Goal: Contribute content: Contribute content

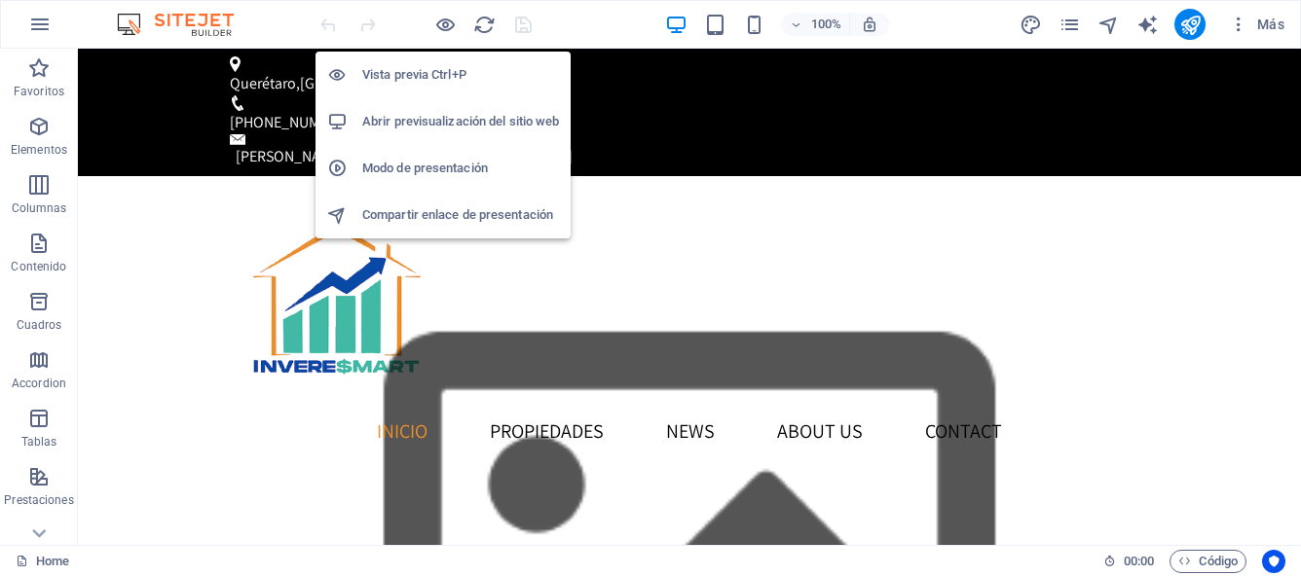
click at [450, 119] on h6 "Abrir previsualización del sitio web" at bounding box center [460, 121] width 197 height 23
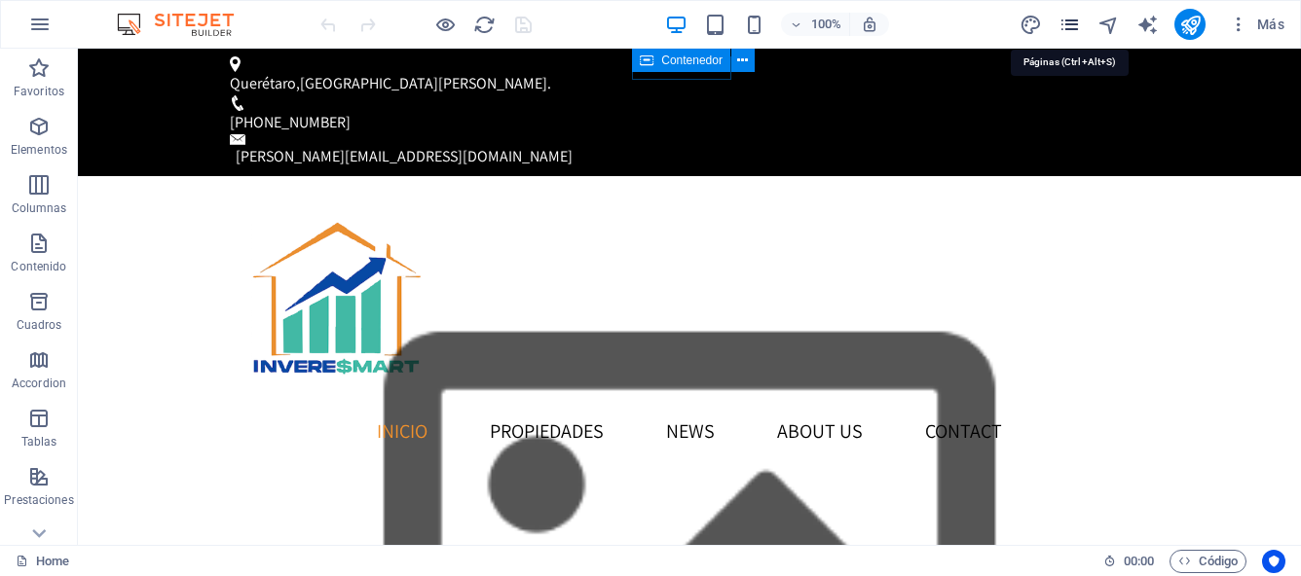
click at [1073, 28] on icon "pages" at bounding box center [1069, 25] width 22 height 22
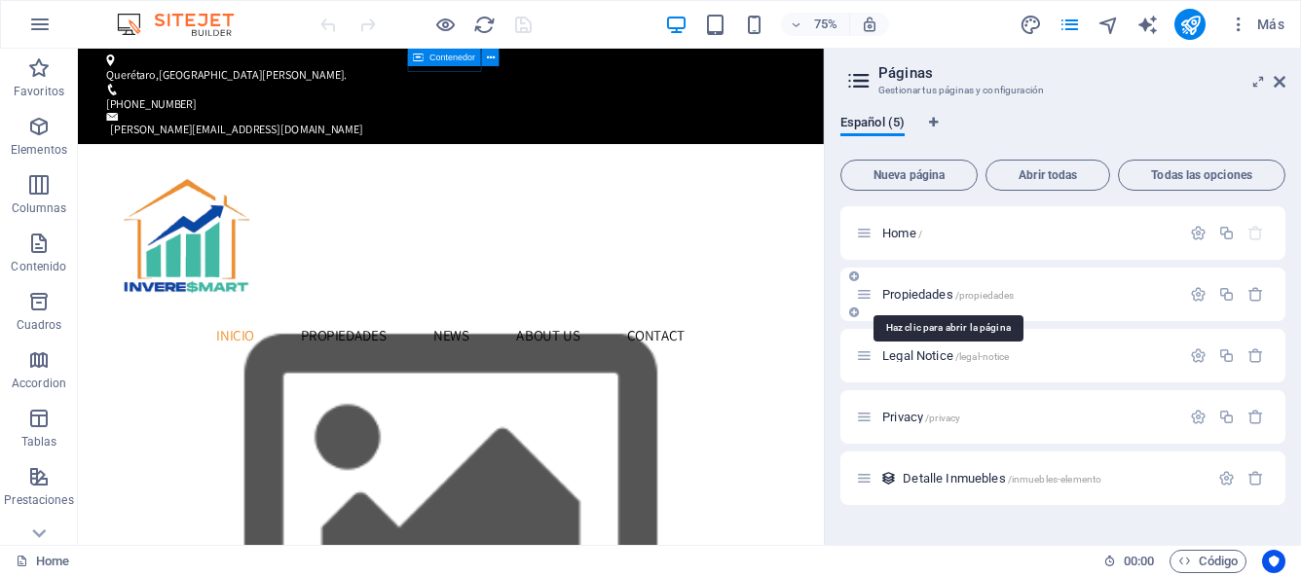
click at [924, 294] on span "Propiedades /propiedades" at bounding box center [947, 294] width 131 height 15
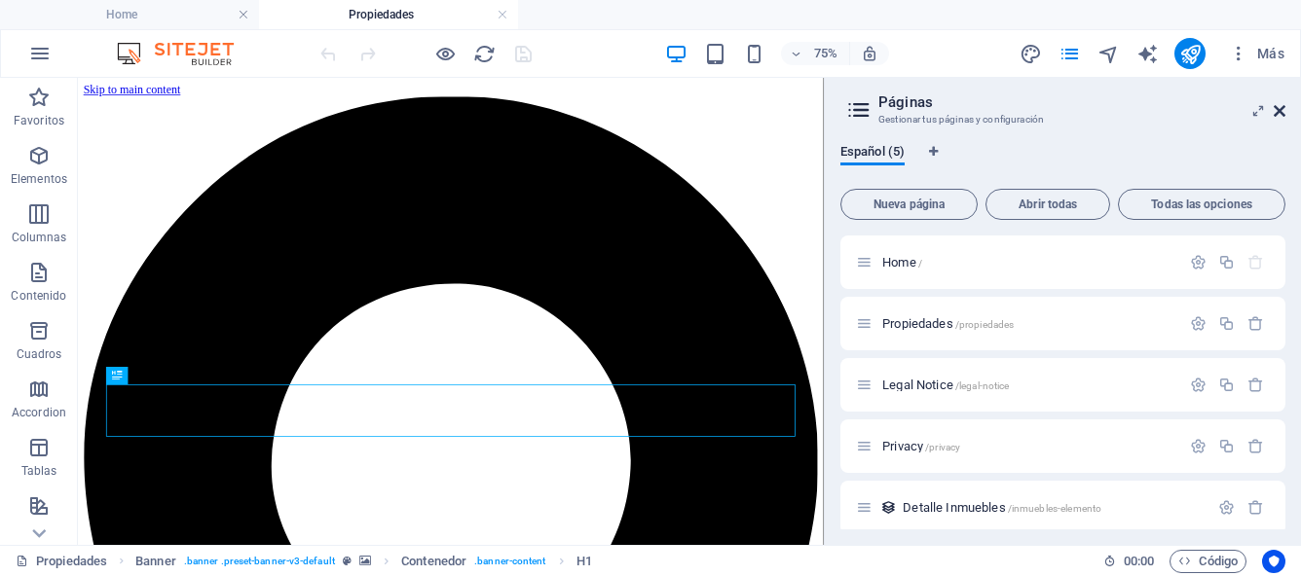
click at [1282, 108] on icon at bounding box center [1279, 111] width 12 height 16
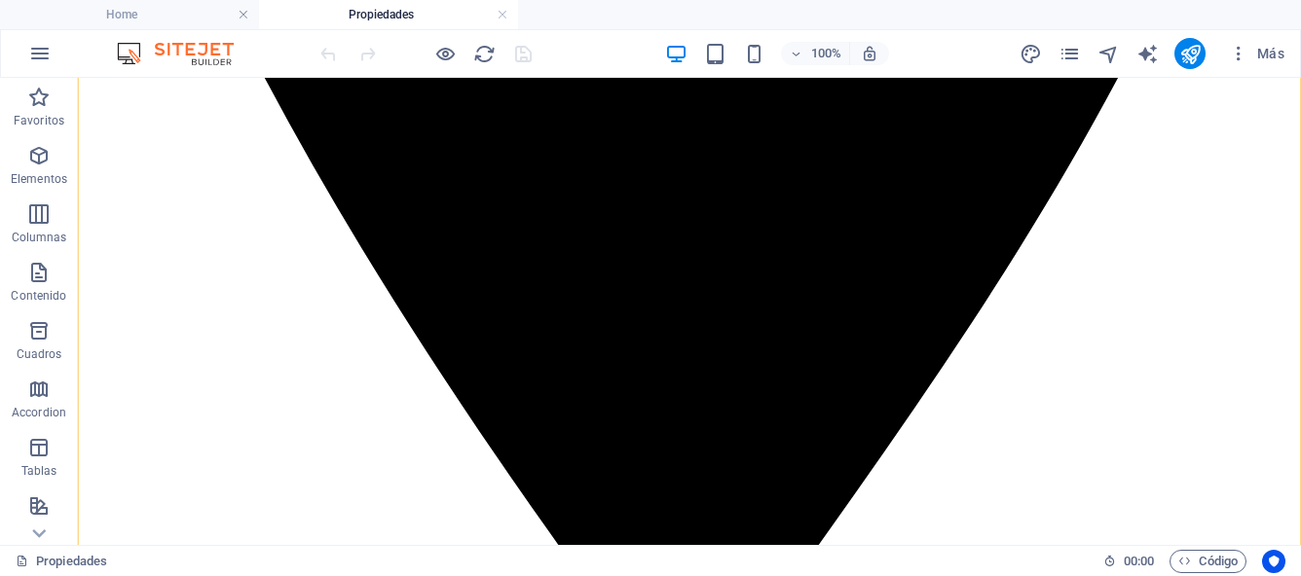
scroll to position [1181, 0]
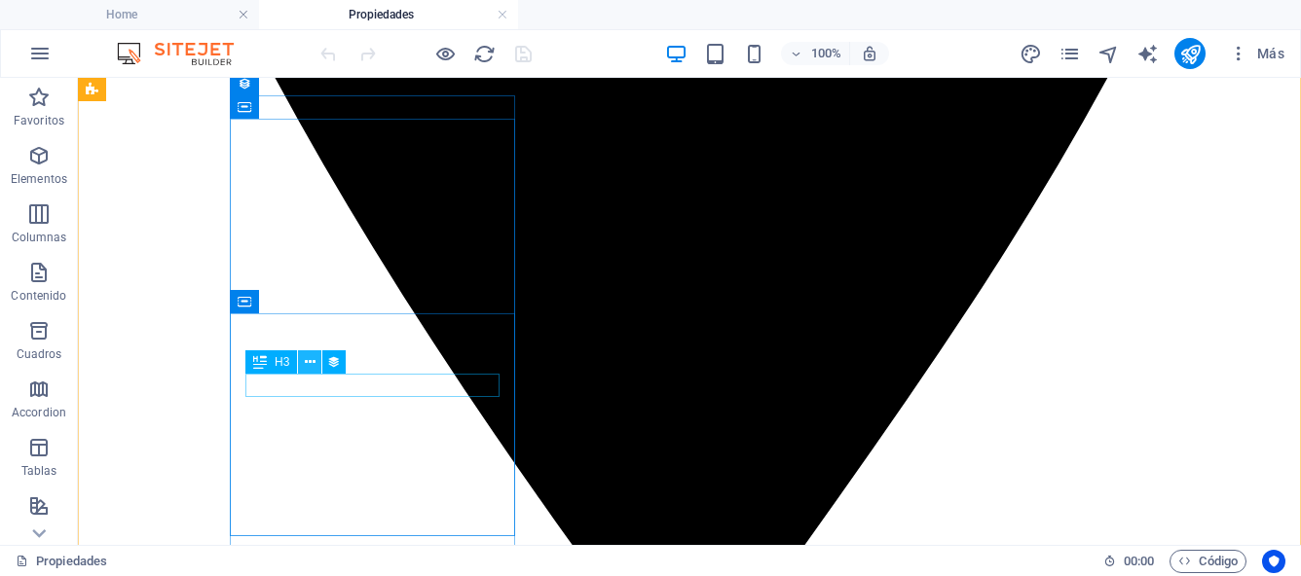
click at [309, 363] on icon at bounding box center [310, 362] width 11 height 20
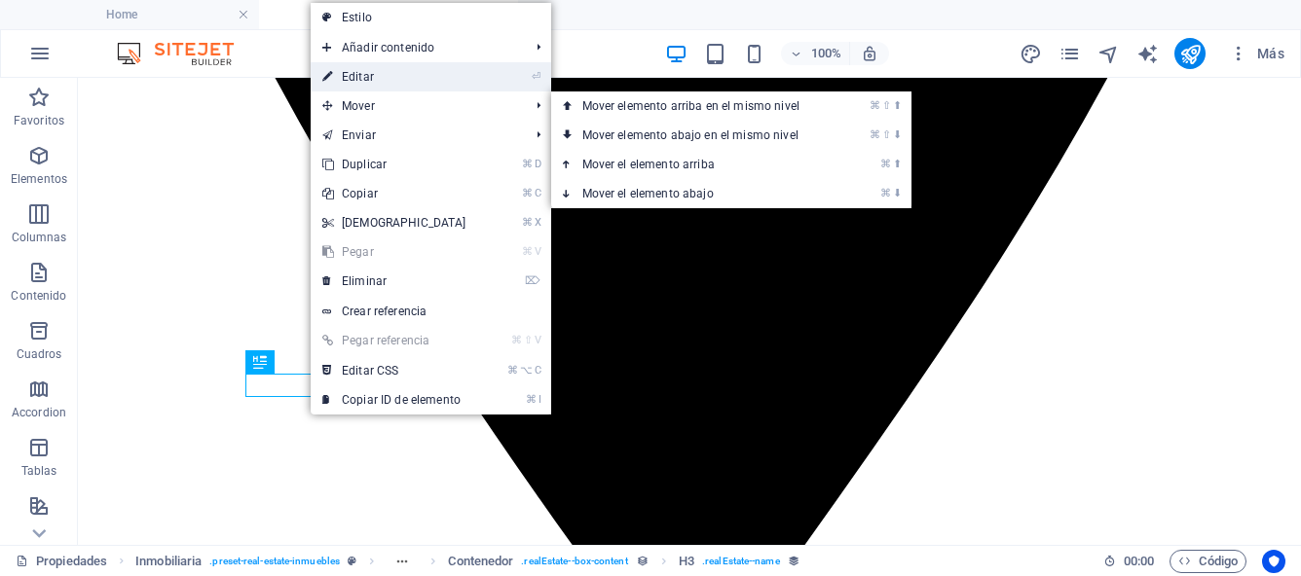
click at [384, 74] on link "⏎ Editar" at bounding box center [394, 76] width 167 height 29
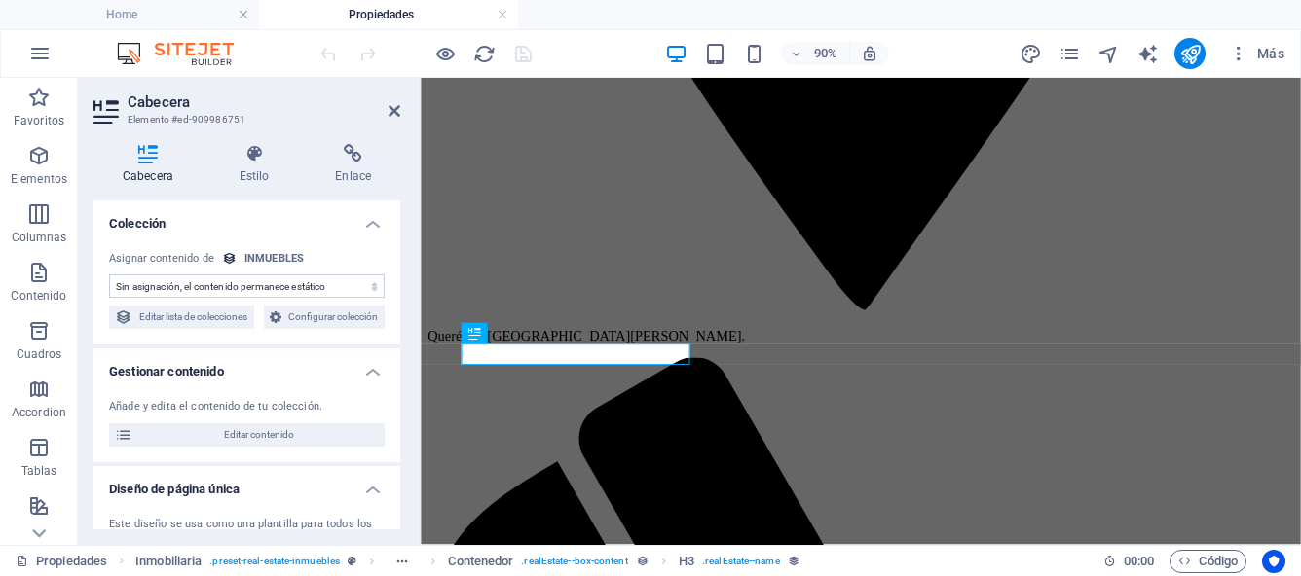
select select "name"
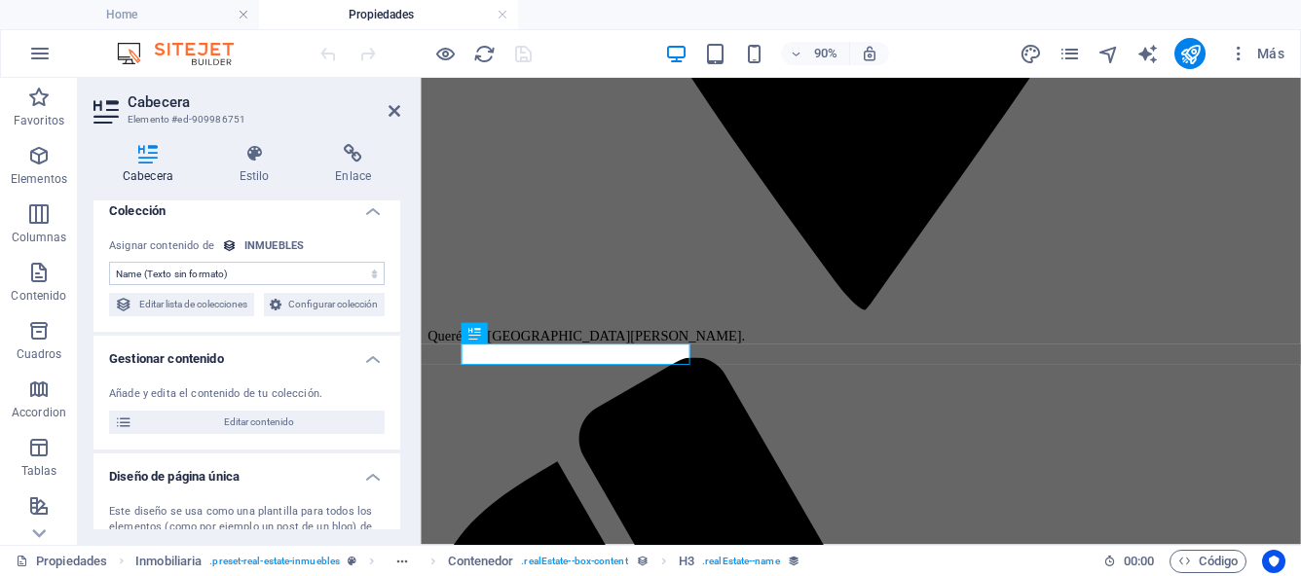
scroll to position [0, 0]
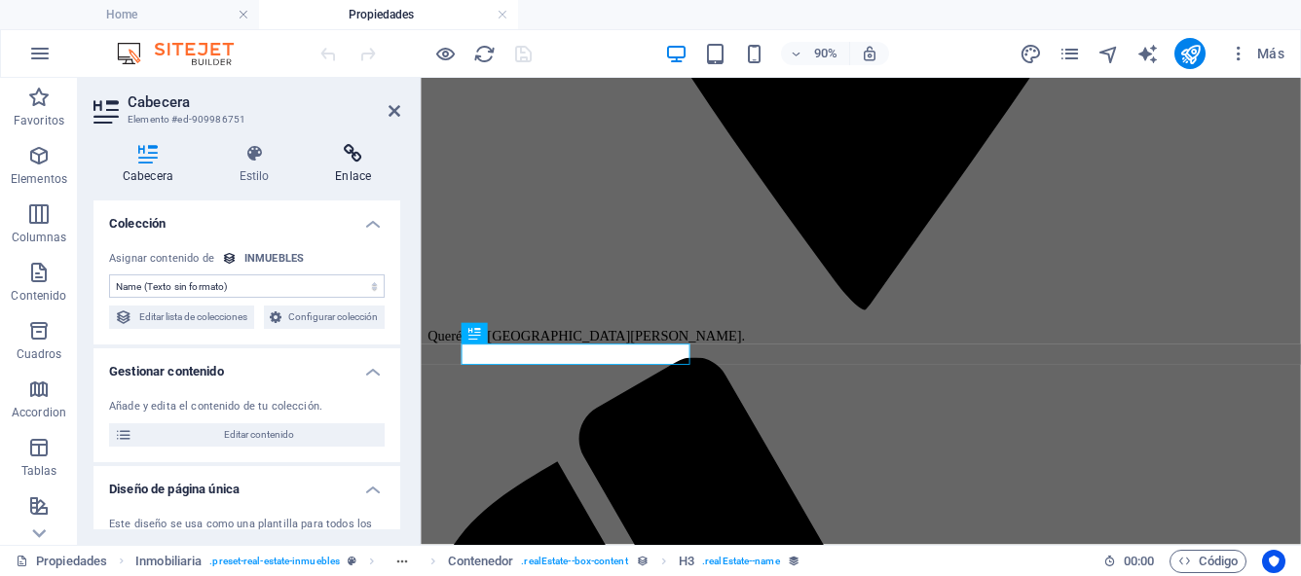
click at [351, 170] on h4 "Enlace" at bounding box center [353, 164] width 94 height 41
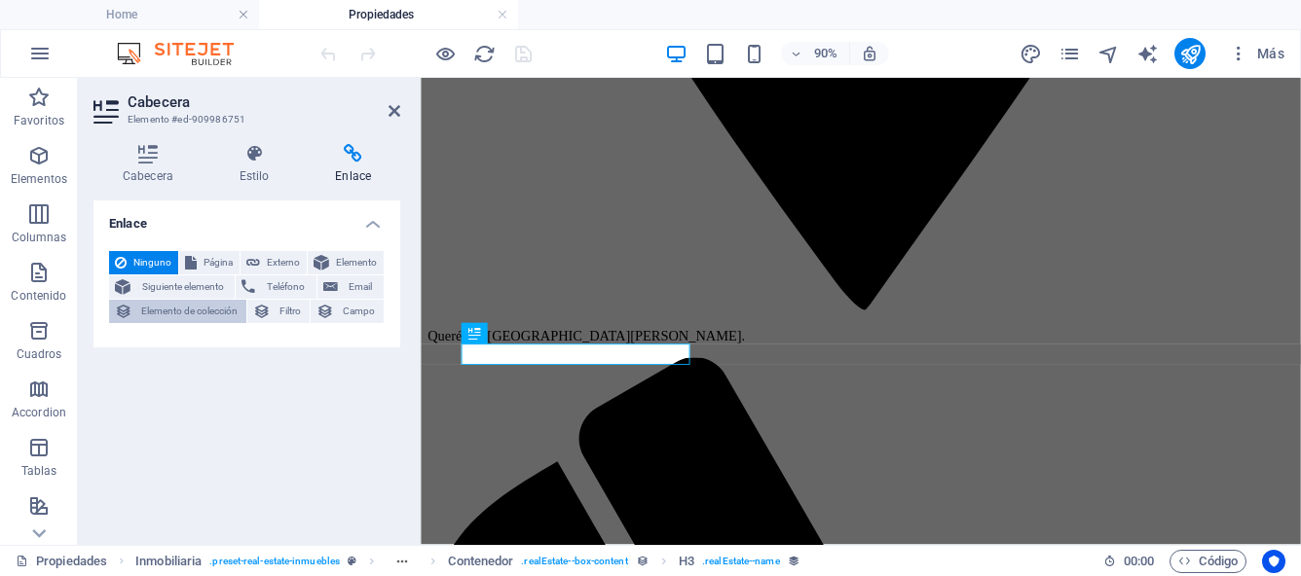
click at [222, 316] on span "Elemento de colección" at bounding box center [189, 311] width 102 height 23
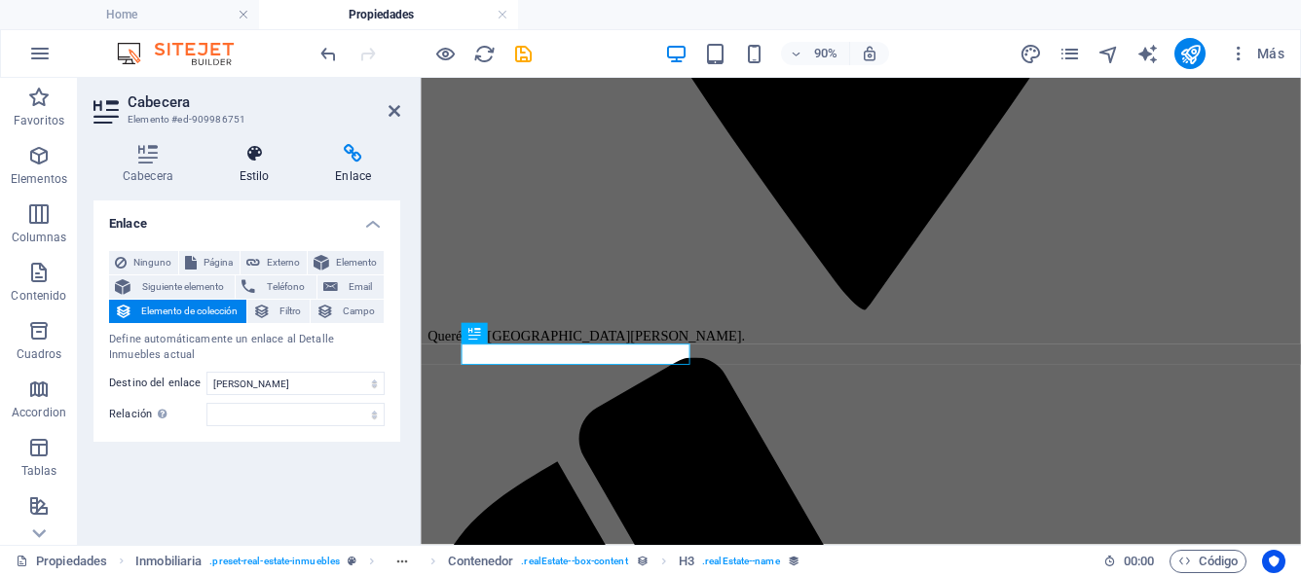
click at [264, 161] on icon at bounding box center [254, 153] width 89 height 19
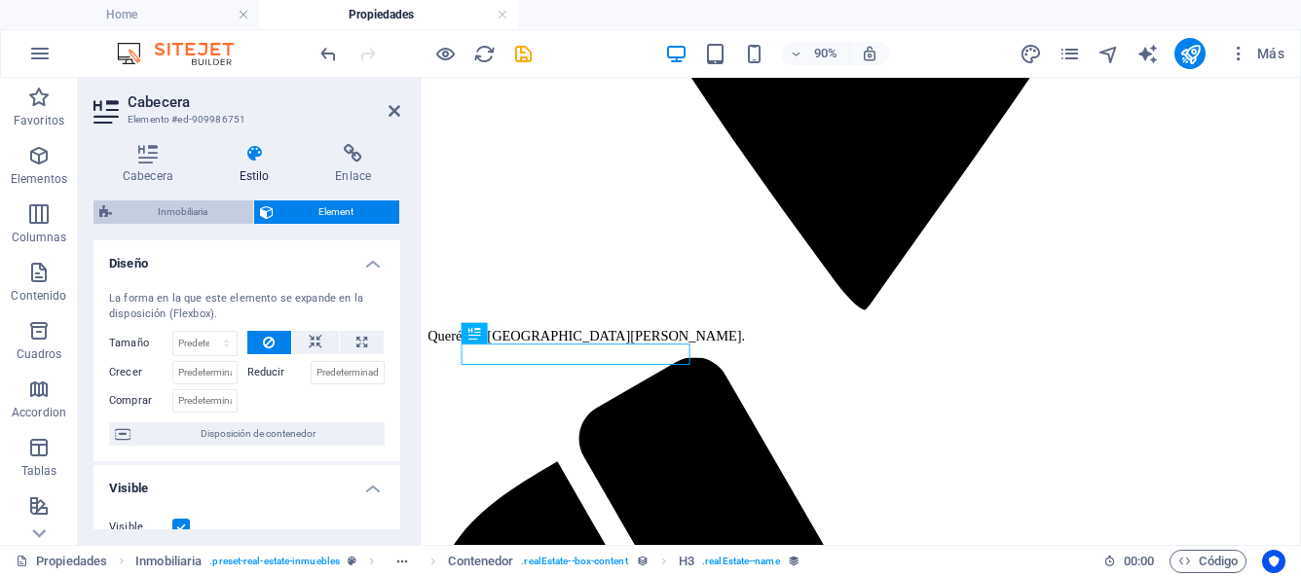
click at [235, 212] on span "Inmobiliaria" at bounding box center [182, 212] width 129 height 23
select select "rem"
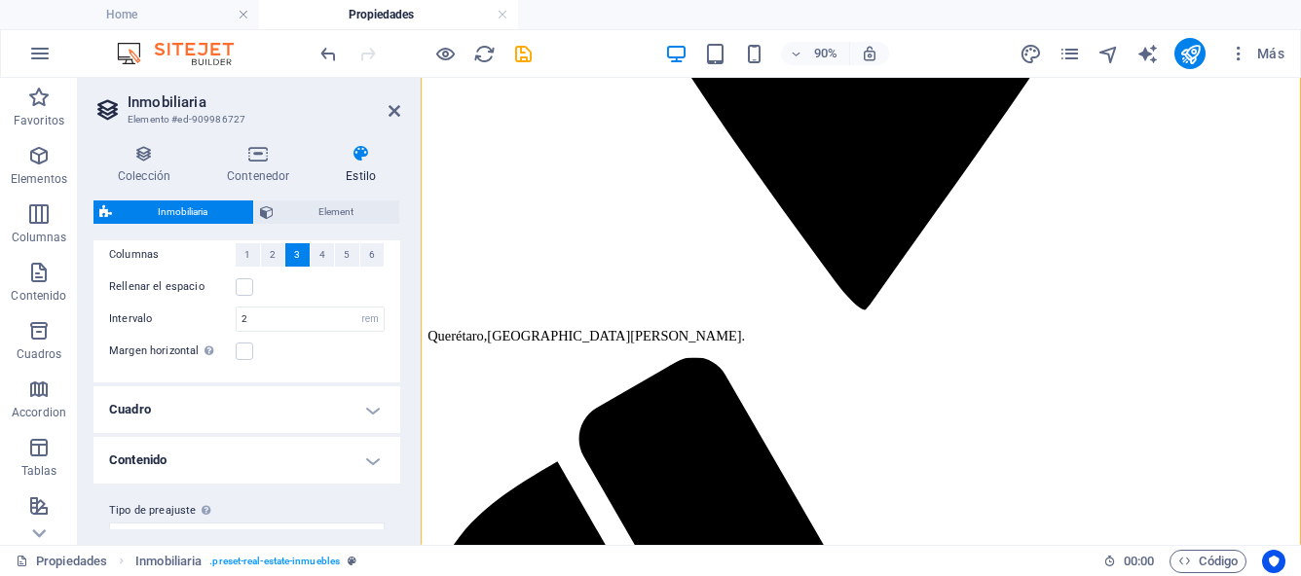
scroll to position [84, 0]
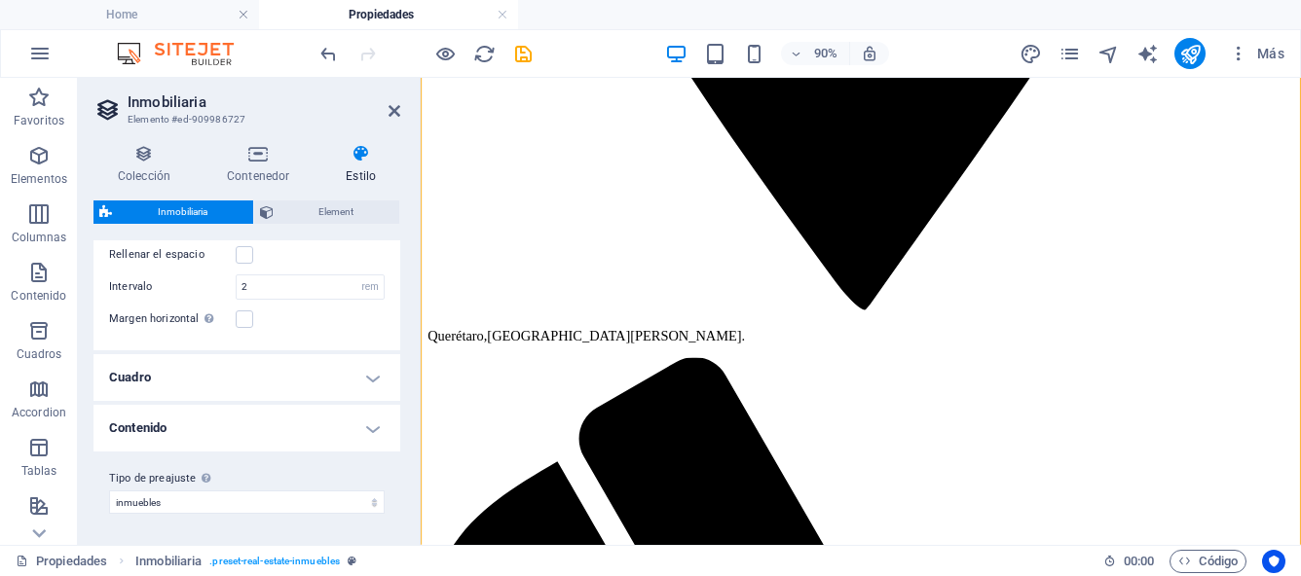
click at [366, 426] on h4 "Contenido" at bounding box center [246, 428] width 307 height 47
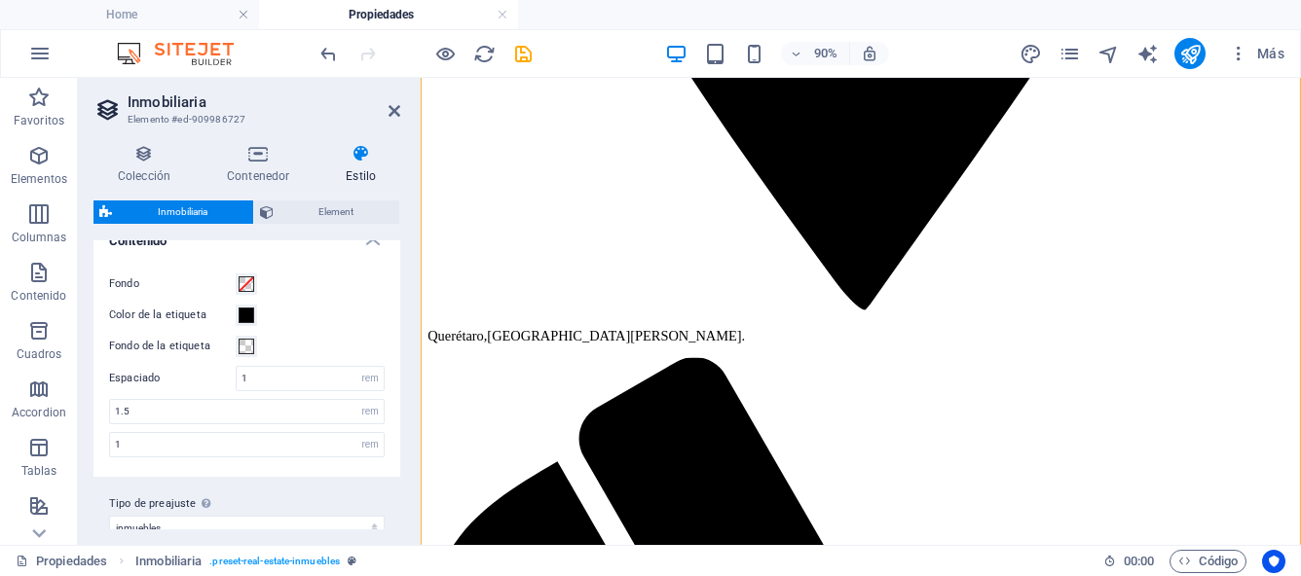
scroll to position [296, 0]
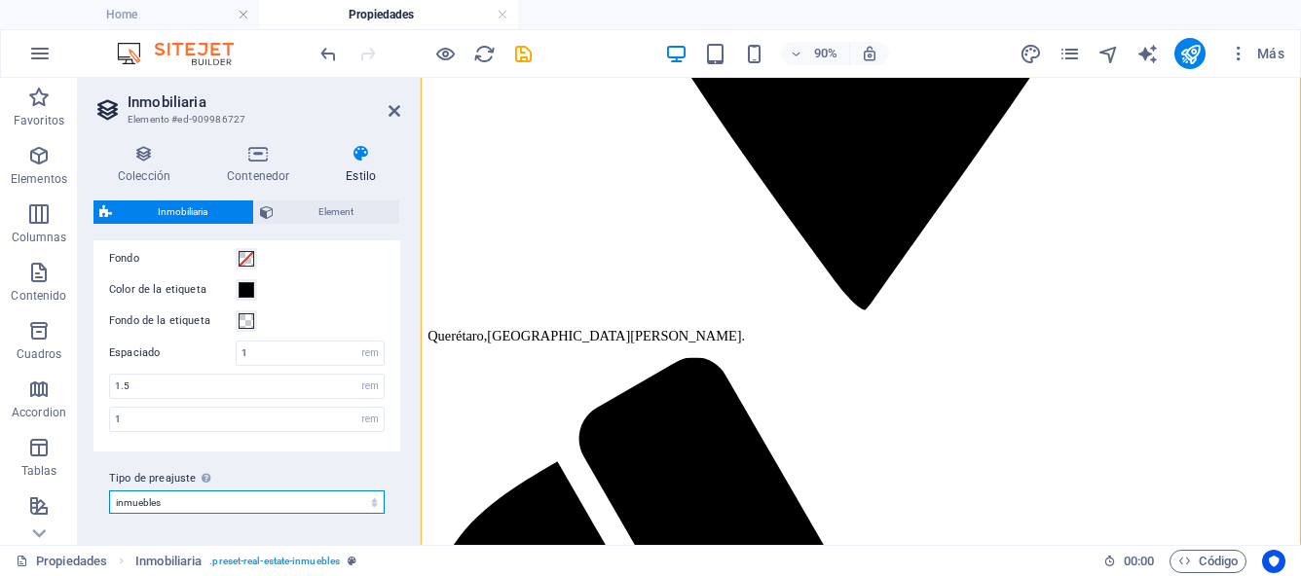
click at [372, 505] on select "inmuebles Añadir tipo de preajuste" at bounding box center [247, 502] width 276 height 23
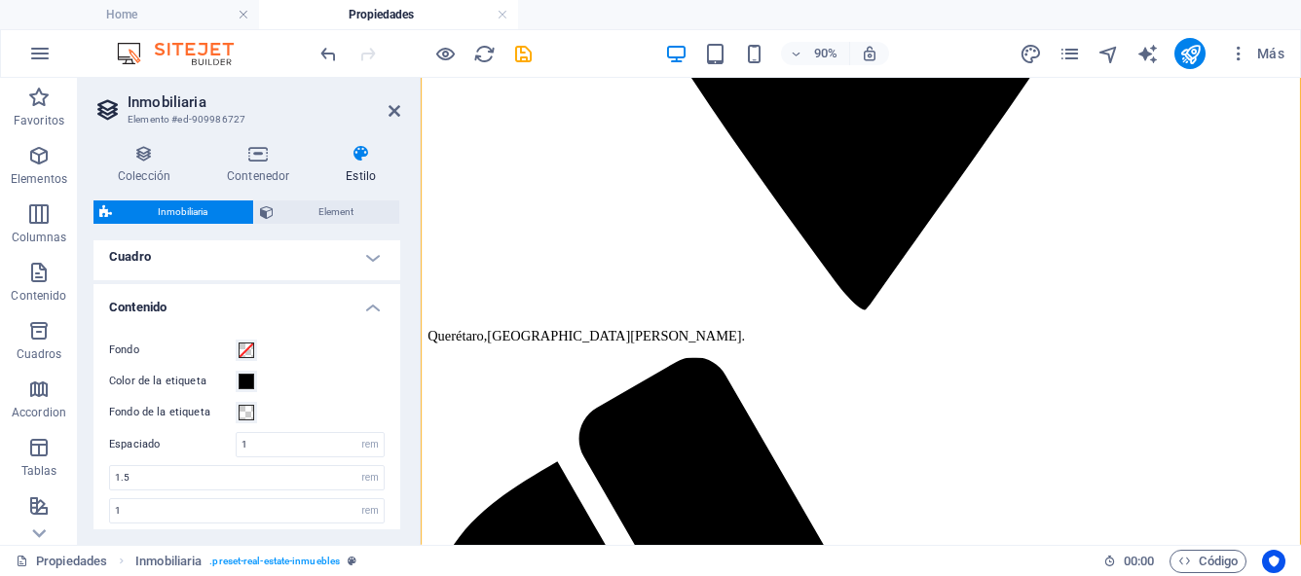
scroll to position [160, 0]
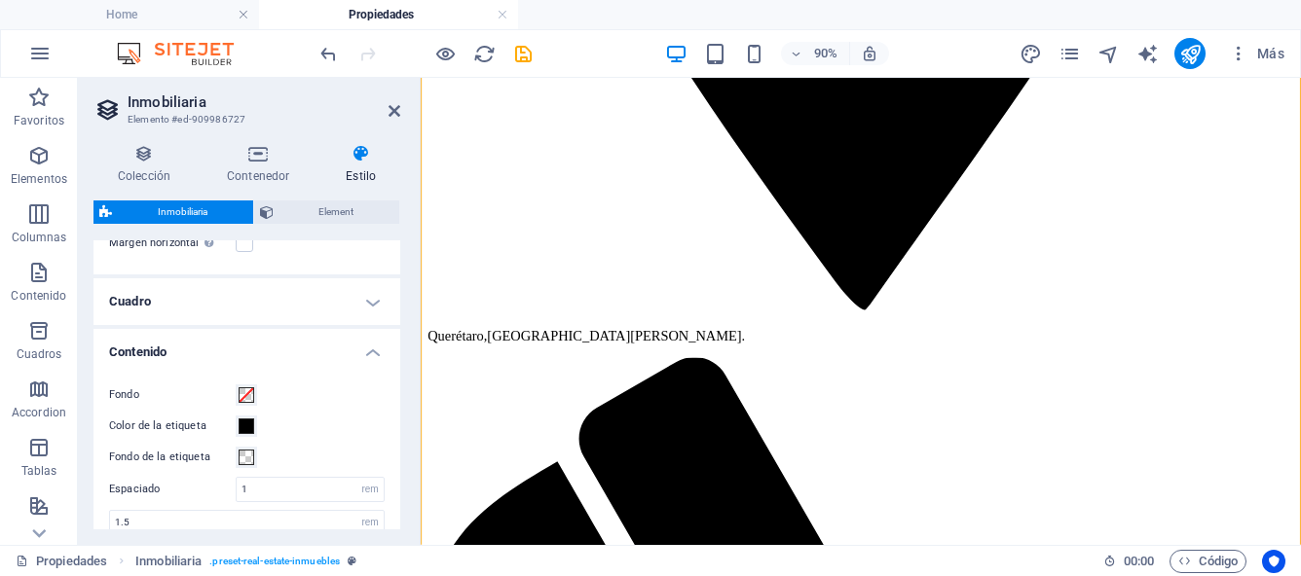
click at [371, 302] on h4 "Cuadro" at bounding box center [246, 301] width 307 height 47
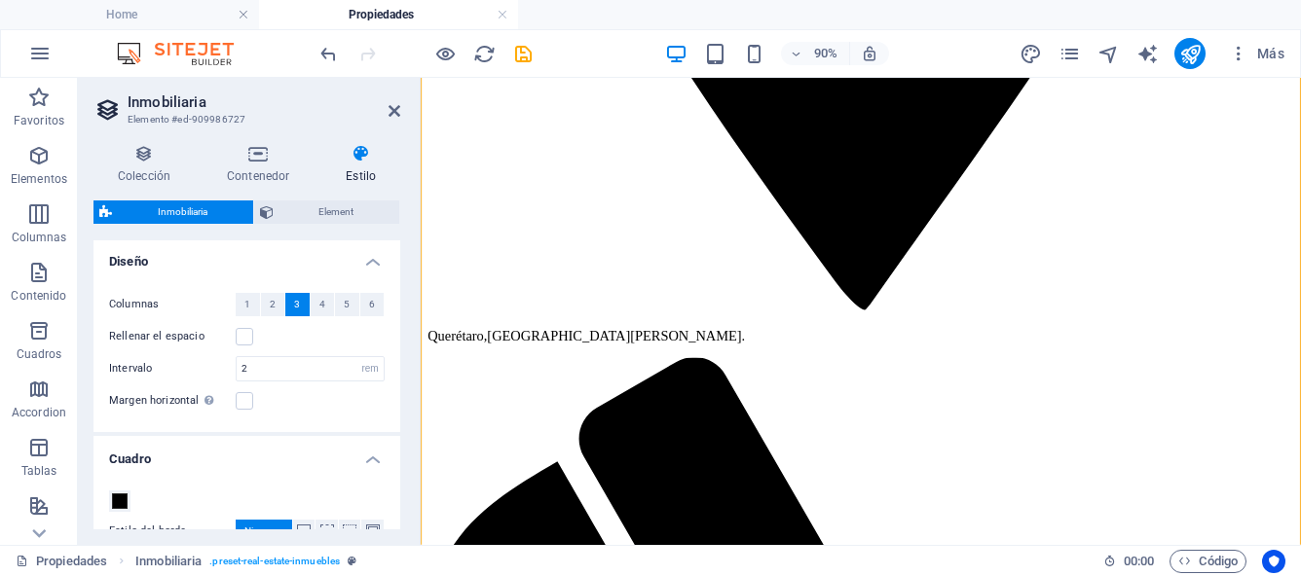
scroll to position [0, 0]
click at [294, 206] on span "Element" at bounding box center [336, 212] width 115 height 23
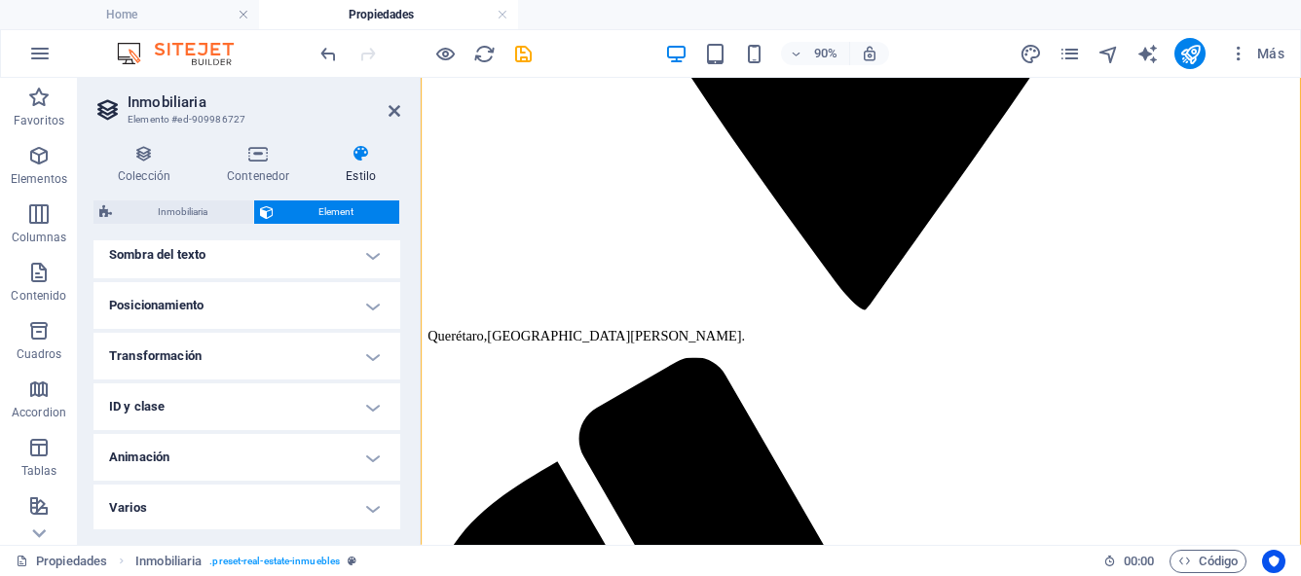
scroll to position [325, 0]
click at [367, 302] on h4 "Posicionamiento" at bounding box center [246, 303] width 307 height 47
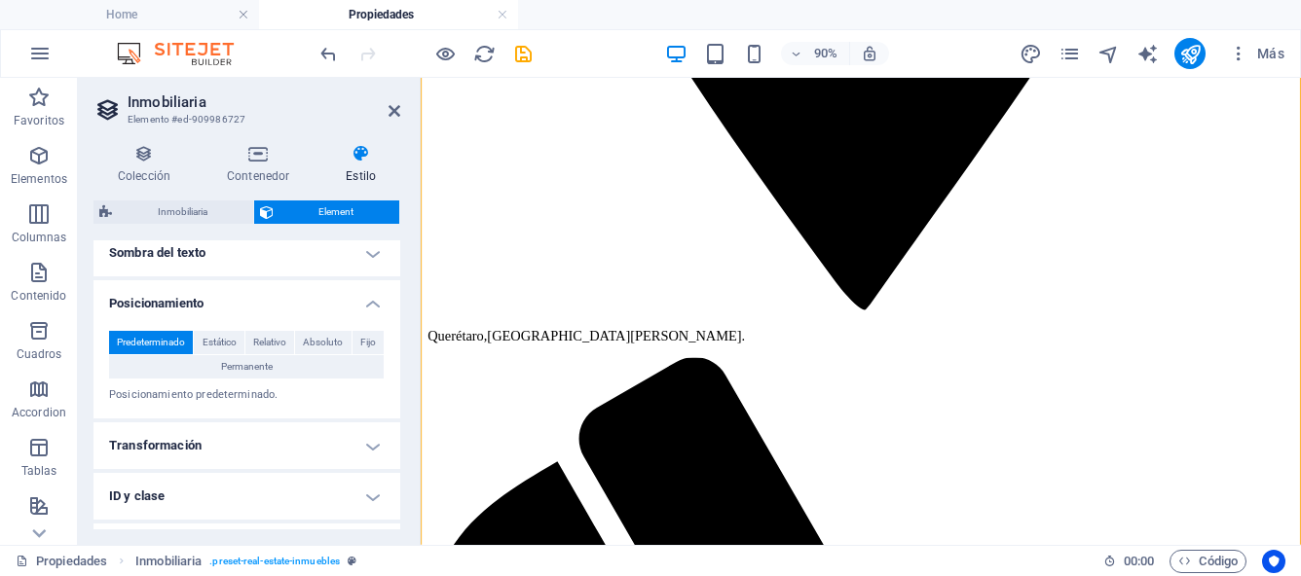
click at [367, 302] on h4 "Posicionamiento" at bounding box center [246, 297] width 307 height 35
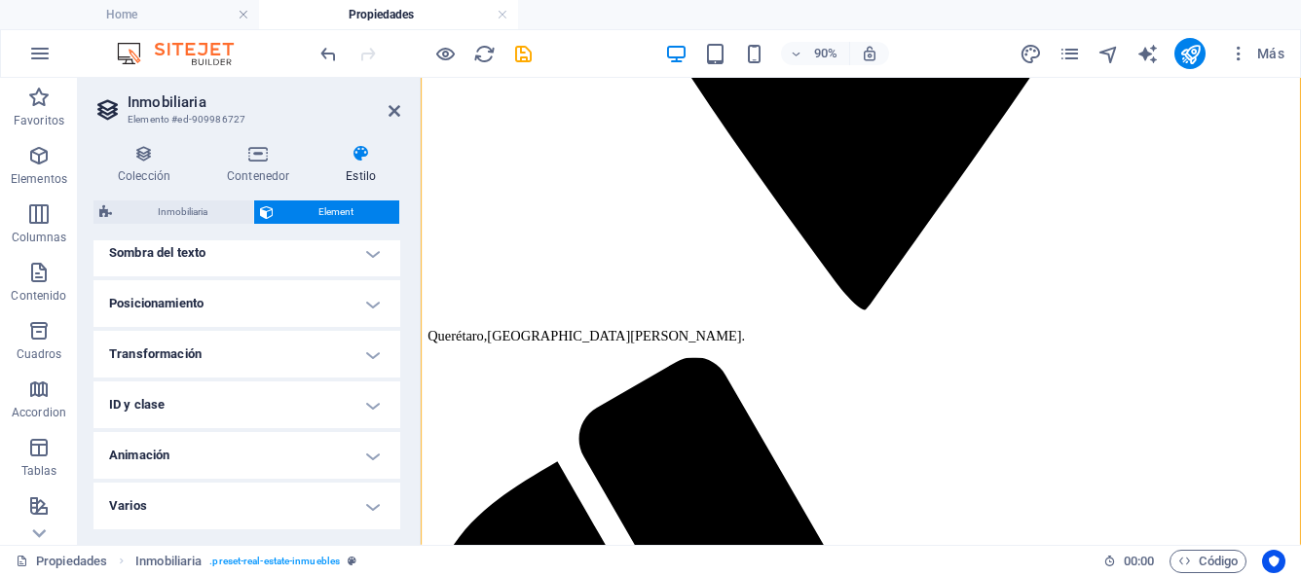
click at [362, 507] on h4 "Varios" at bounding box center [246, 506] width 307 height 47
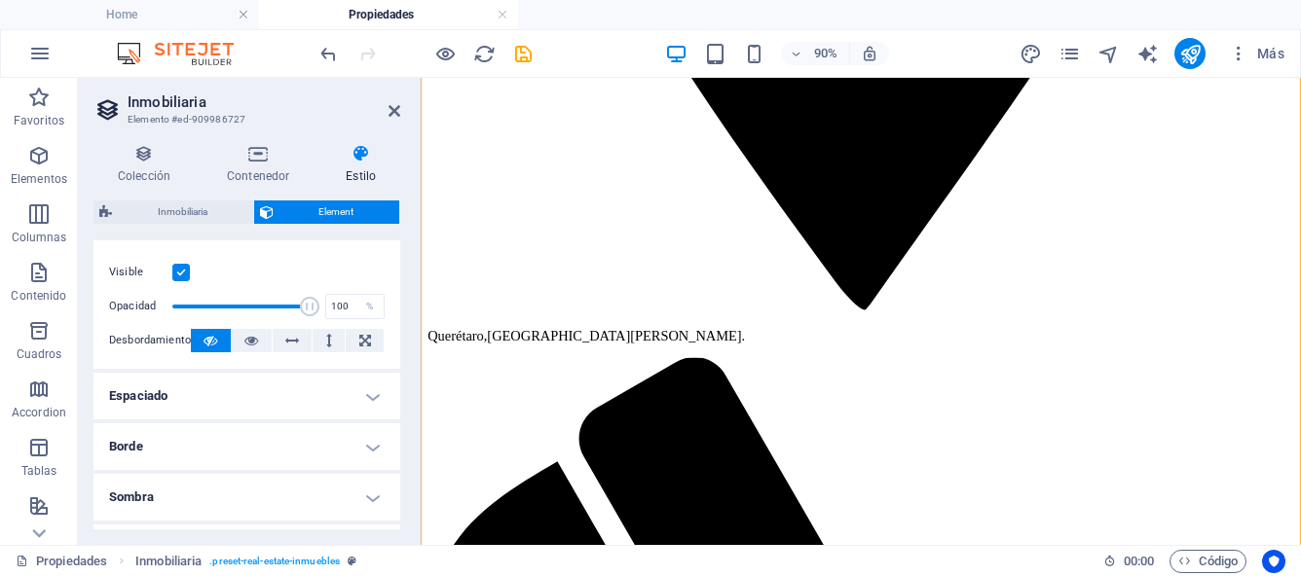
scroll to position [0, 0]
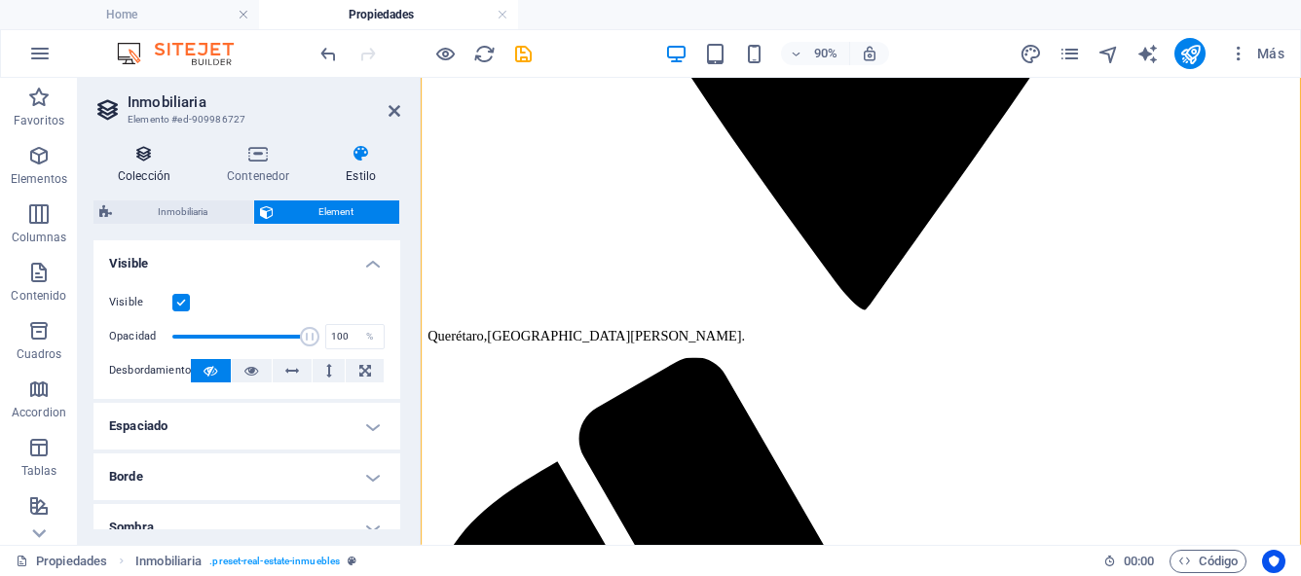
click at [141, 152] on icon at bounding box center [143, 153] width 101 height 19
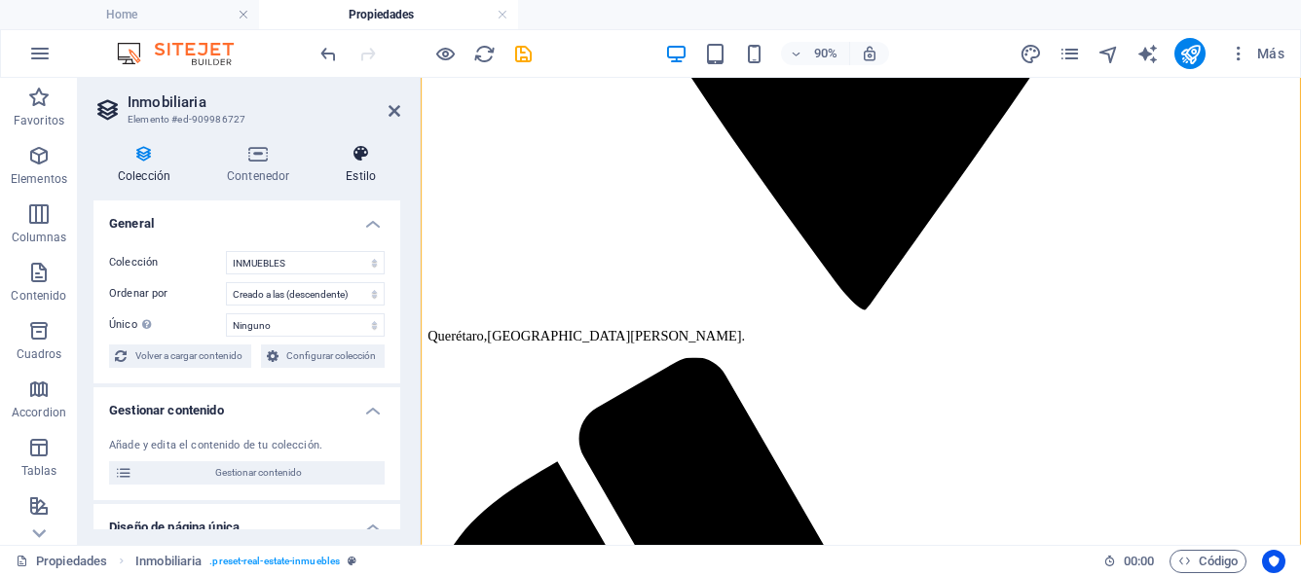
click at [364, 169] on h4 "Estilo" at bounding box center [360, 164] width 79 height 41
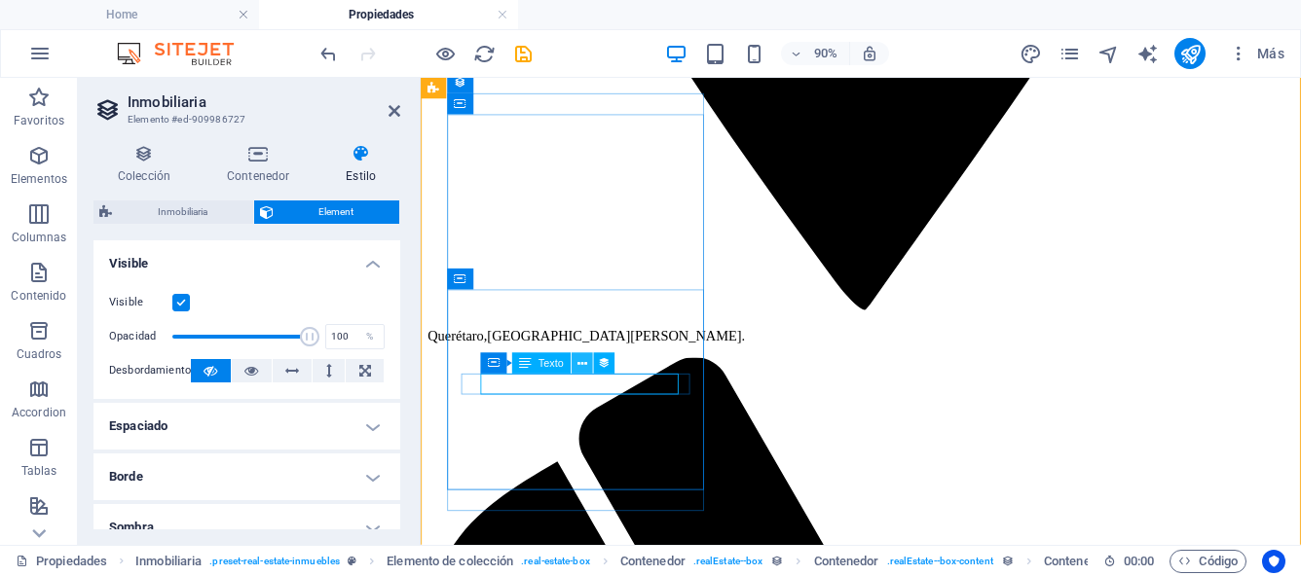
click at [581, 367] on icon at bounding box center [581, 363] width 10 height 18
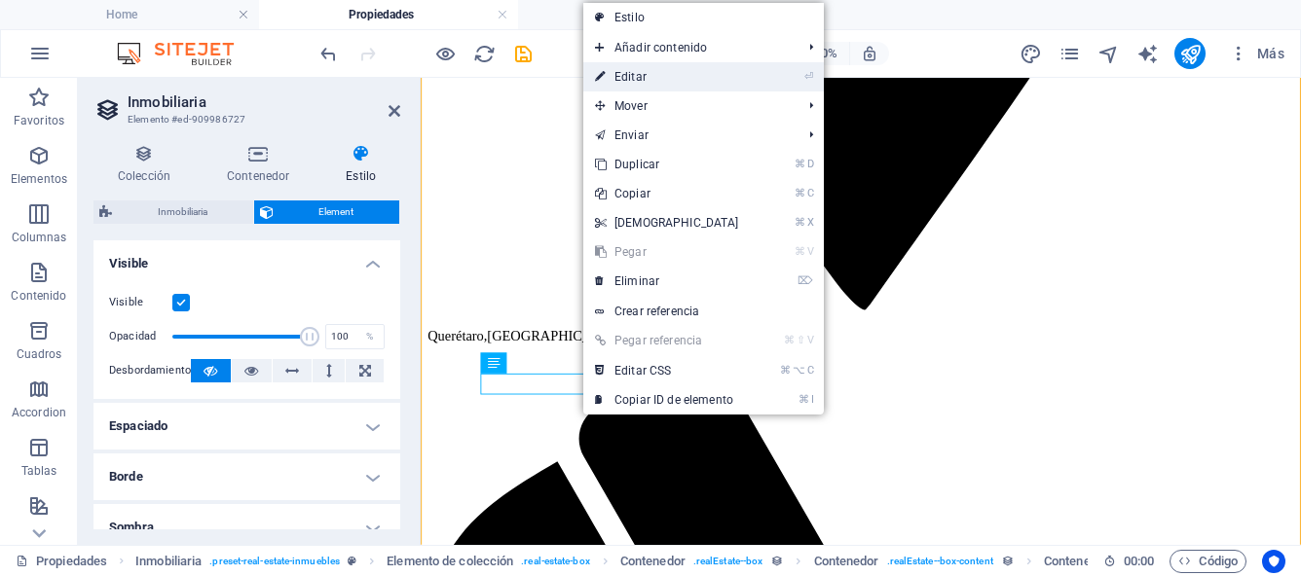
click at [642, 79] on link "⏎ Editar" at bounding box center [666, 76] width 167 height 29
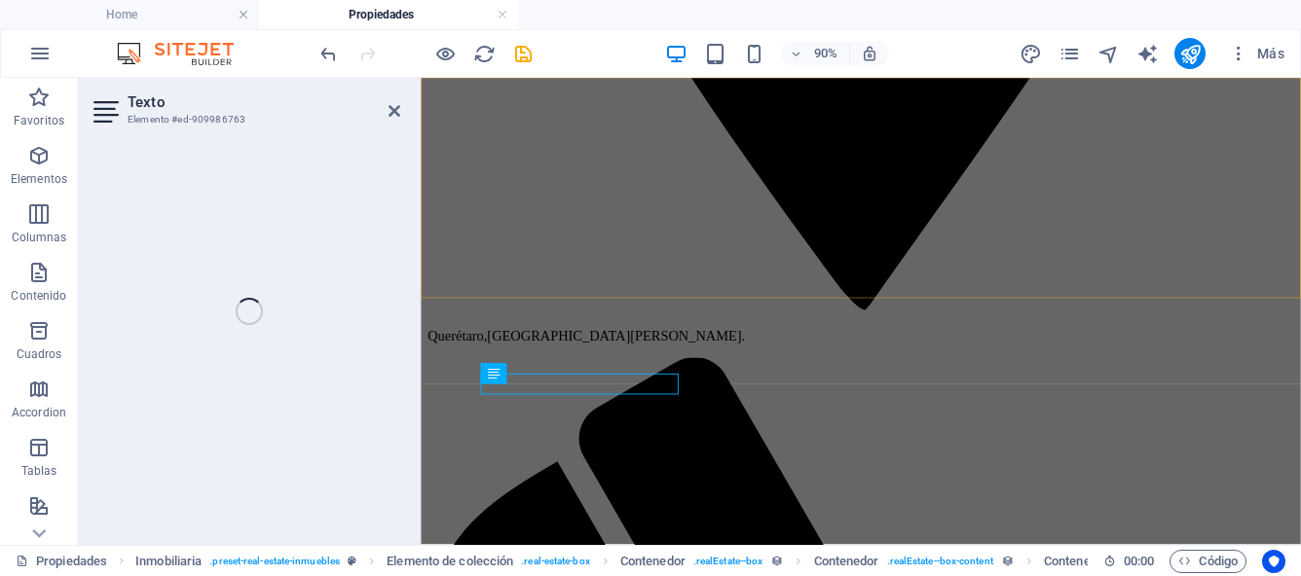
select select "address"
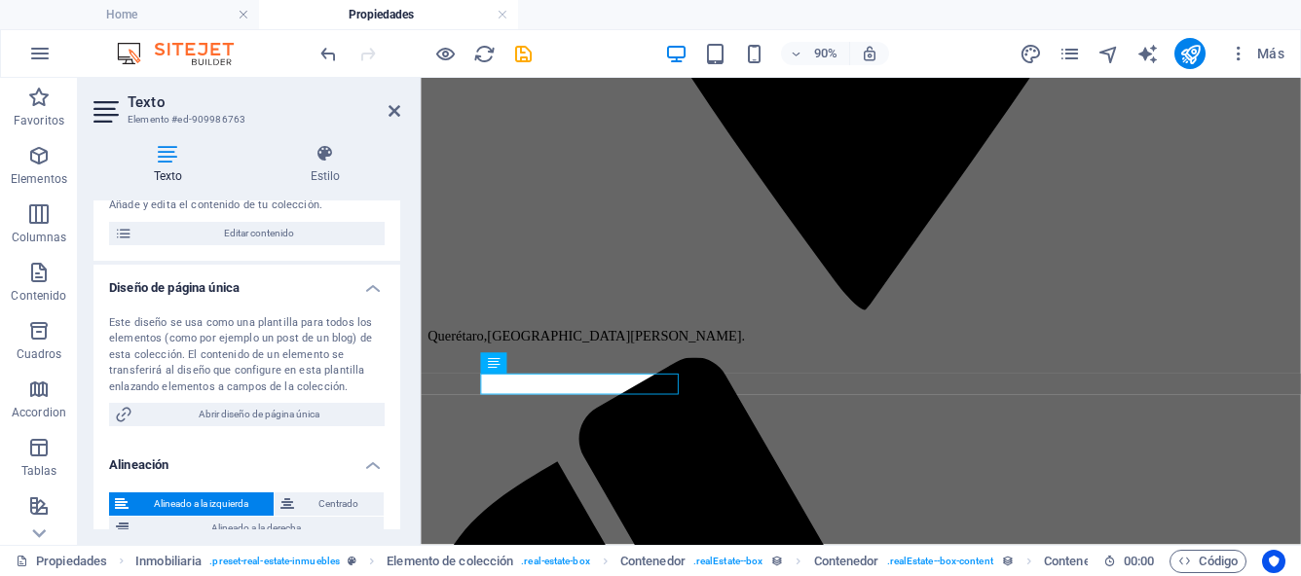
scroll to position [252, 0]
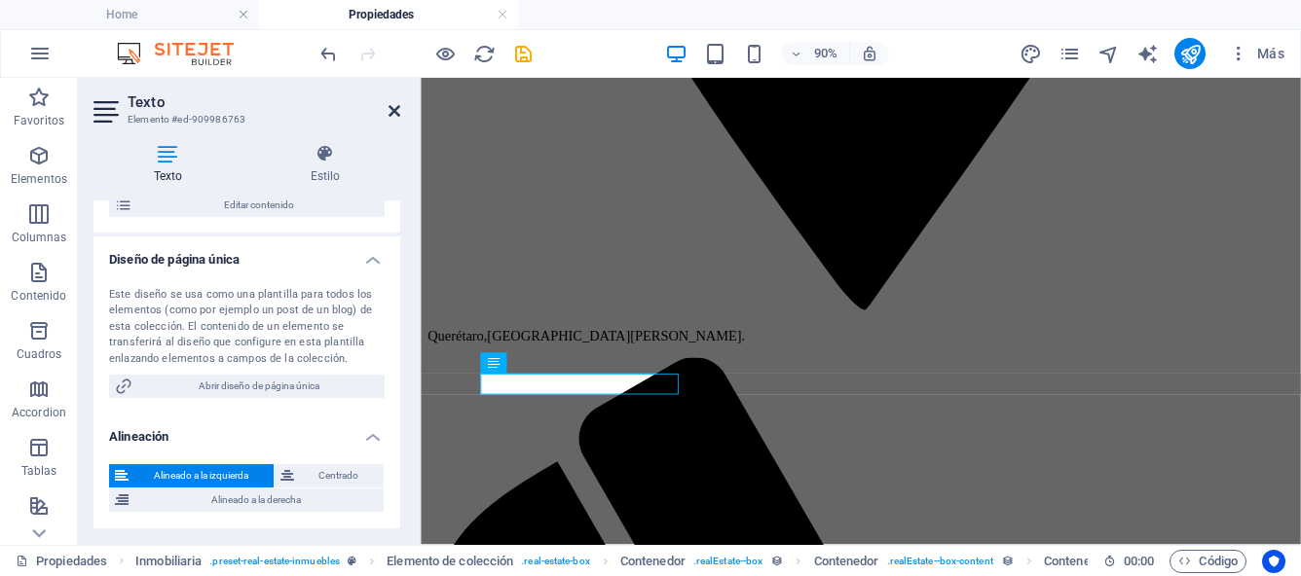
click at [393, 115] on icon at bounding box center [394, 111] width 12 height 16
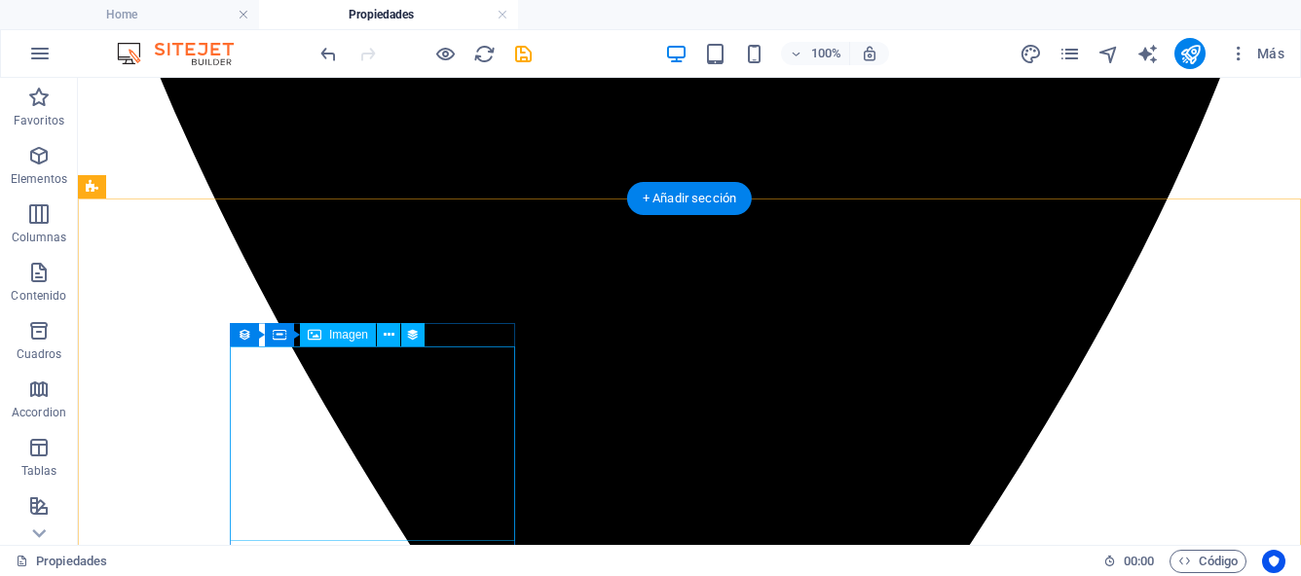
scroll to position [931, 0]
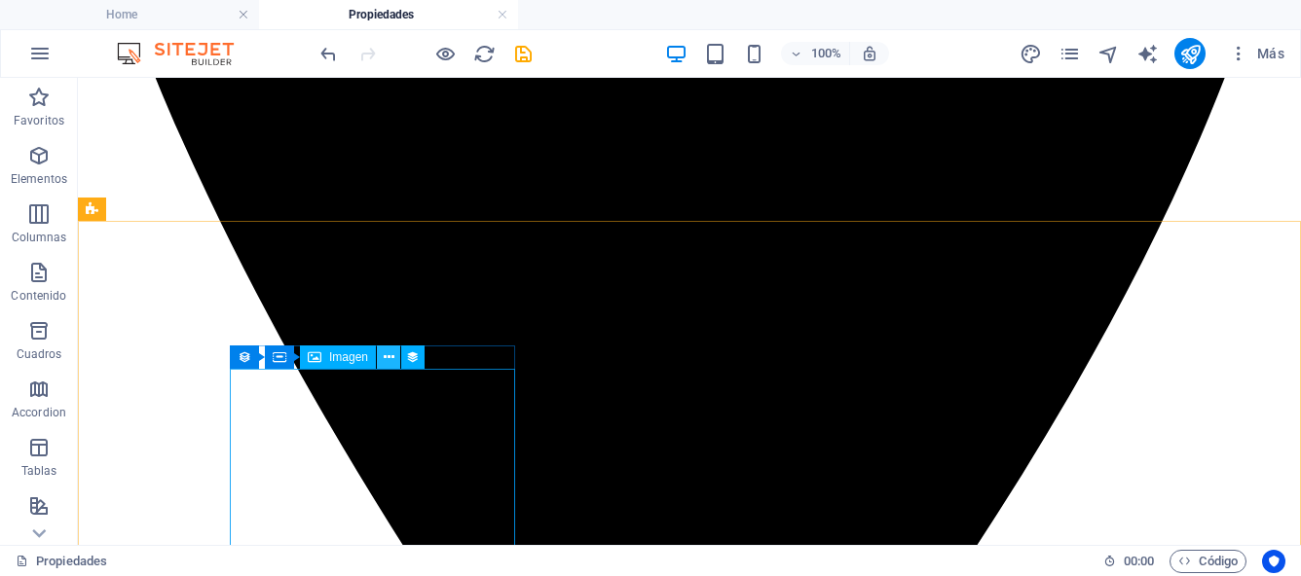
click at [390, 357] on icon at bounding box center [389, 358] width 11 height 20
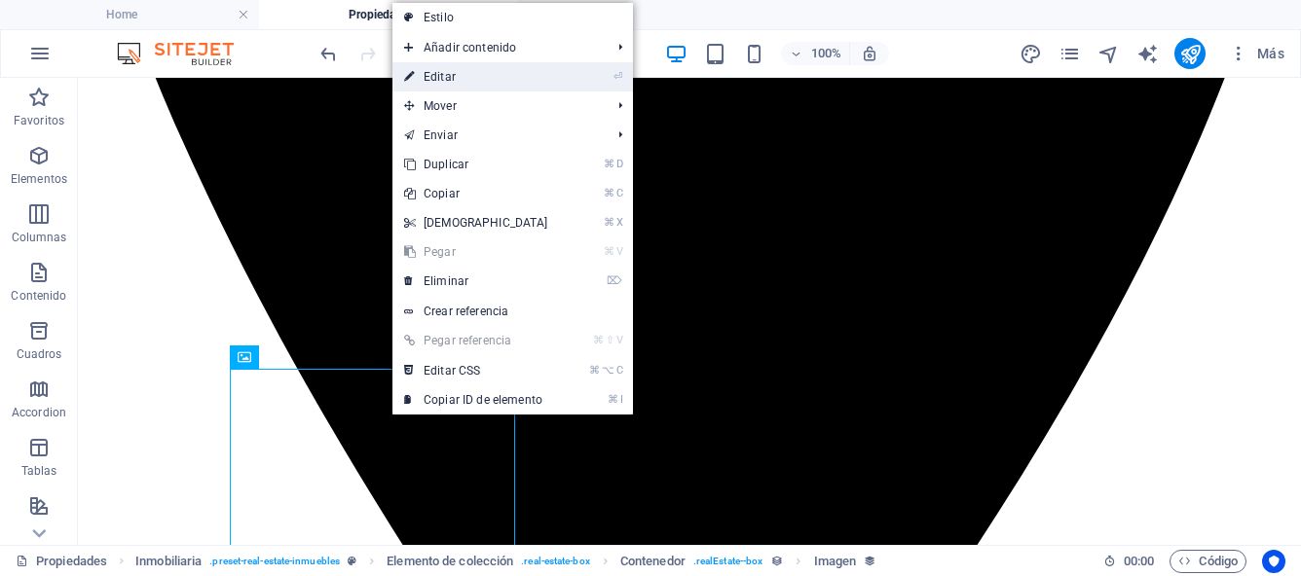
click at [452, 78] on link "⏎ Editar" at bounding box center [475, 76] width 167 height 29
select select "image"
select select "px"
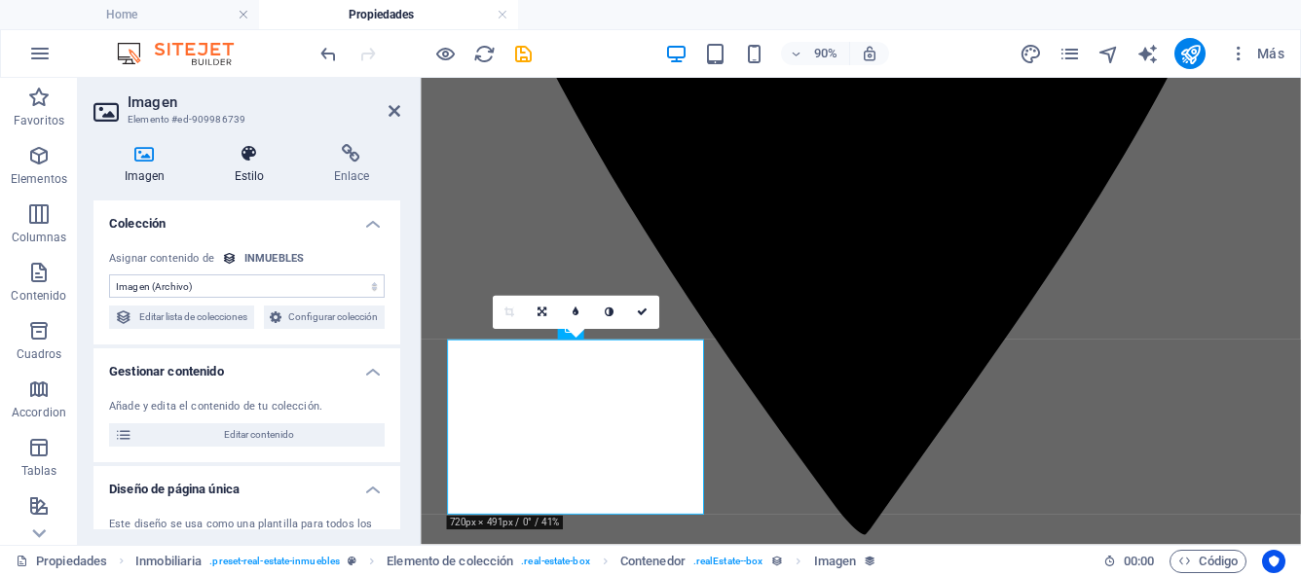
click at [262, 164] on h4 "Estilo" at bounding box center [252, 164] width 99 height 41
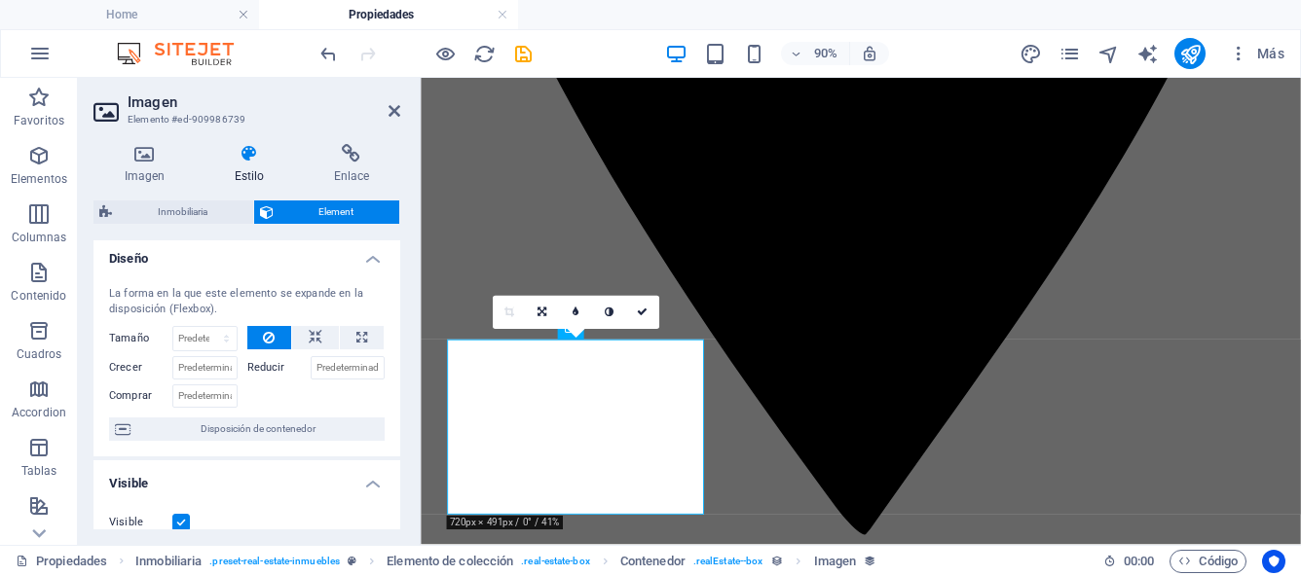
scroll to position [0, 0]
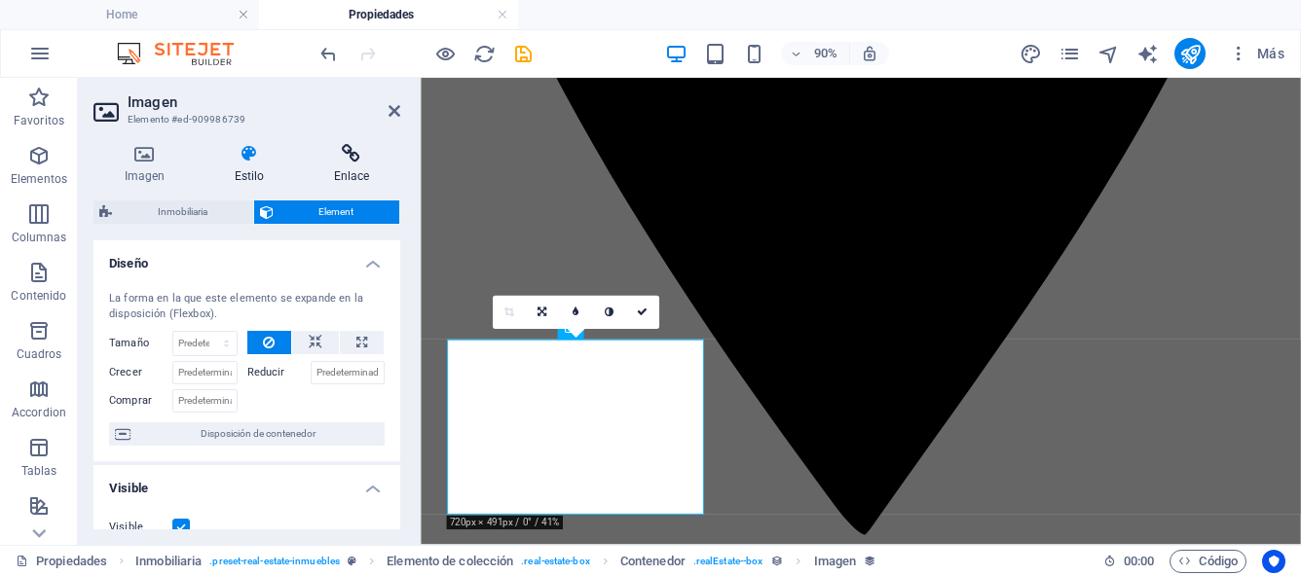
click at [348, 155] on icon at bounding box center [351, 153] width 97 height 19
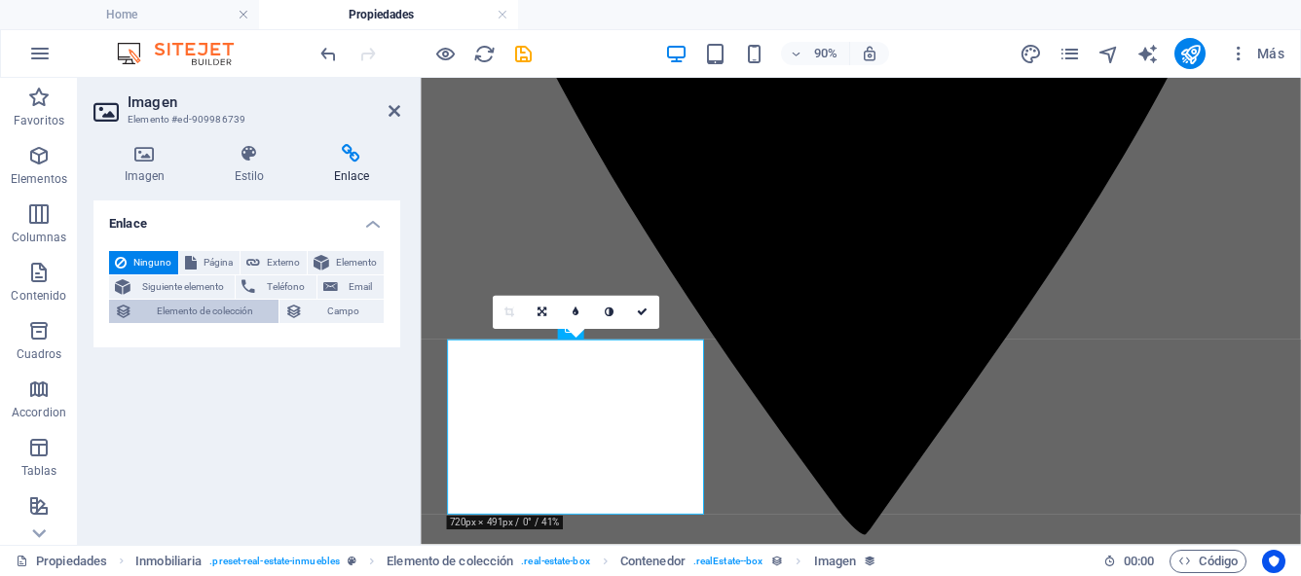
click at [214, 320] on span "Elemento de colección" at bounding box center [205, 311] width 134 height 23
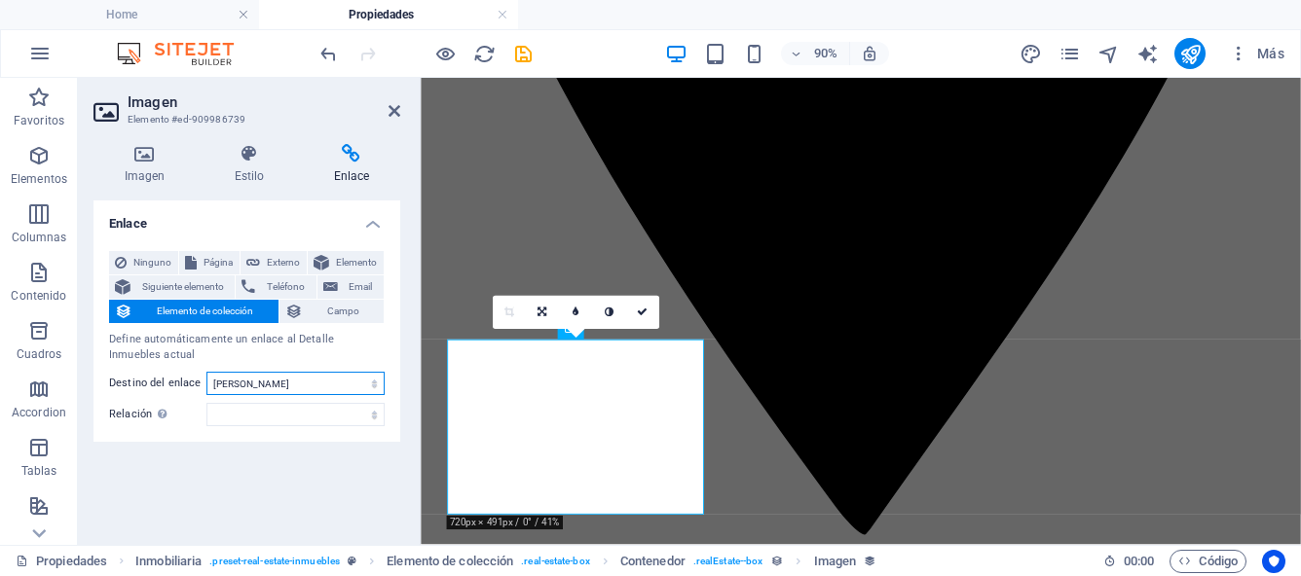
click at [376, 385] on select "Nueva pestaña Misma pestaña Superposición" at bounding box center [295, 383] width 178 height 23
click at [373, 416] on select "alternativo autor marcador externo ayuda licencia siguiente nofollow noreferrer…" at bounding box center [295, 414] width 178 height 23
click at [329, 313] on span "Campo" at bounding box center [344, 311] width 70 height 23
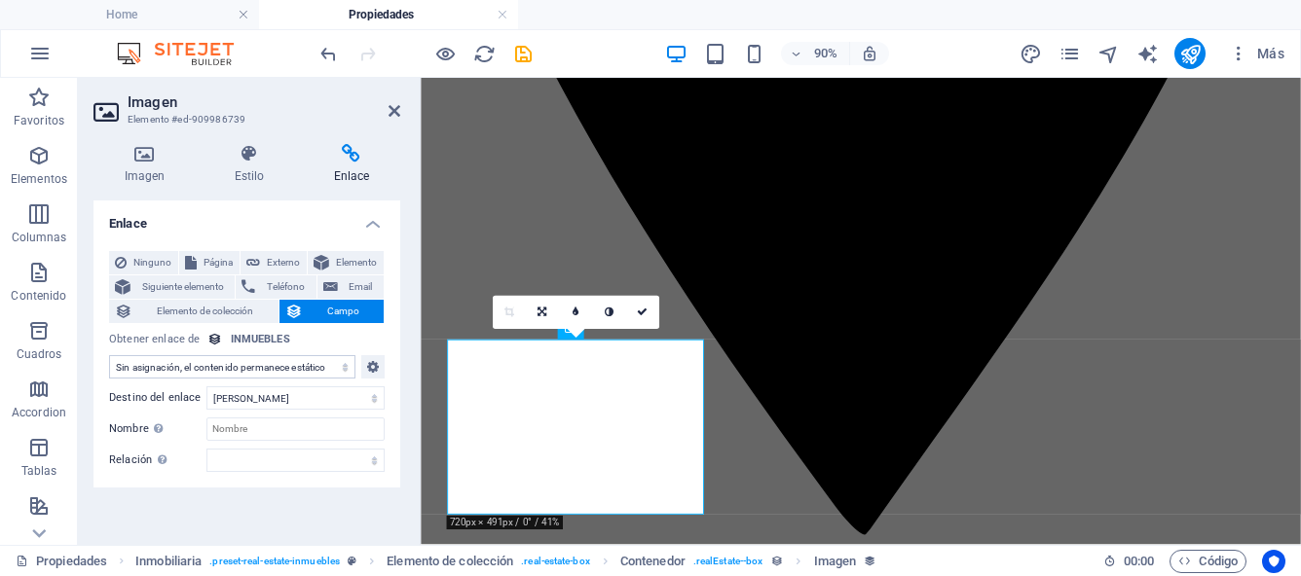
click at [324, 371] on select "Sin asignación, el contenido permanece estático Creado a las (Fecha) Actualizad…" at bounding box center [232, 366] width 246 height 23
click at [246, 314] on span "Elemento de colección" at bounding box center [205, 311] width 134 height 23
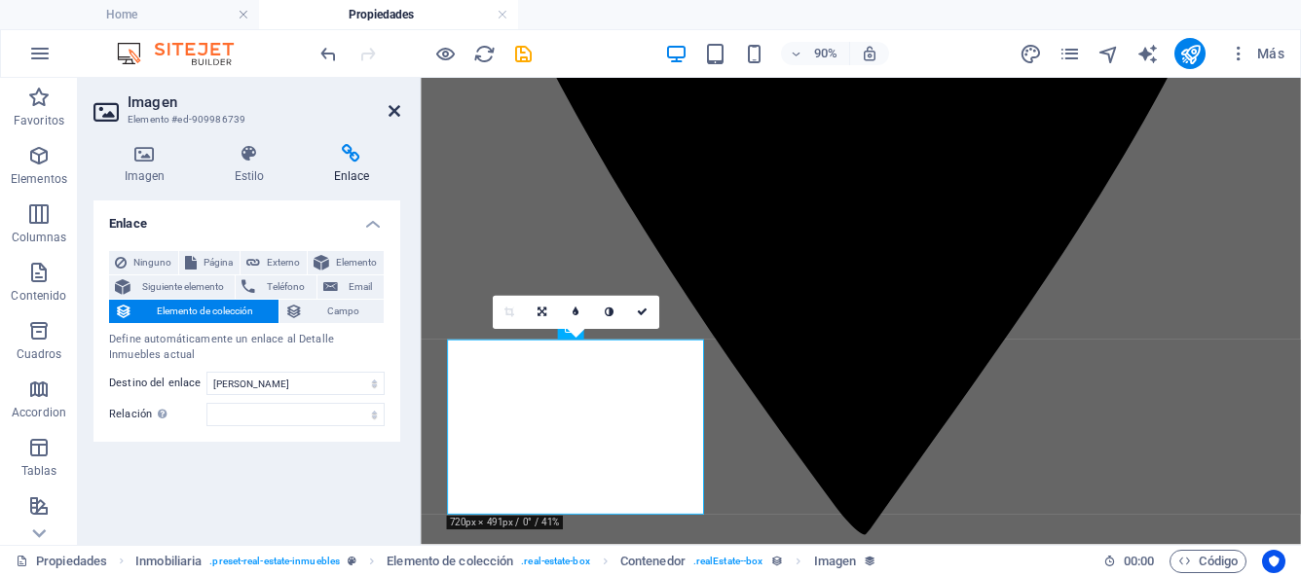
click at [398, 106] on icon at bounding box center [394, 111] width 12 height 16
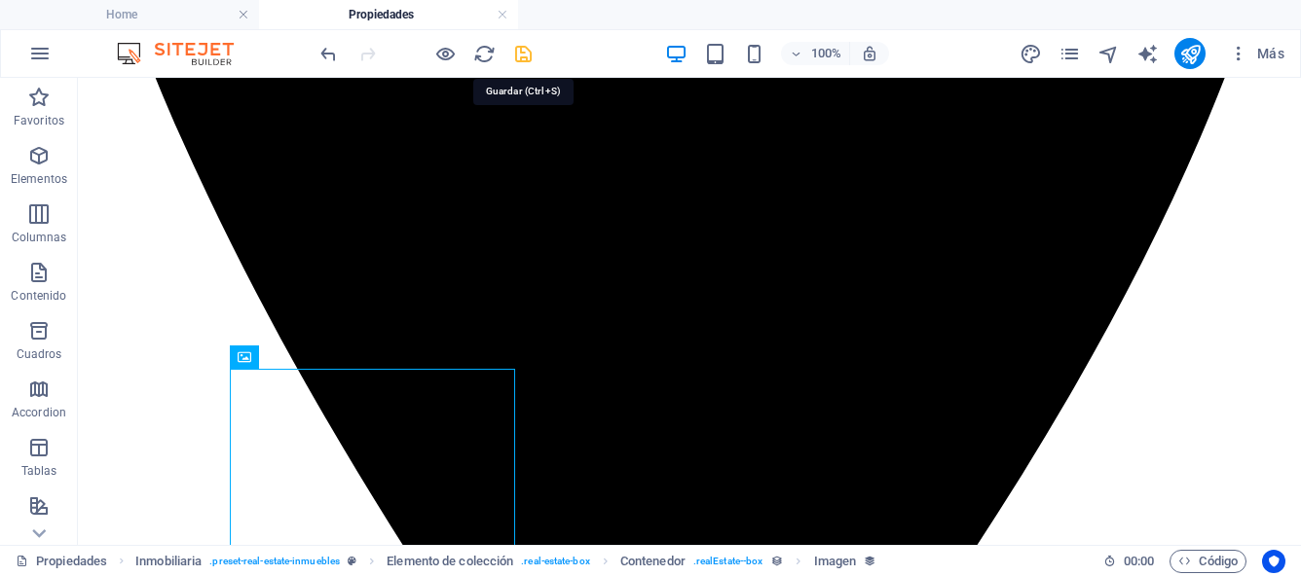
click at [524, 55] on icon "save" at bounding box center [523, 54] width 22 height 22
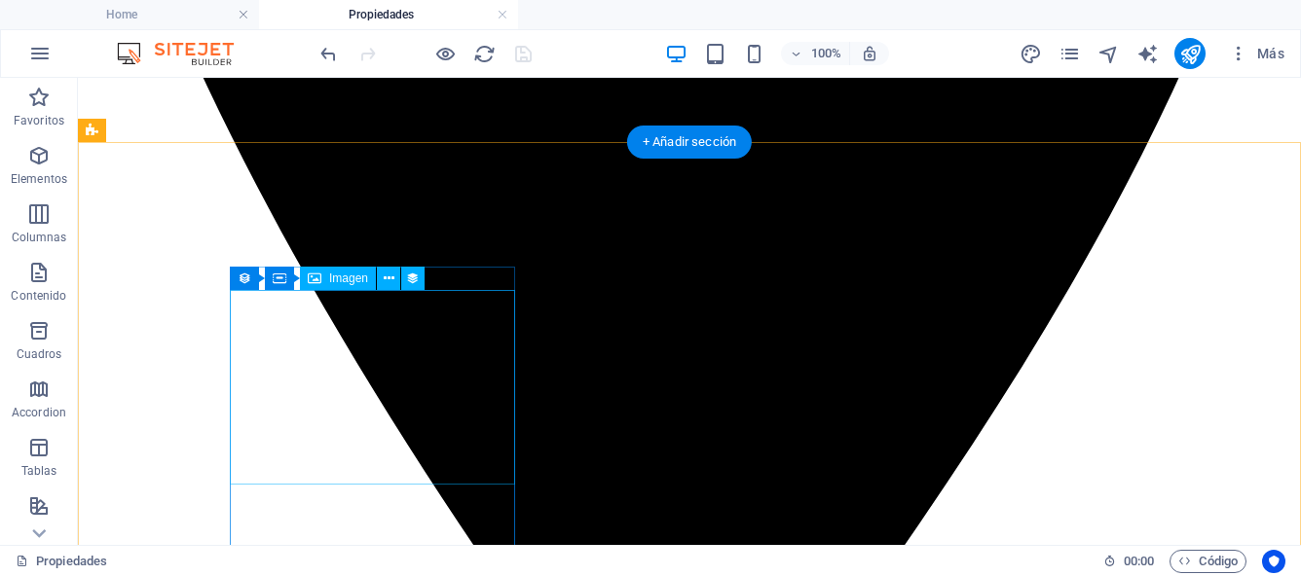
scroll to position [1009, 0]
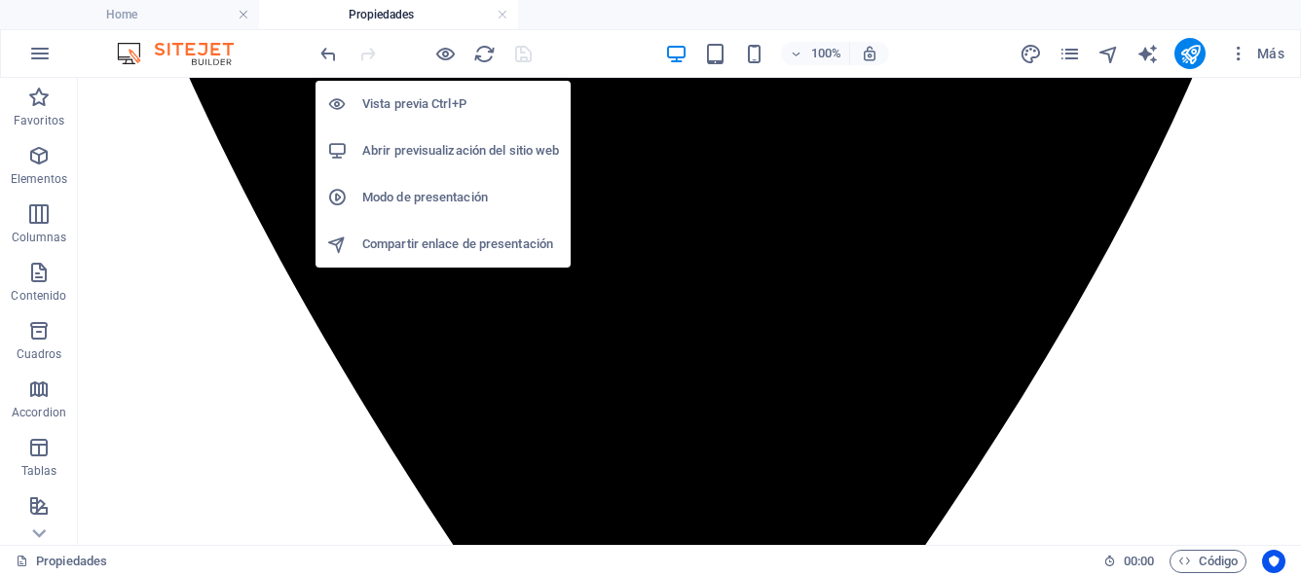
click at [435, 106] on h6 "Vista previa Ctrl+P" at bounding box center [460, 103] width 197 height 23
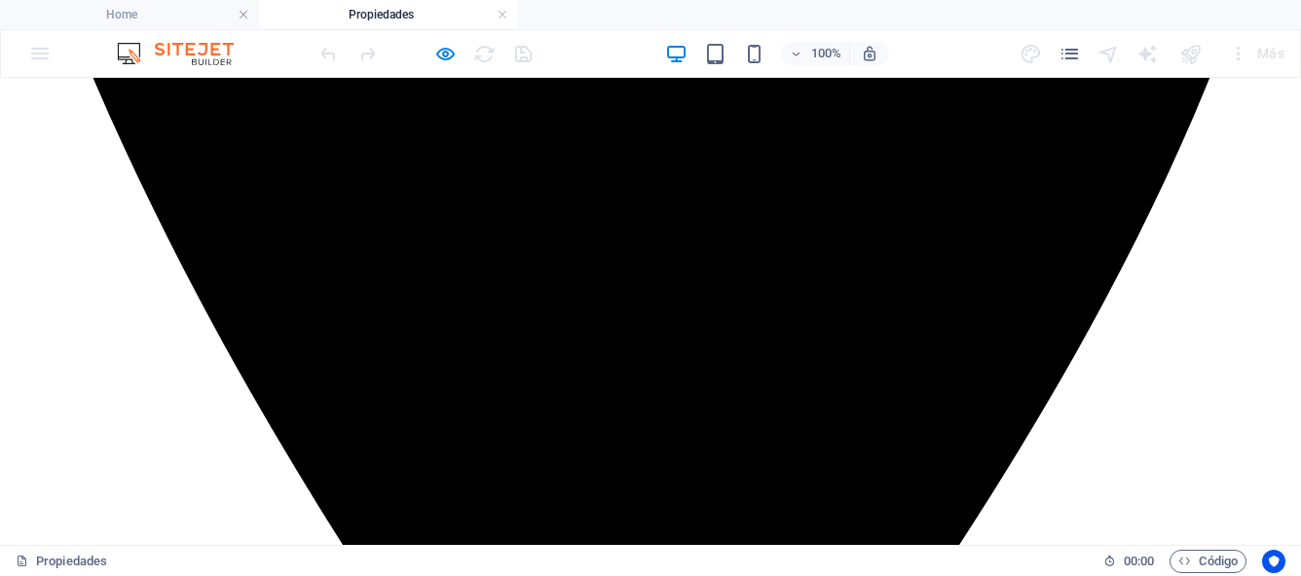
scroll to position [1012, 0]
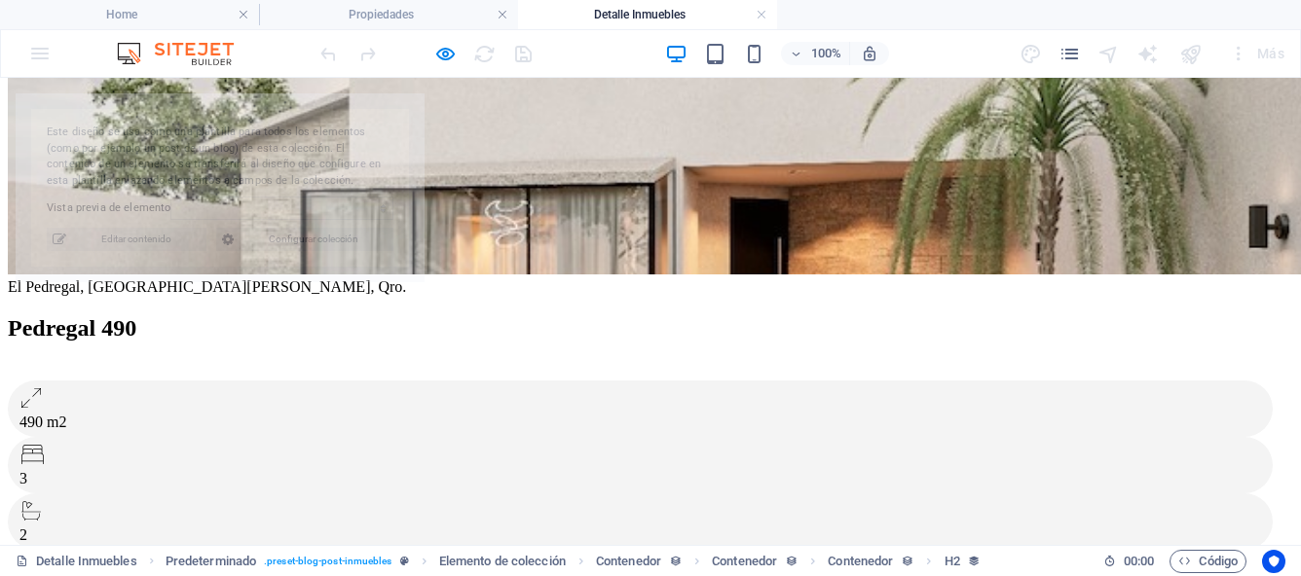
scroll to position [572, 0]
select select "68bb4d186a1bf5a7fa01d972"
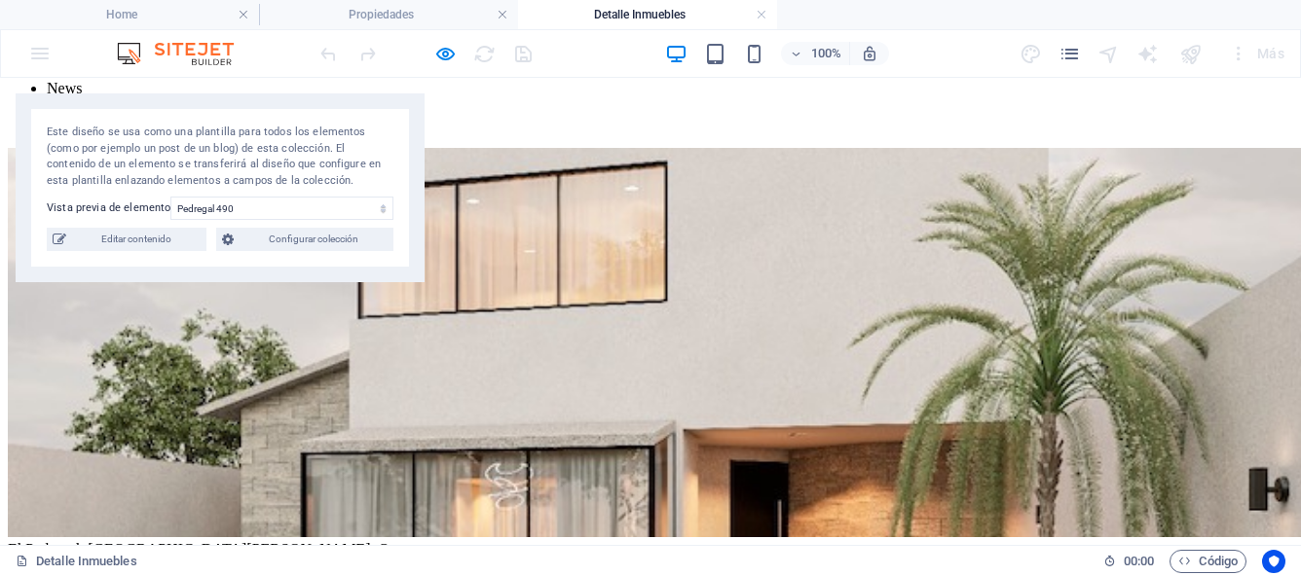
scroll to position [0, 0]
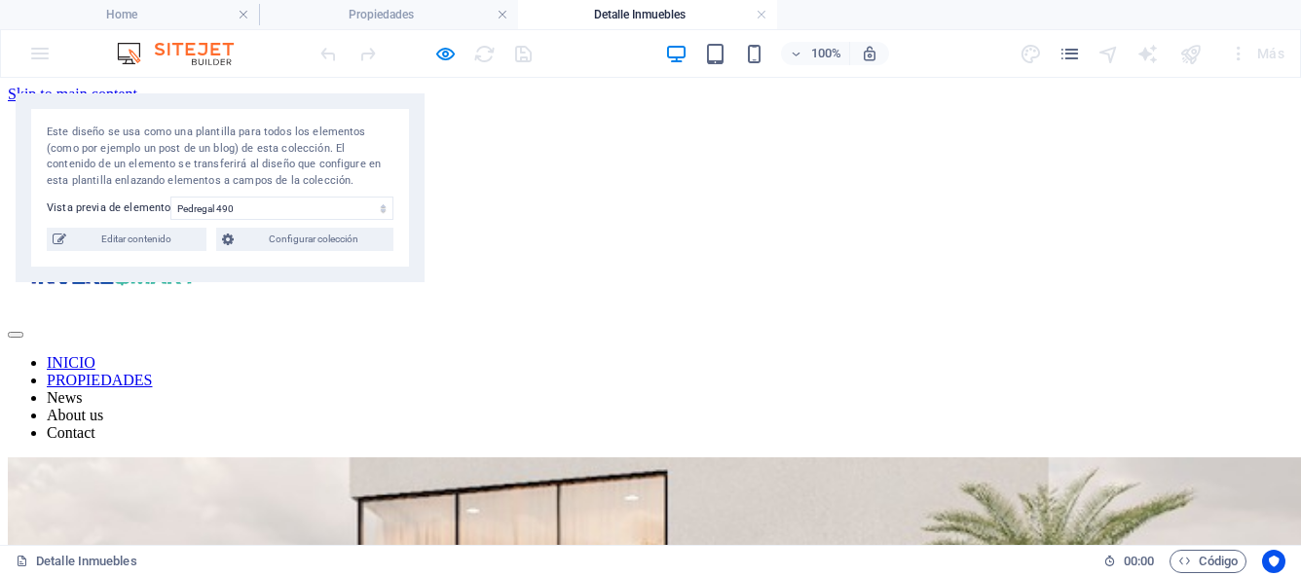
drag, startPoint x: 298, startPoint y: 104, endPoint x: 322, endPoint y: 103, distance: 24.4
click at [318, 103] on div "Este diseño se usa como una plantilla para todos los elementos (como por ejempl…" at bounding box center [220, 187] width 409 height 189
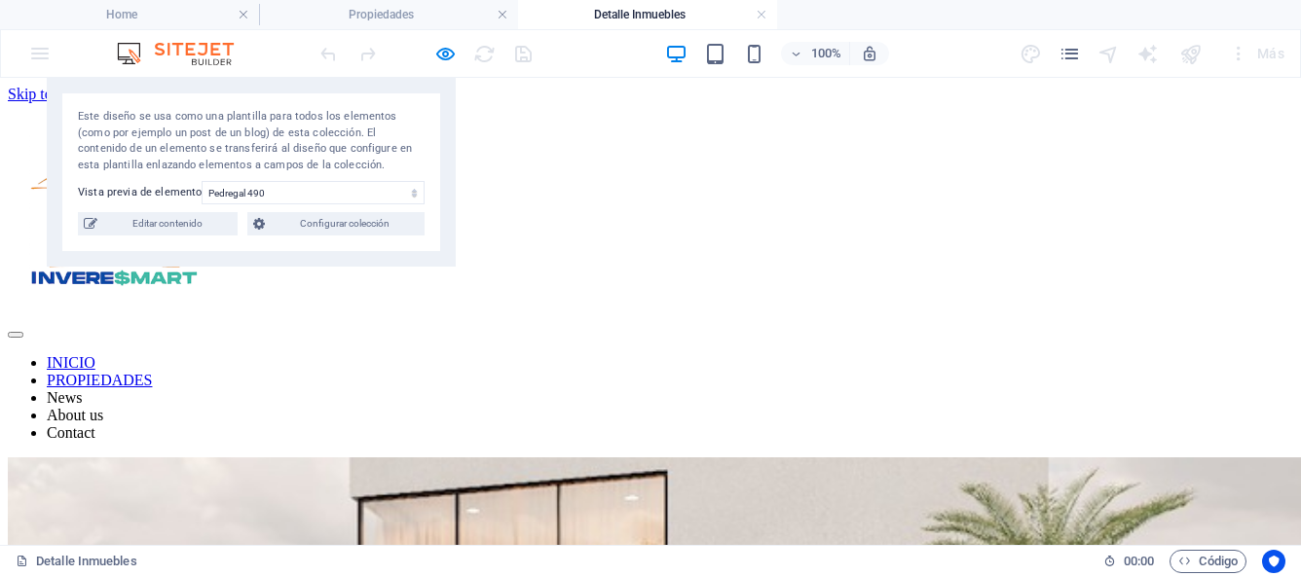
drag, startPoint x: 319, startPoint y: 103, endPoint x: 330, endPoint y: -60, distance: 163.9
click at [330, 0] on html "inveresmart.com.mx Home Propiedades Detalle Inmuebles Favoritos Elementos Colum…" at bounding box center [650, 288] width 1301 height 576
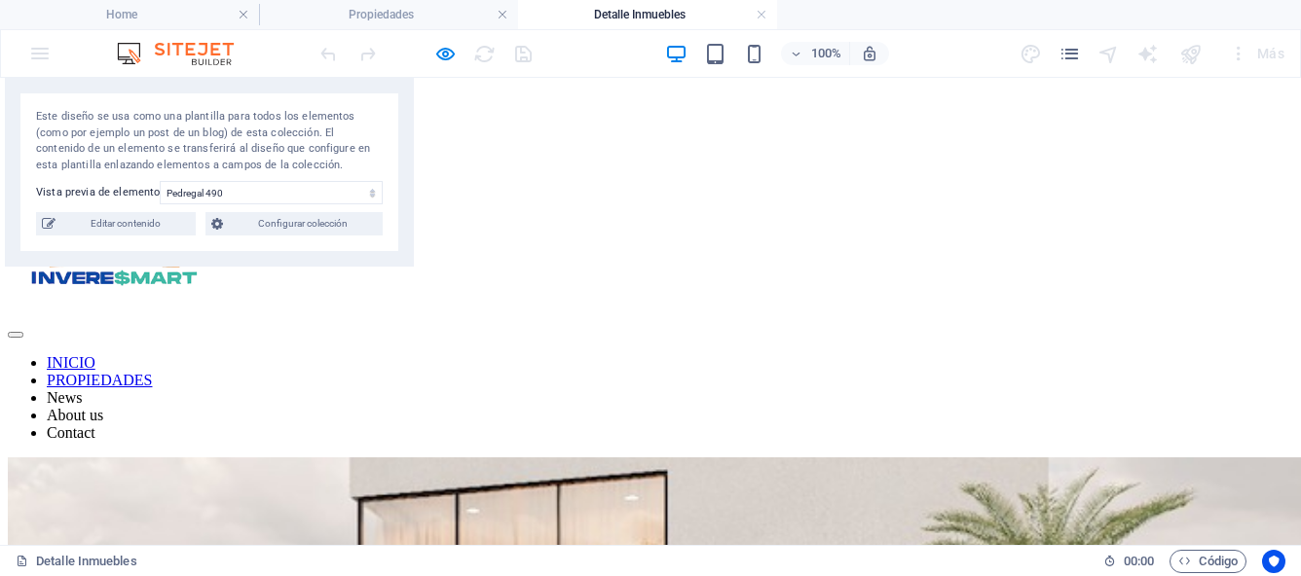
drag, startPoint x: 154, startPoint y: 97, endPoint x: 112, endPoint y: 62, distance: 54.6
click at [512, 252] on div "INICIO PROPIEDADES News About us Contact" at bounding box center [650, 272] width 1285 height 339
click at [420, 279] on div "INICIO PROPIEDADES News About us Contact" at bounding box center [650, 272] width 1285 height 339
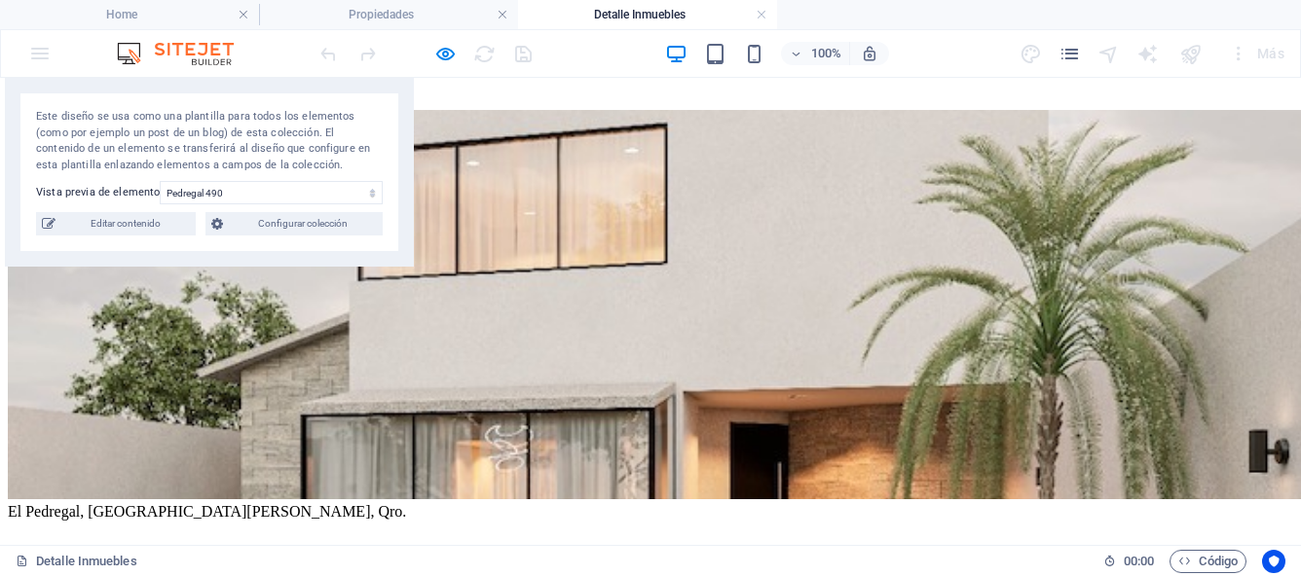
scroll to position [479, 0]
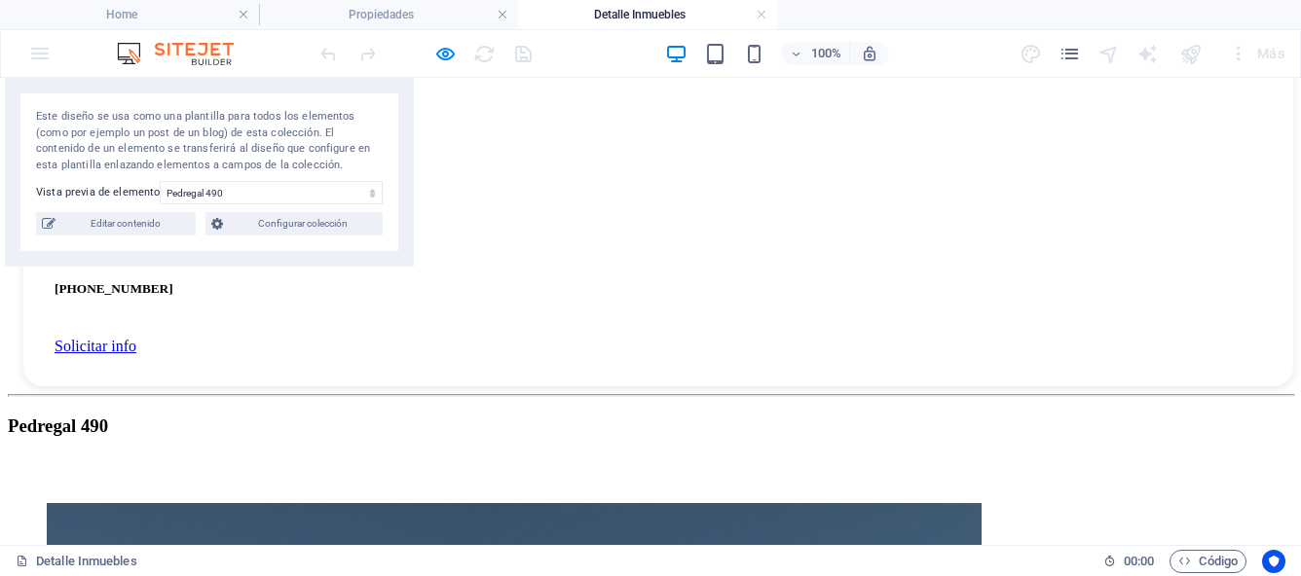
scroll to position [1625, 0]
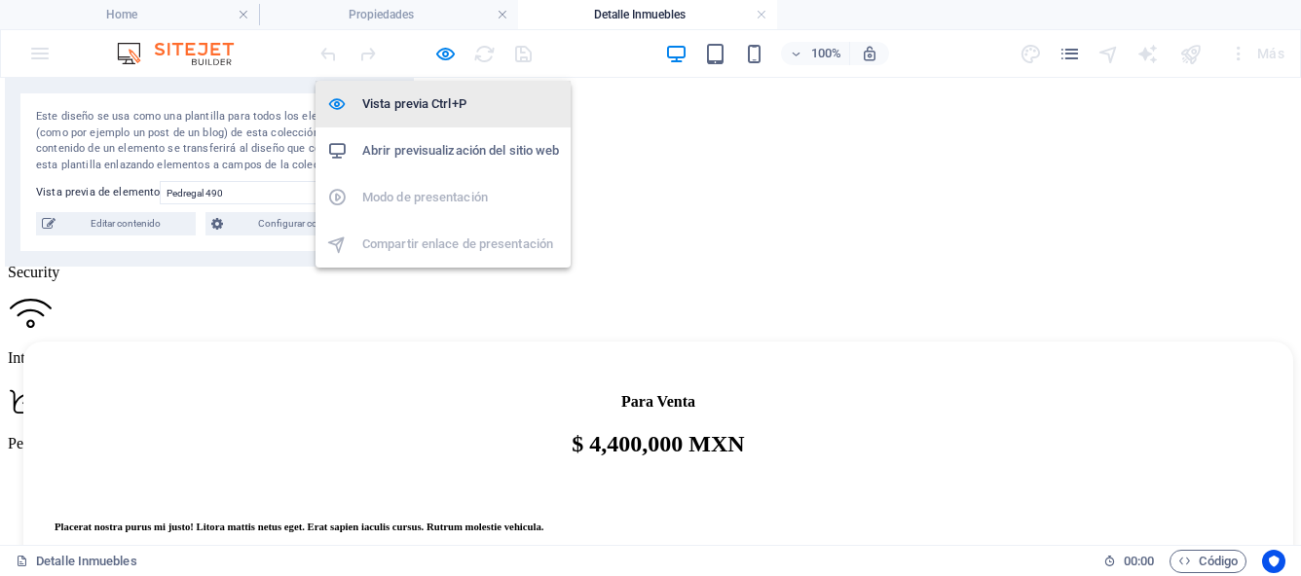
click at [444, 98] on h6 "Vista previa Ctrl+P" at bounding box center [460, 103] width 197 height 23
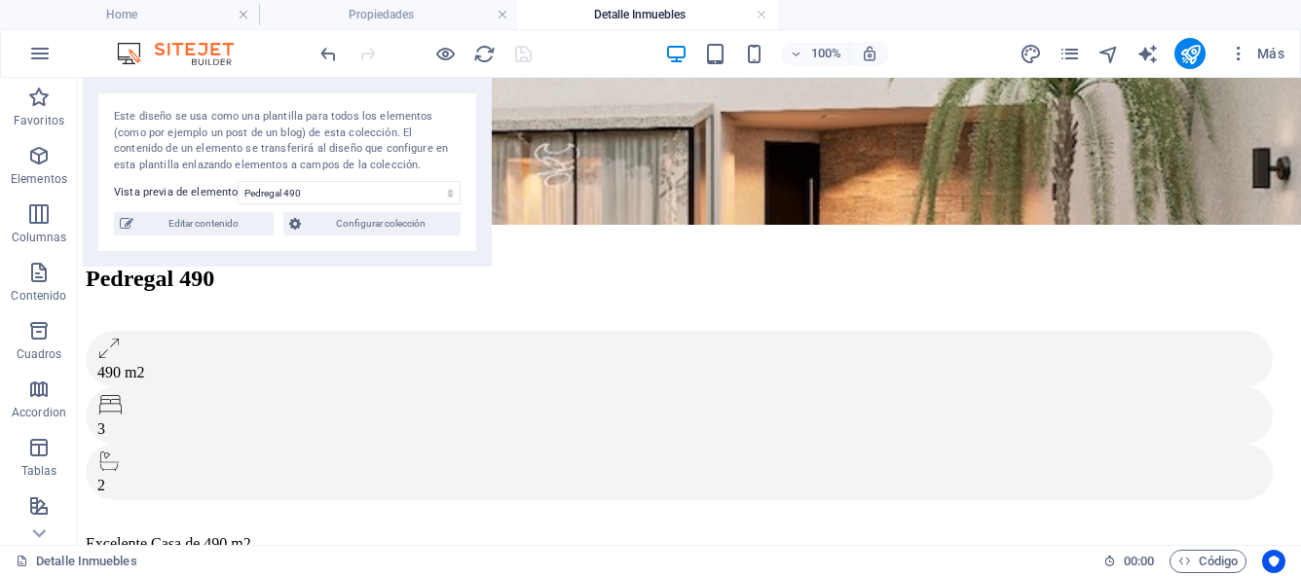
scroll to position [619, 0]
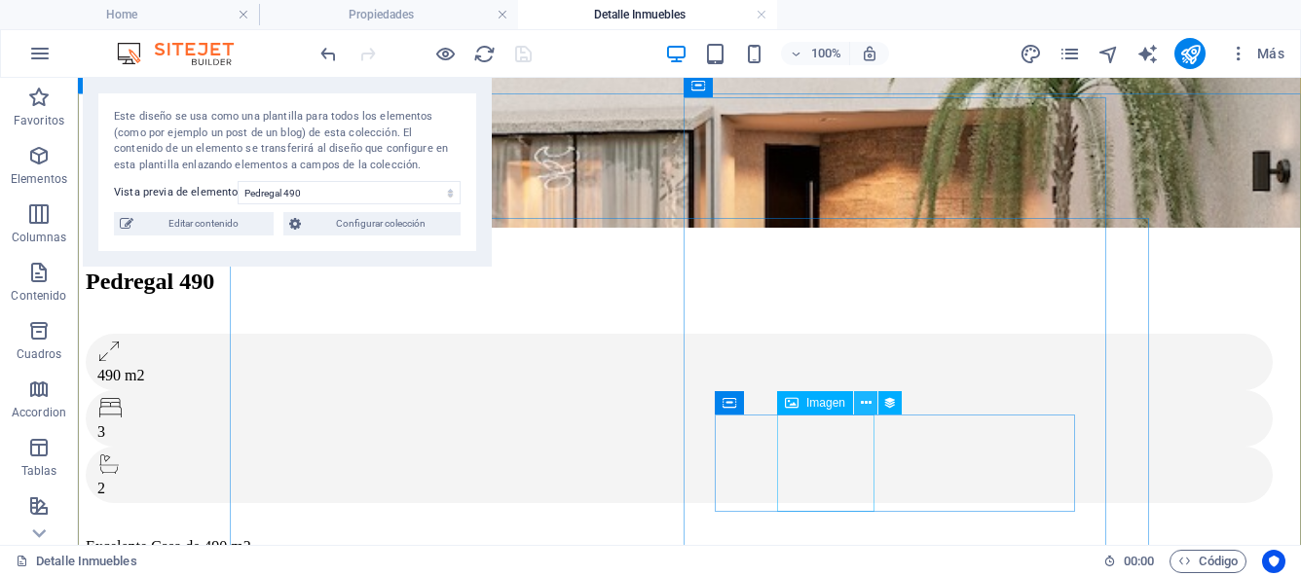
click at [865, 406] on icon at bounding box center [866, 403] width 11 height 20
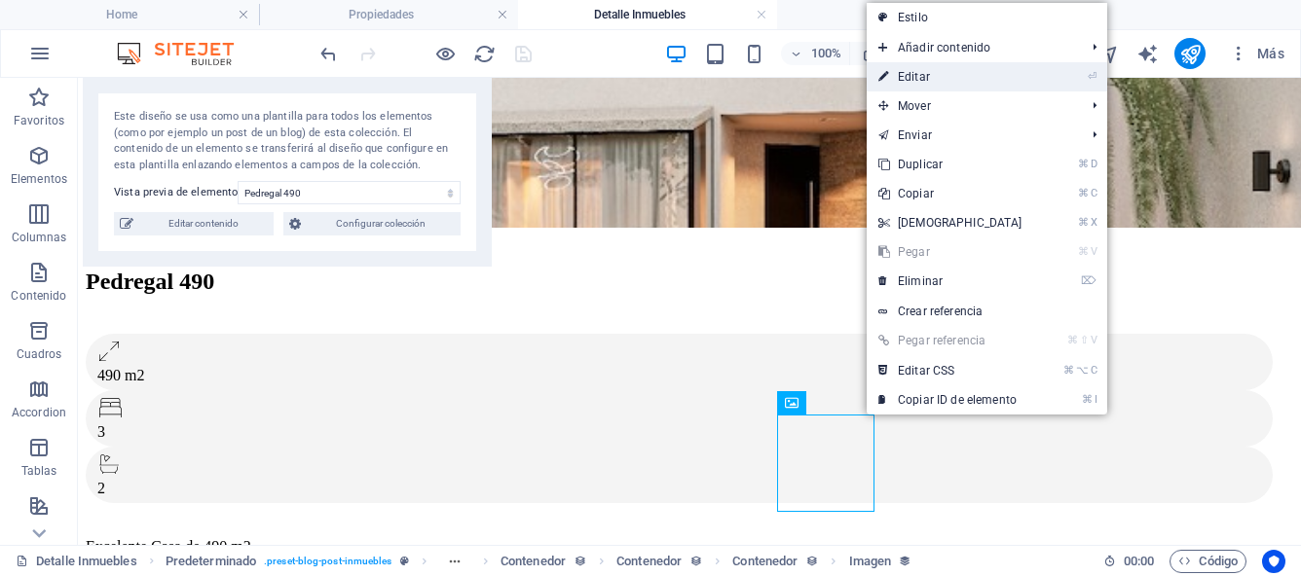
click at [928, 80] on link "⏎ Editar" at bounding box center [950, 76] width 167 height 29
select select "px"
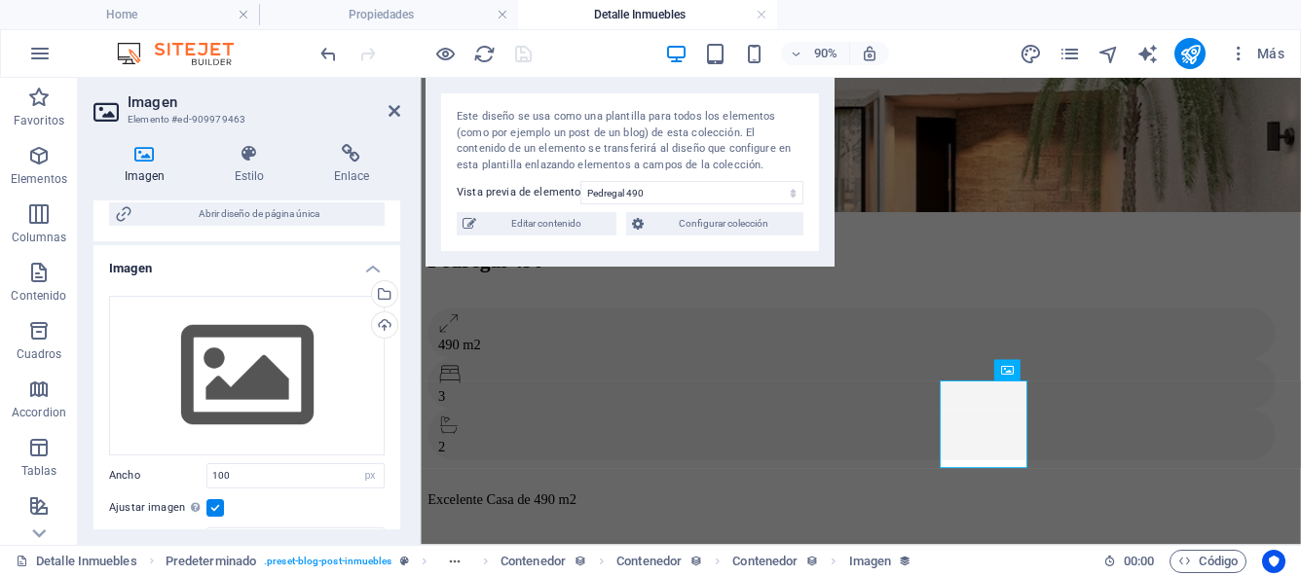
scroll to position [407, 0]
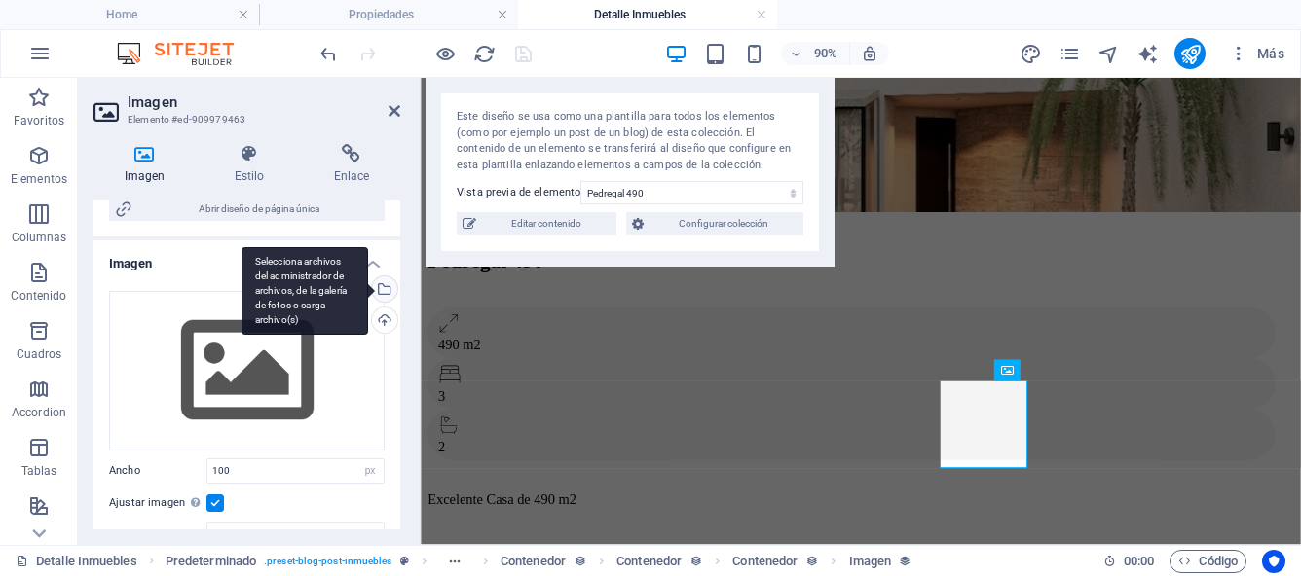
click at [379, 306] on div "Selecciona archivos del administrador de archivos, de la galería de fotos o car…" at bounding box center [382, 291] width 29 height 29
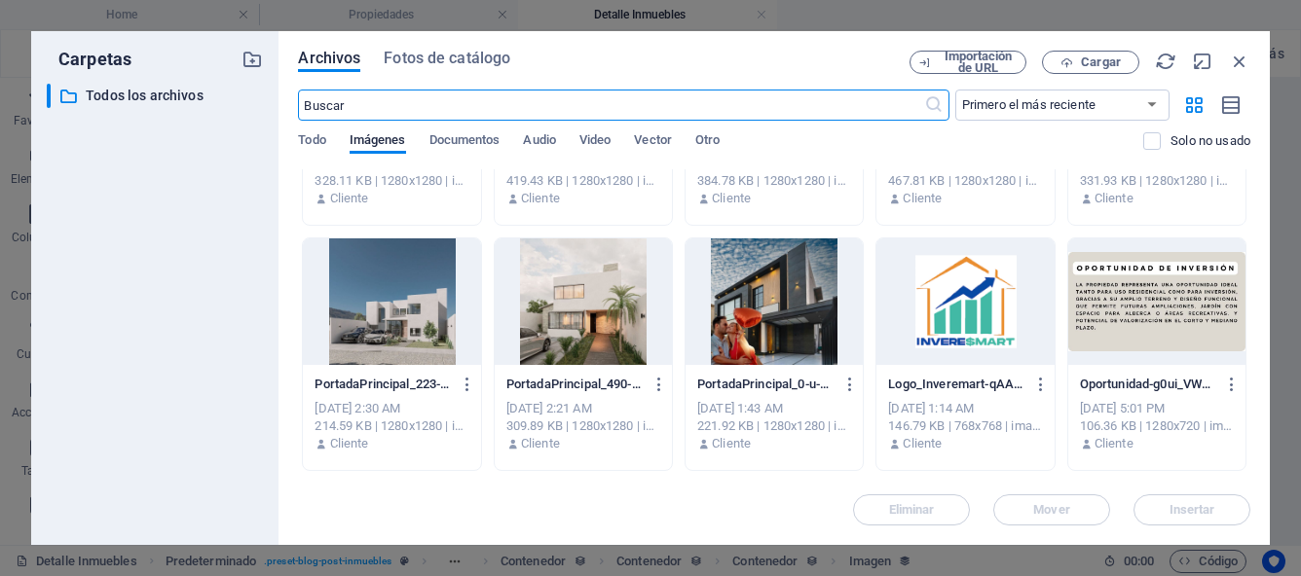
scroll to position [404, 0]
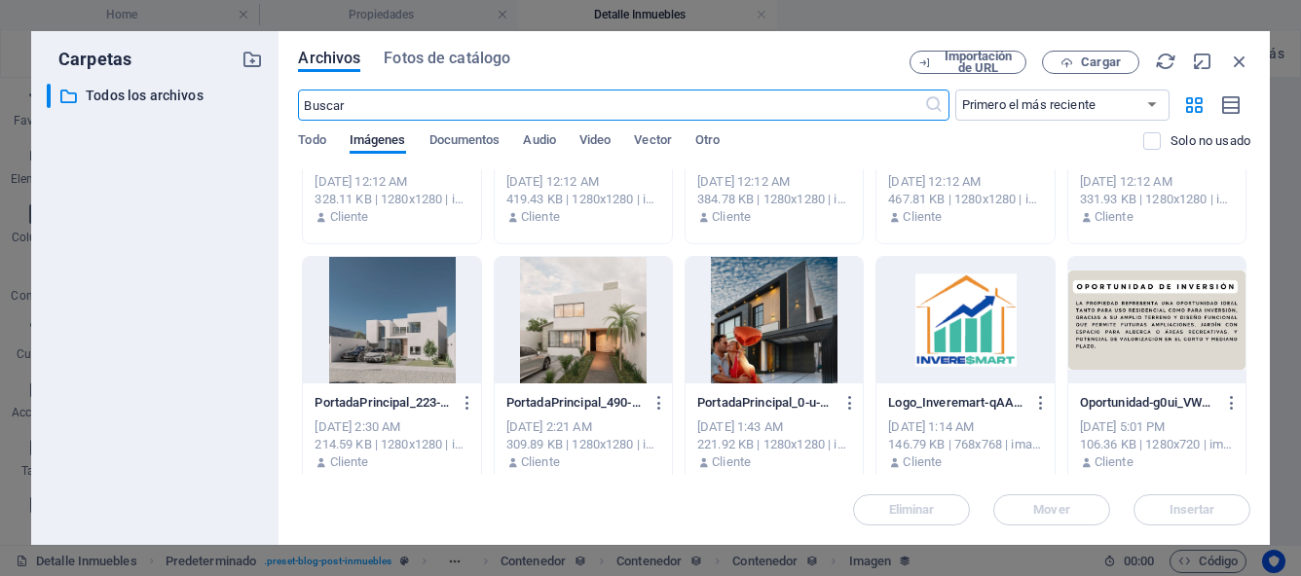
click at [930, 327] on div at bounding box center [964, 320] width 177 height 127
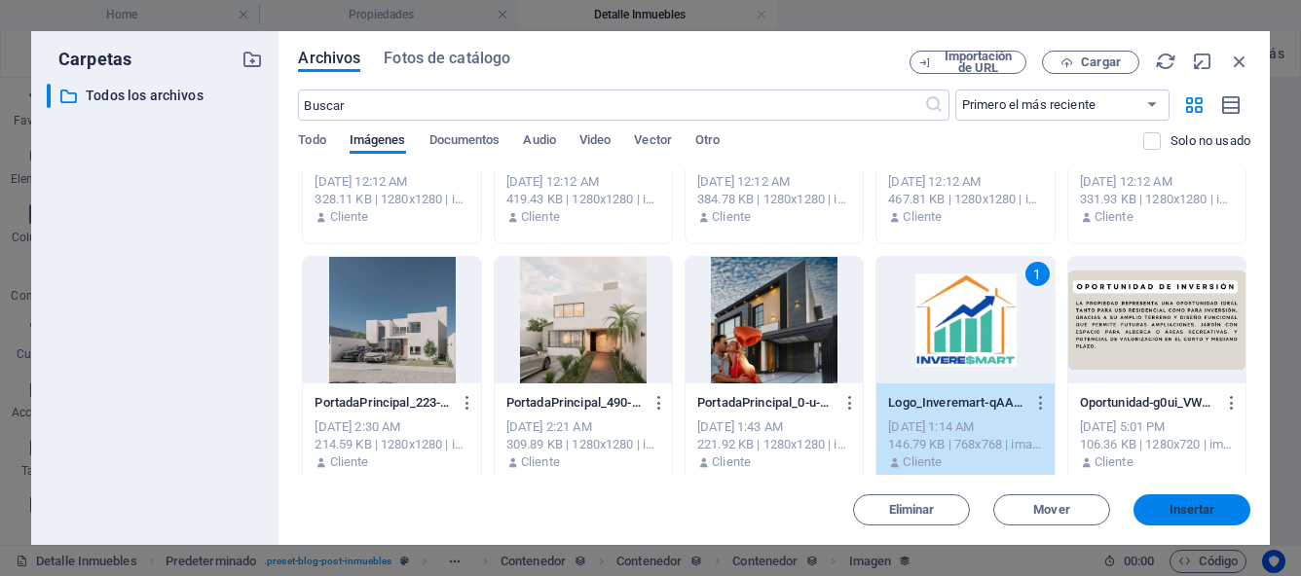
click at [1159, 513] on span "Insertar" at bounding box center [1191, 510] width 101 height 12
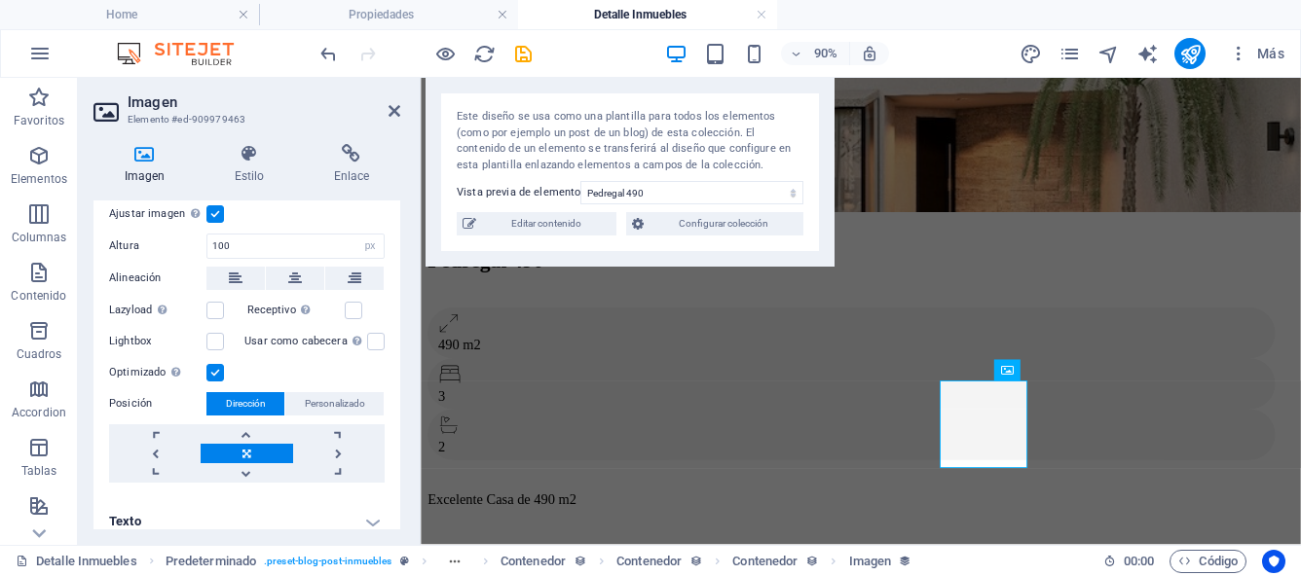
scroll to position [699, 0]
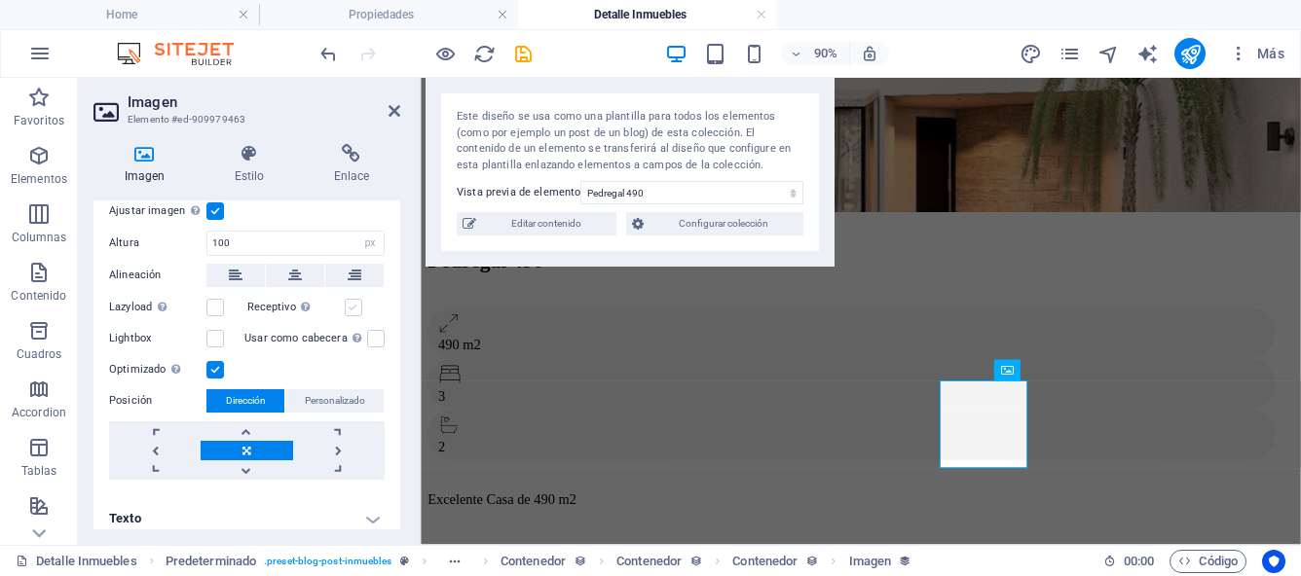
click at [350, 316] on label at bounding box center [354, 308] width 18 height 18
click at [0, 0] on input "Receptivo Automáticamente cargar tamaños optimizados de smartphone e imagen ret…" at bounding box center [0, 0] width 0 height 0
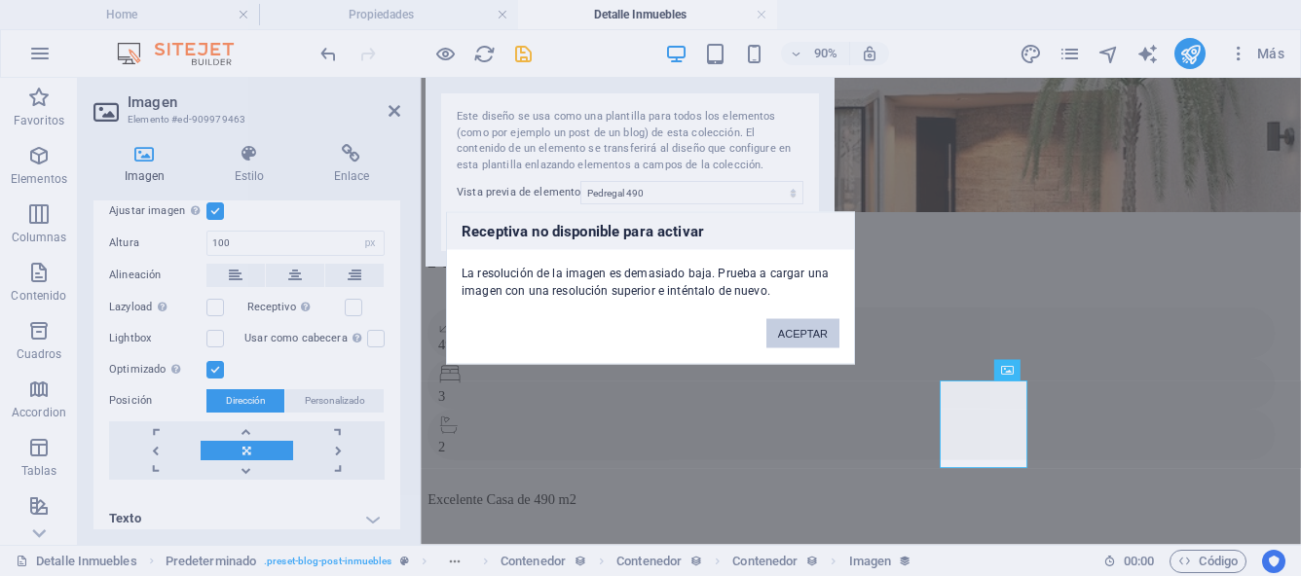
click at [807, 334] on button "ACEPTAR" at bounding box center [802, 333] width 73 height 29
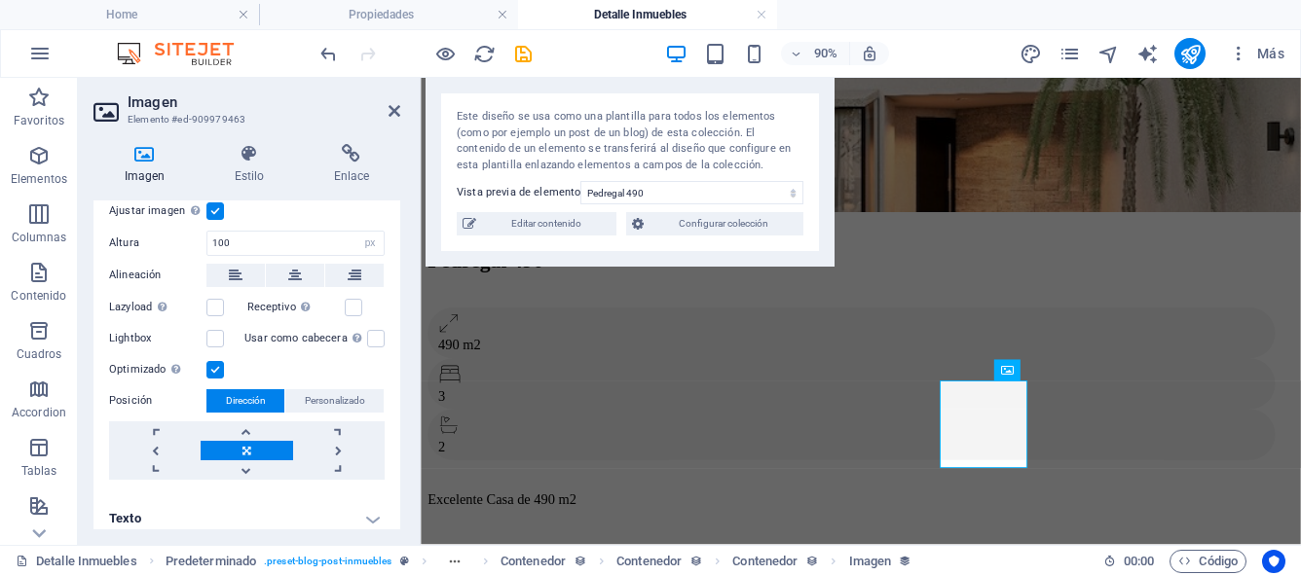
scroll to position [654, 0]
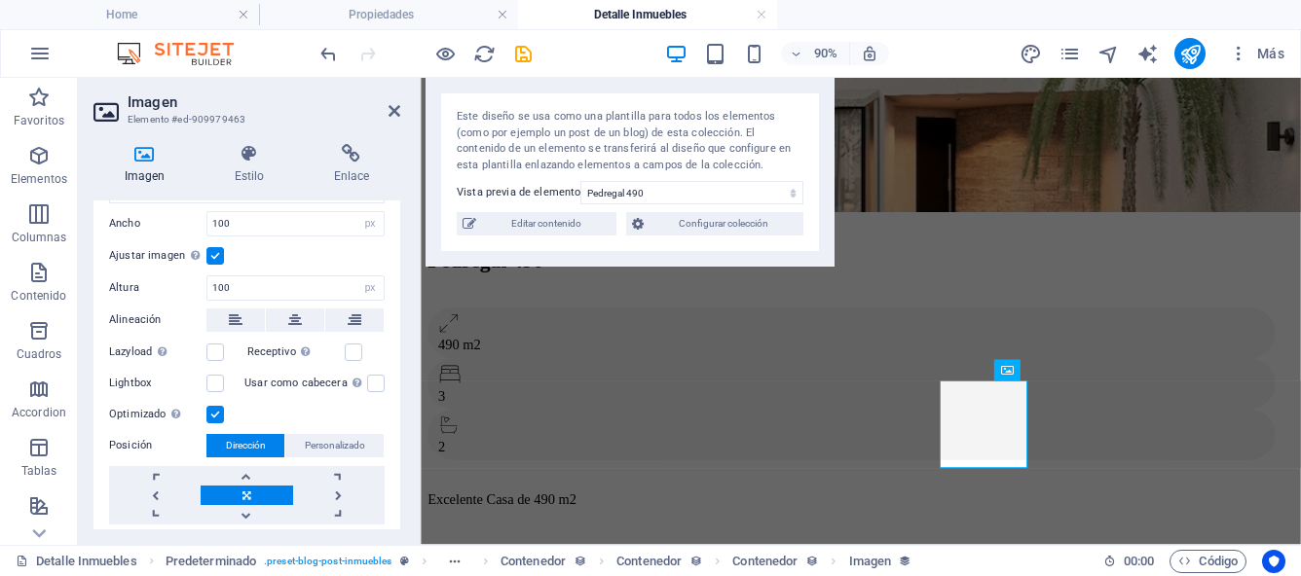
click at [214, 265] on label at bounding box center [215, 256] width 18 height 18
click at [0, 0] on input "Ajustar imagen Ajustar imagen automáticamente a un ancho y alto fijo" at bounding box center [0, 0] width 0 height 0
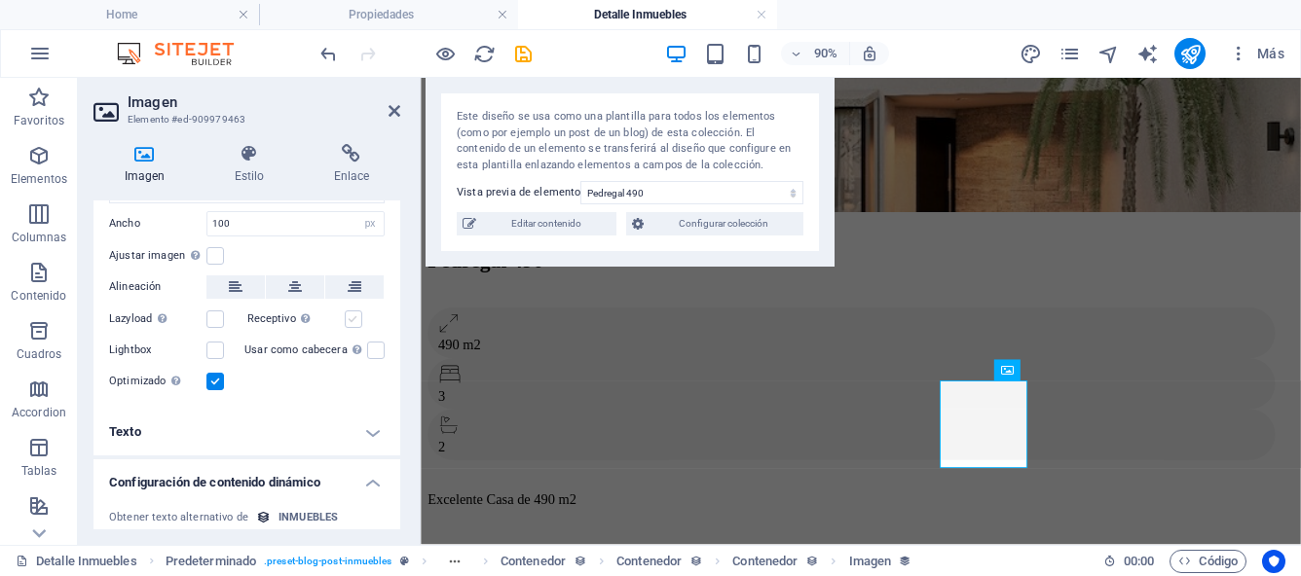
click at [349, 328] on label at bounding box center [354, 320] width 18 height 18
click at [0, 0] on input "Receptivo Automáticamente cargar tamaños optimizados de smartphone e imagen ret…" at bounding box center [0, 0] width 0 height 0
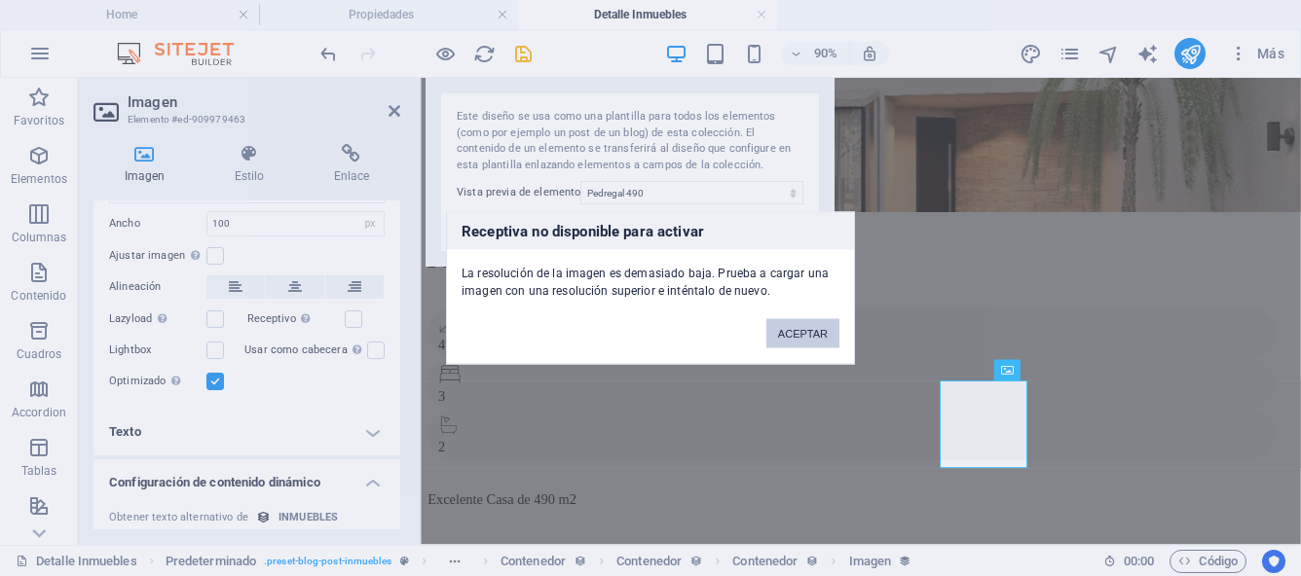
click at [791, 343] on button "ACEPTAR" at bounding box center [802, 333] width 73 height 29
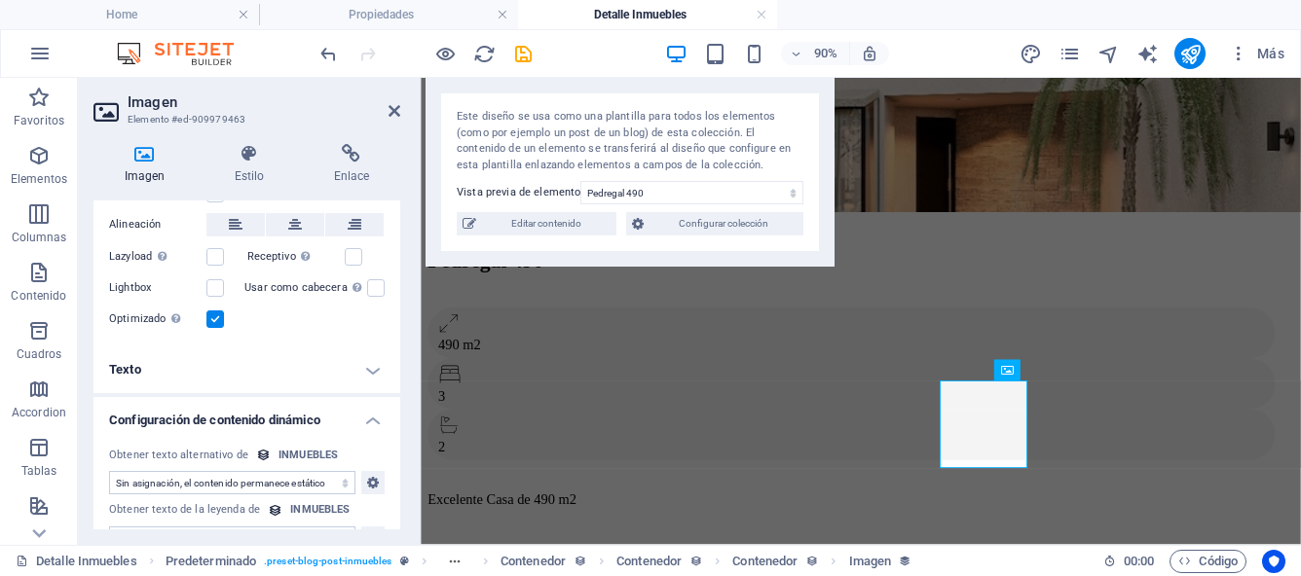
scroll to position [773, 0]
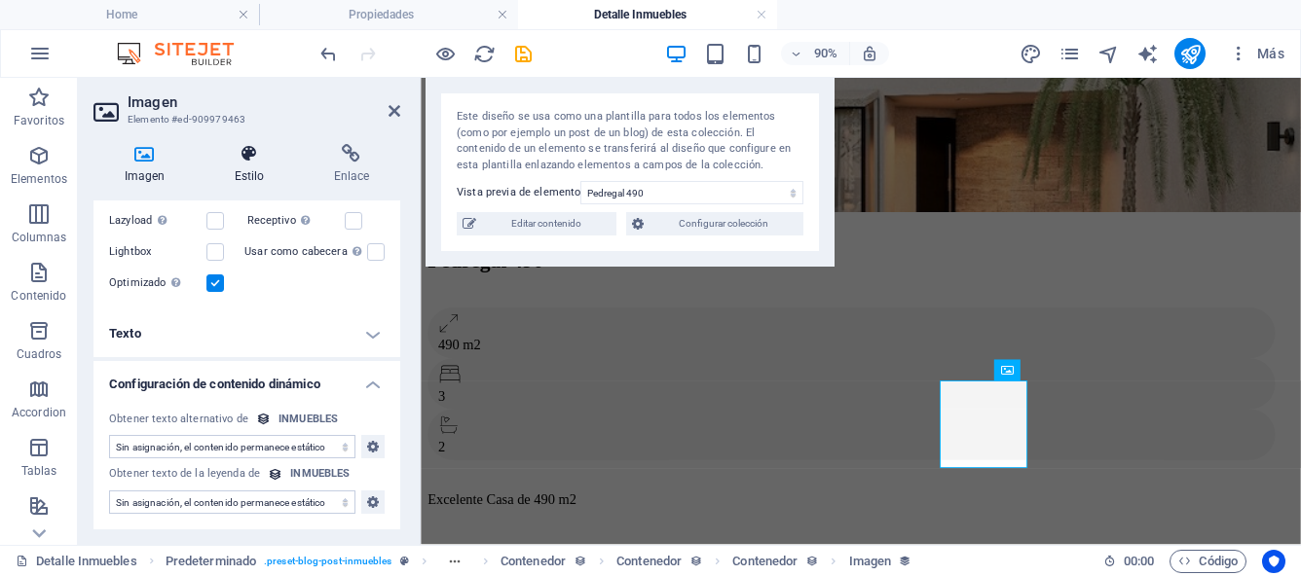
click at [250, 169] on h4 "Estilo" at bounding box center [252, 164] width 99 height 41
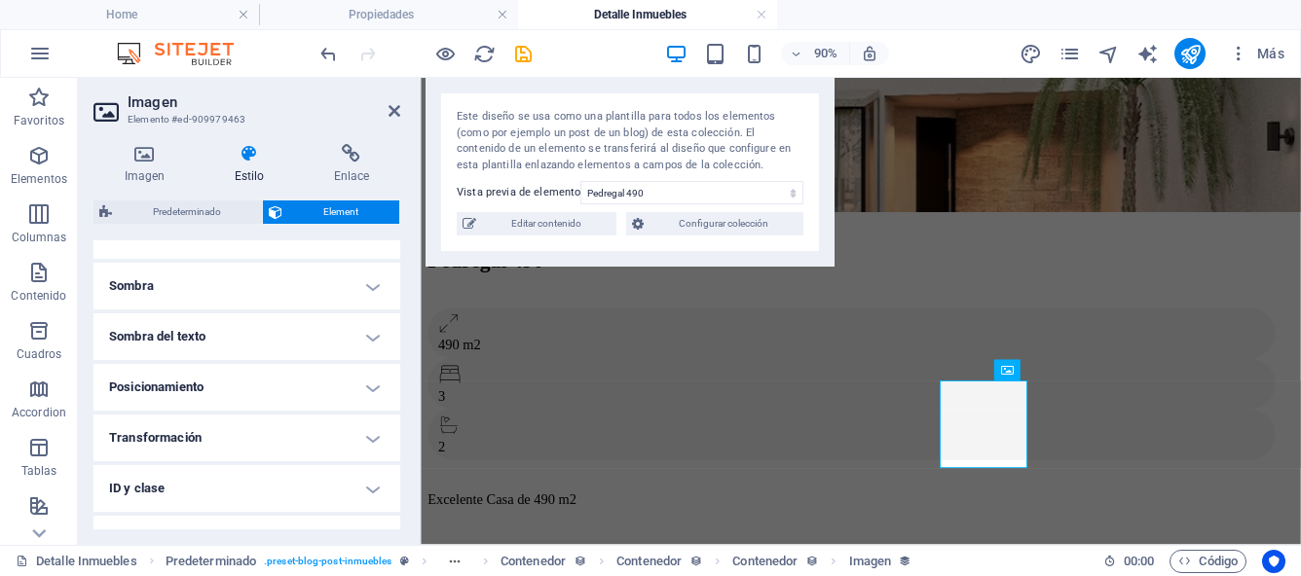
scroll to position [550, 0]
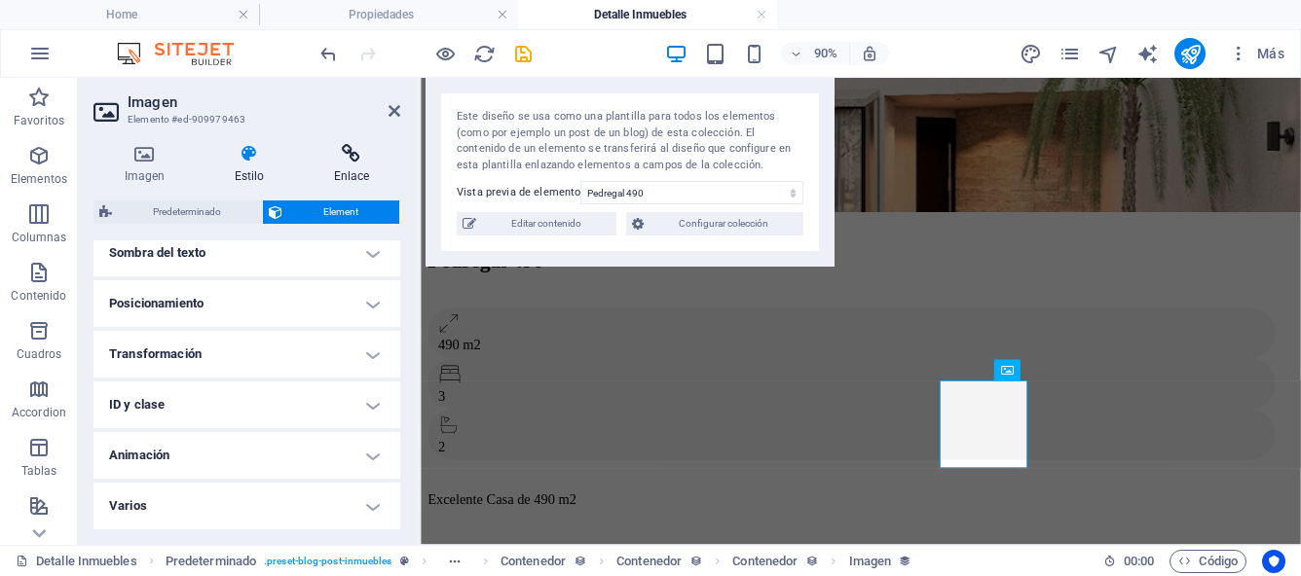
click at [355, 169] on h4 "Enlace" at bounding box center [351, 164] width 97 height 41
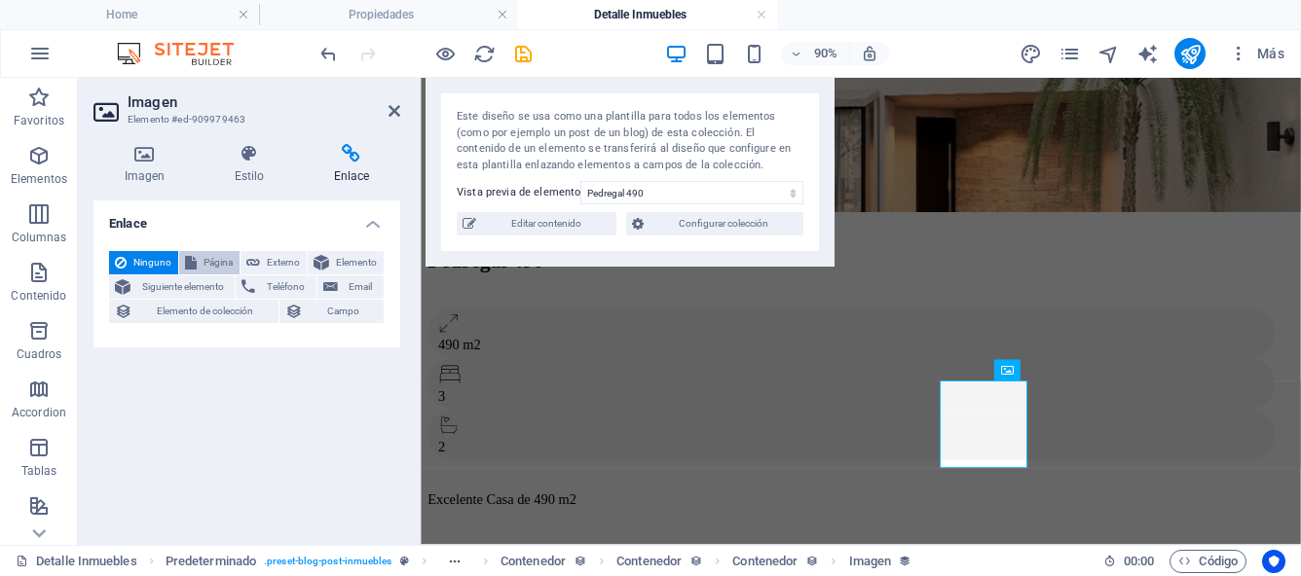
click at [227, 266] on span "Página" at bounding box center [218, 262] width 31 height 23
select select
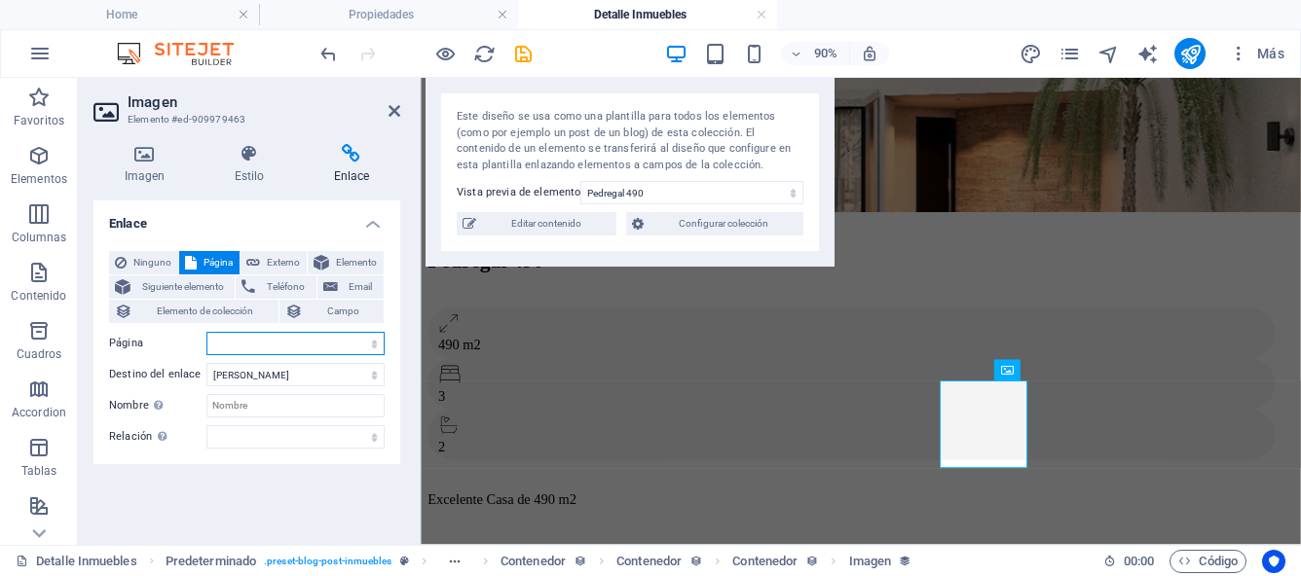
click at [373, 351] on select "Home Propiedades Legal Notice Privacy" at bounding box center [295, 343] width 178 height 23
click at [155, 265] on span "Ninguno" at bounding box center [152, 262] width 40 height 23
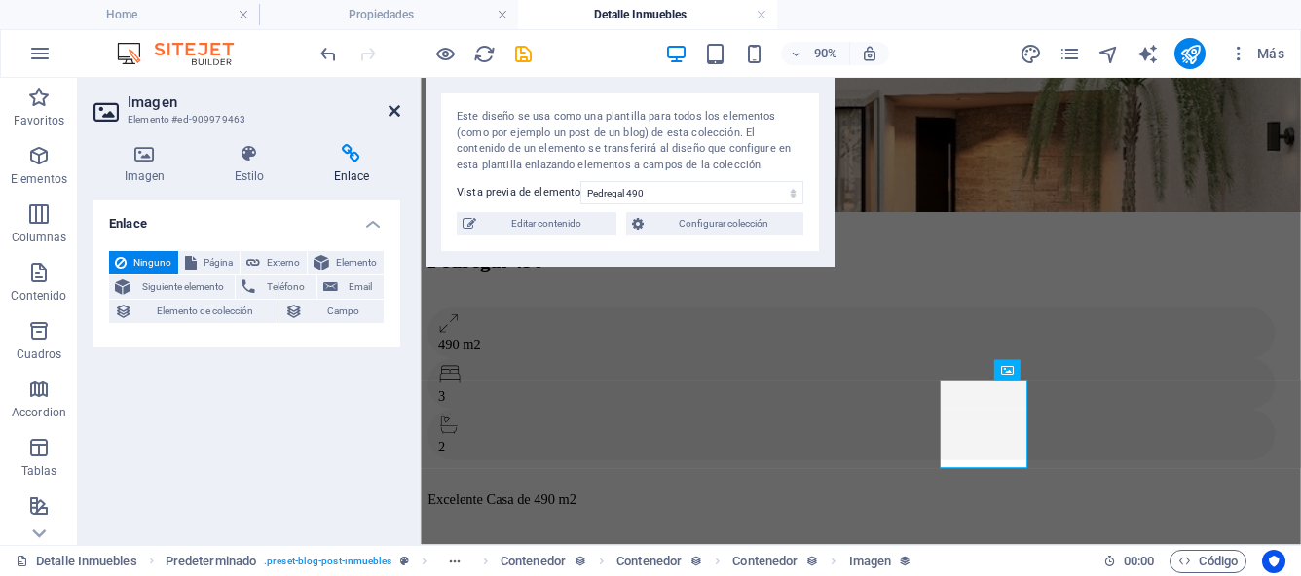
click at [392, 110] on icon at bounding box center [394, 111] width 12 height 16
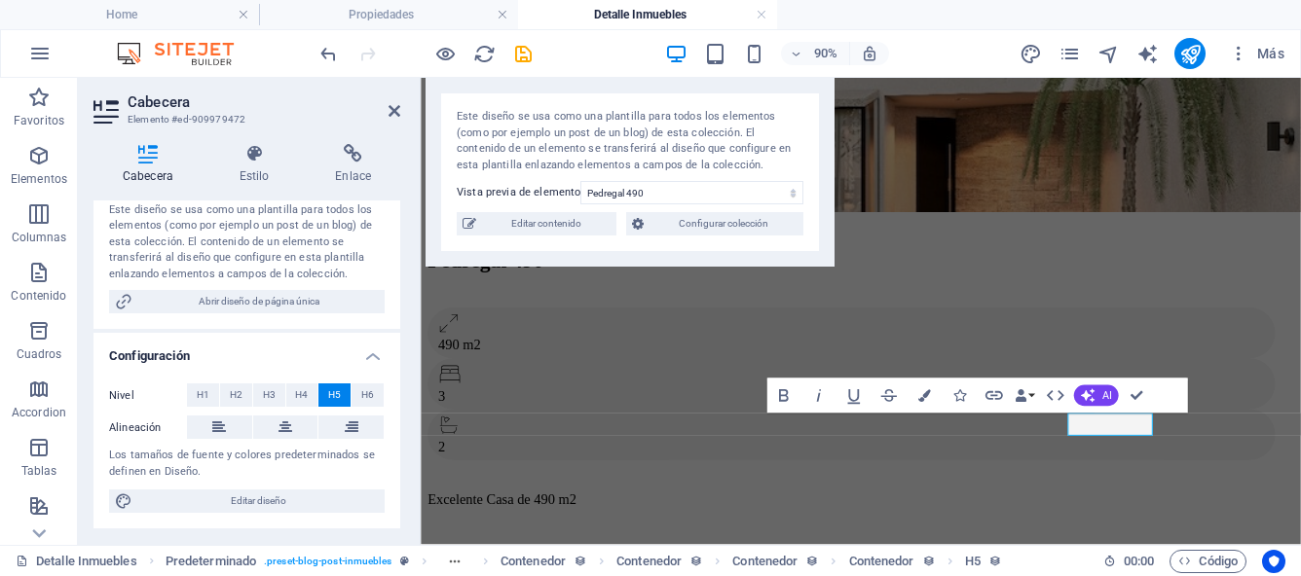
scroll to position [0, 0]
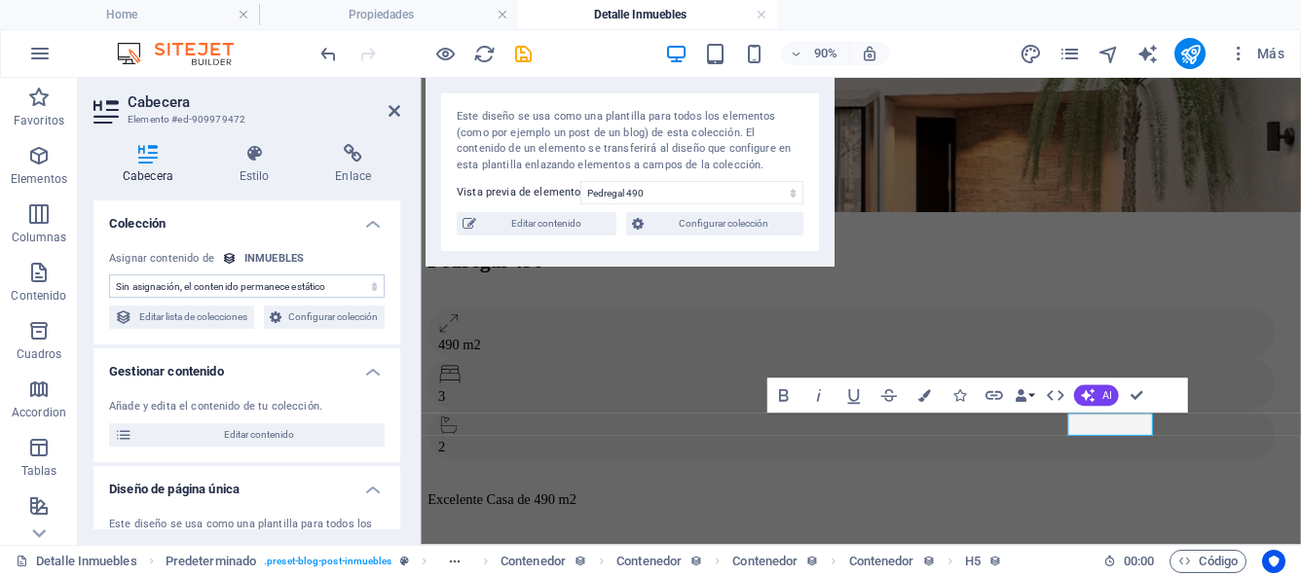
click at [369, 287] on select "Sin asignación, el contenido permanece estático Creado a las (Fecha) Actualizad…" at bounding box center [247, 286] width 276 height 23
click at [247, 150] on icon at bounding box center [254, 153] width 89 height 19
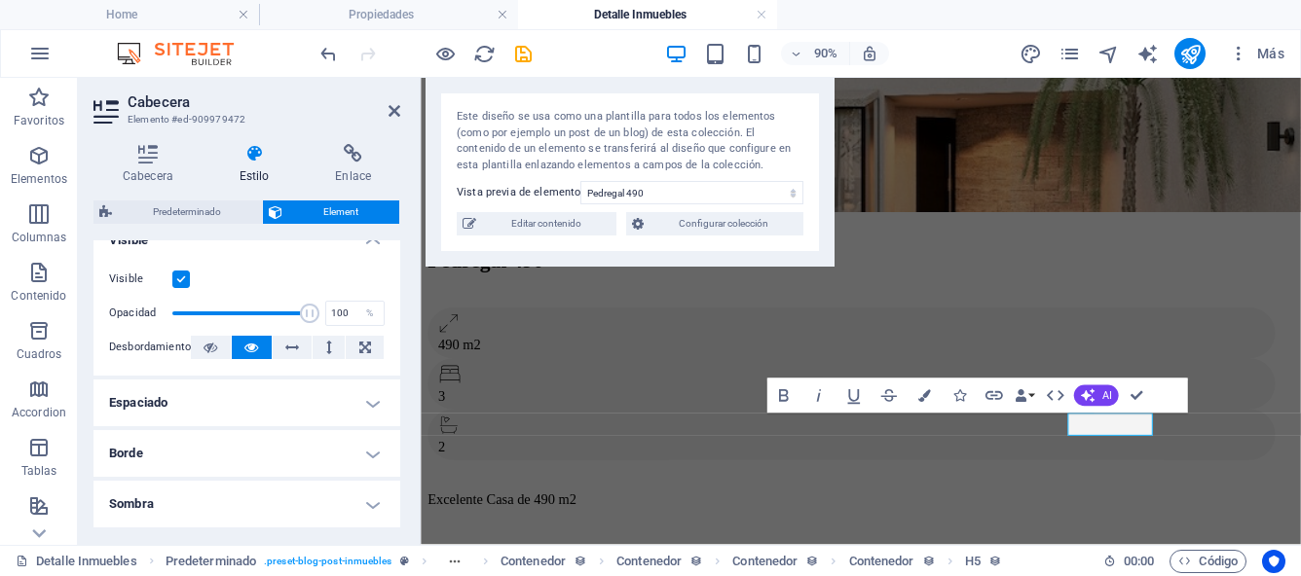
scroll to position [242, 0]
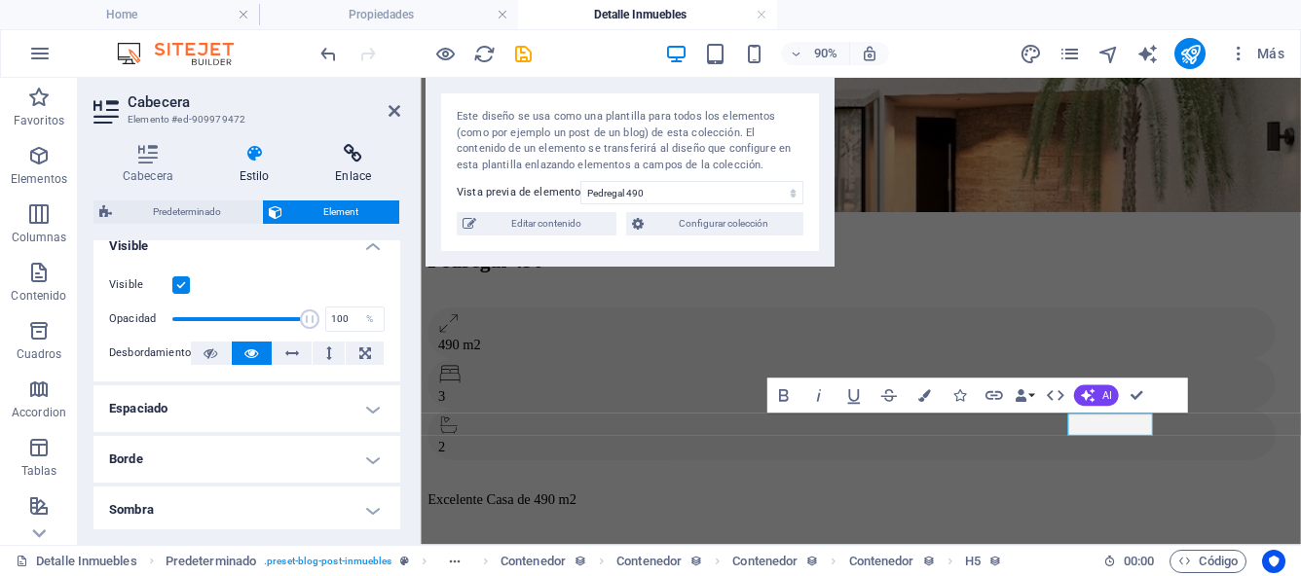
click at [357, 167] on h4 "Enlace" at bounding box center [353, 164] width 94 height 41
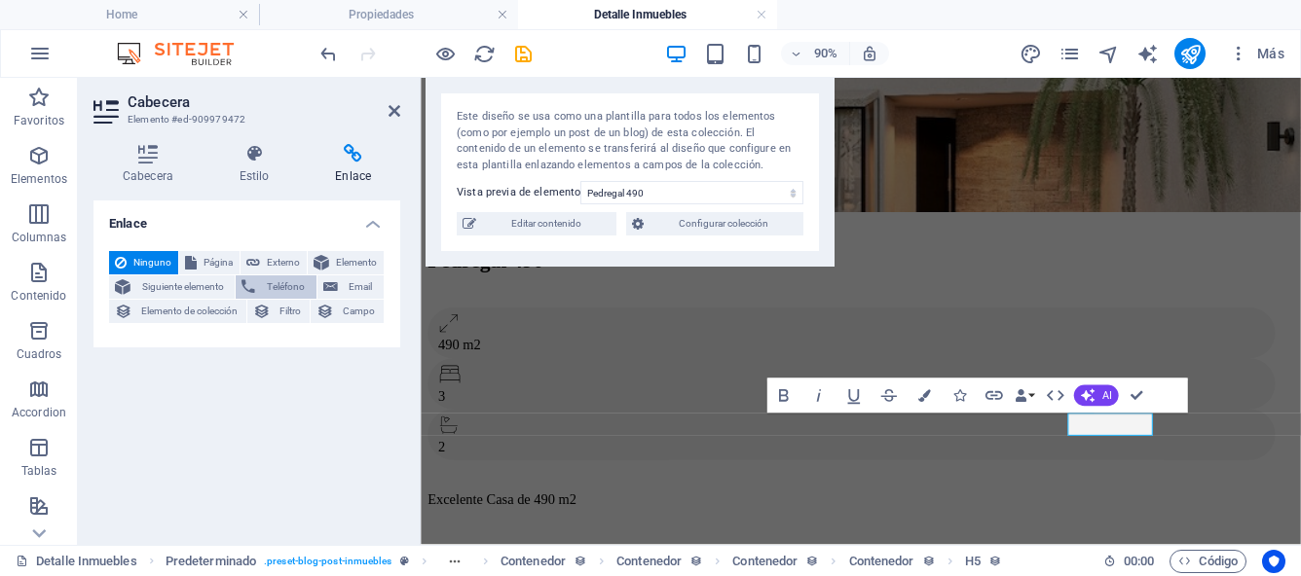
click at [296, 289] on span "Teléfono" at bounding box center [285, 287] width 49 height 23
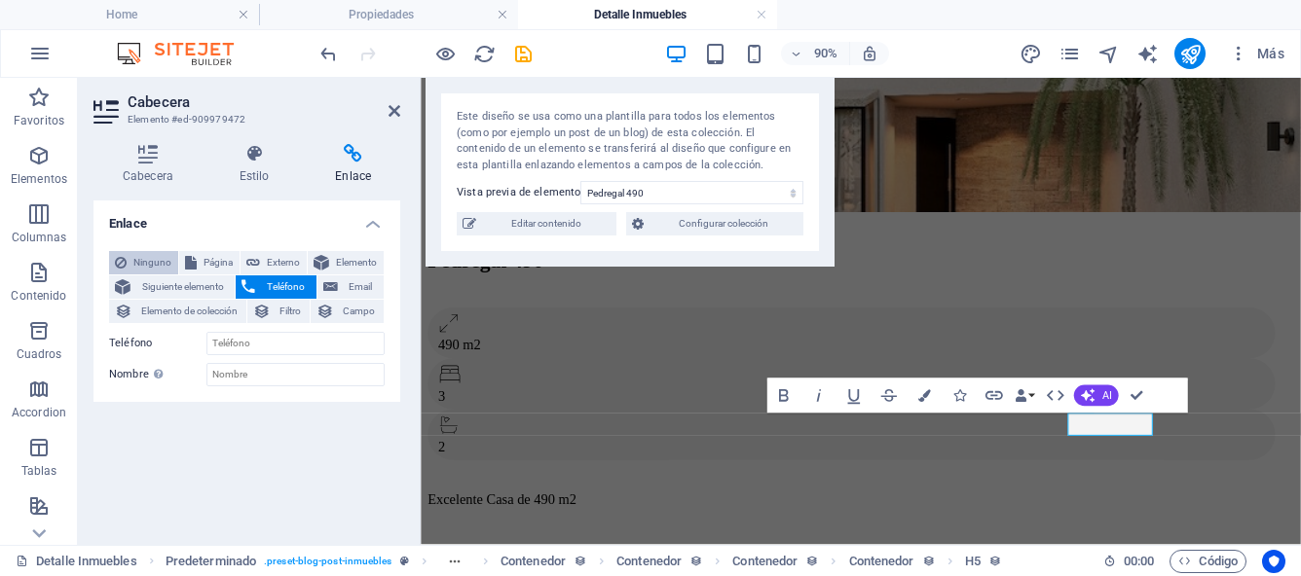
click at [151, 266] on span "Ninguno" at bounding box center [152, 262] width 40 height 23
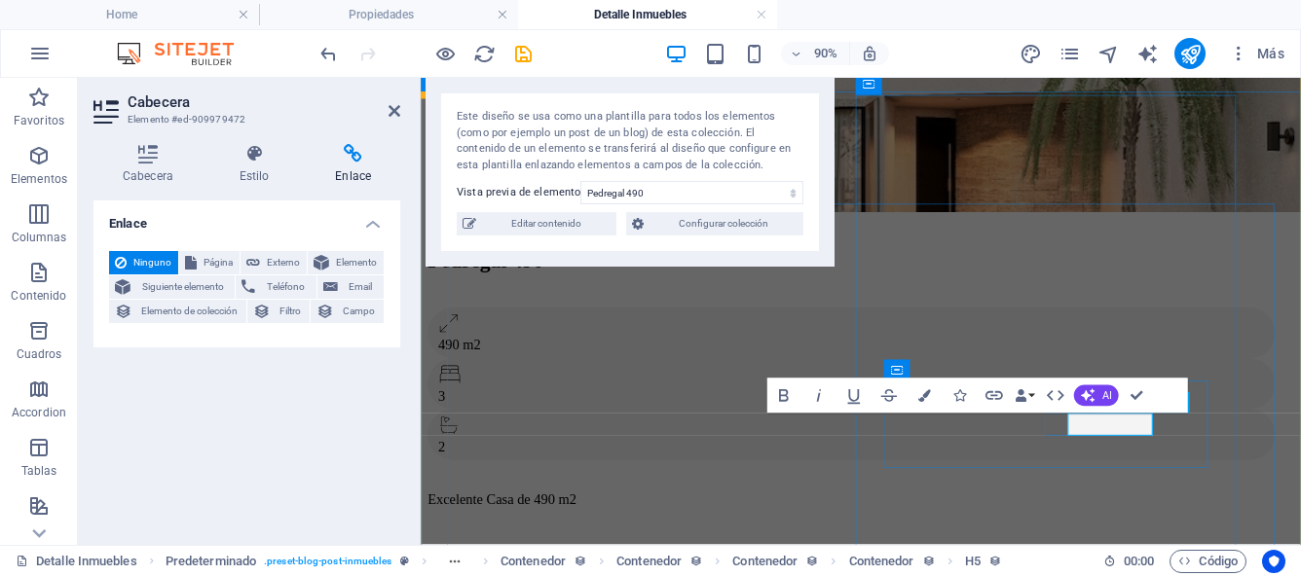
click at [784, 398] on icon "button" at bounding box center [780, 395] width 10 height 13
click at [780, 395] on icon "button" at bounding box center [780, 395] width 10 height 13
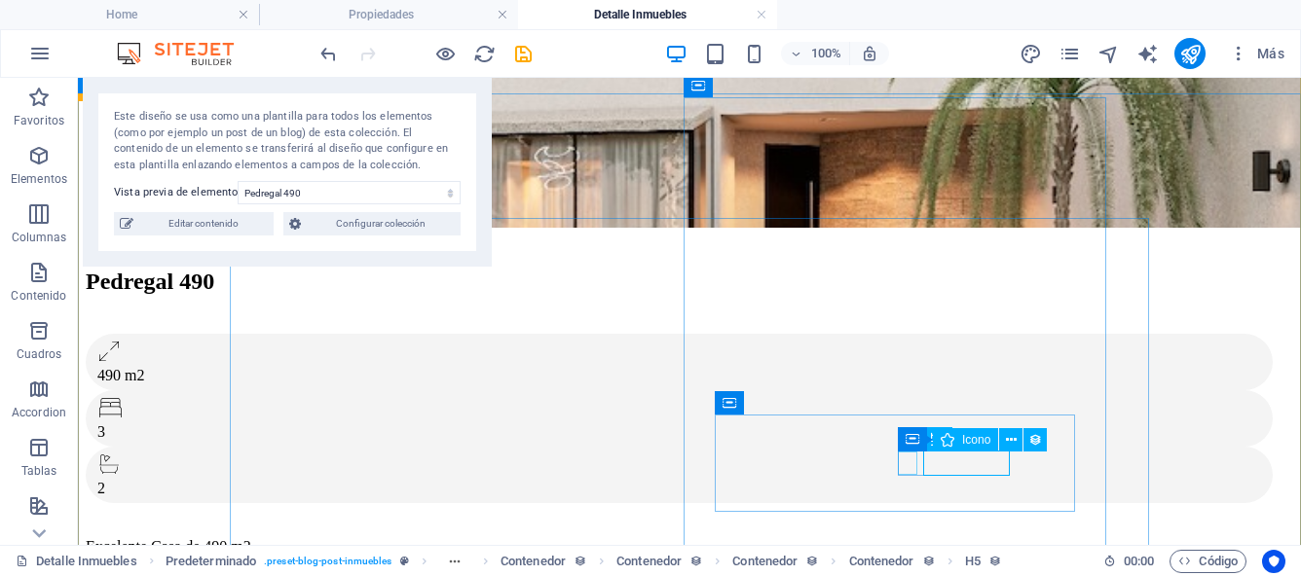
select select "xMidYMid"
select select "px"
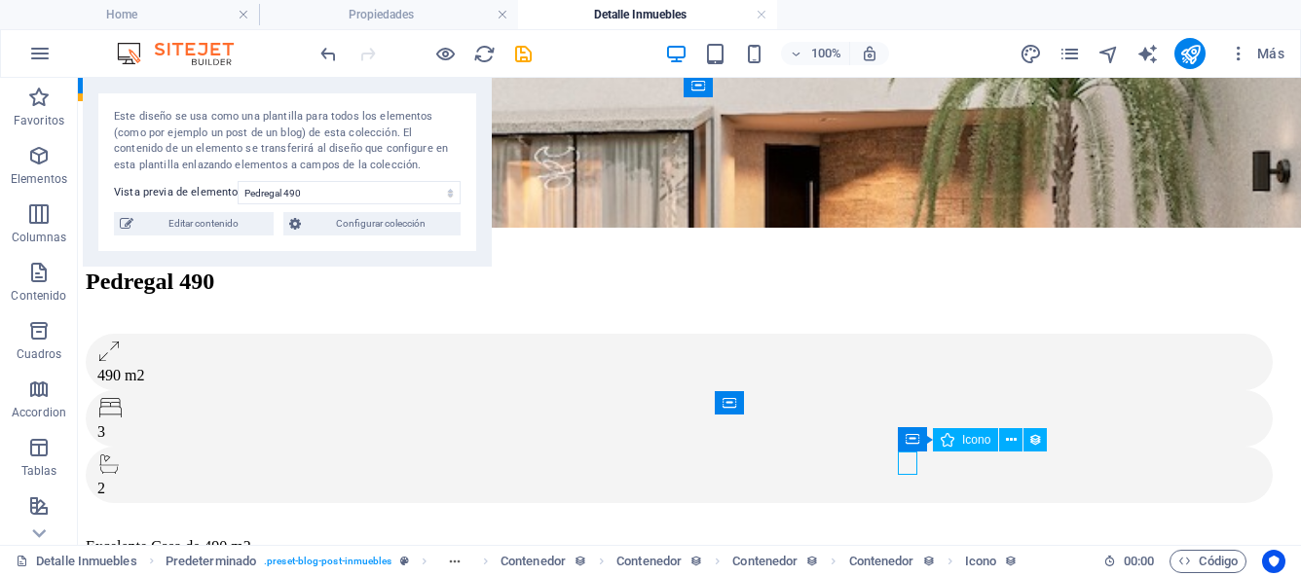
select select "px"
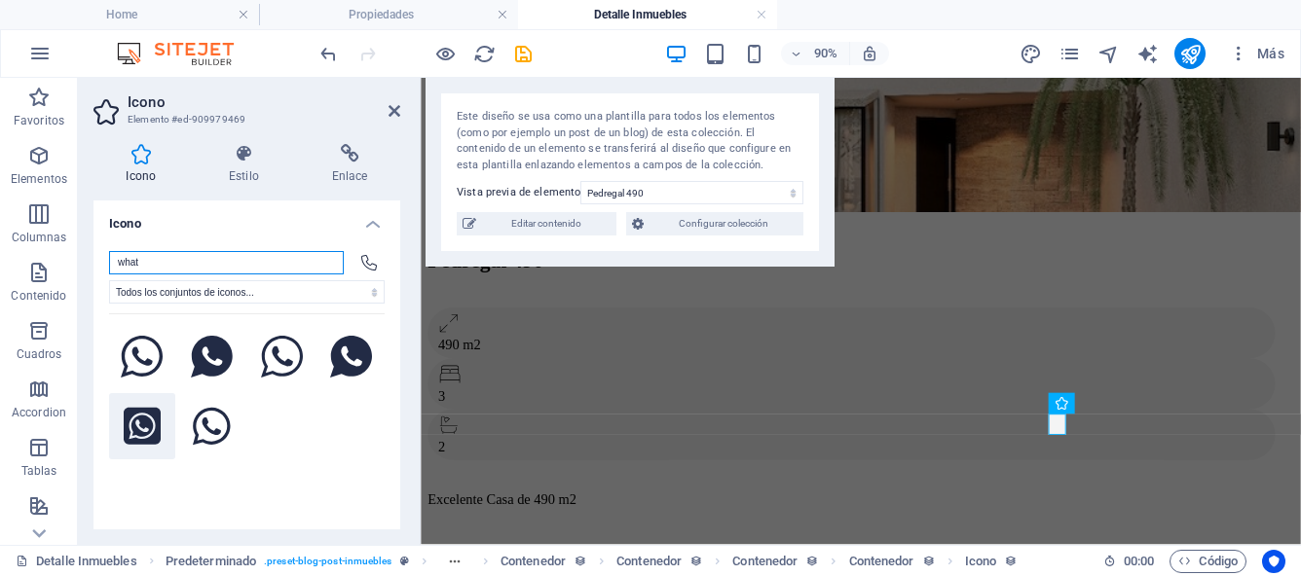
type input "what"
click at [156, 418] on icon at bounding box center [142, 426] width 37 height 37
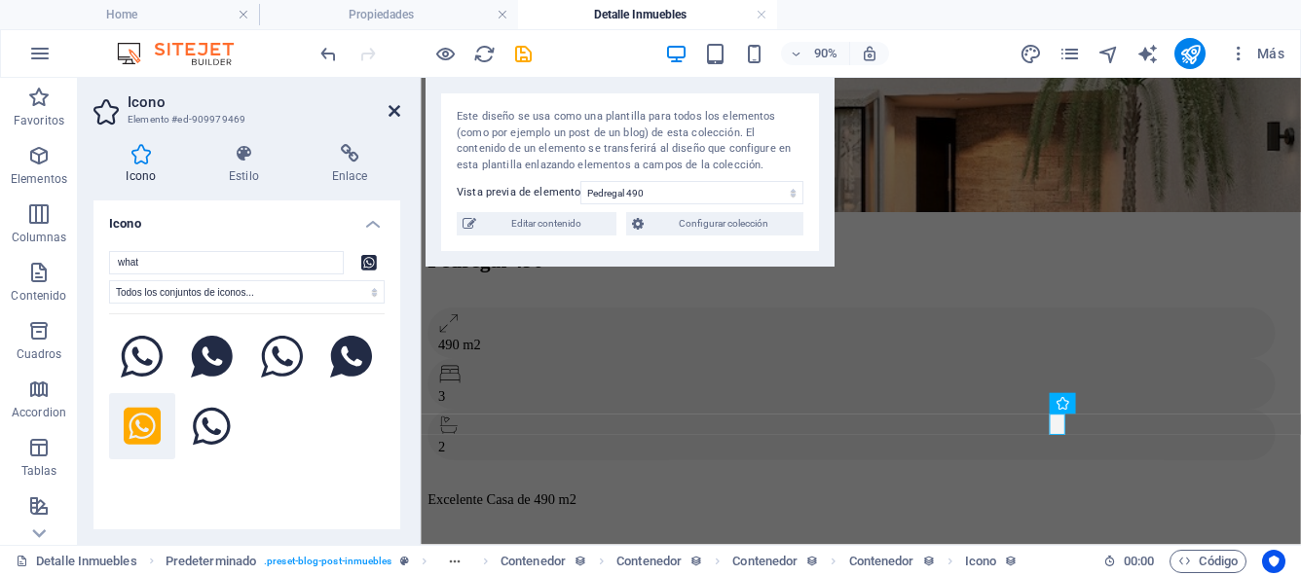
click at [391, 106] on icon at bounding box center [394, 111] width 12 height 16
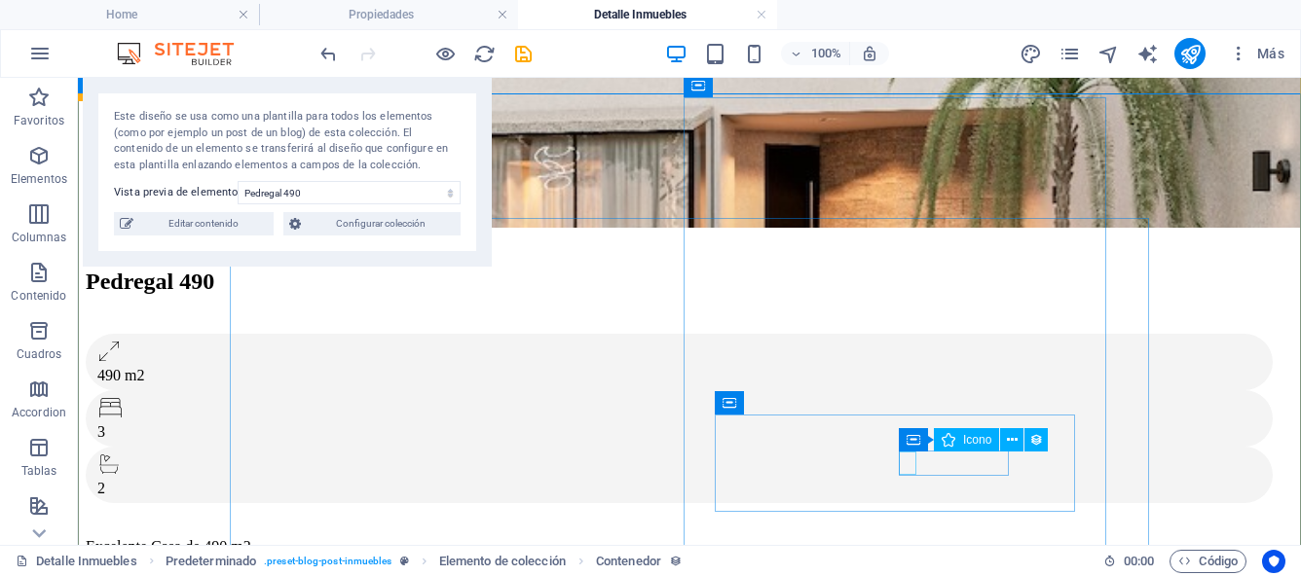
select select "xMidYMid"
select select "px"
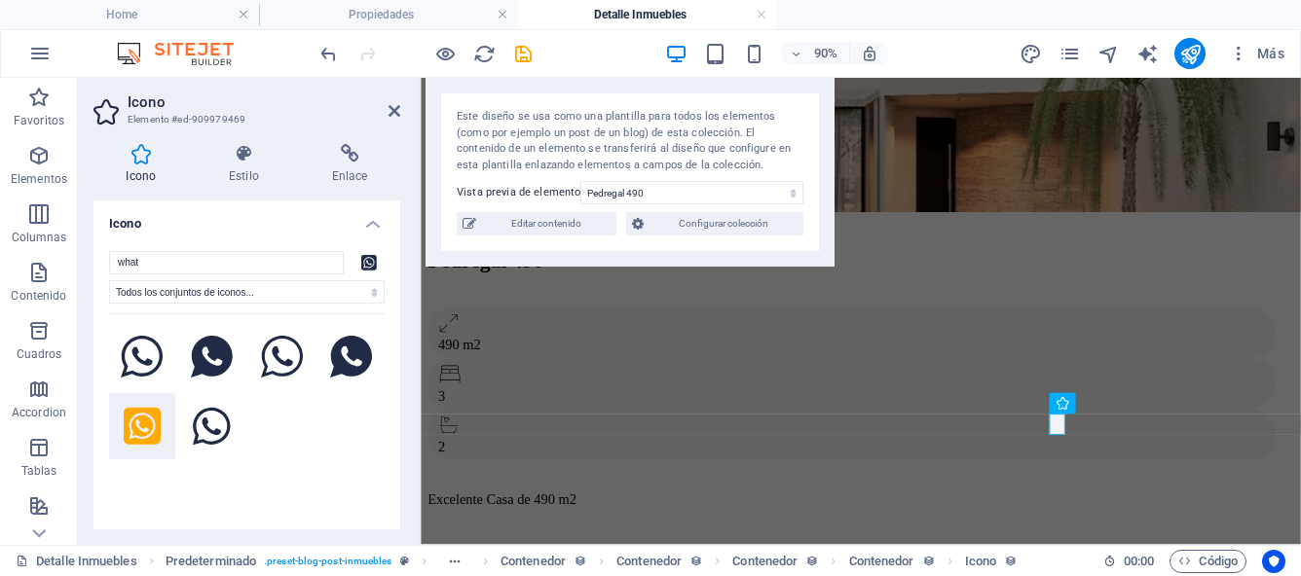
scroll to position [4, 0]
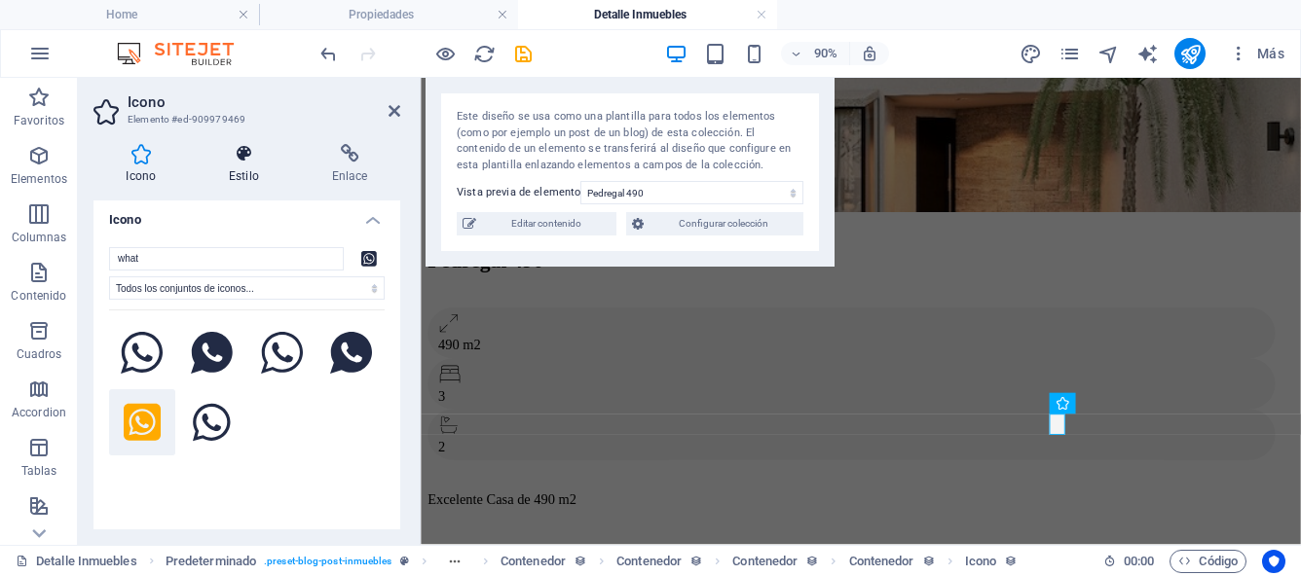
click at [256, 174] on h4 "Estilo" at bounding box center [248, 164] width 103 height 41
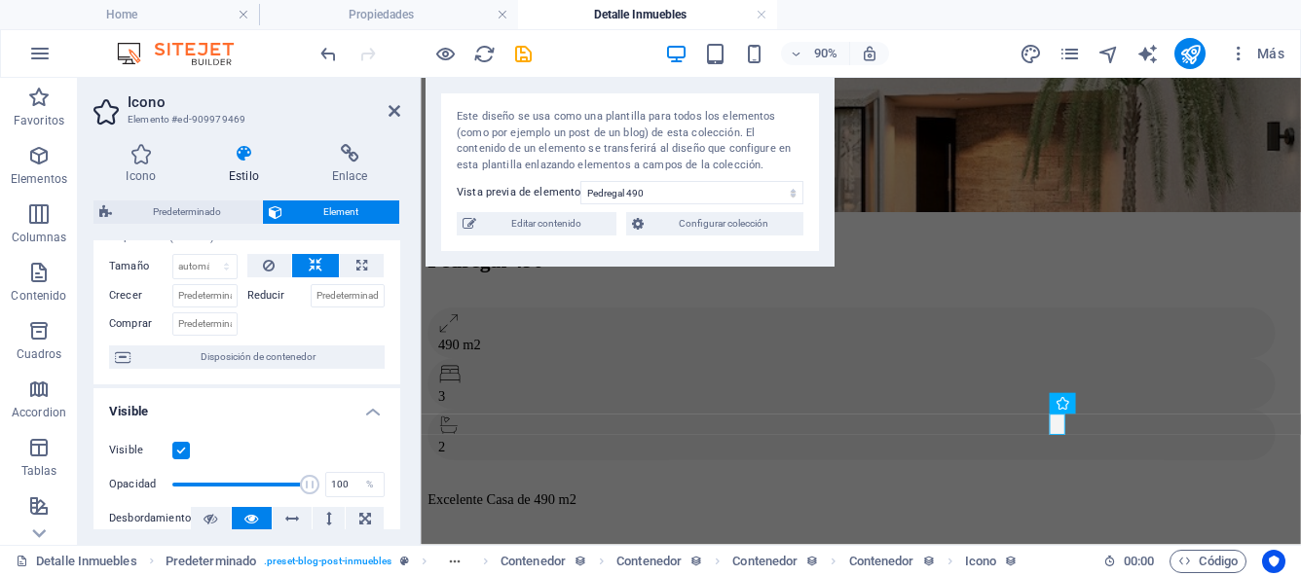
scroll to position [0, 0]
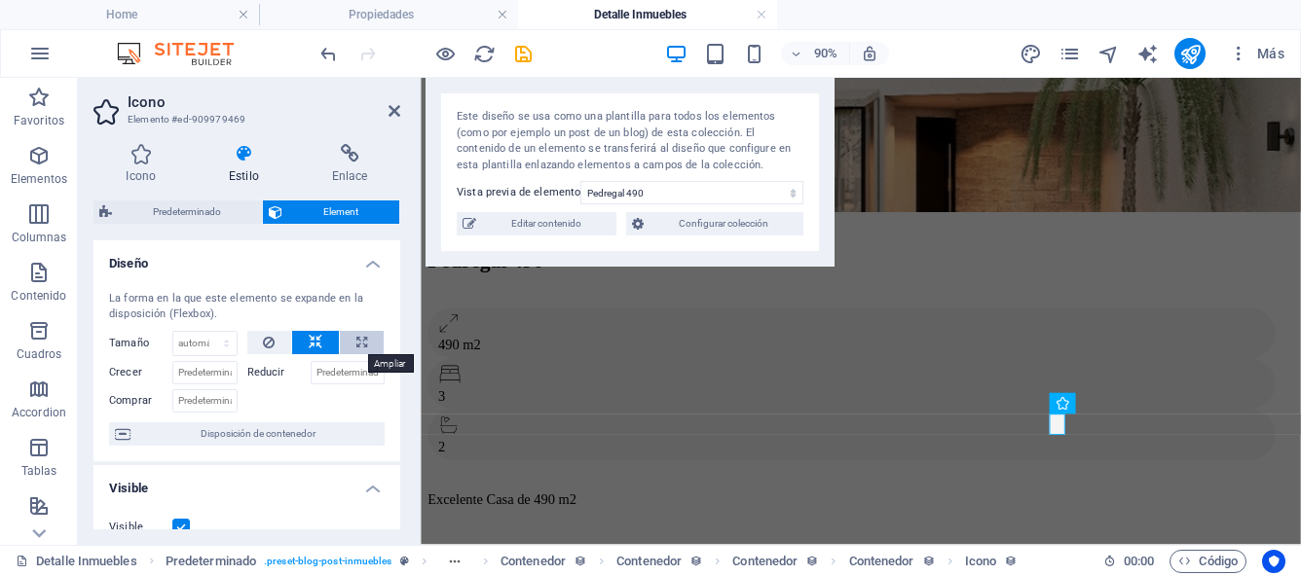
click at [358, 340] on icon at bounding box center [361, 342] width 11 height 23
type input "100"
select select "%"
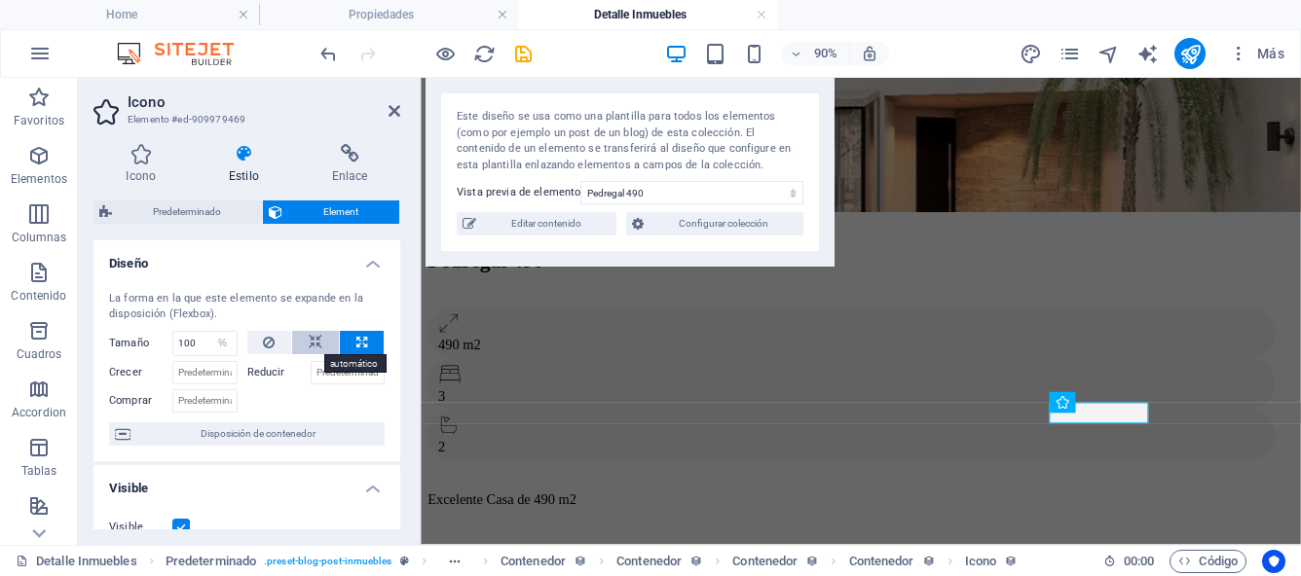
click at [313, 348] on icon at bounding box center [316, 342] width 14 height 23
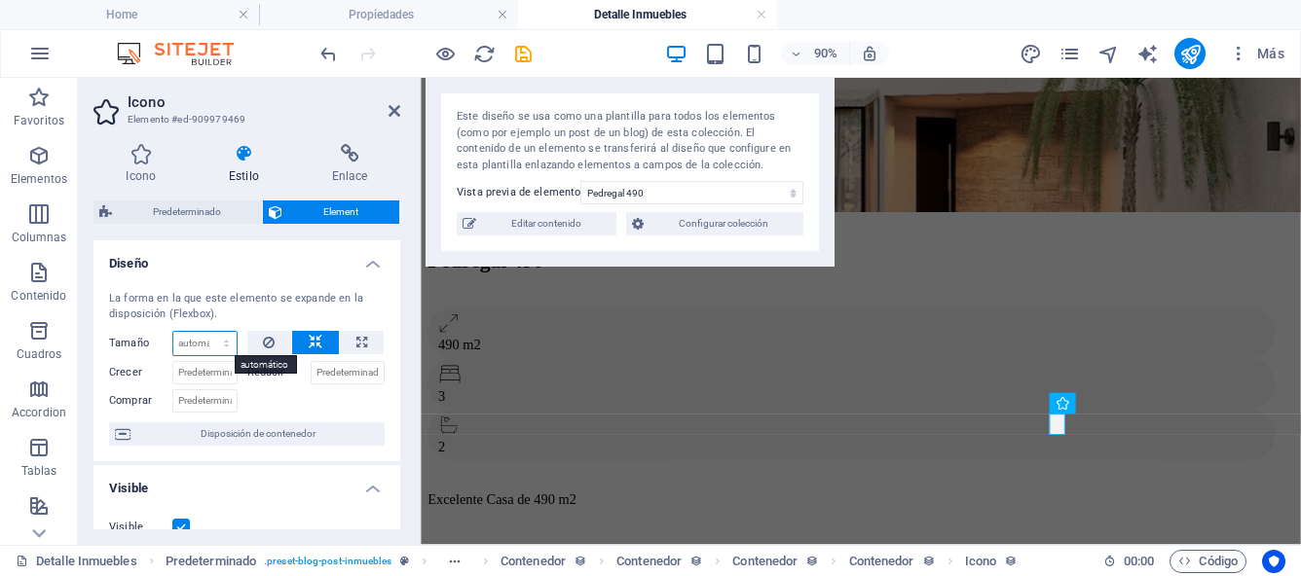
click at [226, 350] on select "Predeterminado automático px % 1/1 1/2 1/3 1/4 1/5 1/6 1/7 1/8 1/9 1/10" at bounding box center [204, 343] width 63 height 23
click at [224, 350] on select "Predeterminado automático px % 1/1 1/2 1/3 1/4 1/5 1/6 1/7 1/8 1/9 1/10" at bounding box center [204, 343] width 63 height 23
select select "px"
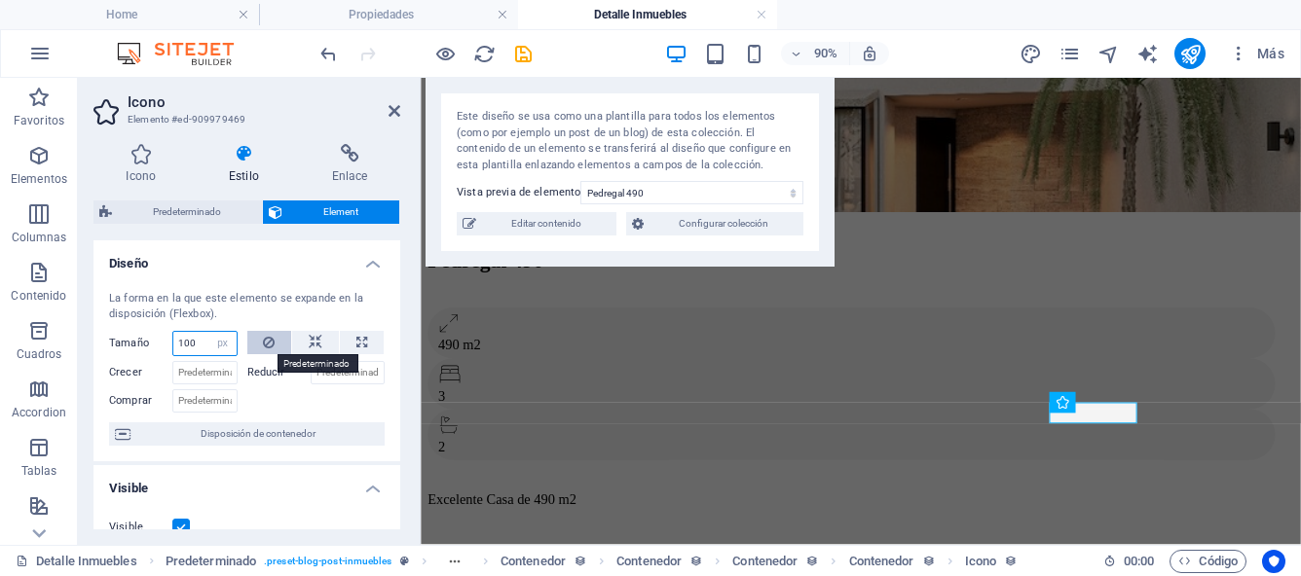
type input "100"
click at [275, 343] on button at bounding box center [269, 342] width 45 height 23
select select "DISABLED_OPTION_VALUE"
click at [313, 340] on icon at bounding box center [316, 342] width 14 height 23
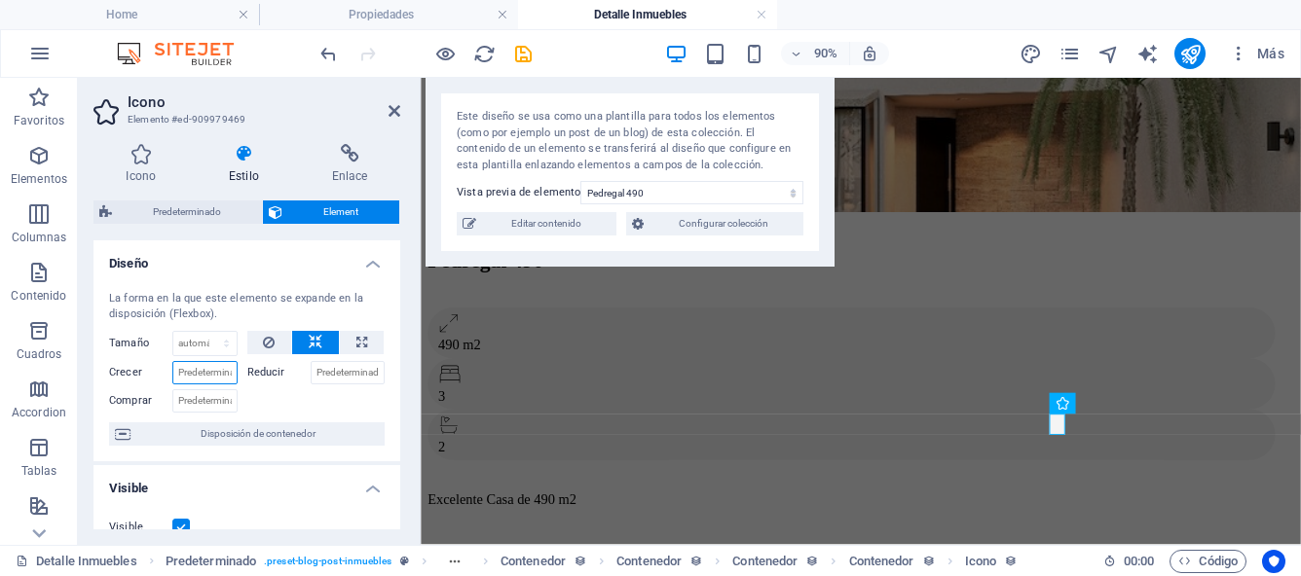
click at [210, 364] on input "Crecer" at bounding box center [204, 372] width 65 height 23
click at [250, 393] on div at bounding box center [316, 399] width 138 height 28
click at [207, 376] on input "100" at bounding box center [204, 372] width 65 height 23
type input "1"
click at [356, 335] on icon at bounding box center [361, 342] width 11 height 23
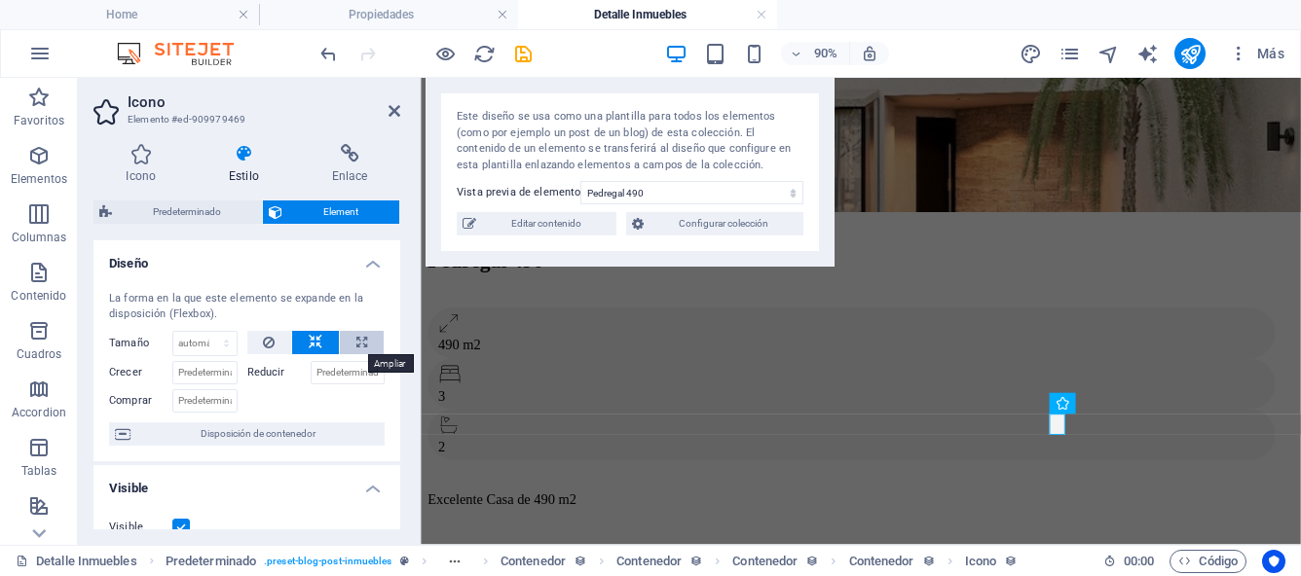
type input "100"
select select "%"
click at [319, 341] on button at bounding box center [315, 342] width 47 height 23
click at [225, 346] on select "Predeterminado automático px % 1/1 1/2 1/3 1/4 1/5 1/6 1/7 1/8 1/9 1/10" at bounding box center [204, 343] width 63 height 23
select select "%"
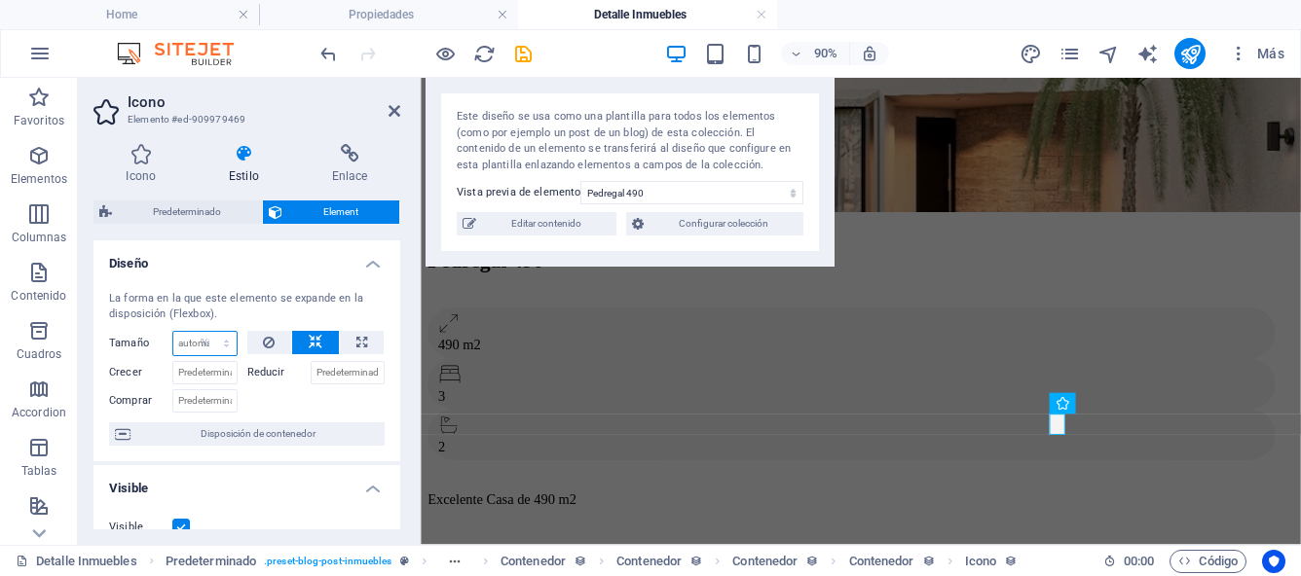
type input "100"
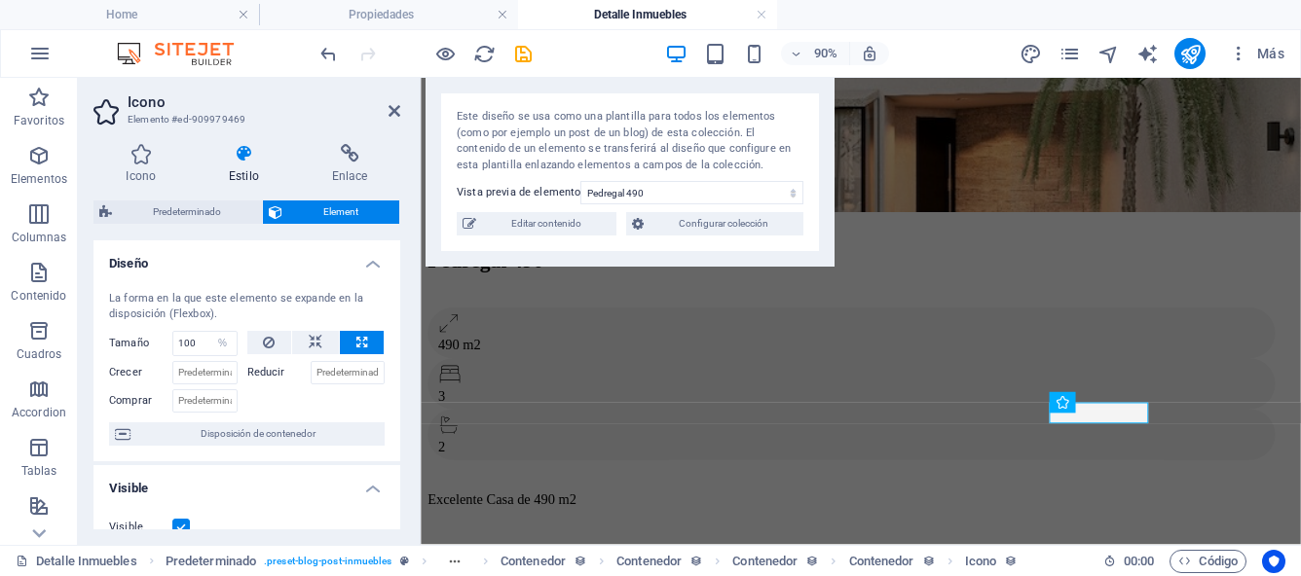
click at [265, 406] on div at bounding box center [316, 399] width 138 height 28
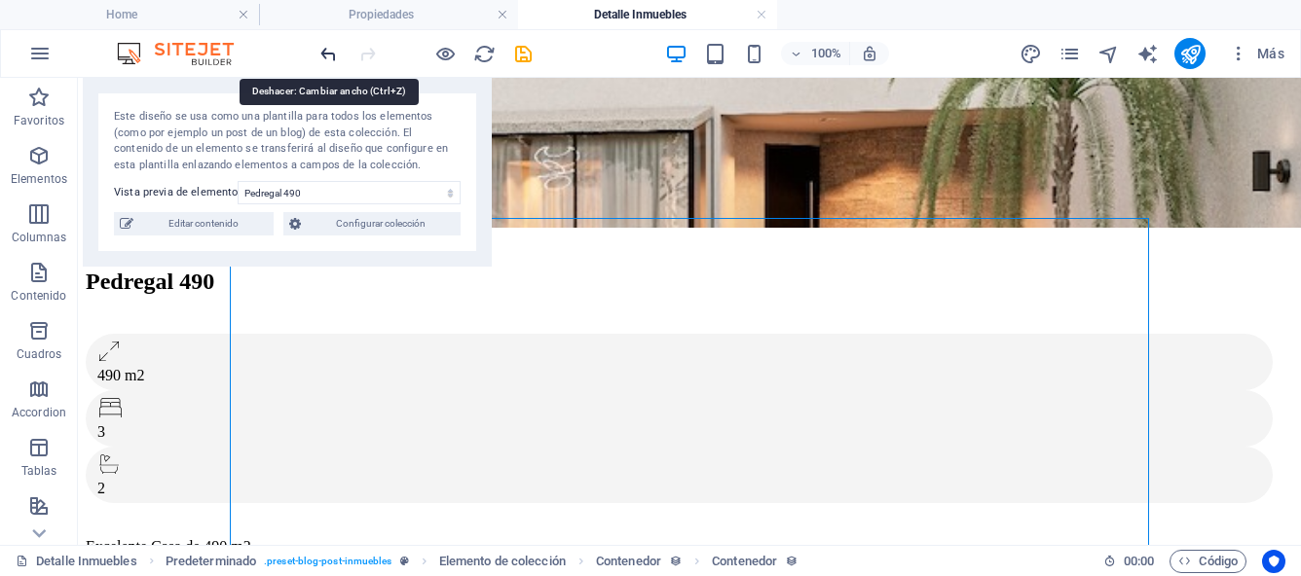
click at [318, 52] on icon "undo" at bounding box center [328, 54] width 22 height 22
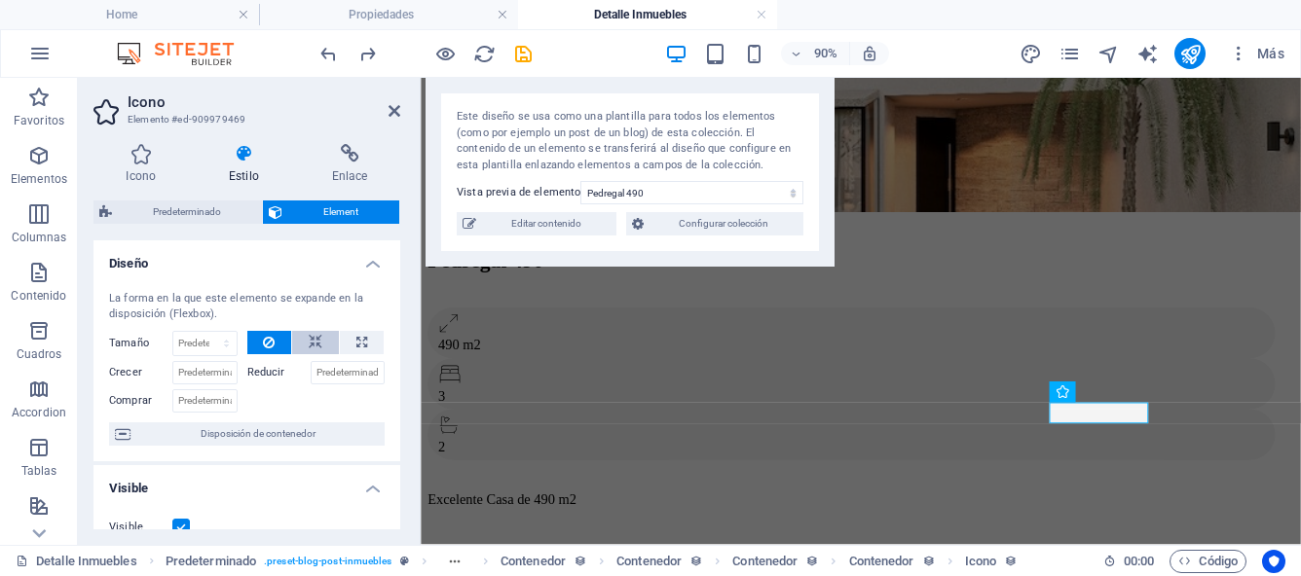
click at [311, 347] on icon at bounding box center [316, 342] width 14 height 23
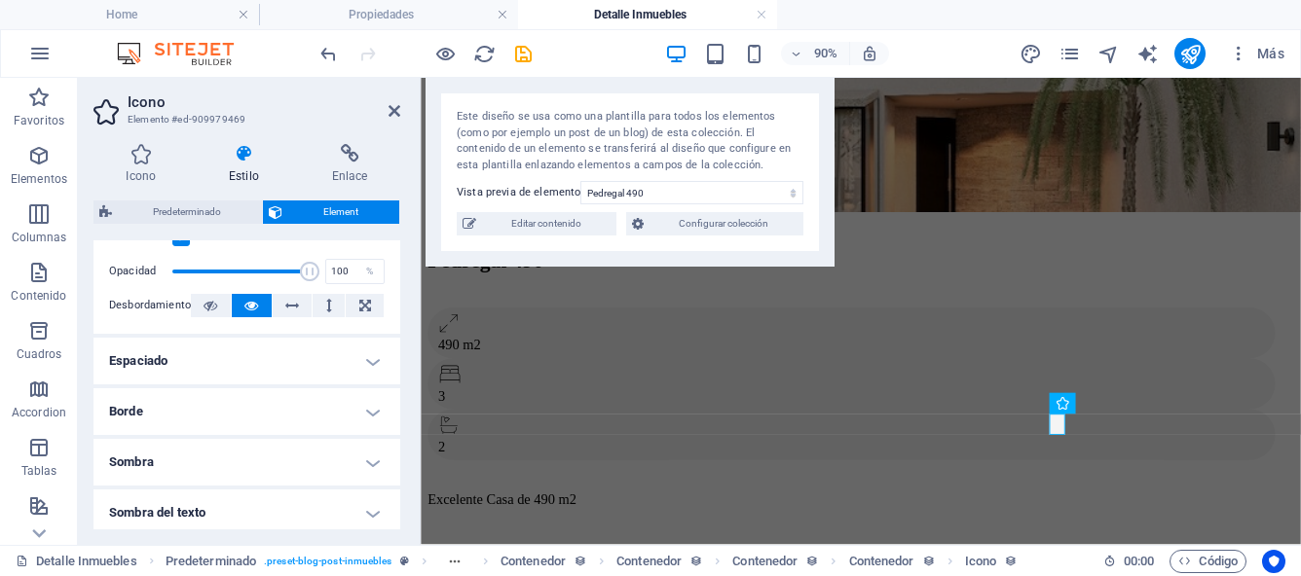
scroll to position [322, 0]
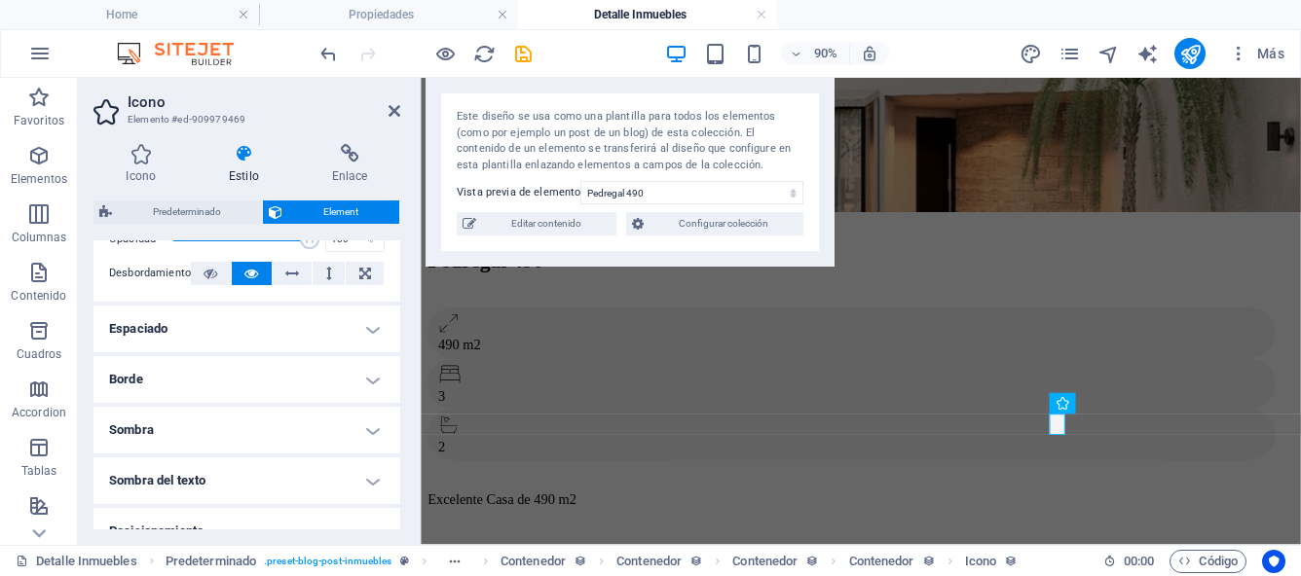
click at [370, 328] on h4 "Espaciado" at bounding box center [246, 329] width 307 height 47
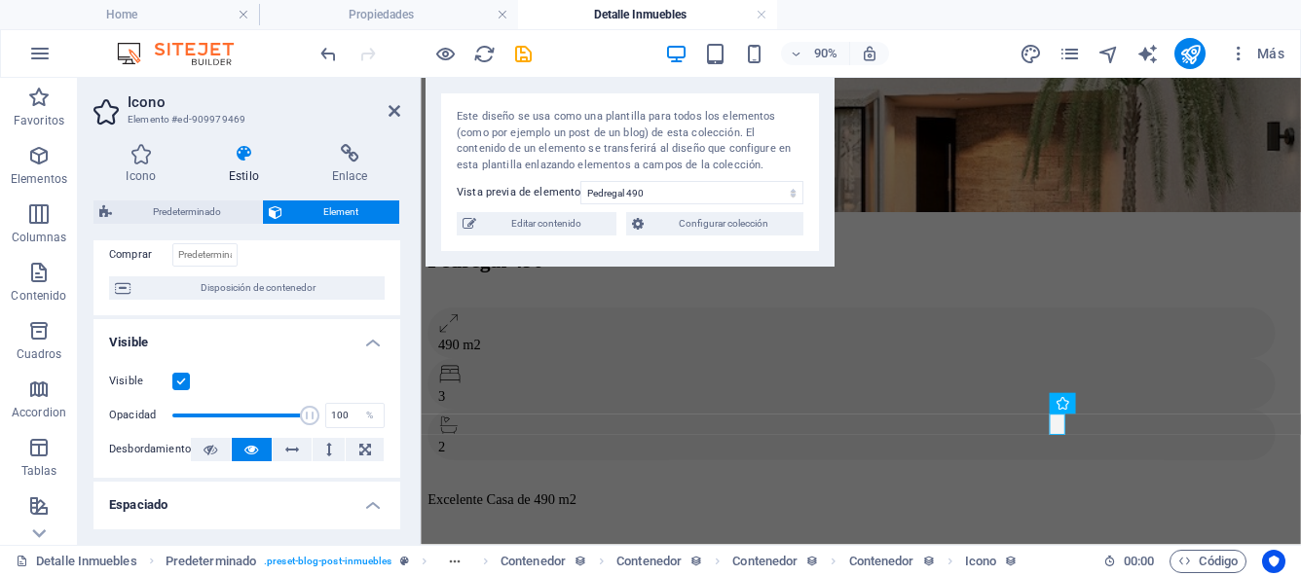
scroll to position [0, 0]
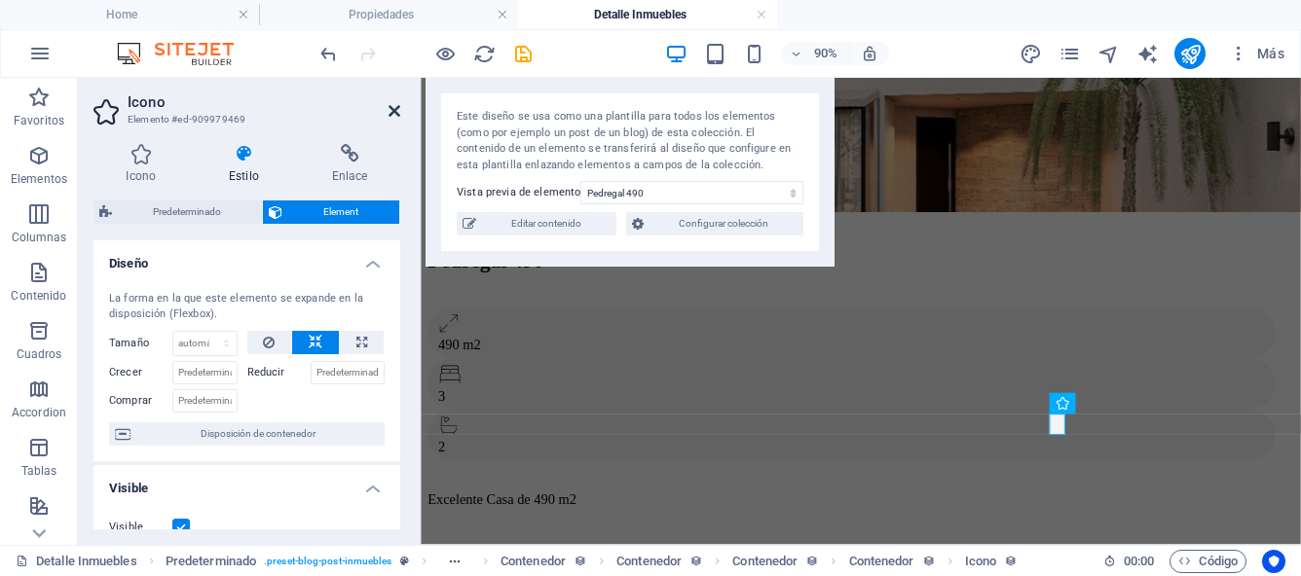
click at [398, 110] on icon at bounding box center [394, 111] width 12 height 16
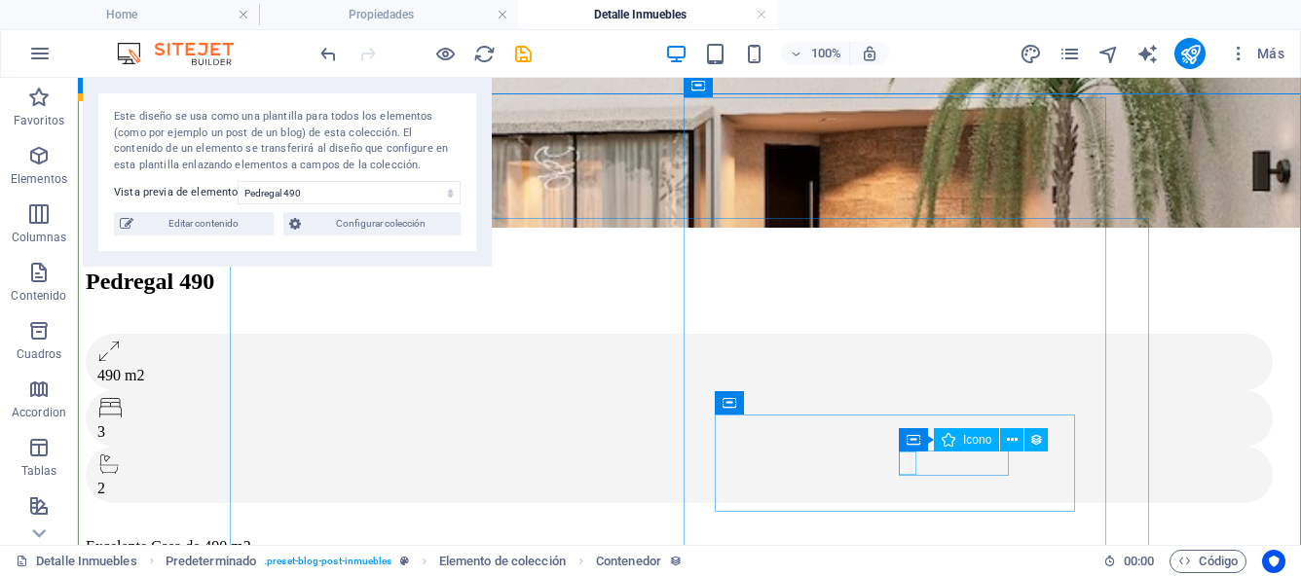
select select "px"
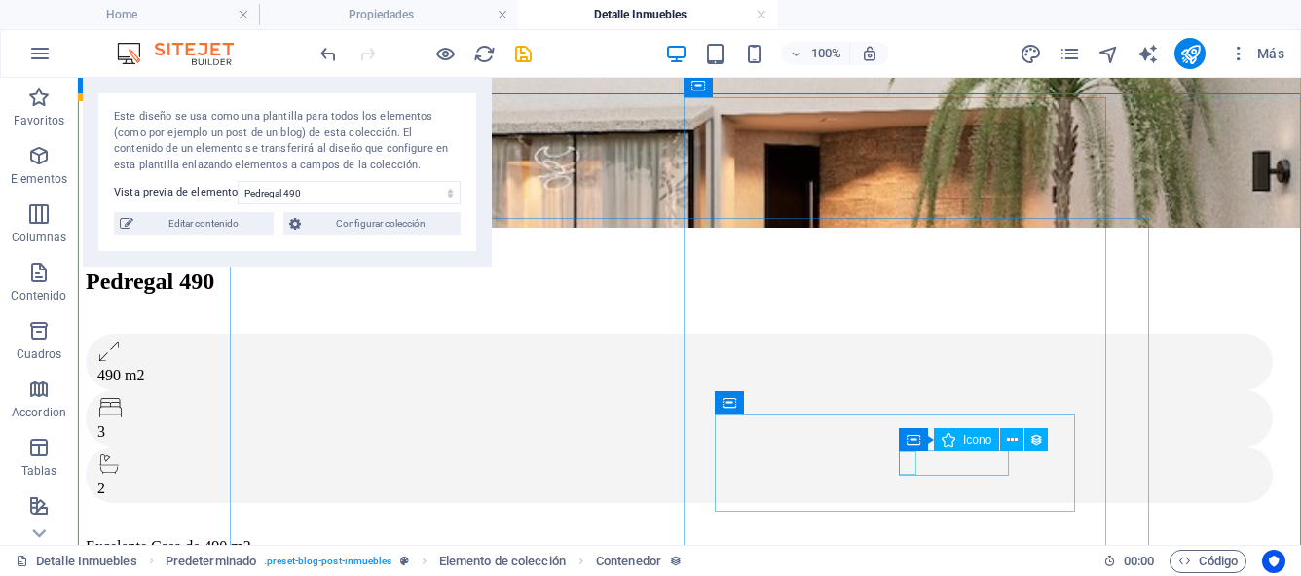
select select "px"
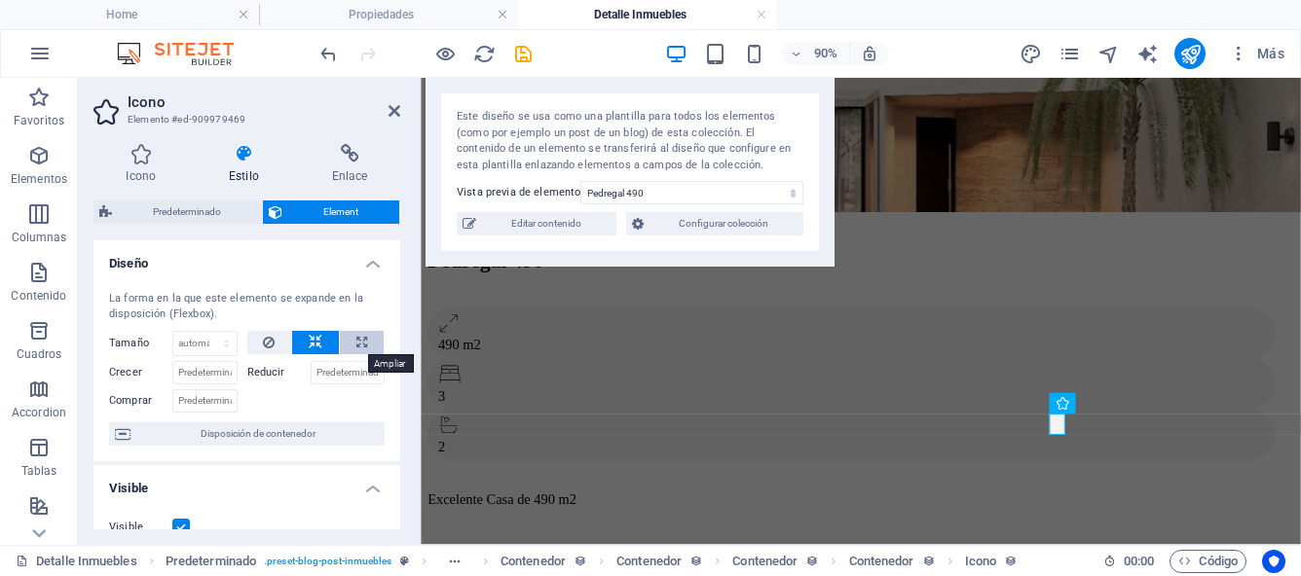
click at [356, 343] on icon at bounding box center [361, 342] width 11 height 23
type input "100"
select select "%"
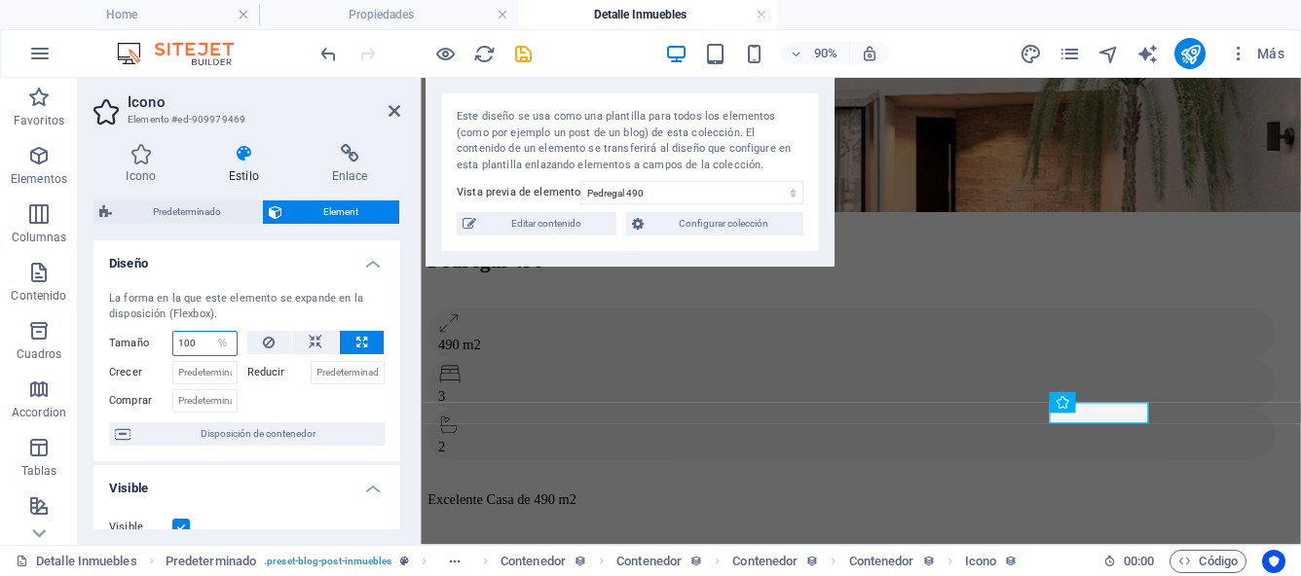
click at [204, 348] on input "100" at bounding box center [204, 343] width 63 height 23
type input "1"
type input "200"
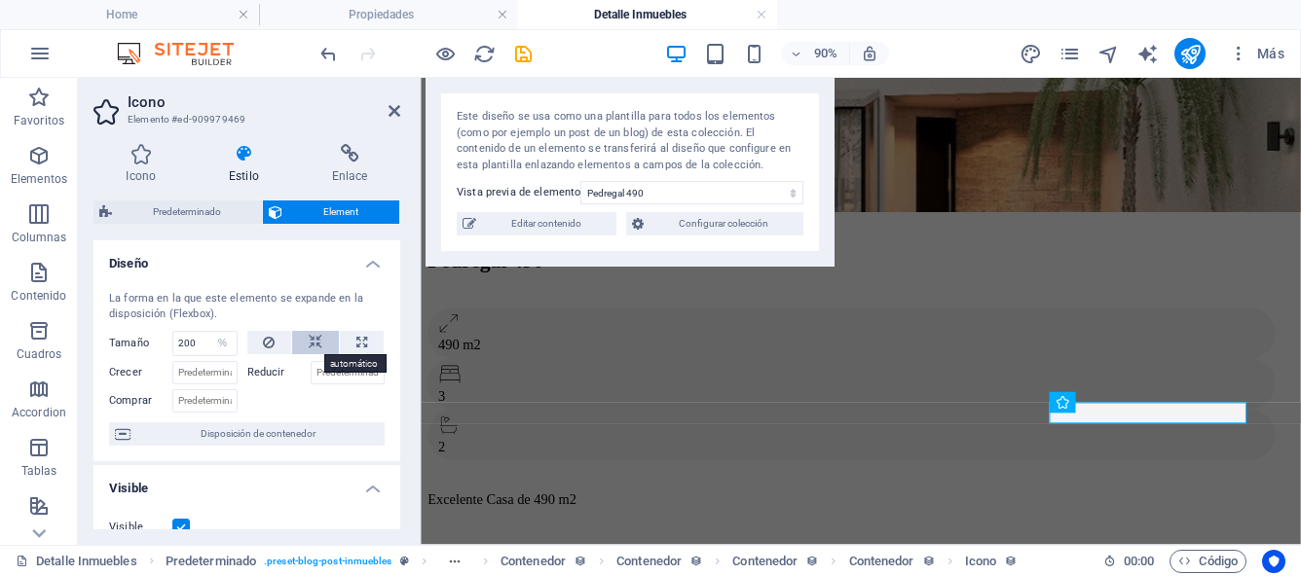
click at [309, 346] on icon at bounding box center [316, 342] width 14 height 23
select select "DISABLED_OPTION_VALUE"
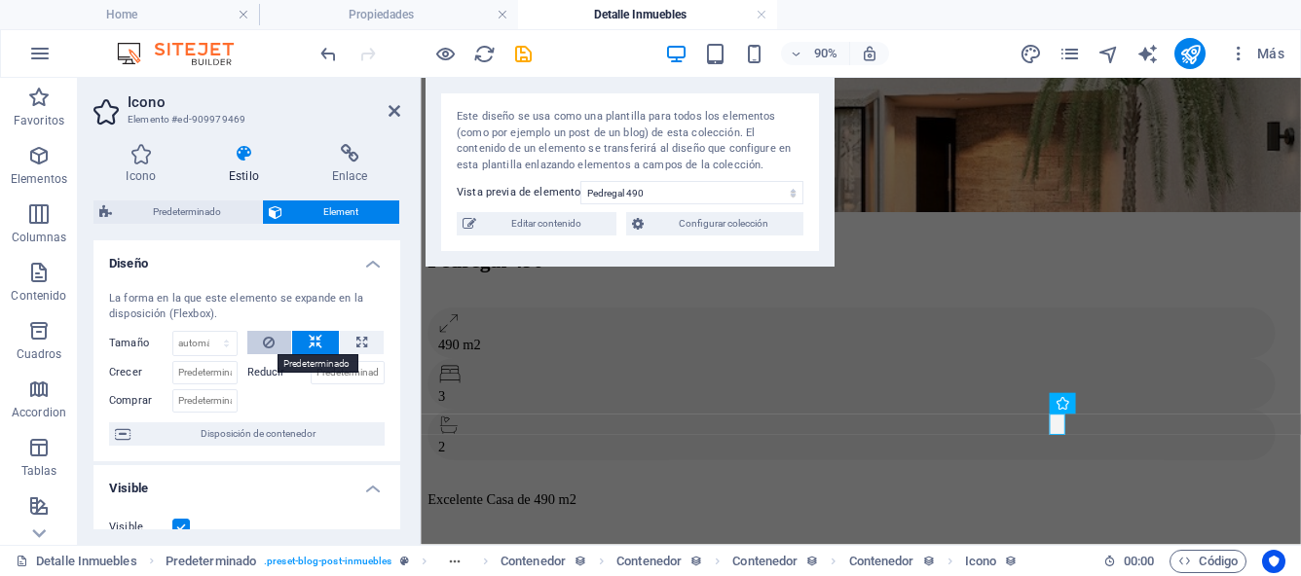
click at [273, 349] on button at bounding box center [269, 342] width 45 height 23
click at [395, 109] on icon at bounding box center [394, 111] width 12 height 16
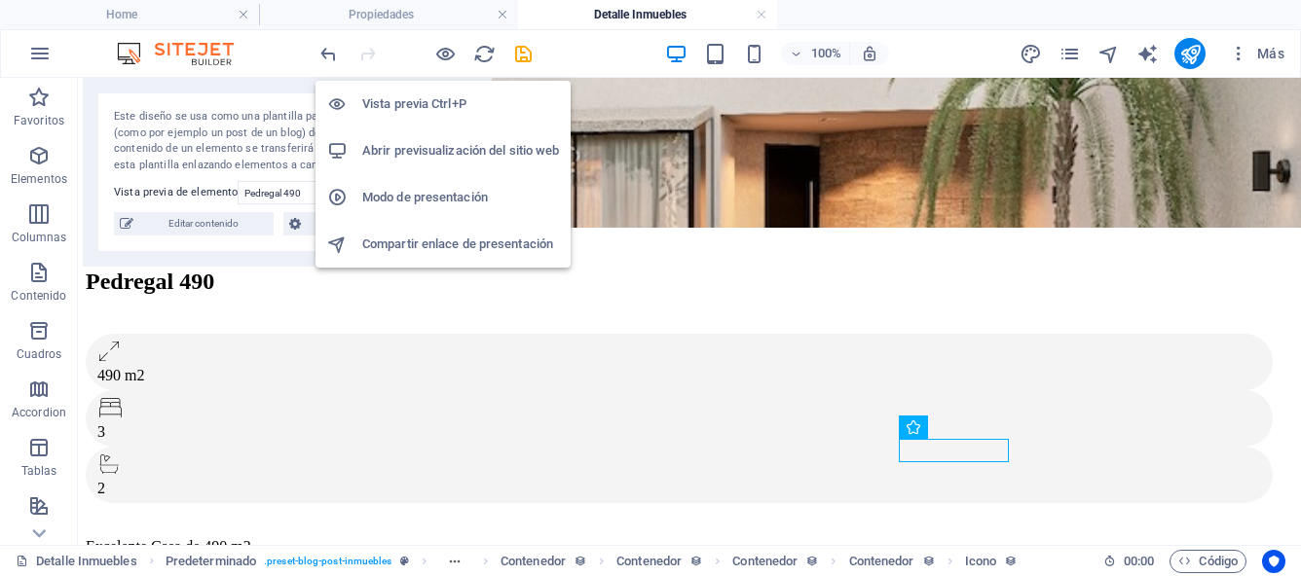
click at [432, 99] on h6 "Vista previa Ctrl+P" at bounding box center [460, 103] width 197 height 23
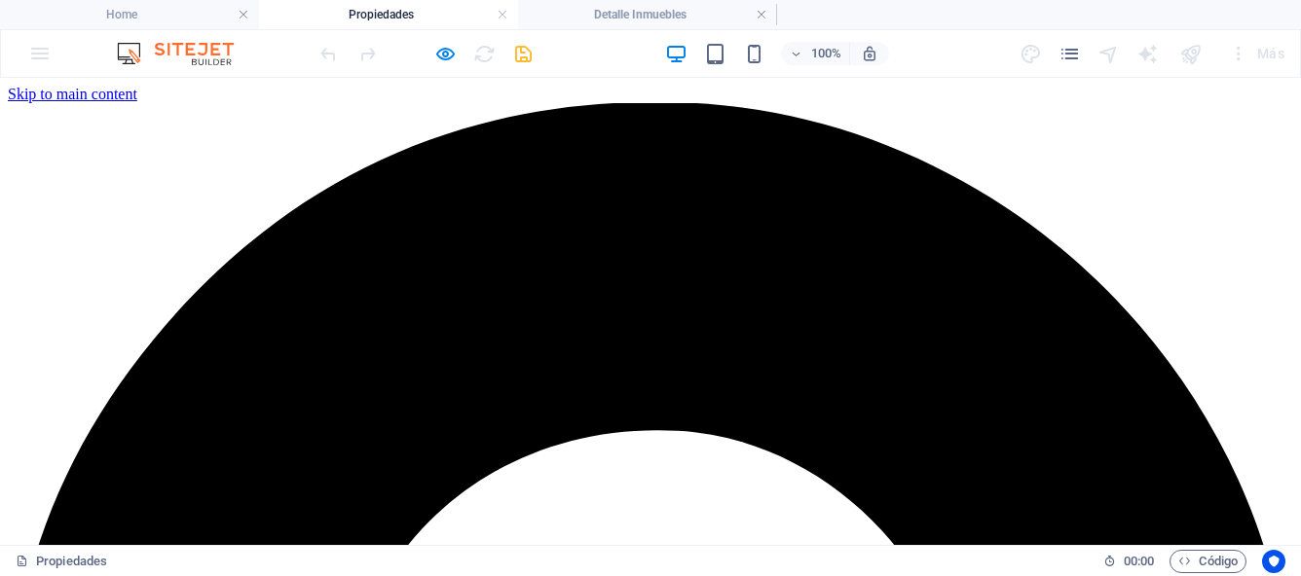
scroll to position [1012, 0]
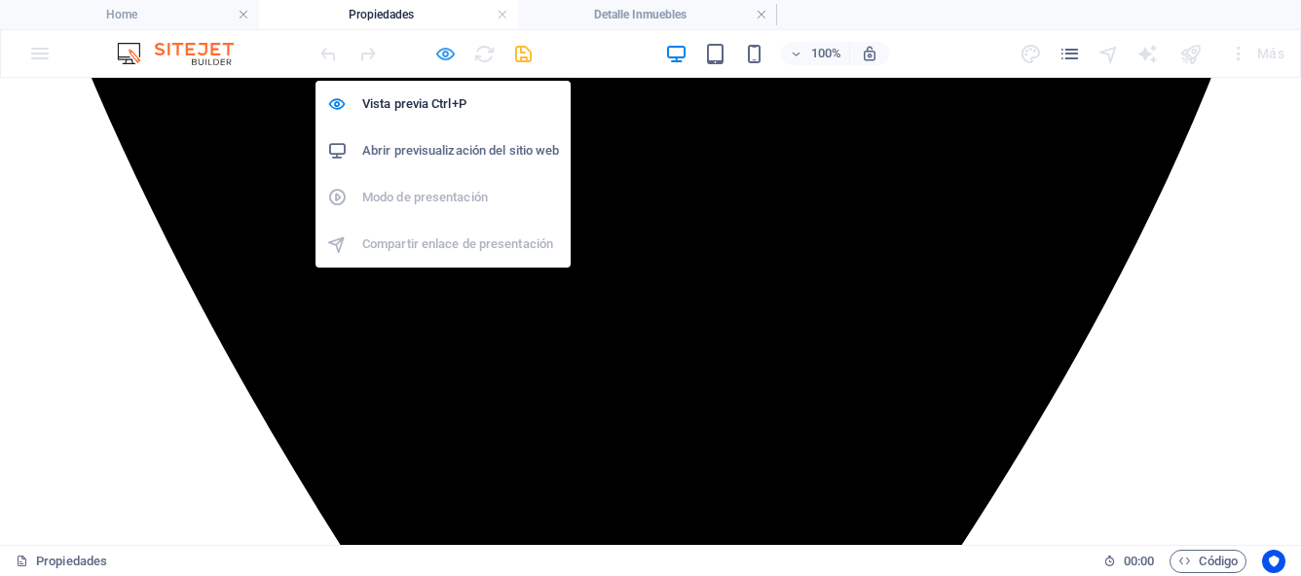
click at [447, 61] on icon "button" at bounding box center [445, 54] width 22 height 22
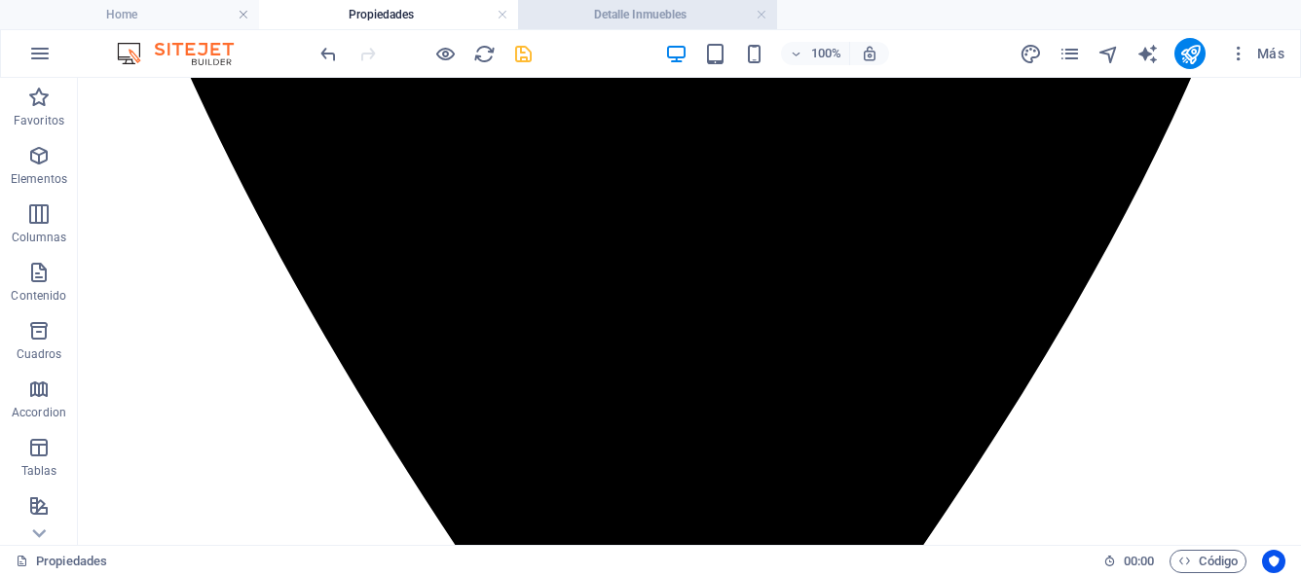
click at [648, 19] on h4 "Detalle Inmuebles" at bounding box center [647, 14] width 259 height 21
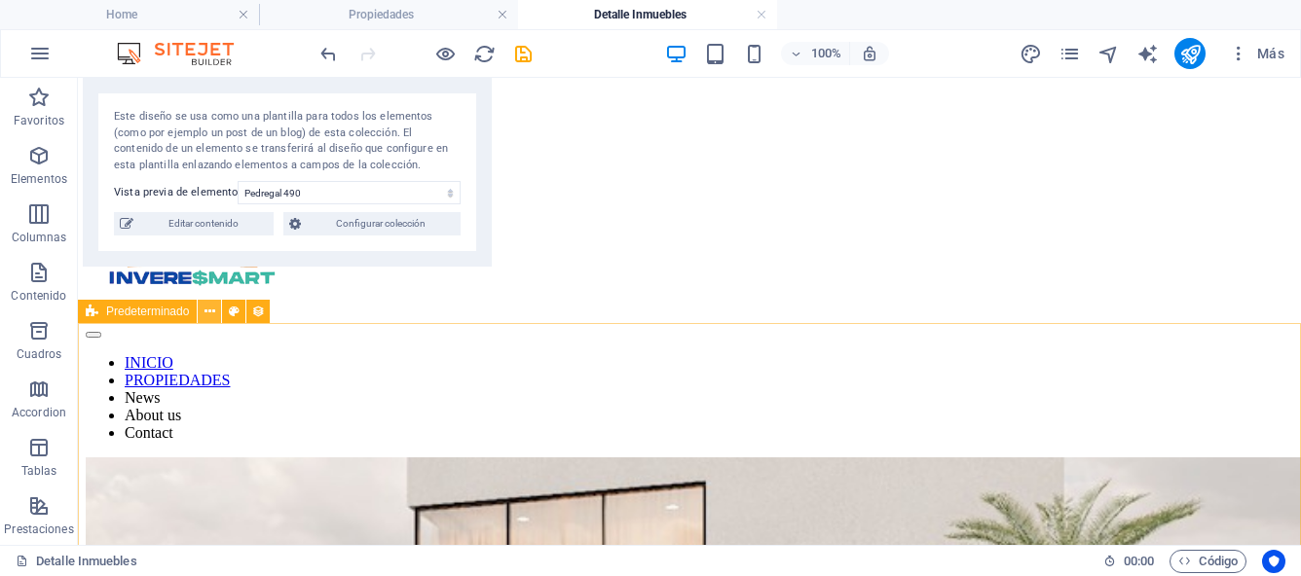
click at [209, 310] on icon at bounding box center [209, 312] width 11 height 20
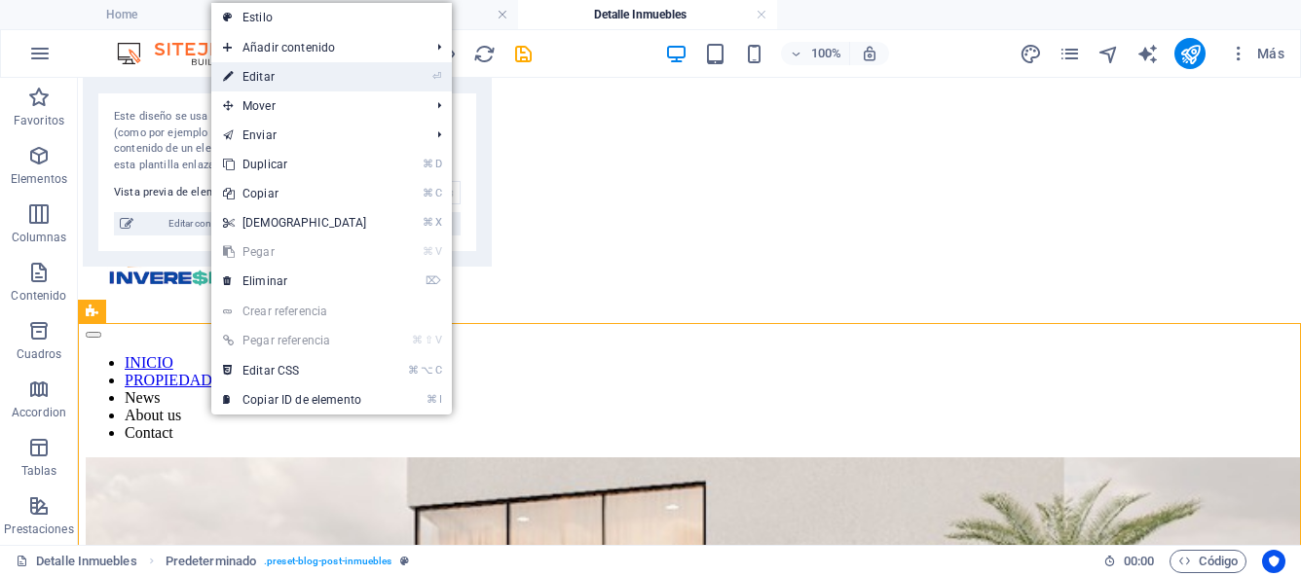
click at [253, 74] on link "⏎ Editar" at bounding box center [294, 76] width 167 height 29
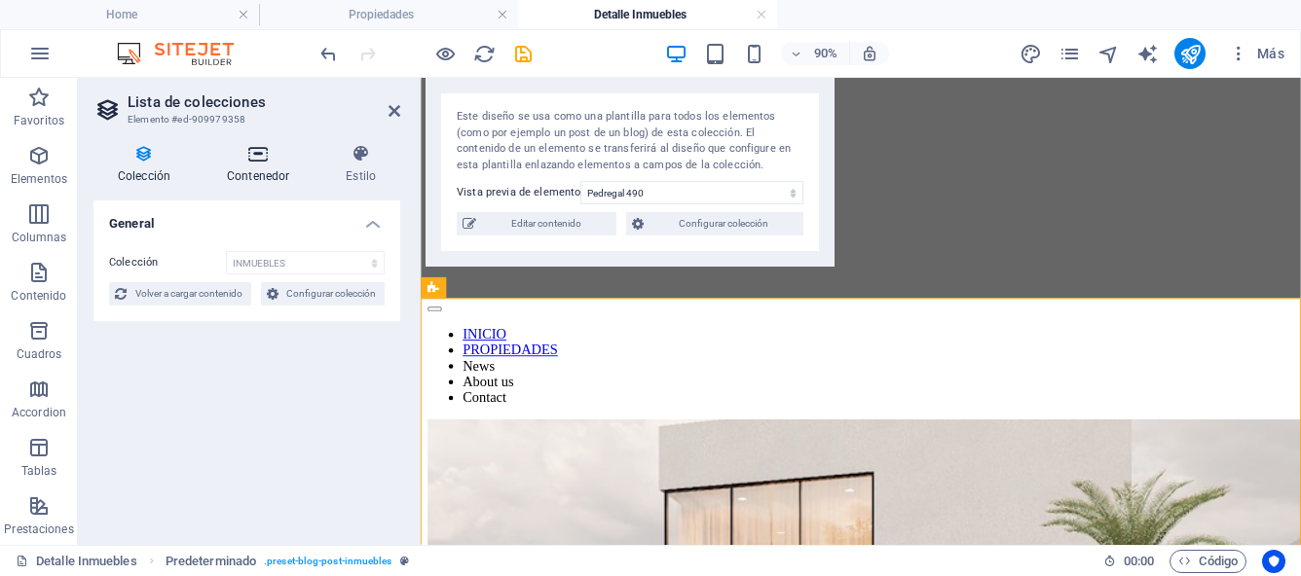
click at [262, 164] on h4 "Contenedor" at bounding box center [262, 164] width 119 height 41
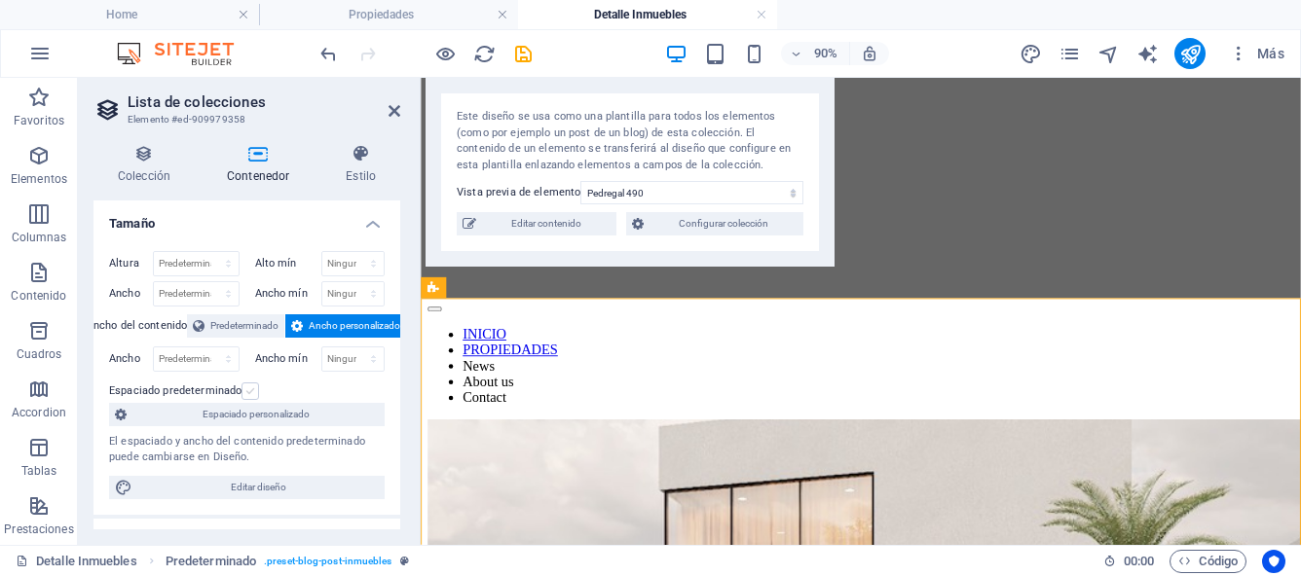
click at [253, 391] on label at bounding box center [250, 392] width 18 height 18
click at [0, 0] on input "Espaciado predeterminado" at bounding box center [0, 0] width 0 height 0
click at [253, 389] on label at bounding box center [250, 392] width 18 height 18
click at [0, 0] on input "Espaciado predeterminado" at bounding box center [0, 0] width 0 height 0
click at [253, 389] on label at bounding box center [250, 392] width 18 height 18
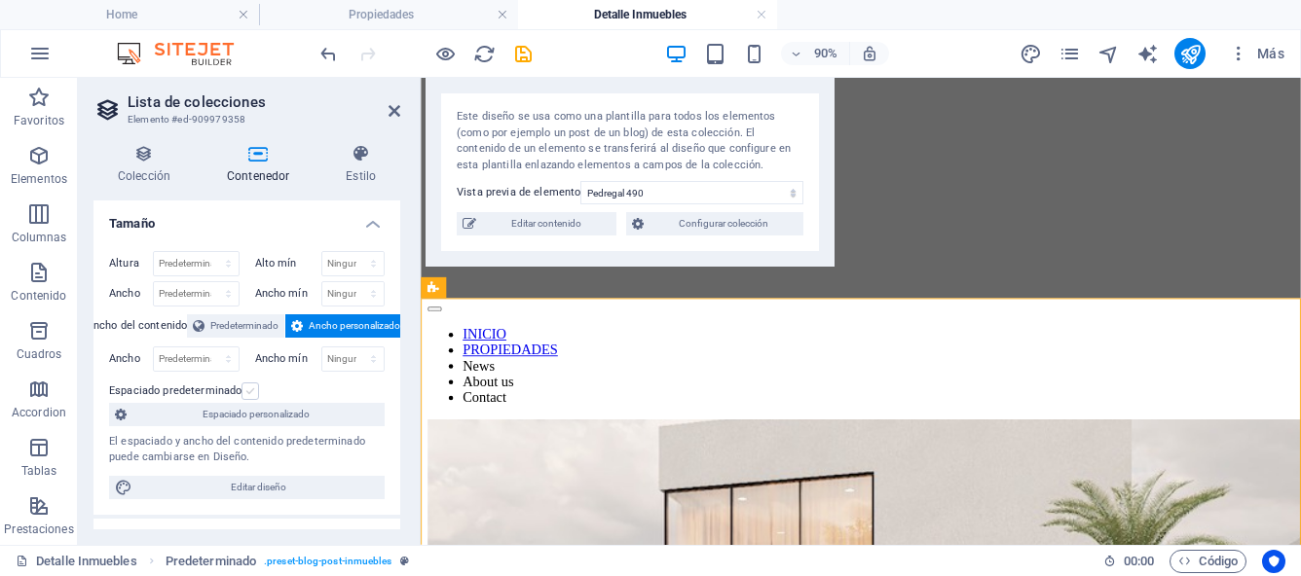
click at [0, 0] on input "Espaciado predeterminado" at bounding box center [0, 0] width 0 height 0
click at [253, 389] on label at bounding box center [250, 392] width 18 height 18
click at [0, 0] on input "Espaciado predeterminado" at bounding box center [0, 0] width 0 height 0
click at [227, 267] on select "Predeterminado px rem % vh vw" at bounding box center [196, 263] width 85 height 23
select select "px"
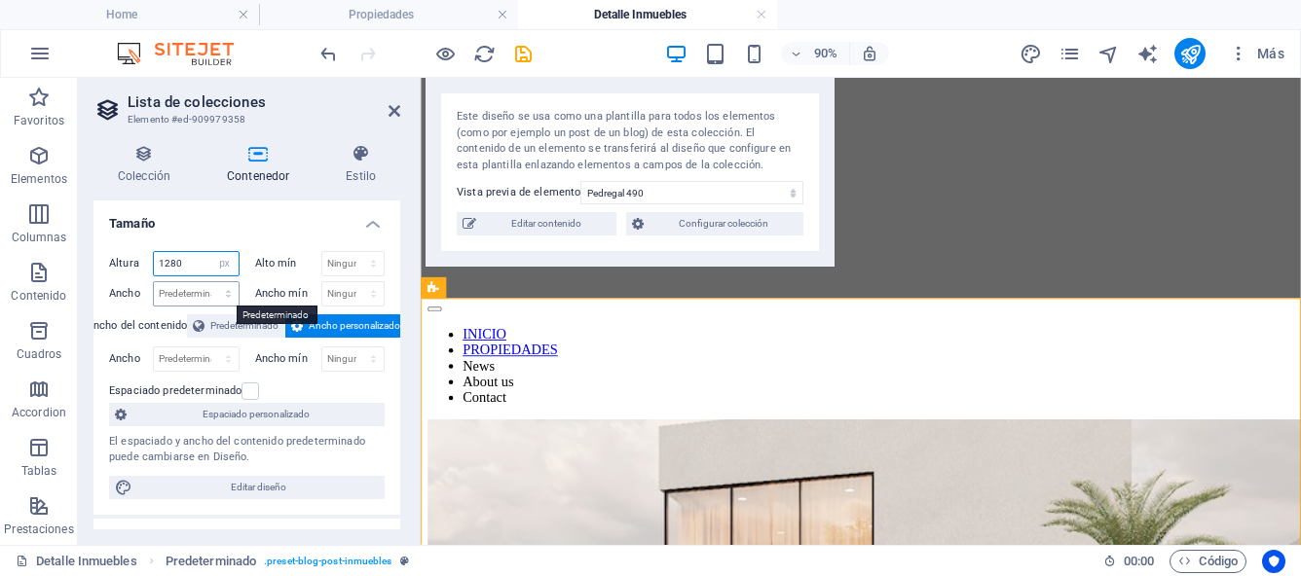
type input "1280"
click at [205, 299] on select "Predeterminado px rem % em vh vw" at bounding box center [196, 293] width 85 height 23
select select "px"
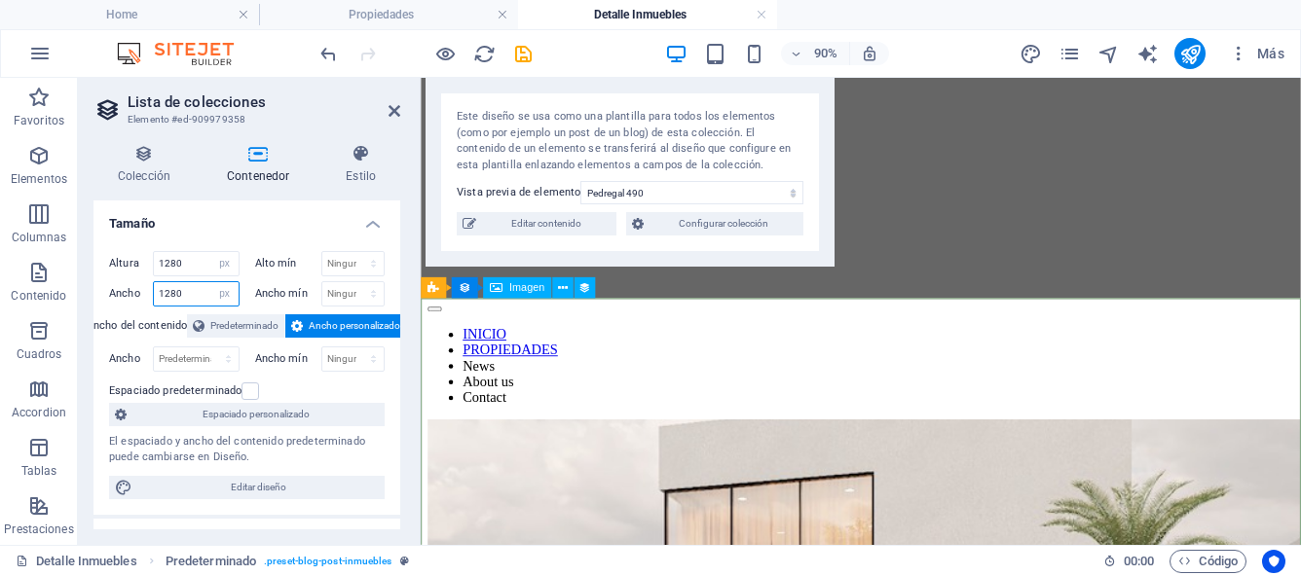
type input "1280"
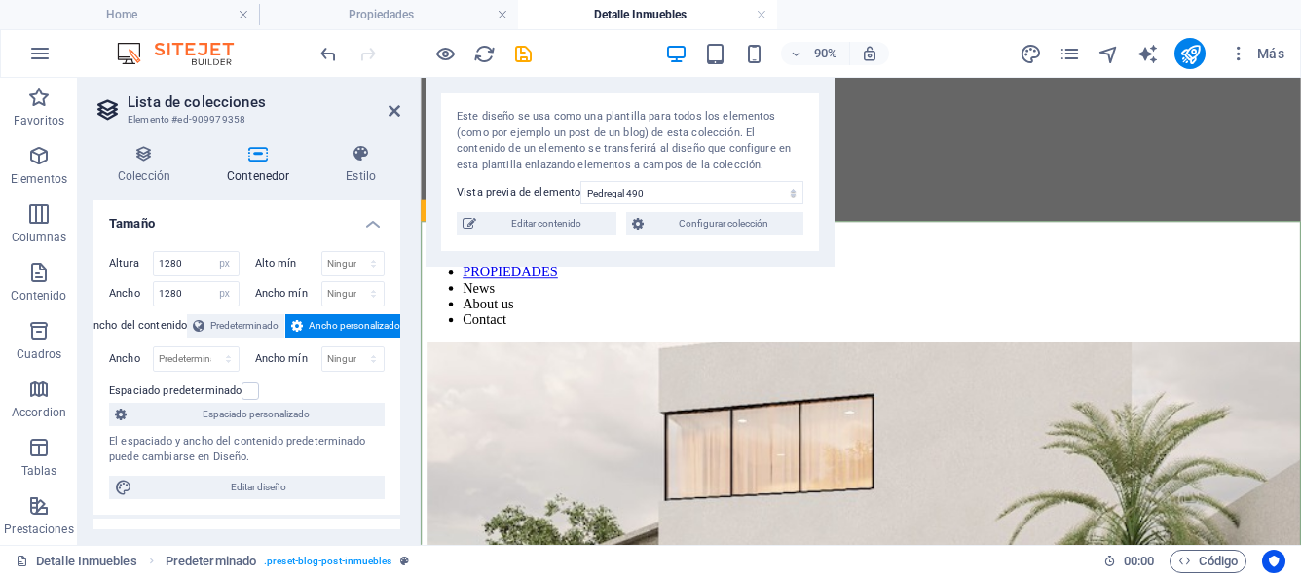
scroll to position [29, 0]
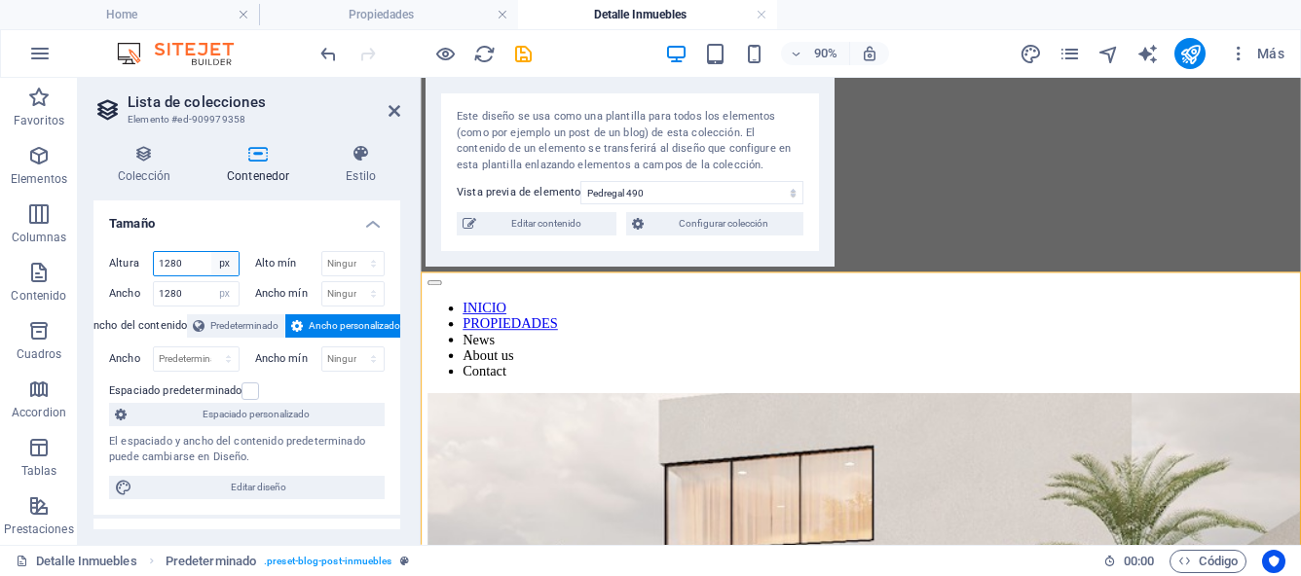
click at [229, 265] on select "Predeterminado px rem % vh vw" at bounding box center [224, 263] width 27 height 23
select select "default"
select select "DISABLED_OPTION_VALUE"
click at [225, 291] on select "Predeterminado px rem % em vh vw" at bounding box center [224, 293] width 27 height 23
select select "default"
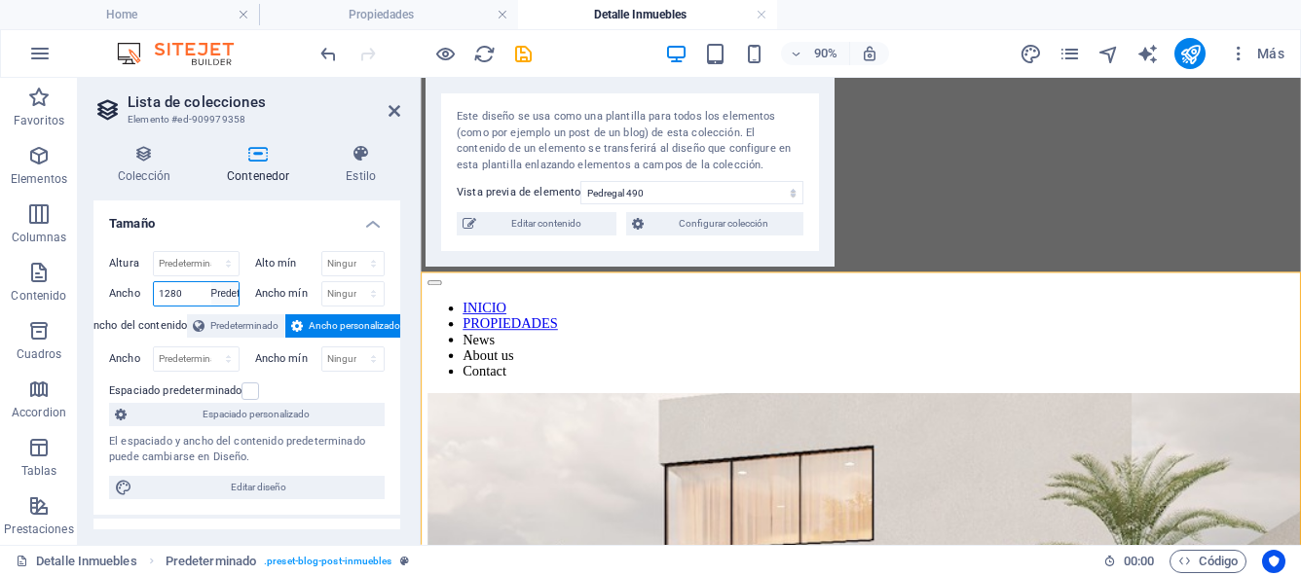
select select "DISABLED_OPTION_VALUE"
click at [260, 330] on span "Predeterminado" at bounding box center [244, 325] width 68 height 23
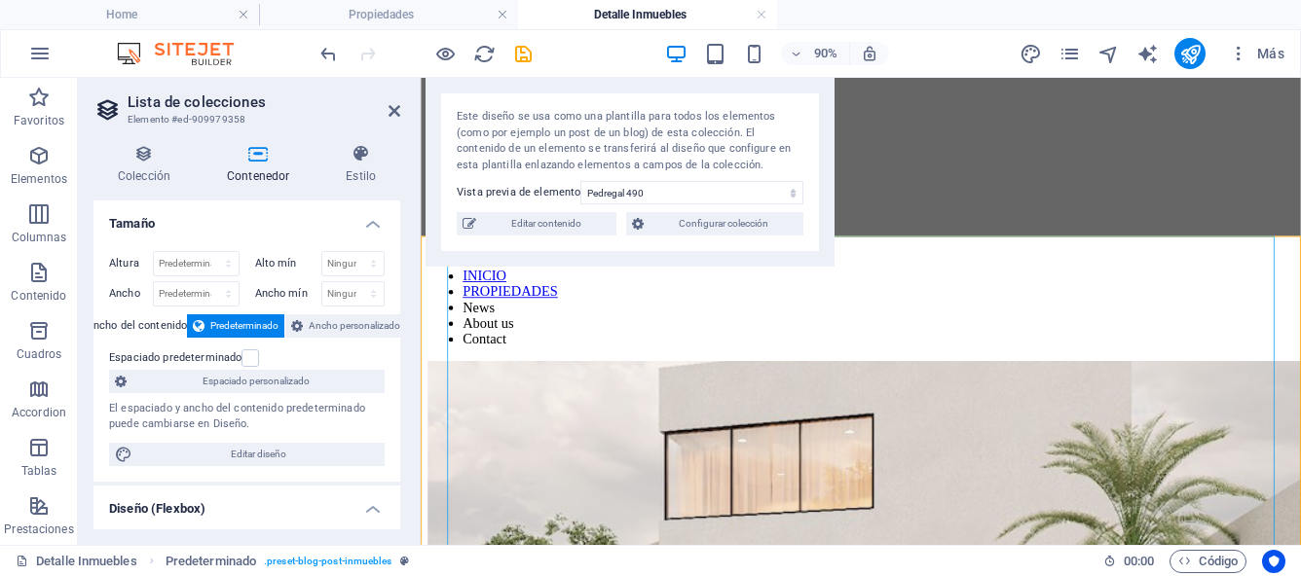
scroll to position [69, 0]
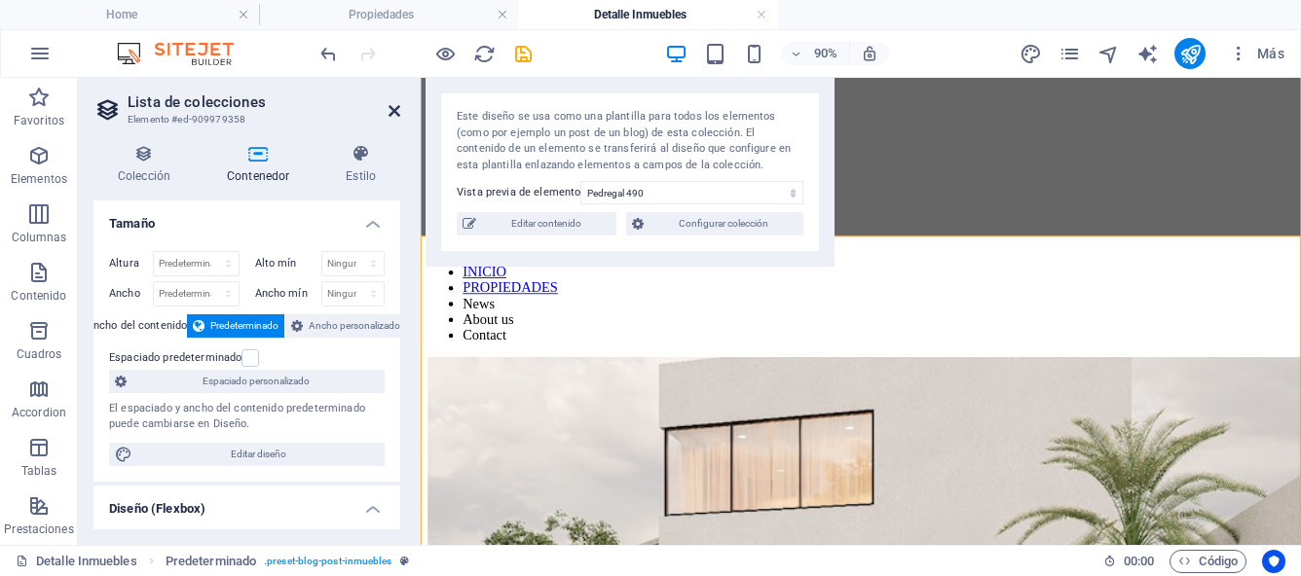
click at [398, 113] on icon at bounding box center [394, 111] width 12 height 16
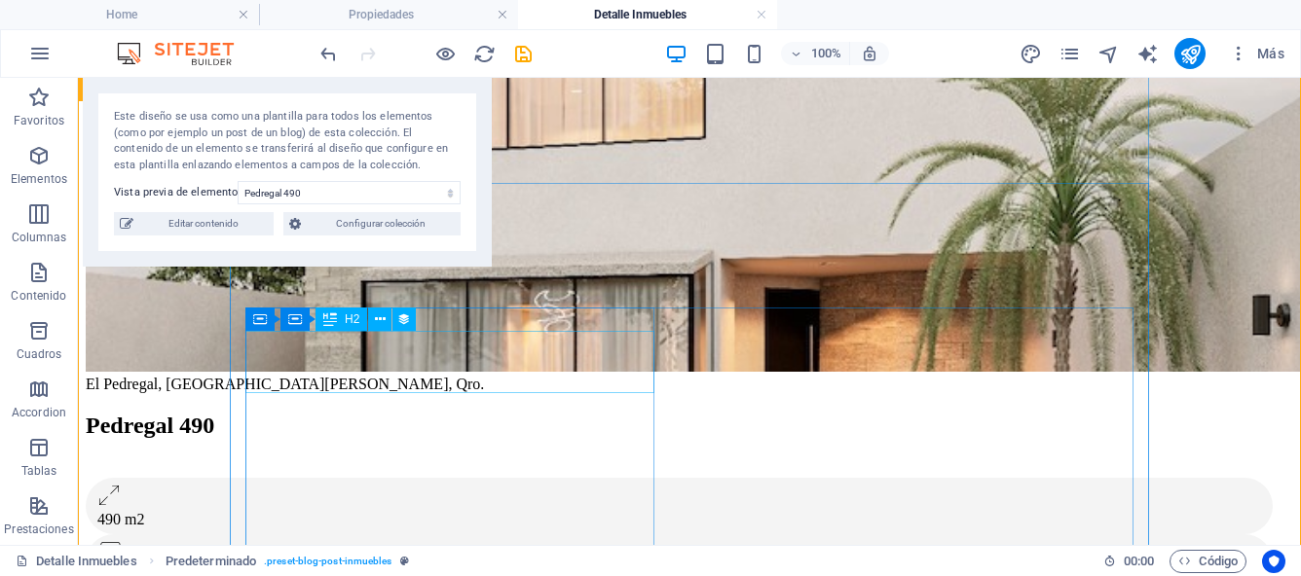
scroll to position [534, 0]
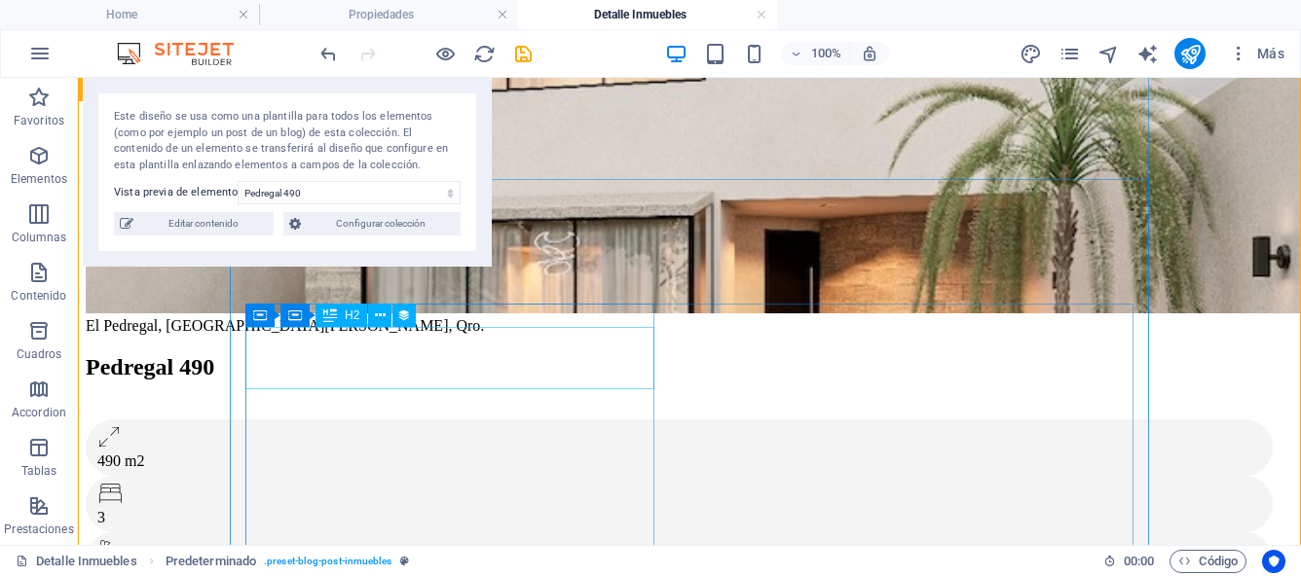
click at [641, 369] on div "Pedregal 490" at bounding box center [682, 367] width 1192 height 26
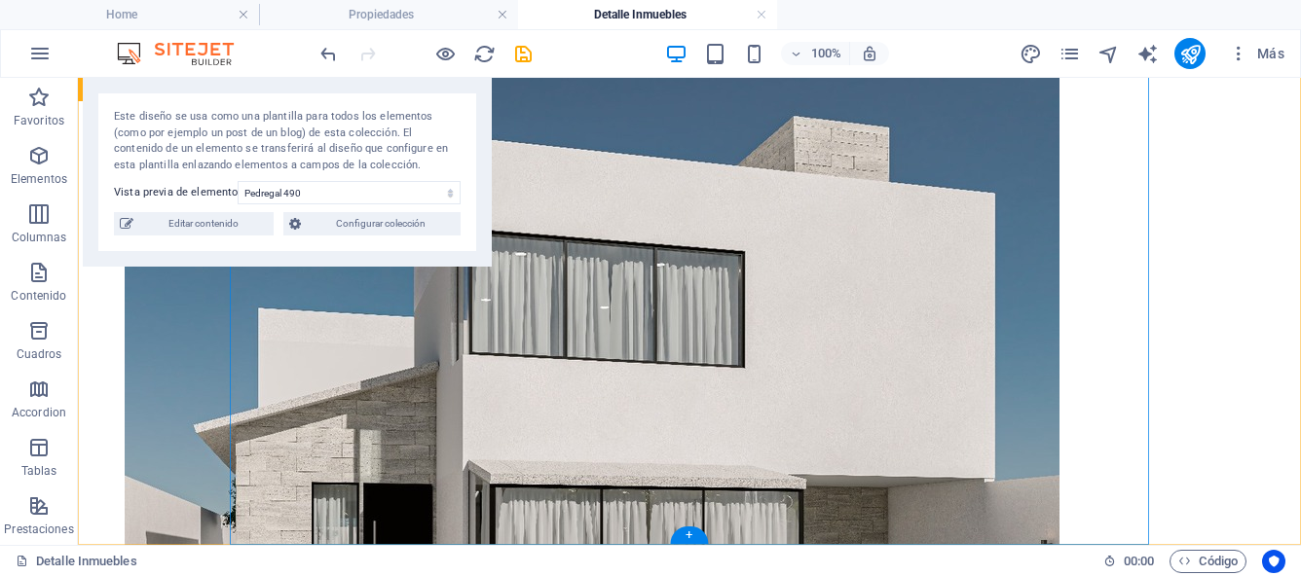
scroll to position [2867, 0]
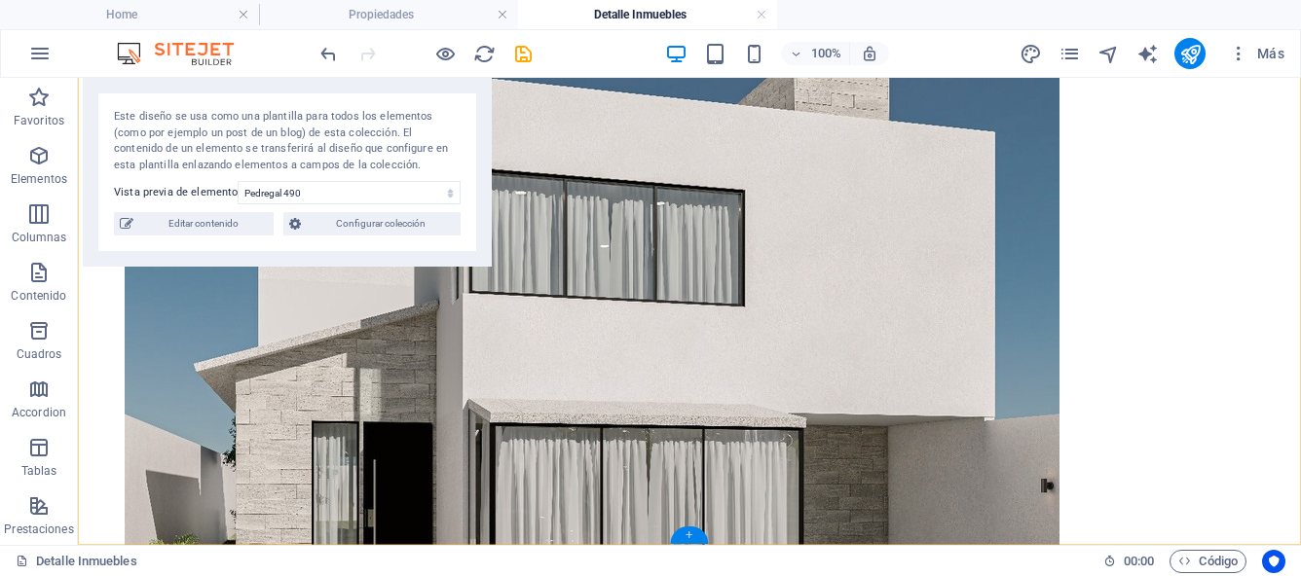
click at [684, 538] on div "+" at bounding box center [689, 536] width 38 height 18
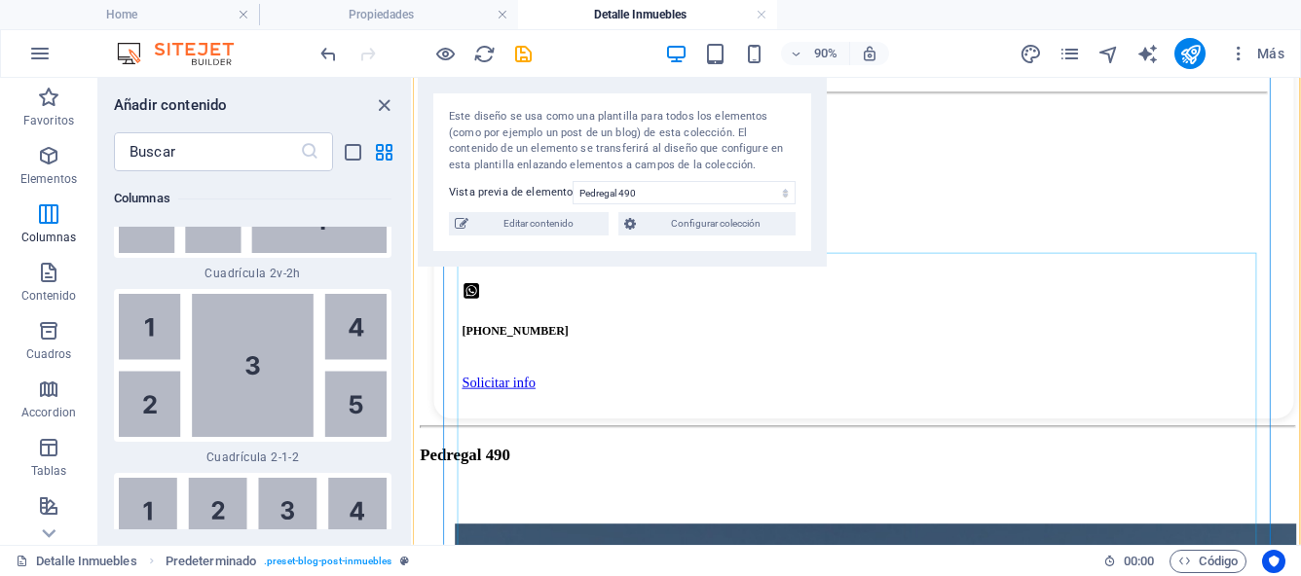
scroll to position [2127, 0]
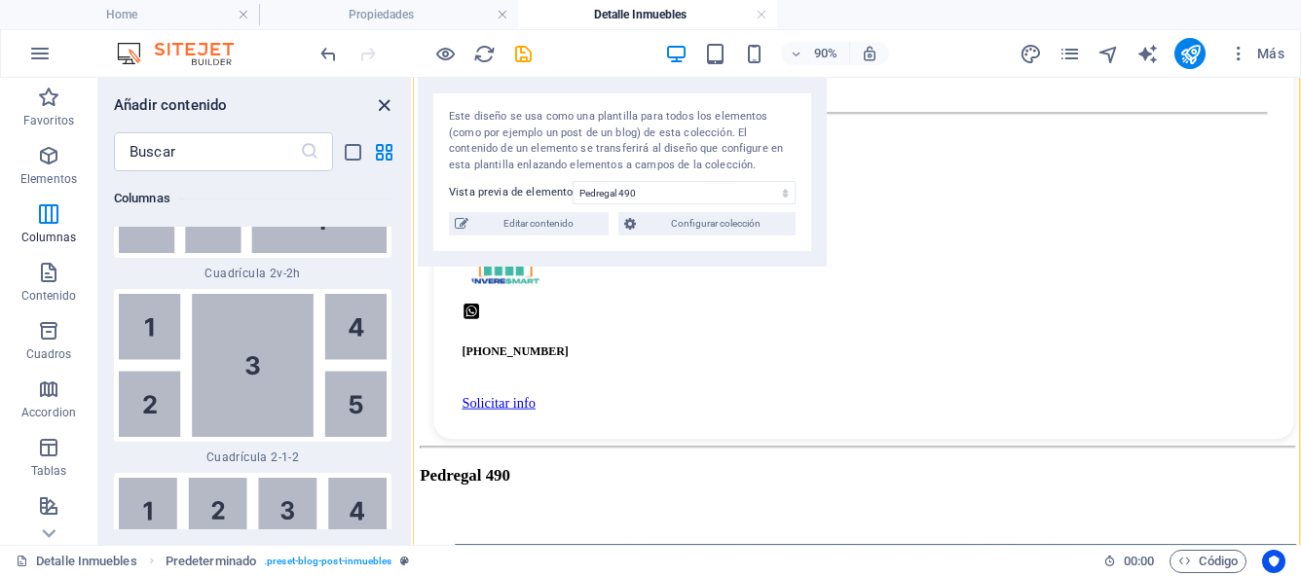
click at [386, 101] on icon "close panel" at bounding box center [384, 105] width 22 height 22
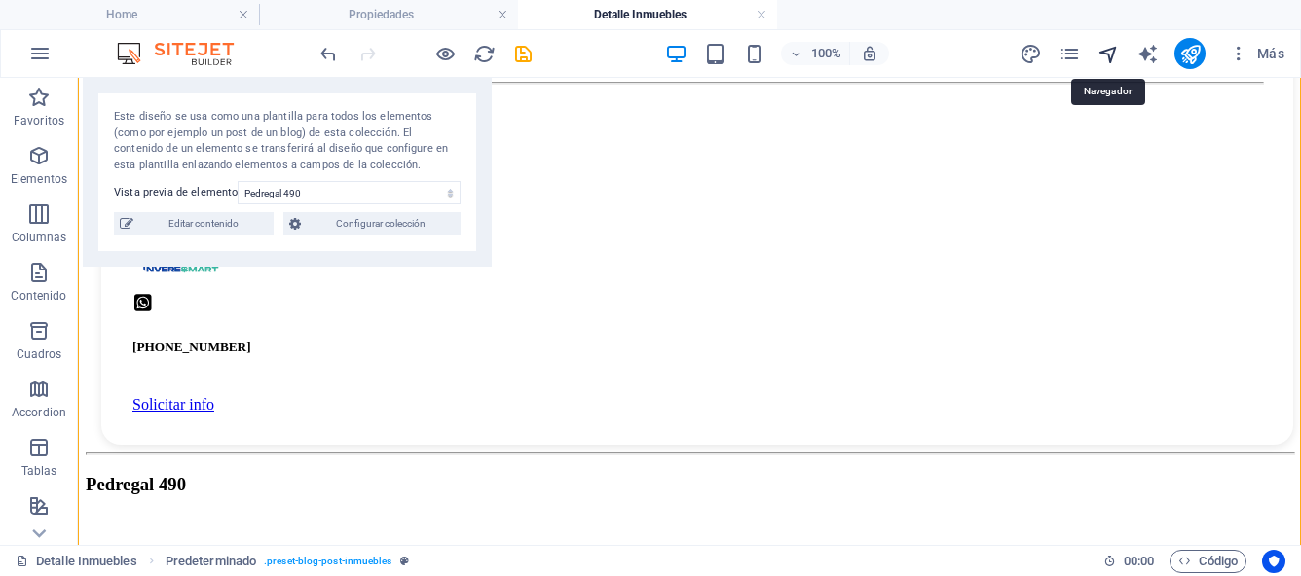
click at [1113, 47] on icon "navigator" at bounding box center [1108, 54] width 22 height 22
select select "17043486-es"
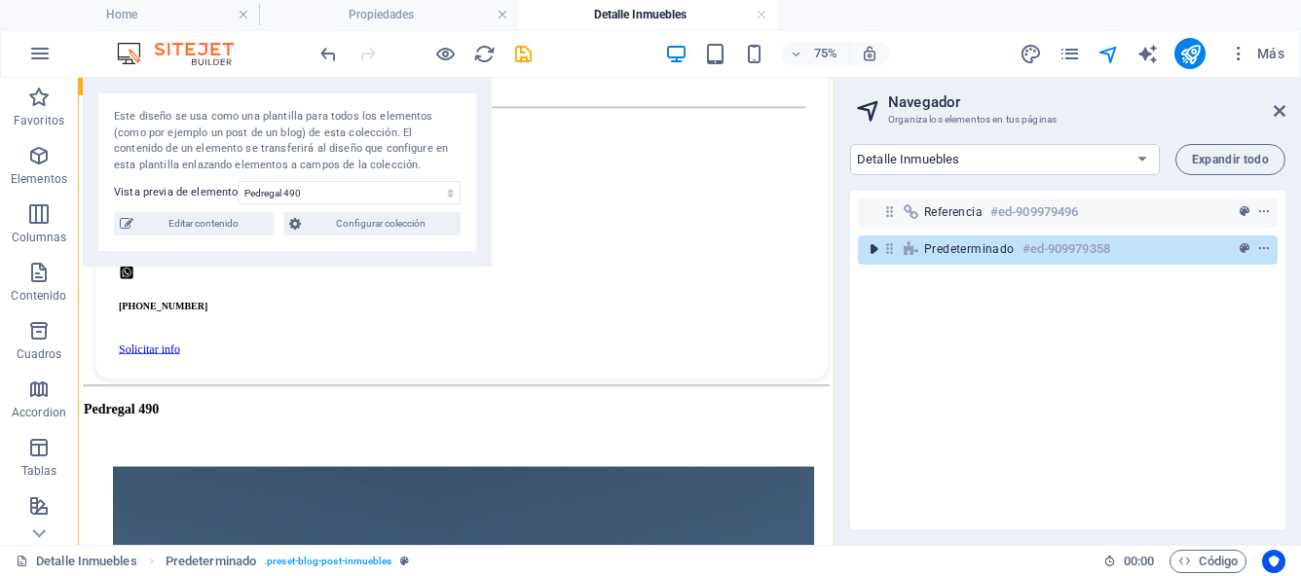
click at [873, 247] on icon "toggle-expand" at bounding box center [873, 249] width 19 height 19
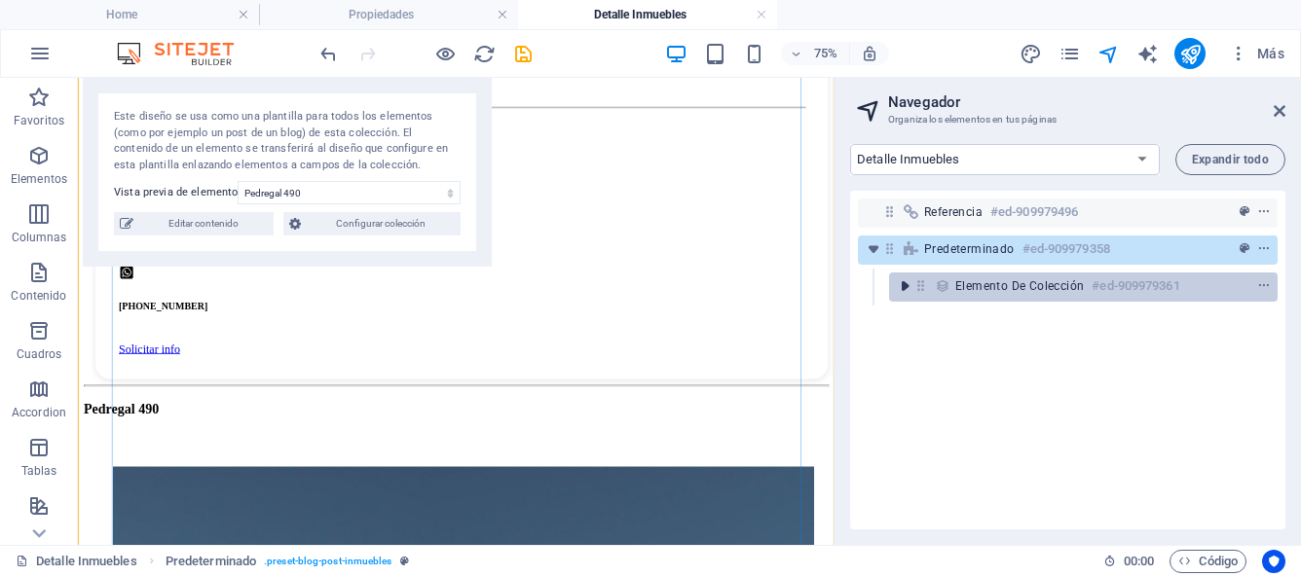
click at [903, 284] on icon "toggle-expand" at bounding box center [904, 286] width 19 height 19
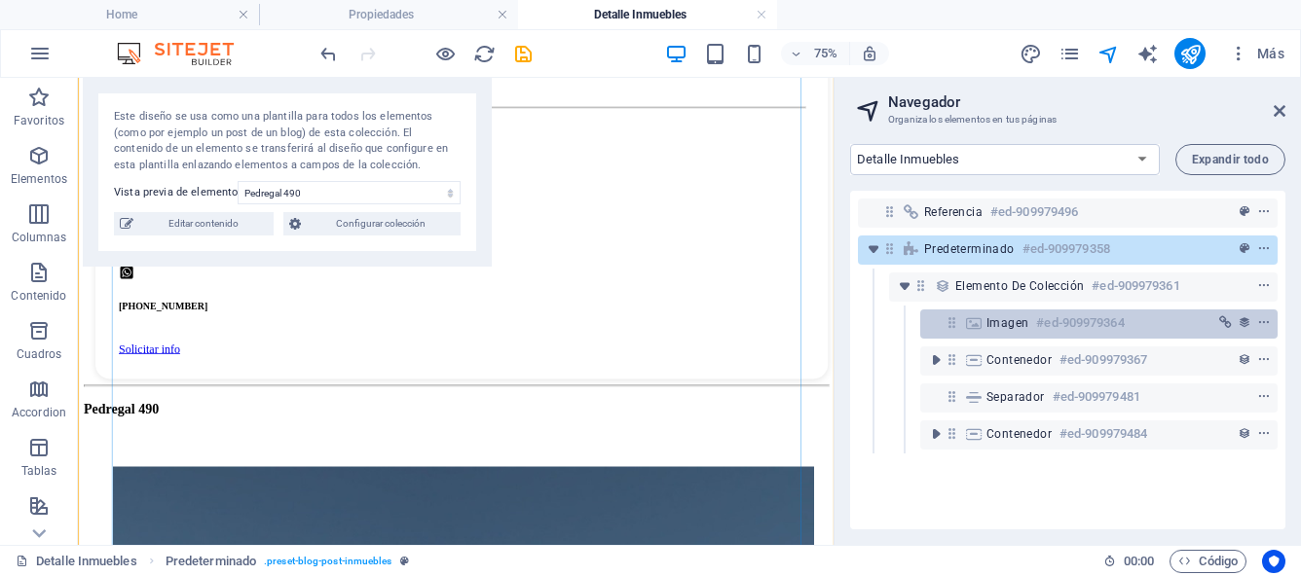
click at [1010, 320] on span "Imagen" at bounding box center [1007, 323] width 42 height 16
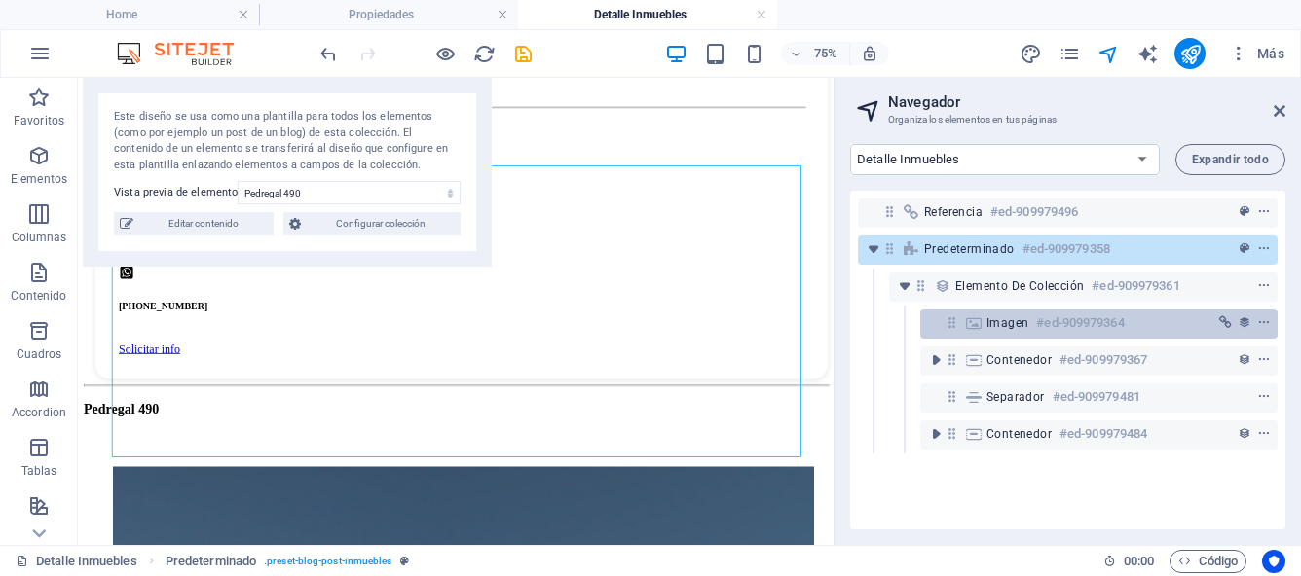
scroll to position [129, 0]
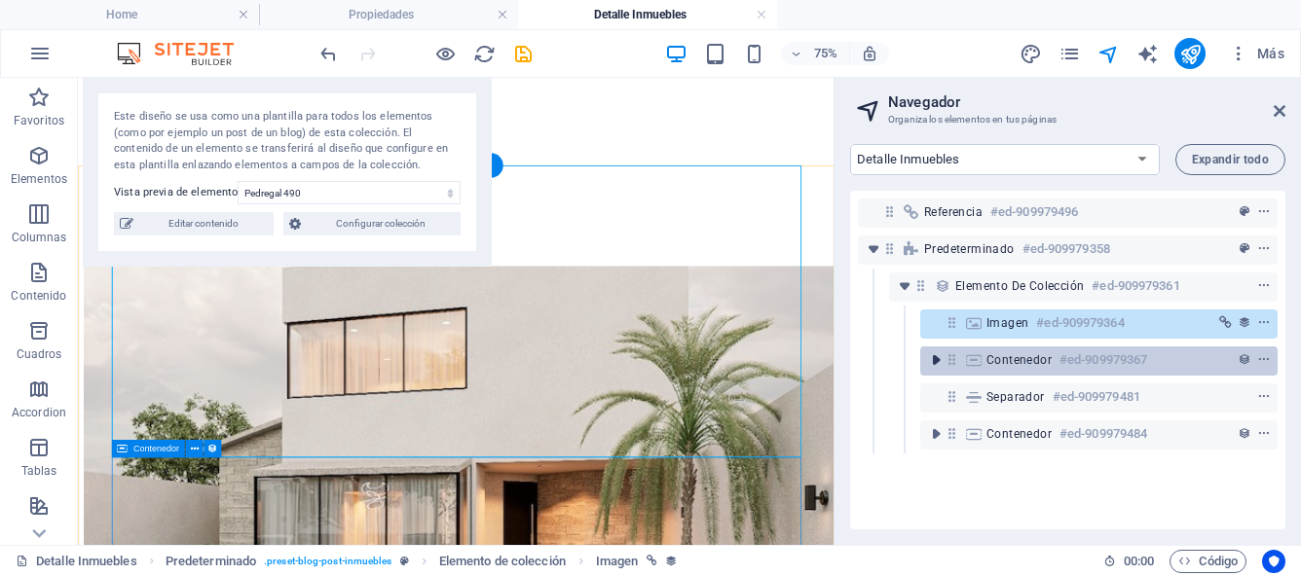
click at [936, 365] on icon "toggle-expand" at bounding box center [935, 360] width 19 height 19
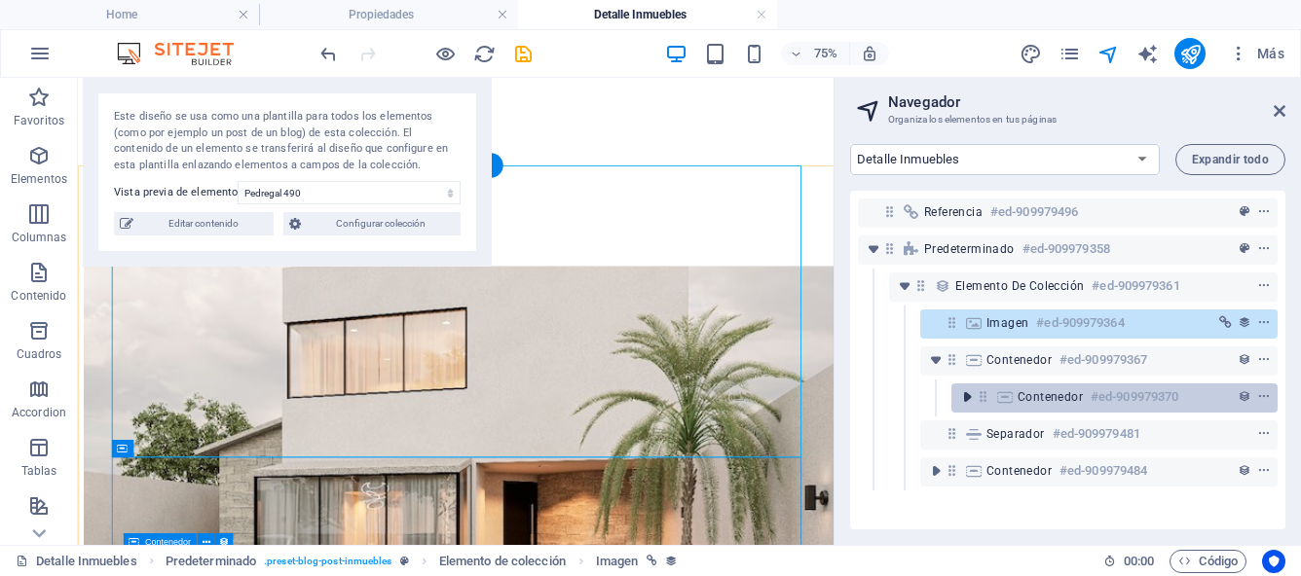
click at [969, 398] on icon "toggle-expand" at bounding box center [966, 396] width 19 height 19
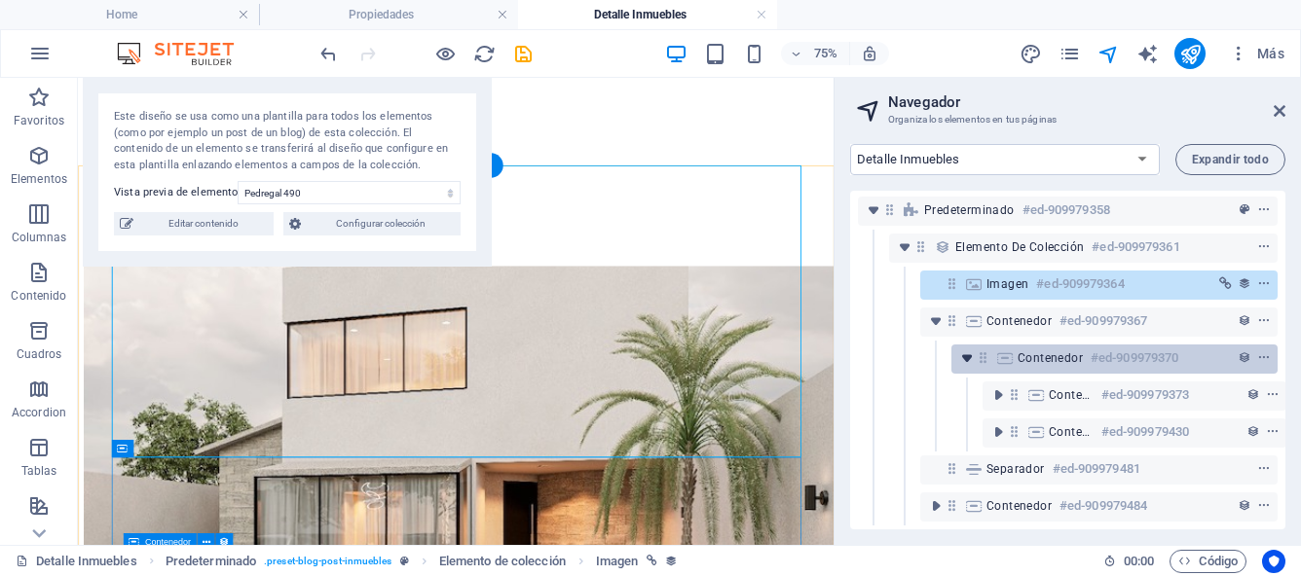
scroll to position [55, 0]
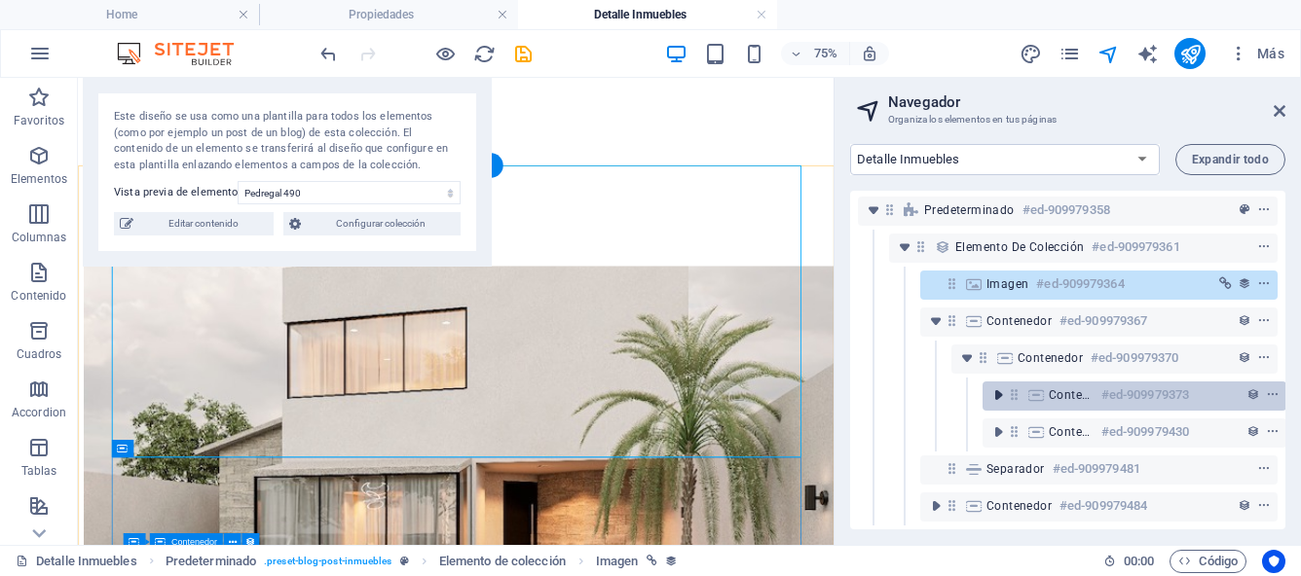
click at [993, 386] on icon "toggle-expand" at bounding box center [997, 395] width 19 height 19
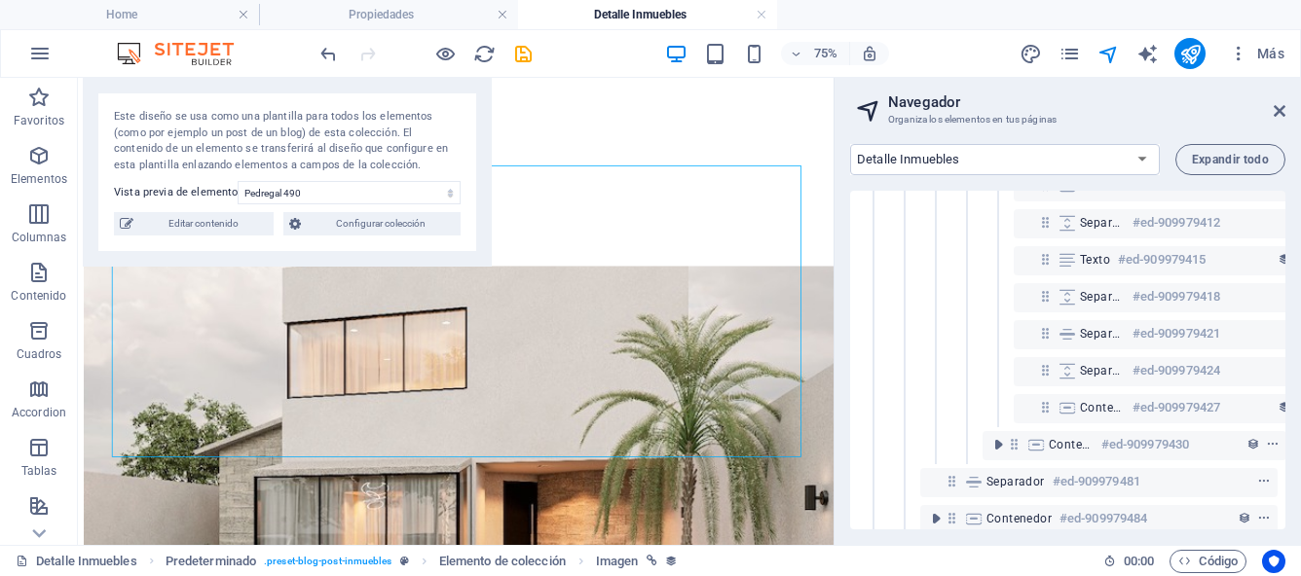
scroll to position [498, 0]
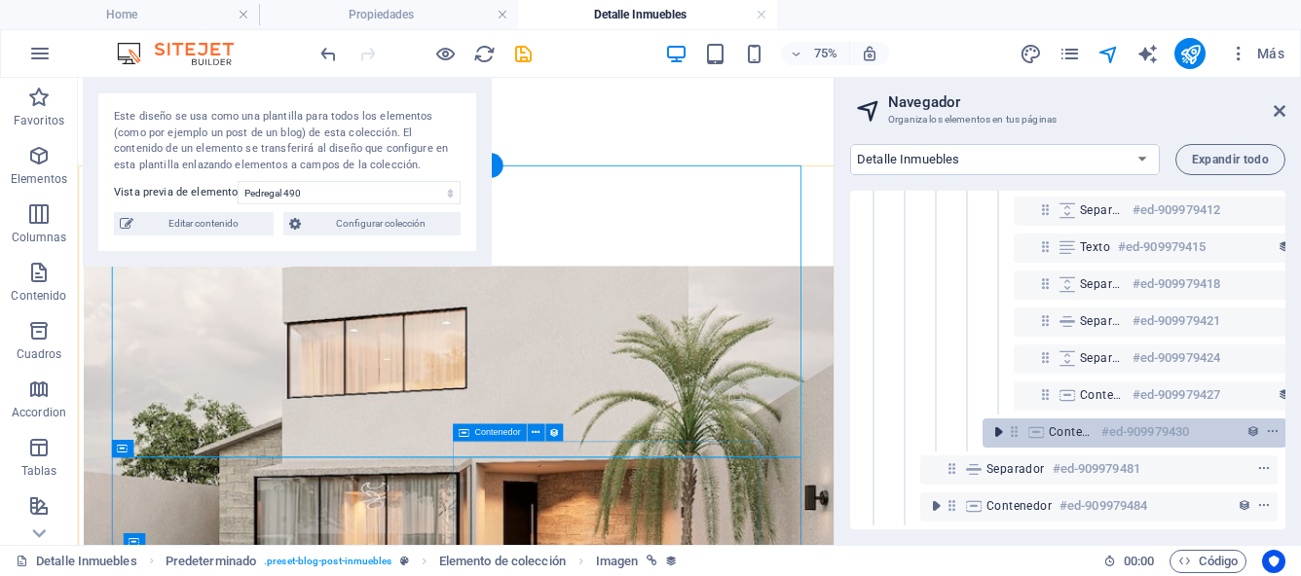
click at [993, 426] on button "toggle-expand" at bounding box center [997, 432] width 23 height 23
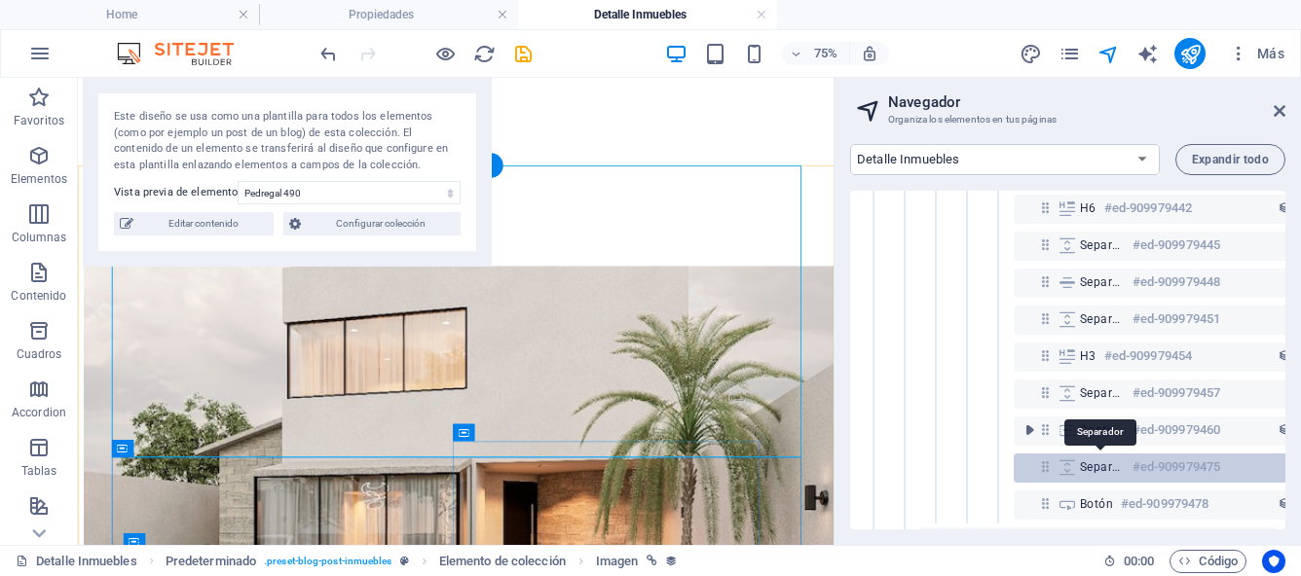
scroll to position [942, 0]
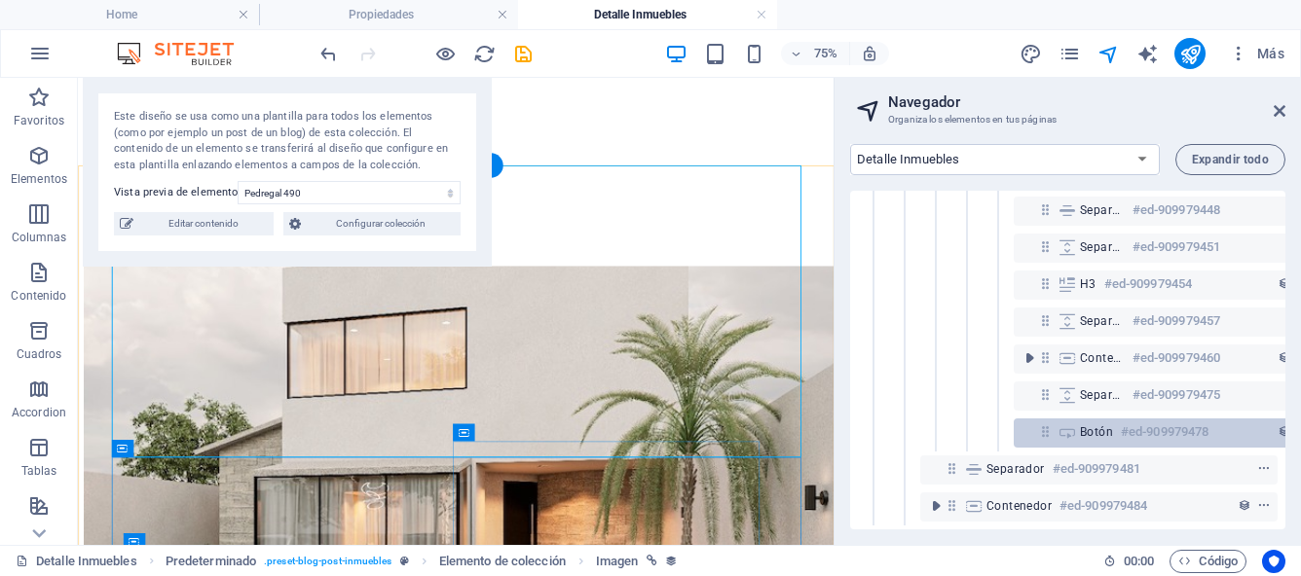
click at [1083, 424] on span "Botón" at bounding box center [1096, 432] width 33 height 16
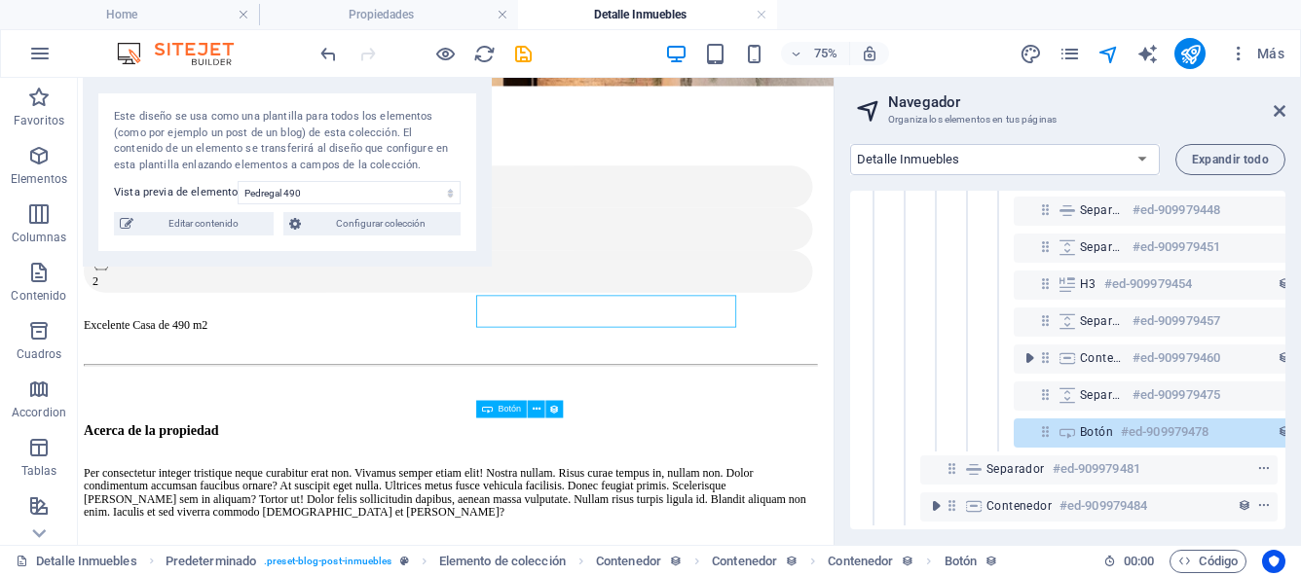
scroll to position [942, 36]
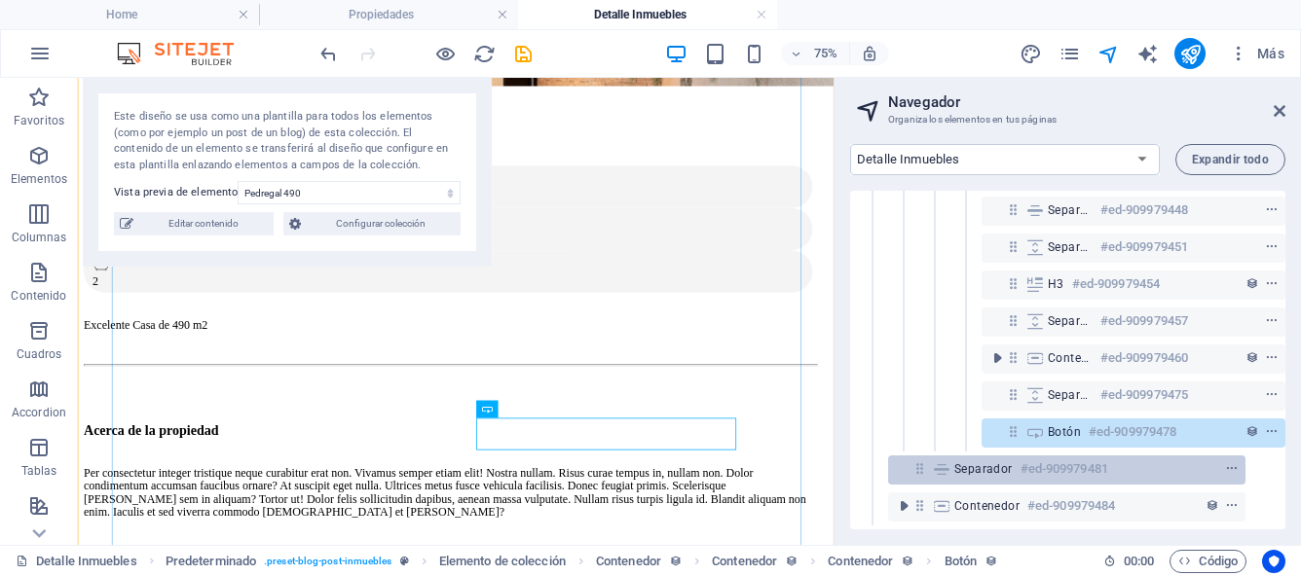
click at [954, 464] on div "Separador #ed-909979481" at bounding box center [1051, 469] width 194 height 23
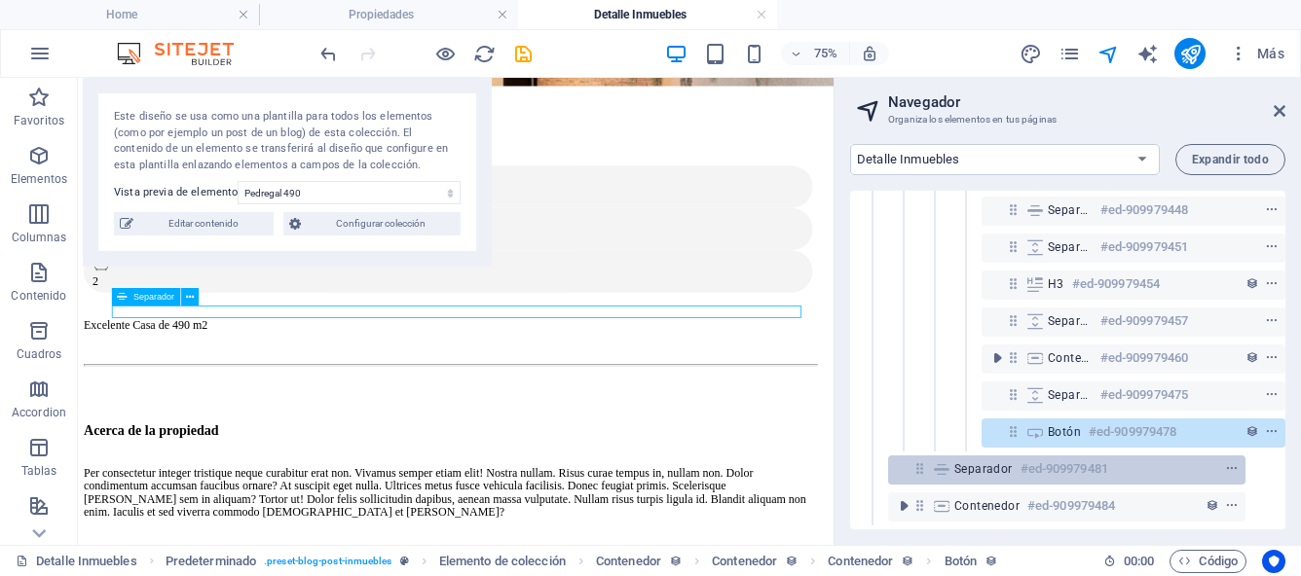
scroll to position [1797, 0]
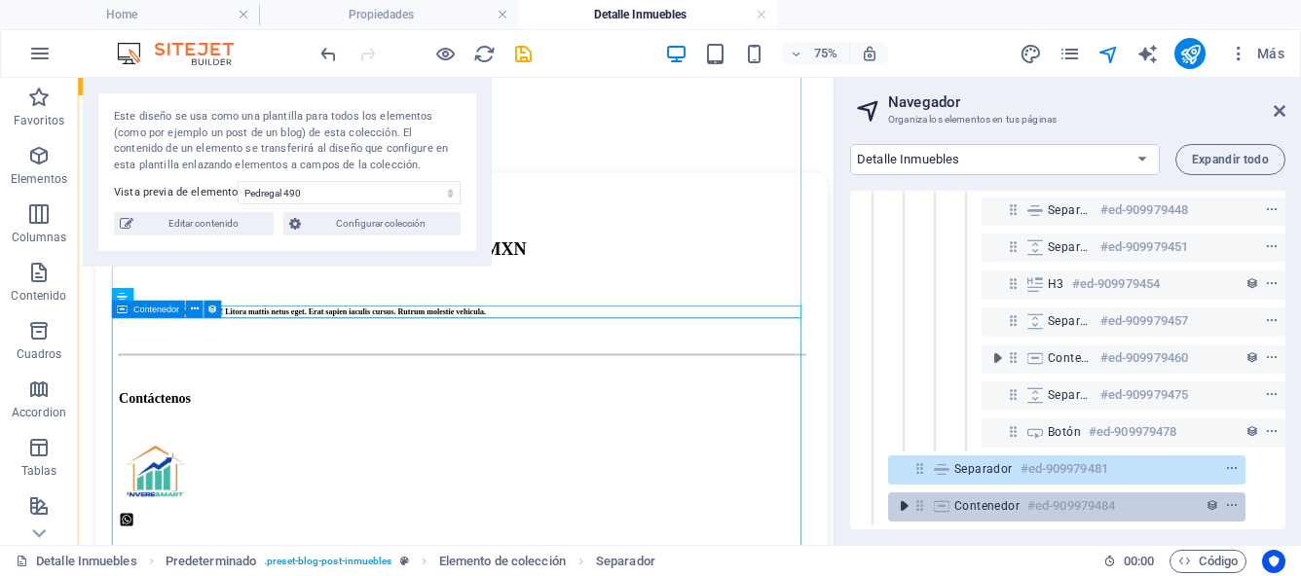
click at [898, 497] on icon "toggle-expand" at bounding box center [903, 506] width 19 height 19
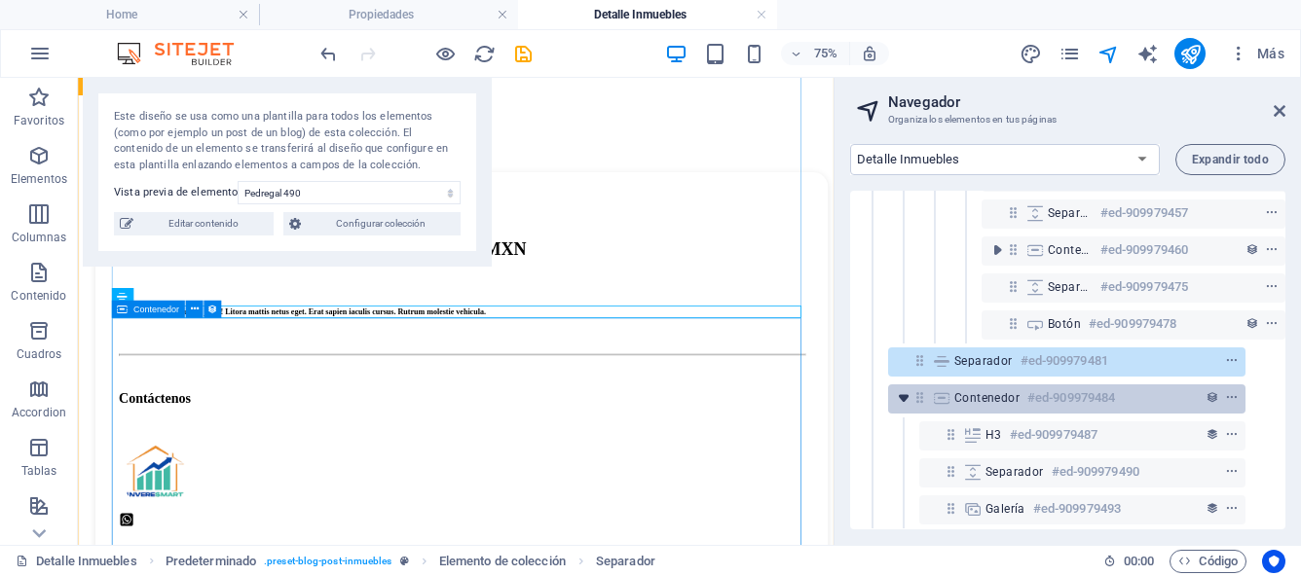
scroll to position [1053, 36]
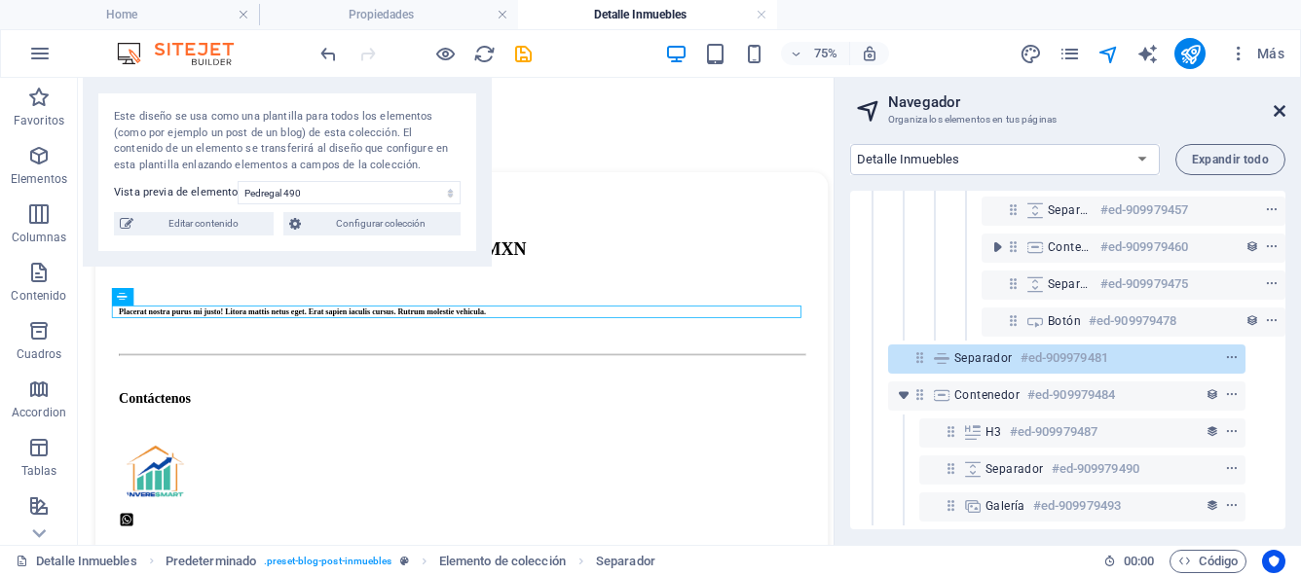
click at [1278, 109] on icon at bounding box center [1279, 111] width 12 height 16
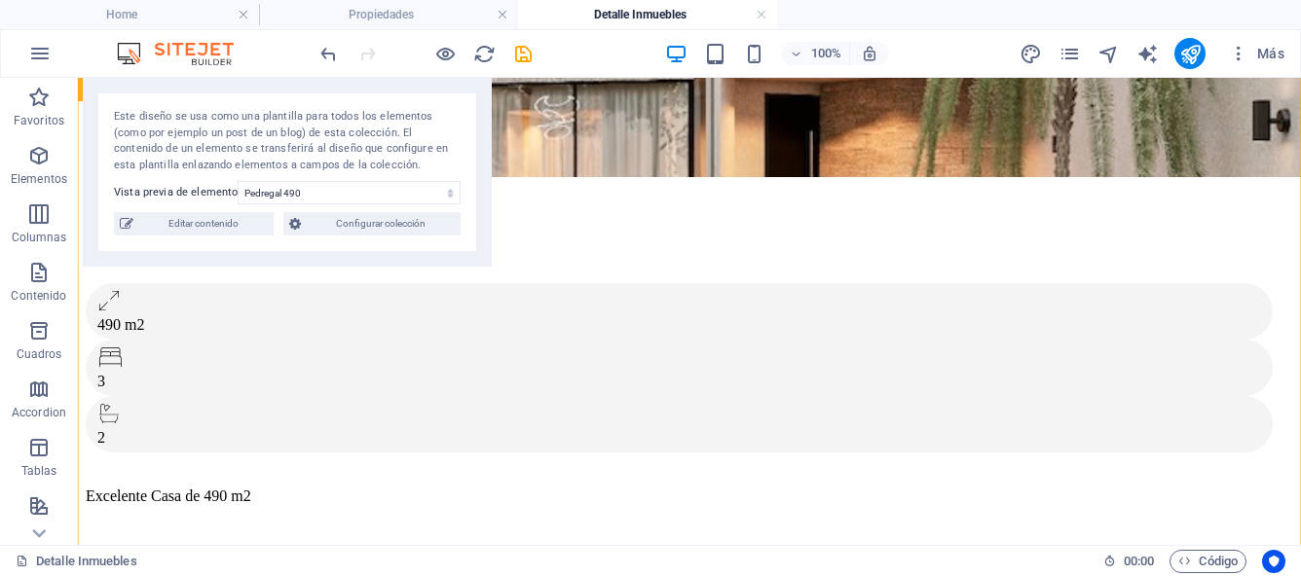
scroll to position [731, 0]
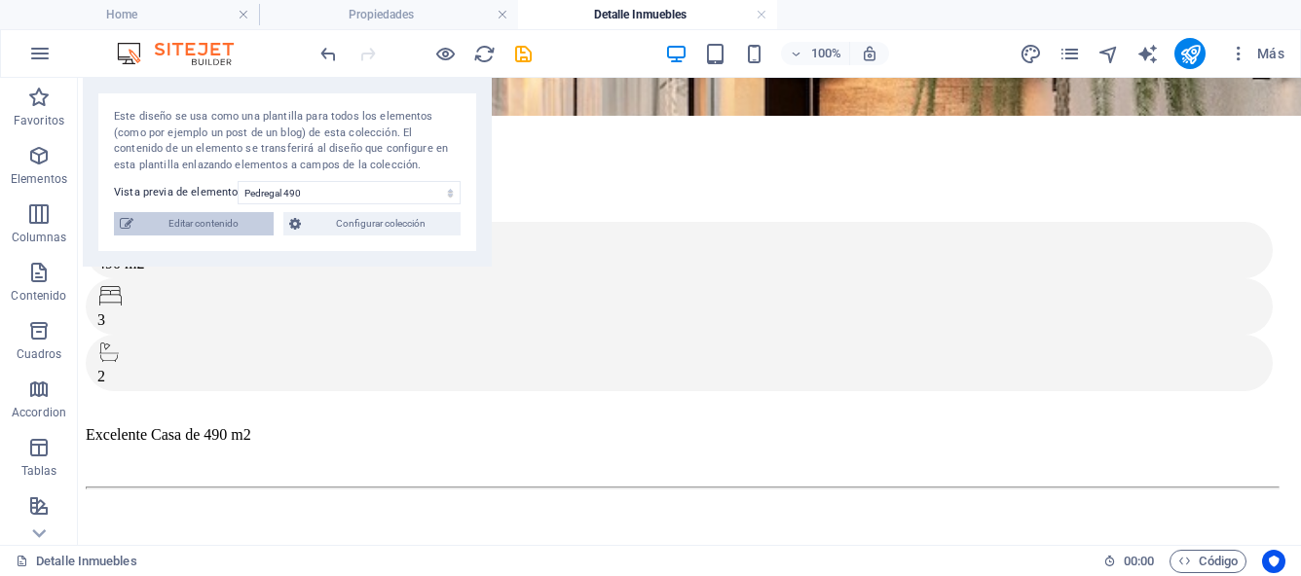
click at [222, 219] on span "Editar contenido" at bounding box center [203, 223] width 129 height 23
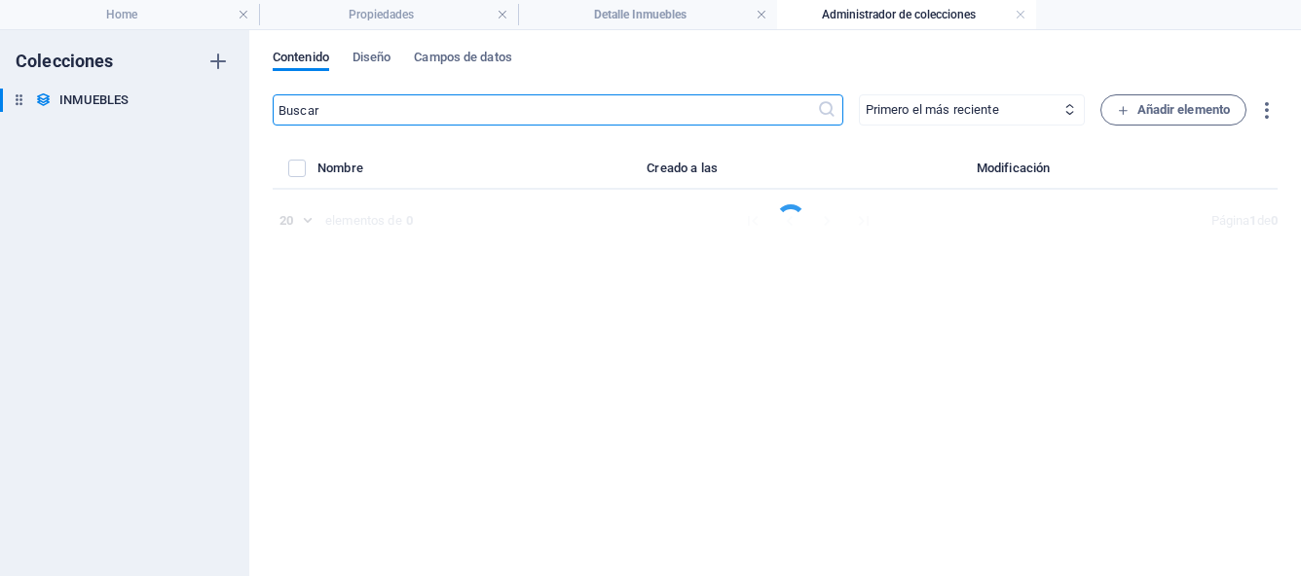
select select "Casa"
select select "Para Venta"
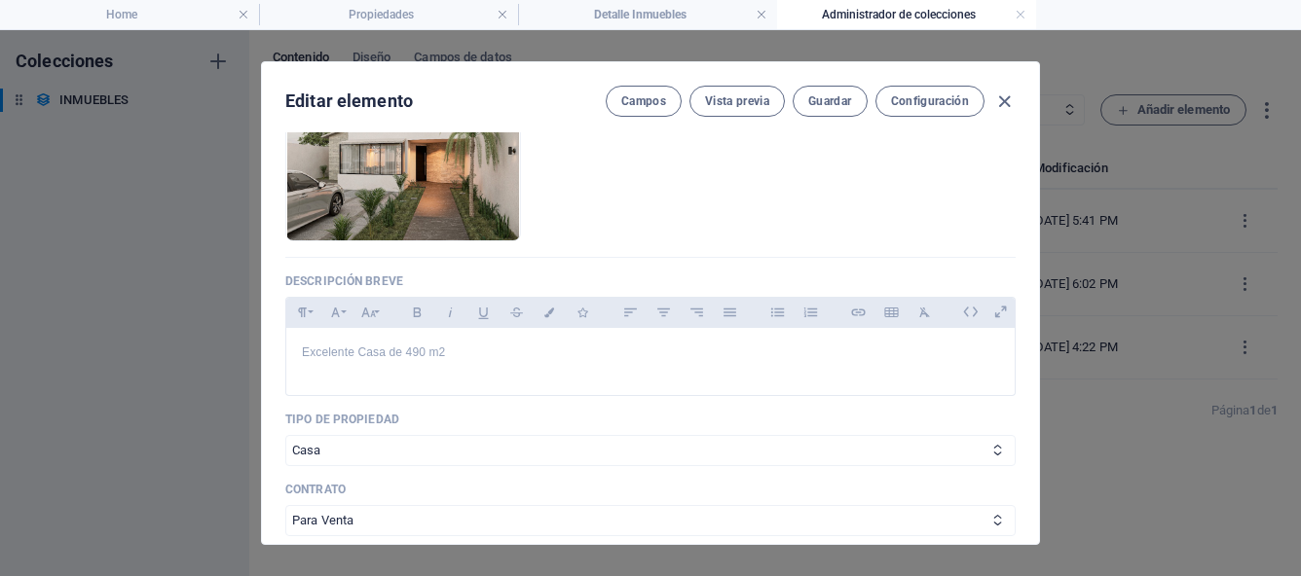
scroll to position [339, 0]
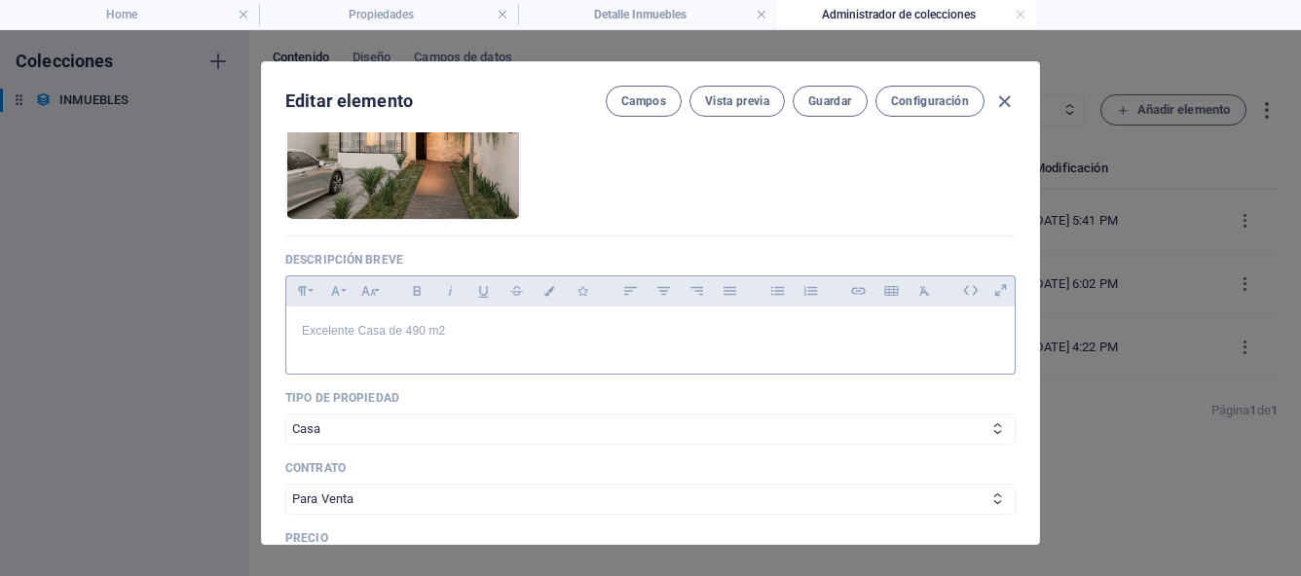
click at [461, 341] on div "Excelente Casa de 490 m2" at bounding box center [650, 336] width 728 height 58
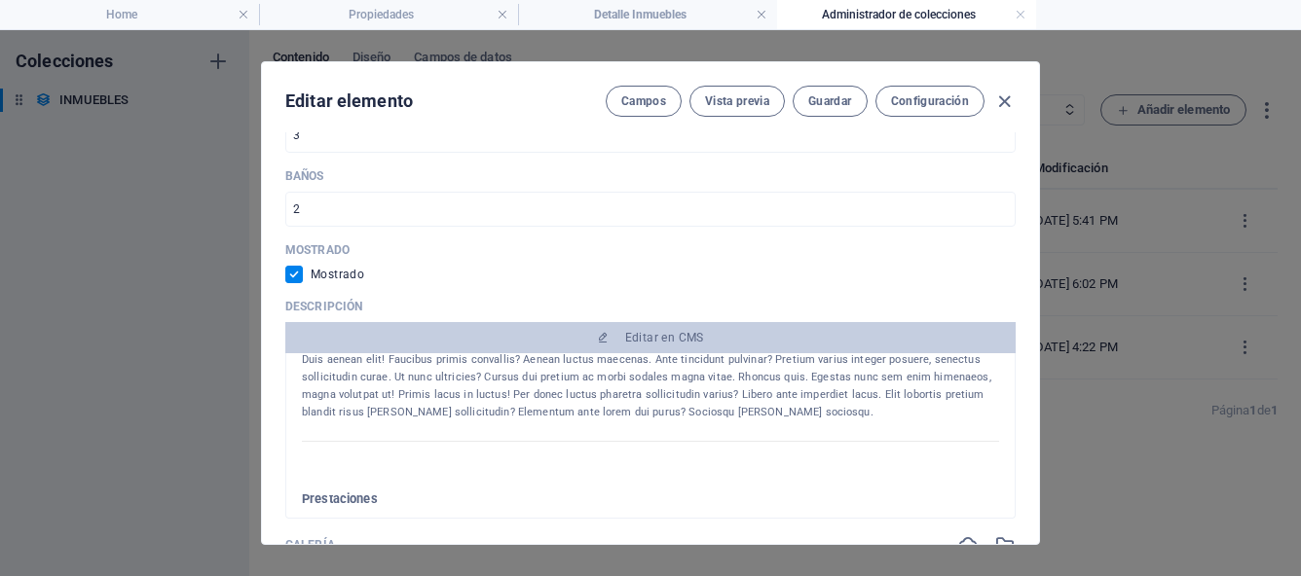
scroll to position [351, 0]
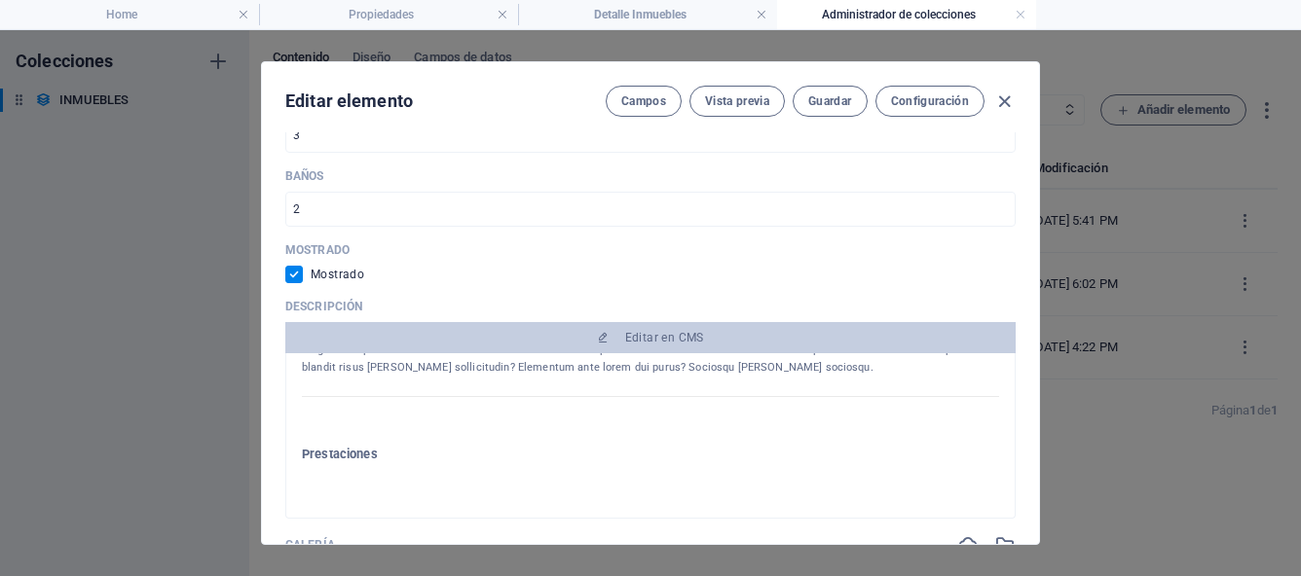
click at [404, 468] on div at bounding box center [650, 472] width 697 height 19
click at [371, 455] on h3 "Prestaciones" at bounding box center [650, 455] width 697 height 18
click at [418, 454] on h3 "Prestaciones" at bounding box center [650, 455] width 697 height 18
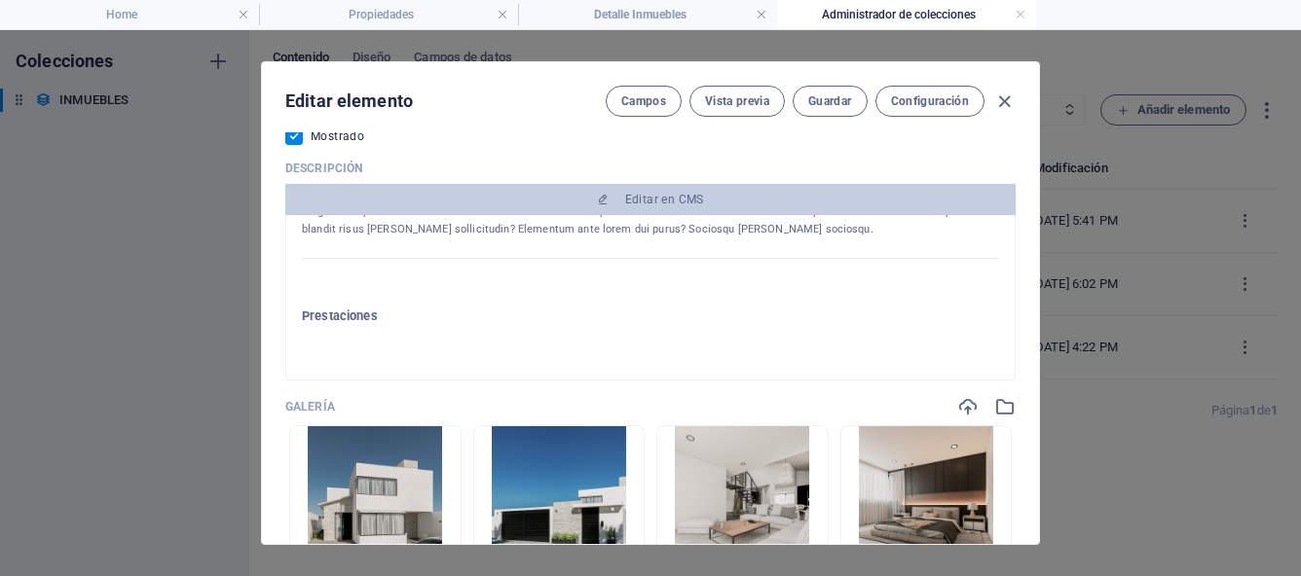
scroll to position [1142, 0]
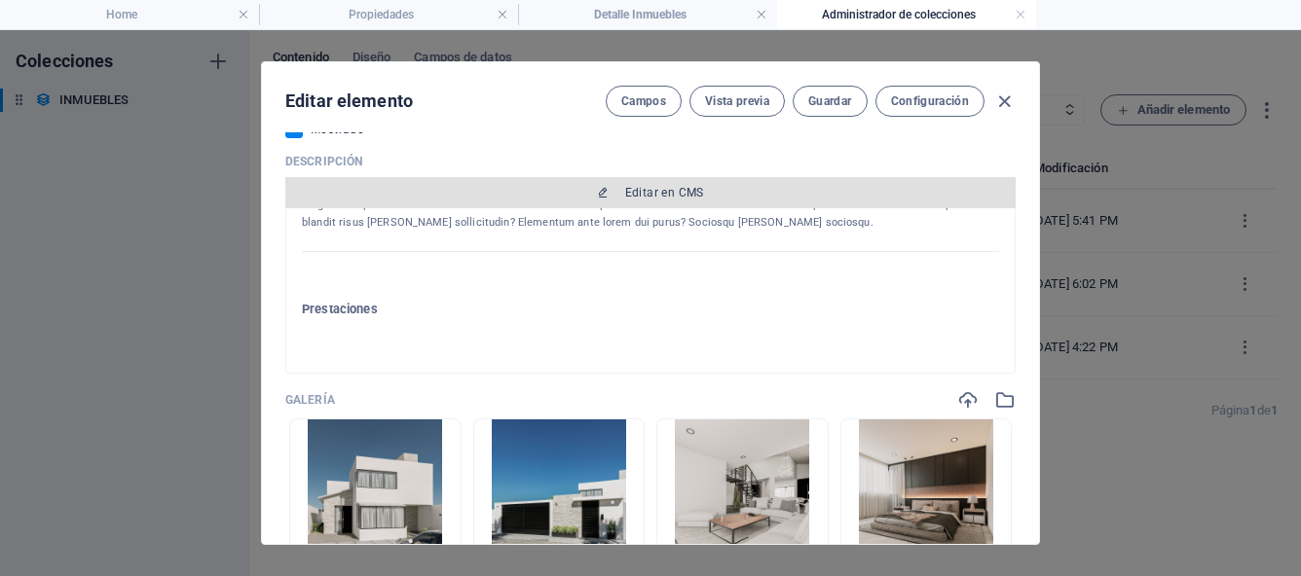
click at [537, 191] on span "Editar en CMS" at bounding box center [650, 193] width 715 height 16
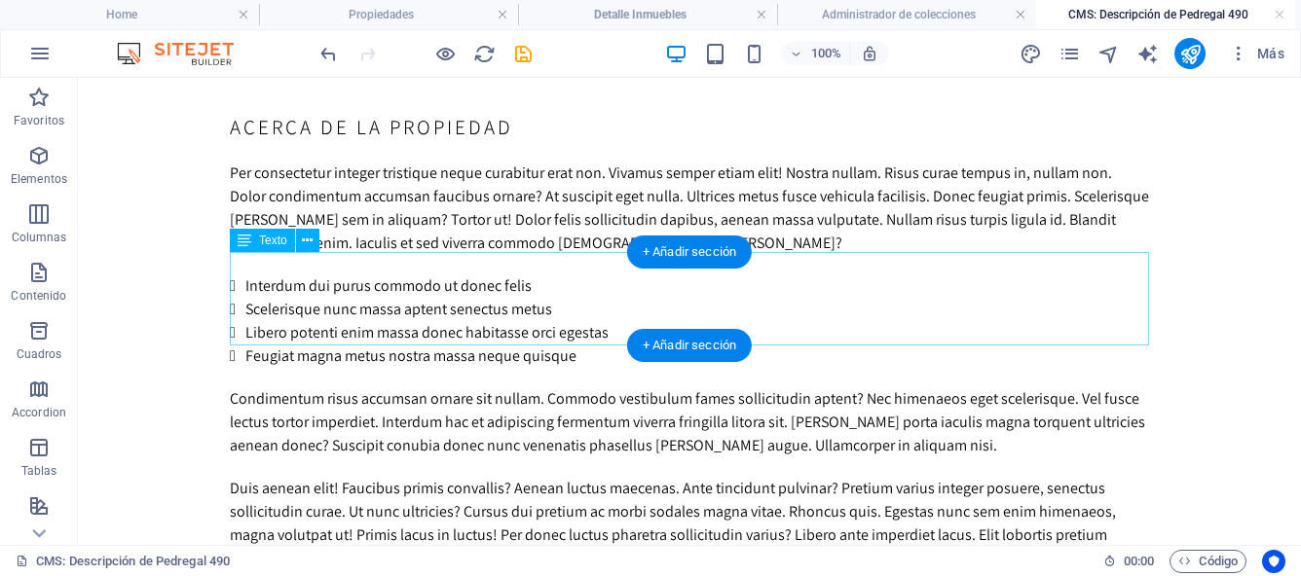
scroll to position [0, 0]
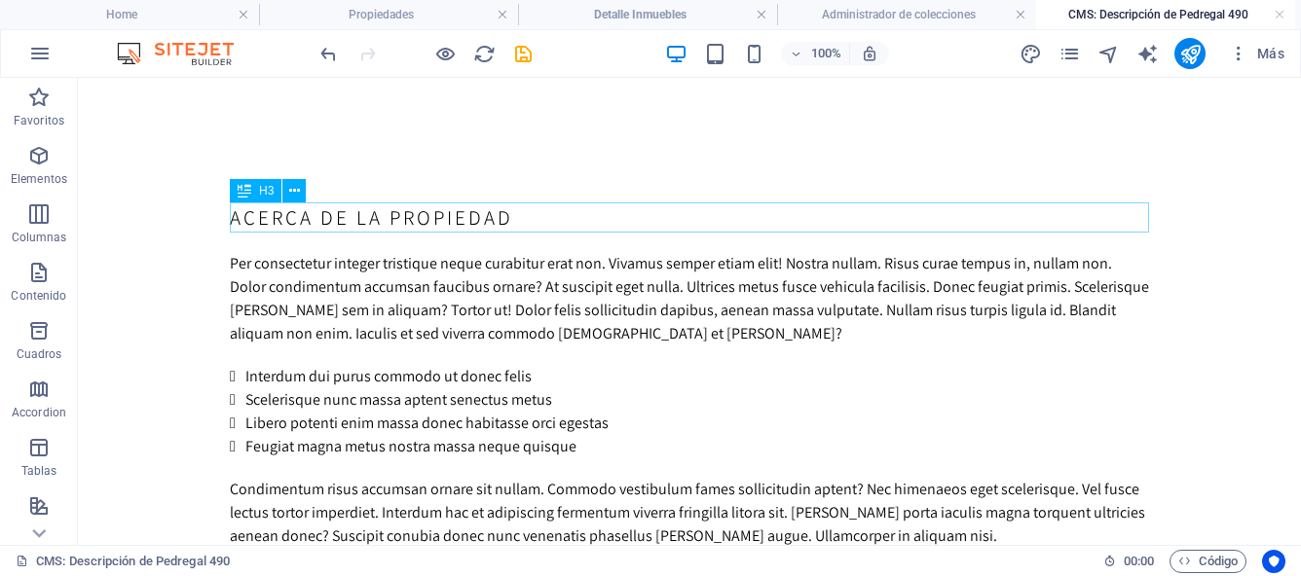
click at [430, 224] on div "Acerca de la propiedad" at bounding box center [689, 218] width 919 height 30
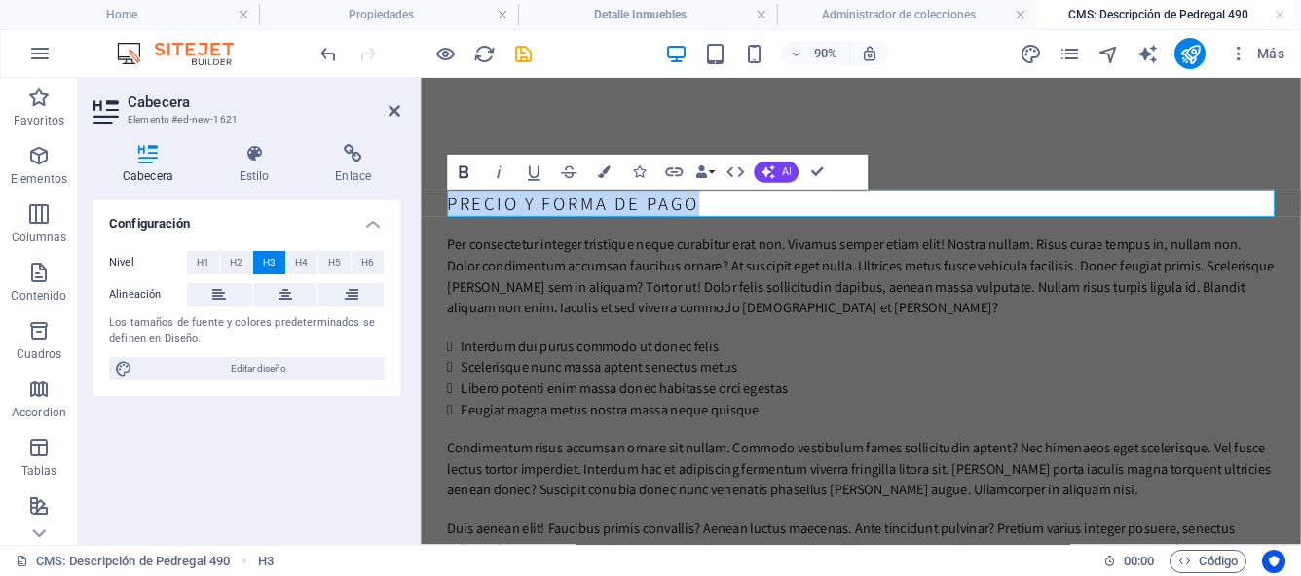
click at [462, 167] on icon "button" at bounding box center [463, 172] width 21 height 21
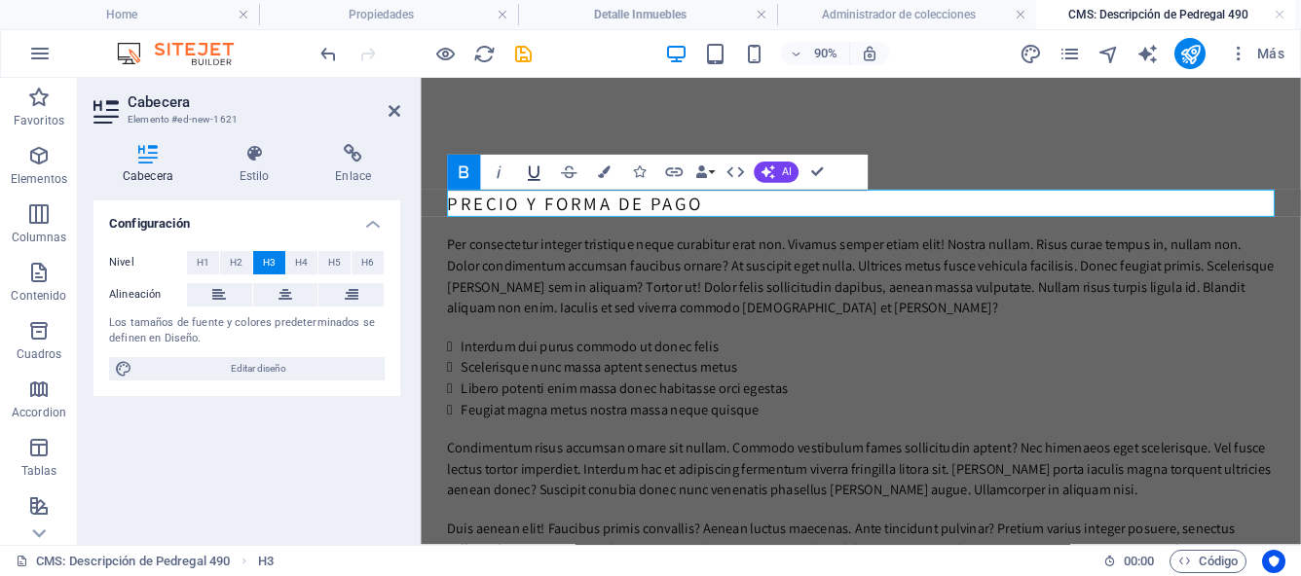
click at [531, 170] on icon "button" at bounding box center [533, 172] width 21 height 21
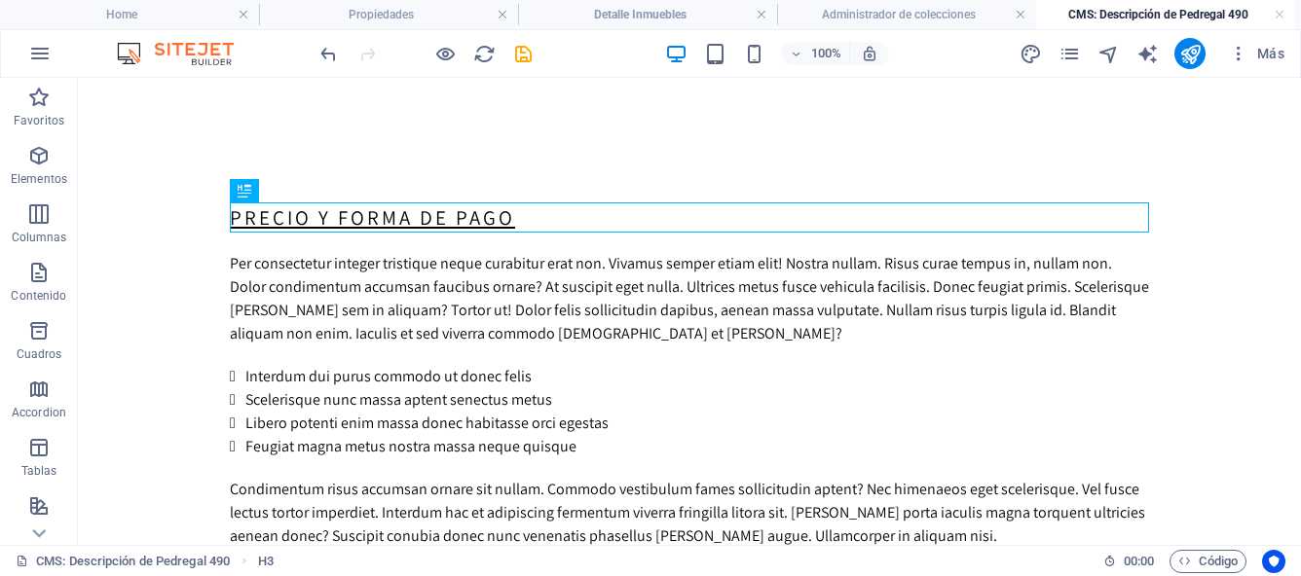
click at [340, 221] on div "PRECIO Y FORMA DE PAGO" at bounding box center [689, 218] width 919 height 30
click at [368, 219] on div "PRECIO Y FORMA DE PAGO" at bounding box center [689, 218] width 919 height 30
click at [317, 218] on div "PRECIO Y FORMA DE PAGO" at bounding box center [689, 218] width 919 height 30
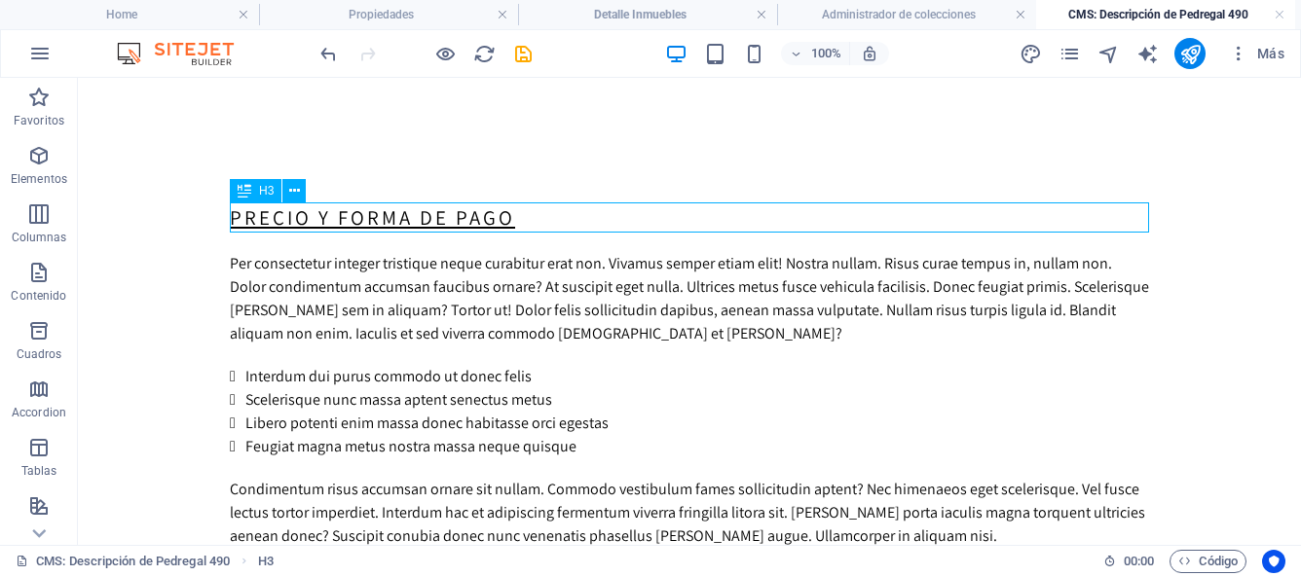
click at [317, 218] on div "PRECIO Y FORMA DE PAGO" at bounding box center [689, 218] width 919 height 30
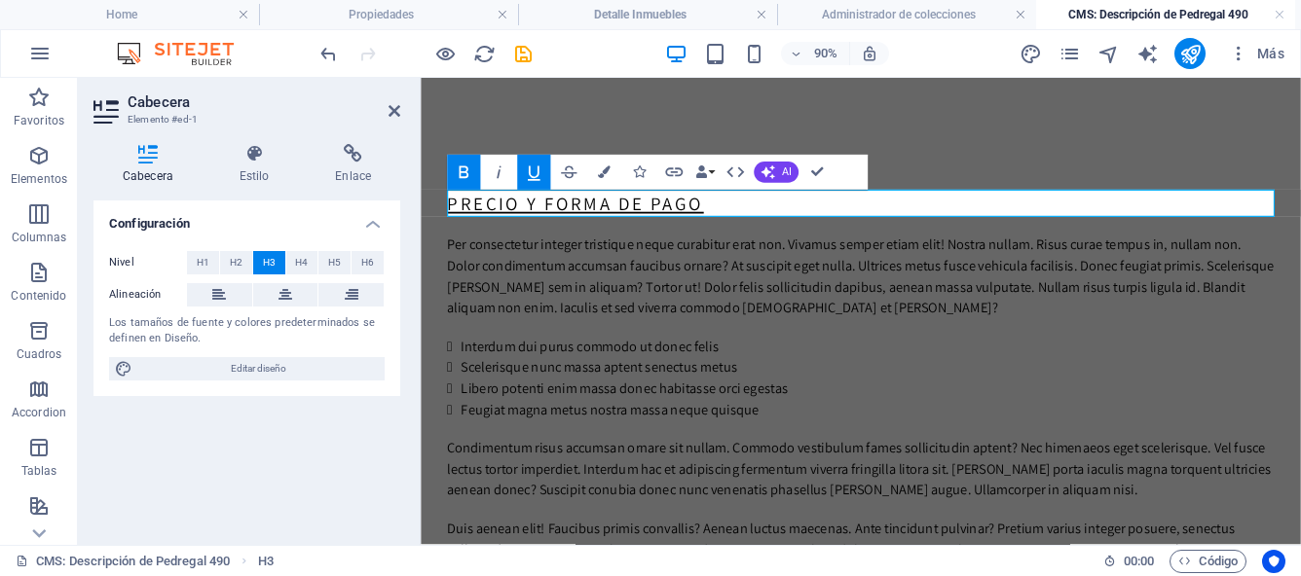
click at [555, 215] on u "PRECIO Y FORMA DE PAGO" at bounding box center [592, 217] width 285 height 26
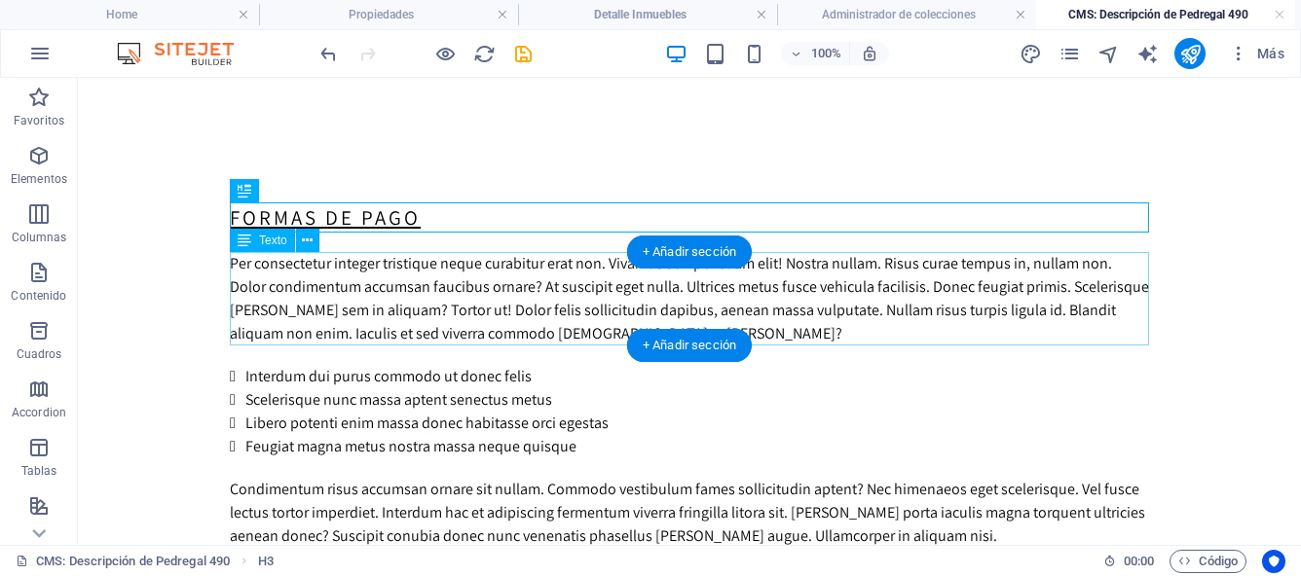
click at [346, 278] on div "Per consectetur integer tristique neque curabitur erat non. Vivamus semper etia…" at bounding box center [689, 298] width 919 height 93
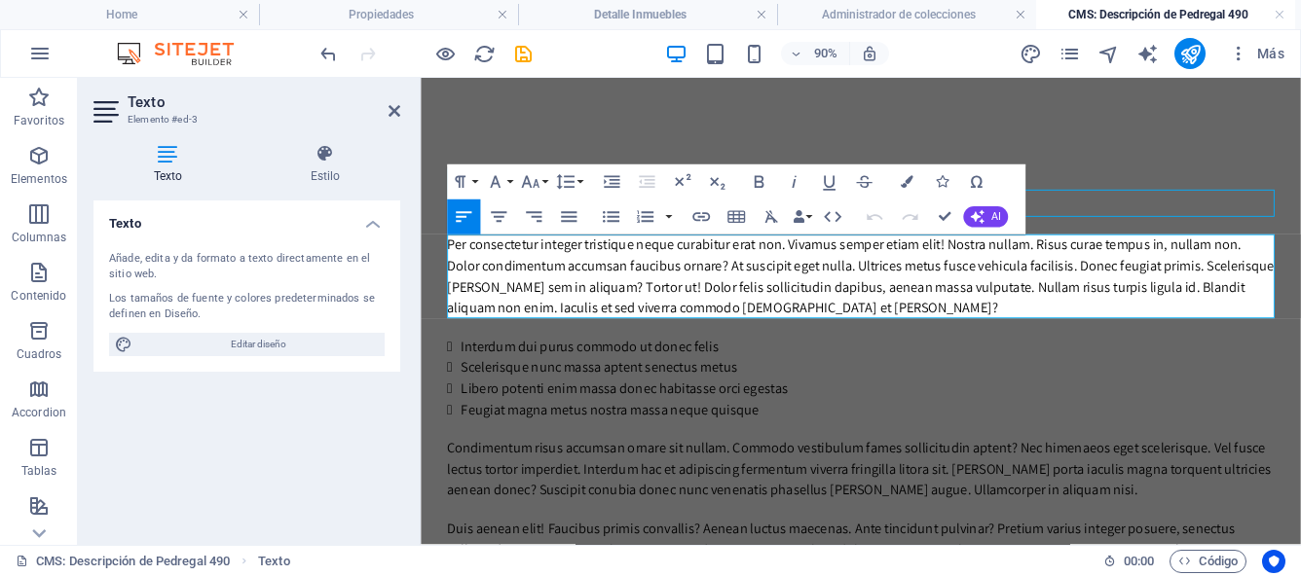
click at [804, 339] on div "Per consectetur integer tristique neque curabitur erat non. Vivamus semper etia…" at bounding box center [909, 298] width 919 height 93
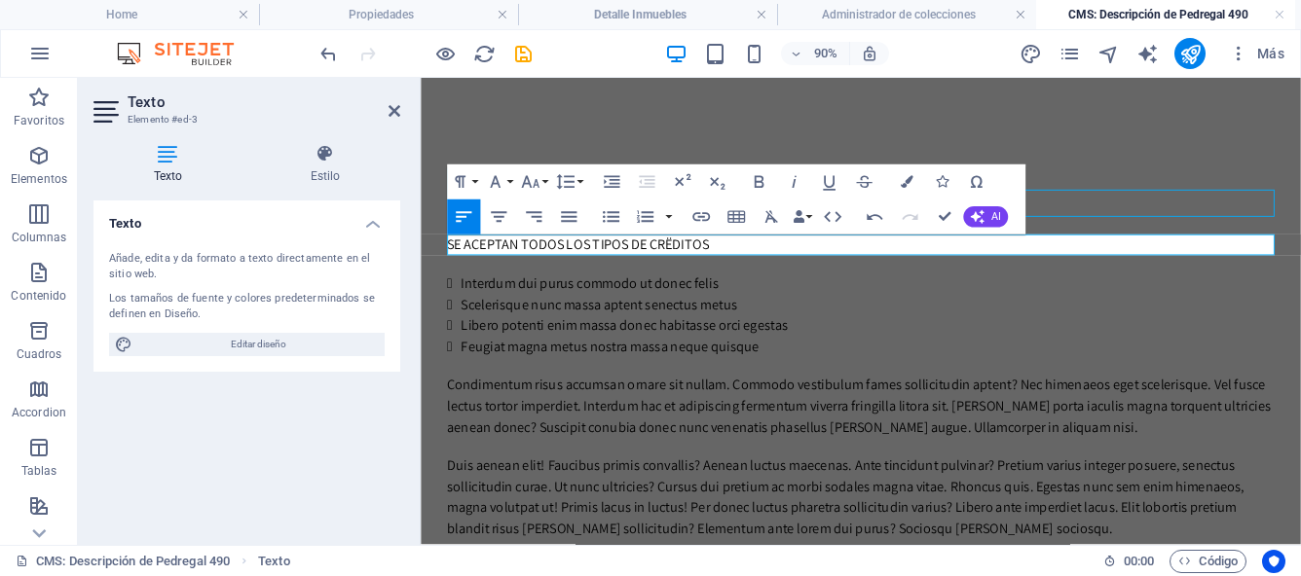
click at [614, 262] on p "SE ACEPTAN TODOS LOS TIPOS DE CRËDITOS" at bounding box center [909, 263] width 919 height 23
click at [728, 268] on p "SE ACEPTAN TODO TIPOS DE CRËDITOS" at bounding box center [909, 263] width 919 height 23
click at [544, 184] on button "Font Size" at bounding box center [533, 182] width 33 height 35
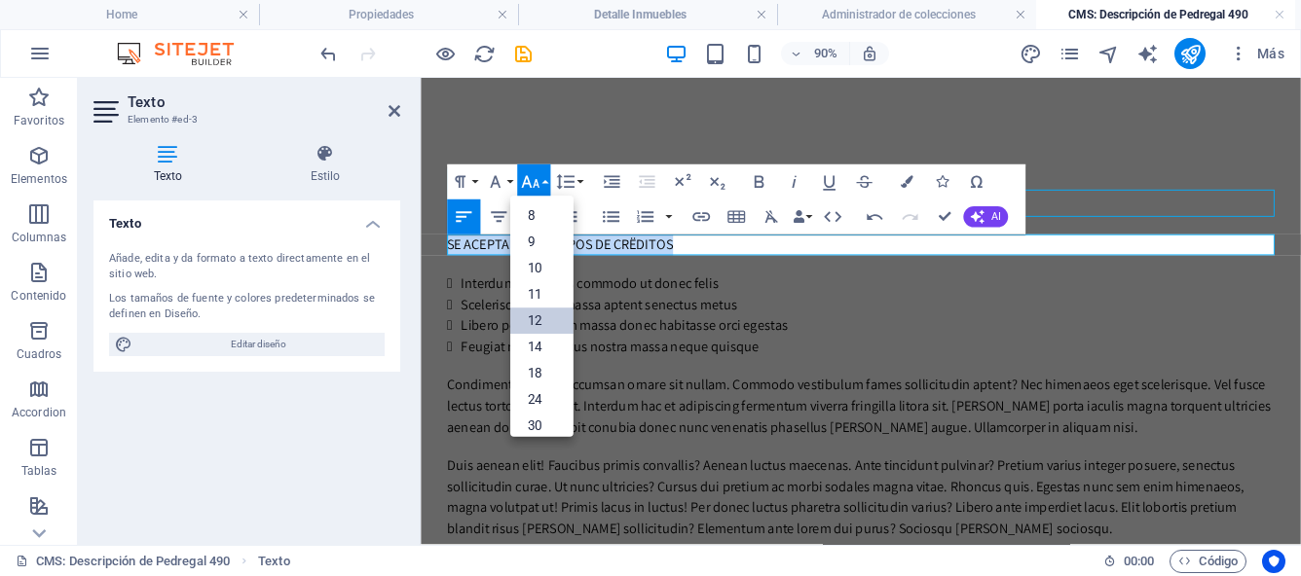
click at [543, 319] on link "12" at bounding box center [541, 322] width 63 height 26
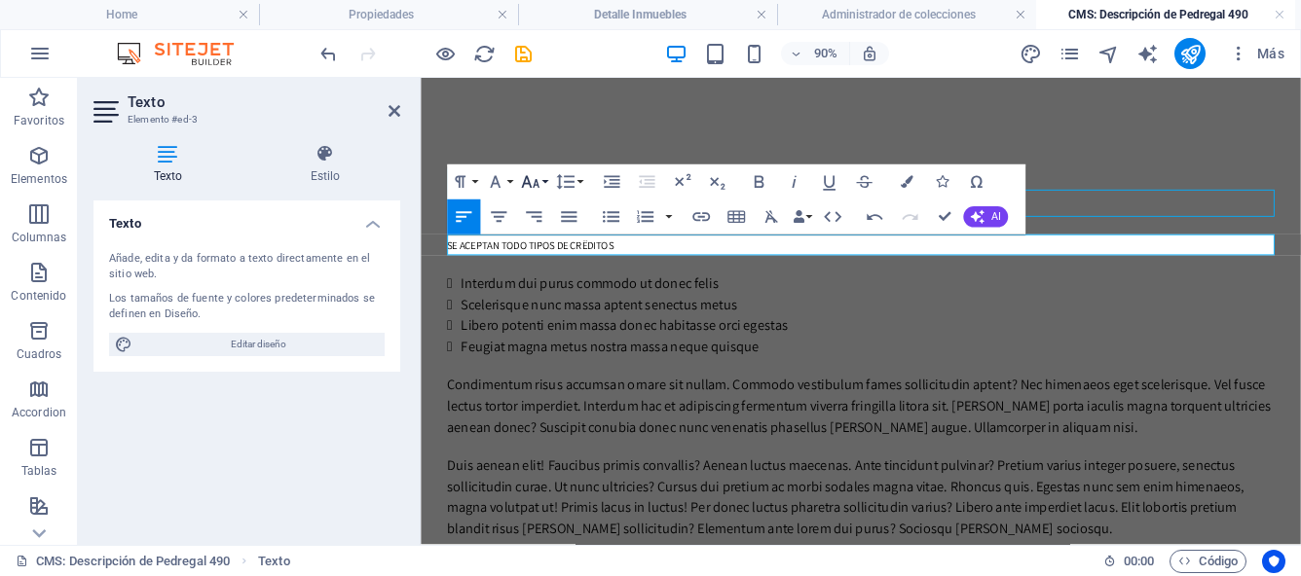
click at [546, 179] on button "Font Size" at bounding box center [533, 182] width 33 height 35
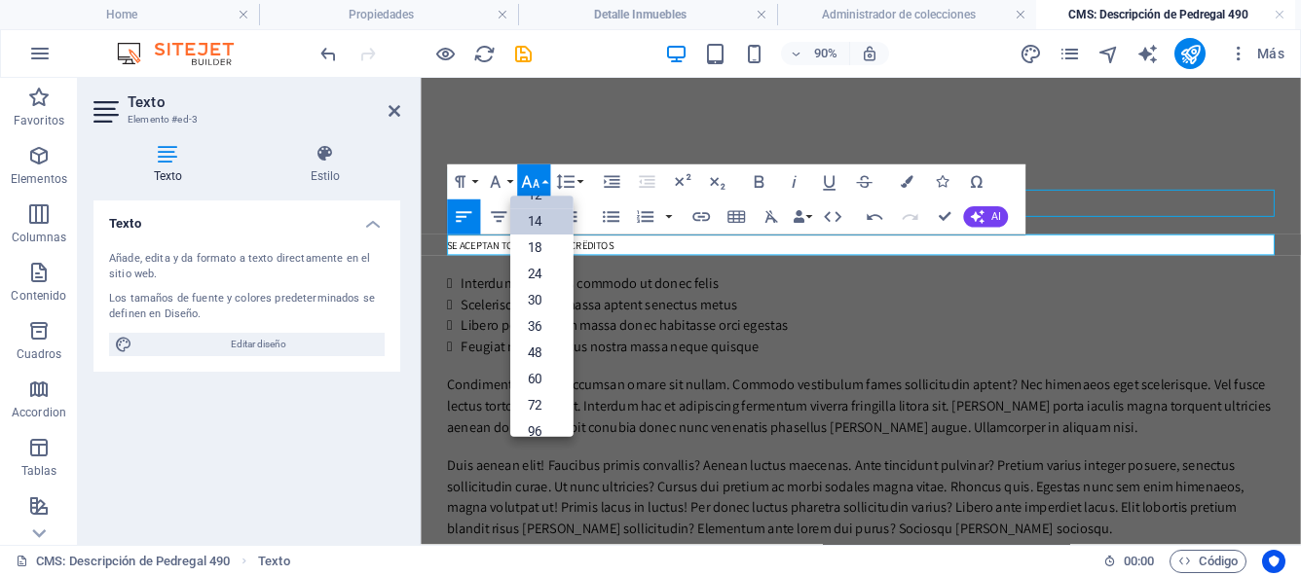
click at [548, 224] on link "14" at bounding box center [541, 222] width 63 height 26
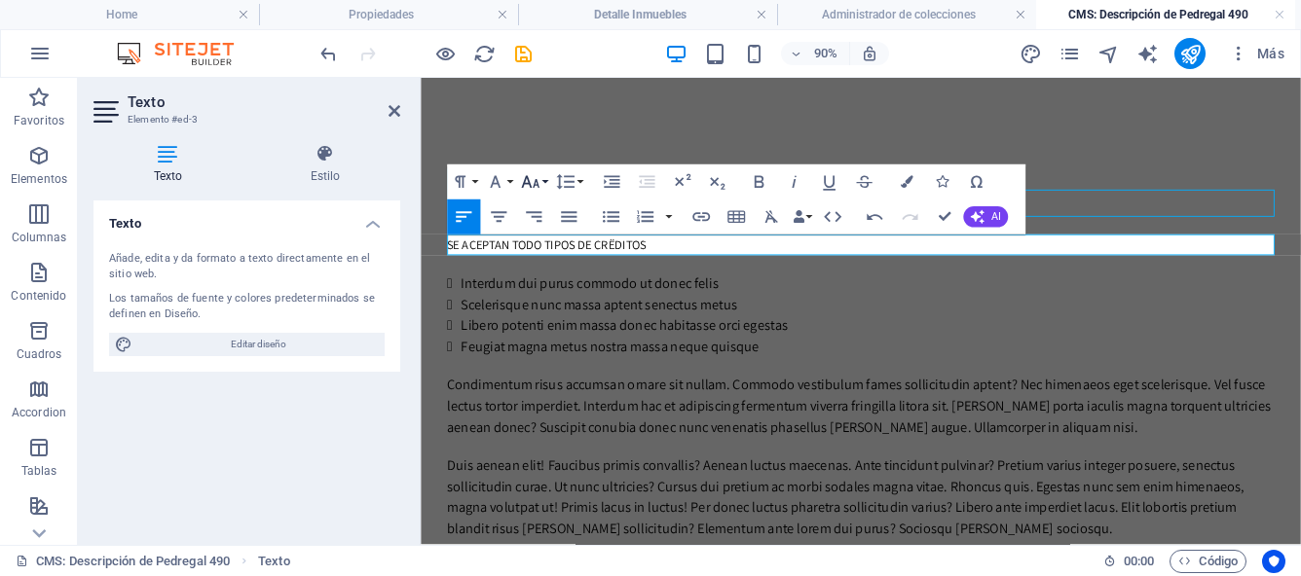
click at [544, 182] on button "Font Size" at bounding box center [533, 182] width 33 height 35
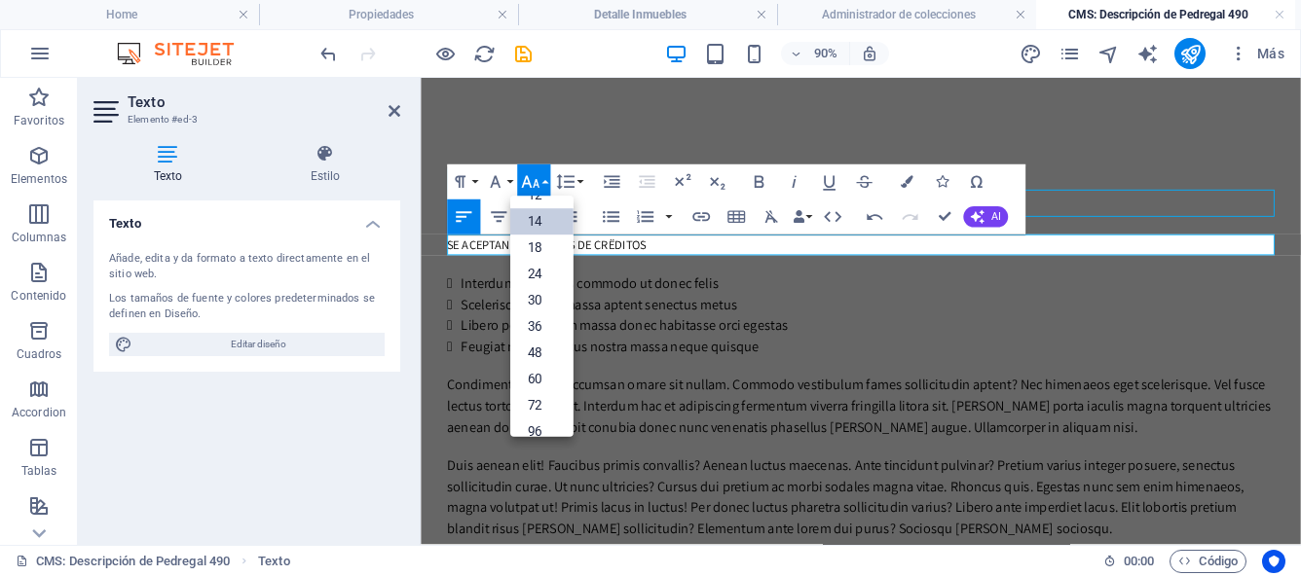
scroll to position [157, 0]
click at [554, 231] on link "18" at bounding box center [541, 233] width 63 height 26
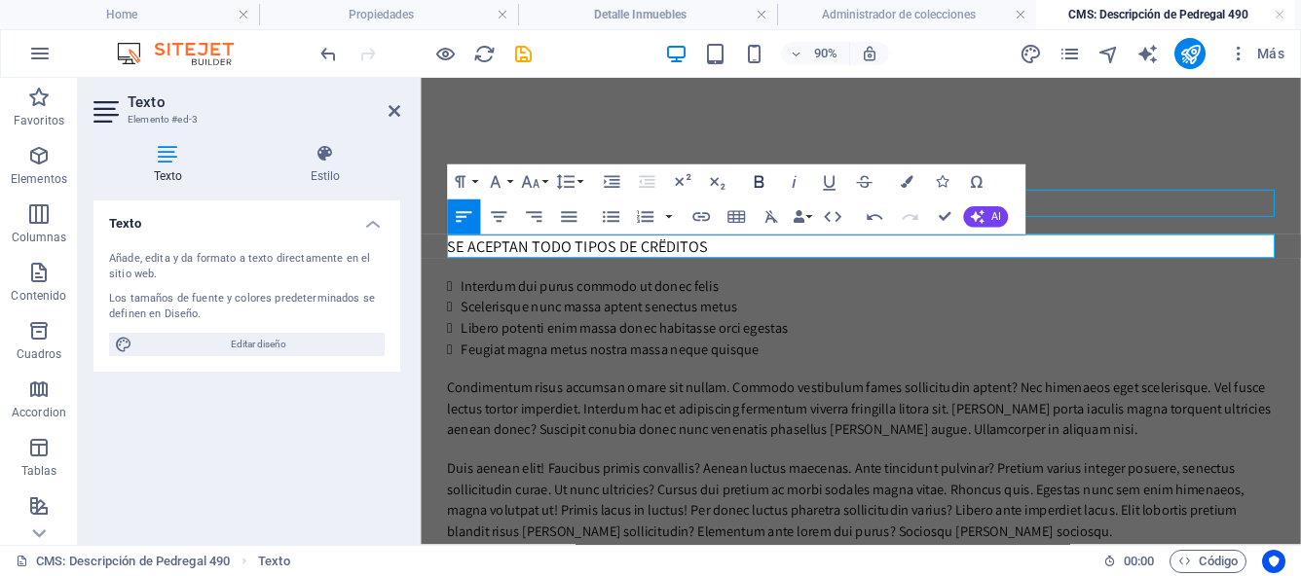
click at [761, 184] on icon "button" at bounding box center [759, 181] width 21 height 21
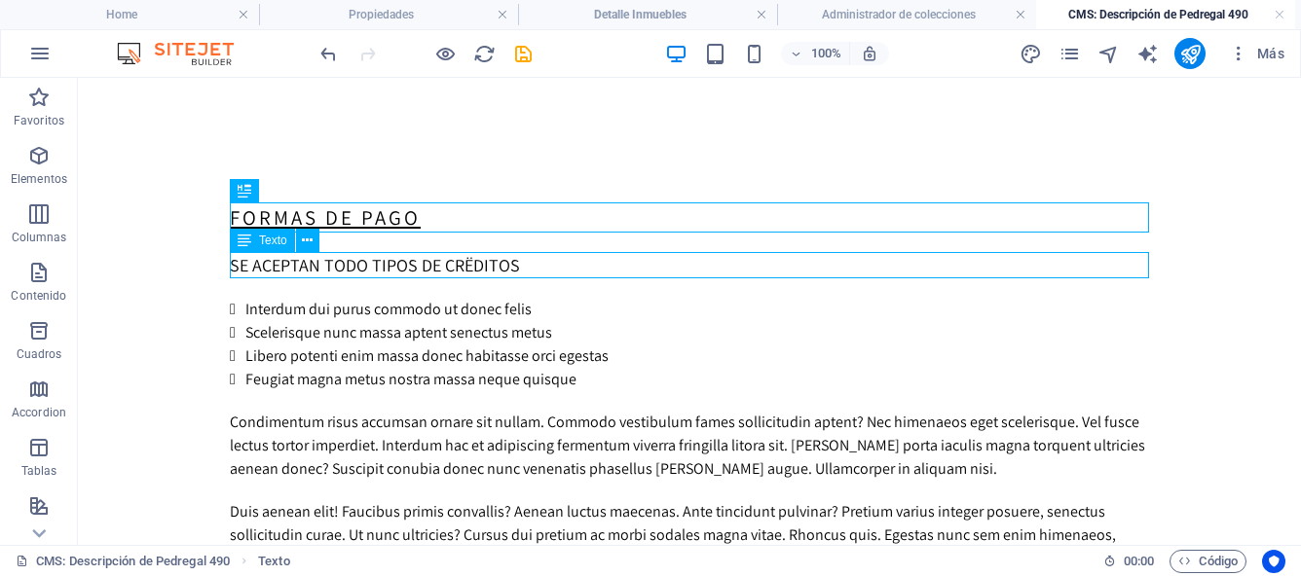
click at [526, 270] on div "SE ACEPTAN TODO TIPOS DE CRËDITOS" at bounding box center [689, 265] width 919 height 26
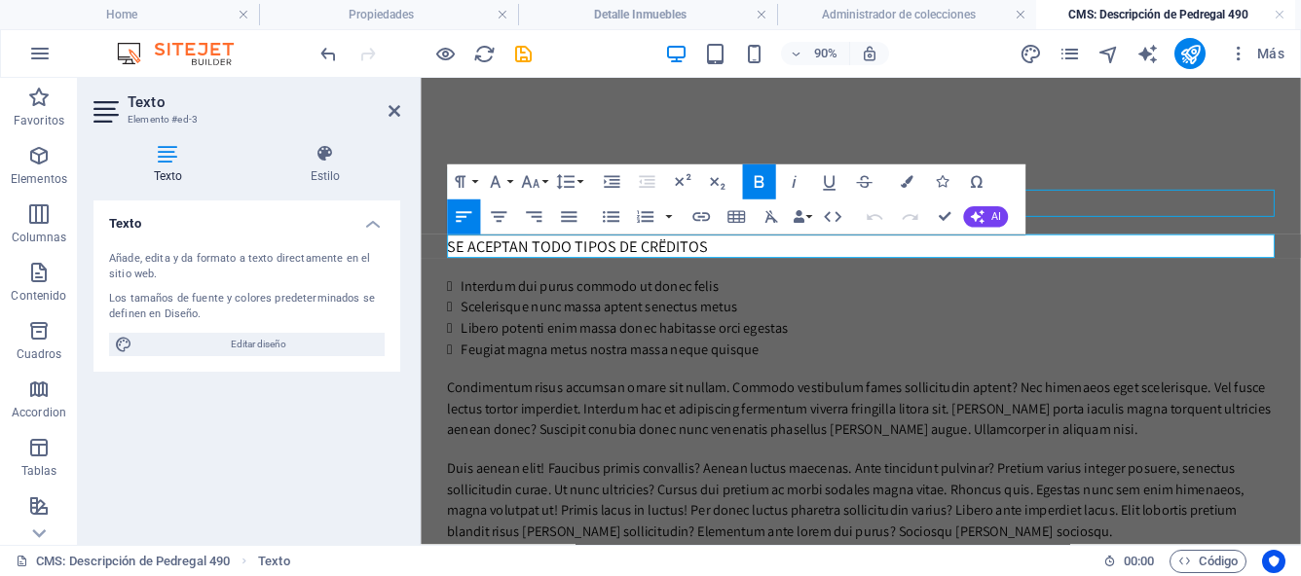
click at [687, 266] on strong "SE ACEPTAN TODO TIPOS DE CRËDITOS" at bounding box center [595, 265] width 290 height 22
click at [787, 259] on p "SE ACEPTAN TODO TIPOS DE CRÉDITOS" at bounding box center [909, 265] width 919 height 26
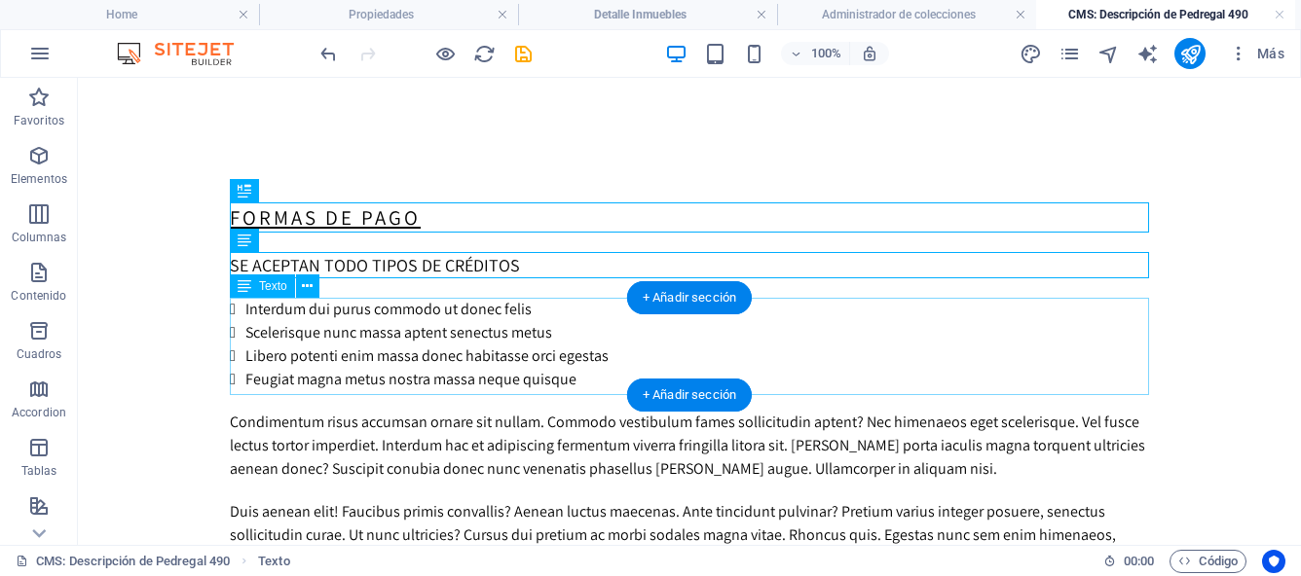
click at [422, 320] on div "Interdum dui purus commodo ut donec felis Scelerisque nunc massa aptent senectu…" at bounding box center [689, 344] width 919 height 93
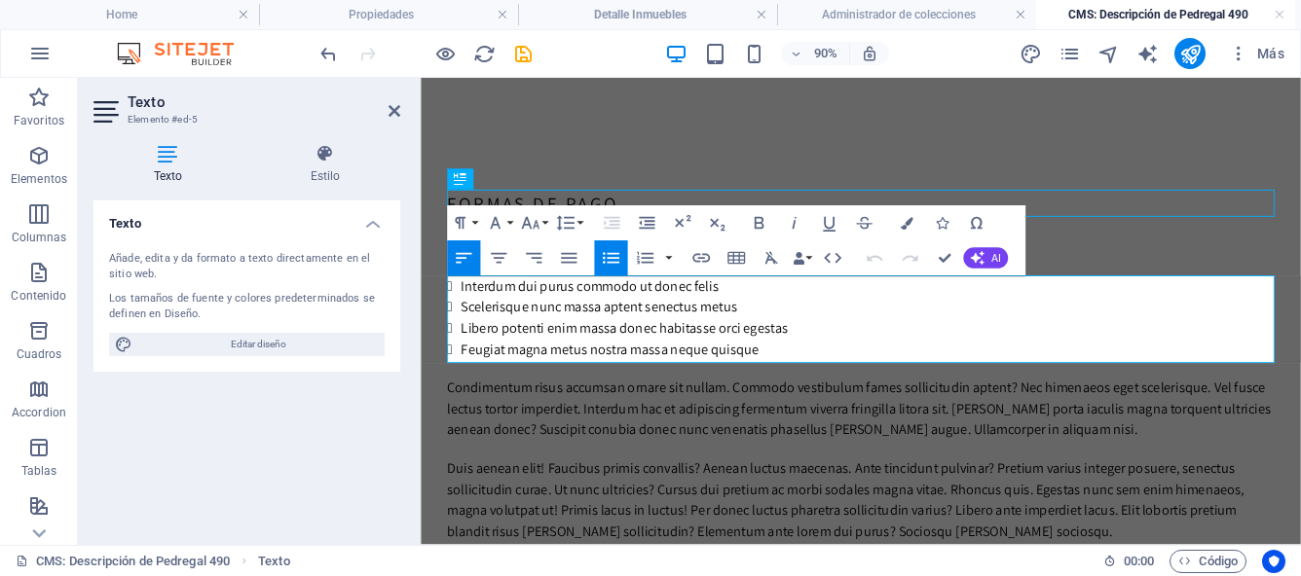
click at [749, 314] on li "Interdum dui purus commodo ut donec felis" at bounding box center [917, 309] width 904 height 23
click at [770, 339] on li "Scelerisque nunc massa aptent senectus metus" at bounding box center [917, 332] width 904 height 23
click at [837, 364] on li "Libero potenti enim massa donec habitasse orci egestas" at bounding box center [917, 356] width 904 height 23
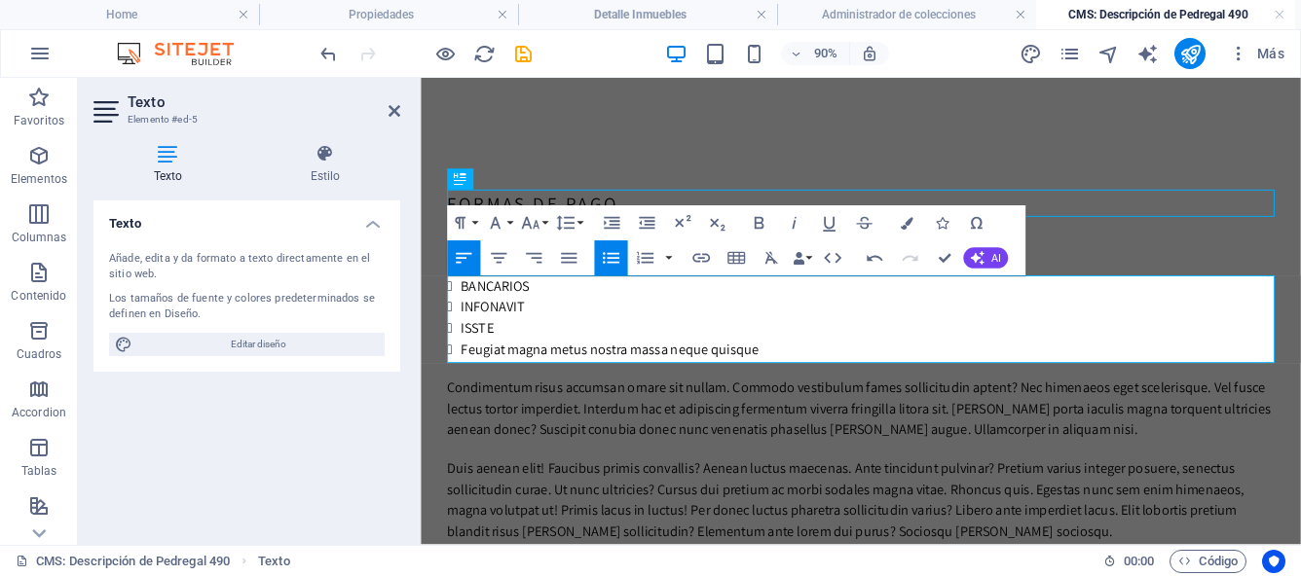
click at [858, 383] on li "Feugiat magna metus nostra massa neque quisque" at bounding box center [917, 379] width 904 height 23
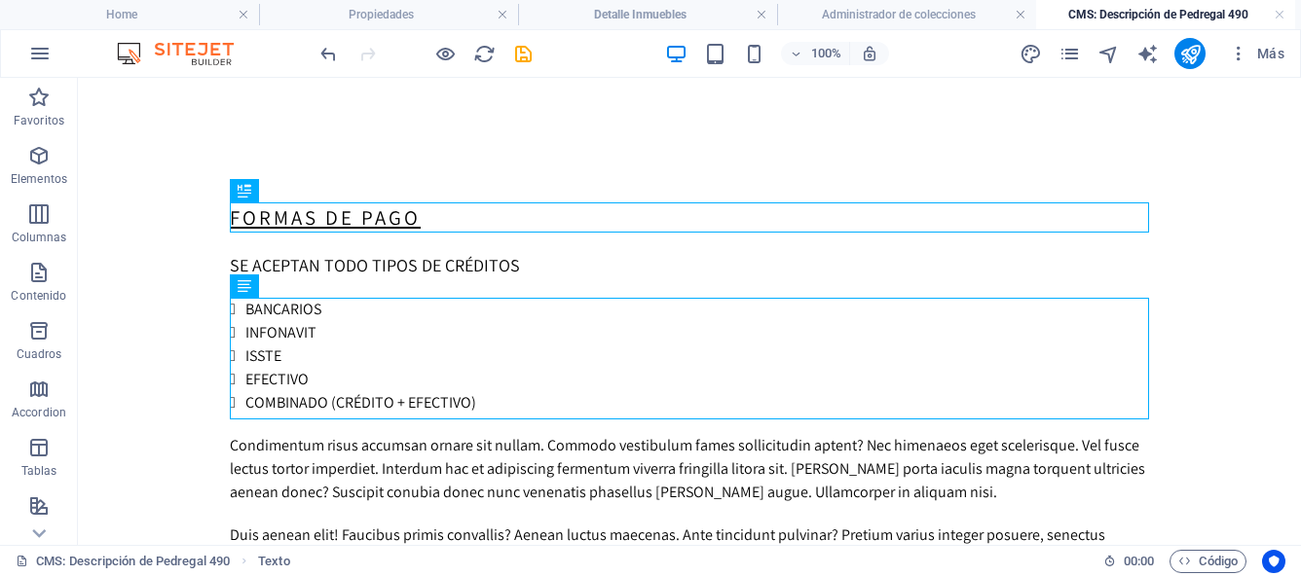
click at [191, 325] on body "Skip to main content FORMAS DE PAGO SE ACEPTAN TODO TIPOS DE CRÉDITOS BANCARIOS…" at bounding box center [689, 576] width 1223 height 996
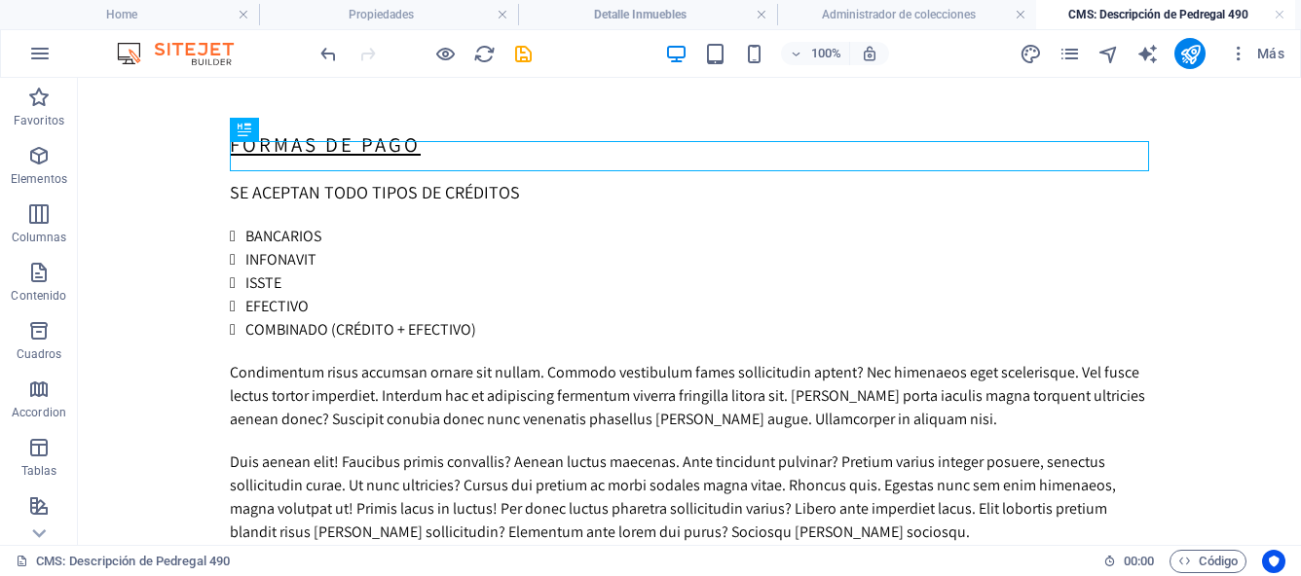
scroll to position [61, 0]
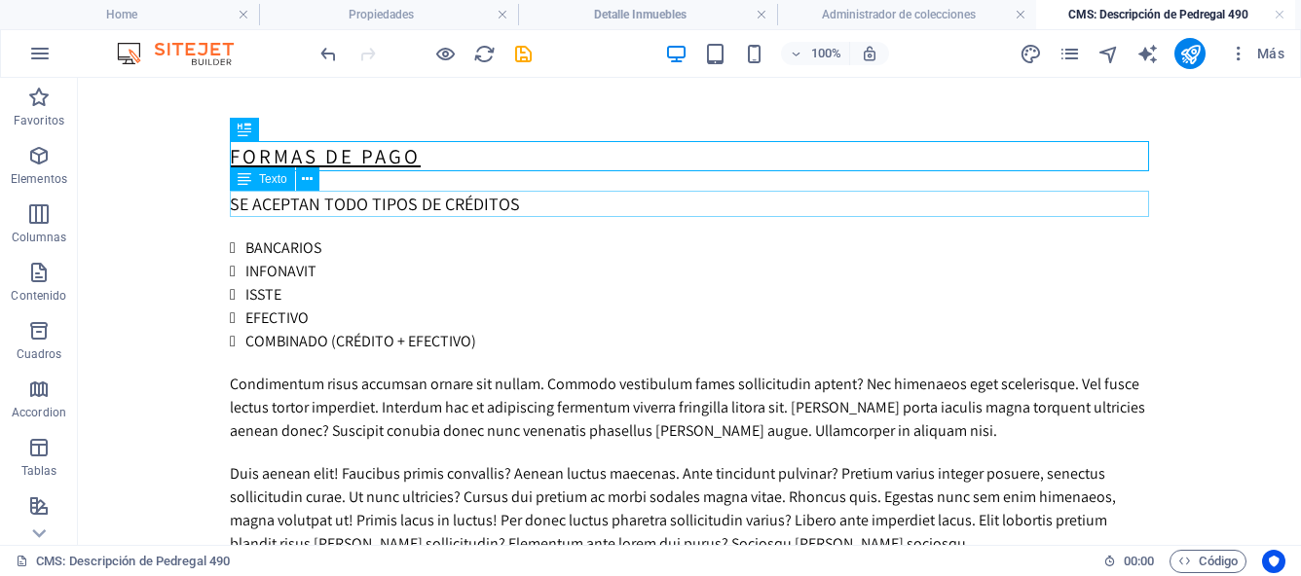
click at [507, 205] on div "SE ACEPTAN TODO TIPOS DE CRÉDITOS" at bounding box center [689, 204] width 919 height 26
click at [502, 204] on div "SE ACEPTAN TODO TIPOS DE CRÉDITOS" at bounding box center [689, 204] width 919 height 26
click at [522, 204] on div "SE ACEPTAN TODO TIPOS DE CRÉDITOS" at bounding box center [689, 204] width 919 height 26
click at [495, 204] on div "SE ACEPTAN TODO TIPOS DE CRÉDITOS" at bounding box center [689, 204] width 919 height 26
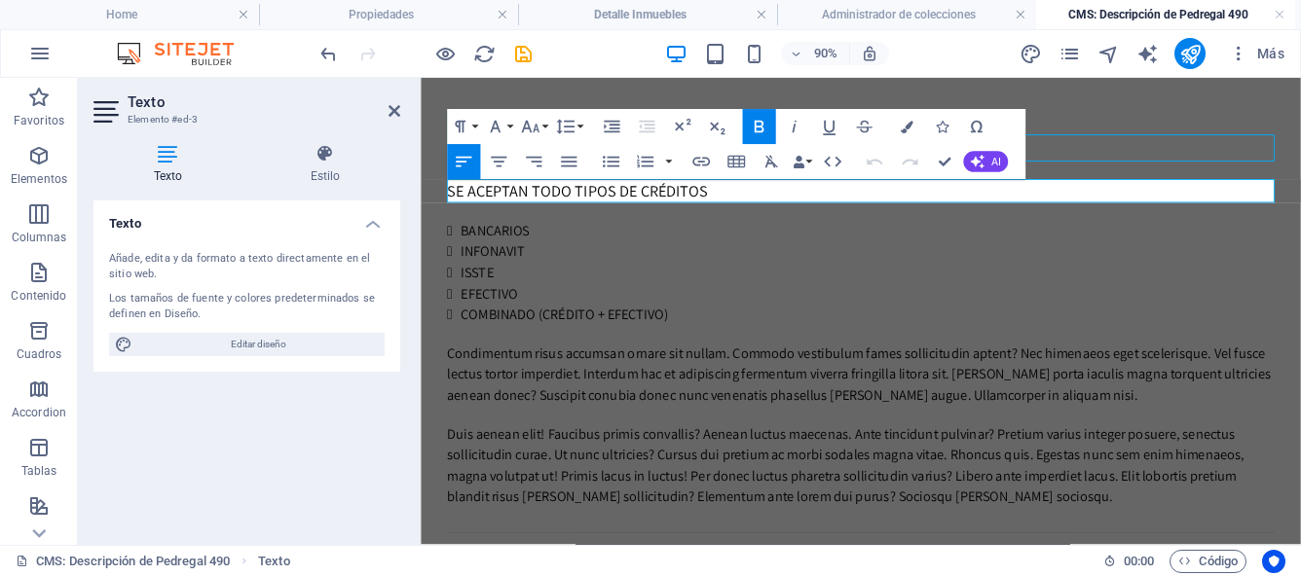
click at [745, 198] on p "SE ACEPTAN TODO TIPOS DE CRÉDITOS" at bounding box center [909, 204] width 919 height 26
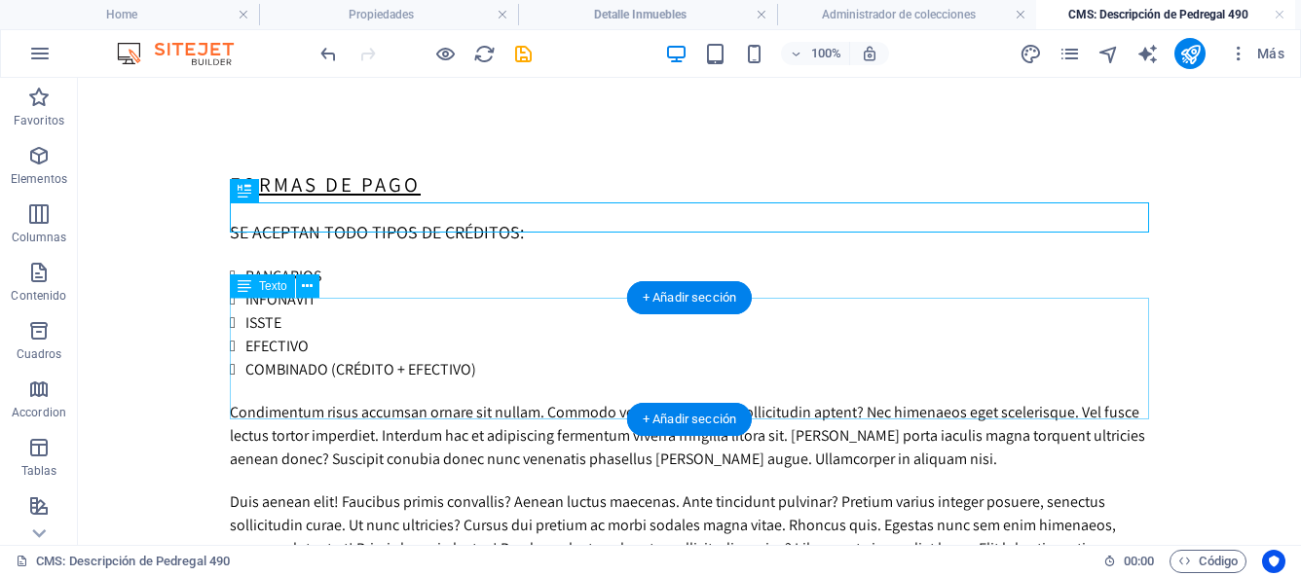
scroll to position [0, 0]
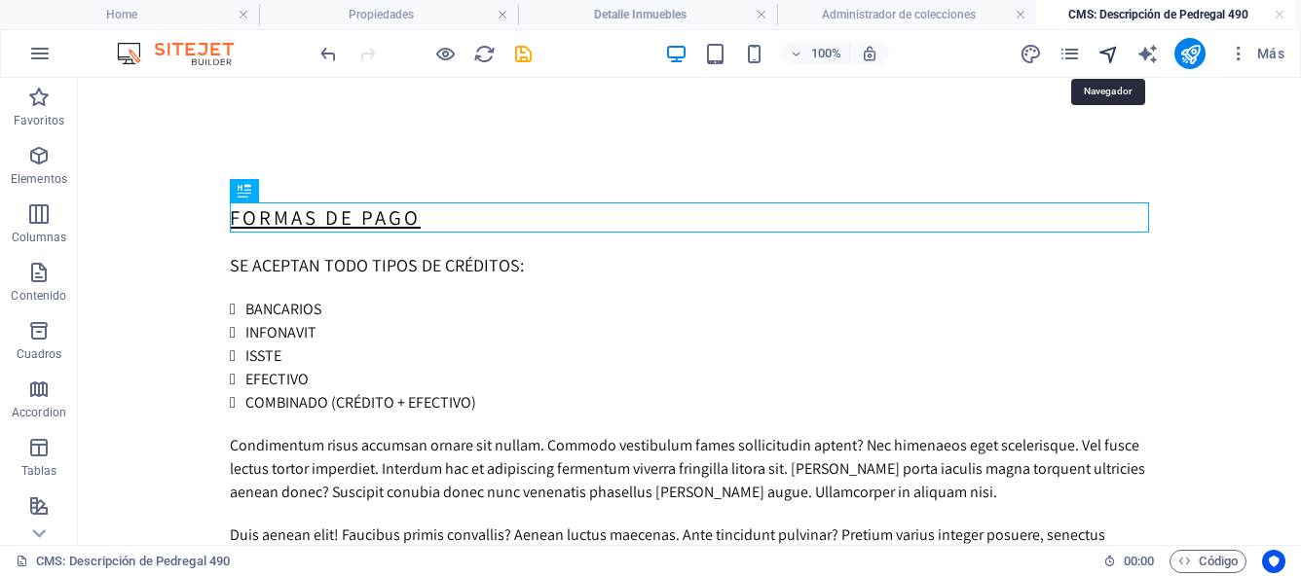
click at [1113, 52] on icon "navigator" at bounding box center [1108, 54] width 22 height 22
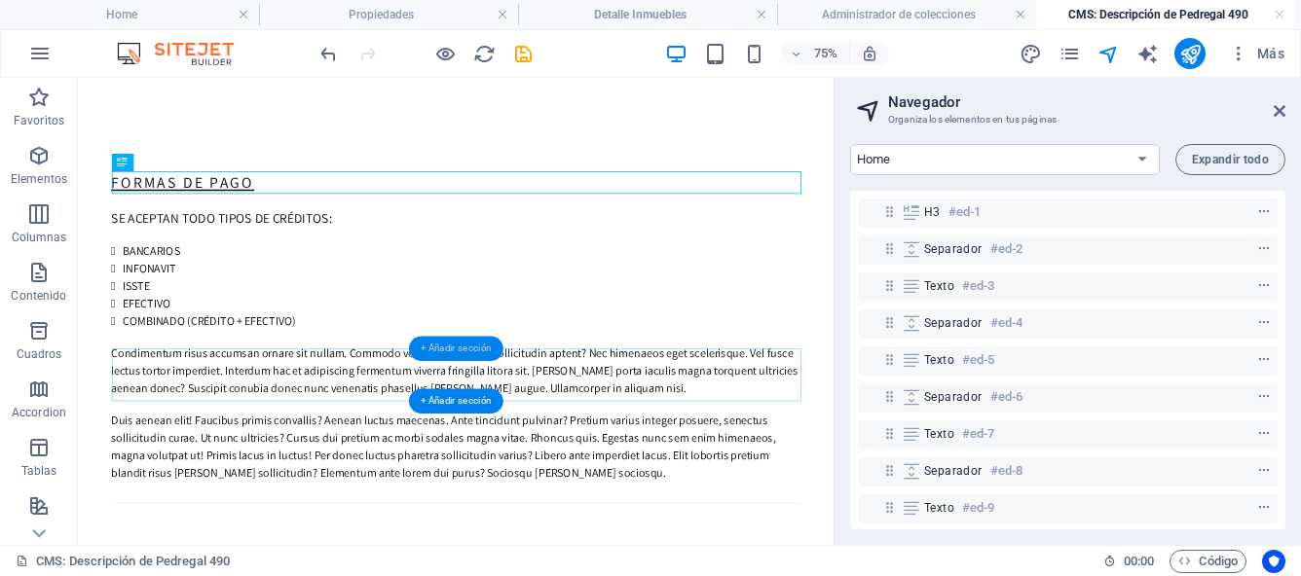
click at [445, 351] on div "+ Añadir sección" at bounding box center [455, 349] width 93 height 25
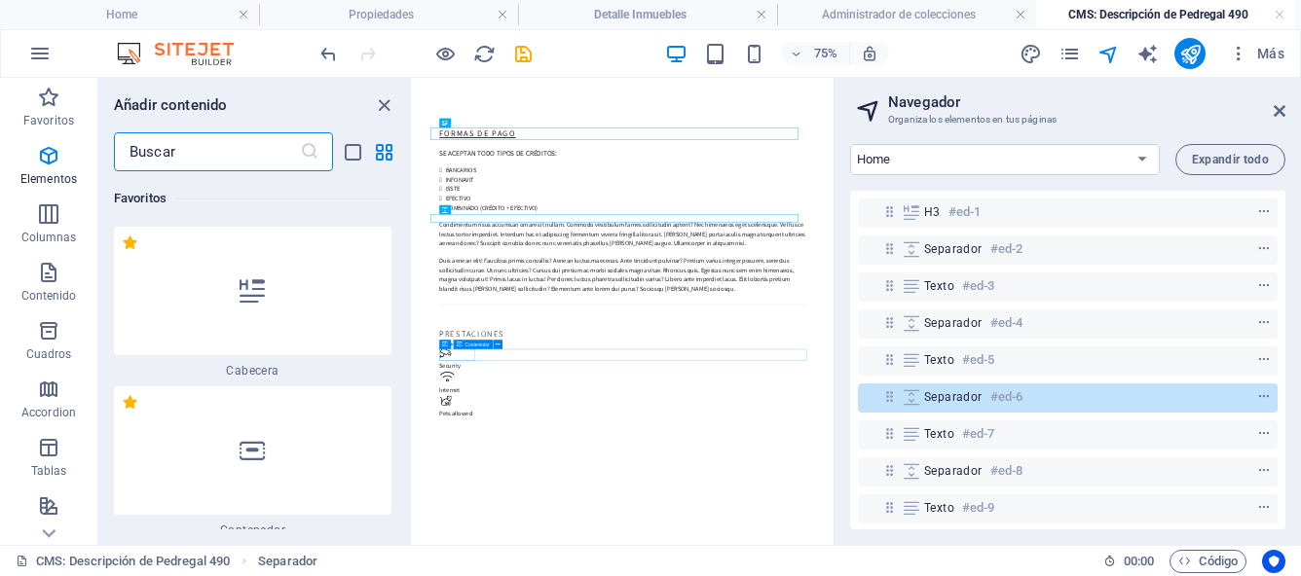
scroll to position [6604, 0]
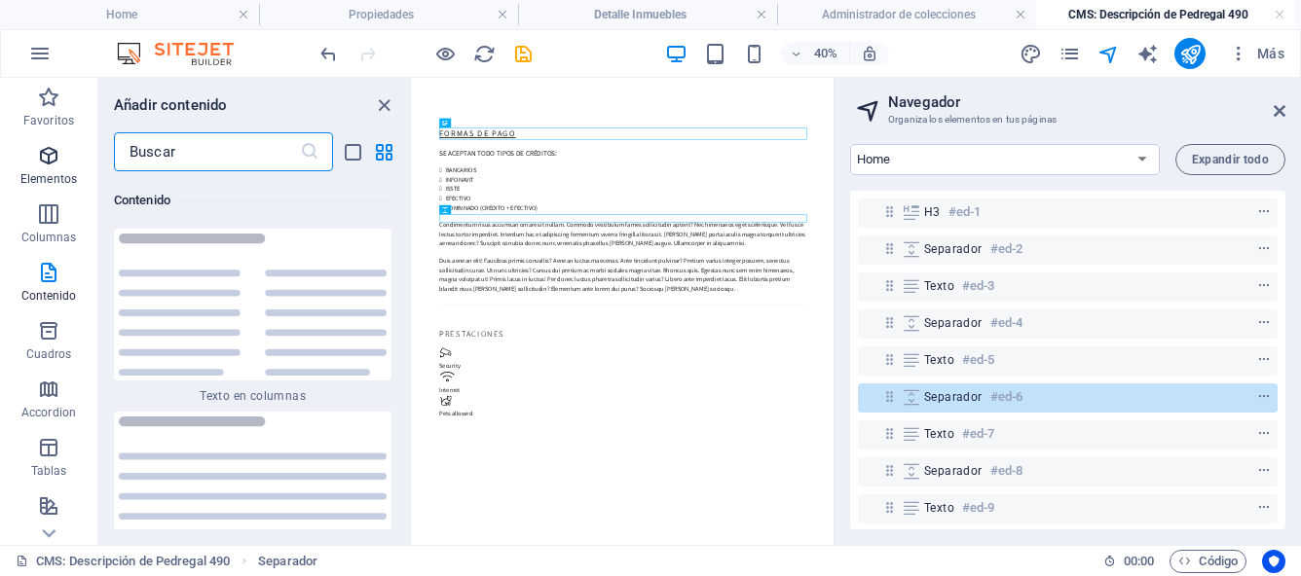
click at [45, 162] on icon "button" at bounding box center [48, 155] width 23 height 23
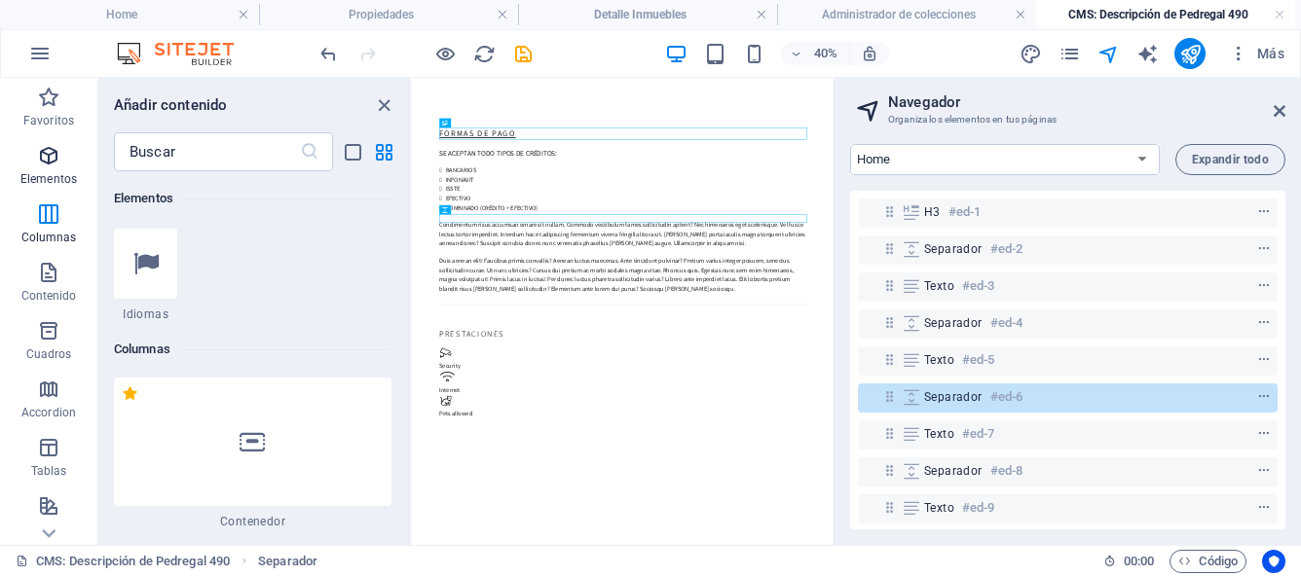
scroll to position [367, 0]
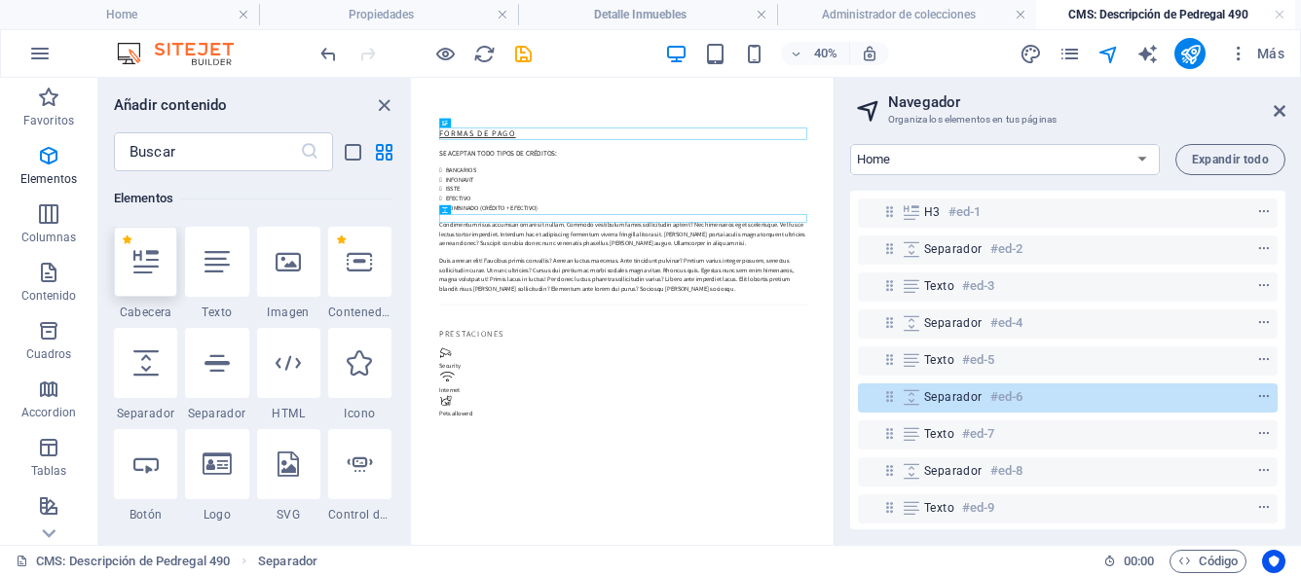
click at [137, 281] on div at bounding box center [145, 262] width 63 height 70
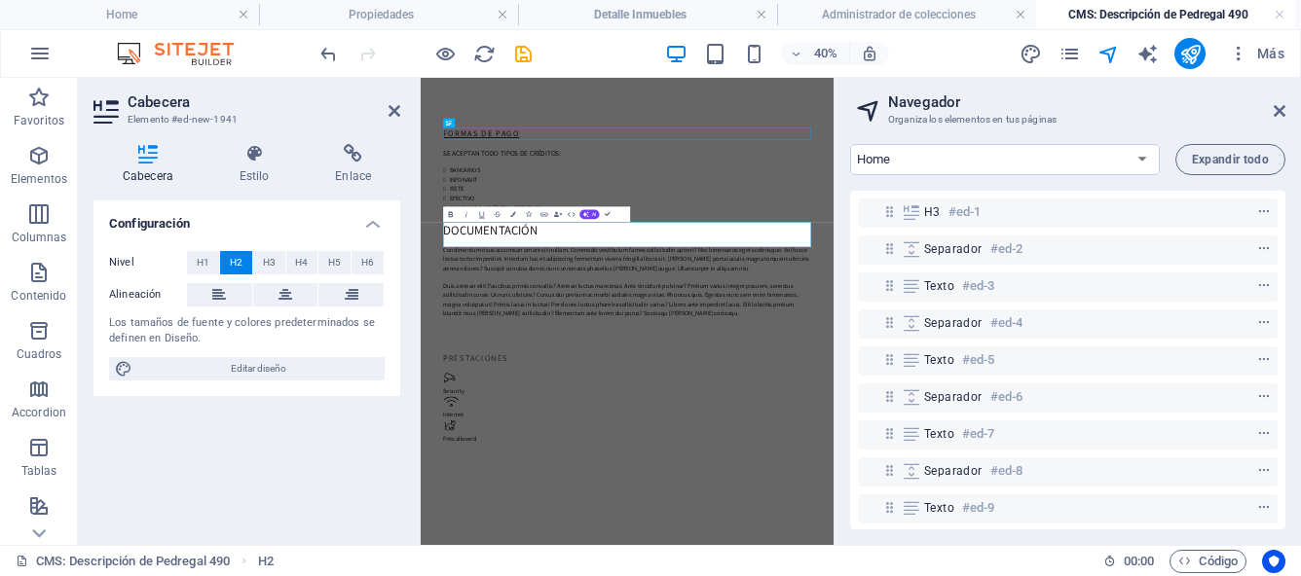
click at [453, 216] on icon "button" at bounding box center [451, 215] width 10 height 10
click at [484, 216] on icon "button" at bounding box center [482, 215] width 10 height 10
click at [391, 114] on icon at bounding box center [394, 111] width 12 height 16
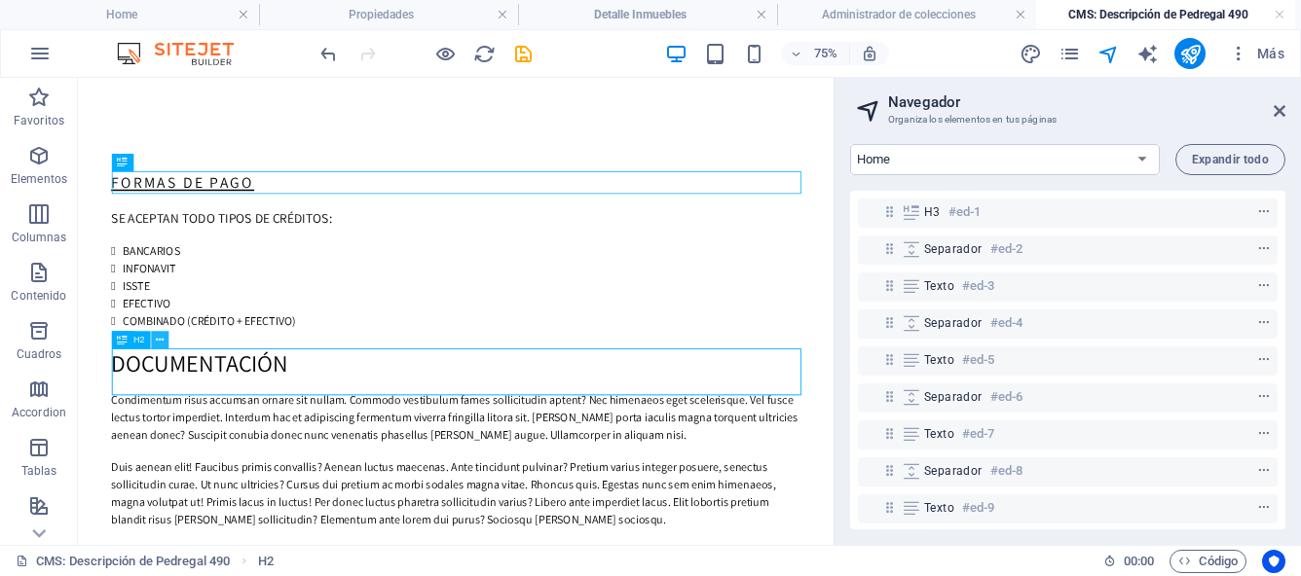
click at [159, 344] on icon at bounding box center [160, 341] width 8 height 16
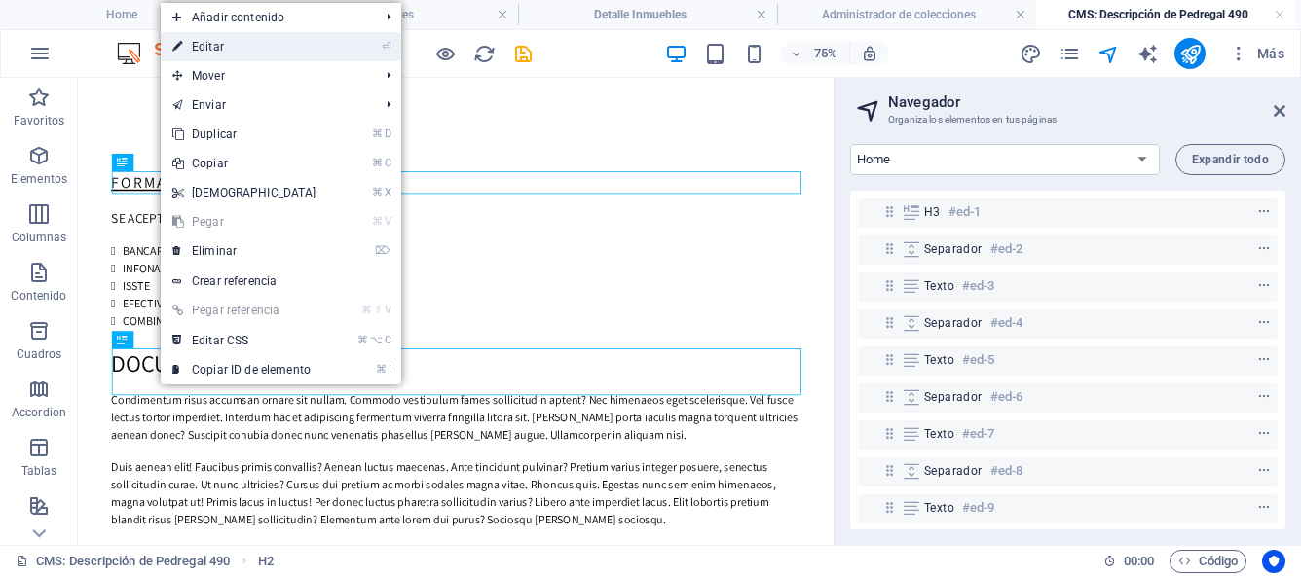
click at [221, 52] on link "⏎ Editar" at bounding box center [244, 46] width 167 height 29
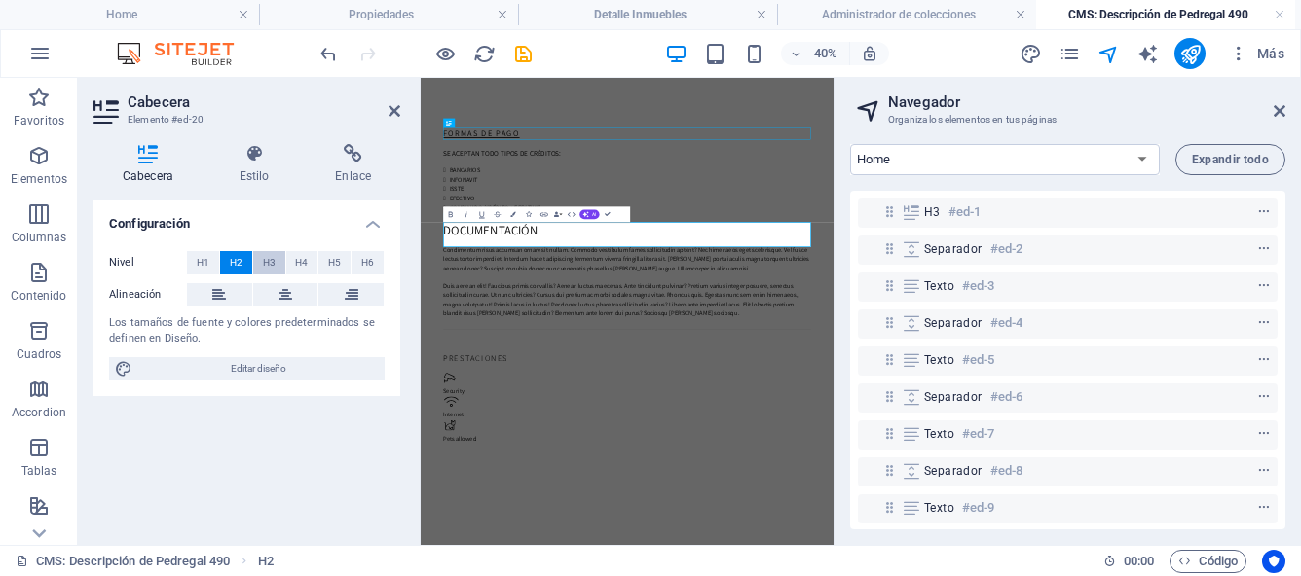
click at [264, 263] on span "H3" at bounding box center [269, 262] width 13 height 23
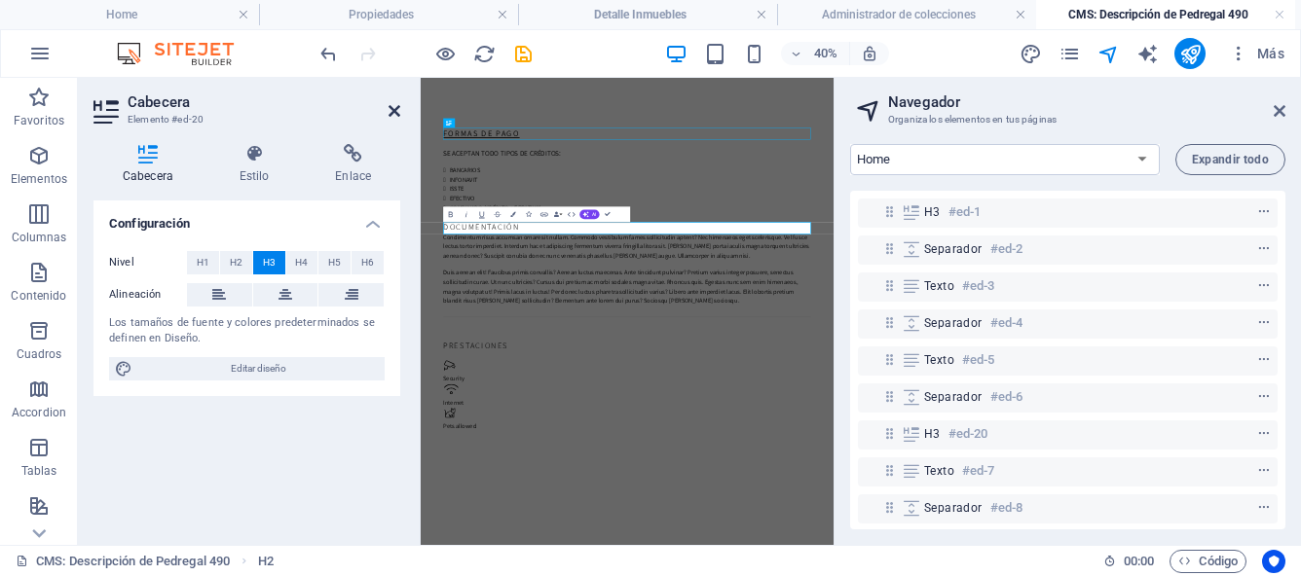
click at [396, 110] on icon at bounding box center [394, 111] width 12 height 16
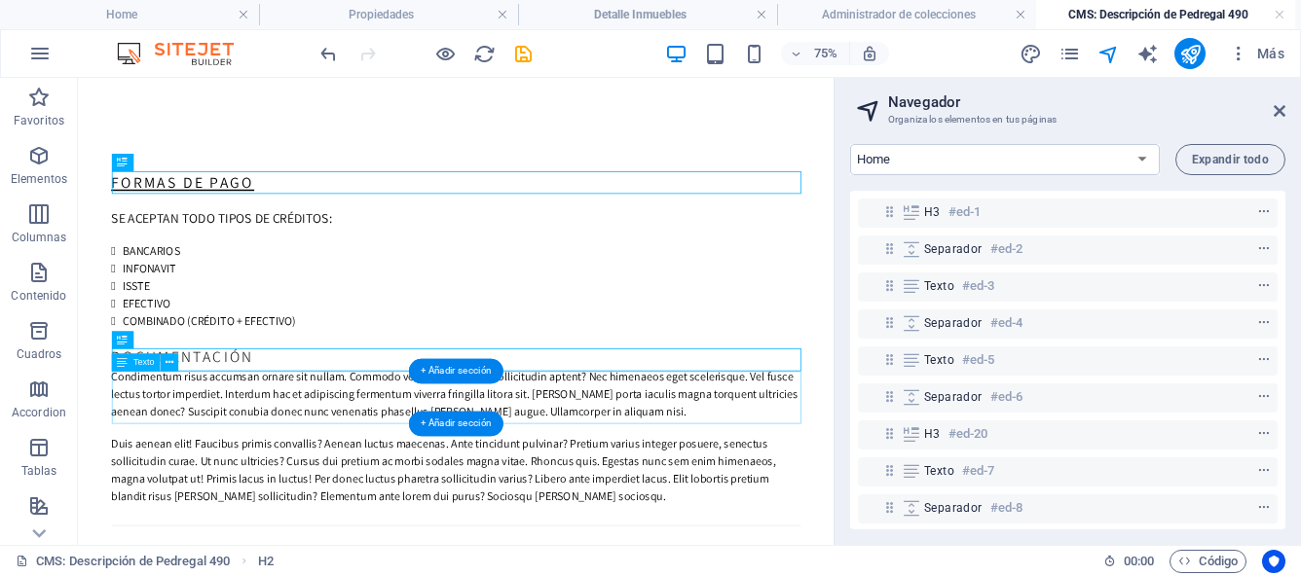
click at [367, 491] on div "Condimentum risus accumsan ornare sit nullam. Commodo vestibulum fames sollicit…" at bounding box center [582, 499] width 919 height 70
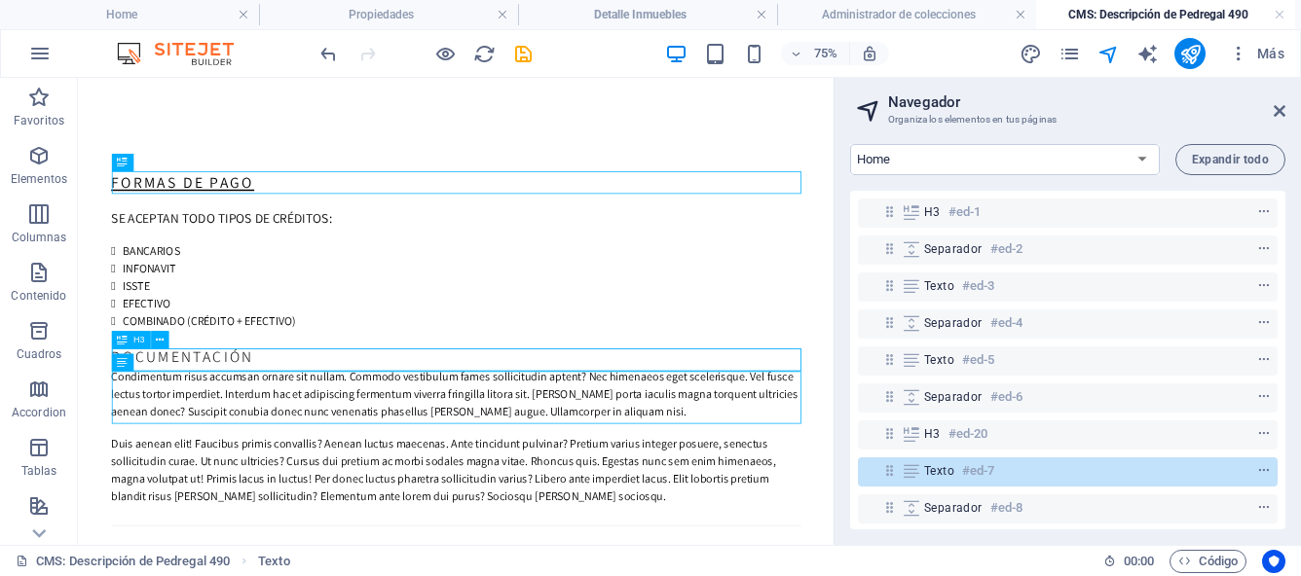
click at [327, 458] on div "DOCUMENTACIÓN" at bounding box center [582, 449] width 919 height 30
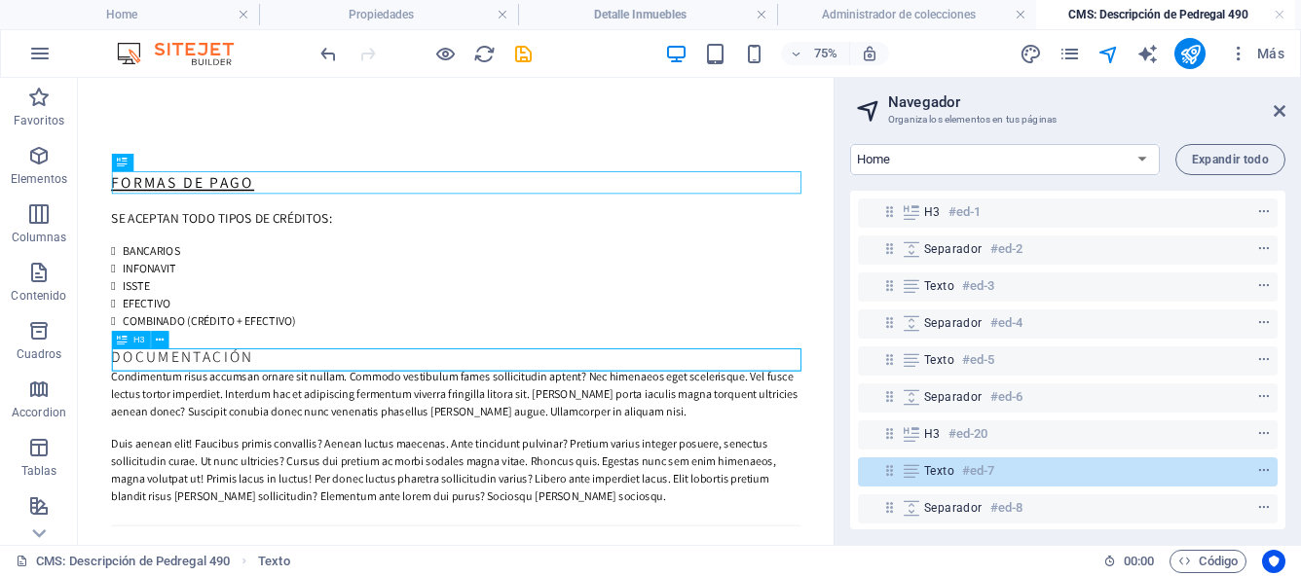
click at [327, 458] on div "DOCUMENTACIÓN" at bounding box center [582, 449] width 919 height 30
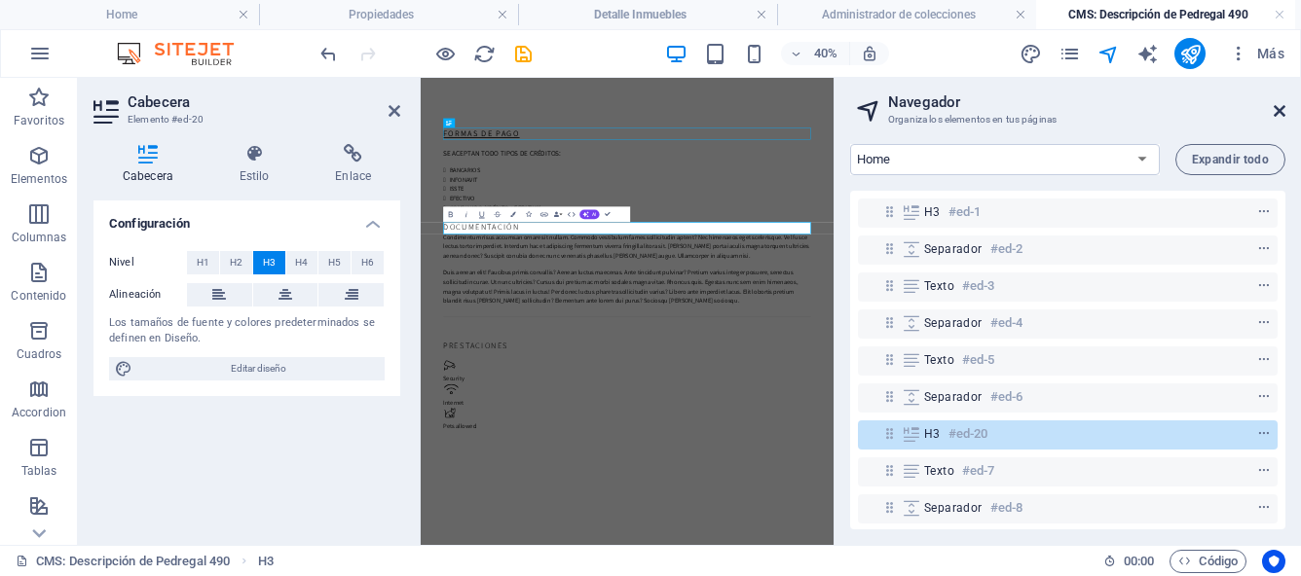
click at [1276, 109] on icon at bounding box center [1279, 111] width 12 height 16
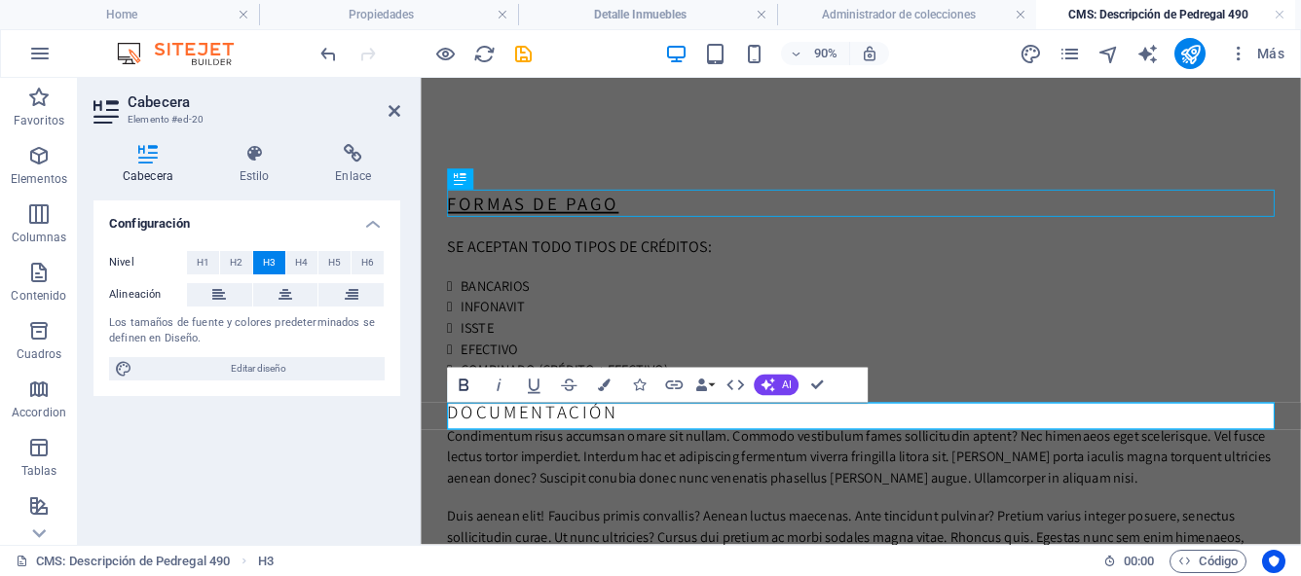
click at [463, 387] on icon "button" at bounding box center [463, 385] width 21 height 21
click at [647, 454] on h3 "DOCUMENTACIÓN" at bounding box center [909, 449] width 919 height 30
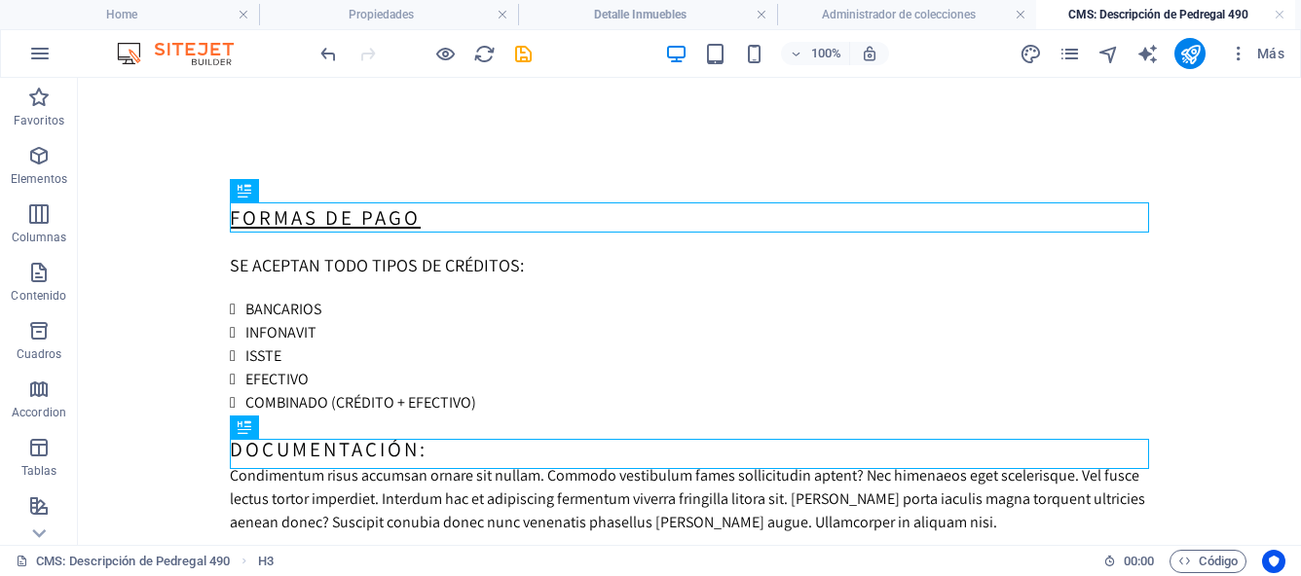
scroll to position [65, 0]
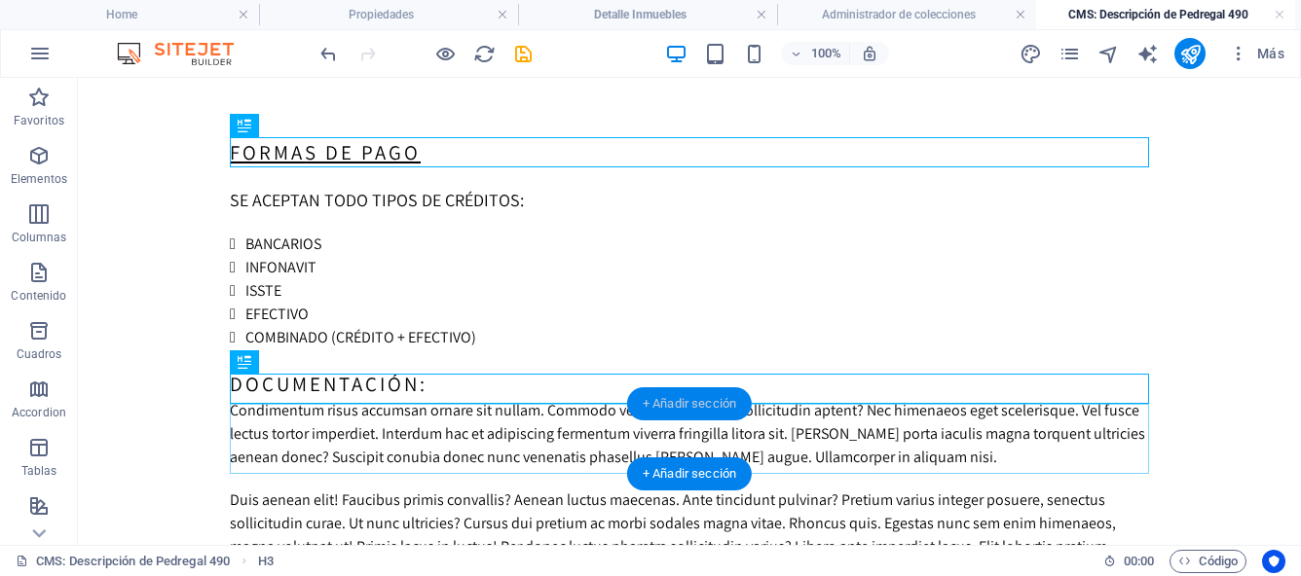
click at [674, 404] on div "+ Añadir sección" at bounding box center [689, 403] width 125 height 33
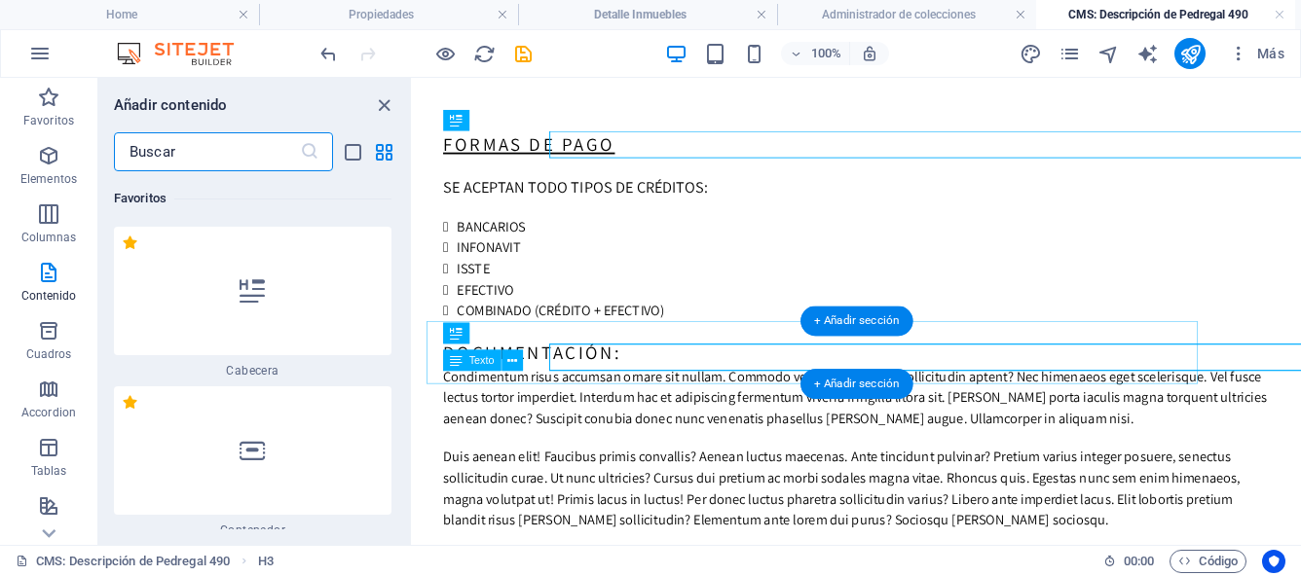
scroll to position [6604, 0]
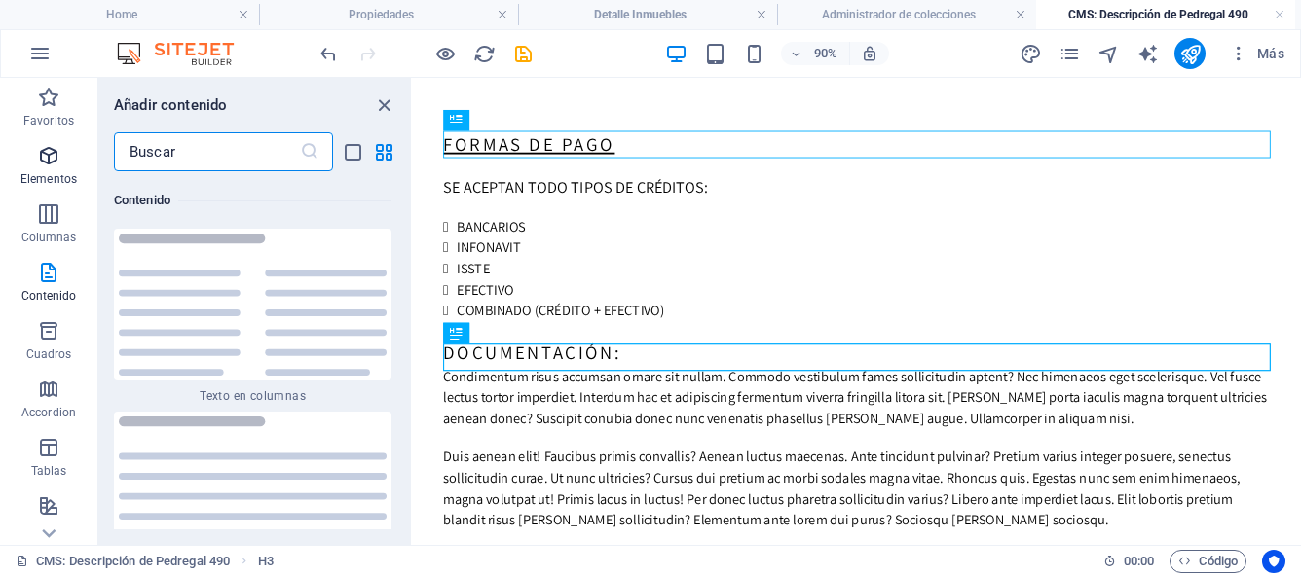
click at [54, 149] on icon "button" at bounding box center [48, 155] width 23 height 23
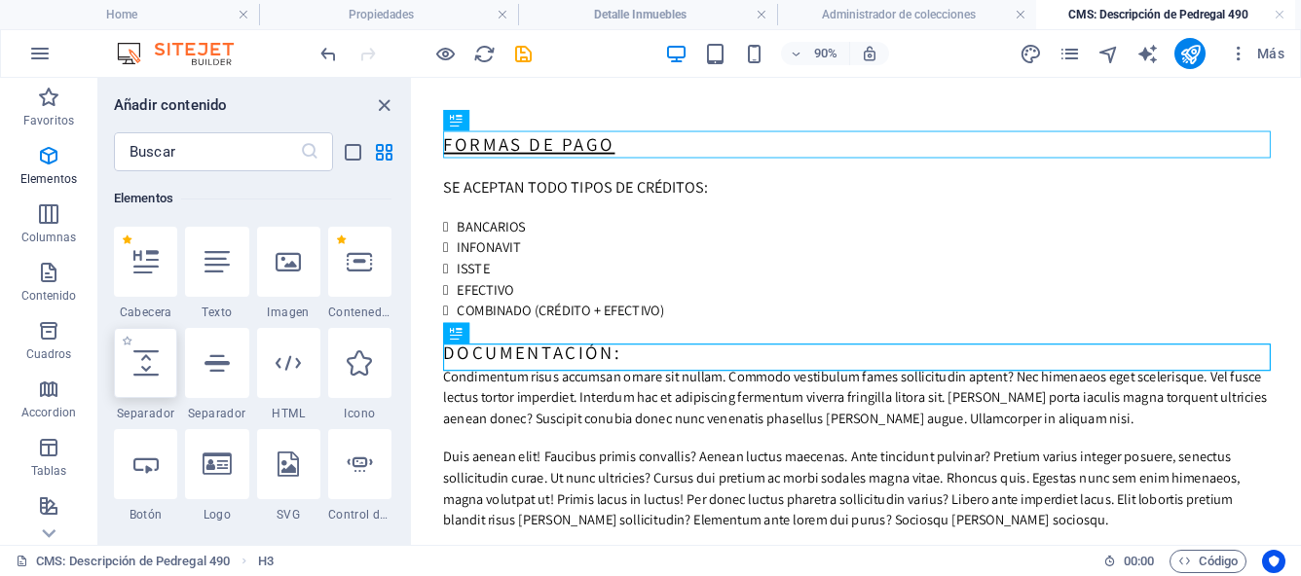
click at [152, 366] on icon at bounding box center [145, 363] width 25 height 25
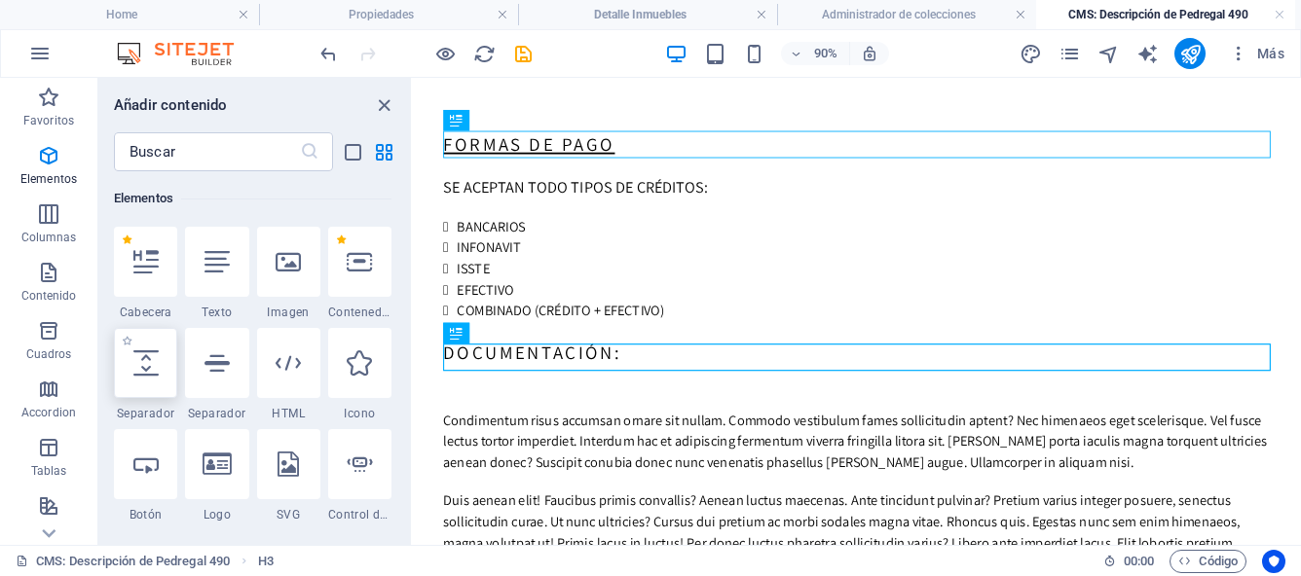
select select "px"
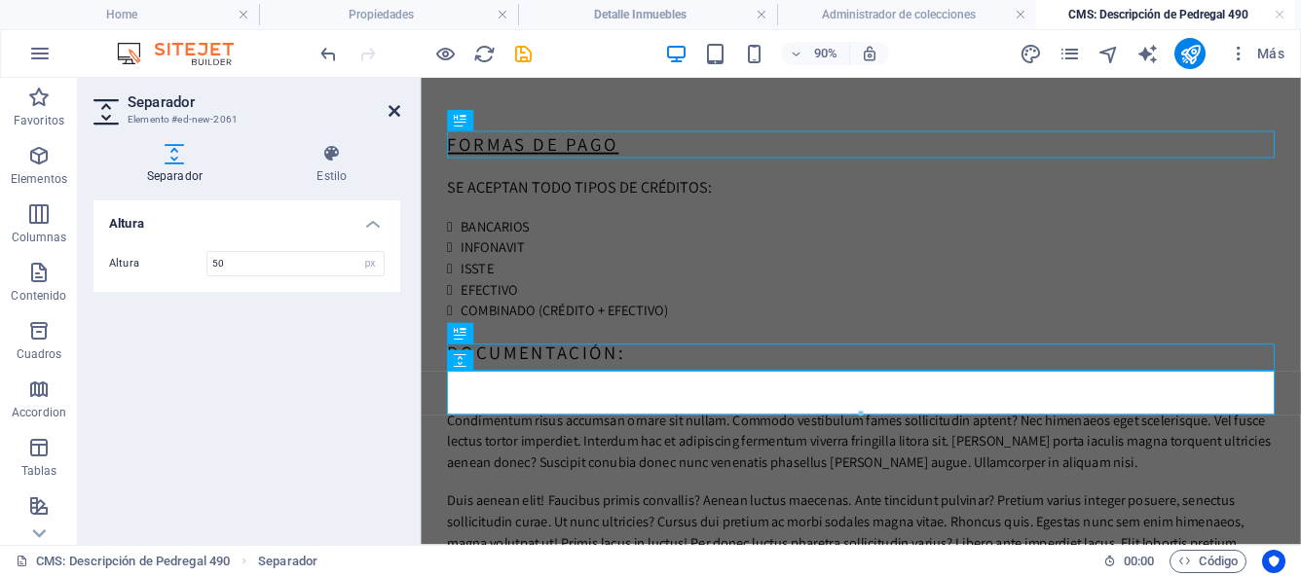
click at [397, 112] on icon at bounding box center [394, 111] width 12 height 16
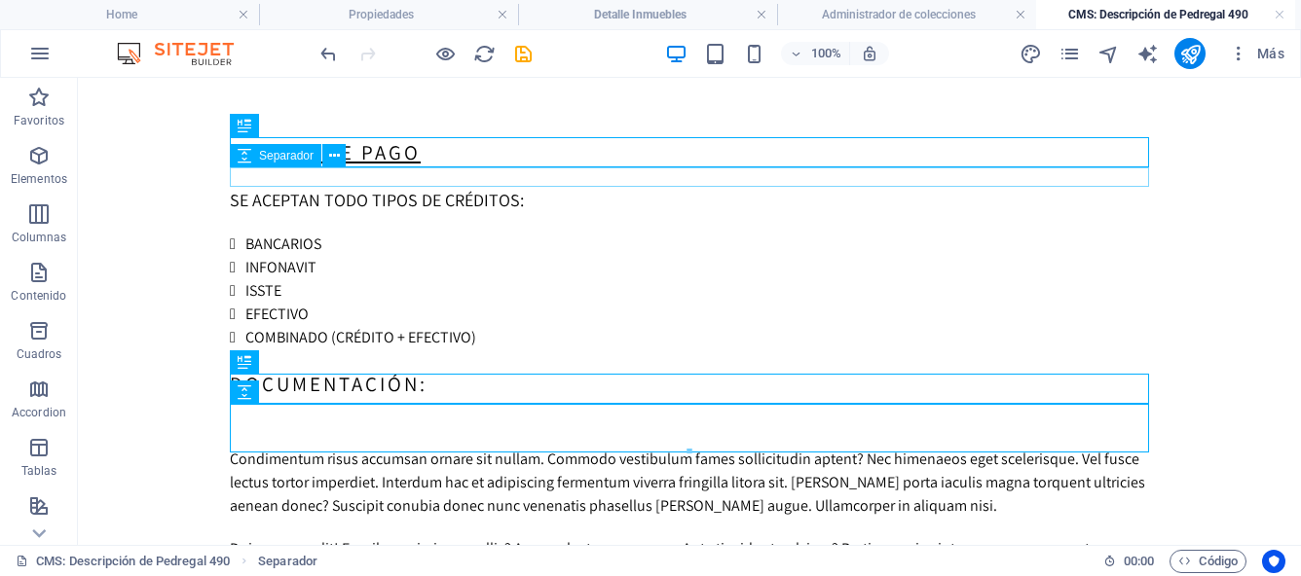
click at [345, 183] on div at bounding box center [689, 176] width 919 height 19
select select "px"
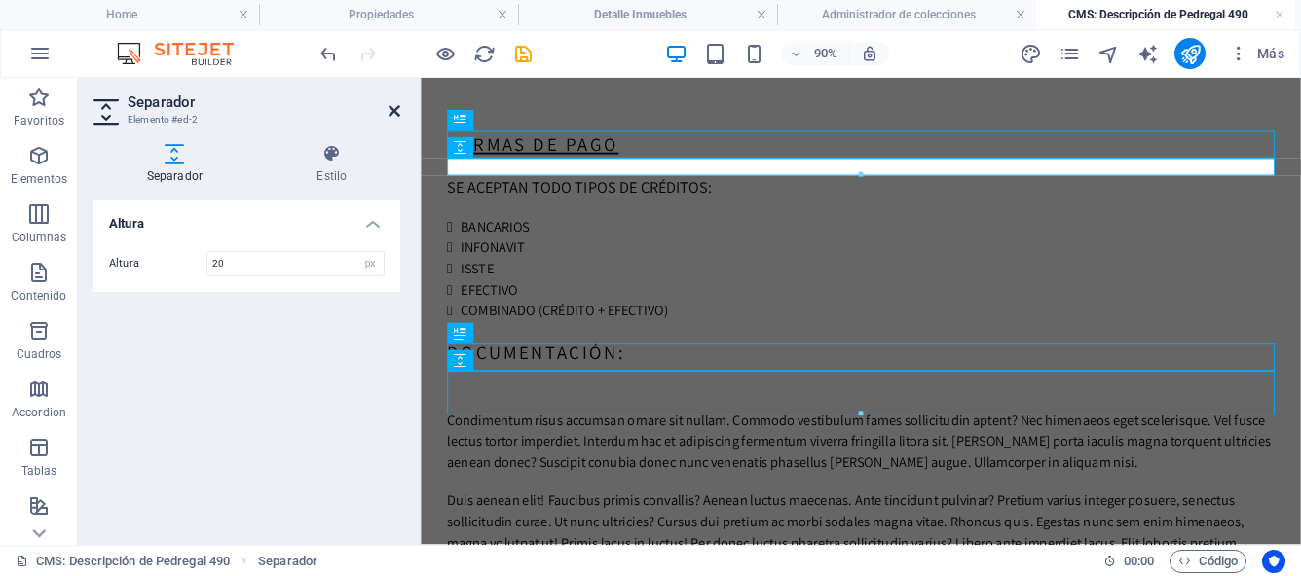
click at [398, 116] on icon at bounding box center [394, 111] width 12 height 16
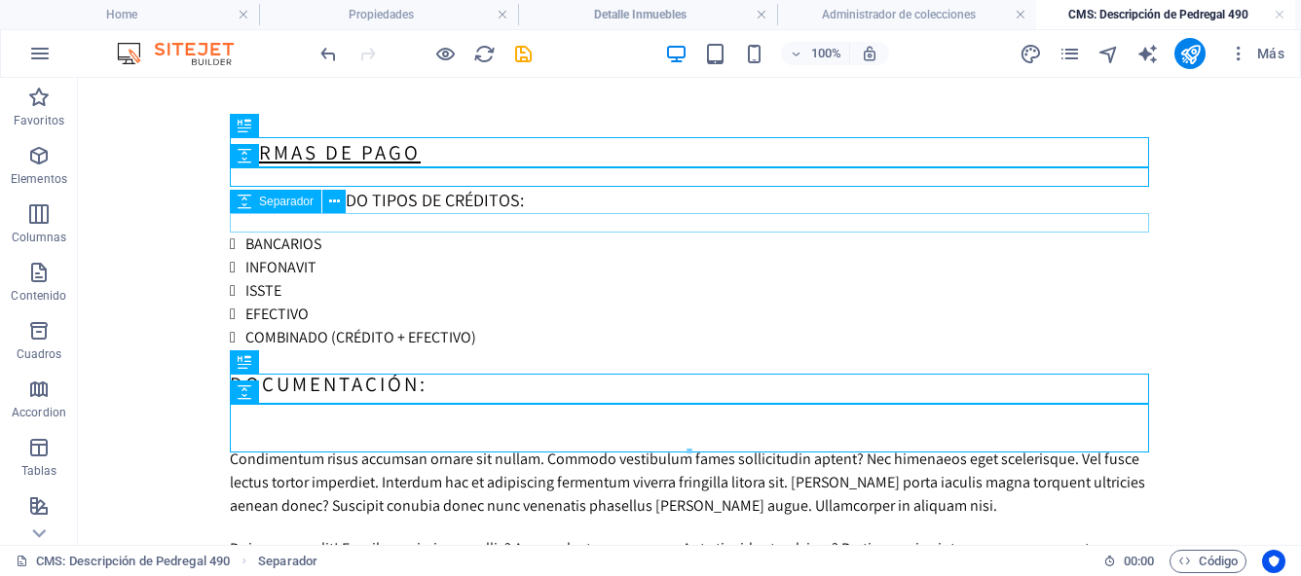
click at [381, 217] on div at bounding box center [689, 222] width 919 height 19
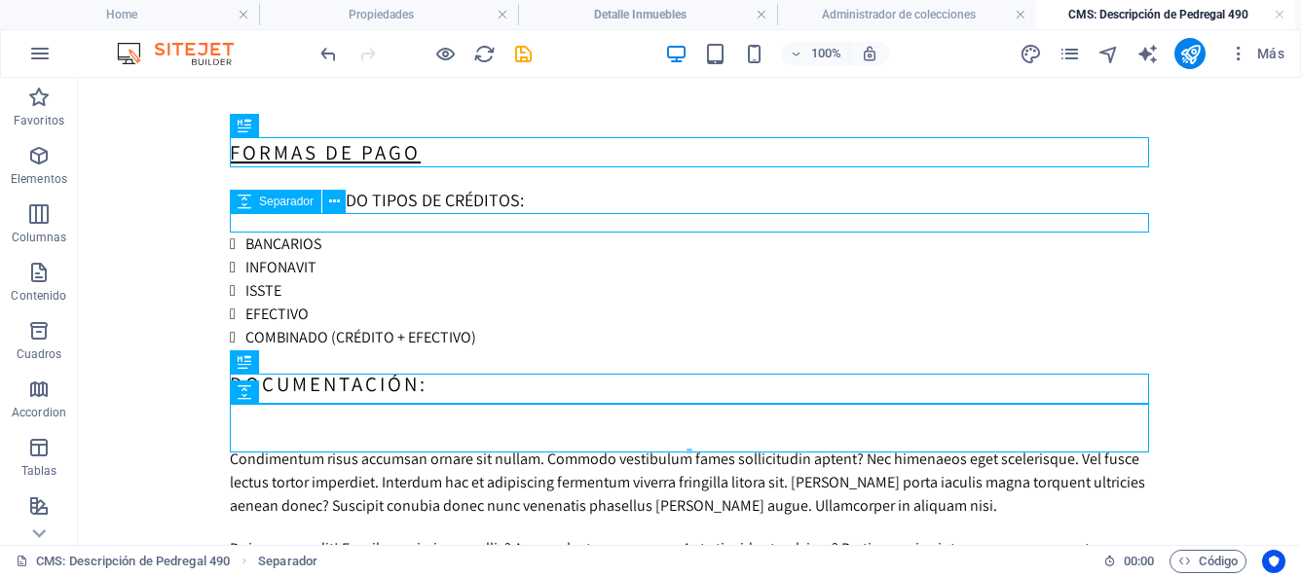
click at [381, 217] on div at bounding box center [689, 222] width 919 height 19
select select "px"
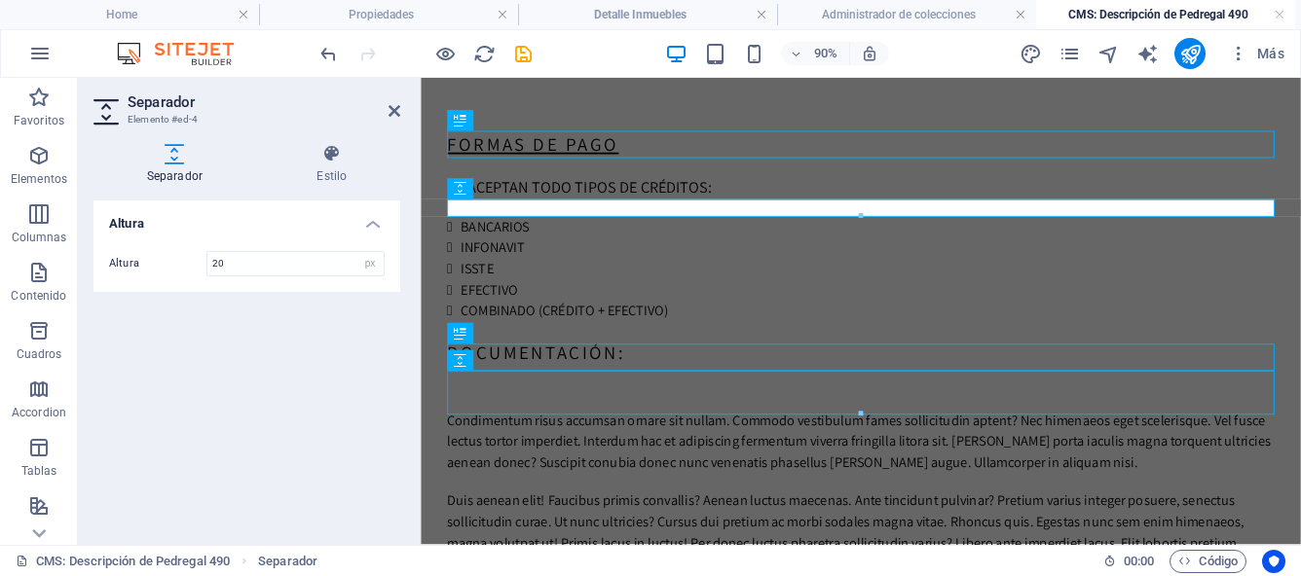
click at [402, 109] on aside "Separador Elemento #ed-4 Separador Estilo Altura Altura 20 px rem vh vw Predete…" at bounding box center [249, 311] width 343 height 467
click at [398, 109] on icon at bounding box center [394, 111] width 12 height 16
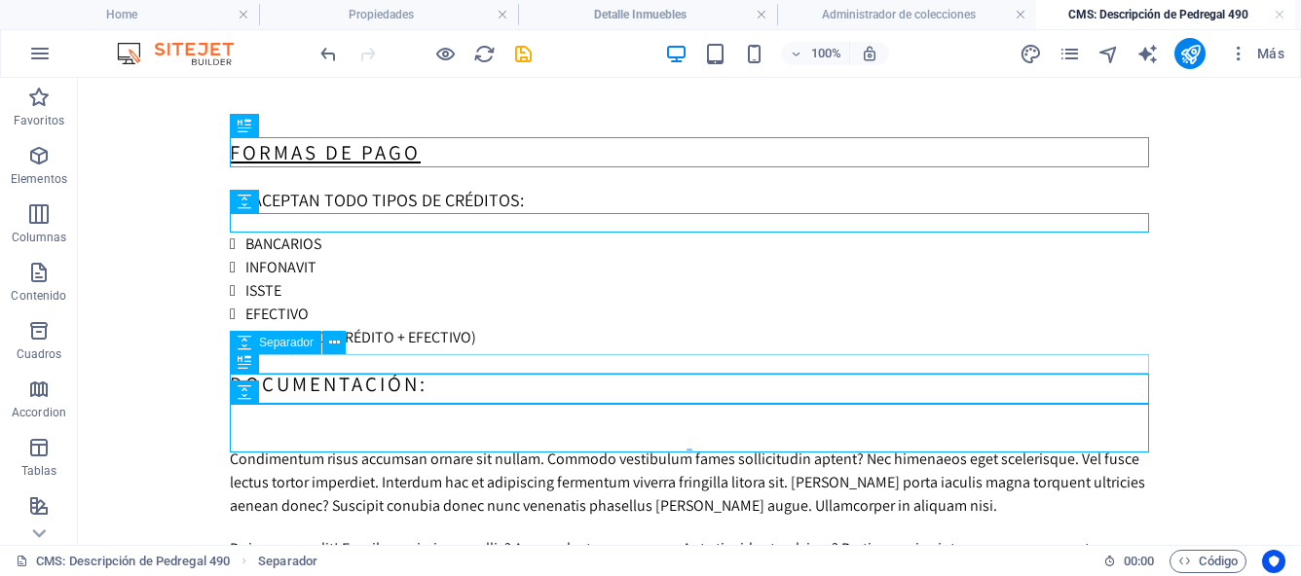
click at [322, 361] on div at bounding box center [689, 359] width 919 height 19
select select "px"
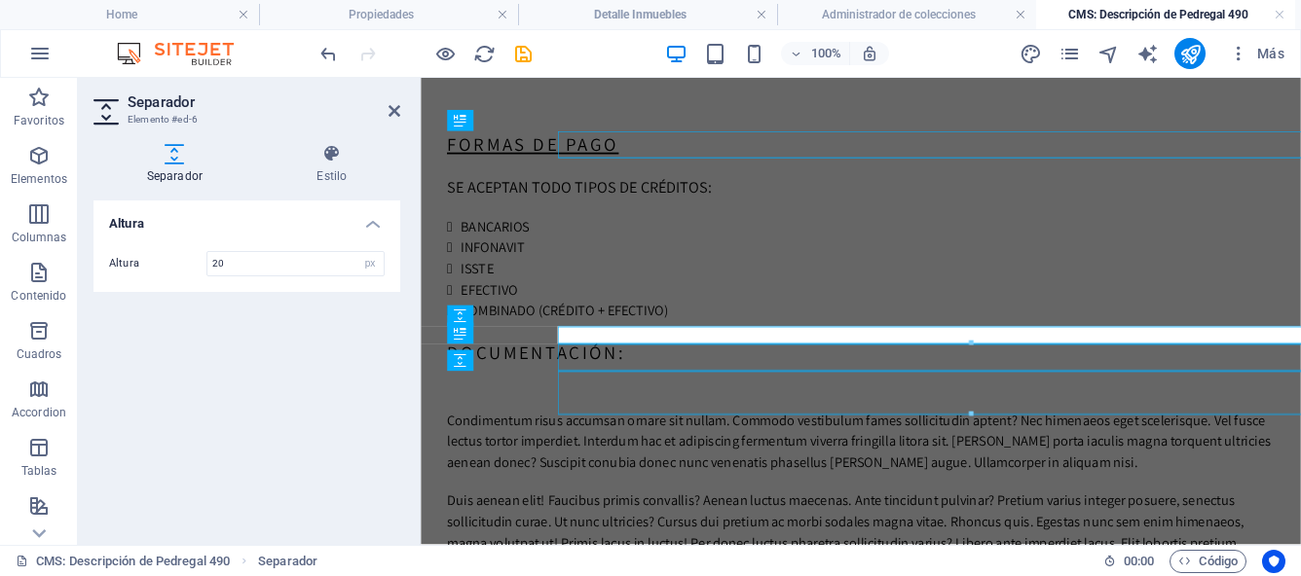
click at [322, 361] on div "Altura Altura 20 px rem vh vw" at bounding box center [246, 365] width 307 height 329
click at [395, 111] on icon at bounding box center [394, 111] width 12 height 16
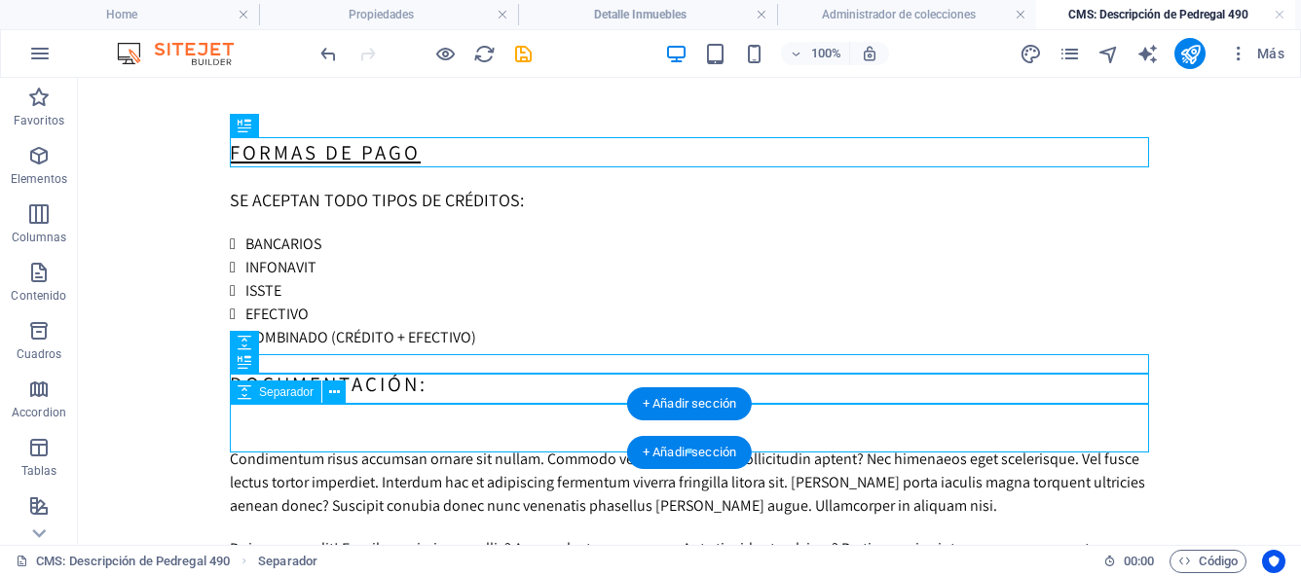
click at [313, 427] on div at bounding box center [689, 423] width 919 height 49
select select "px"
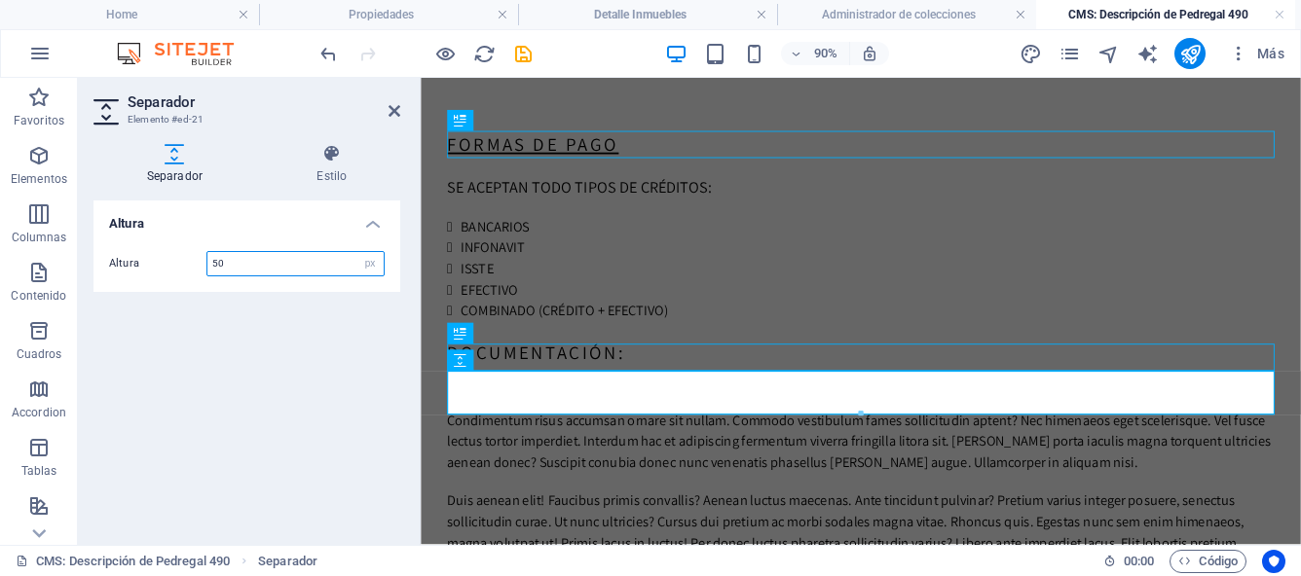
click at [248, 270] on input "50" at bounding box center [295, 263] width 176 height 23
type input "5"
type input "20"
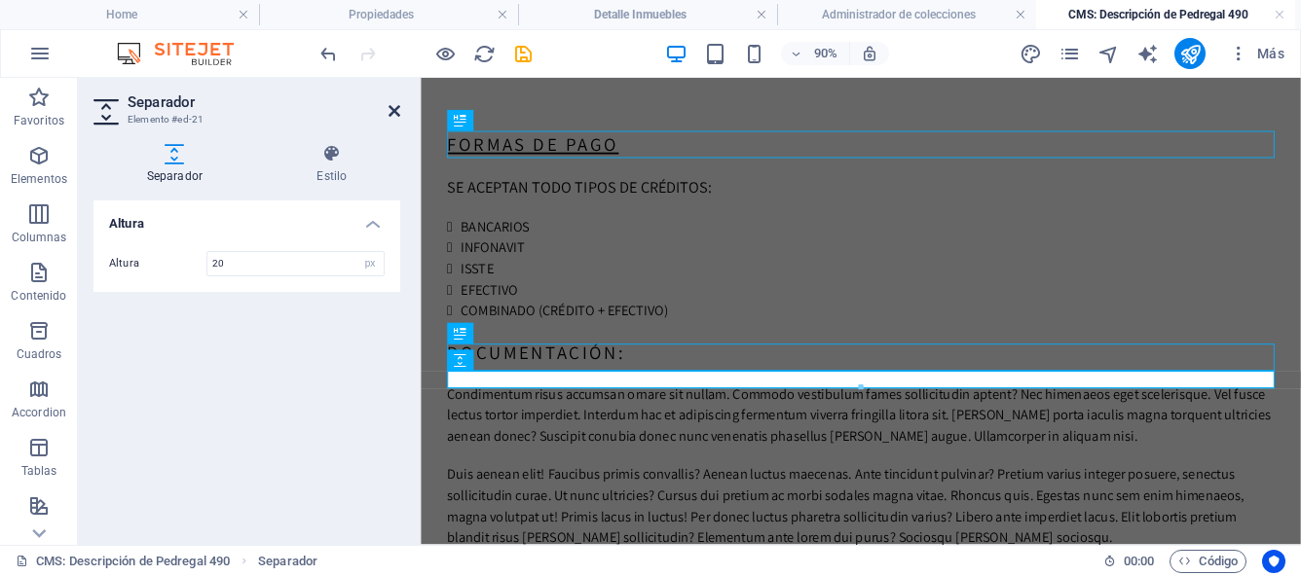
click at [397, 108] on icon at bounding box center [394, 111] width 12 height 16
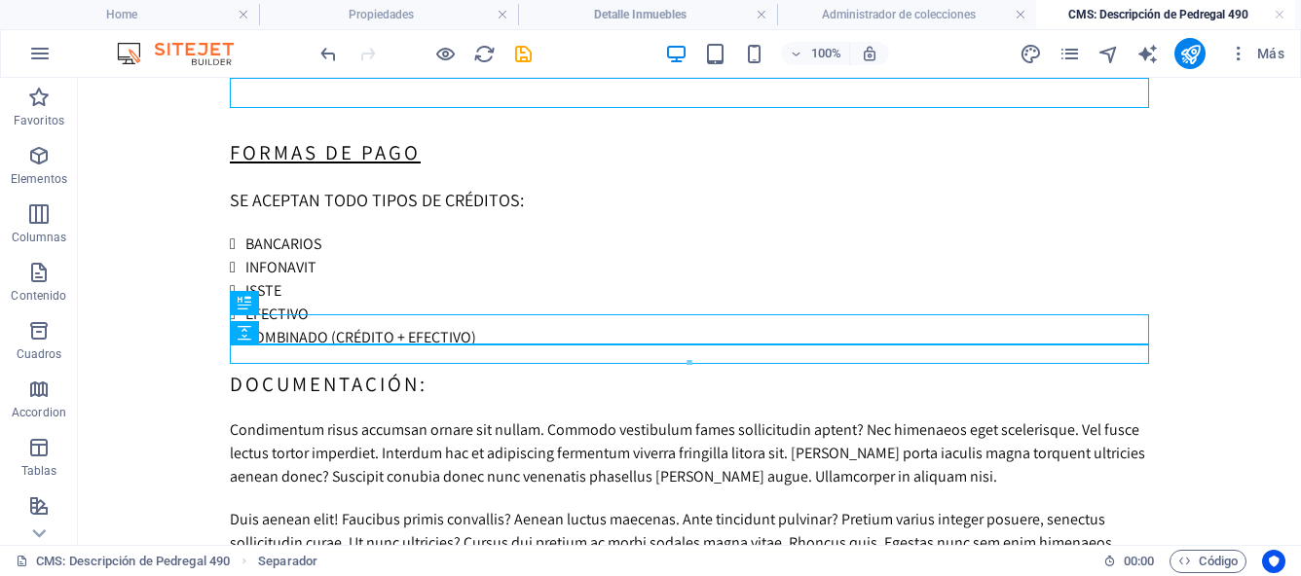
scroll to position [126, 0]
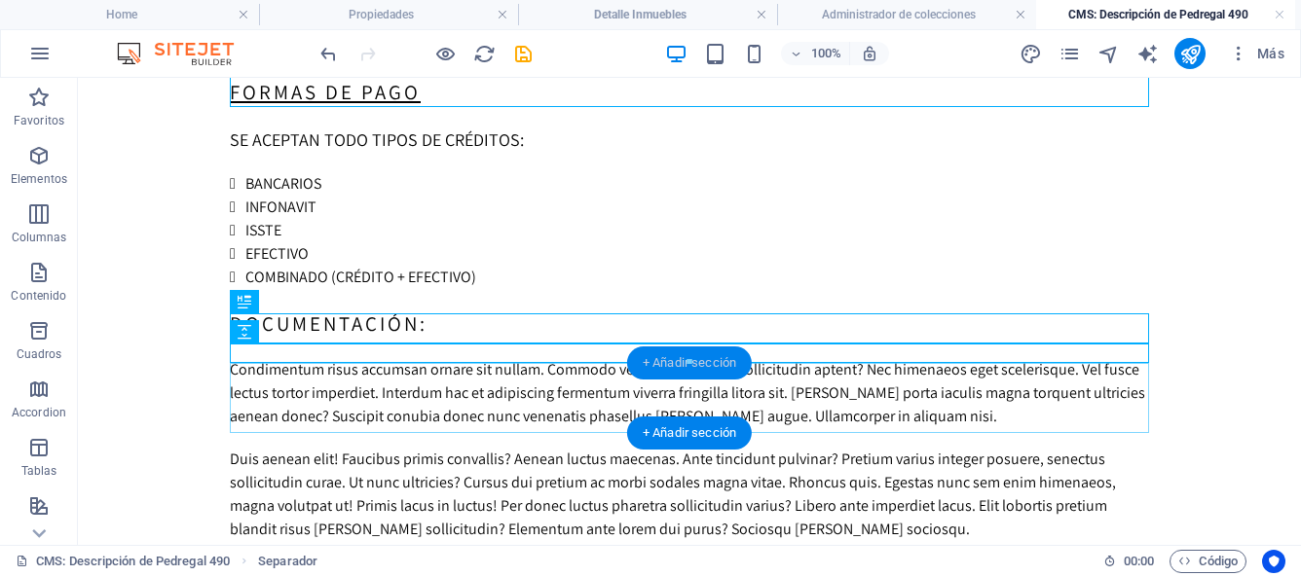
click at [659, 368] on div "+ Añadir sección" at bounding box center [689, 363] width 125 height 33
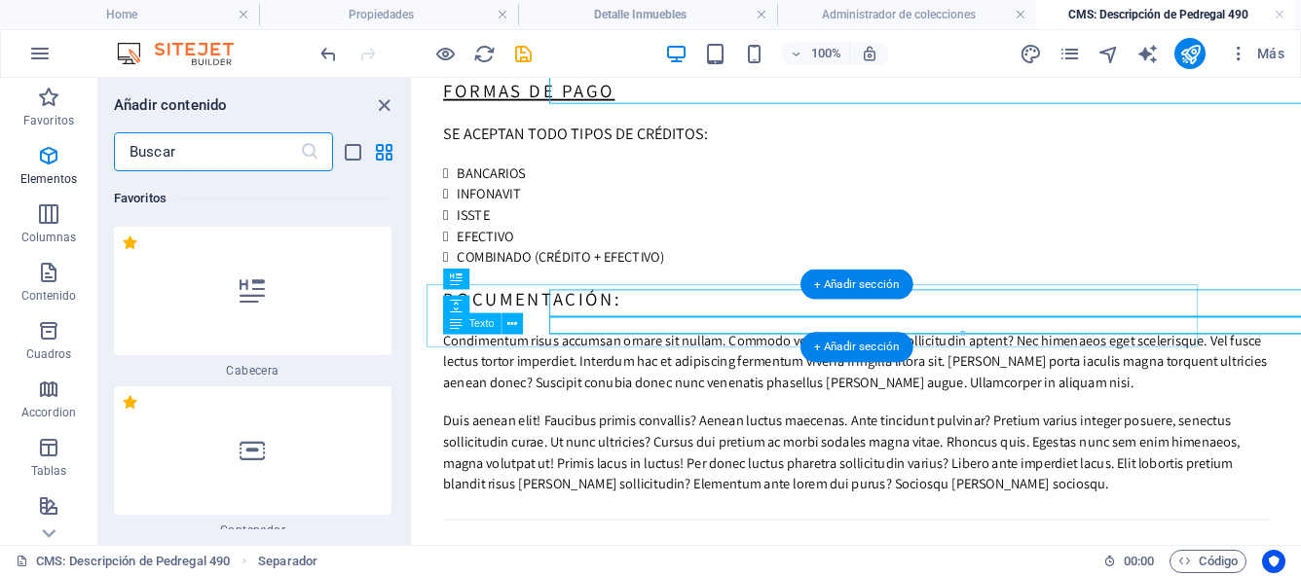
scroll to position [6604, 0]
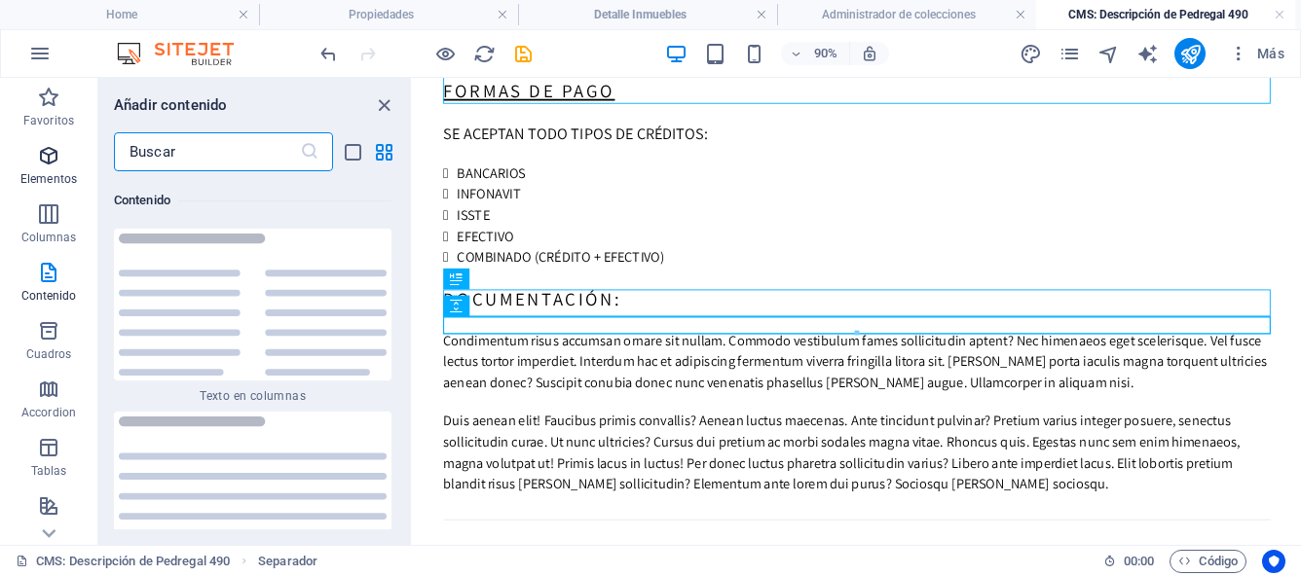
click at [56, 166] on icon "button" at bounding box center [48, 155] width 23 height 23
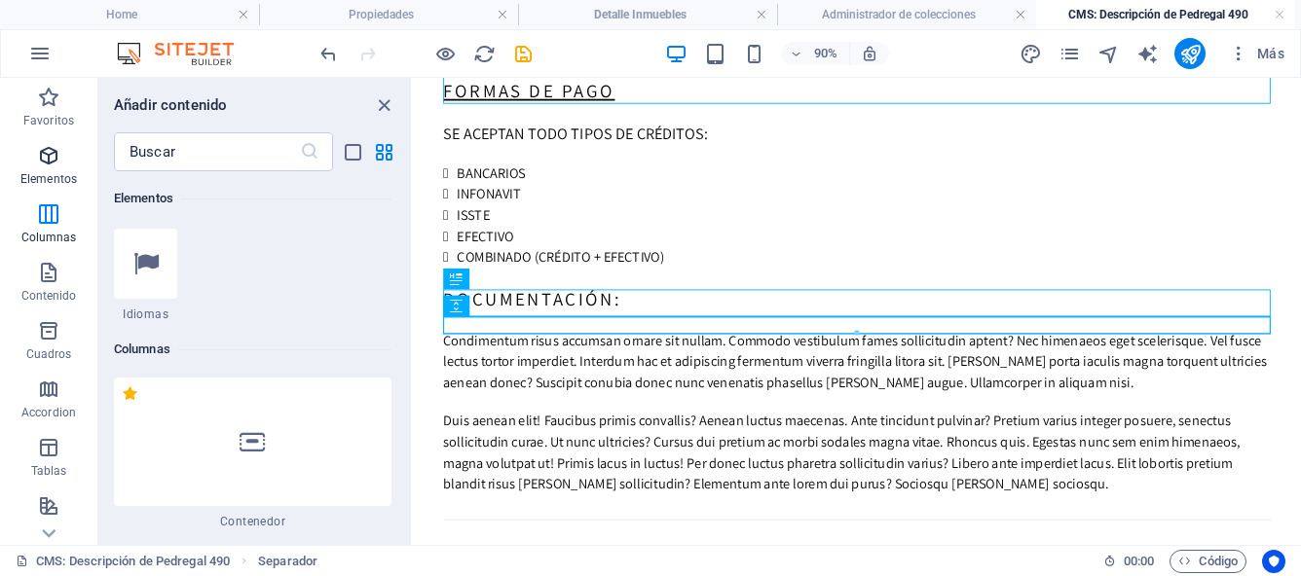
scroll to position [367, 0]
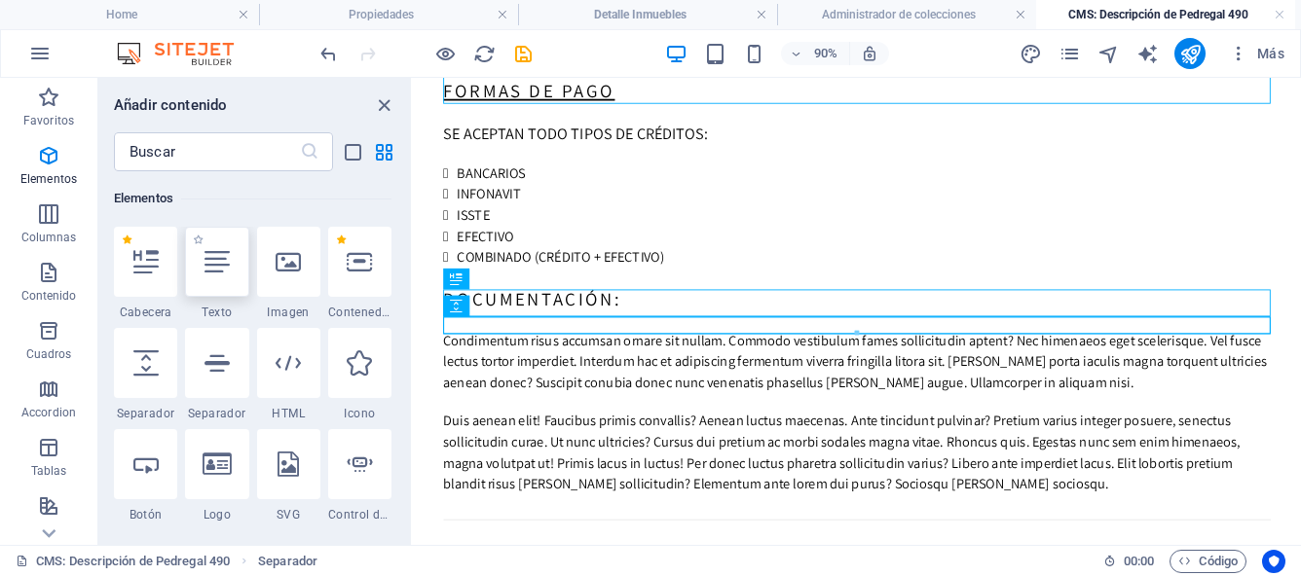
click at [216, 269] on icon at bounding box center [216, 261] width 25 height 25
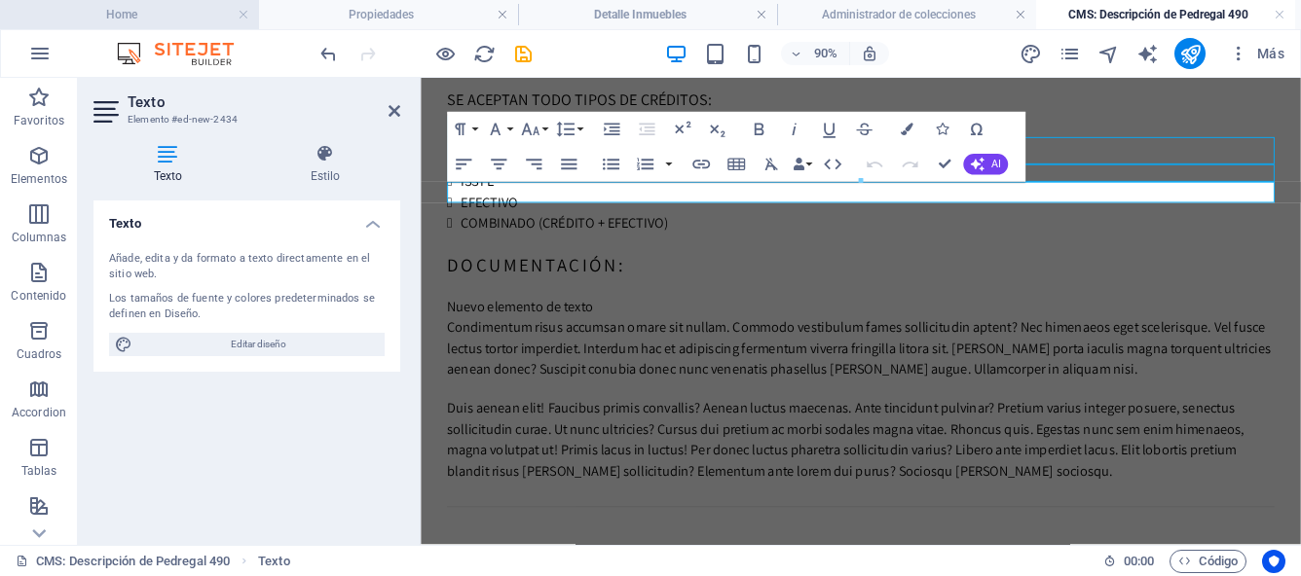
scroll to position [155, 0]
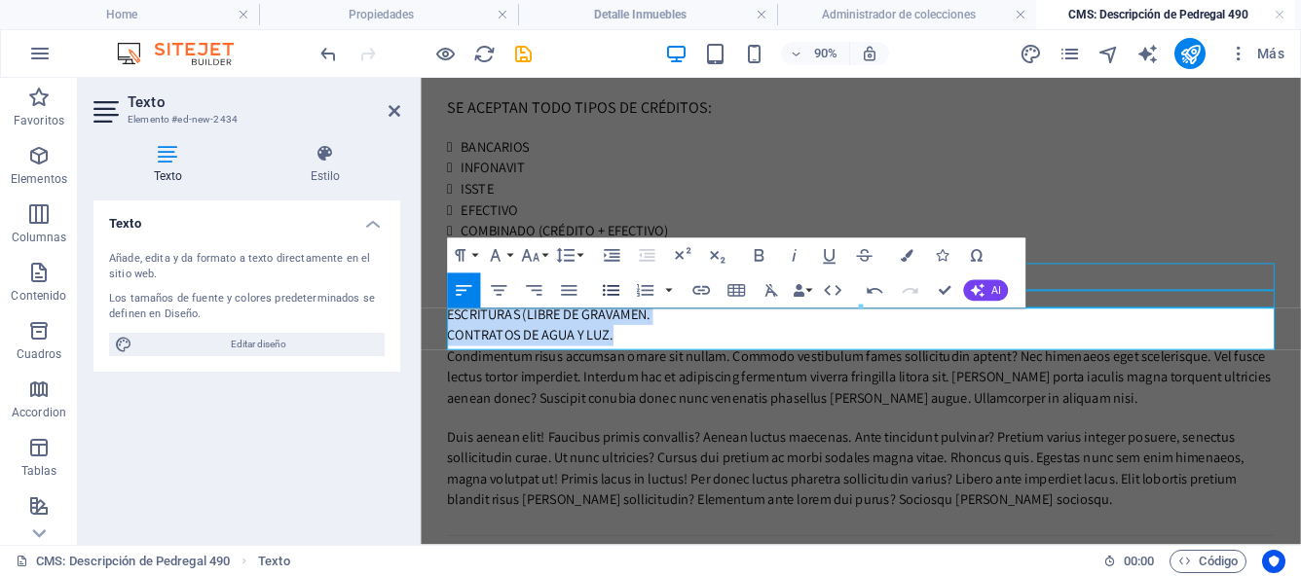
click at [609, 291] on icon "button" at bounding box center [611, 291] width 17 height 12
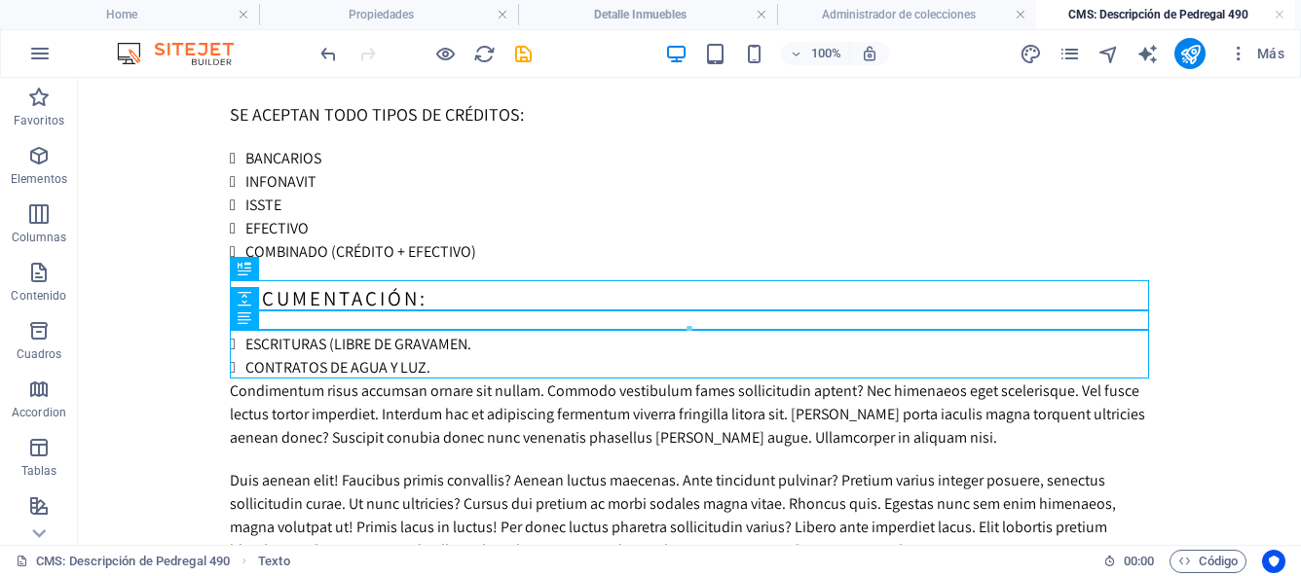
scroll to position [159, 0]
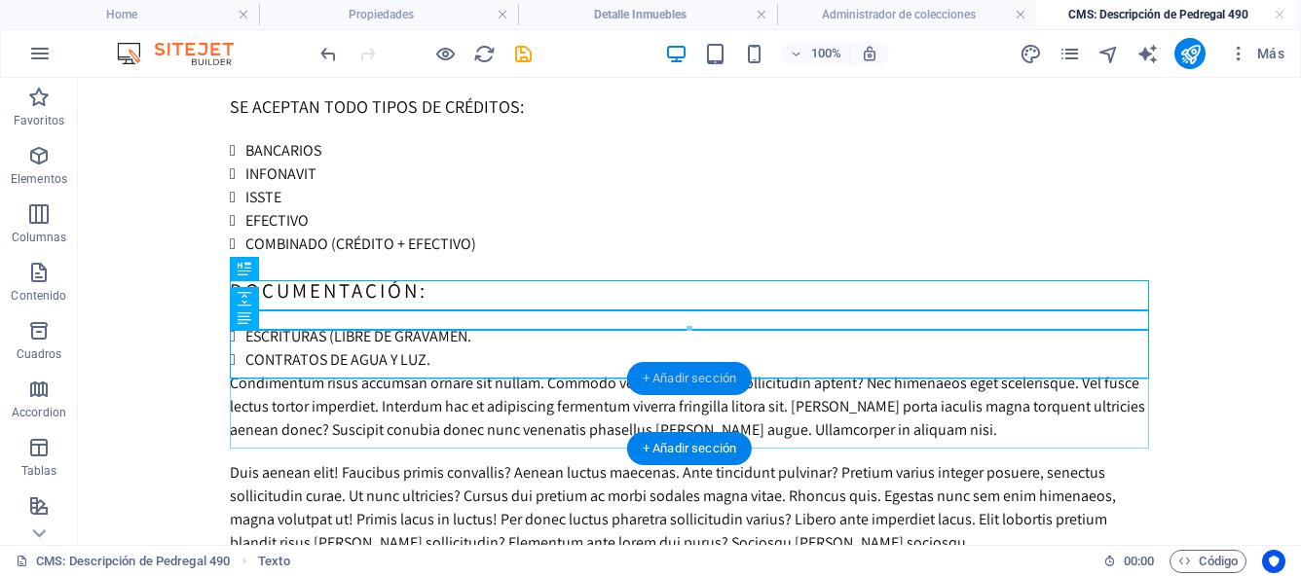
click at [663, 375] on div "+ Añadir sección" at bounding box center [689, 378] width 125 height 33
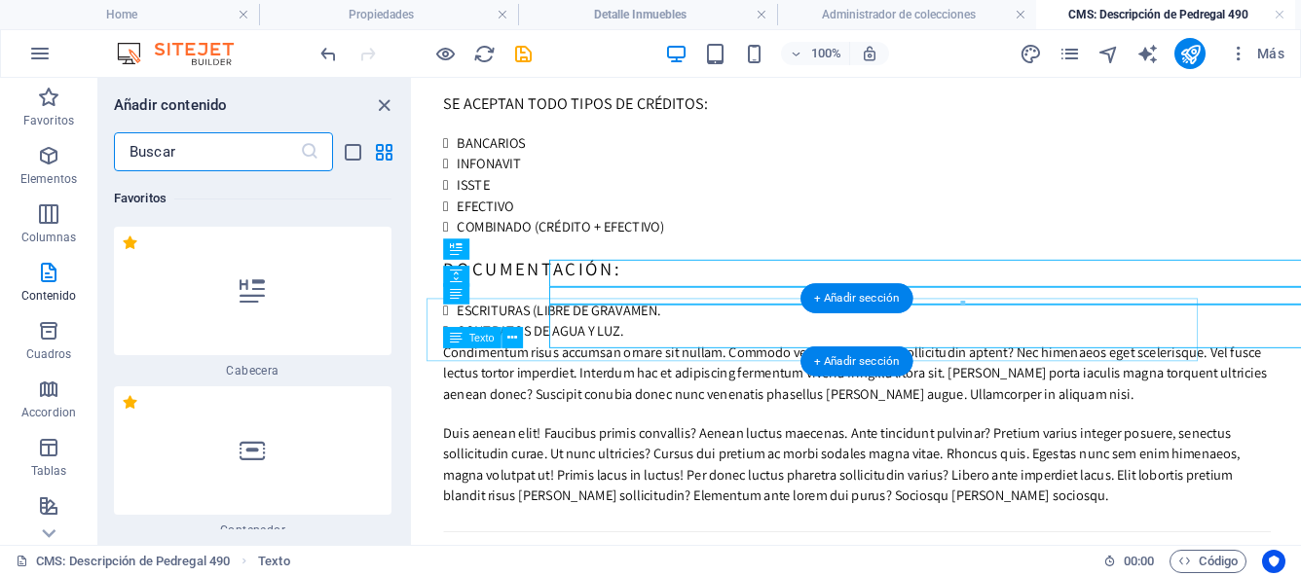
scroll to position [6604, 0]
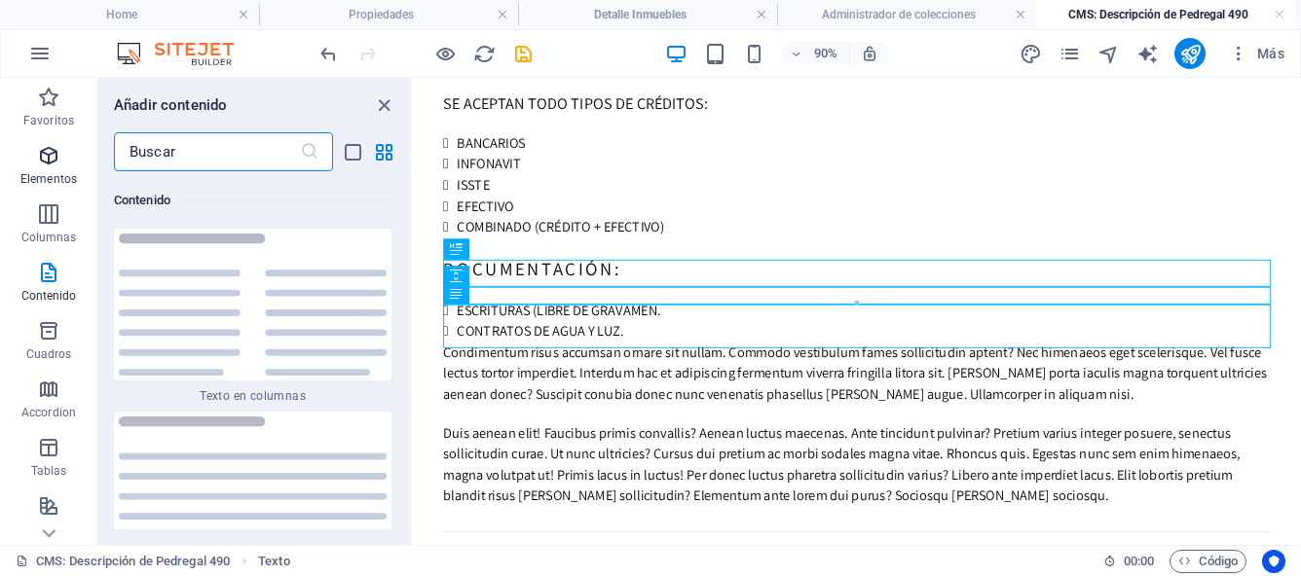
click at [51, 156] on icon "button" at bounding box center [48, 155] width 23 height 23
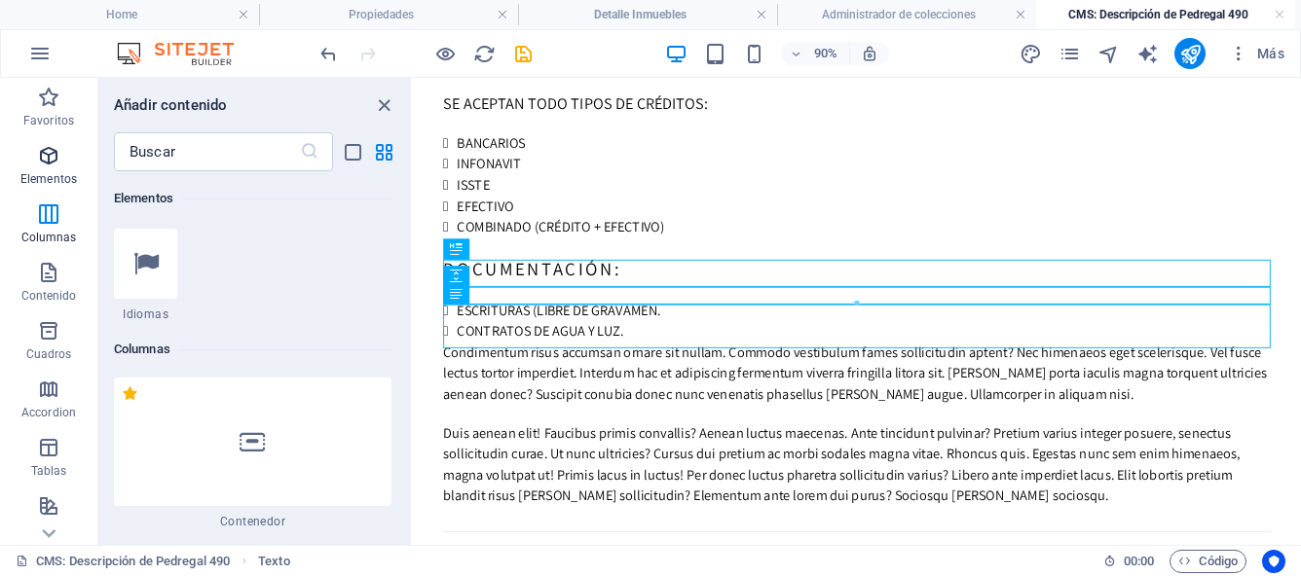
scroll to position [367, 0]
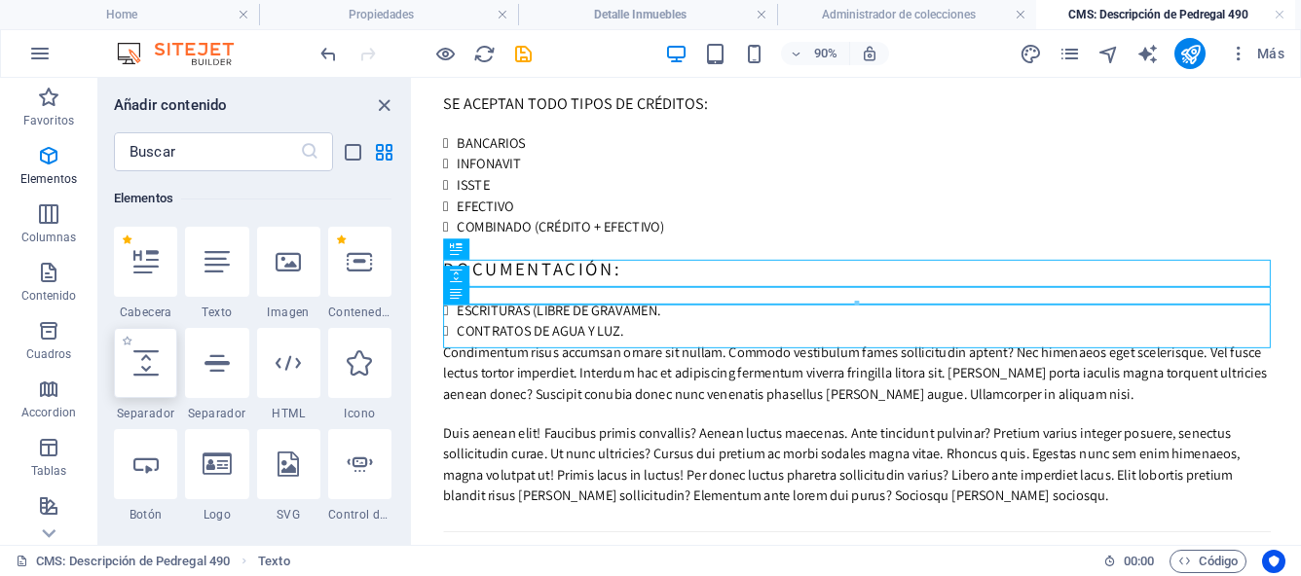
click at [143, 375] on icon at bounding box center [145, 363] width 25 height 25
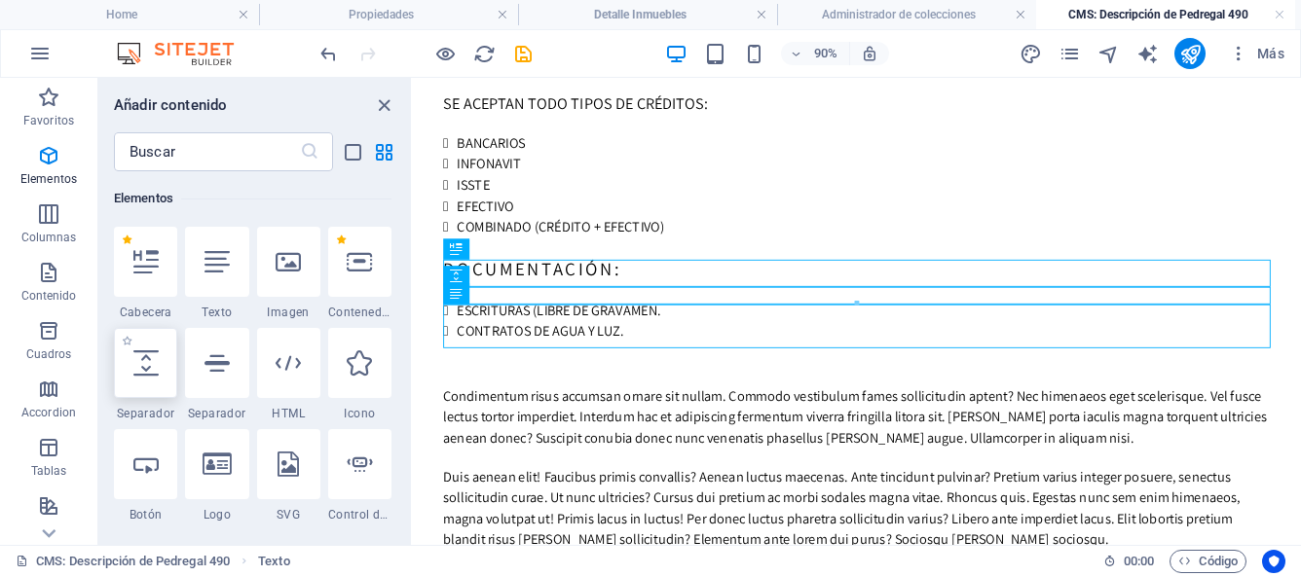
select select "px"
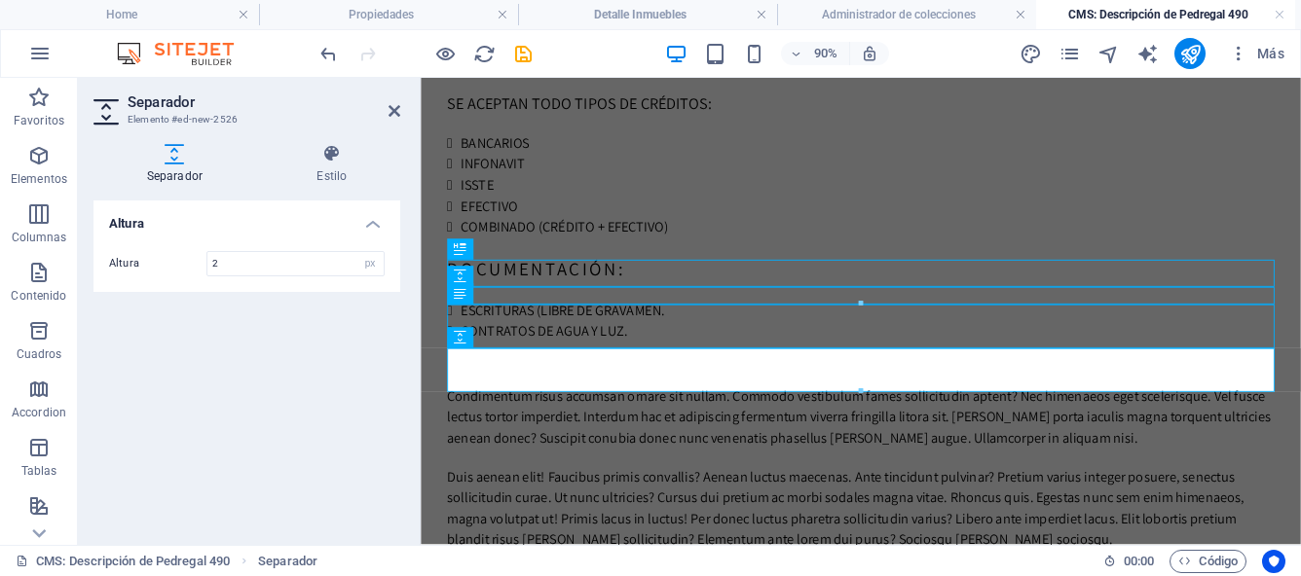
type input "20"
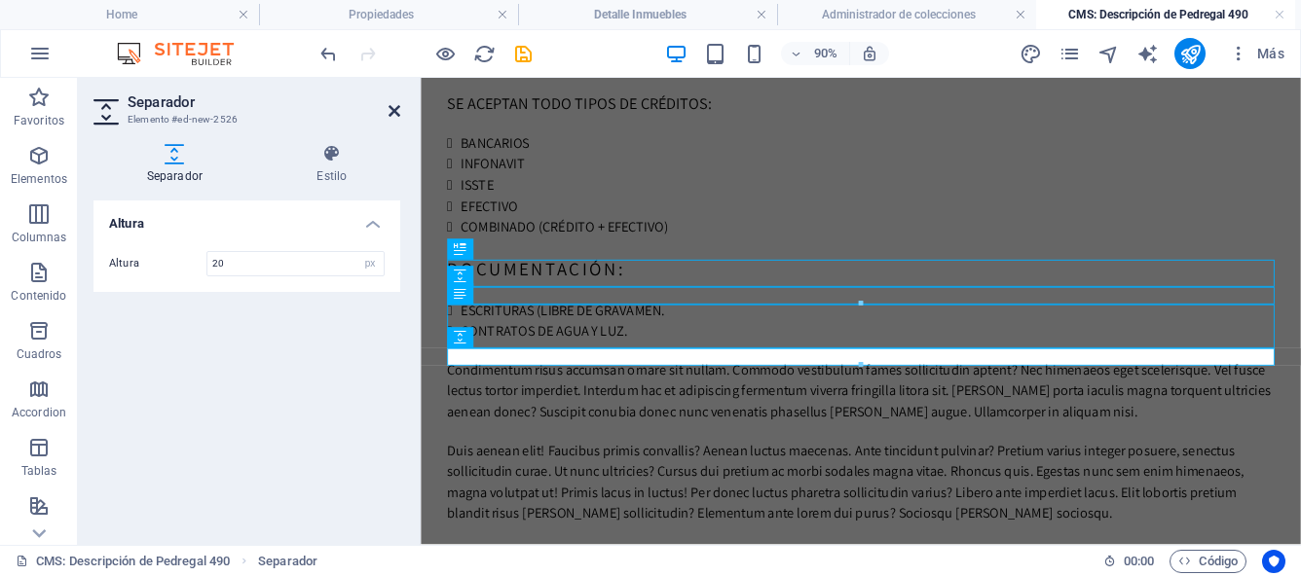
click at [396, 112] on icon at bounding box center [394, 111] width 12 height 16
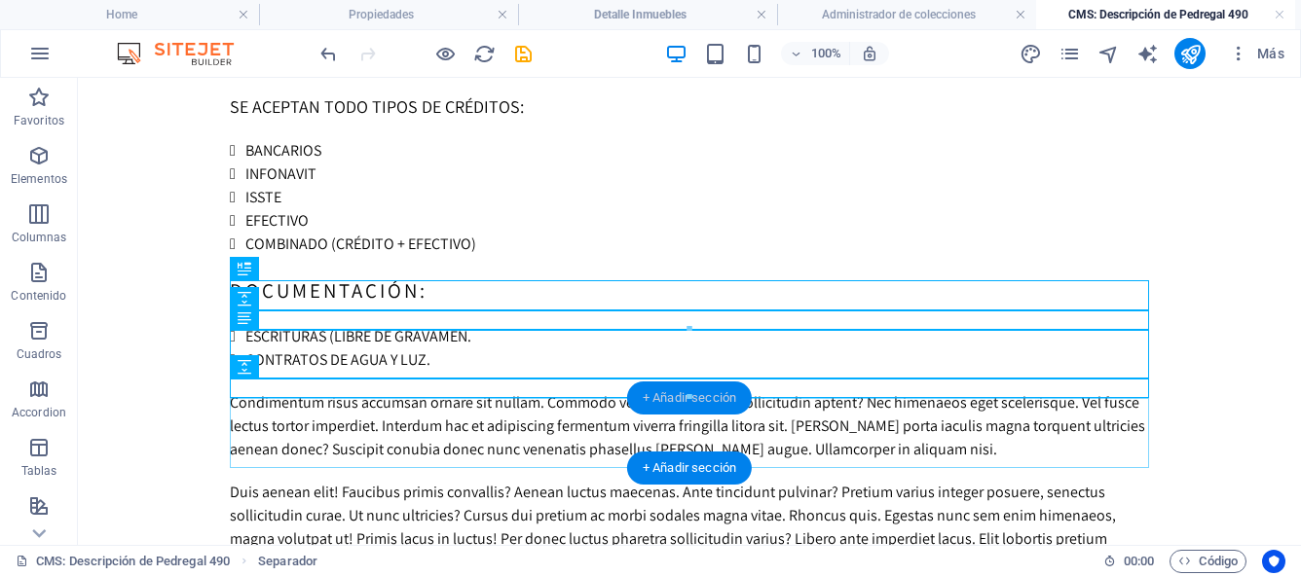
click at [671, 401] on div "+ Añadir sección" at bounding box center [689, 398] width 125 height 33
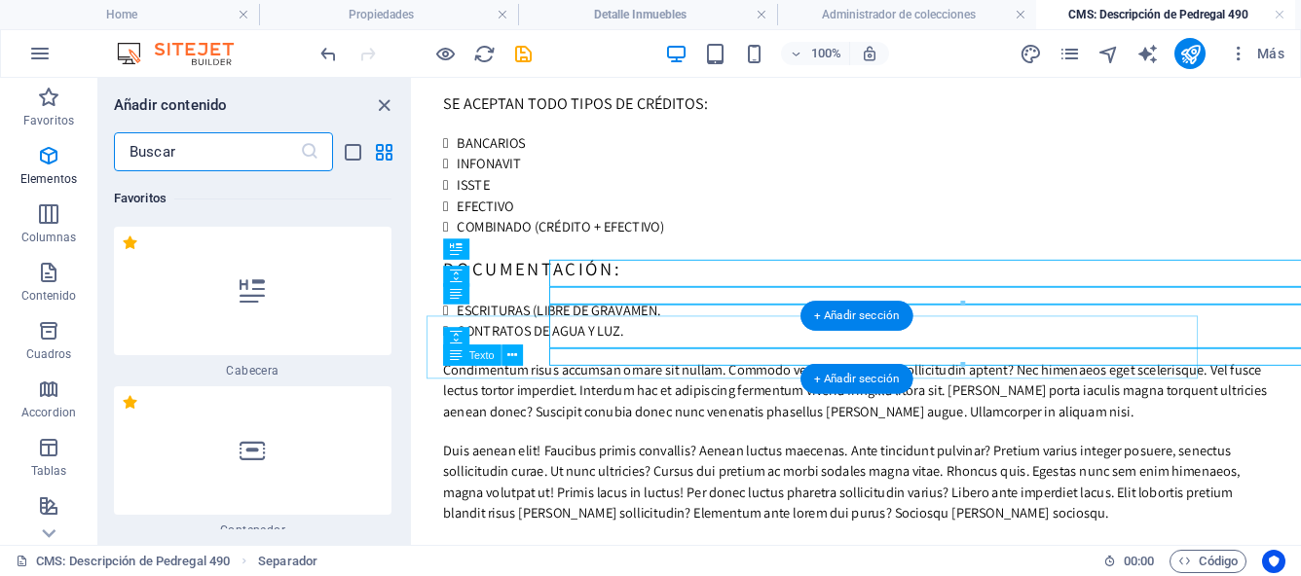
scroll to position [6604, 0]
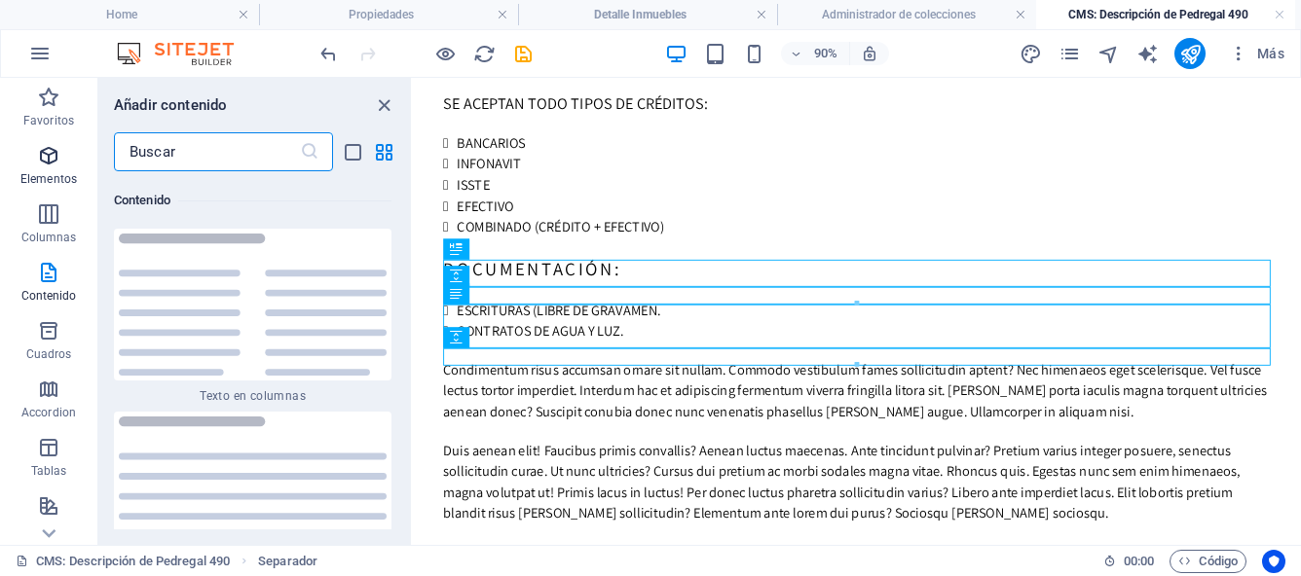
click at [50, 154] on icon "button" at bounding box center [48, 155] width 23 height 23
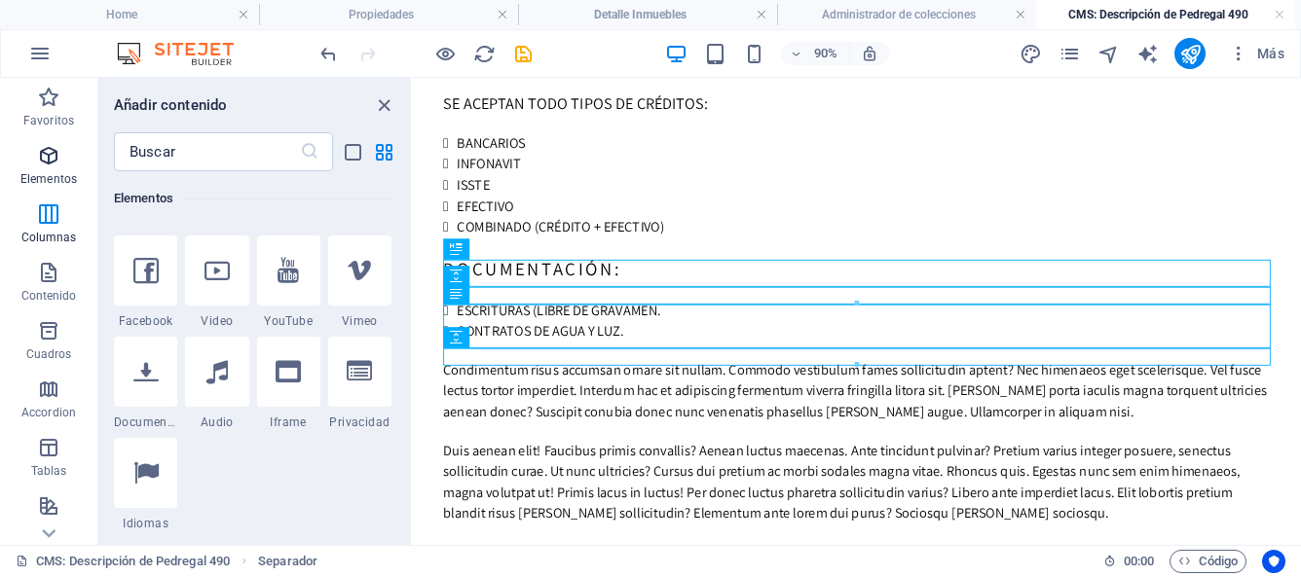
scroll to position [367, 0]
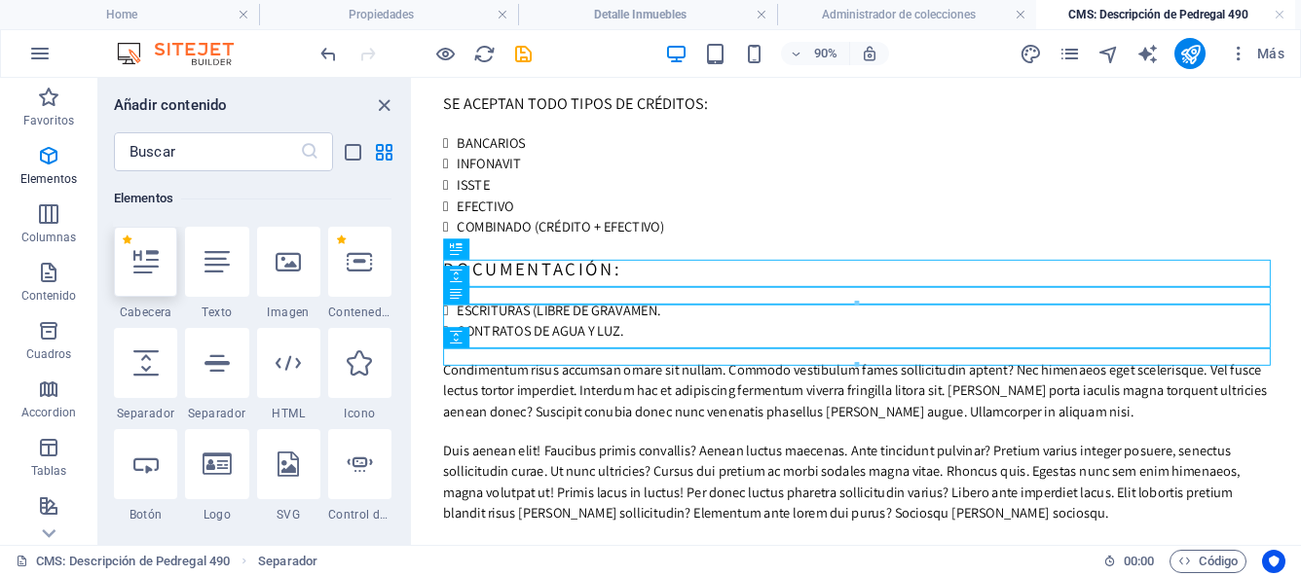
click at [149, 281] on div at bounding box center [145, 262] width 63 height 70
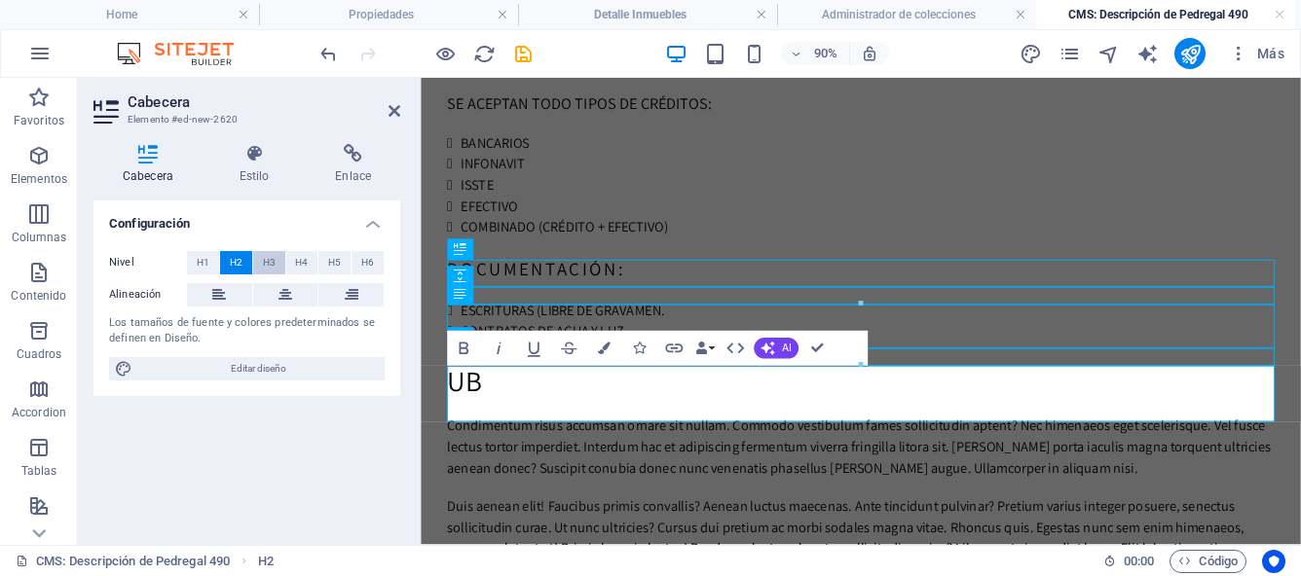
click at [271, 264] on span "H3" at bounding box center [269, 262] width 13 height 23
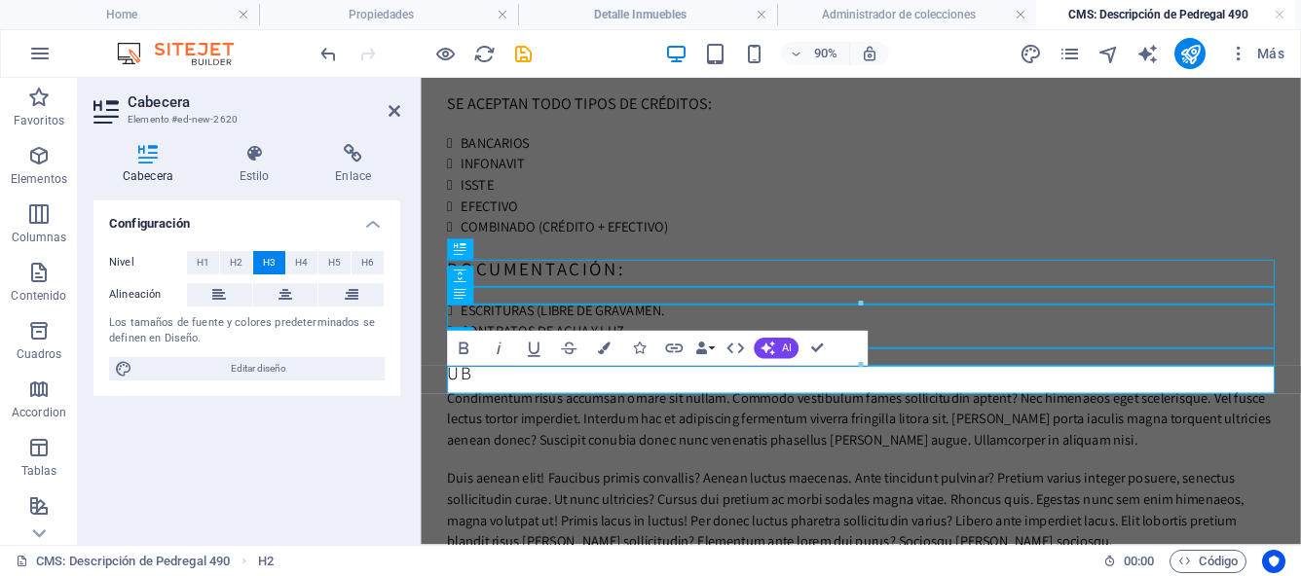
click at [488, 410] on h3 "UB" at bounding box center [909, 406] width 919 height 30
click at [460, 350] on icon "button" at bounding box center [464, 349] width 10 height 13
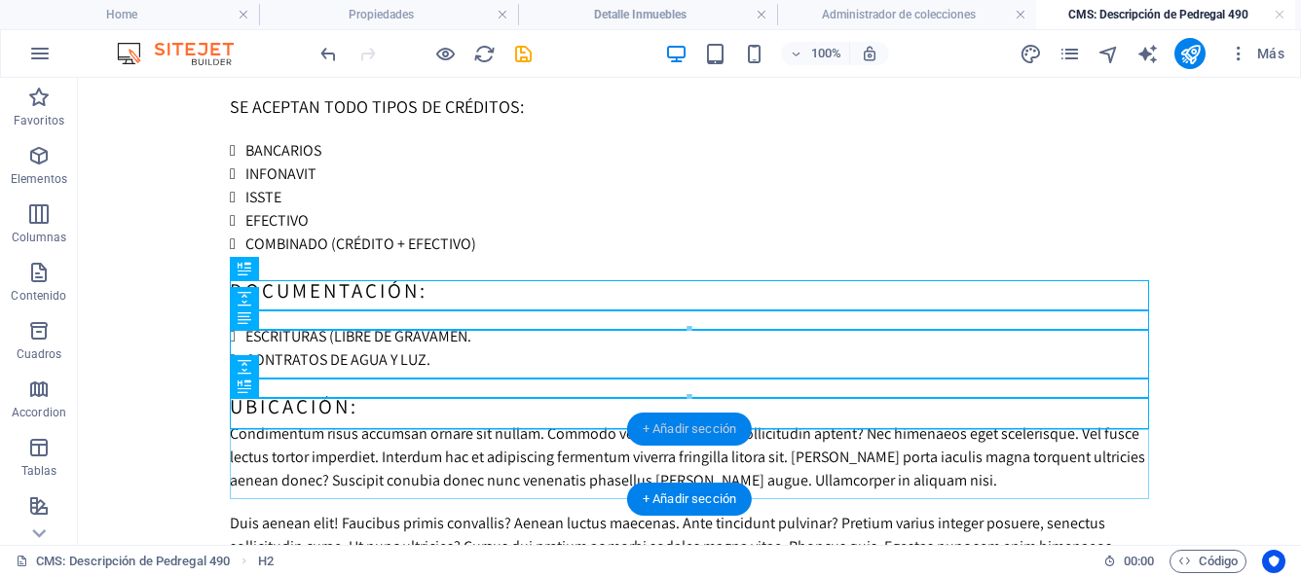
click at [669, 430] on div "+ Añadir sección" at bounding box center [689, 429] width 125 height 33
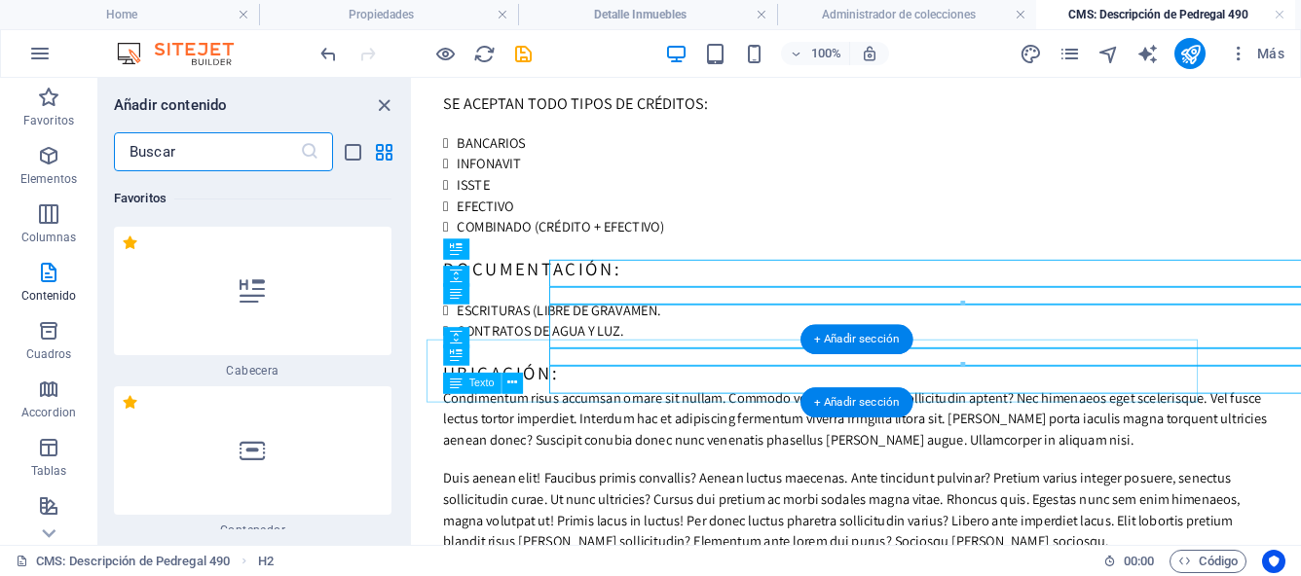
scroll to position [6604, 0]
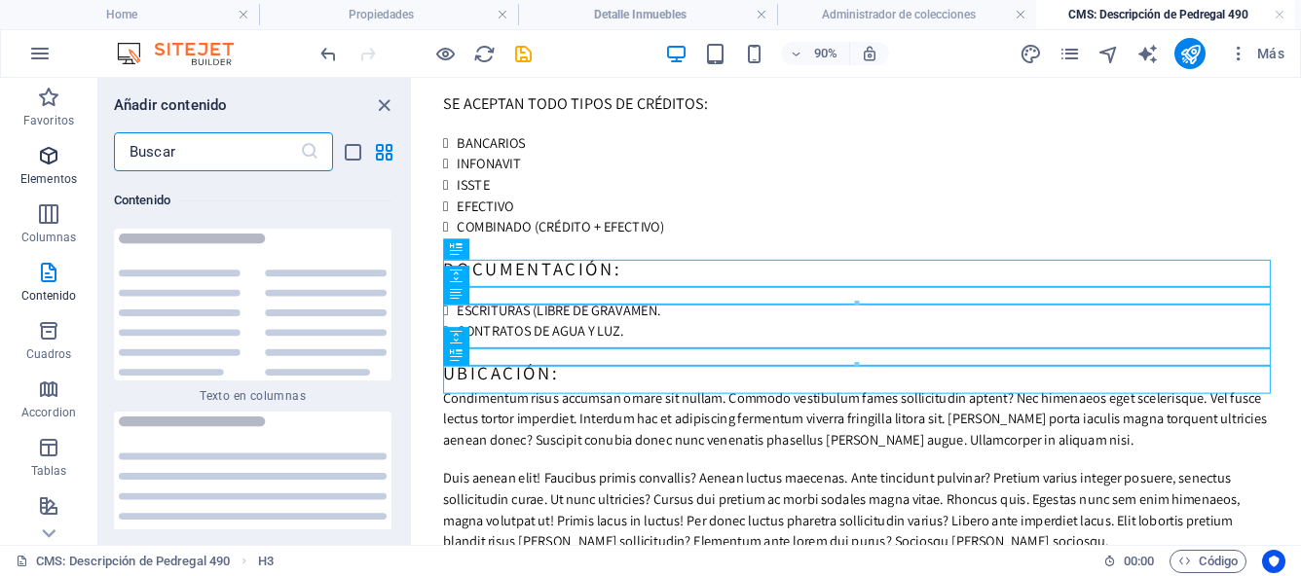
click at [40, 160] on icon "button" at bounding box center [48, 155] width 23 height 23
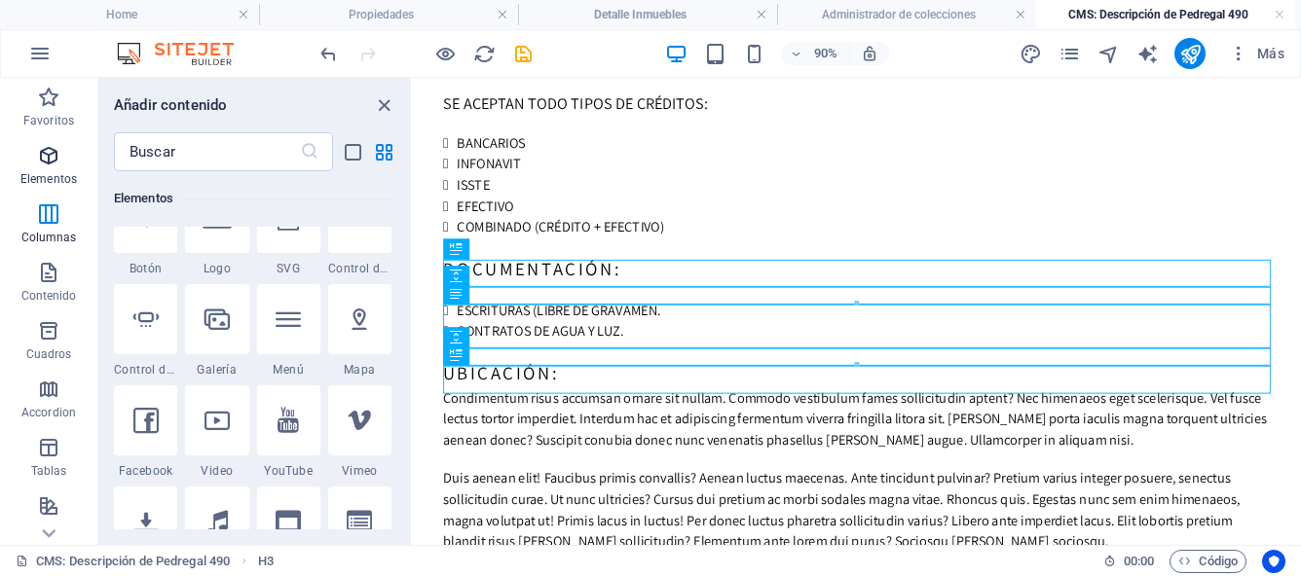
scroll to position [367, 0]
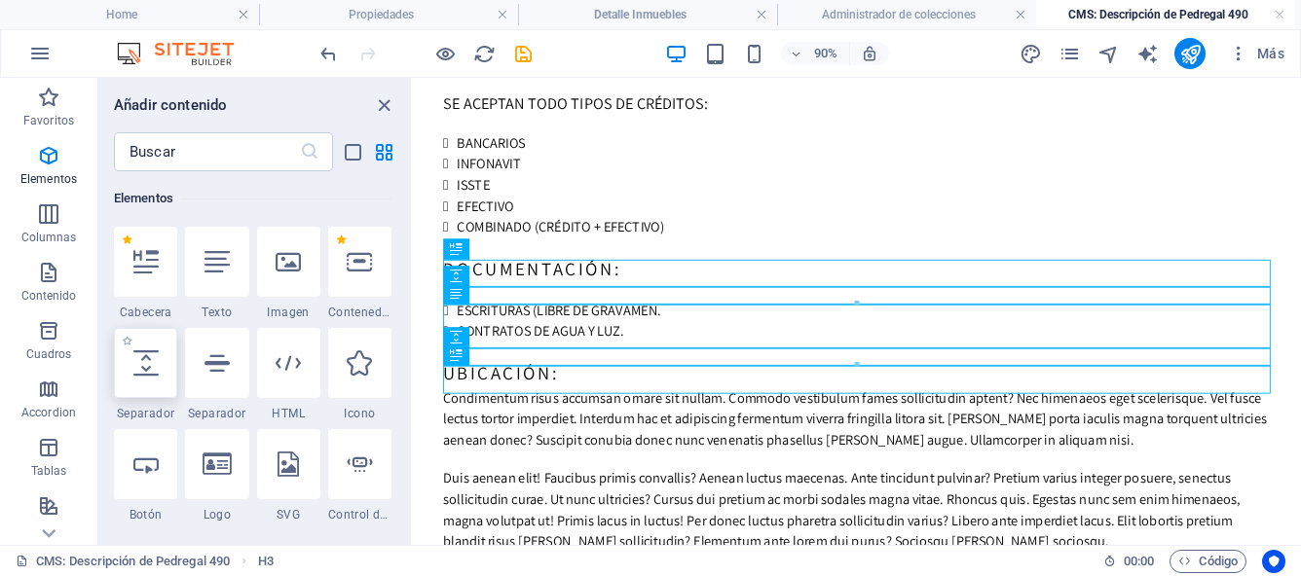
click at [143, 351] on icon at bounding box center [145, 363] width 25 height 25
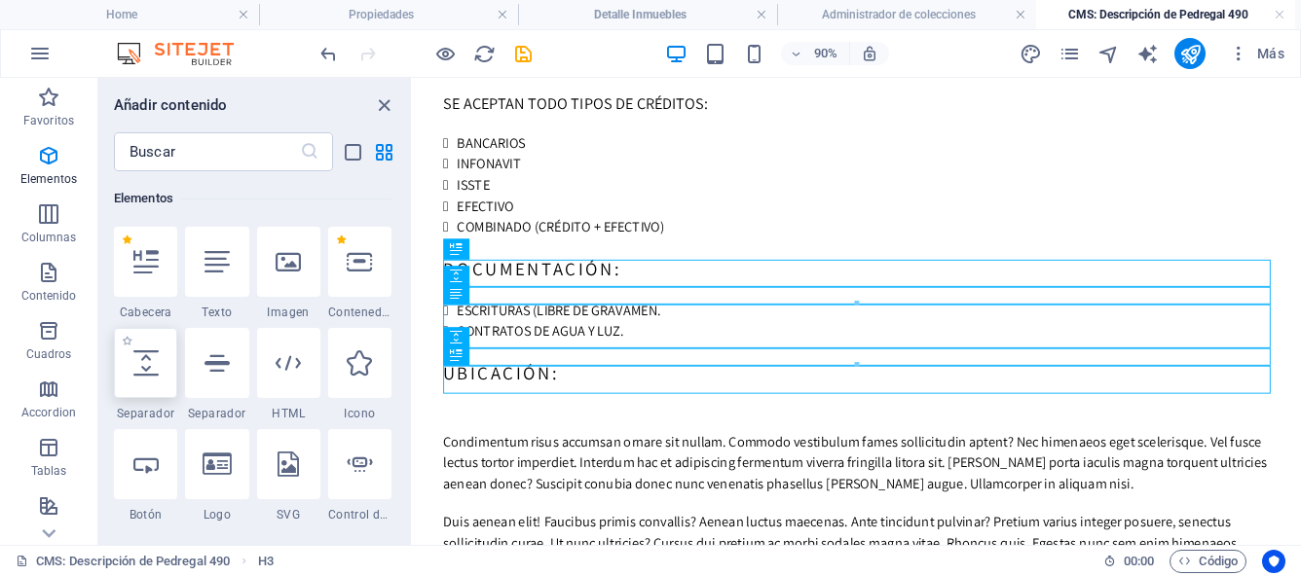
select select "px"
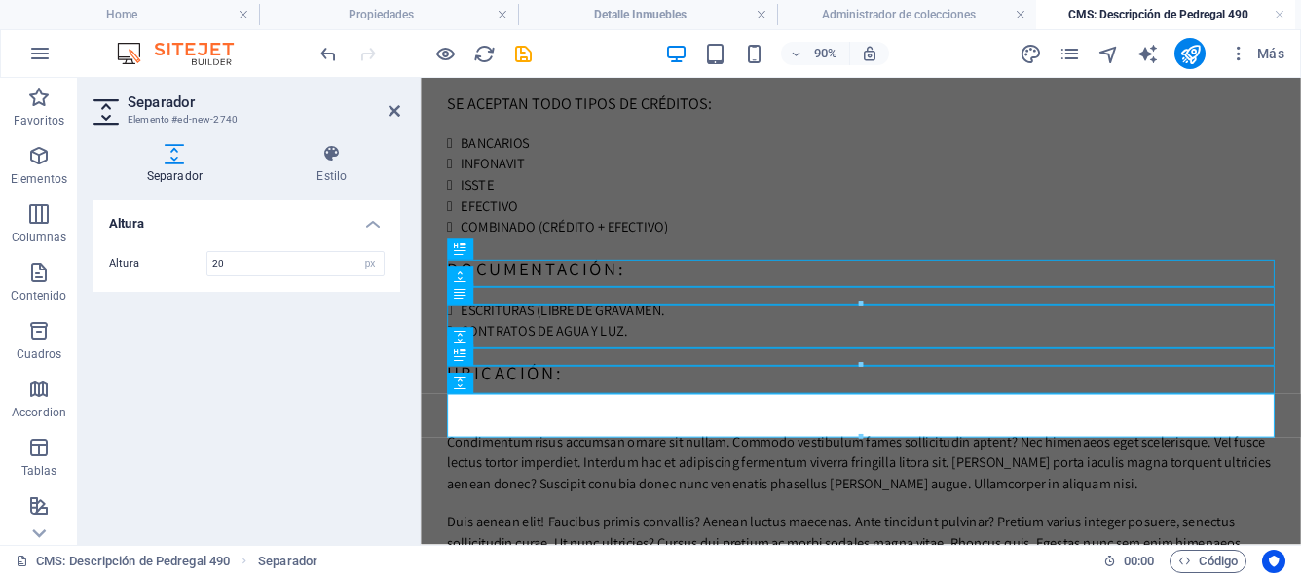
type input "20"
click at [160, 391] on div "Altura Altura 20 px rem vh vw" at bounding box center [246, 365] width 307 height 329
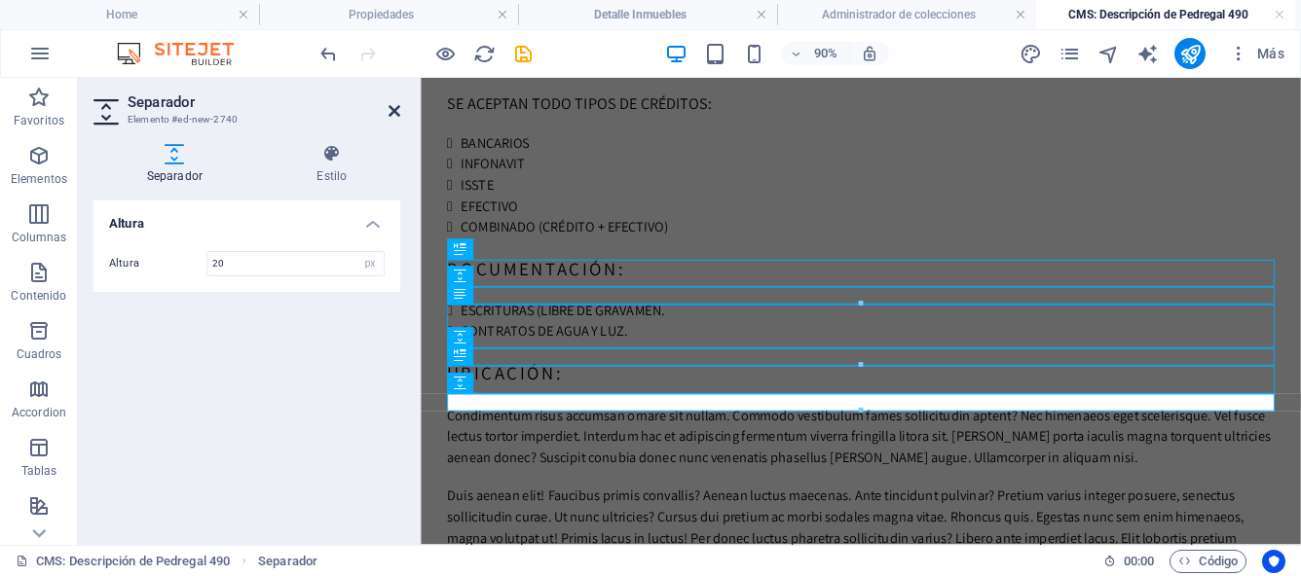
click at [391, 103] on icon at bounding box center [394, 111] width 12 height 16
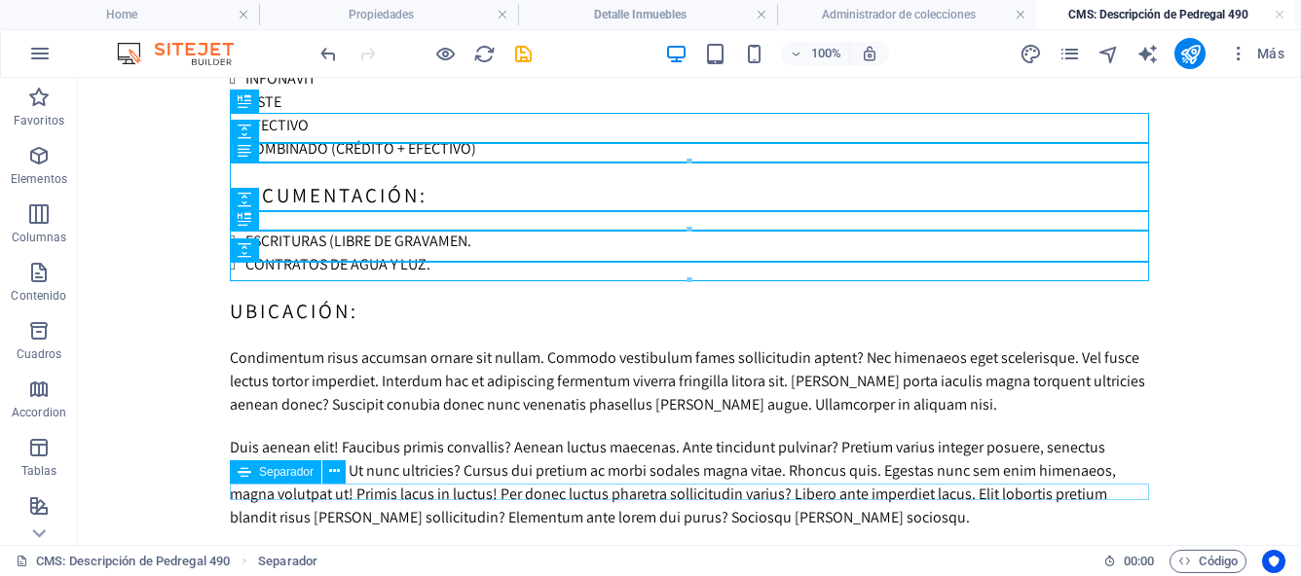
scroll to position [252, 0]
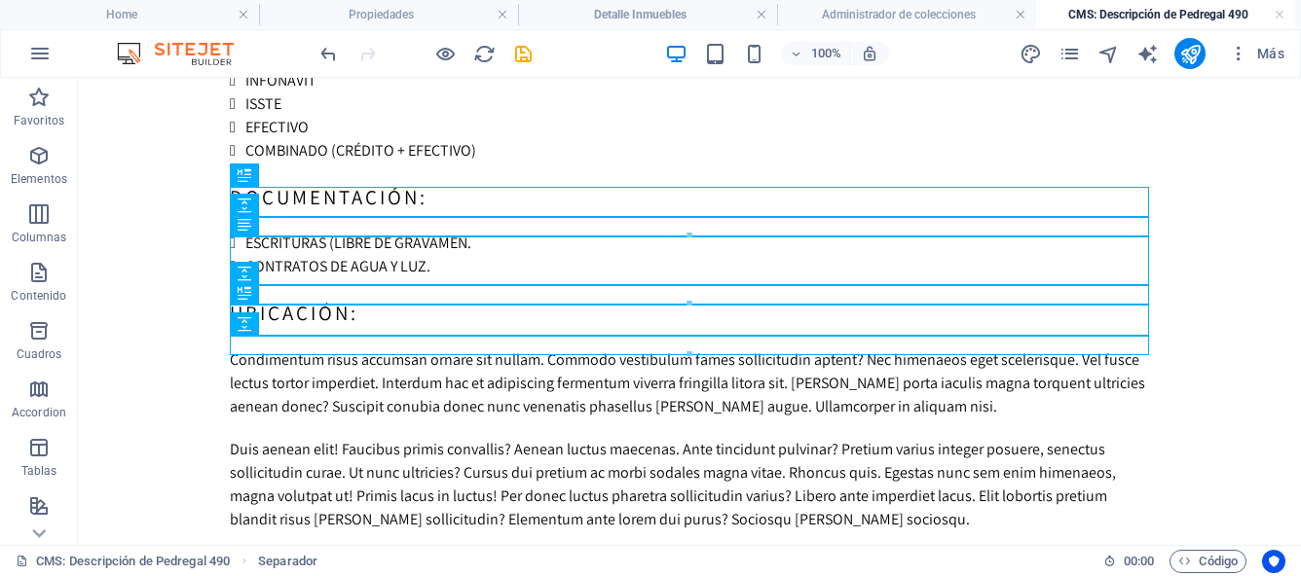
click at [253, 351] on div at bounding box center [689, 354] width 917 height 7
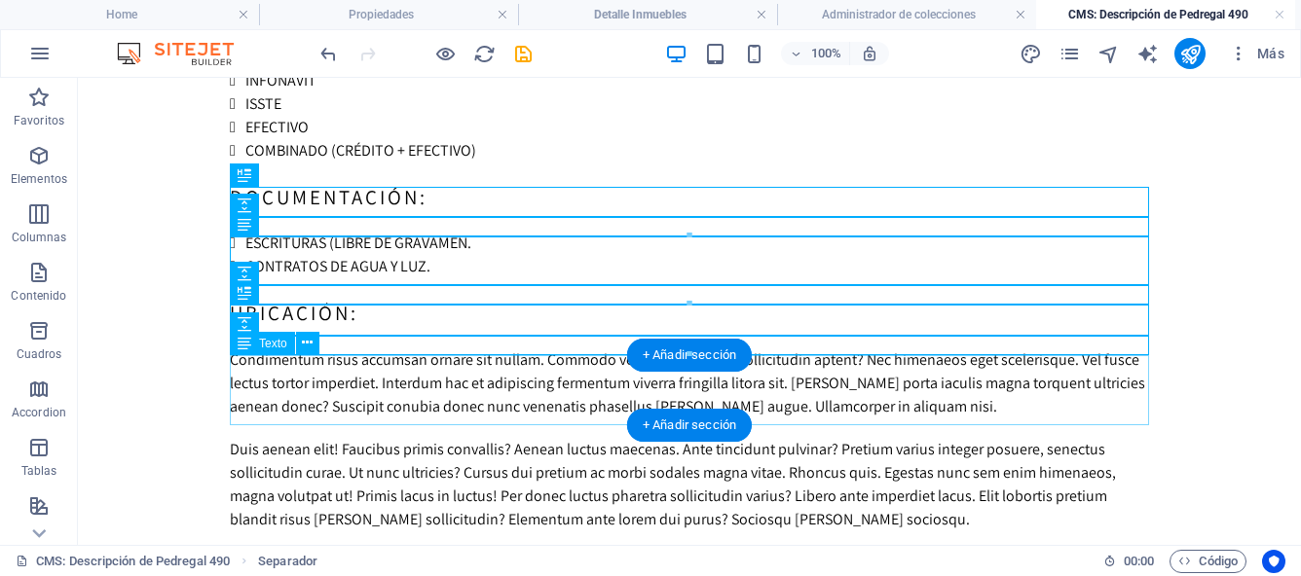
click at [293, 377] on div "Condimentum risus accumsan ornare sit nullam. Commodo vestibulum fames sollicit…" at bounding box center [689, 384] width 919 height 70
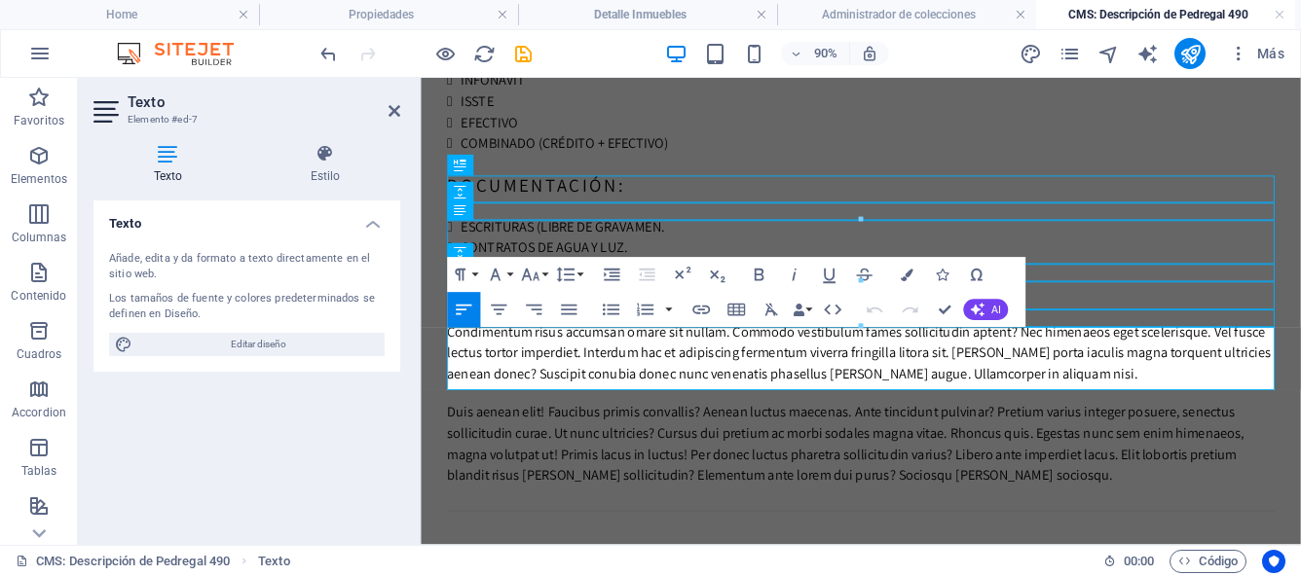
click at [1109, 419] on div "Condimentum risus accumsan ornare sit nullam. Commodo vestibulum fames sollicit…" at bounding box center [909, 384] width 919 height 70
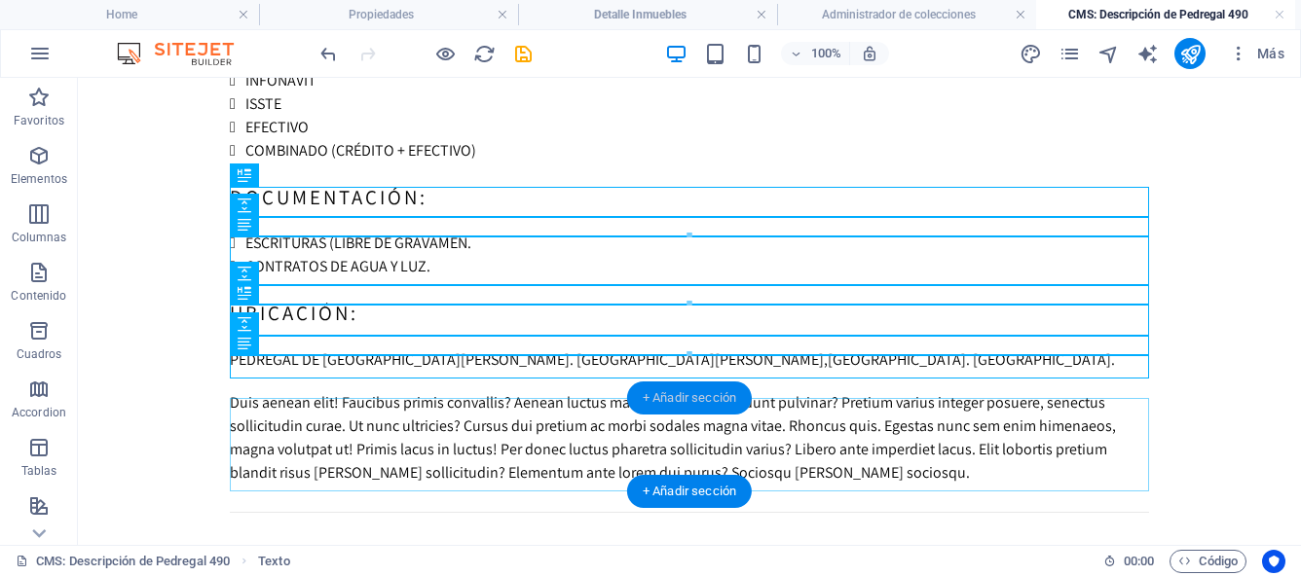
click at [666, 396] on div "+ Añadir sección" at bounding box center [689, 398] width 125 height 33
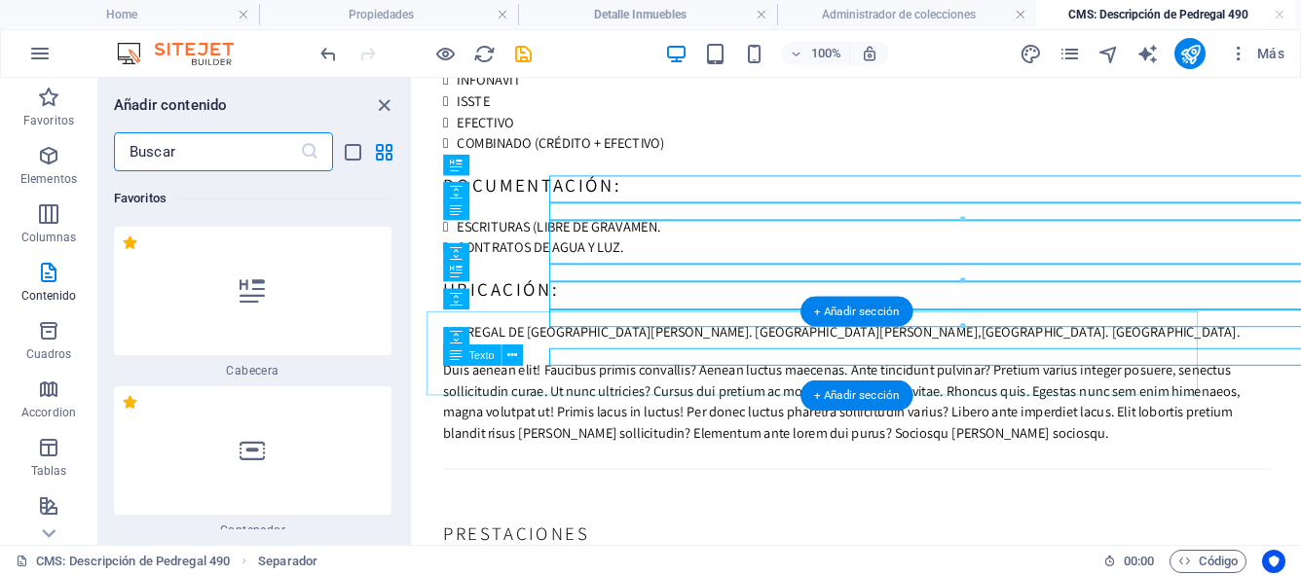
scroll to position [6604, 0]
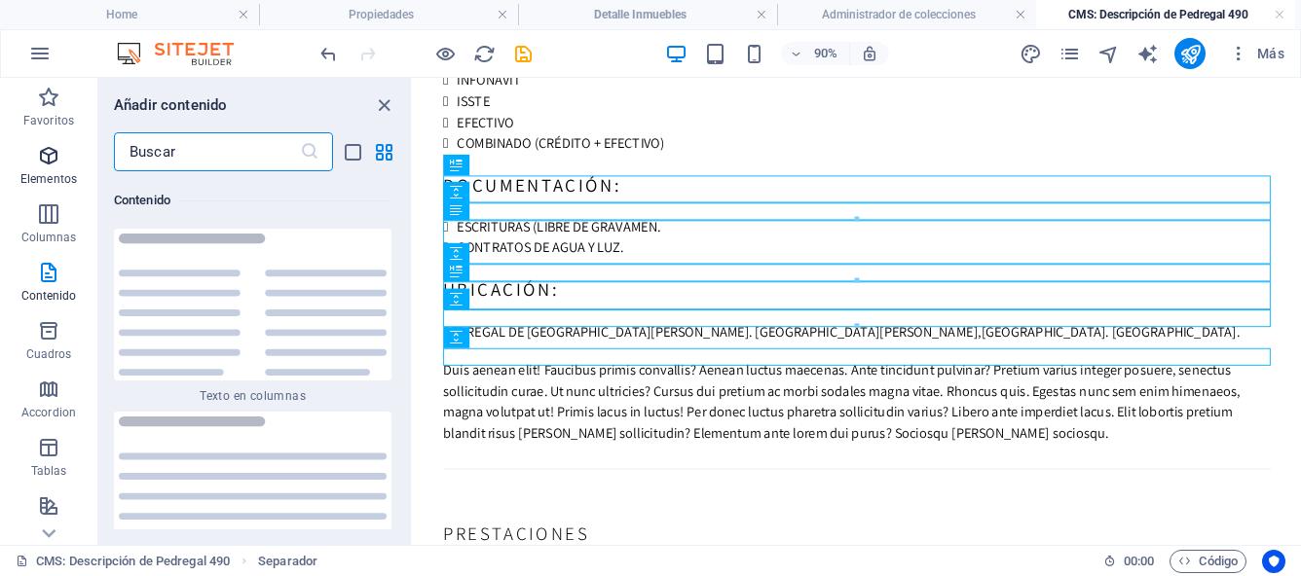
click at [42, 163] on icon "button" at bounding box center [48, 155] width 23 height 23
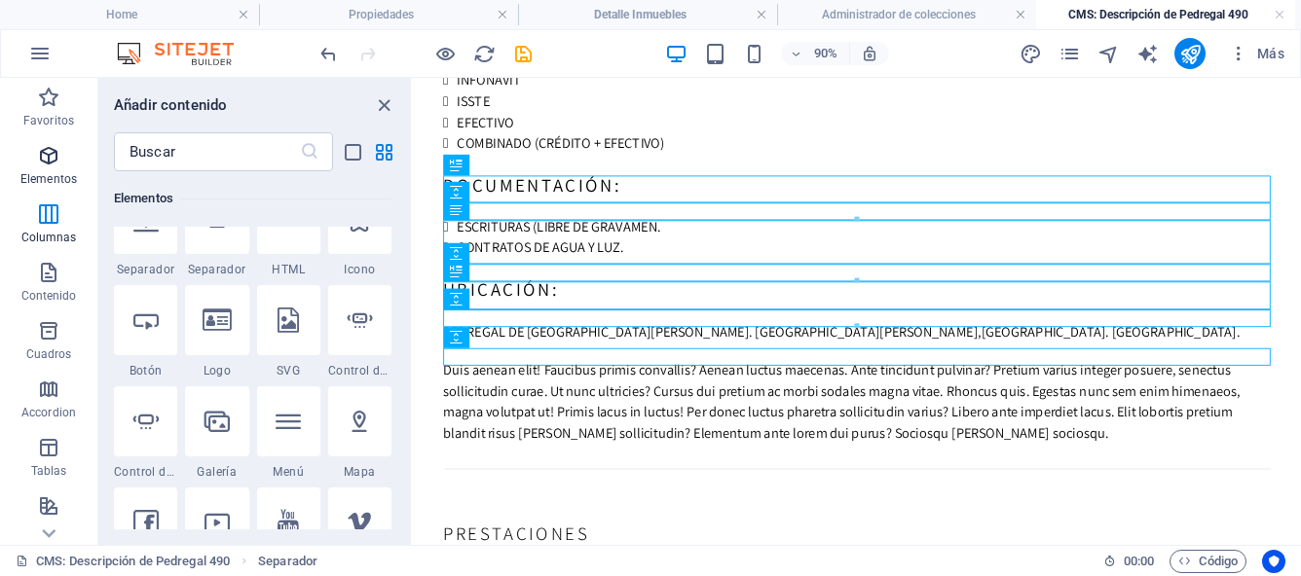
scroll to position [367, 0]
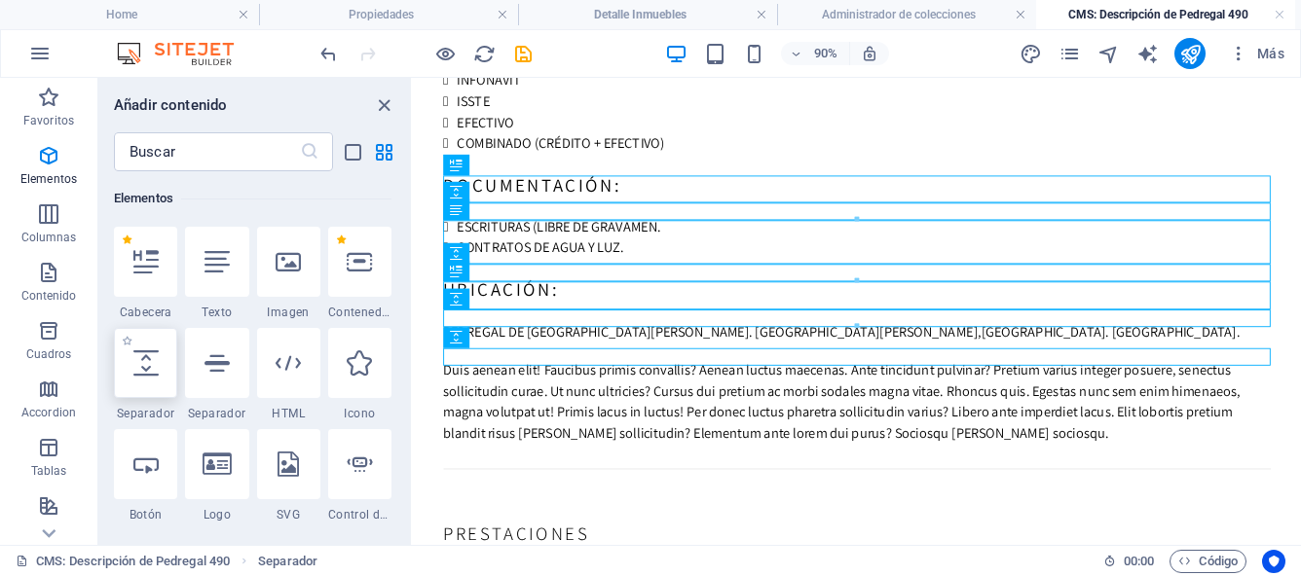
click at [148, 364] on icon at bounding box center [145, 363] width 25 height 25
select select "px"
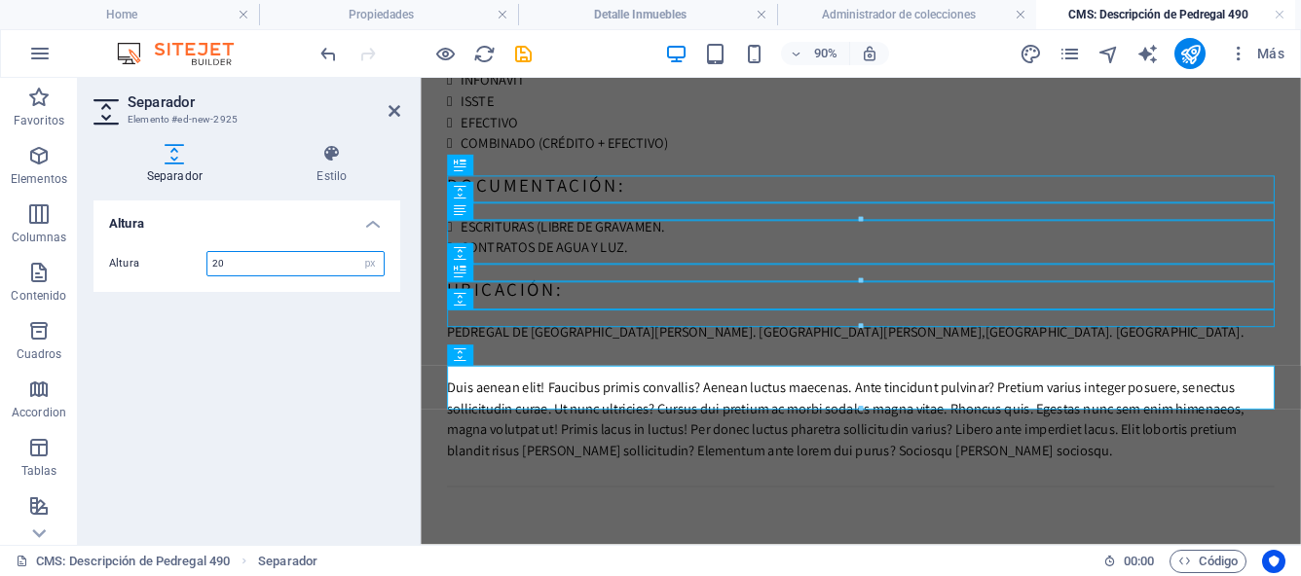
type input "20"
click at [177, 365] on div "Altura Altura 20 px rem vh vw" at bounding box center [246, 365] width 307 height 329
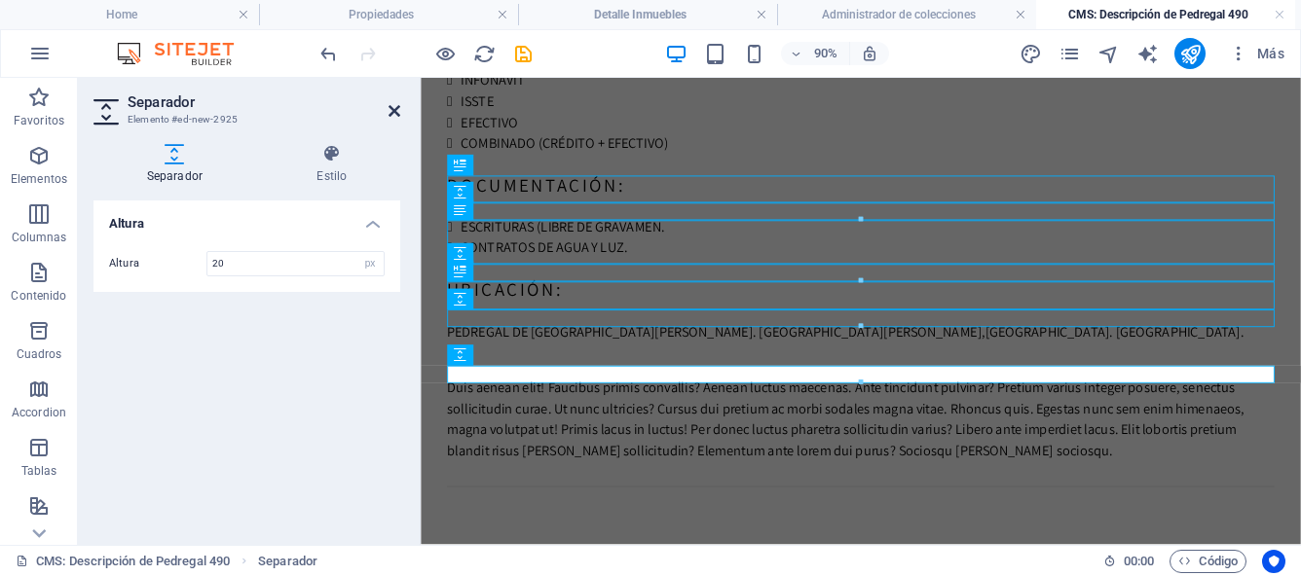
click at [393, 111] on icon at bounding box center [394, 111] width 12 height 16
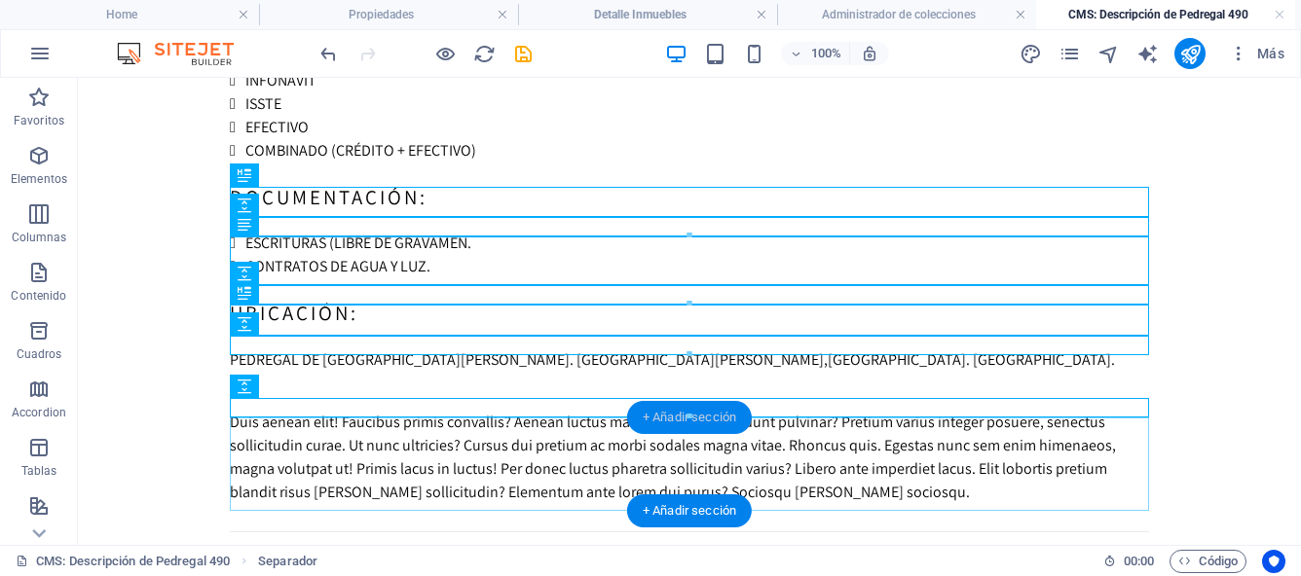
click at [718, 421] on div "+ Añadir sección" at bounding box center [689, 417] width 125 height 33
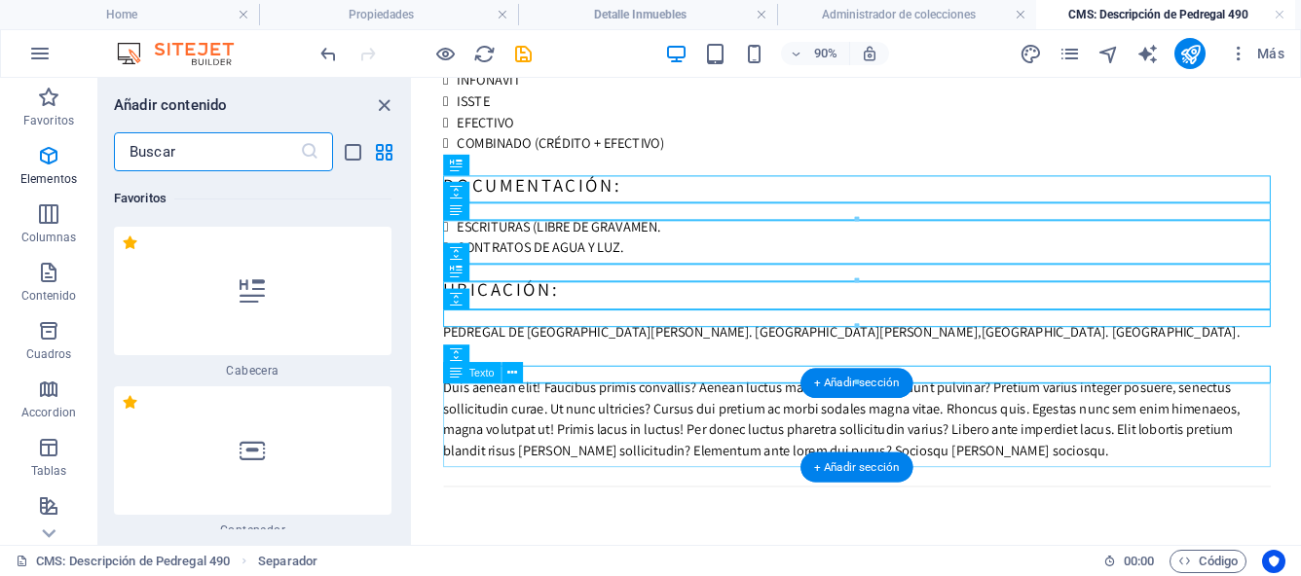
scroll to position [6604, 0]
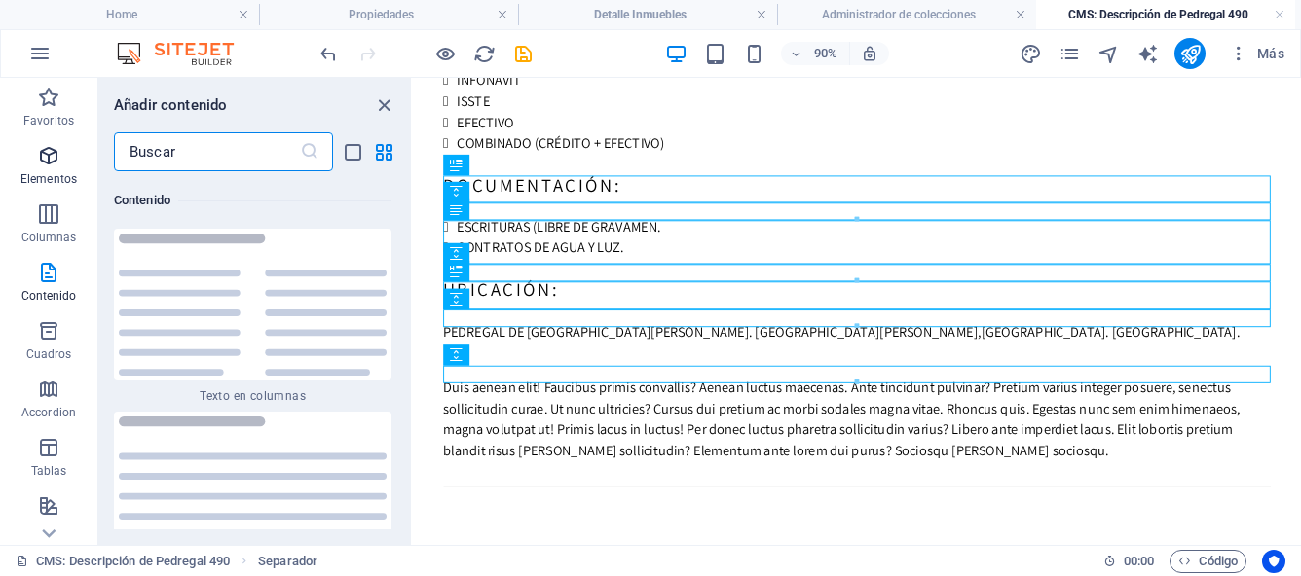
click at [46, 155] on icon "button" at bounding box center [48, 155] width 23 height 23
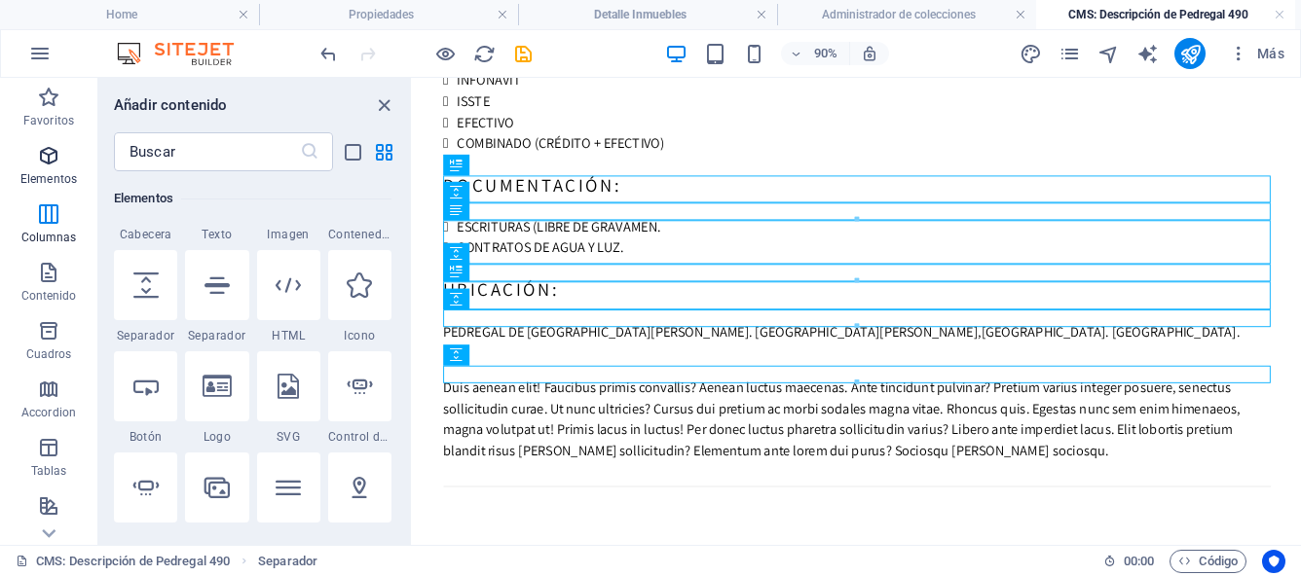
scroll to position [367, 0]
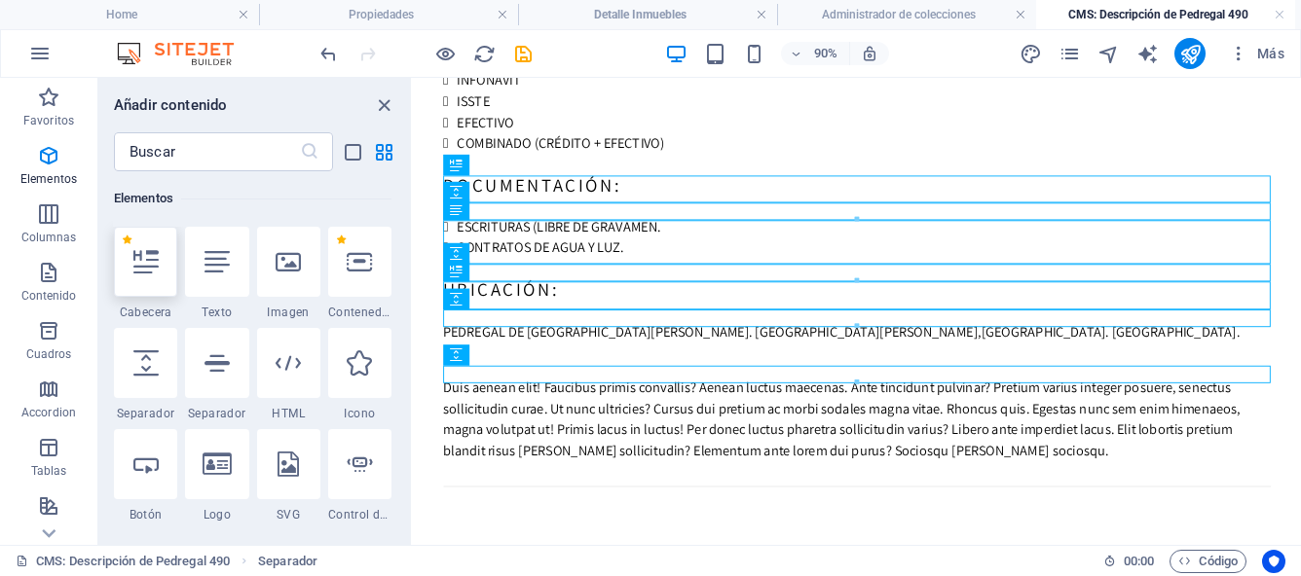
click at [147, 273] on icon at bounding box center [145, 261] width 25 height 25
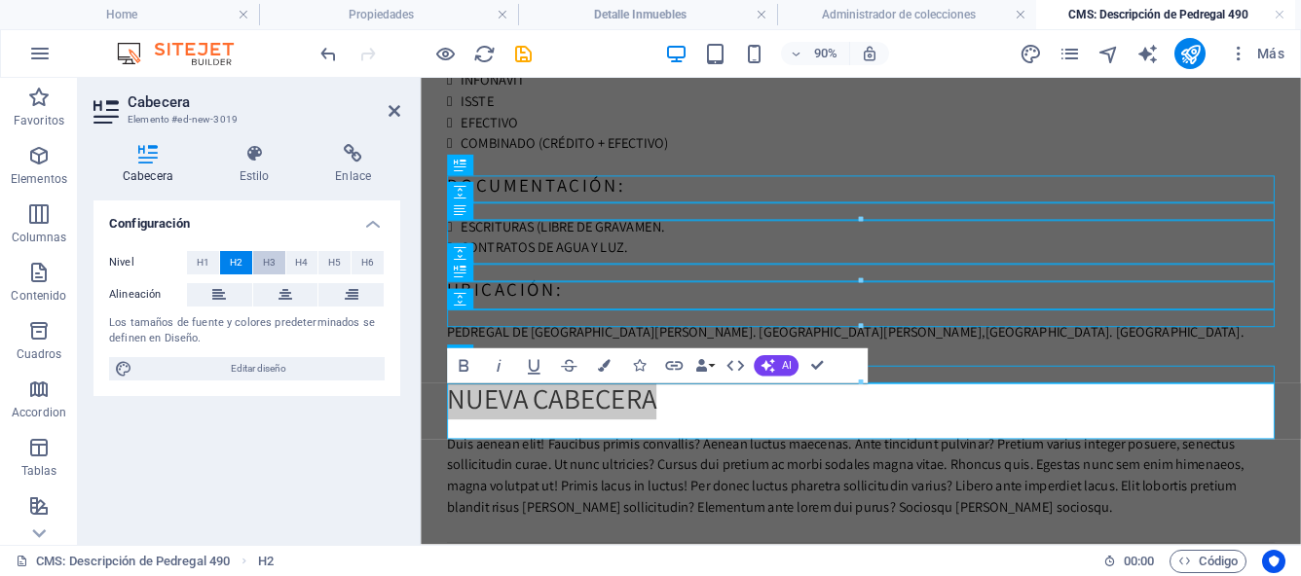
click at [270, 263] on span "H3" at bounding box center [269, 262] width 13 height 23
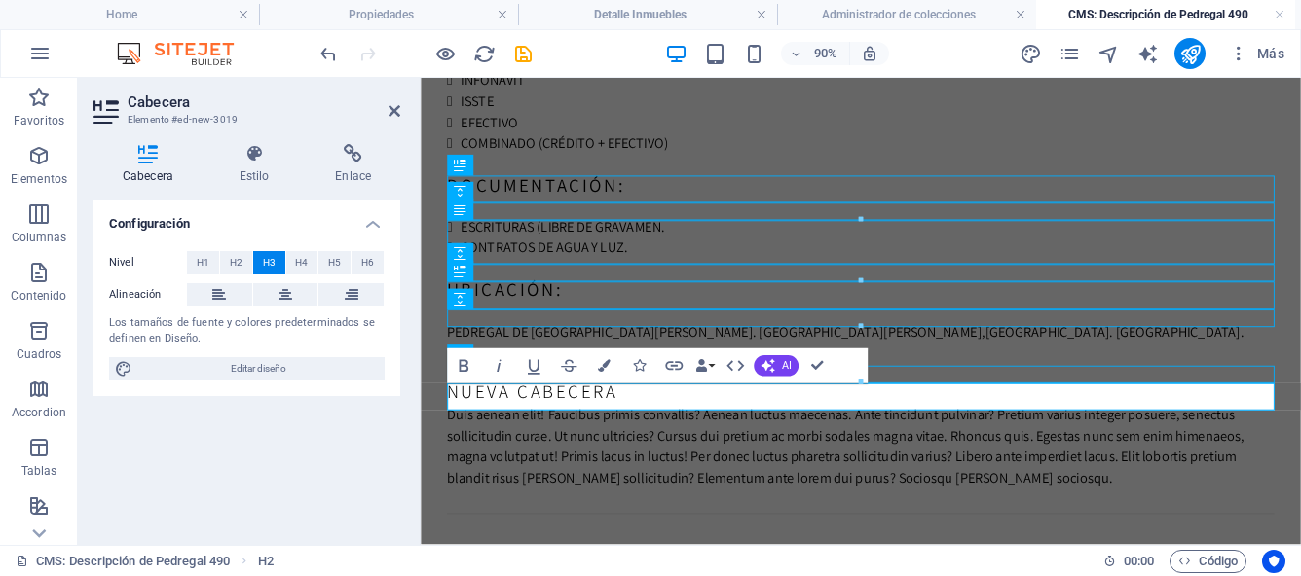
click at [640, 433] on h3 "Nueva cabecera" at bounding box center [909, 426] width 919 height 30
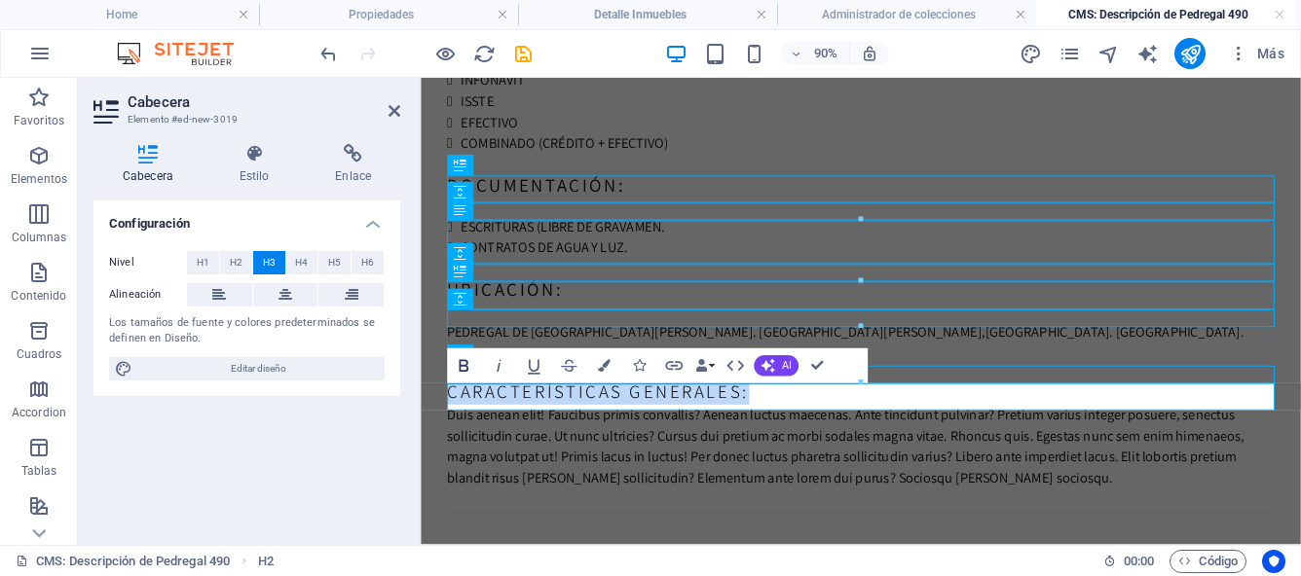
click at [463, 370] on icon "button" at bounding box center [464, 365] width 10 height 13
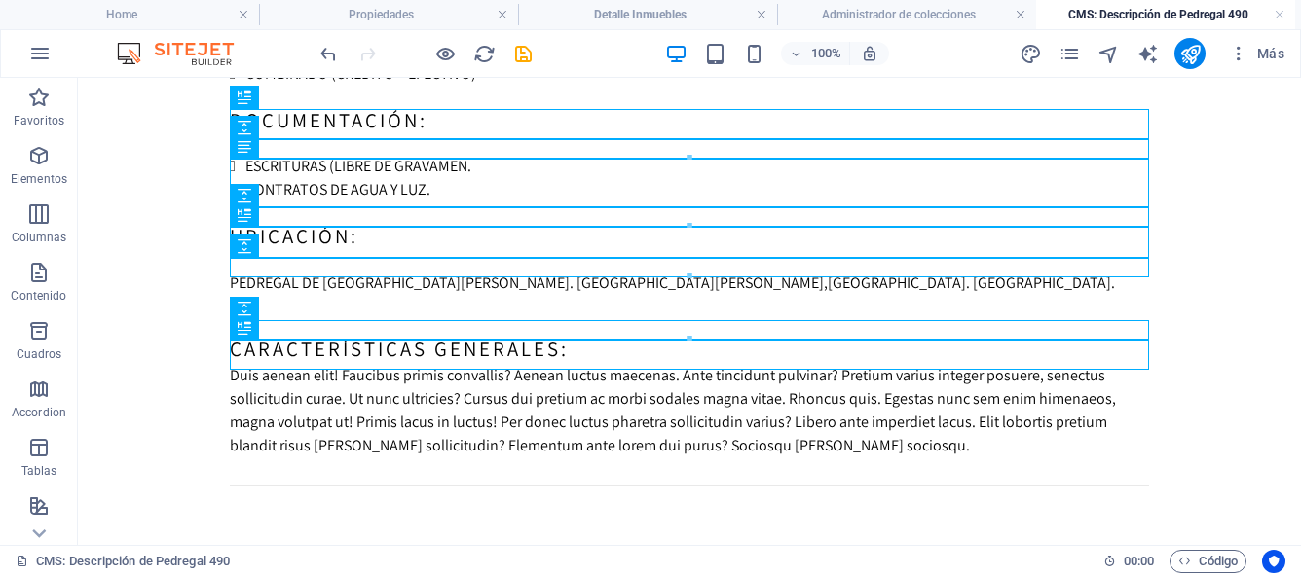
scroll to position [330, 0]
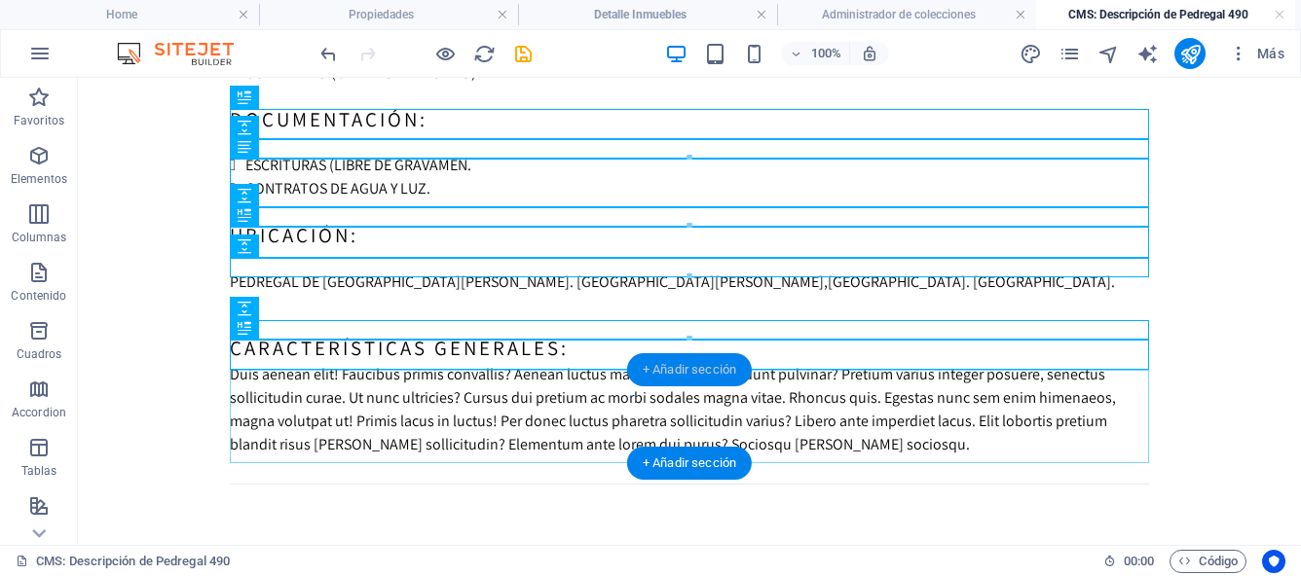
click at [661, 372] on div "+ Añadir sección" at bounding box center [689, 369] width 125 height 33
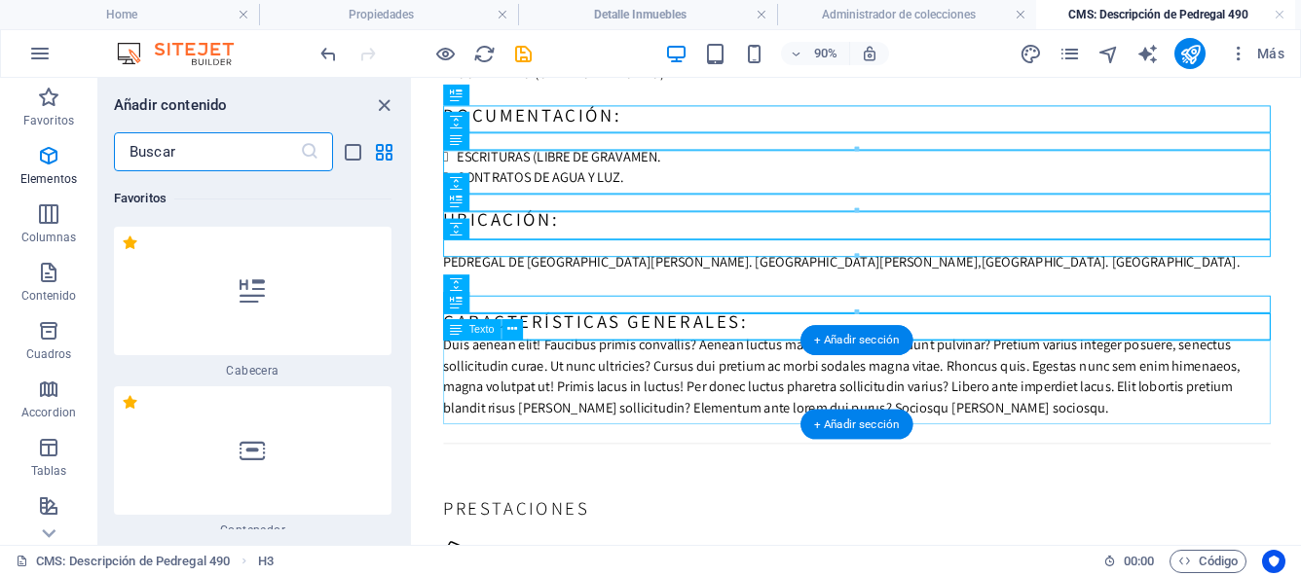
scroll to position [6604, 0]
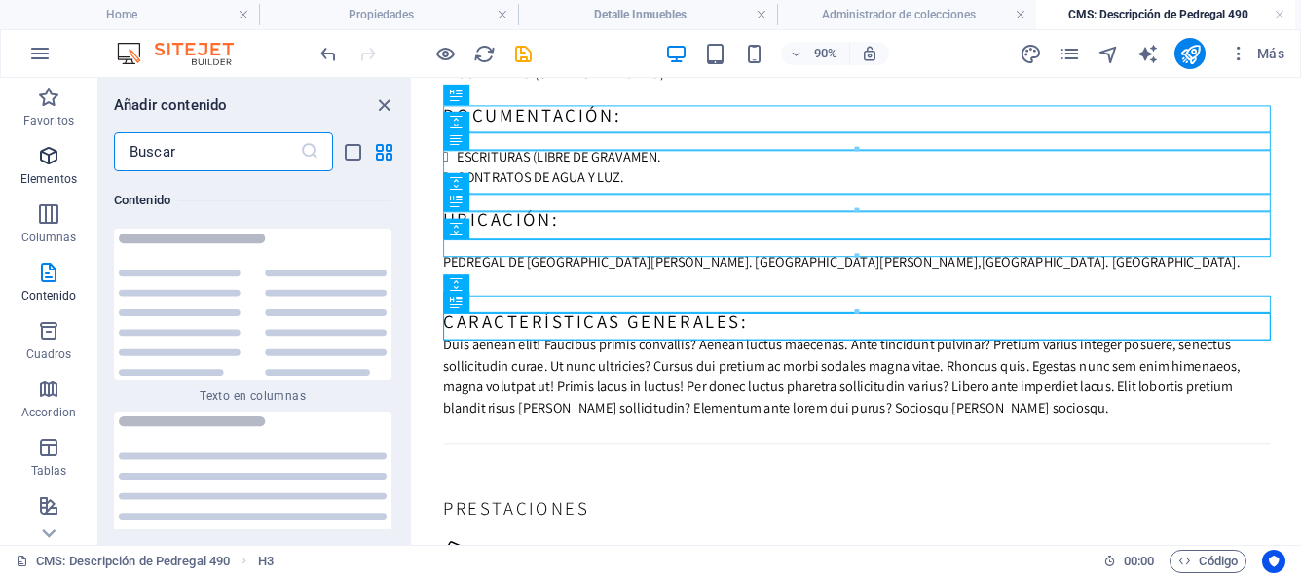
click at [50, 166] on icon "button" at bounding box center [48, 155] width 23 height 23
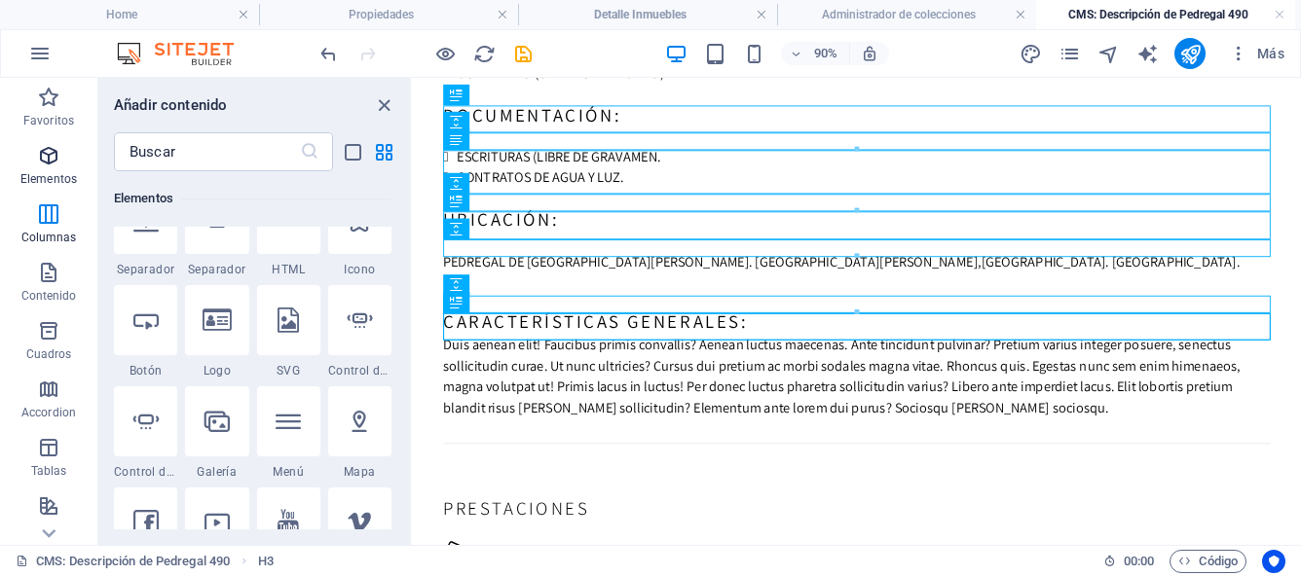
scroll to position [367, 0]
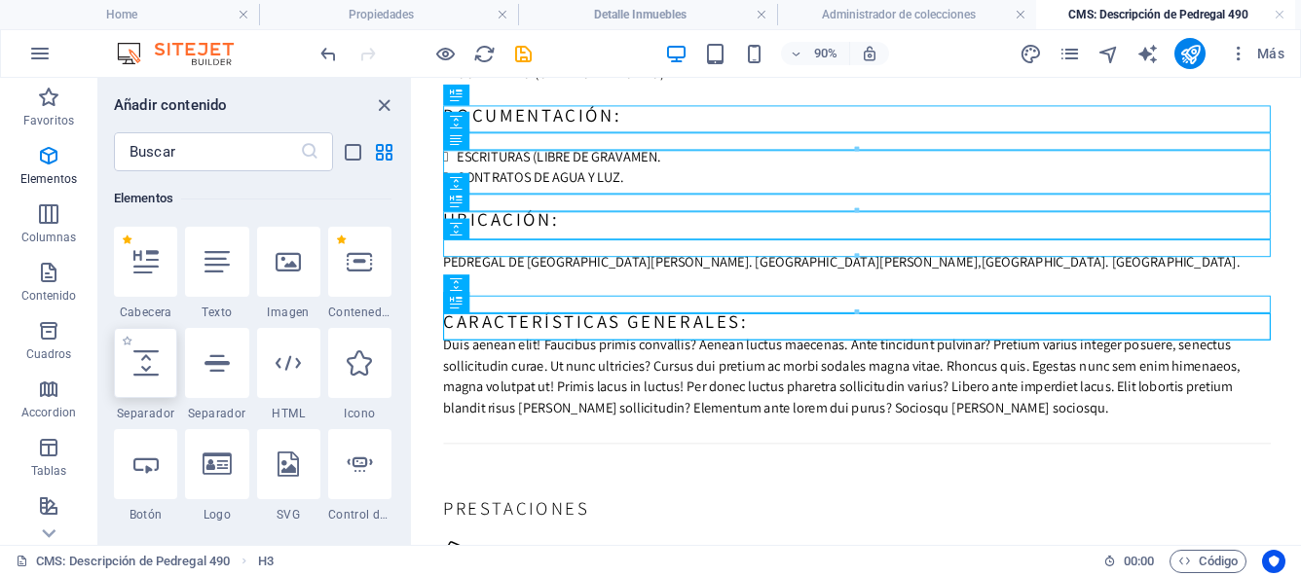
click at [154, 346] on div at bounding box center [145, 363] width 63 height 70
select select "px"
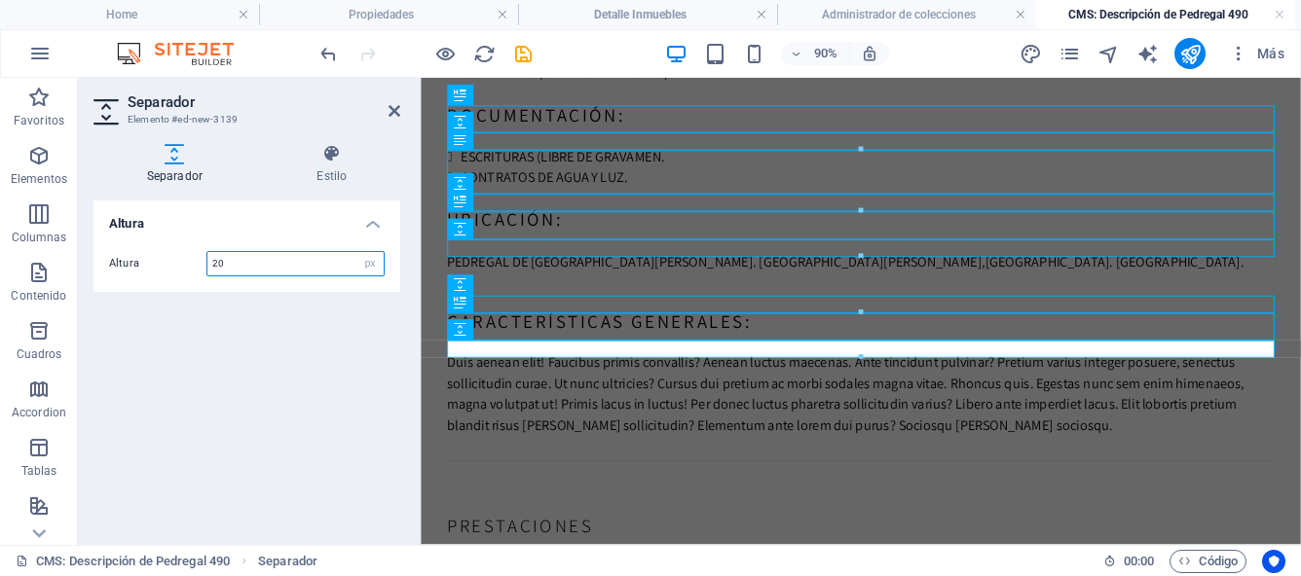
type input "20"
click at [173, 370] on div "Altura Altura 20 px rem vh vw" at bounding box center [246, 365] width 307 height 329
click at [392, 109] on icon at bounding box center [394, 111] width 12 height 16
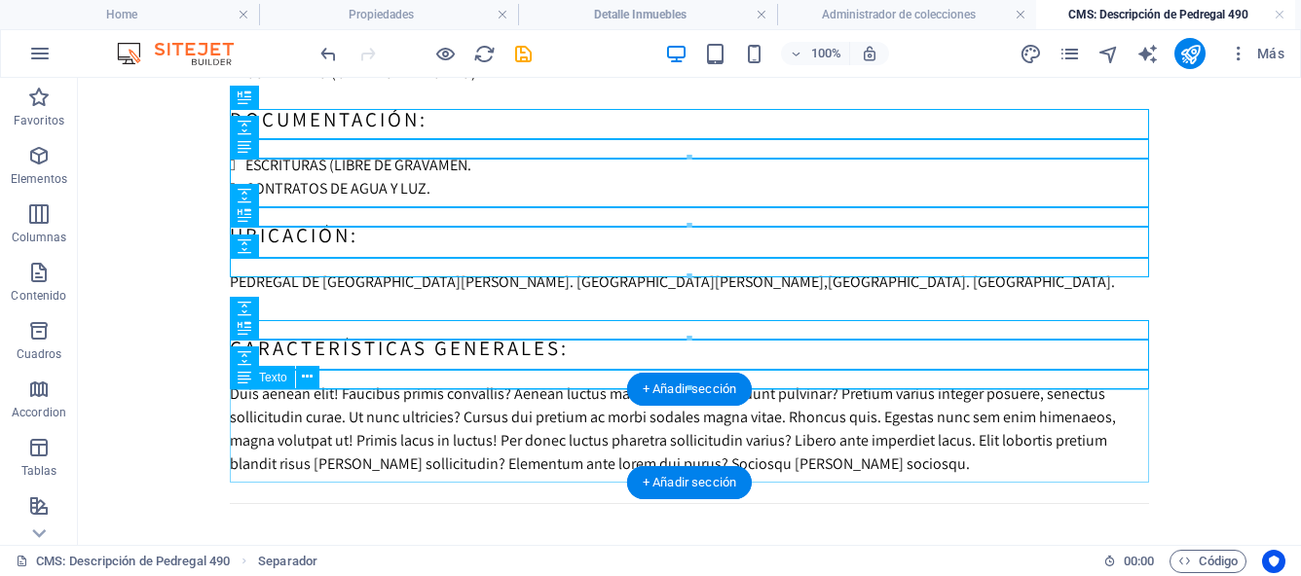
scroll to position [400, 0]
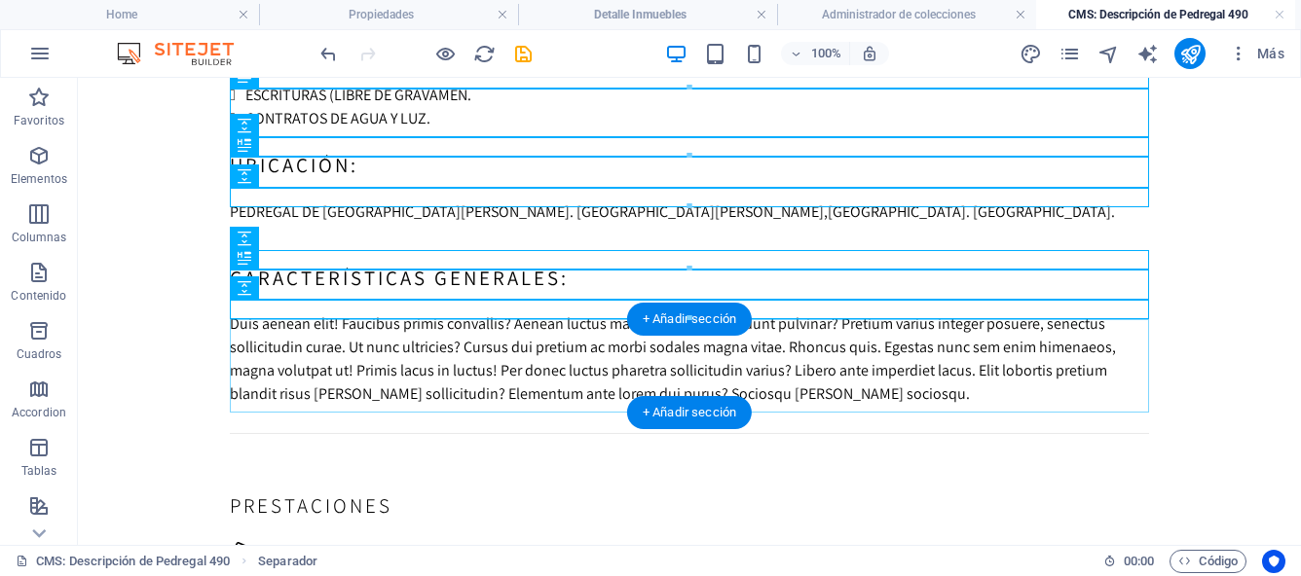
click at [667, 326] on div "+ Añadir sección" at bounding box center [689, 319] width 125 height 33
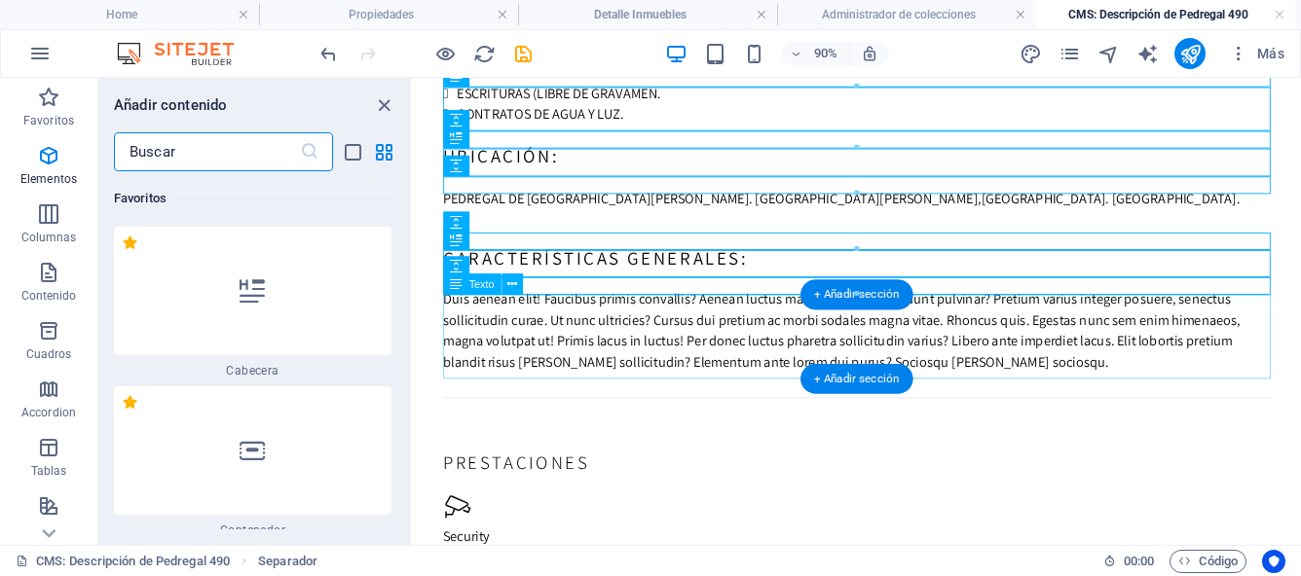
scroll to position [6604, 0]
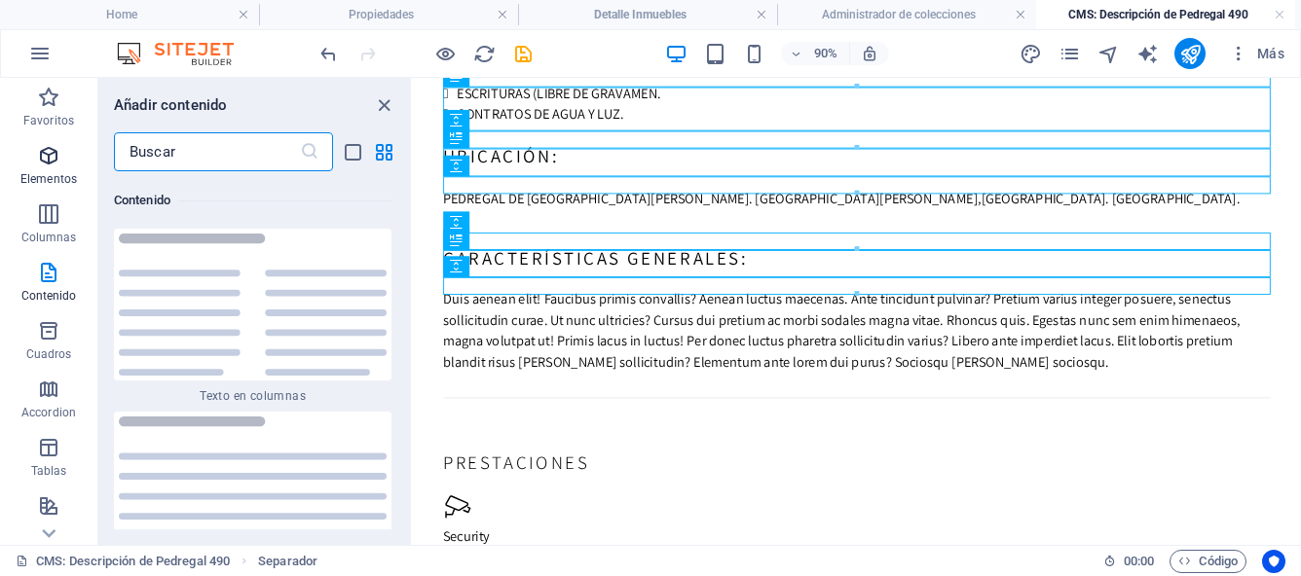
click at [55, 171] on p "Elementos" at bounding box center [48, 179] width 56 height 16
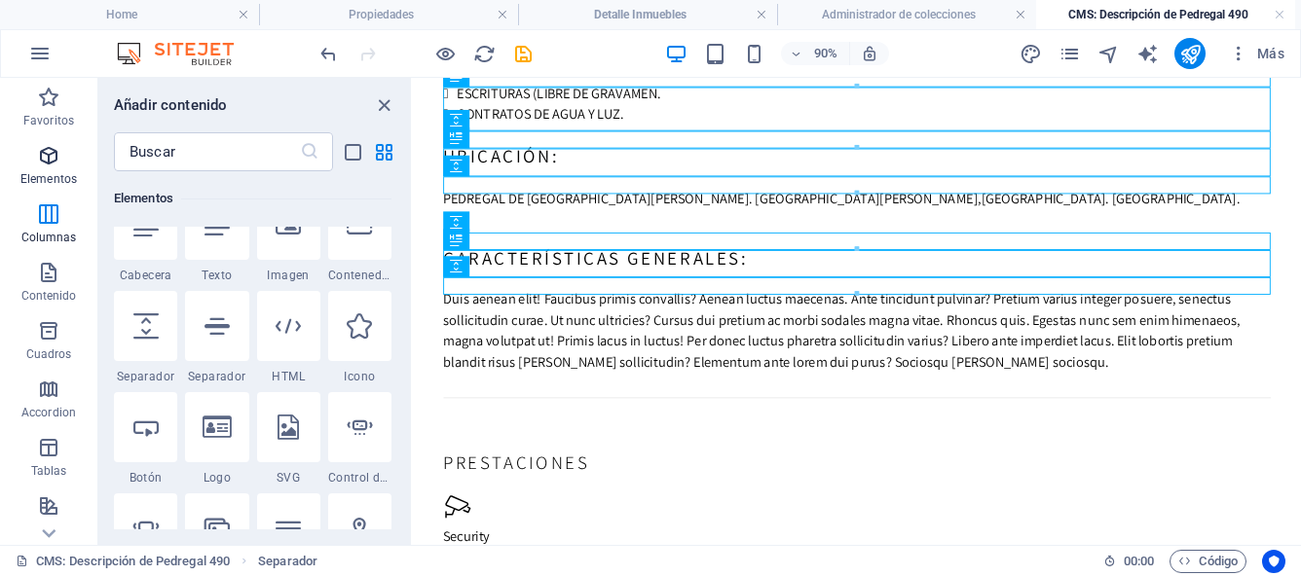
scroll to position [367, 0]
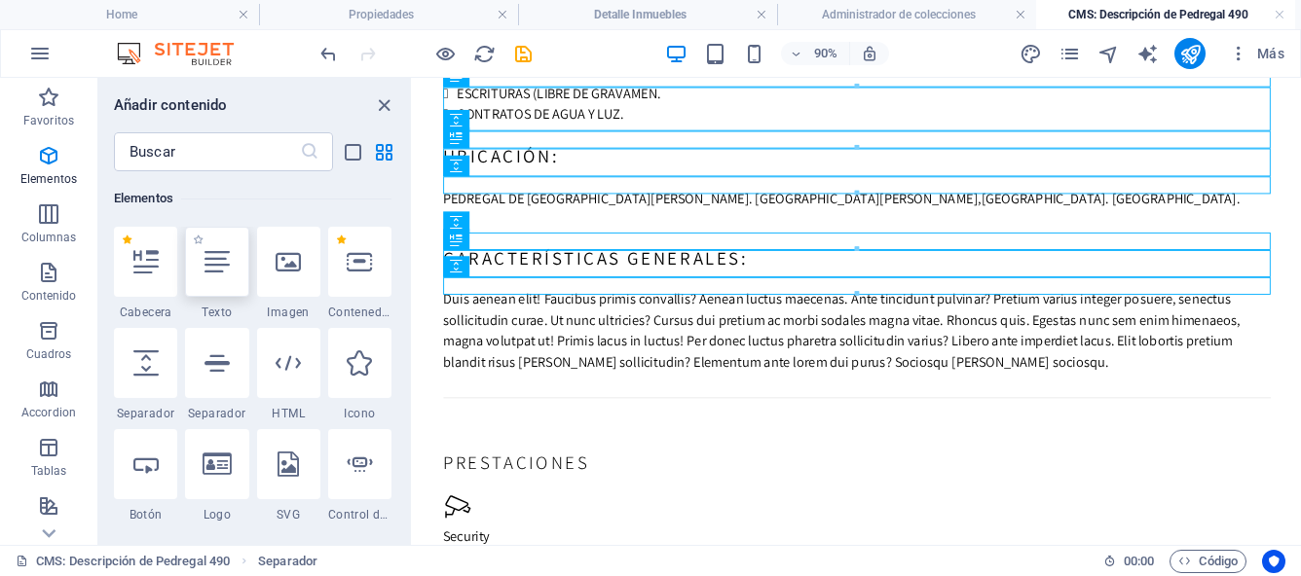
click at [213, 265] on icon at bounding box center [216, 261] width 25 height 25
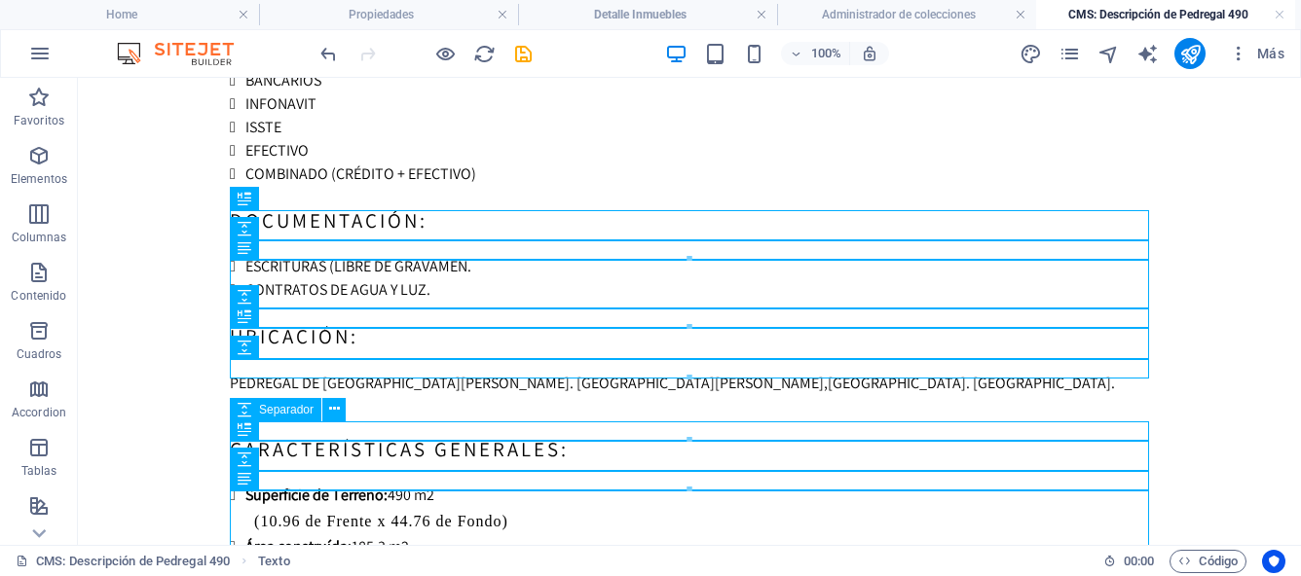
scroll to position [341, 0]
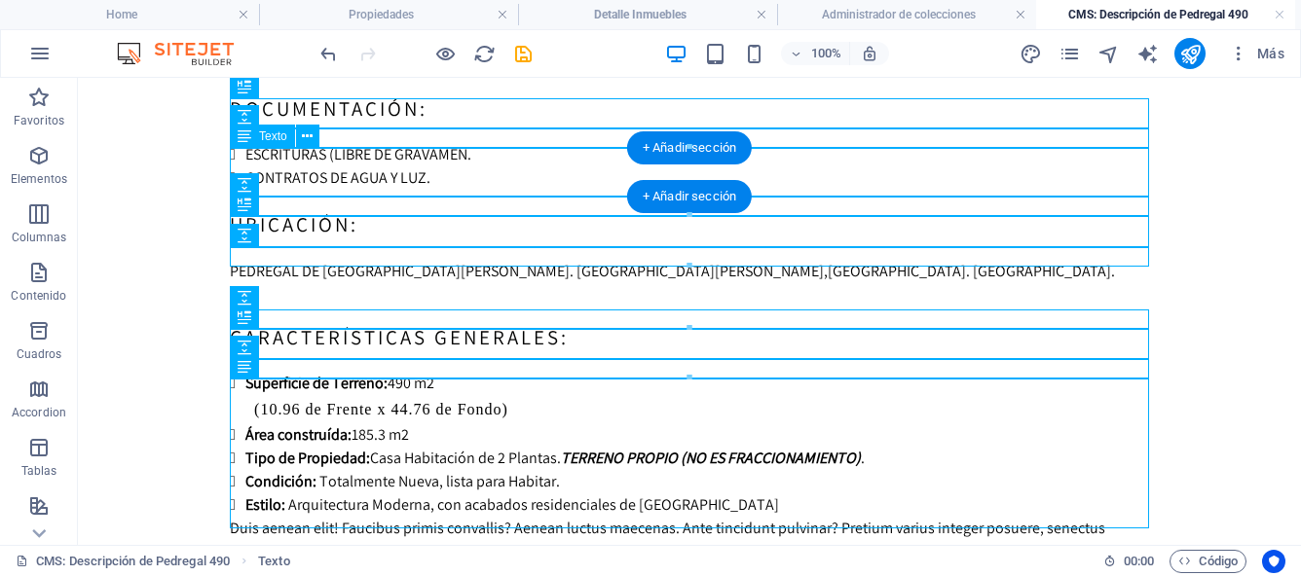
click at [401, 182] on div "ESCRITURAS (LIBRE DE GRAVAMEN. CONTRATOS DE AGUA Y LUZ." at bounding box center [689, 166] width 919 height 47
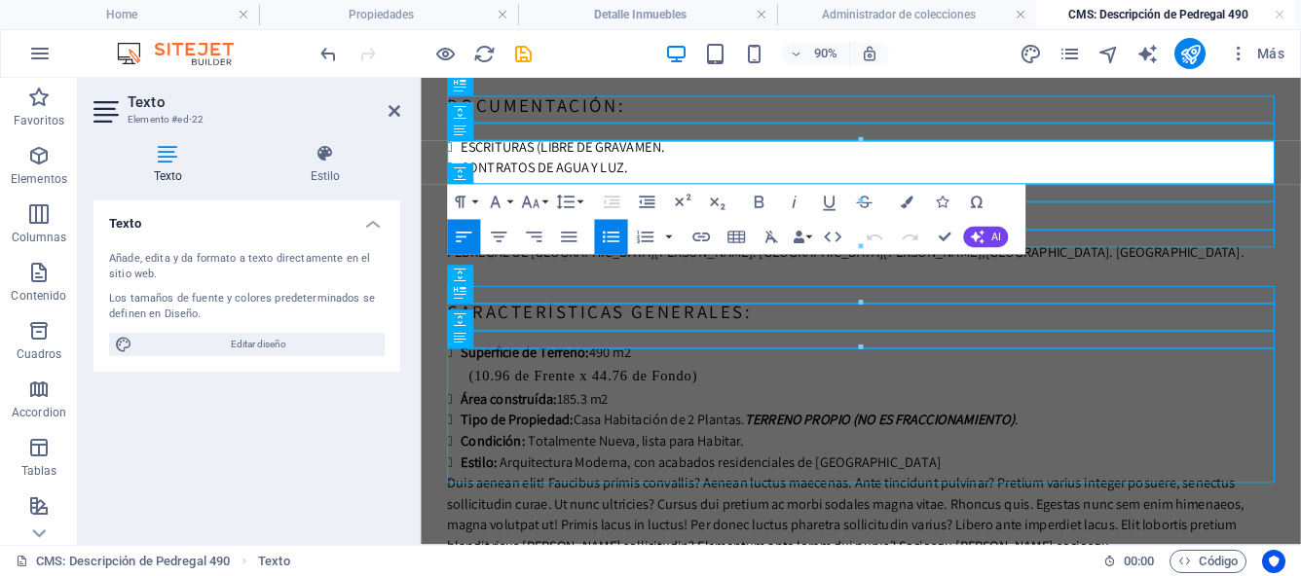
click at [545, 200] on div at bounding box center [861, 203] width 826 height 6
click at [542, 192] on button "Font Size" at bounding box center [533, 202] width 33 height 35
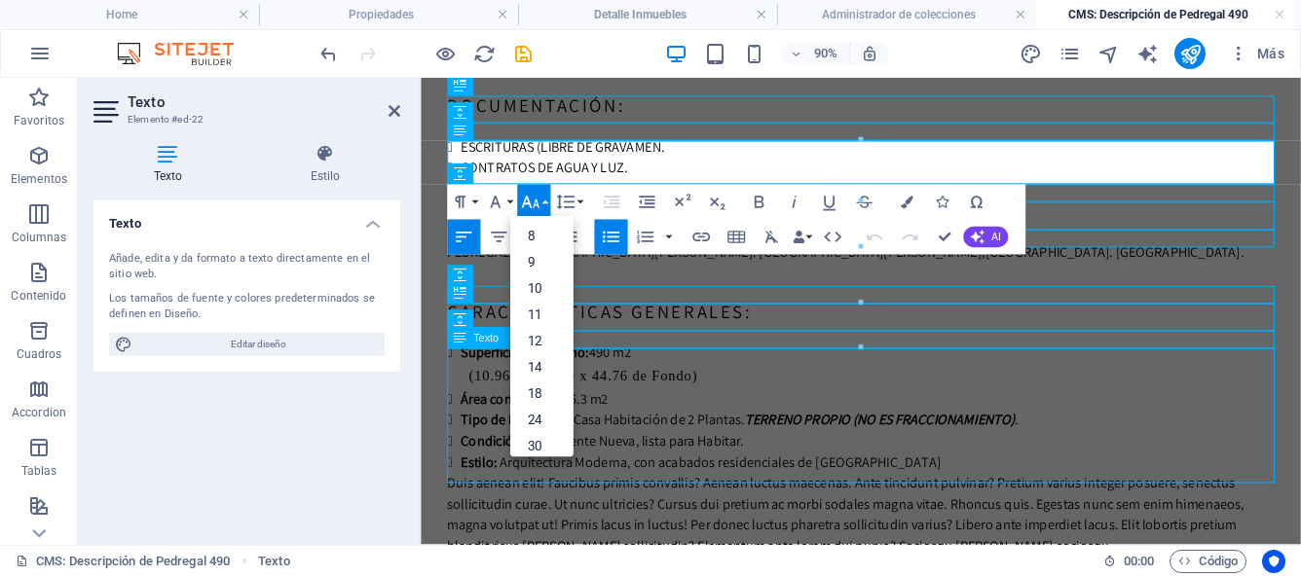
click at [1046, 432] on div "Superficie de Terreno: 490 m2 (10.96 de Frente x 44.76 de Fondo) Área construíd…" at bounding box center [909, 444] width 919 height 145
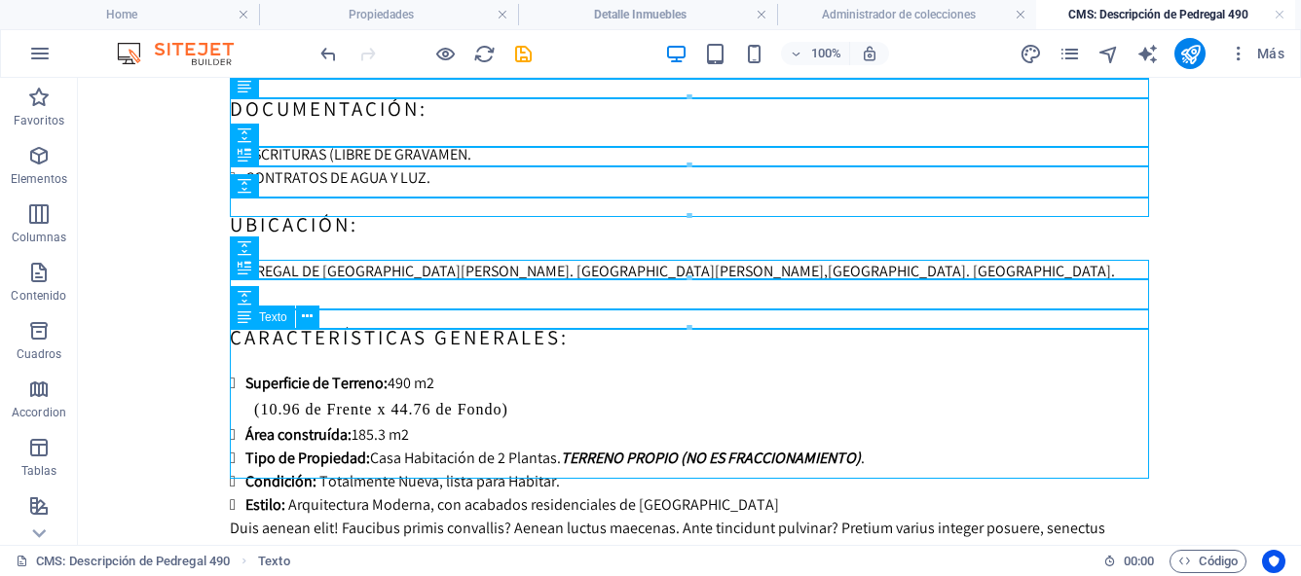
scroll to position [393, 0]
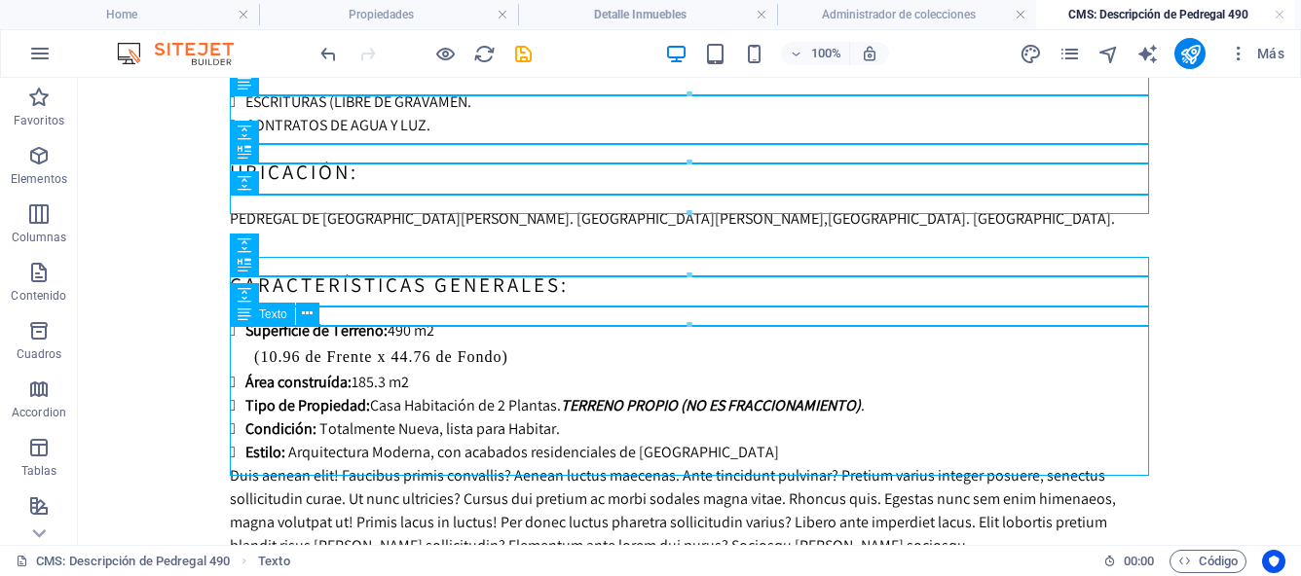
click at [257, 364] on div "Superficie de Terreno: 490 m2 (10.96 de Frente x 44.76 de Fondo) Área construíd…" at bounding box center [689, 391] width 919 height 145
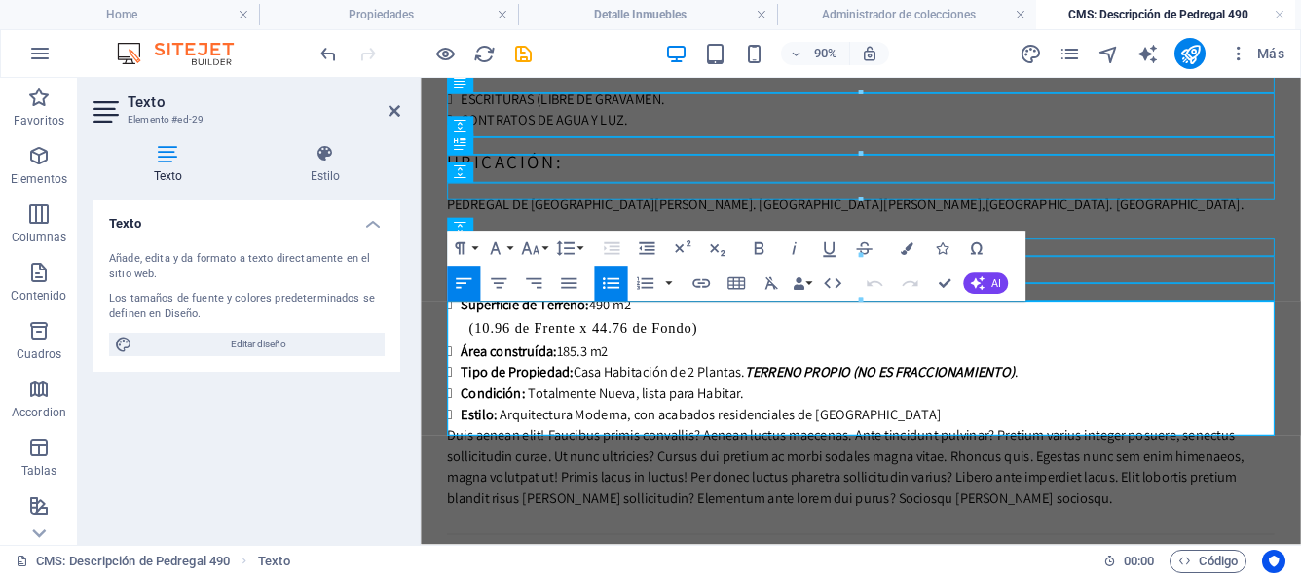
click at [478, 365] on span "(10.96 de Frente x 44.76 de Fondo)" at bounding box center [601, 357] width 254 height 17
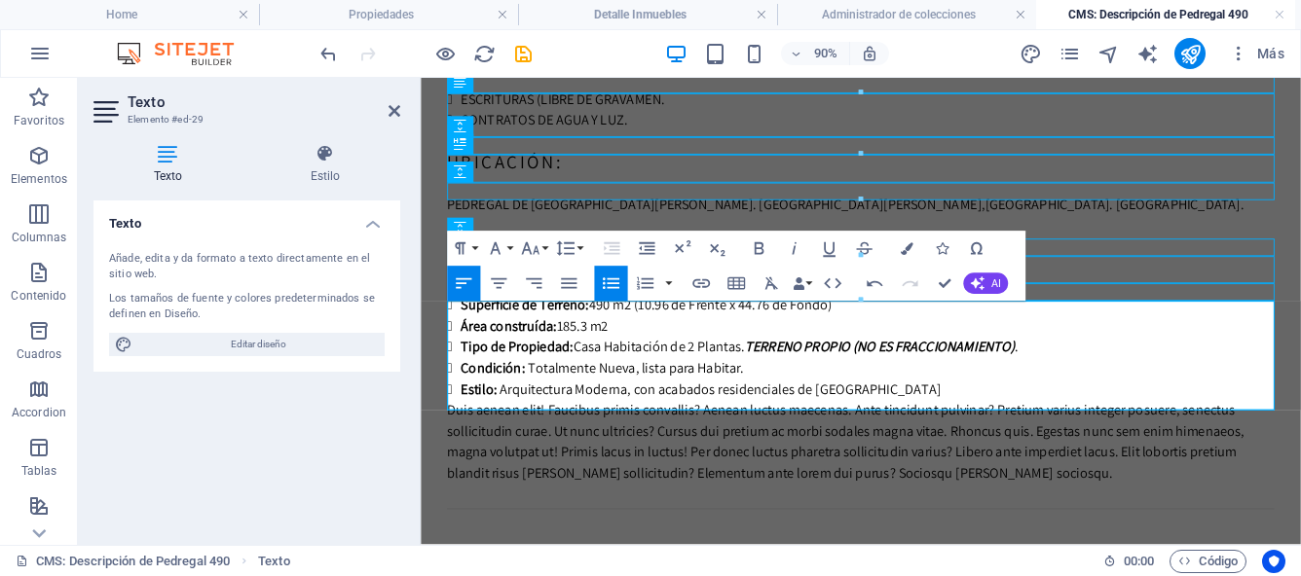
click at [922, 430] on li "Estilo: Arquitectura Moderna, con acabados residenciales de Calidad" at bounding box center [917, 424] width 904 height 23
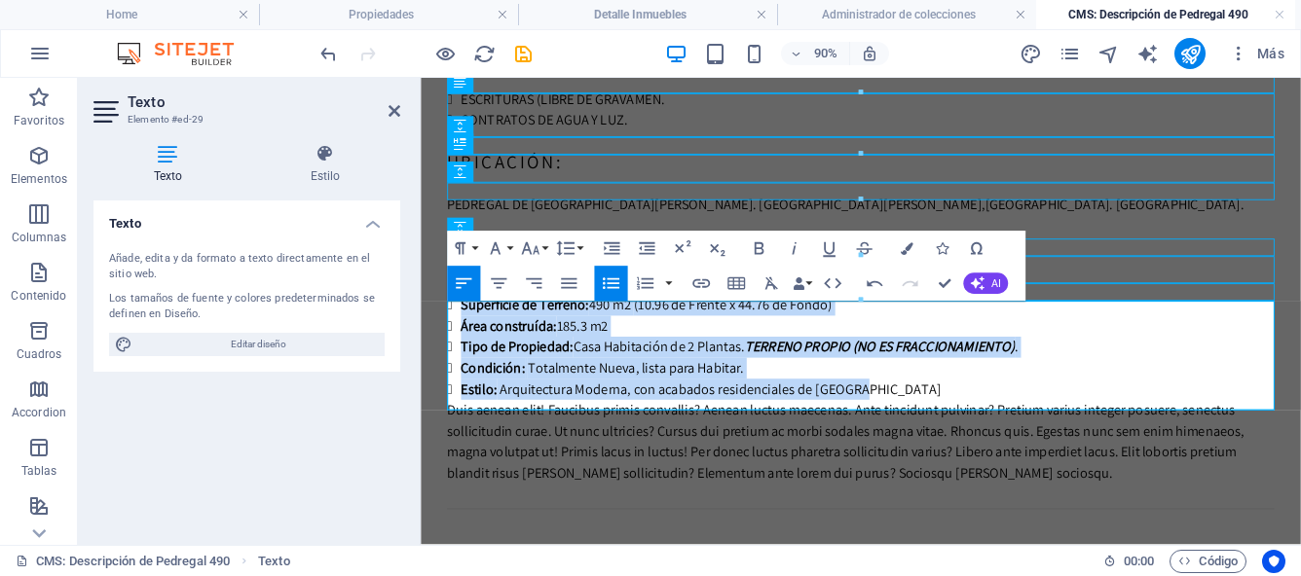
drag, startPoint x: 922, startPoint y: 430, endPoint x: 424, endPoint y: 348, distance: 505.3
click at [424, 348] on body "Skip to main content FORMAS DE PAGO SE ACEPTAN TODO TIPOS DE CRÉDITOS: BANCARIO…" at bounding box center [910, 336] width 978 height 1302
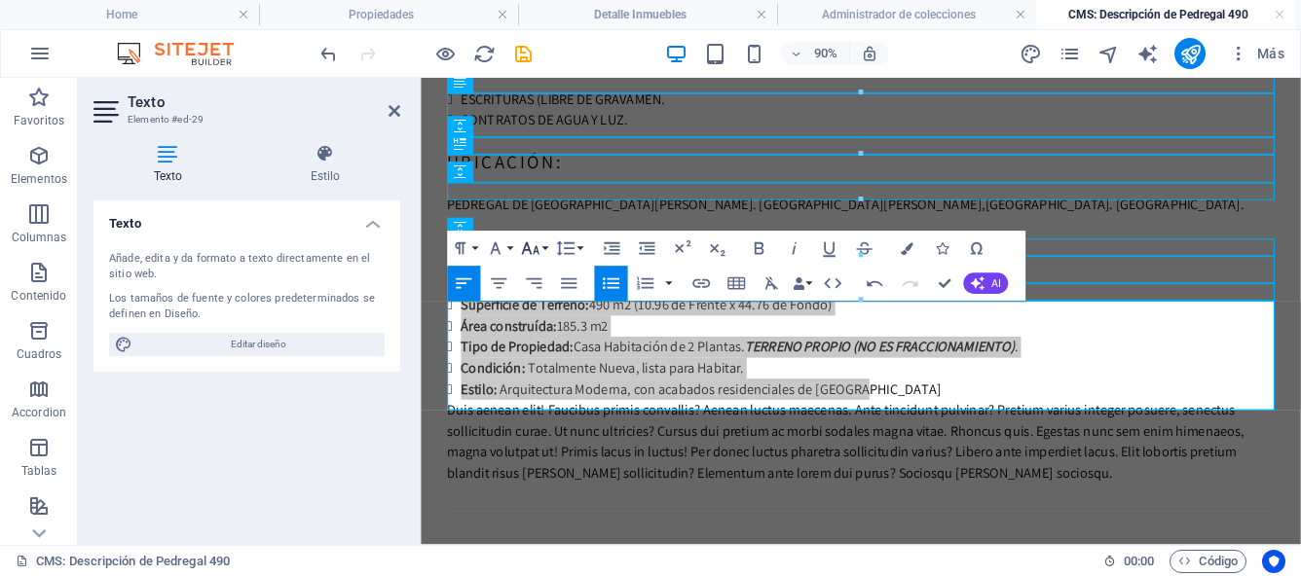
click at [542, 243] on button "Font Size" at bounding box center [533, 248] width 33 height 35
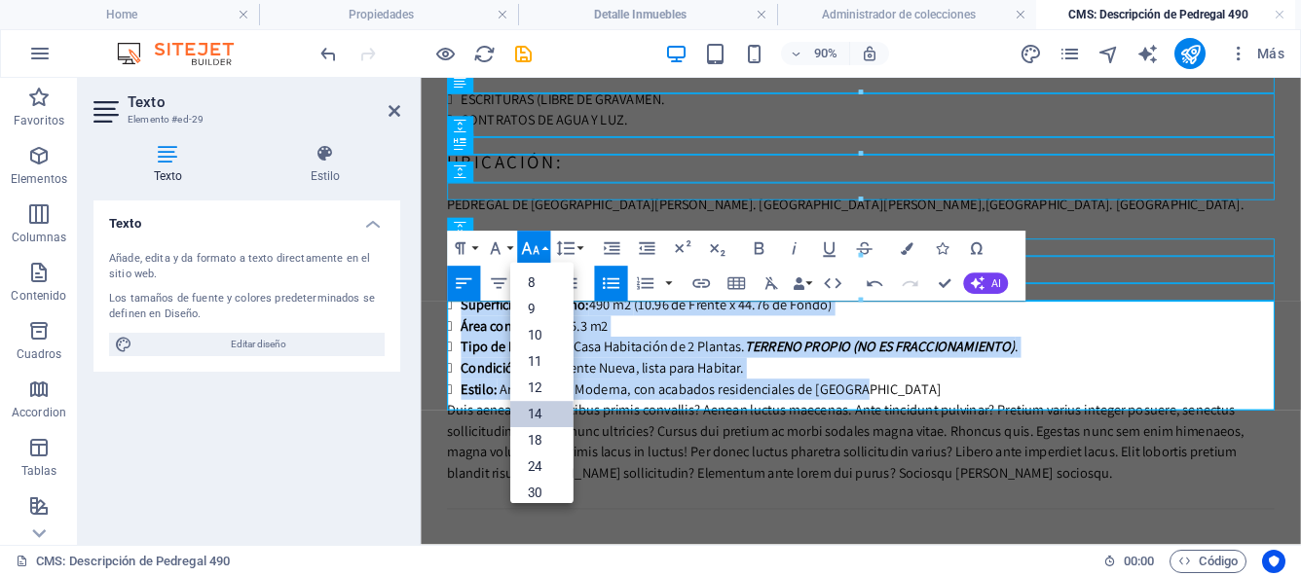
click at [544, 412] on link "14" at bounding box center [541, 414] width 63 height 26
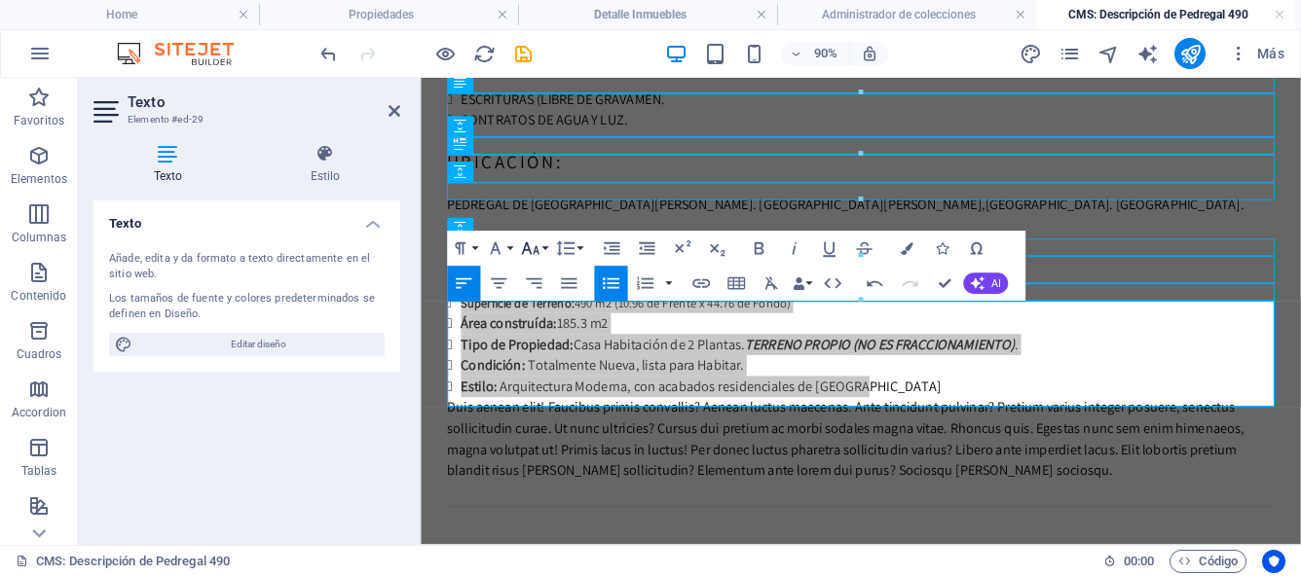
click at [543, 248] on button "Font Size" at bounding box center [533, 248] width 33 height 35
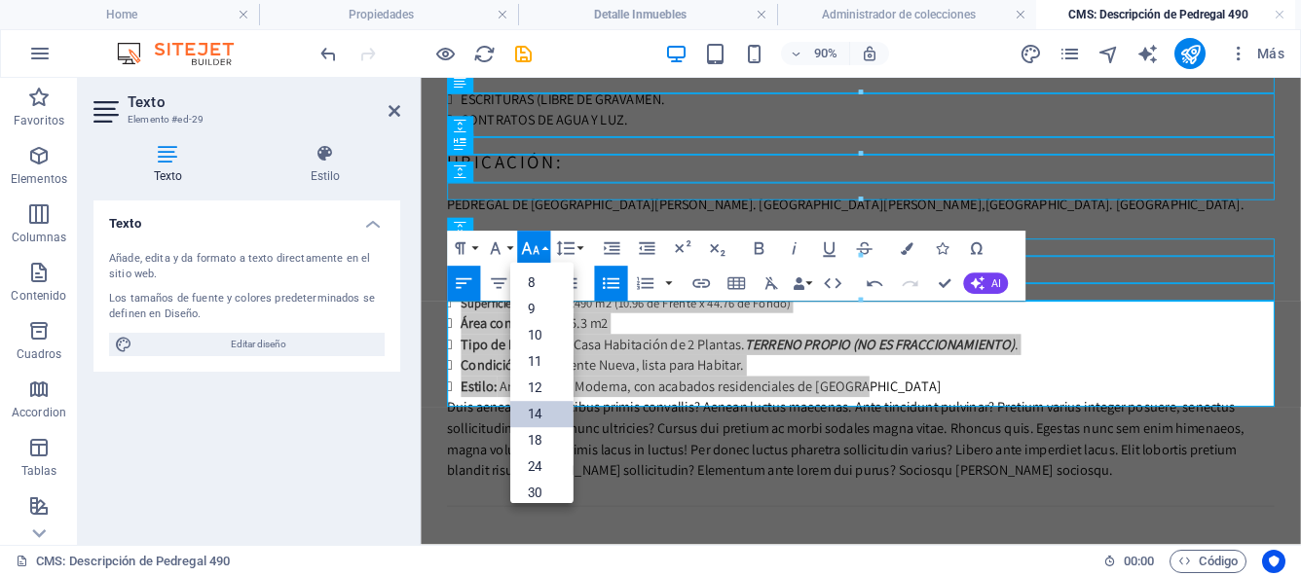
scroll to position [157, 0]
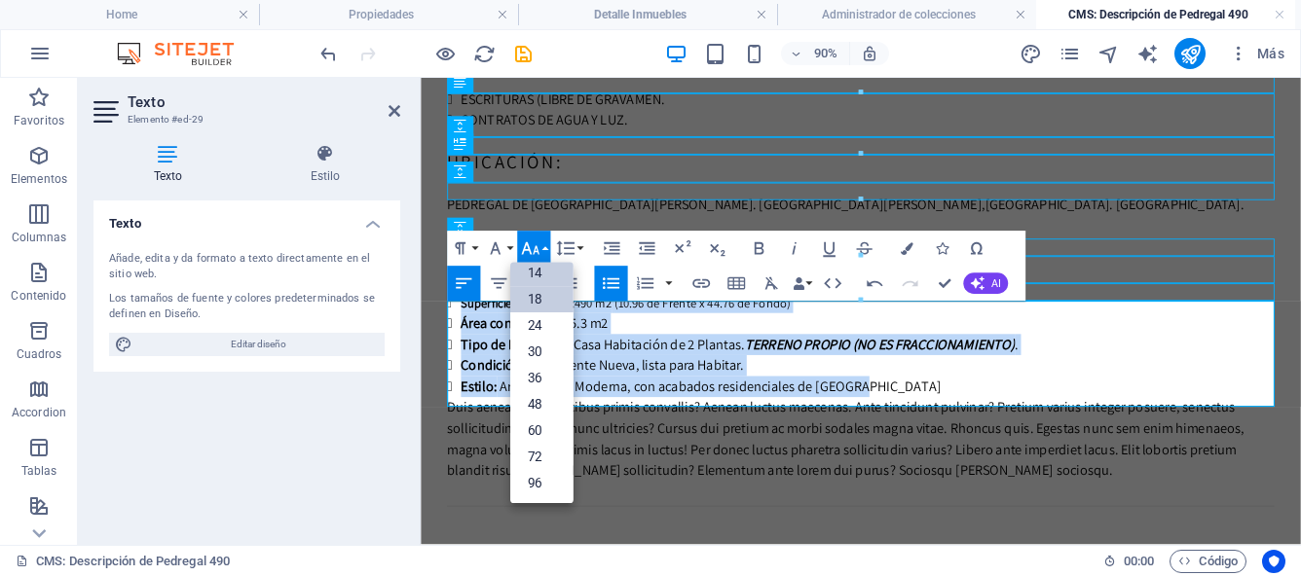
click at [551, 306] on link "18" at bounding box center [541, 299] width 63 height 26
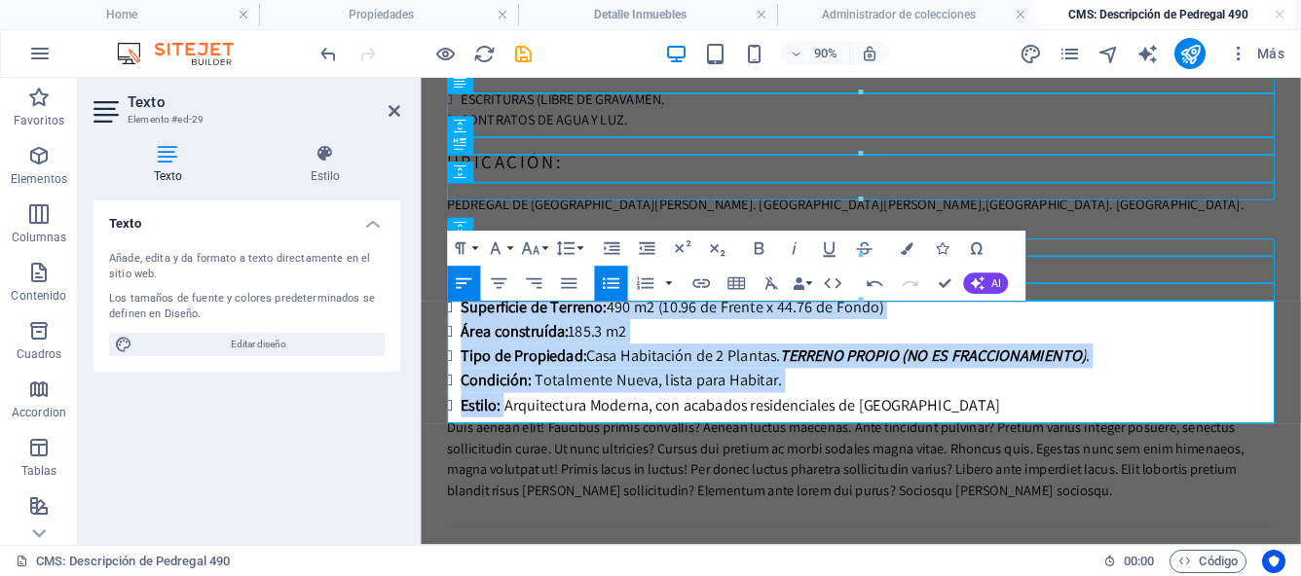
click at [988, 456] on li "Estilo: Arquitectura Moderna, con acabados residenciales de Calidad" at bounding box center [917, 441] width 904 height 27
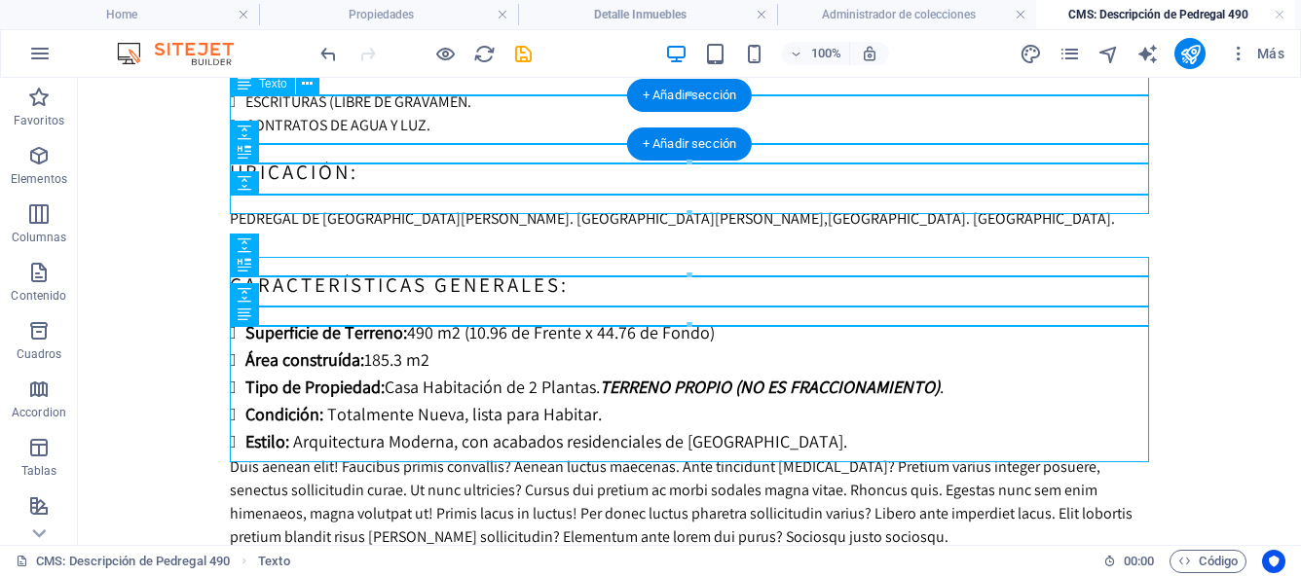
click at [397, 131] on div "ESCRITURAS (LIBRE DE GRAVAMEN. CONTRATOS DE AGUA Y LUZ." at bounding box center [689, 114] width 919 height 47
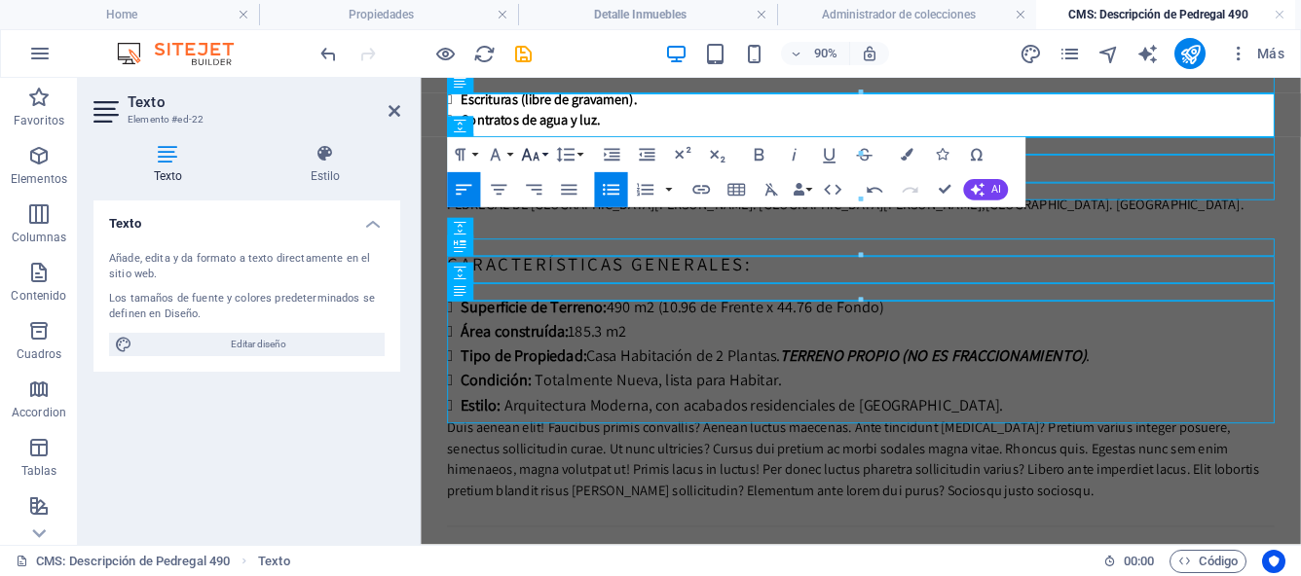
click at [539, 145] on icon "button" at bounding box center [530, 155] width 21 height 21
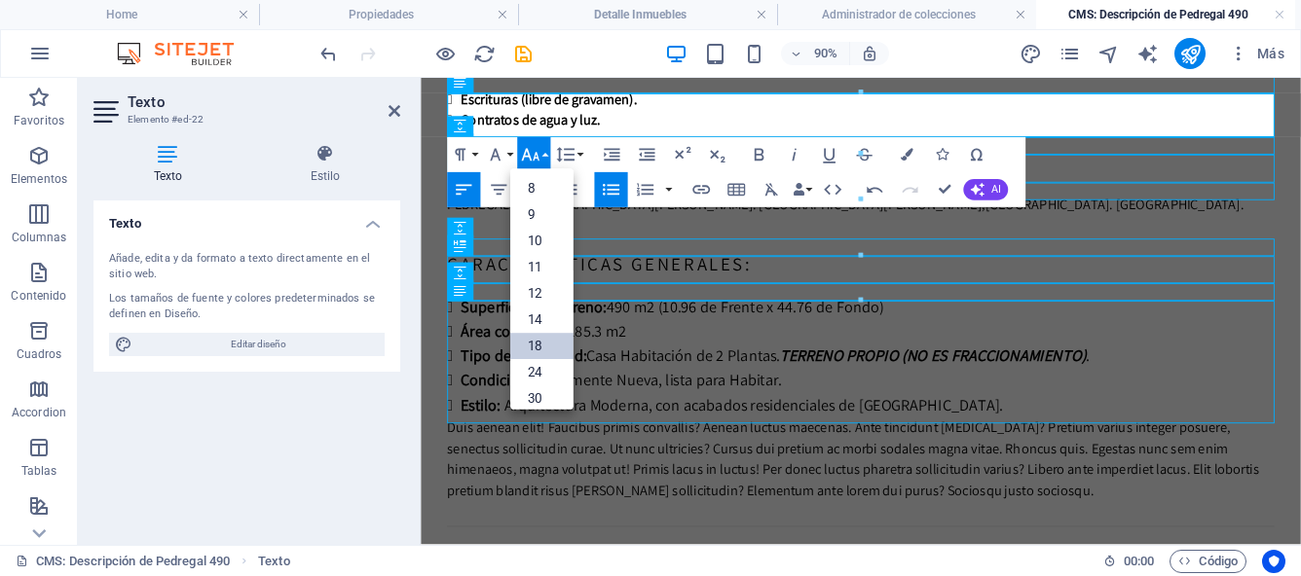
click at [550, 345] on link "18" at bounding box center [541, 347] width 63 height 26
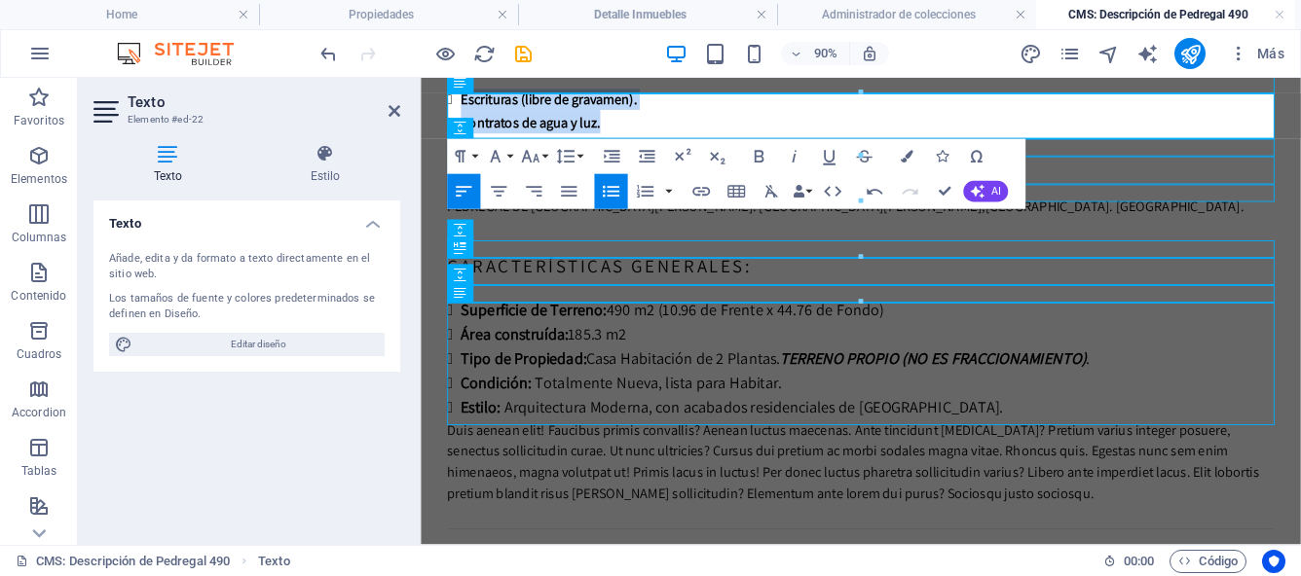
click at [545, 158] on div at bounding box center [861, 157] width 826 height 6
click at [537, 152] on icon "button" at bounding box center [530, 157] width 21 height 21
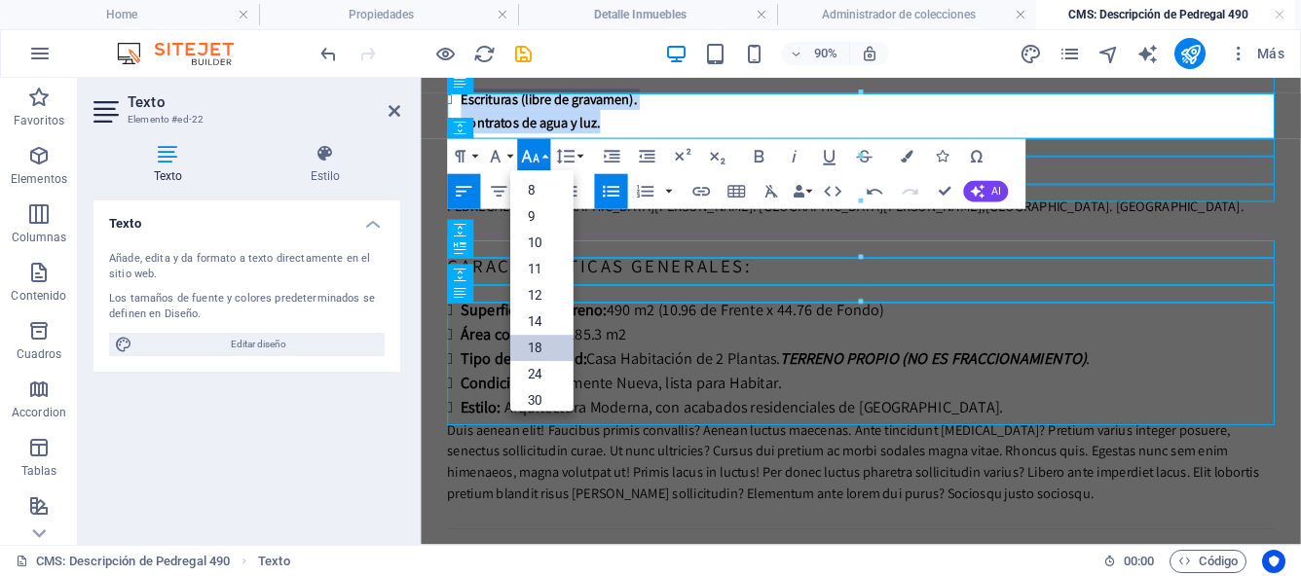
click at [543, 343] on link "18" at bounding box center [541, 349] width 63 height 26
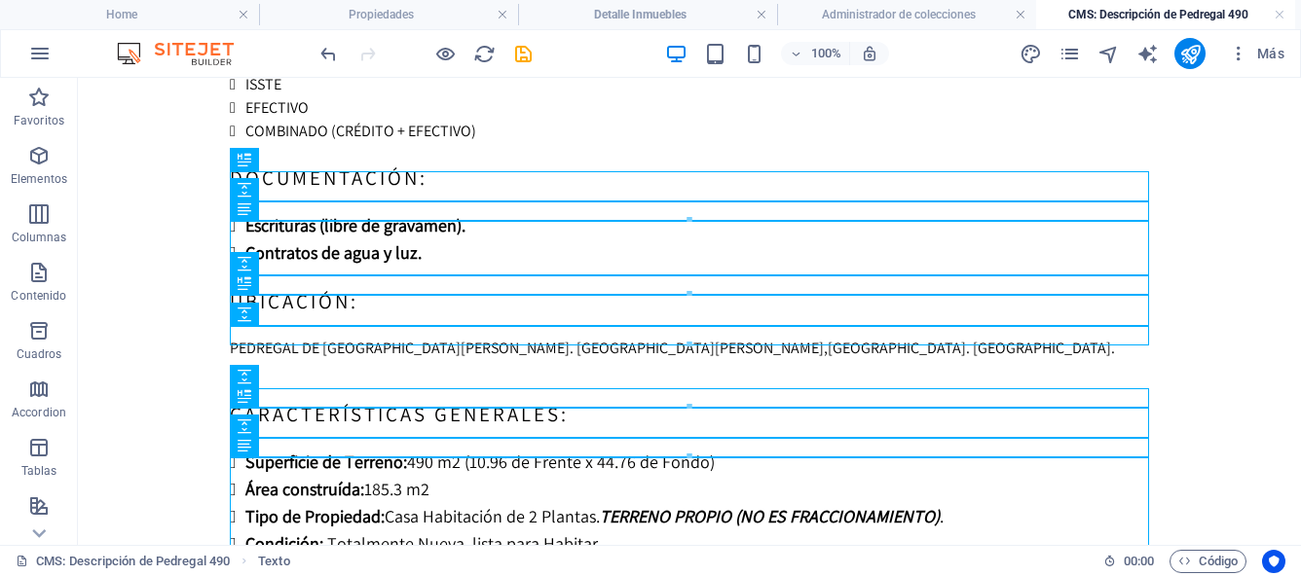
scroll to position [268, 0]
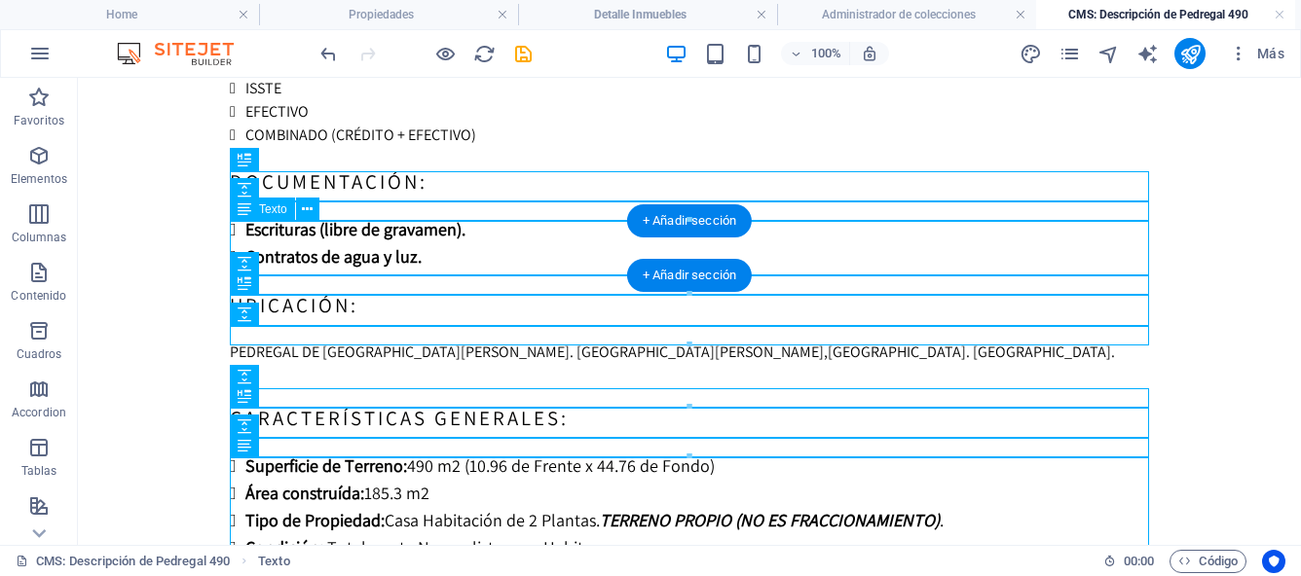
click at [407, 247] on div "Escrituras (libre de gravamen). Contratos de agua y luz." at bounding box center [689, 243] width 919 height 55
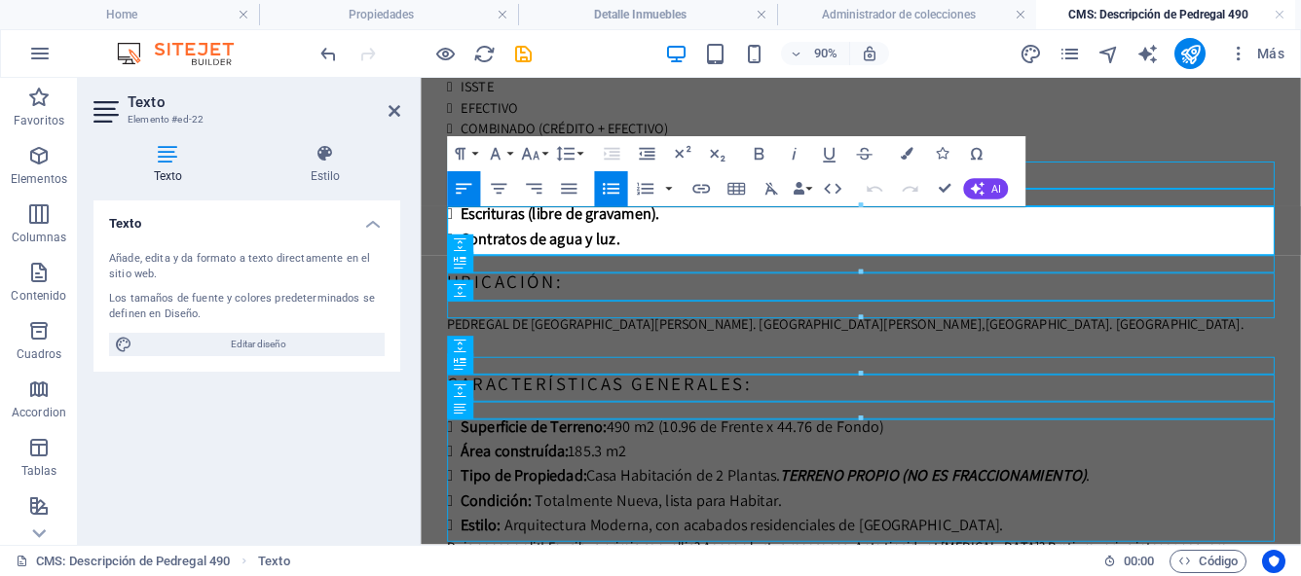
click at [653, 258] on li "Contratos de agua y luz." at bounding box center [917, 256] width 904 height 27
drag, startPoint x: 653, startPoint y: 258, endPoint x: 468, endPoint y: 238, distance: 186.1
click at [468, 238] on ul "Escrituras (libre de gravamen). Contratos de agua y luz." at bounding box center [909, 243] width 919 height 55
click at [762, 155] on icon "button" at bounding box center [760, 154] width 10 height 13
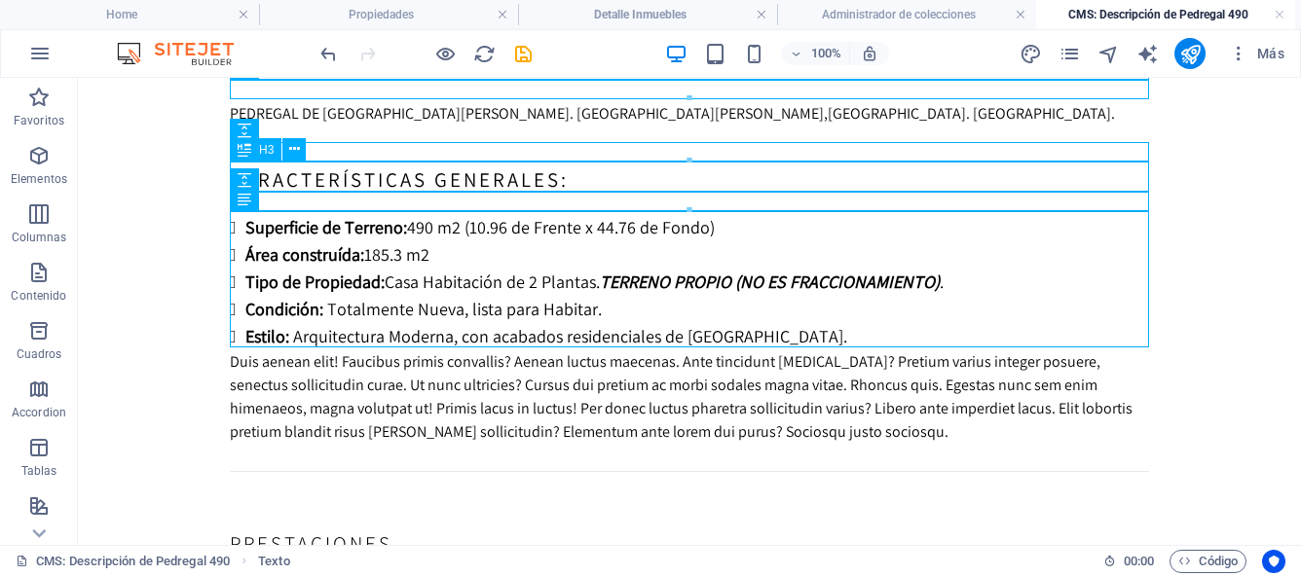
scroll to position [514, 0]
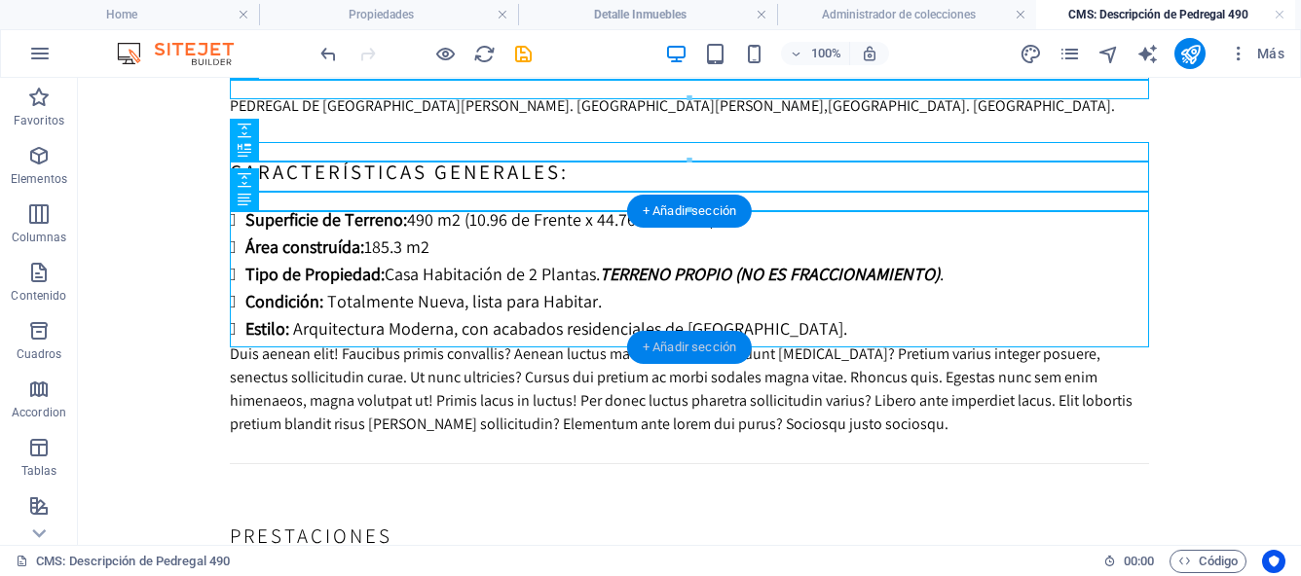
click at [679, 346] on div "+ Añadir sección" at bounding box center [689, 347] width 125 height 33
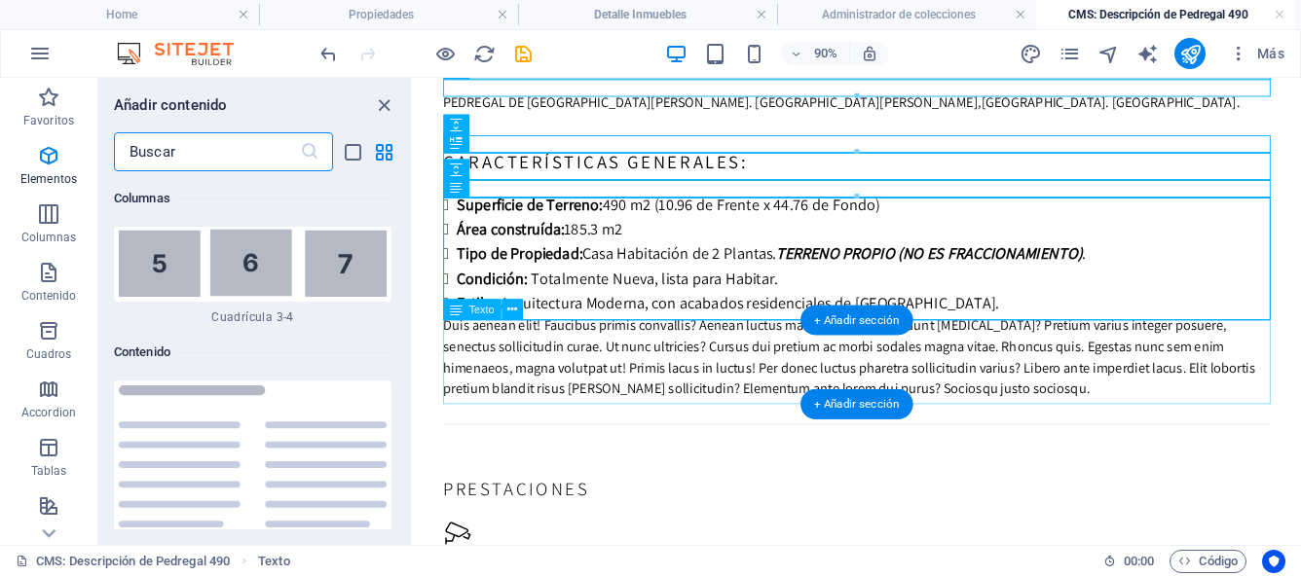
scroll to position [6604, 0]
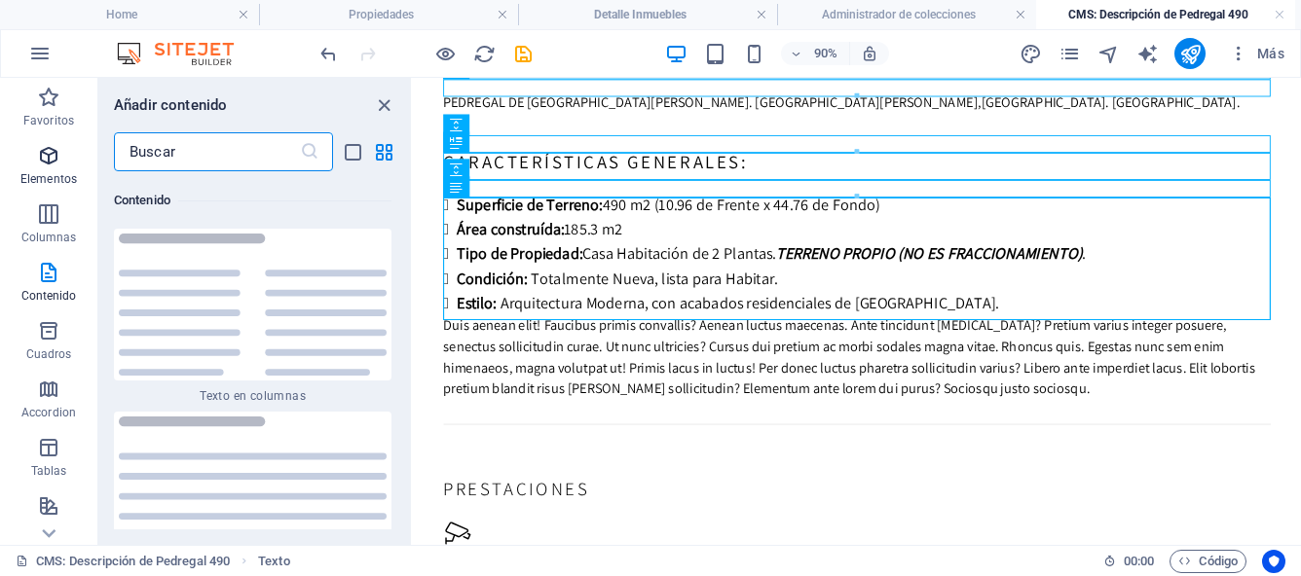
click at [53, 168] on span "Elementos" at bounding box center [48, 167] width 97 height 47
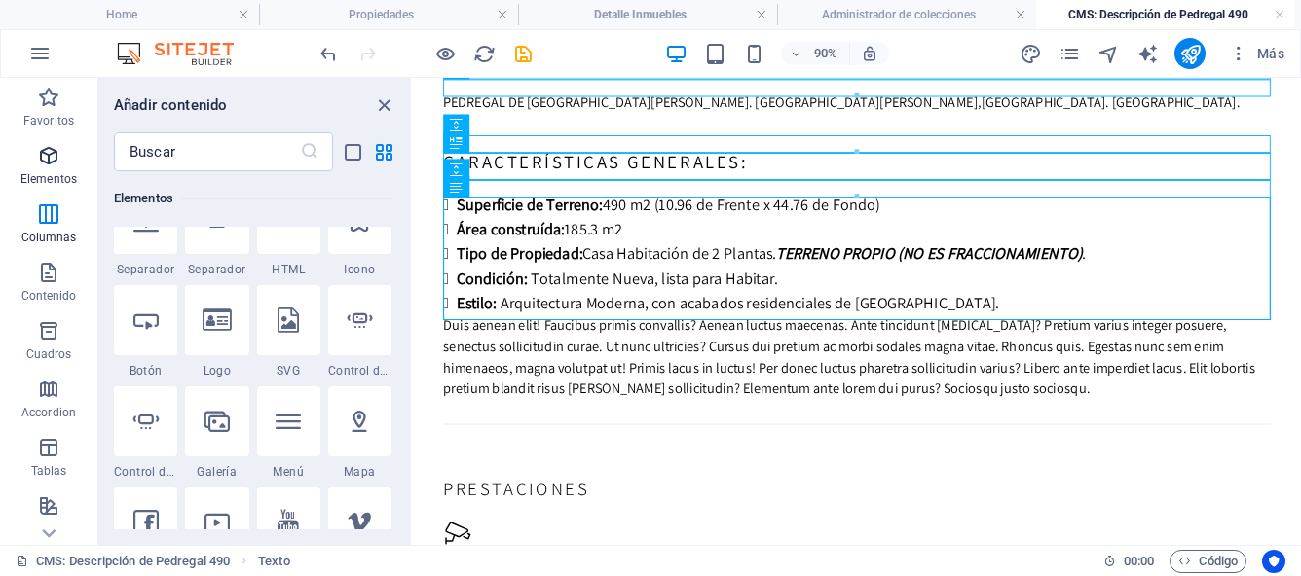
scroll to position [367, 0]
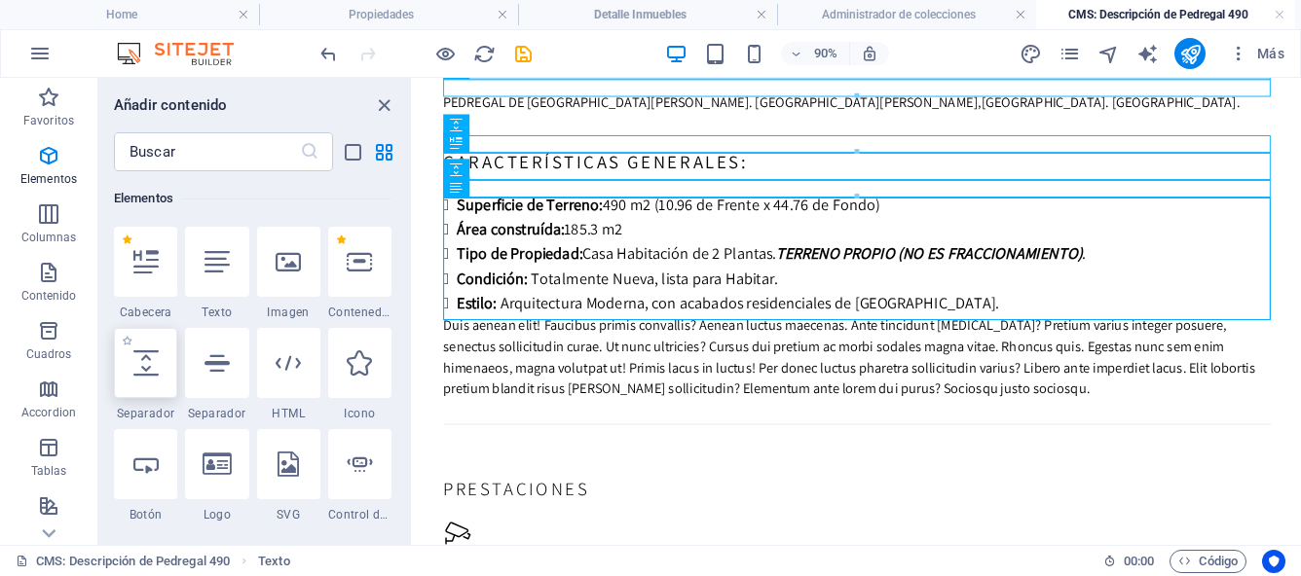
click at [143, 360] on icon at bounding box center [145, 363] width 25 height 25
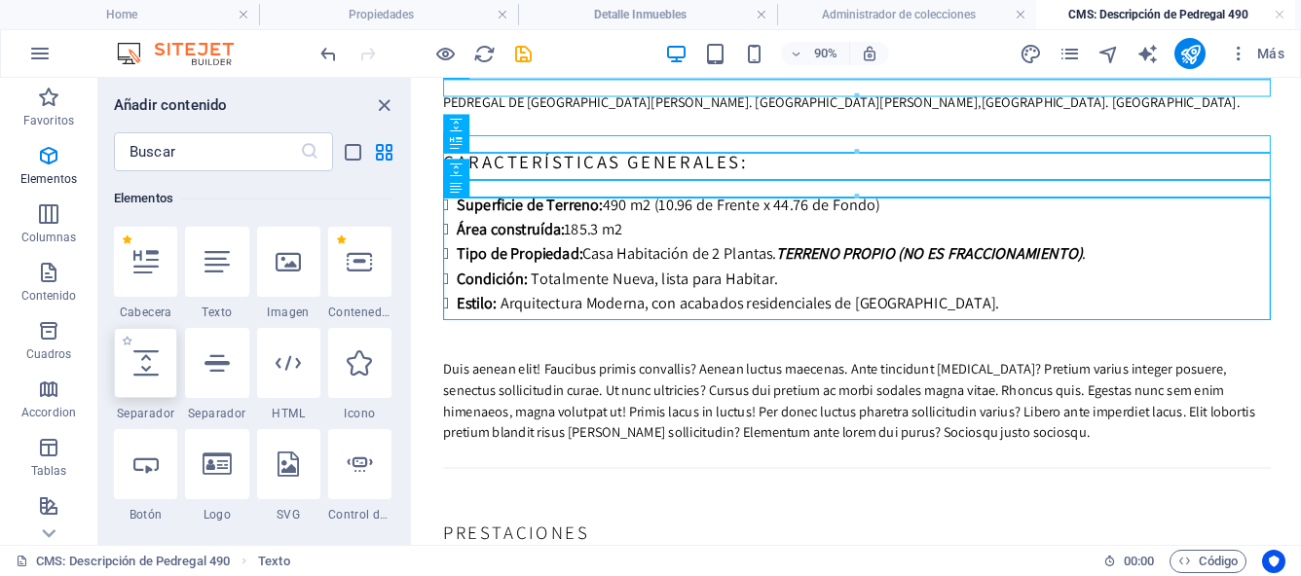
select select "px"
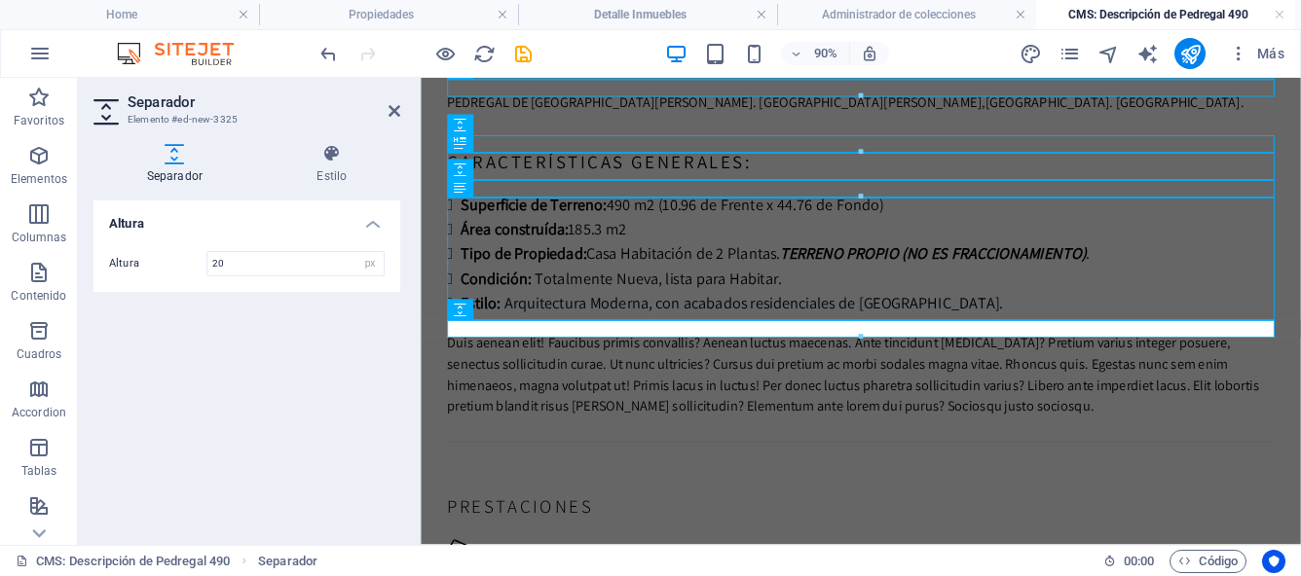
type input "20"
click at [201, 393] on div "Altura Altura 20 px rem vh vw" at bounding box center [246, 365] width 307 height 329
click at [395, 112] on icon at bounding box center [394, 111] width 12 height 16
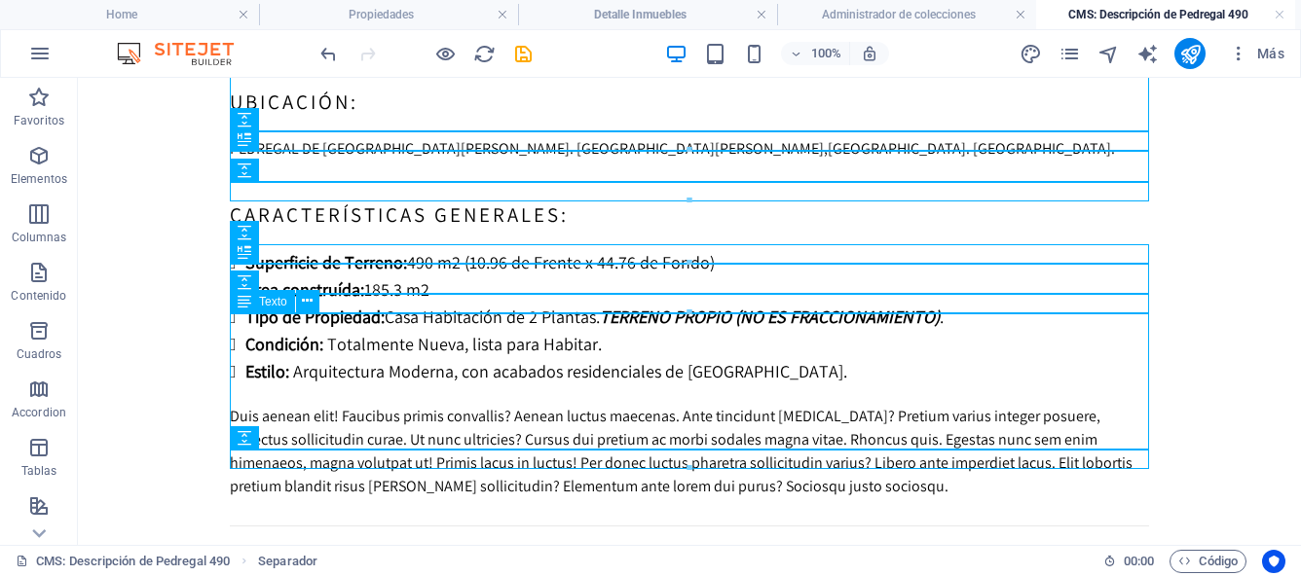
scroll to position [408, 0]
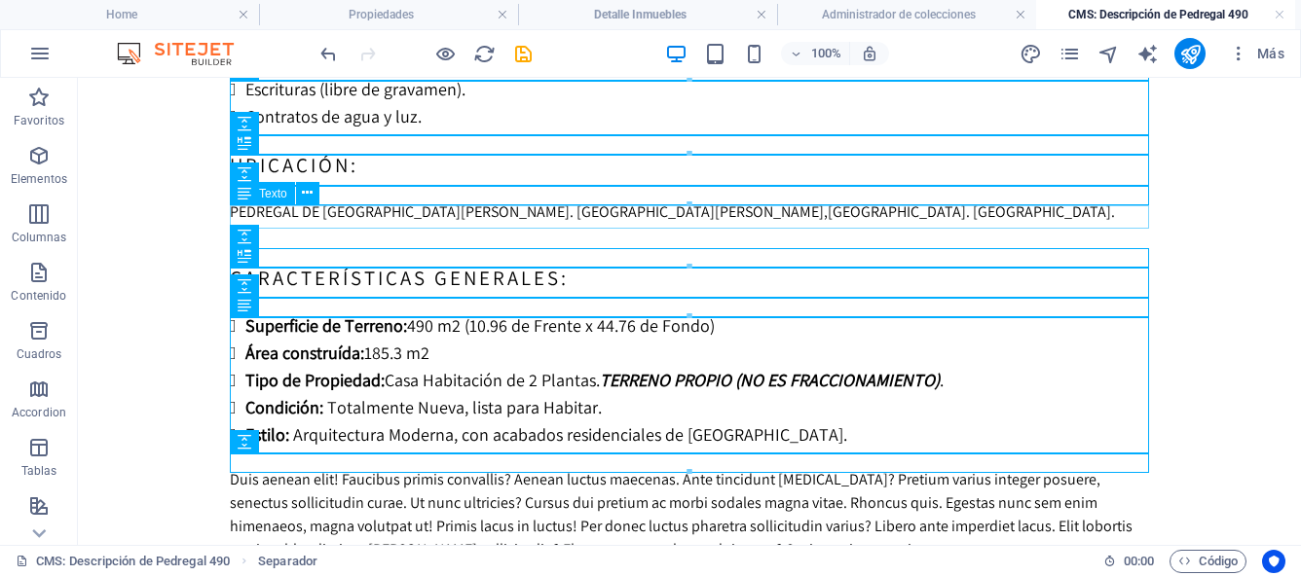
click at [366, 220] on div "PEDREGAL DE SAN JUAN. SAN JUAN DEL RÍO,QUERÉTARO. MÉXICO." at bounding box center [689, 212] width 919 height 23
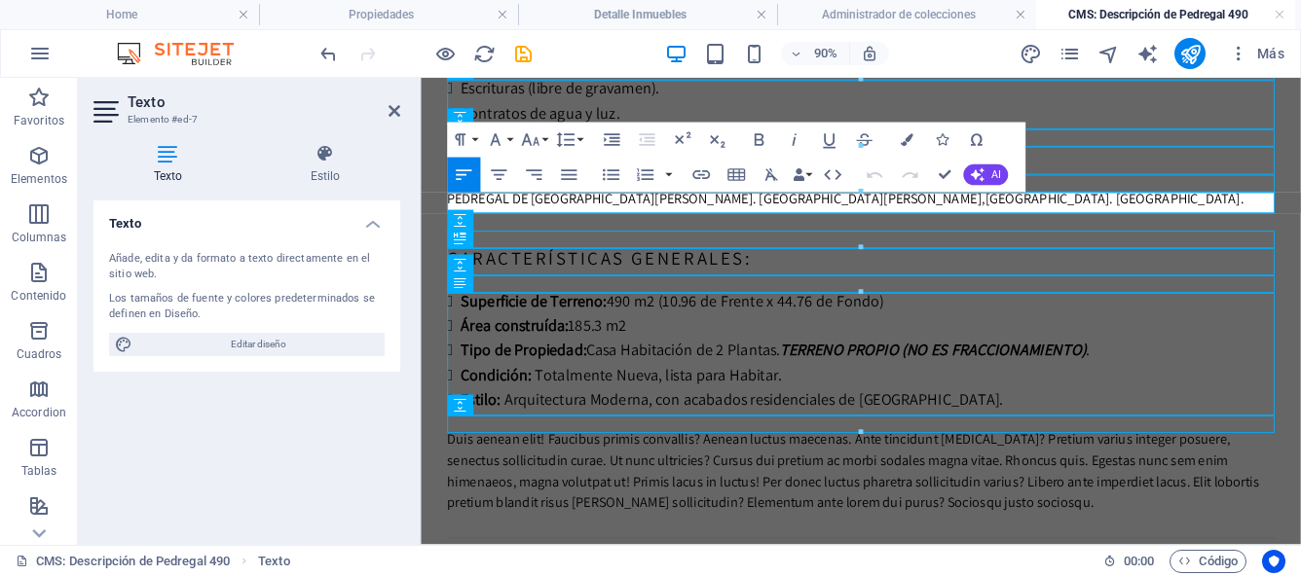
click at [892, 214] on p "PEDREGAL DE SAN JUAN. SAN JUAN DEL RÍO,QUERÉTARO. MÉXICO." at bounding box center [909, 212] width 919 height 23
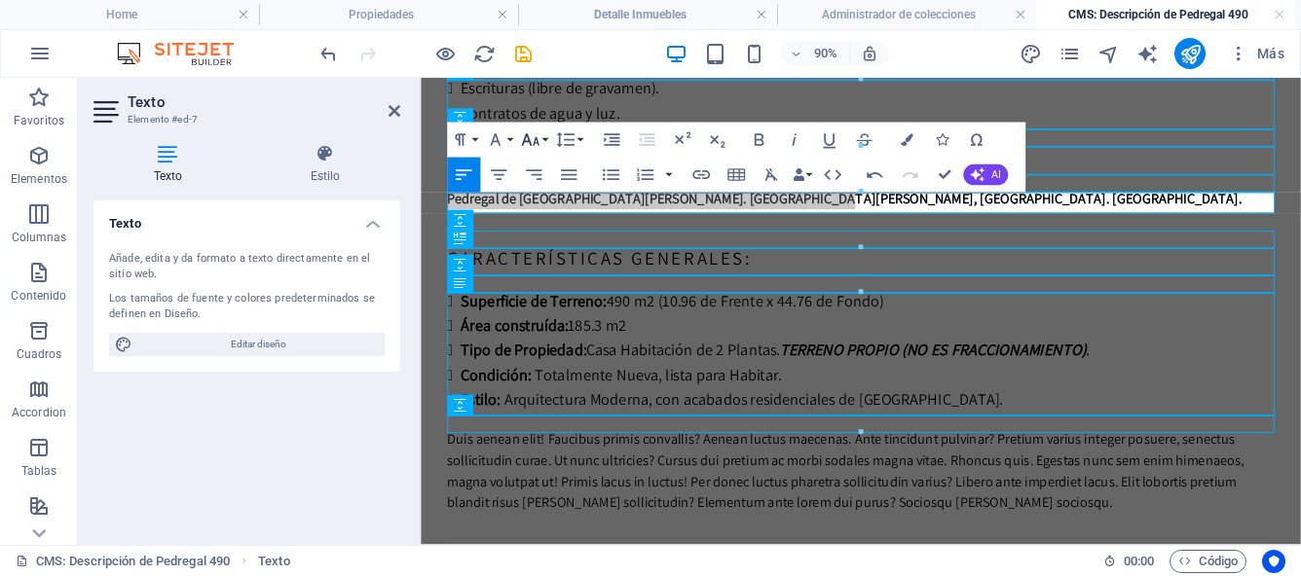
click at [542, 137] on button "Font Size" at bounding box center [533, 140] width 33 height 35
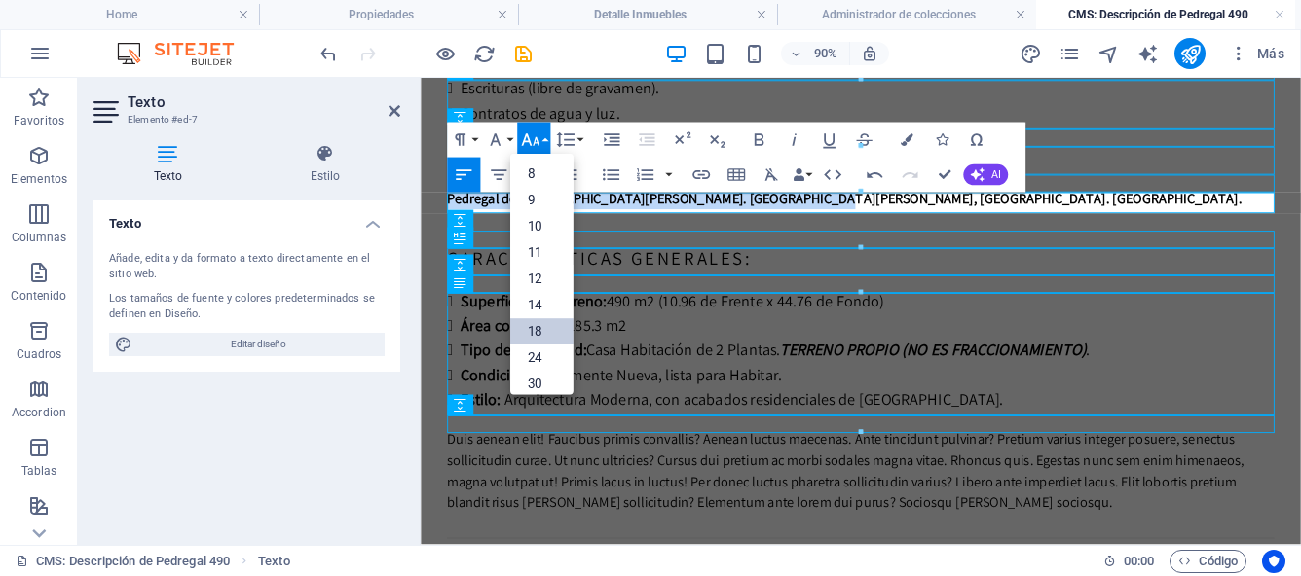
click at [541, 334] on link "18" at bounding box center [541, 331] width 63 height 26
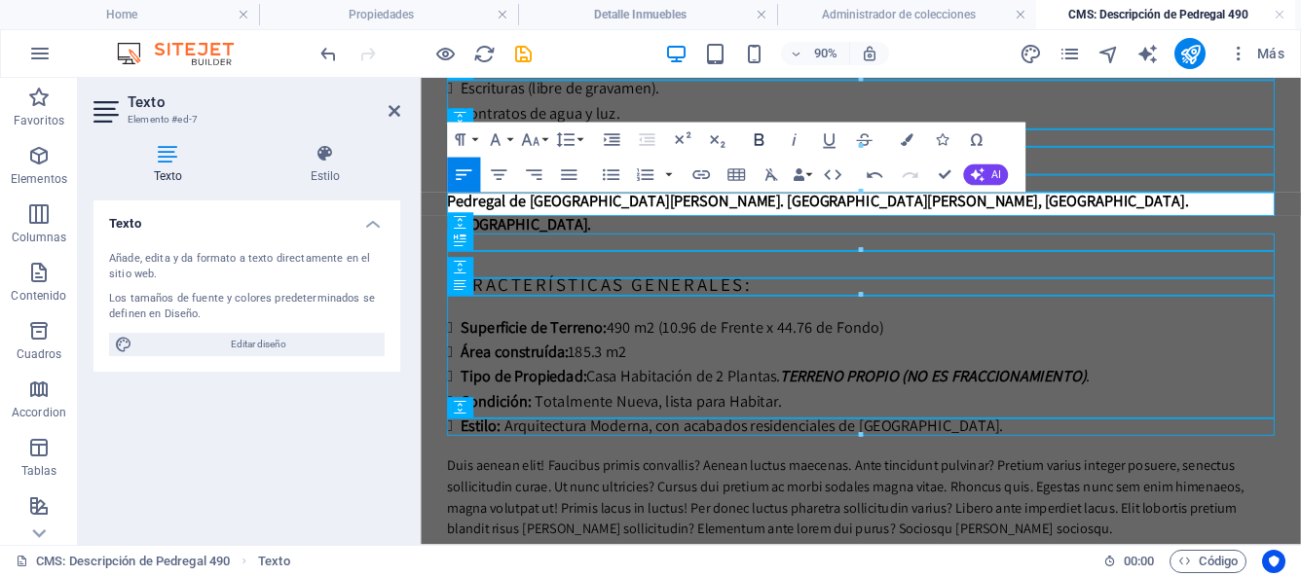
click at [758, 138] on icon "button" at bounding box center [760, 139] width 10 height 13
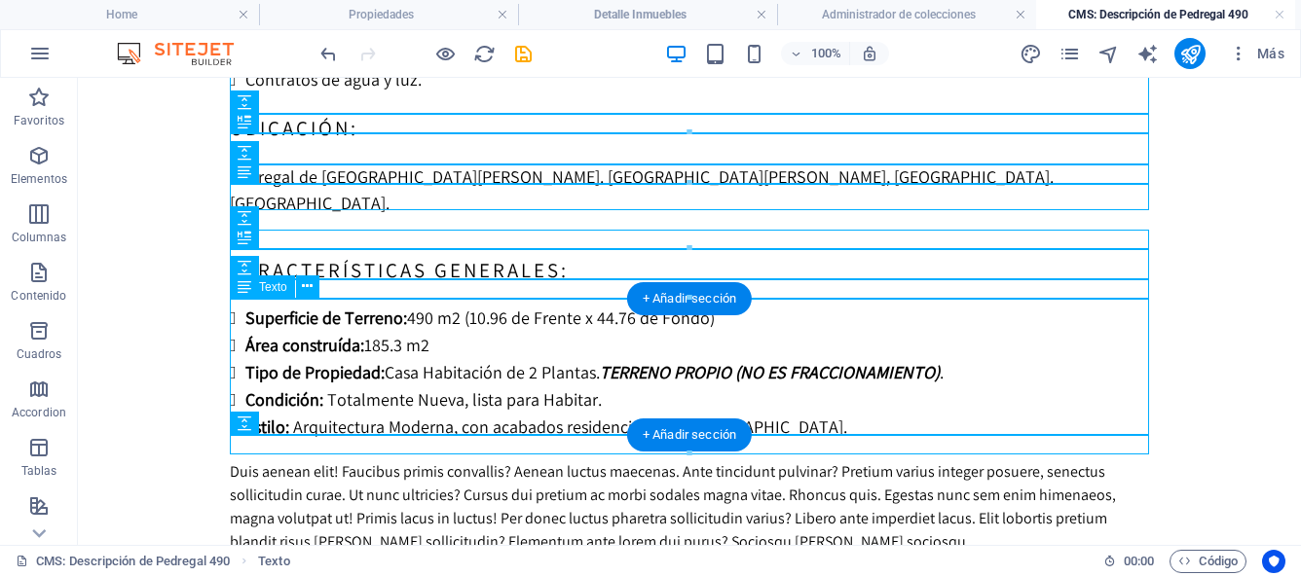
scroll to position [448, 0]
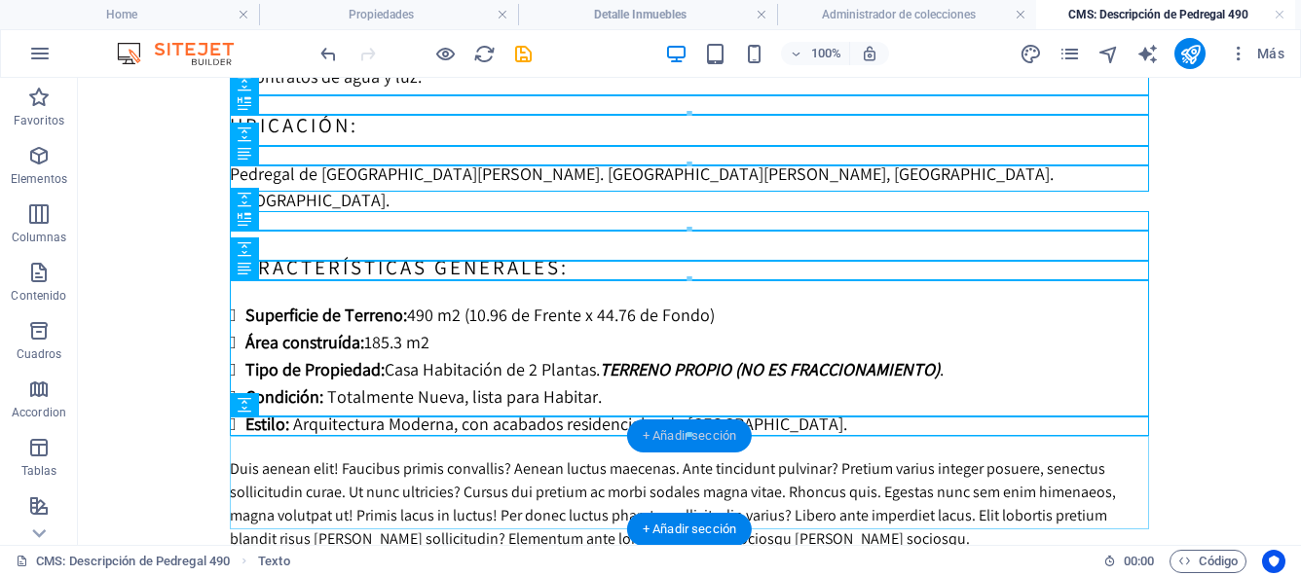
click at [690, 441] on div "+ Añadir sección" at bounding box center [689, 436] width 125 height 33
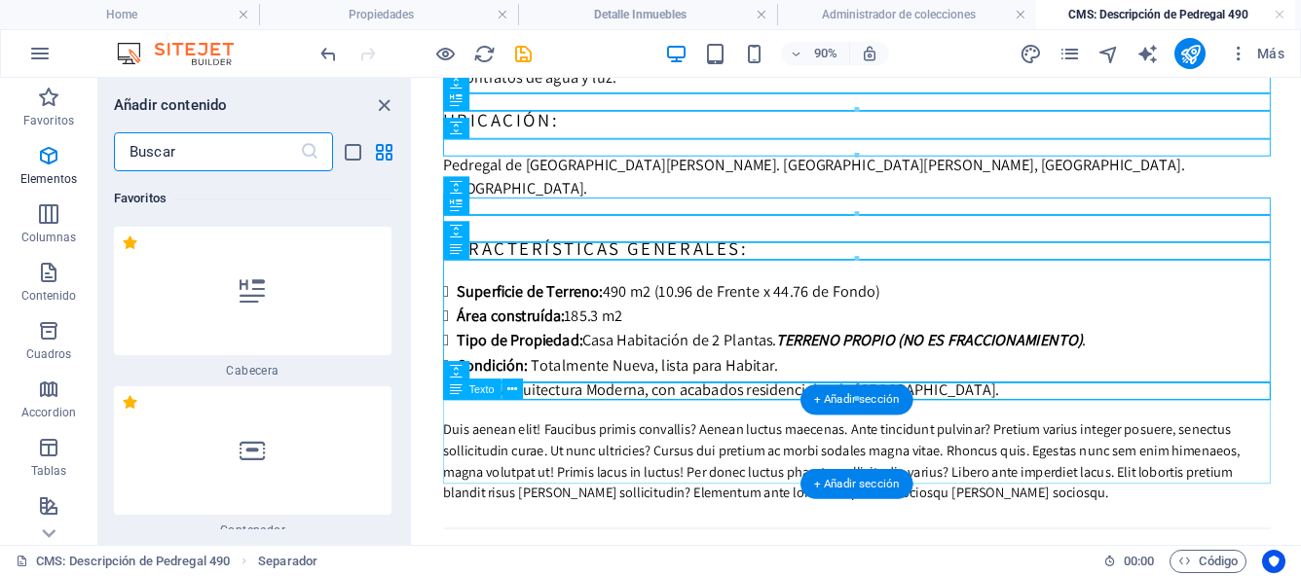
scroll to position [6604, 0]
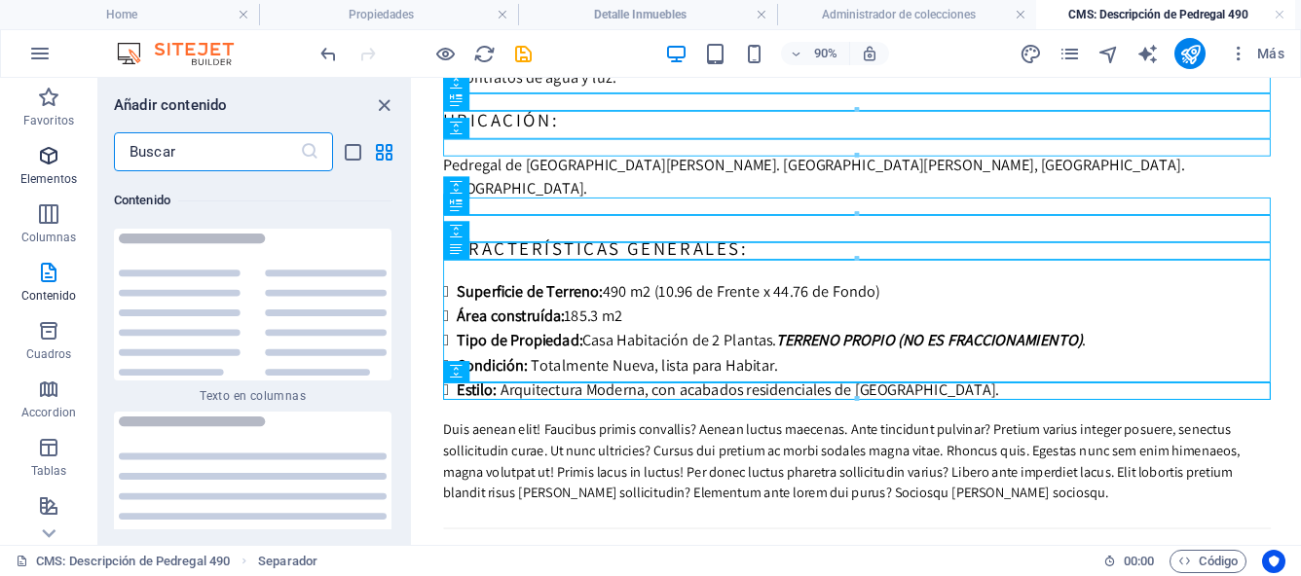
click at [54, 160] on icon "button" at bounding box center [48, 155] width 23 height 23
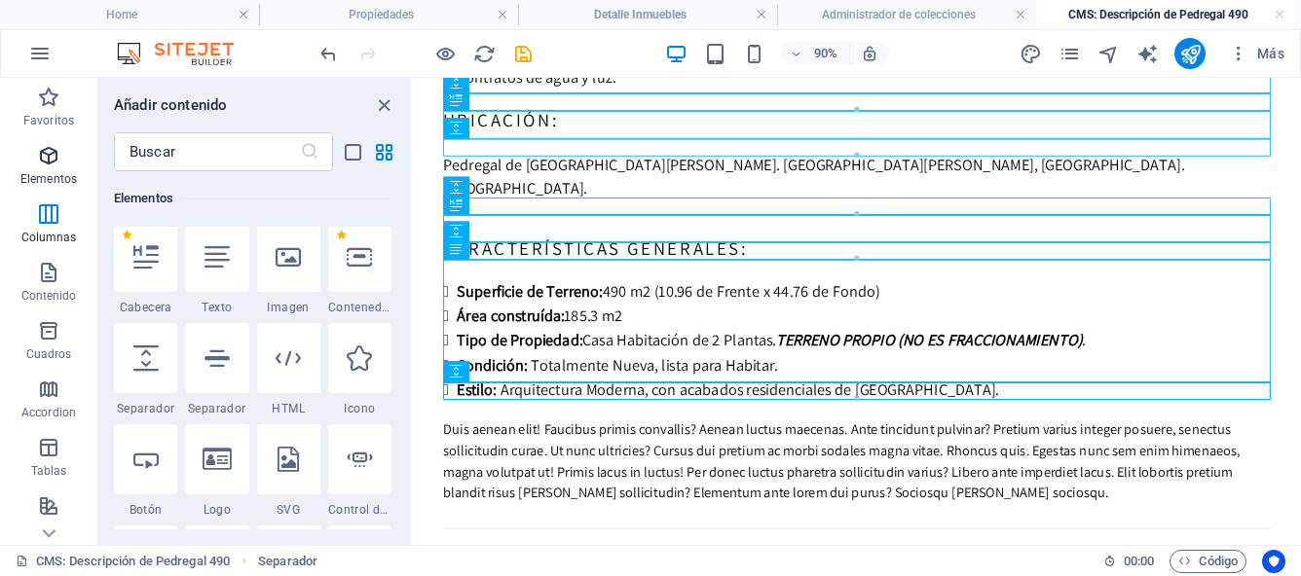
scroll to position [367, 0]
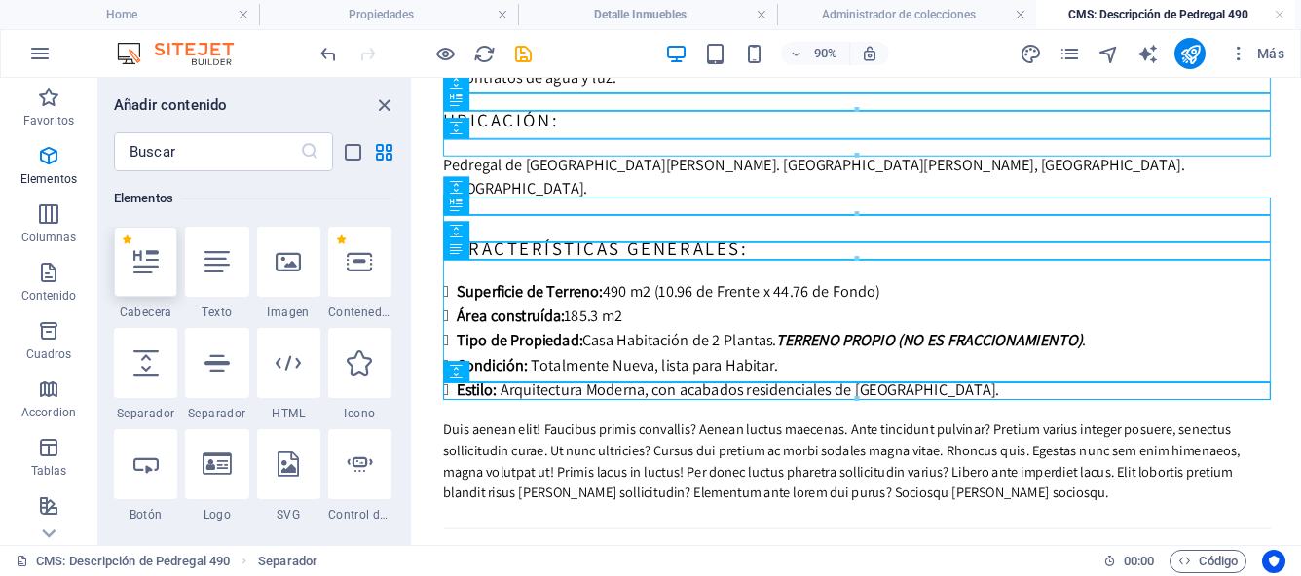
click at [135, 257] on icon at bounding box center [145, 261] width 25 height 25
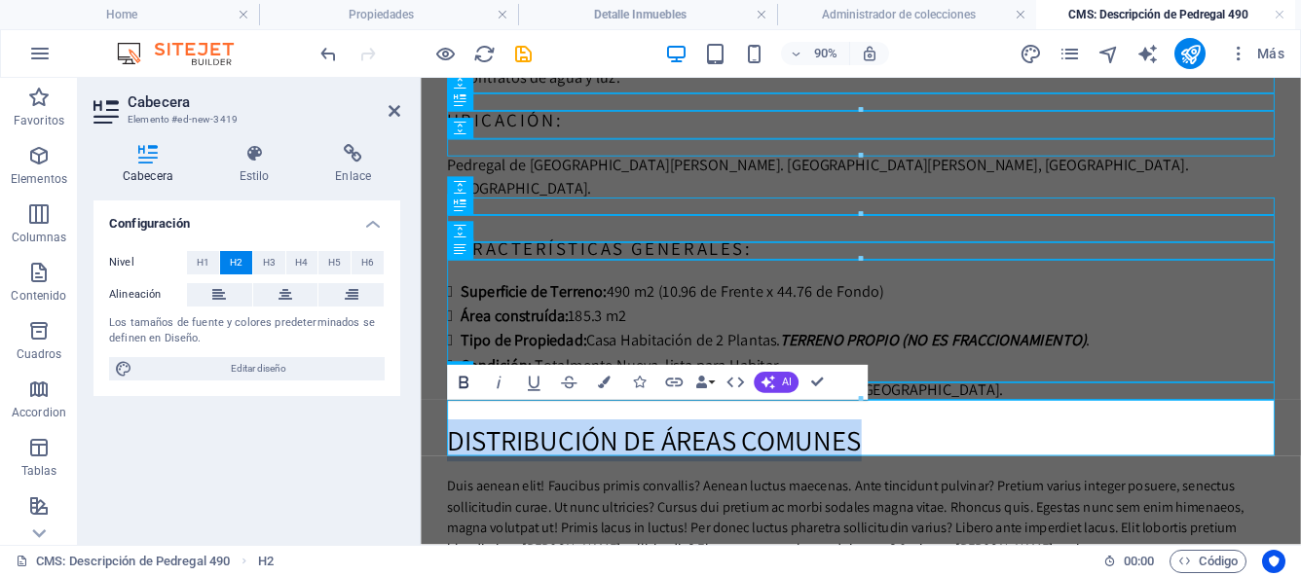
click at [463, 385] on icon "button" at bounding box center [463, 382] width 21 height 21
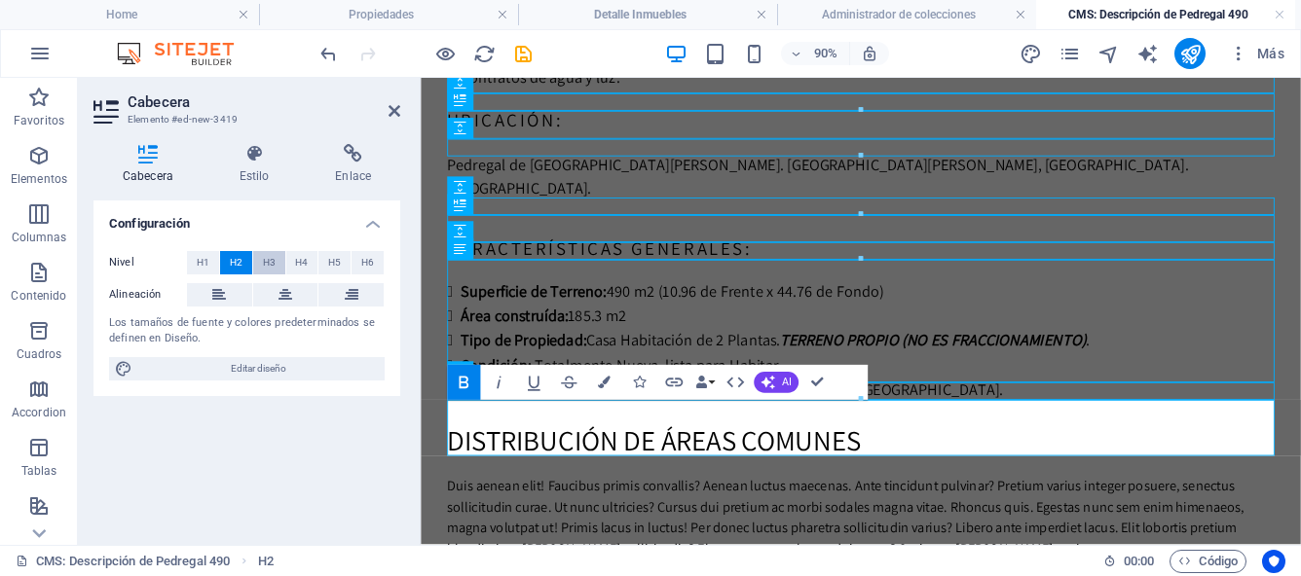
click at [272, 267] on span "H3" at bounding box center [269, 262] width 13 height 23
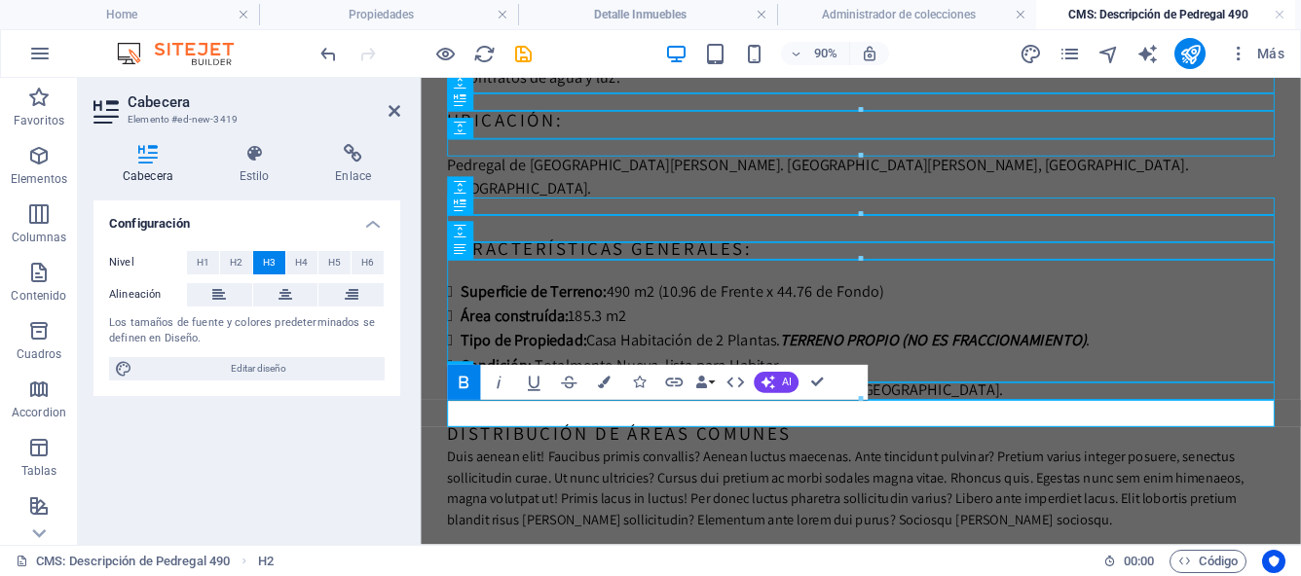
click at [841, 459] on h3 "DISTRIBUCIÓN de ÁREAS COMUNES" at bounding box center [909, 473] width 919 height 30
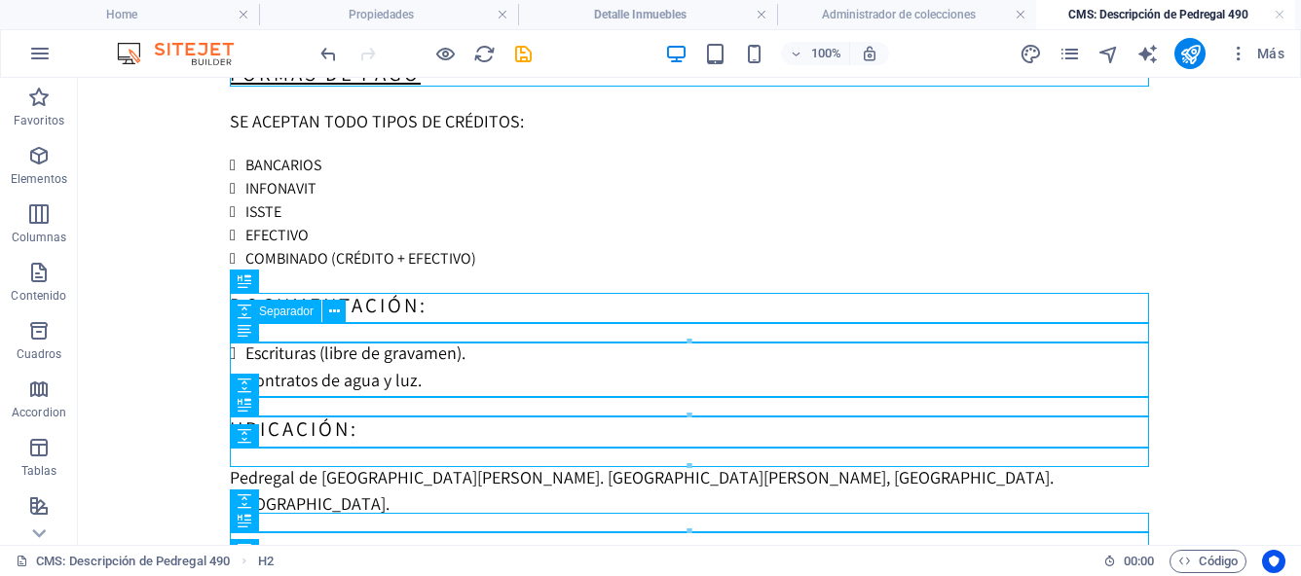
scroll to position [146, 0]
click at [427, 307] on div "DOCUMENTACIÓn:" at bounding box center [689, 303] width 919 height 30
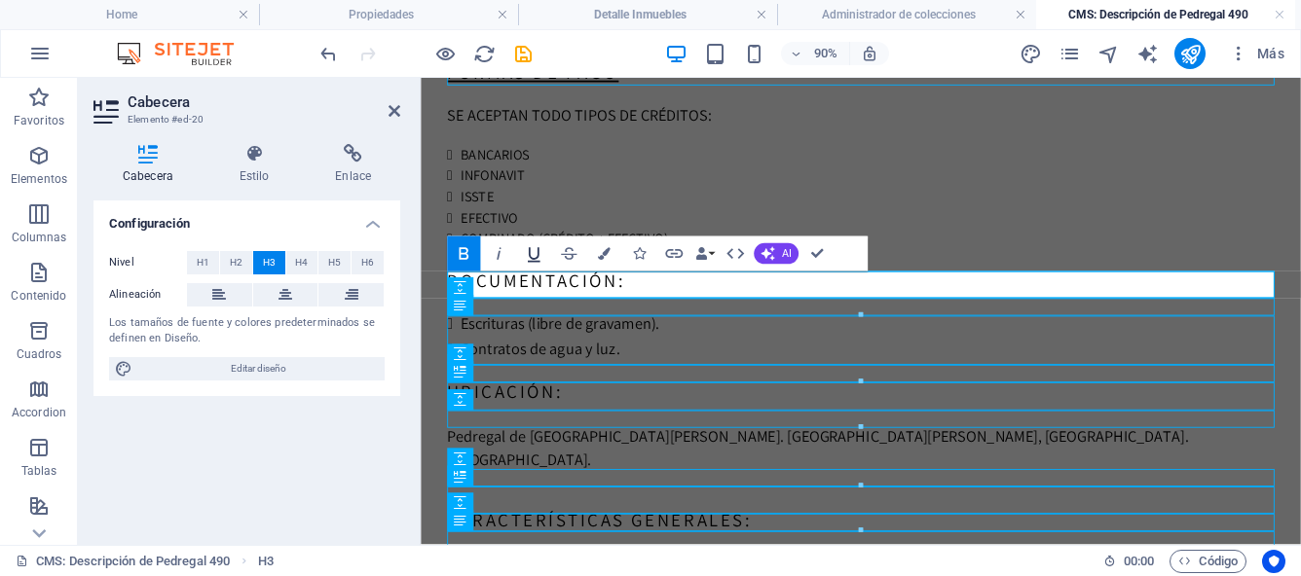
click at [539, 259] on icon "button" at bounding box center [533, 253] width 21 height 21
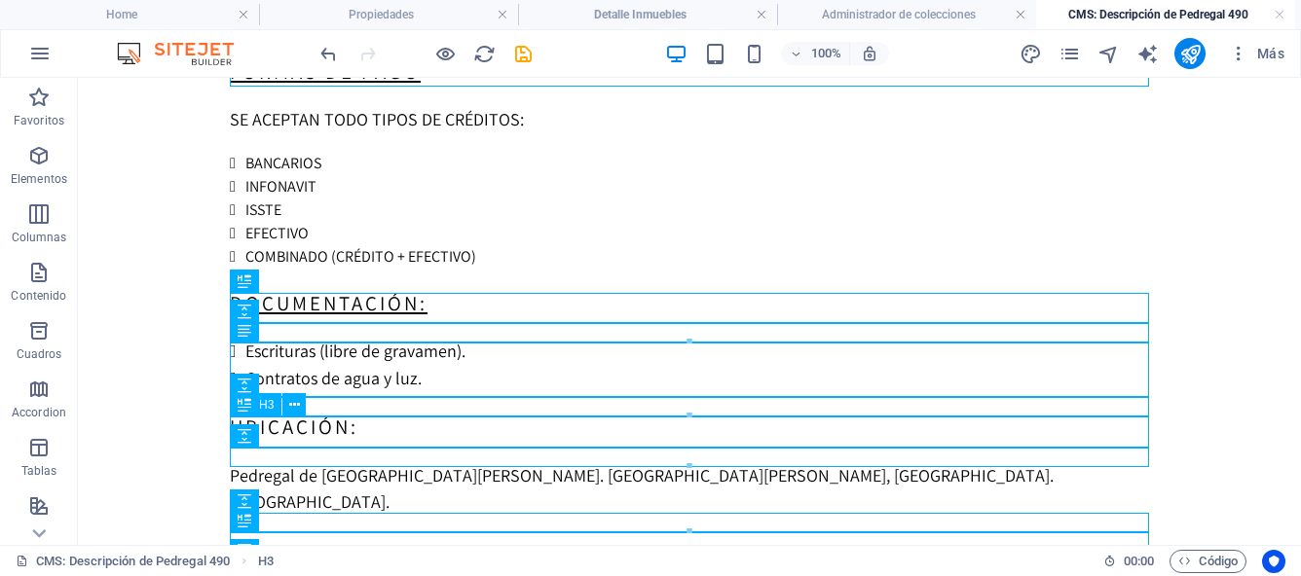
click at [338, 432] on div "UBICACIÓN:" at bounding box center [689, 427] width 919 height 30
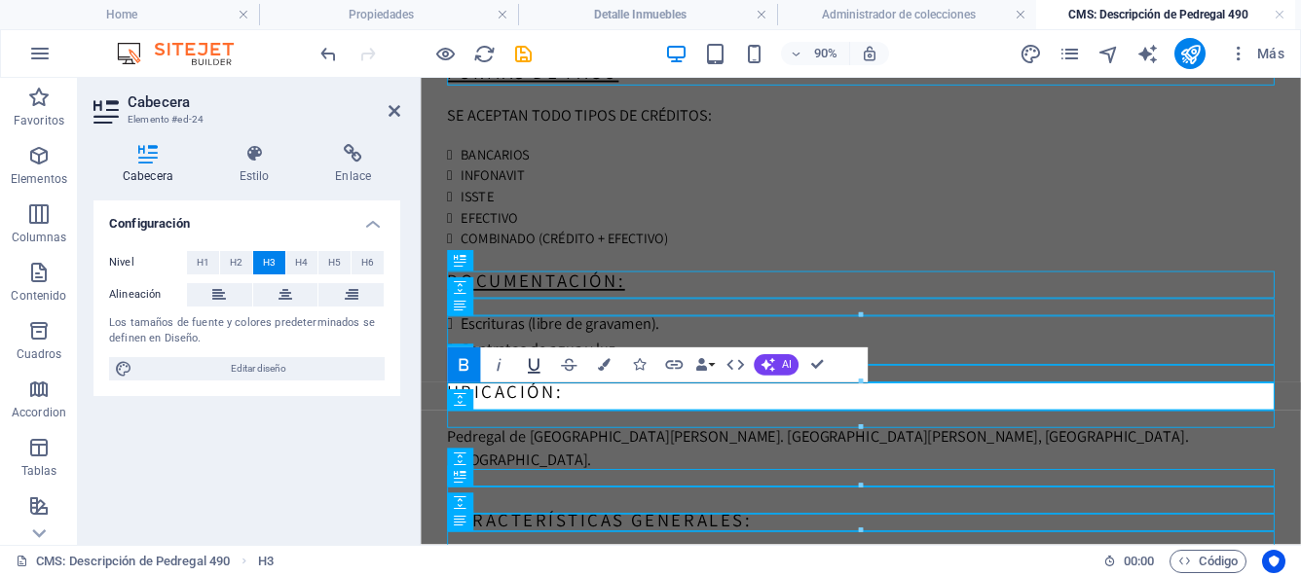
click at [535, 367] on icon "button" at bounding box center [533, 365] width 21 height 21
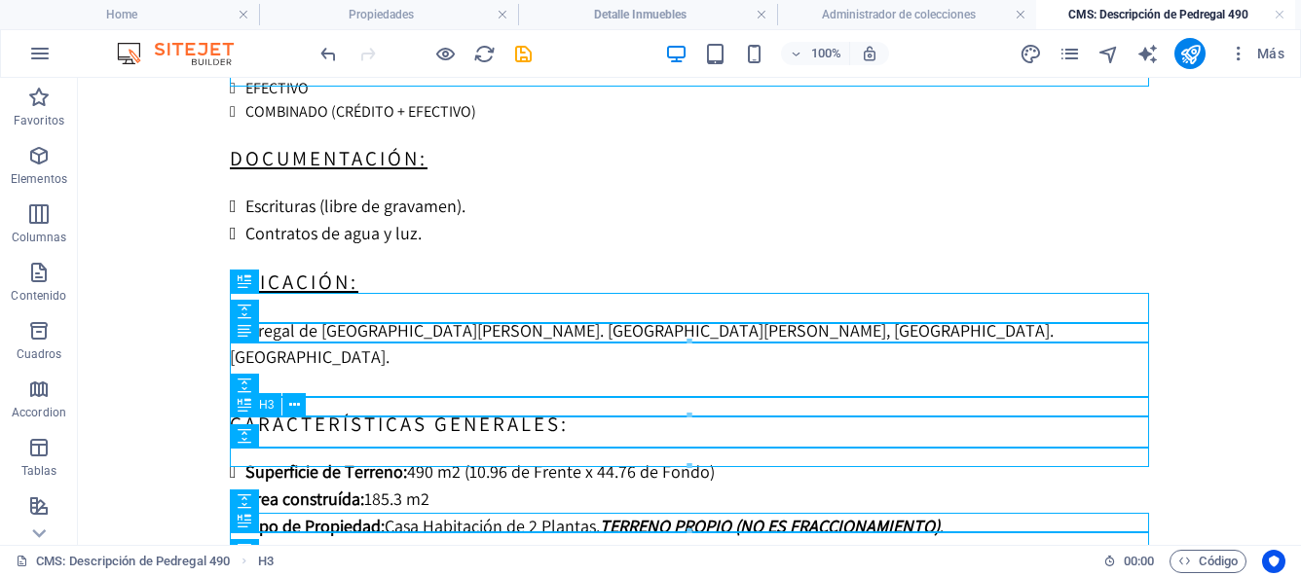
scroll to position [293, 0]
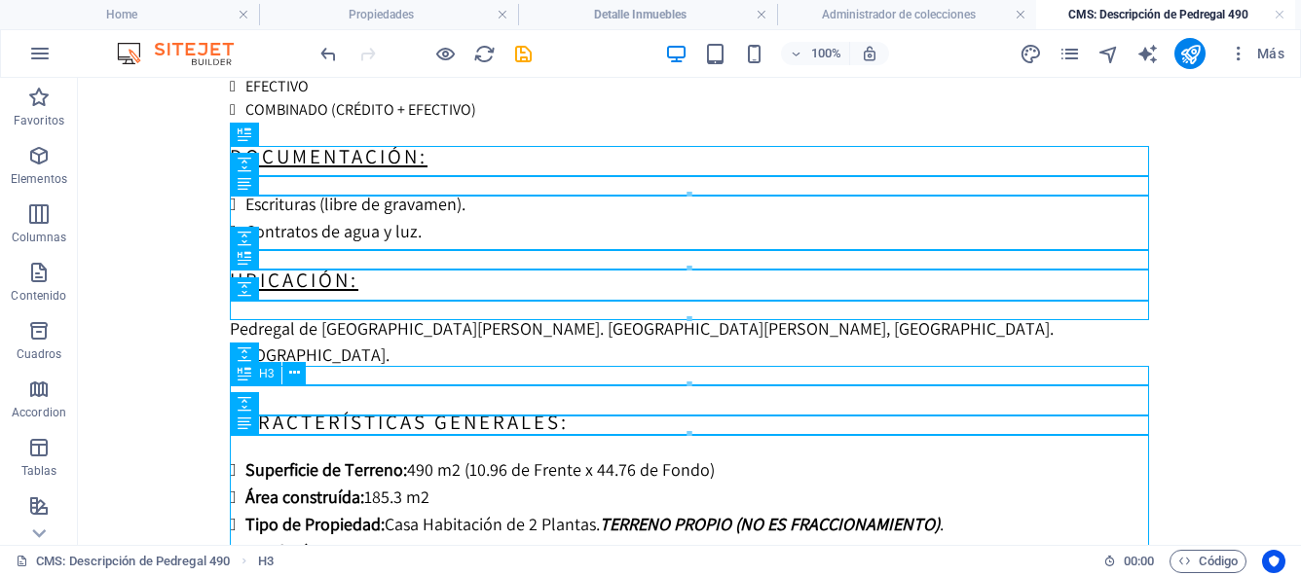
click at [482, 407] on div "CARACTERÍSTICAS GENERALES:" at bounding box center [689, 422] width 919 height 30
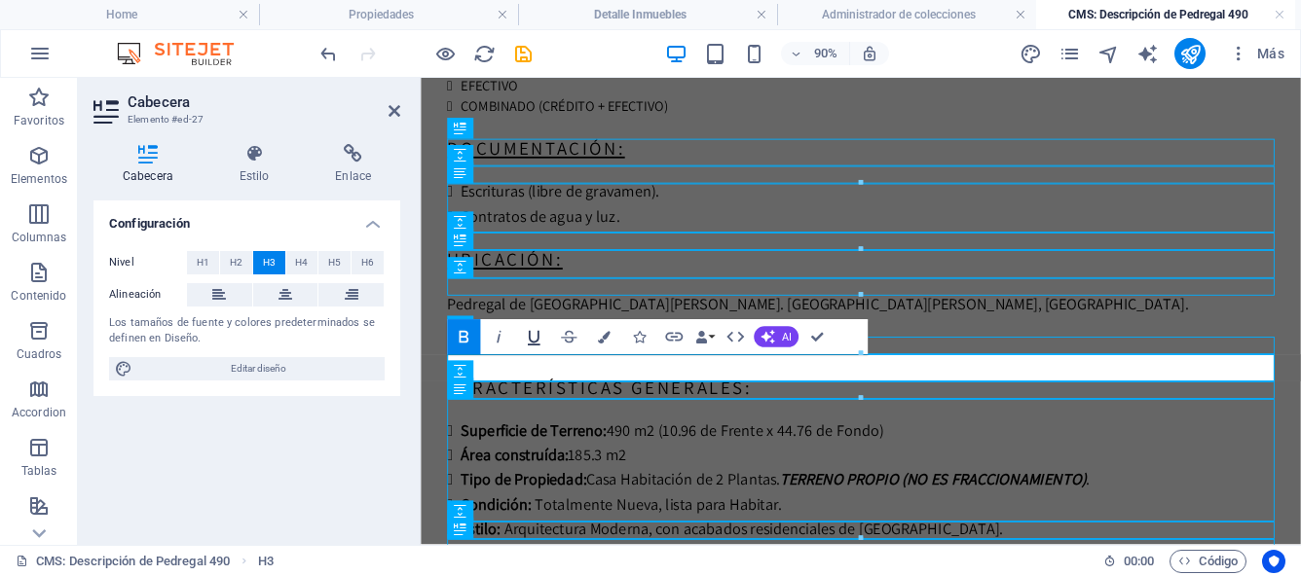
click at [537, 338] on icon "button" at bounding box center [534, 338] width 13 height 15
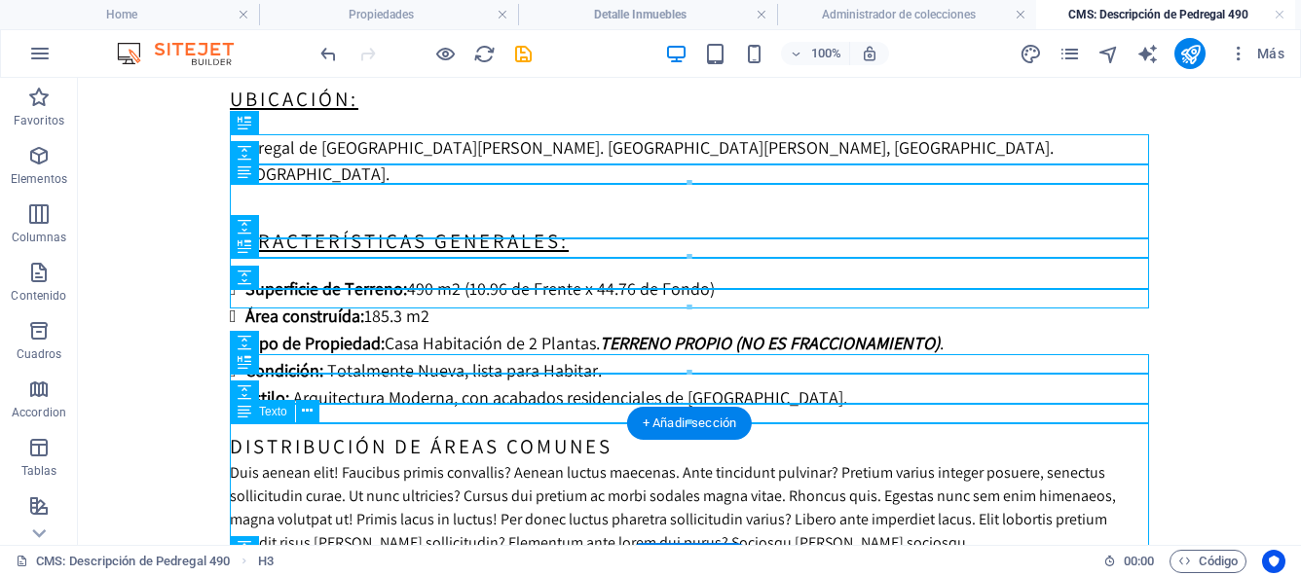
scroll to position [510, 0]
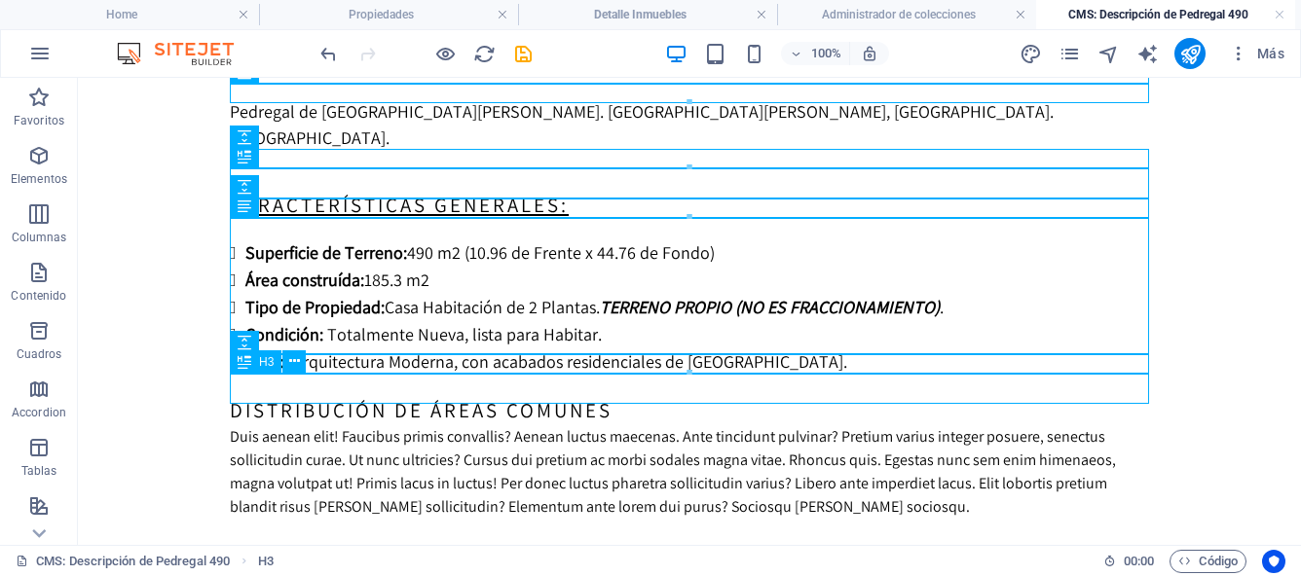
click at [610, 395] on div "DISTRIBUCIÓN de ÁREAS COMUNES" at bounding box center [689, 410] width 919 height 30
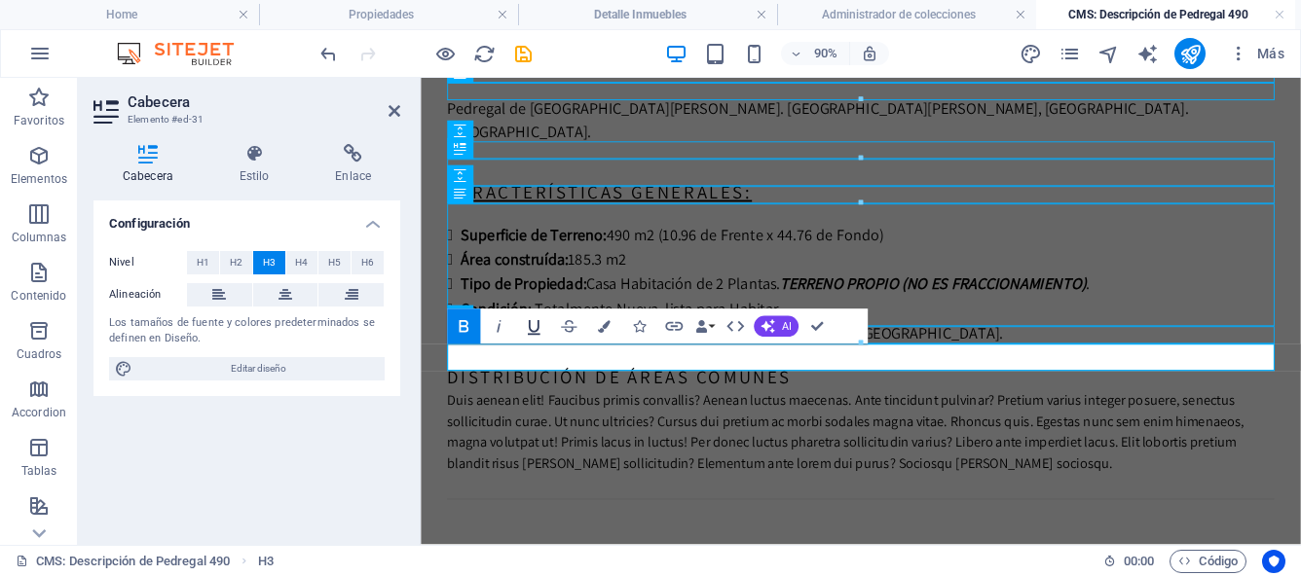
click at [535, 329] on icon "button" at bounding box center [533, 326] width 21 height 21
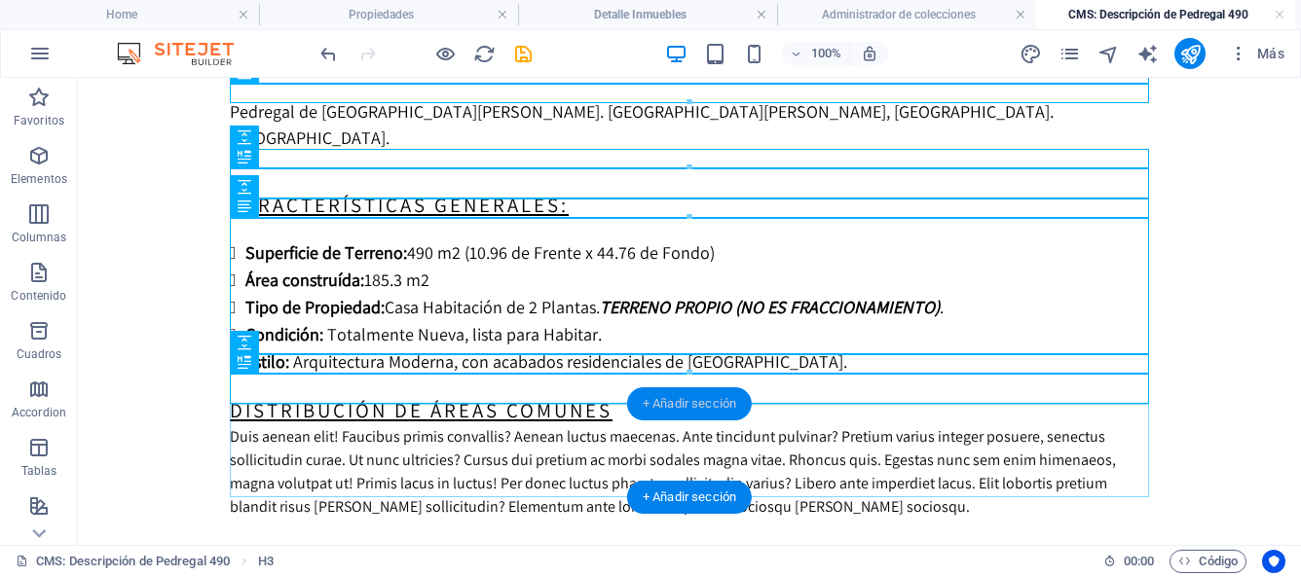
click at [679, 404] on div "+ Añadir sección" at bounding box center [689, 403] width 125 height 33
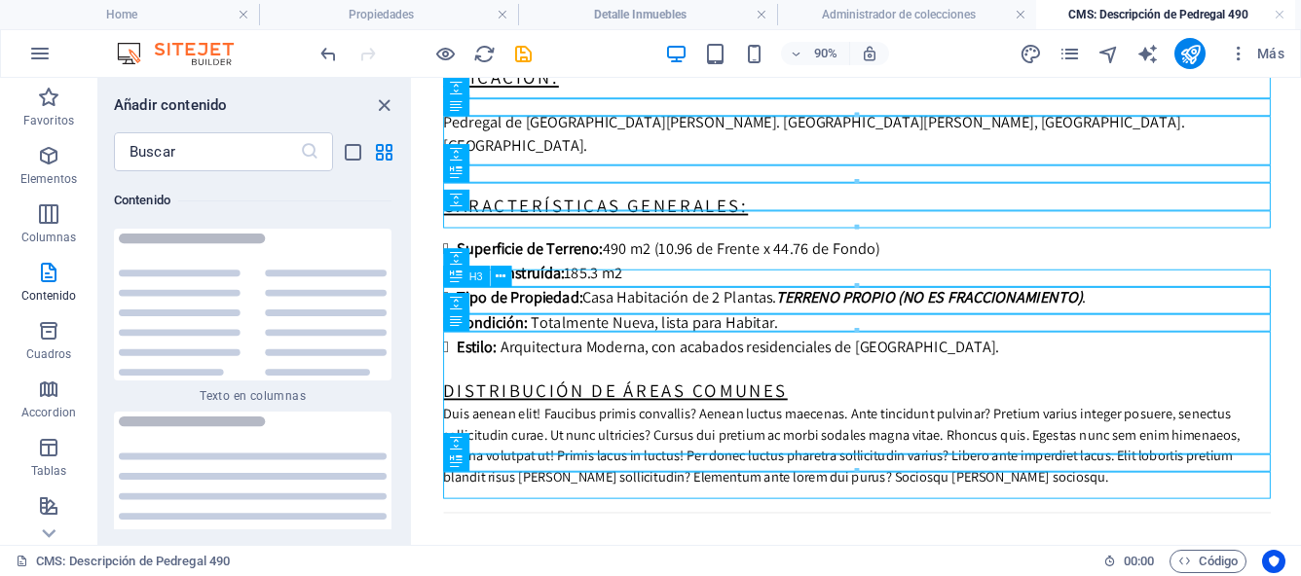
scroll to position [497, 0]
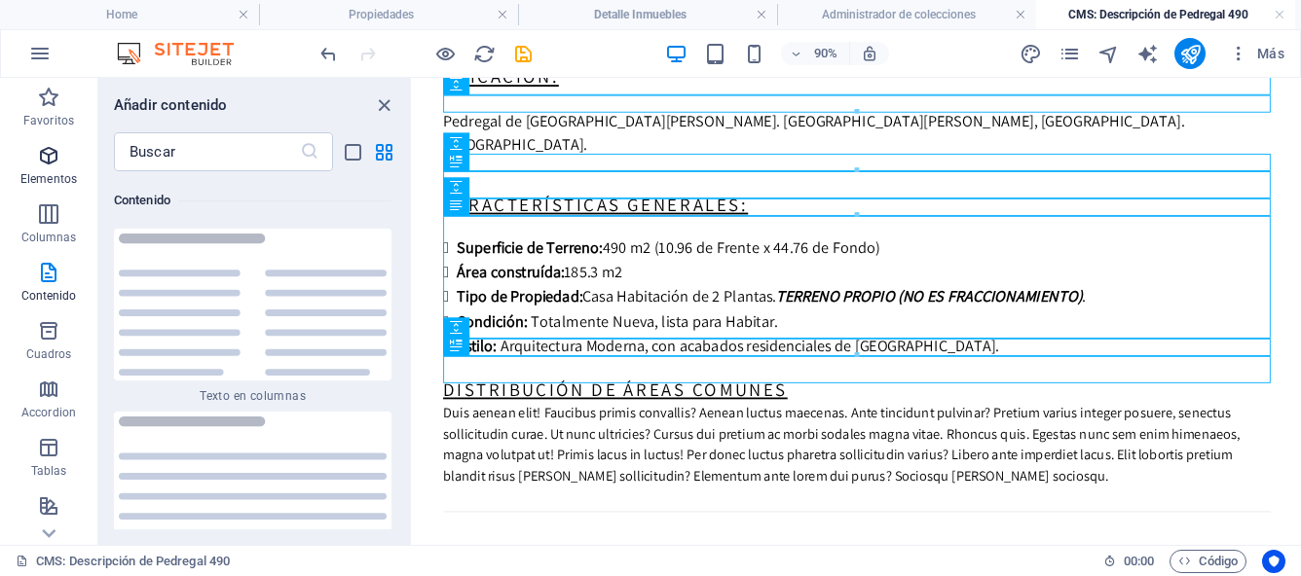
click at [50, 155] on icon "button" at bounding box center [48, 155] width 23 height 23
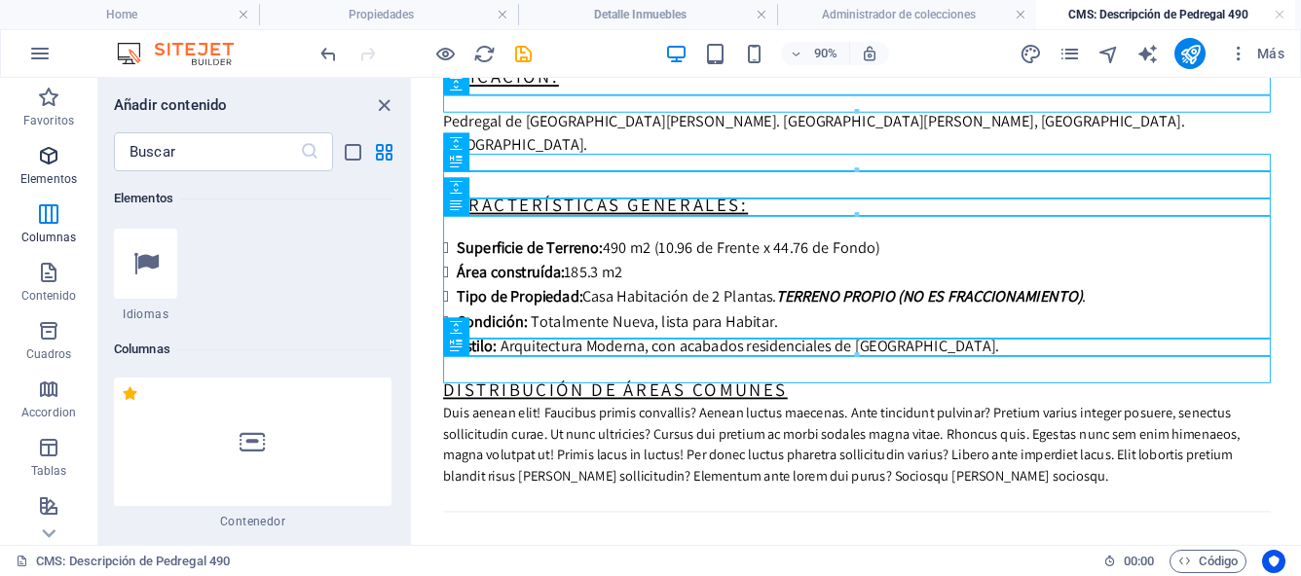
scroll to position [367, 0]
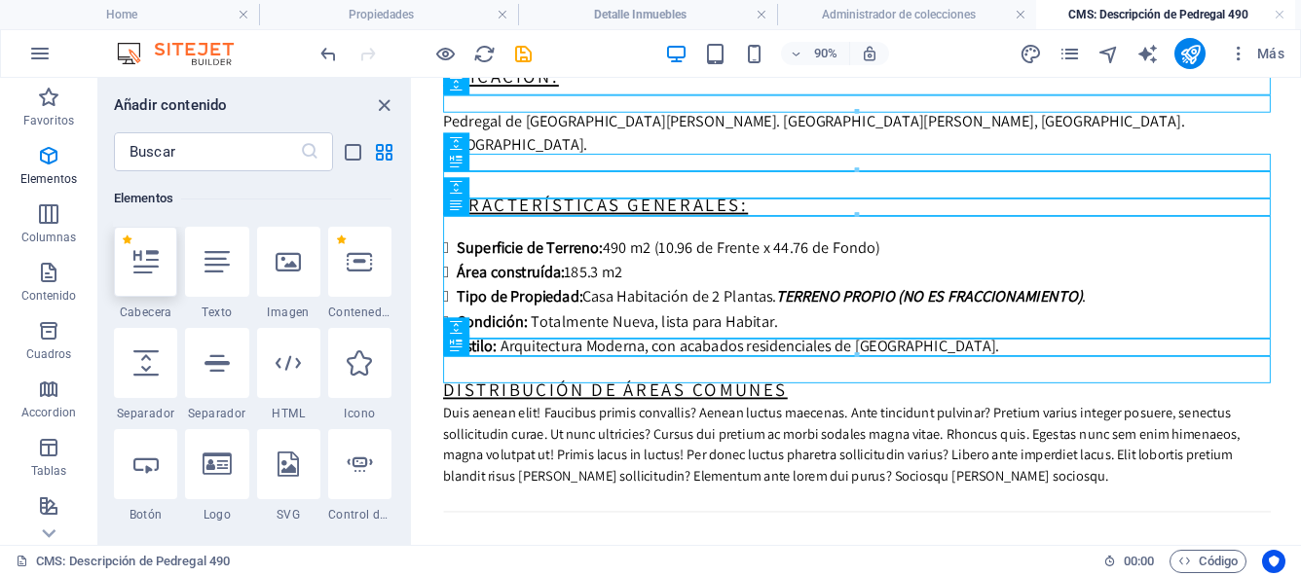
click at [133, 273] on icon at bounding box center [145, 261] width 25 height 25
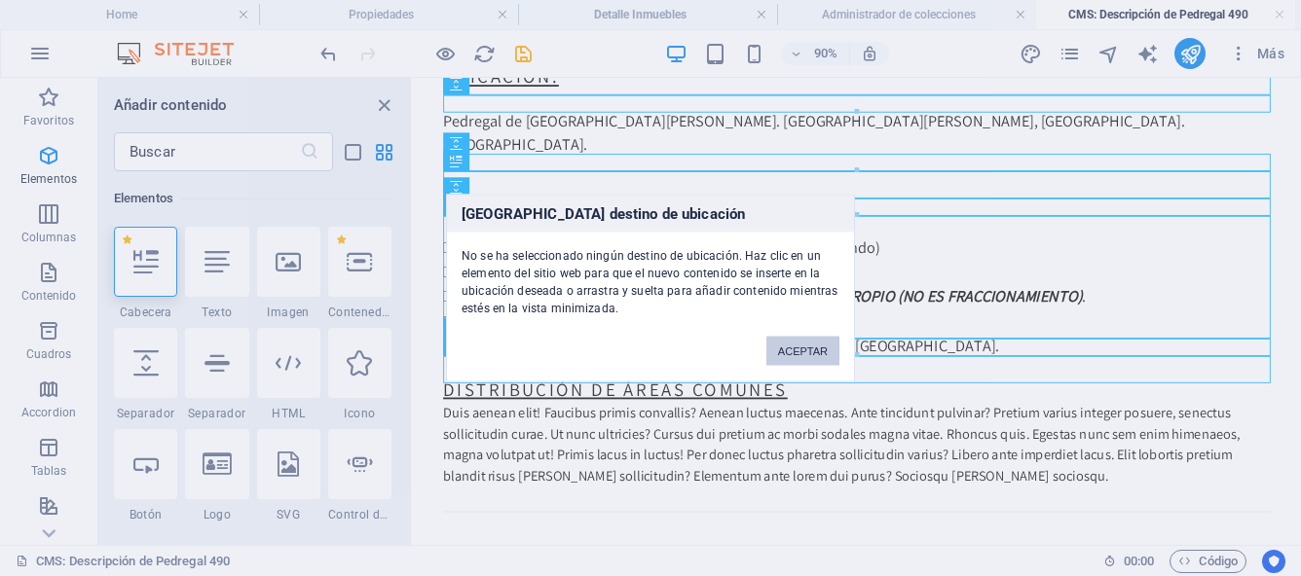
click at [781, 350] on button "ACEPTAR" at bounding box center [802, 351] width 73 height 29
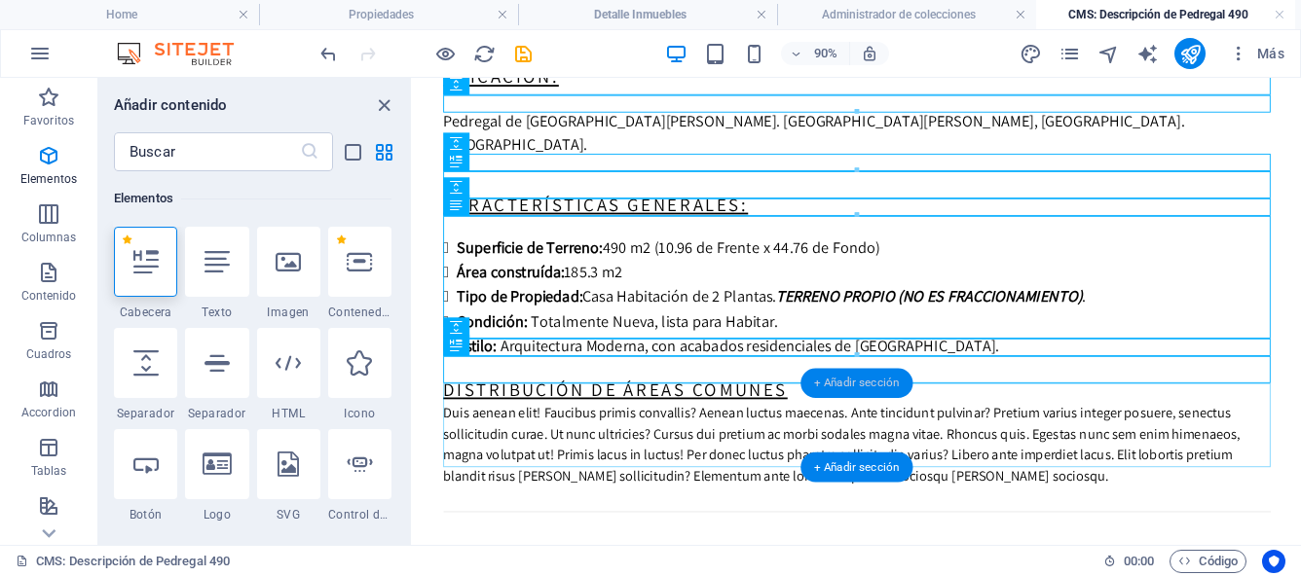
click at [828, 383] on div "+ Añadir sección" at bounding box center [856, 384] width 112 height 30
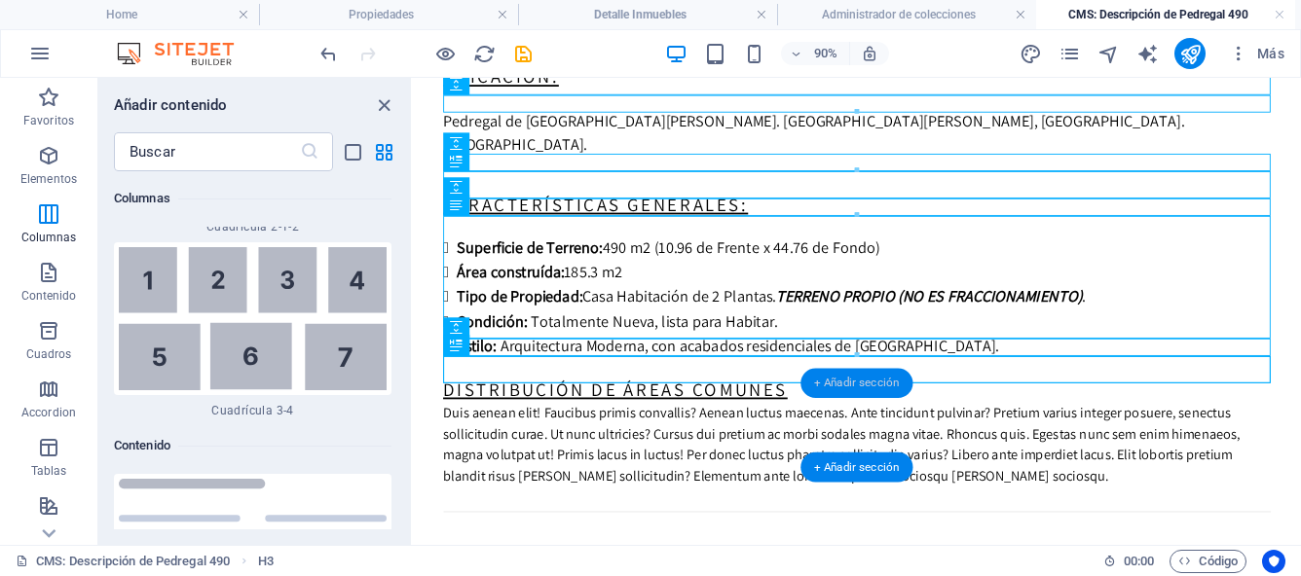
scroll to position [6604, 0]
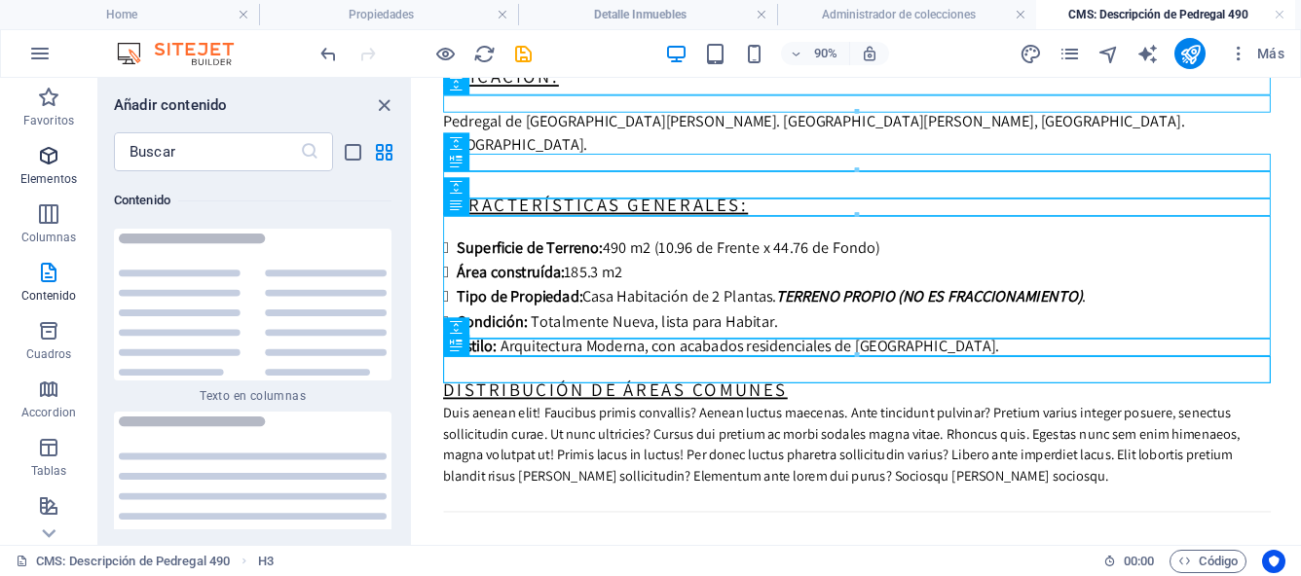
click at [45, 158] on icon "button" at bounding box center [48, 155] width 23 height 23
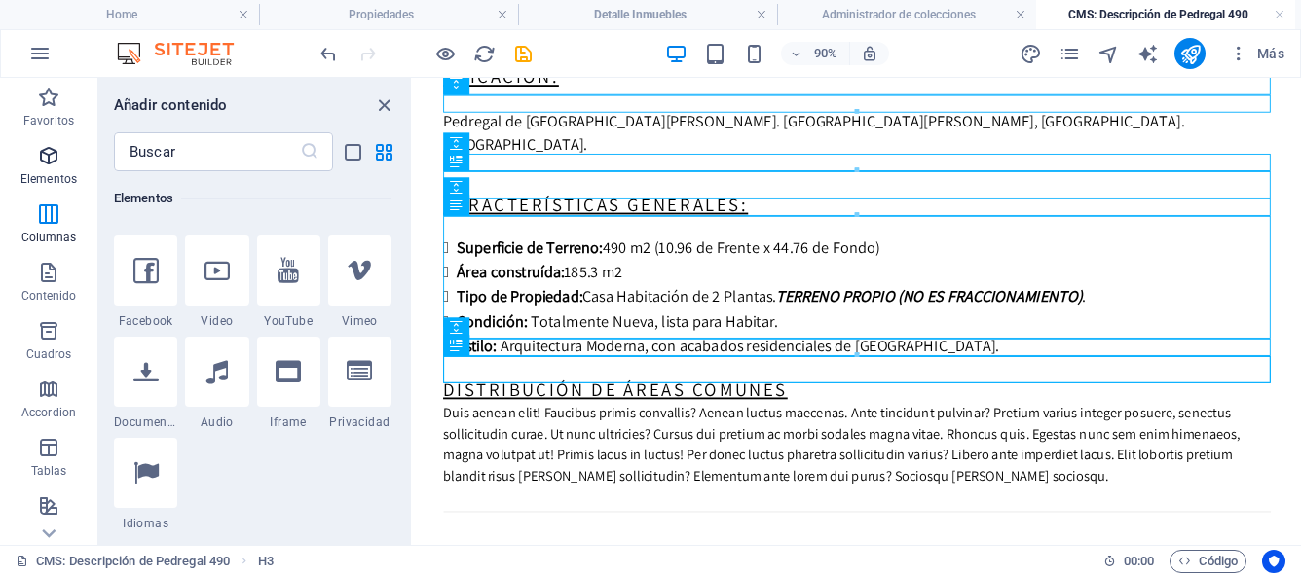
scroll to position [367, 0]
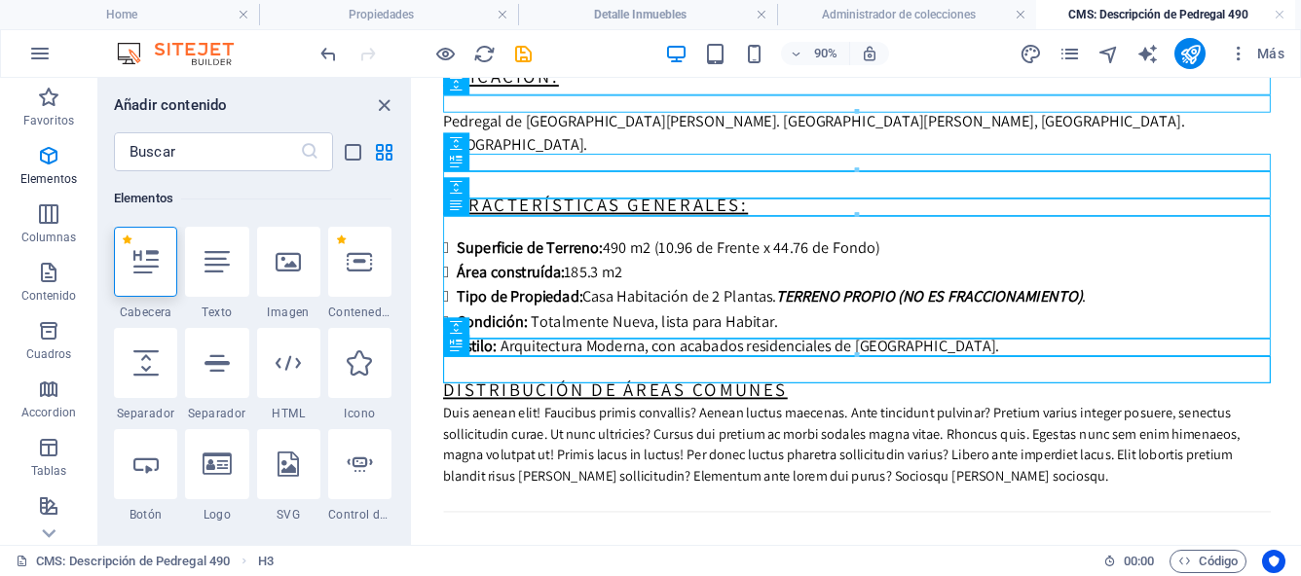
click at [140, 265] on icon at bounding box center [145, 261] width 25 height 25
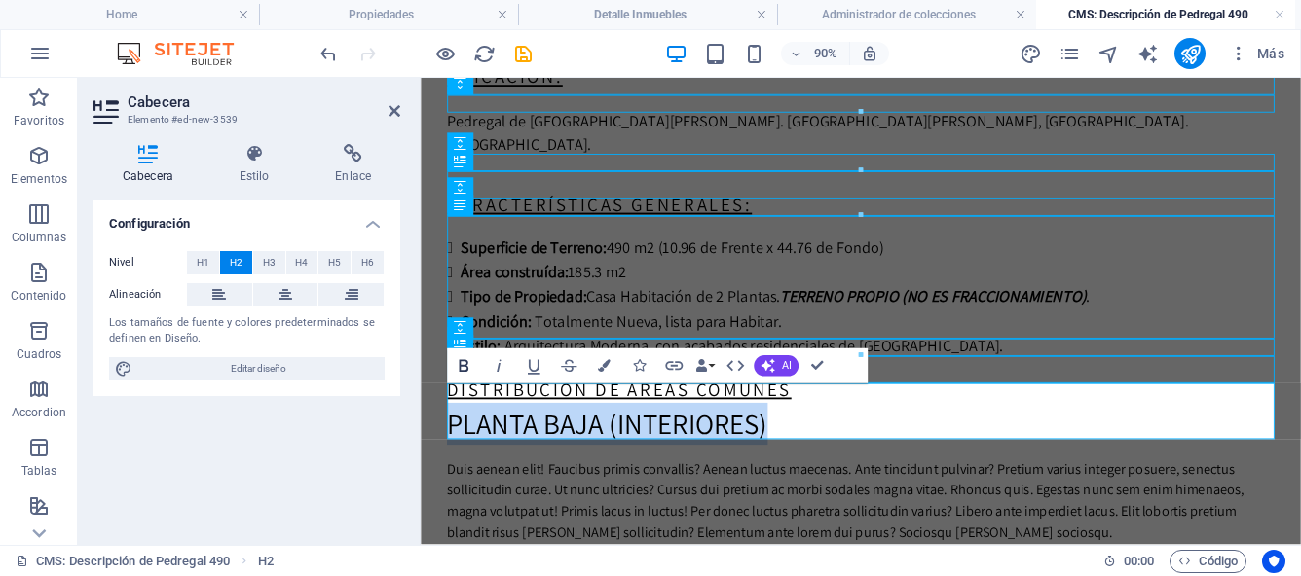
click at [467, 366] on icon "button" at bounding box center [463, 365] width 21 height 21
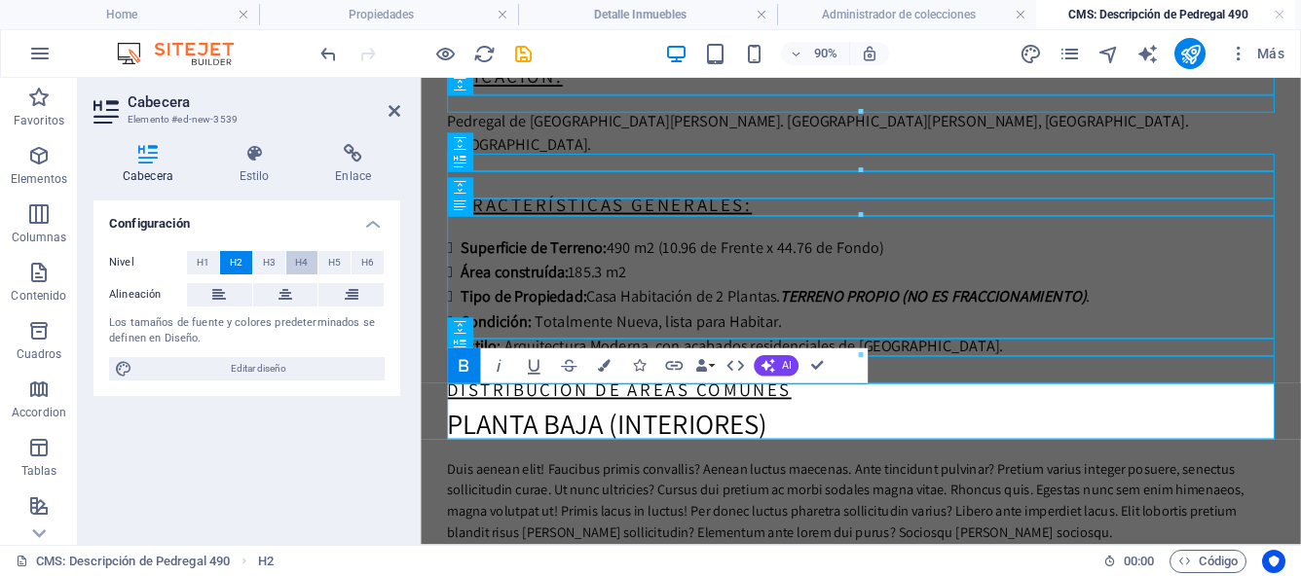
click at [298, 264] on span "H4" at bounding box center [301, 262] width 13 height 23
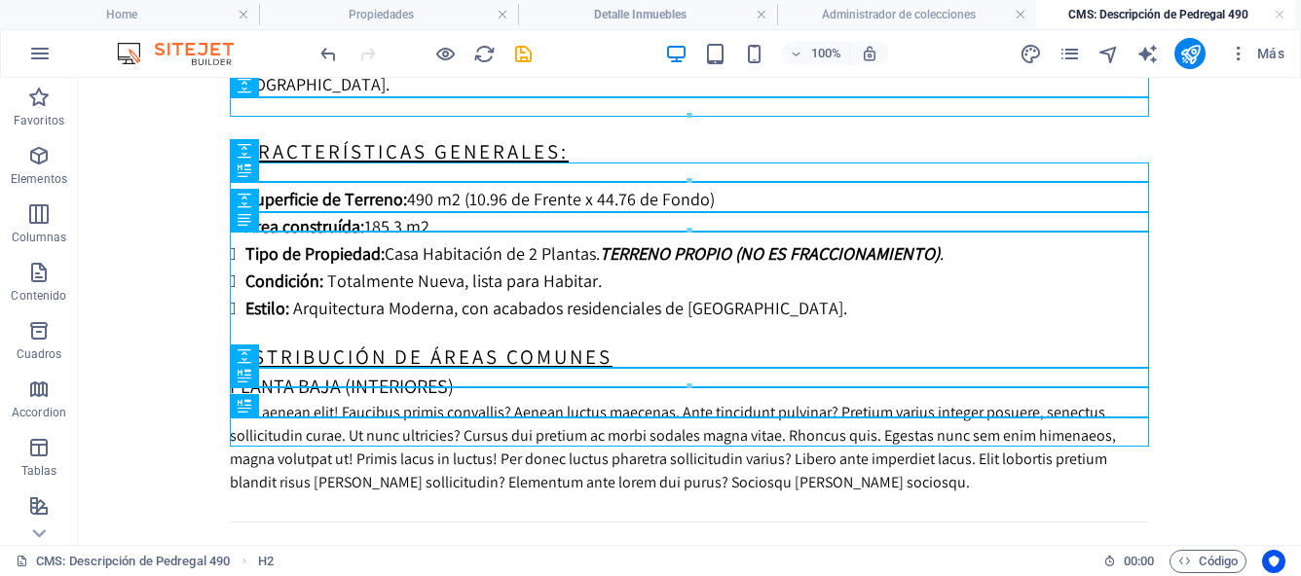
scroll to position [565, 0]
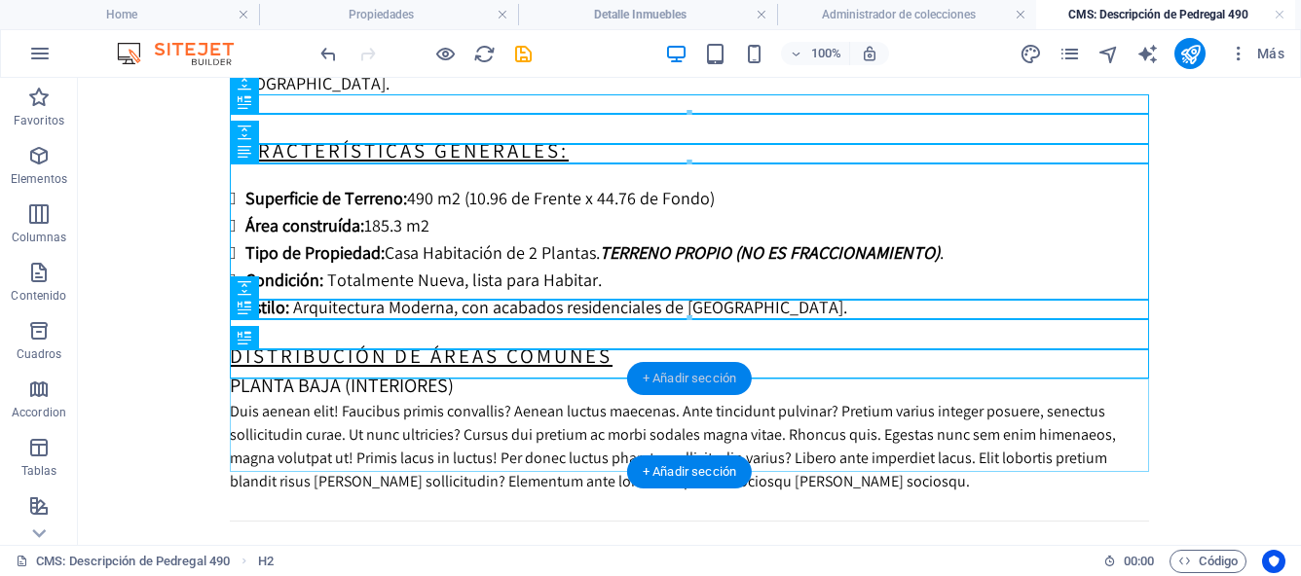
click at [654, 383] on div "+ Añadir sección" at bounding box center [689, 378] width 125 height 33
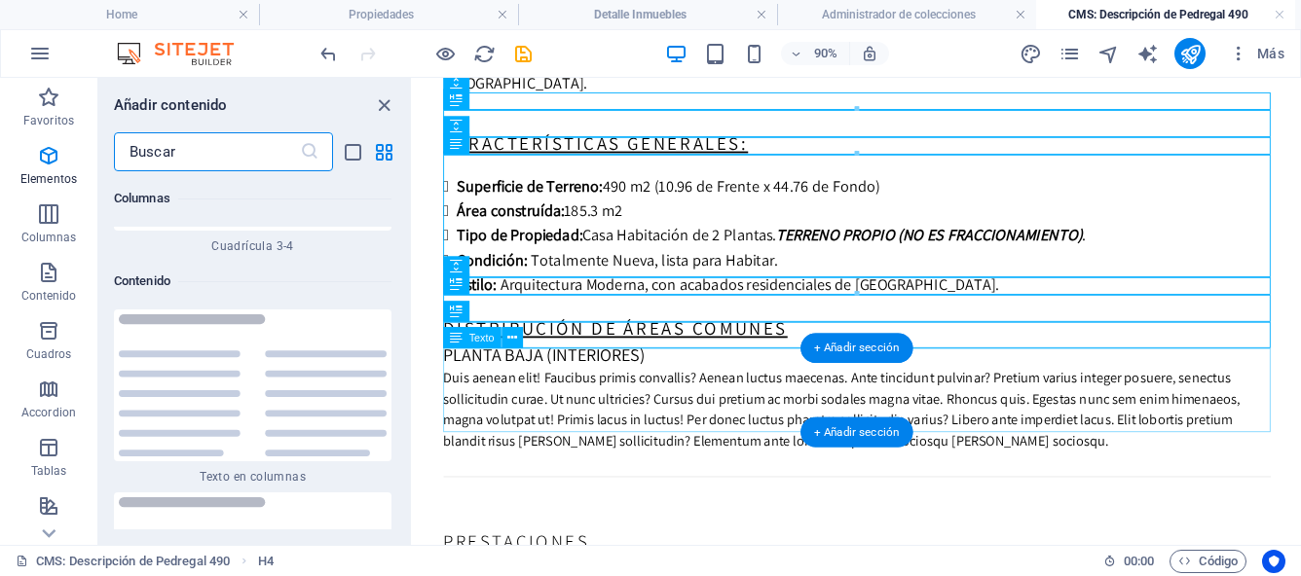
scroll to position [6604, 0]
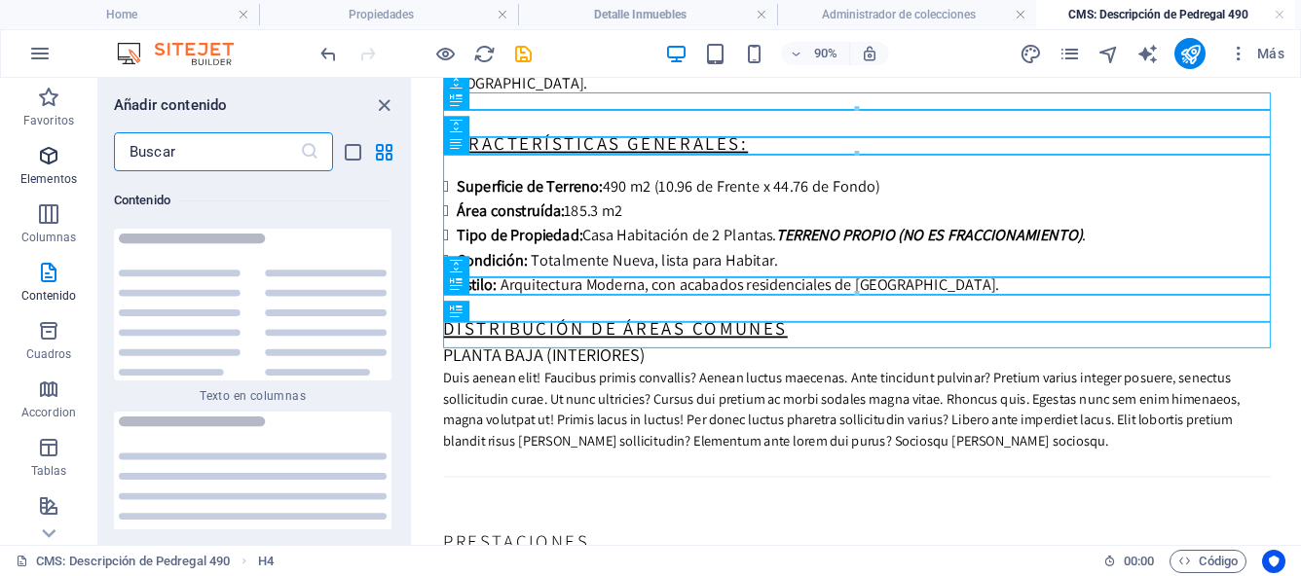
click at [51, 161] on icon "button" at bounding box center [48, 155] width 23 height 23
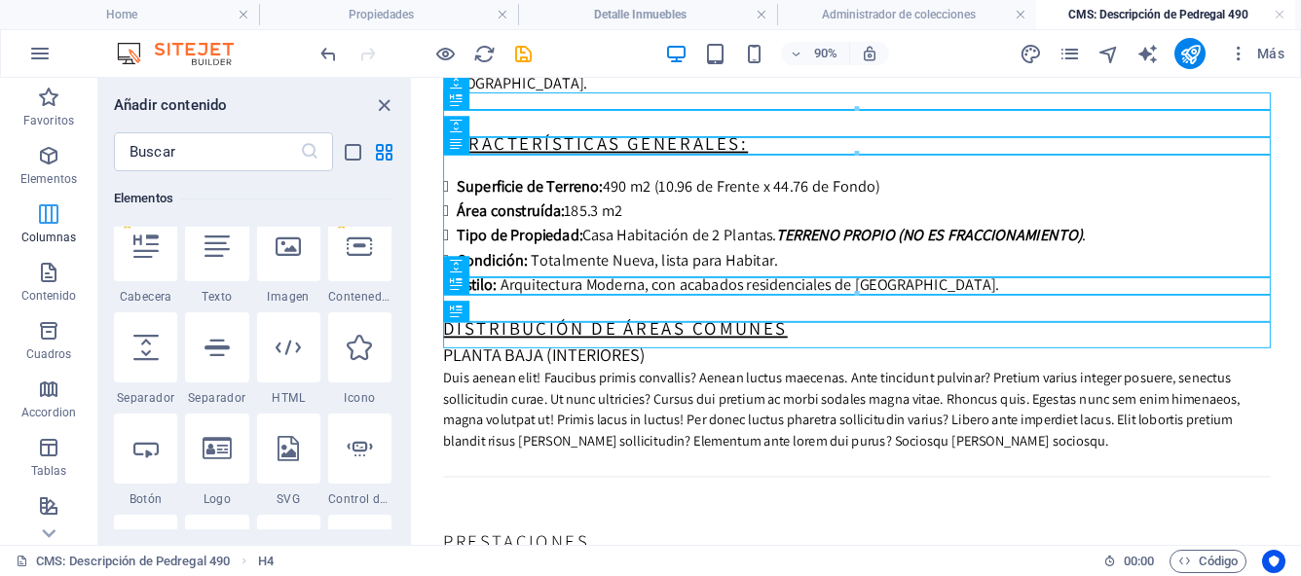
scroll to position [367, 0]
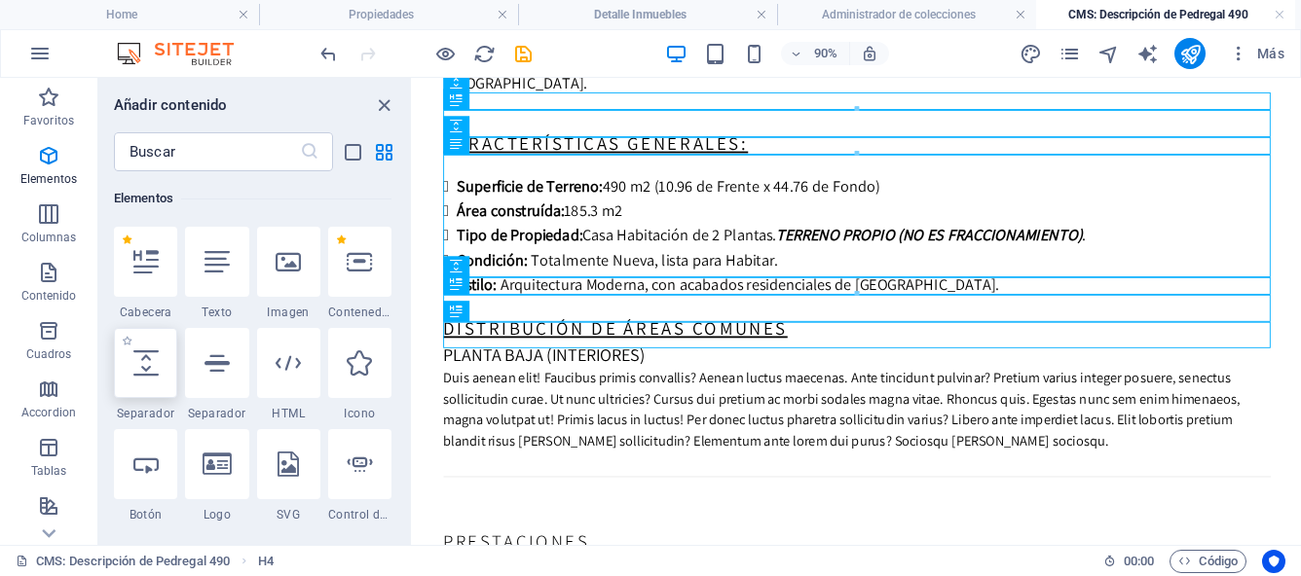
click at [148, 370] on icon at bounding box center [145, 363] width 25 height 25
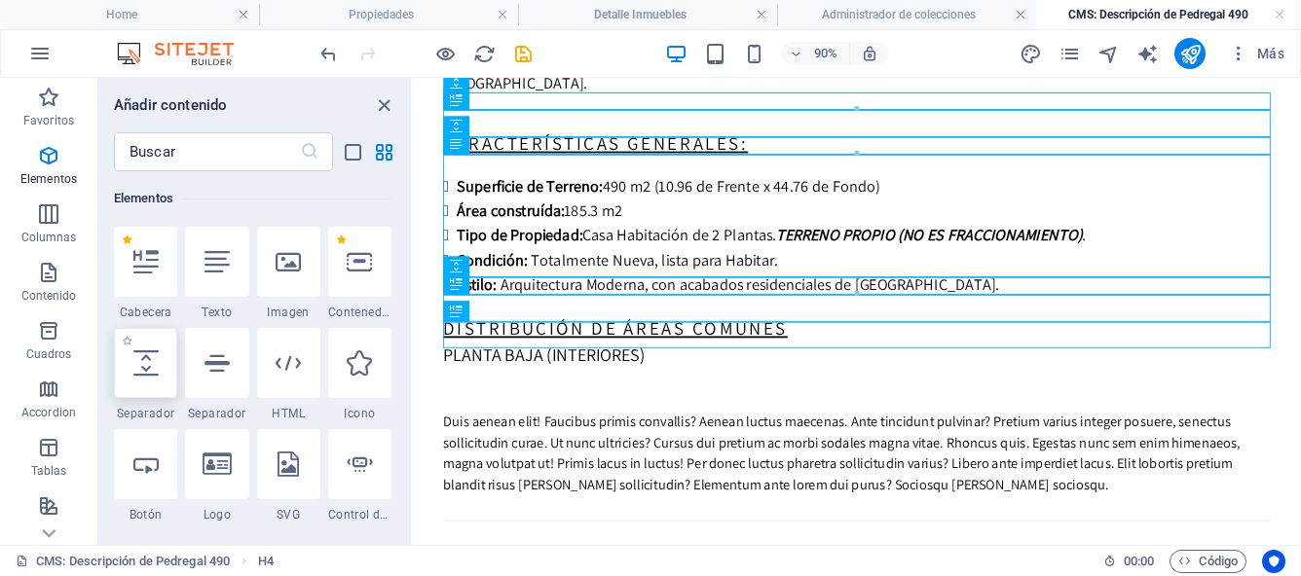
select select "px"
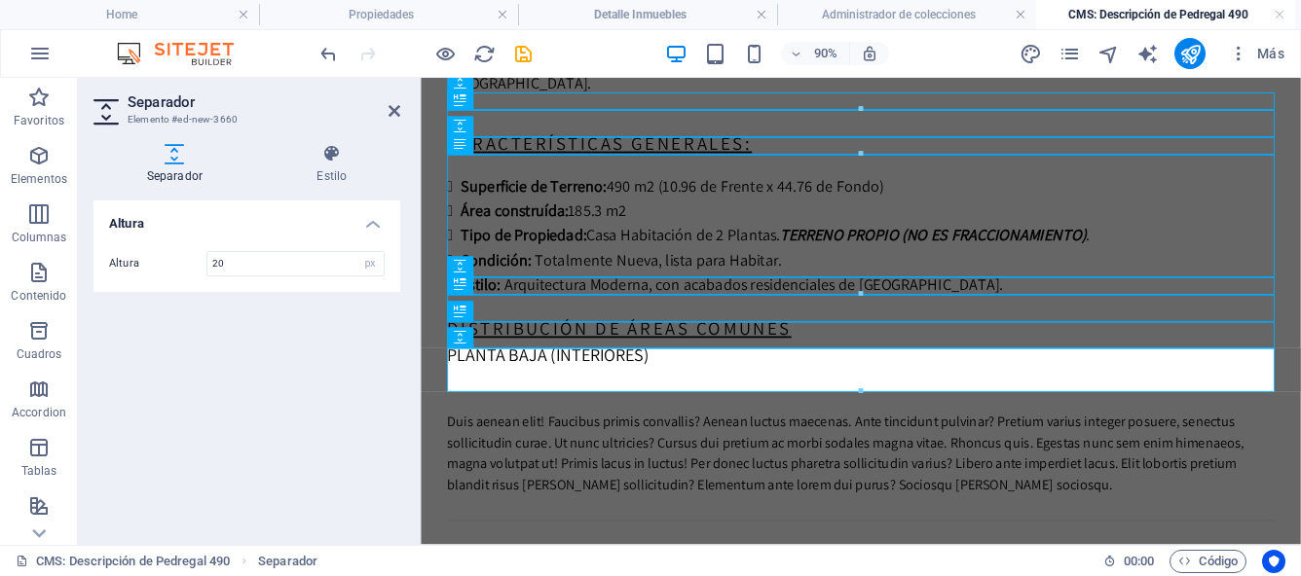
type input "20"
click at [198, 392] on div "Altura Altura 20 px rem vh vw" at bounding box center [246, 365] width 307 height 329
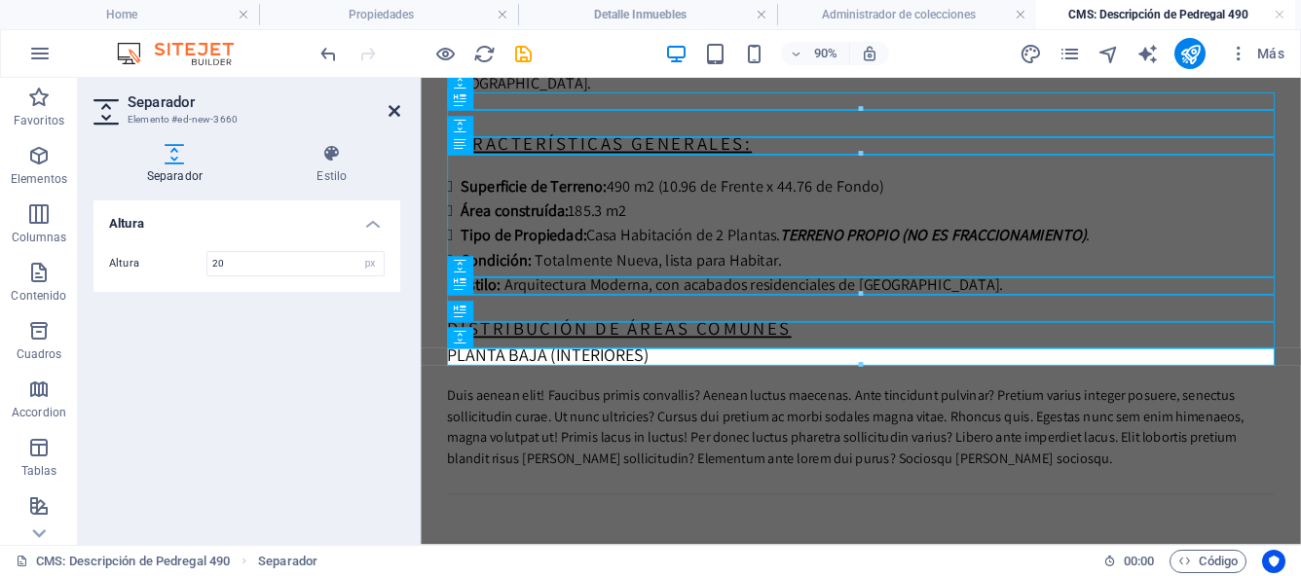
click at [391, 110] on icon at bounding box center [394, 111] width 12 height 16
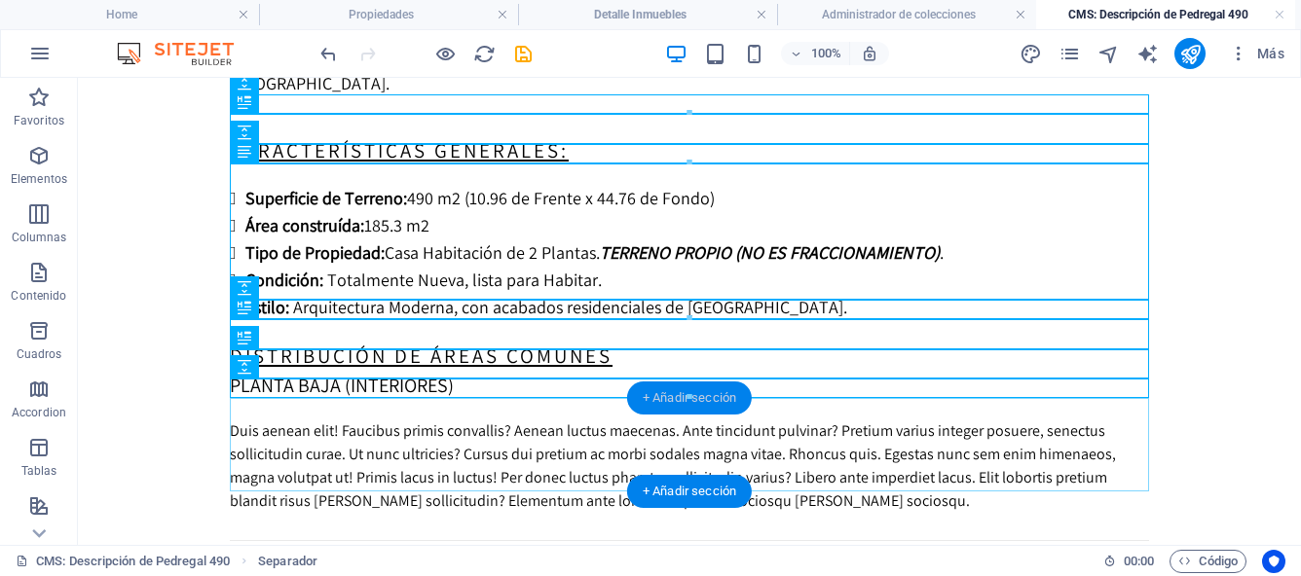
click at [660, 402] on div "+ Añadir sección" at bounding box center [689, 398] width 125 height 33
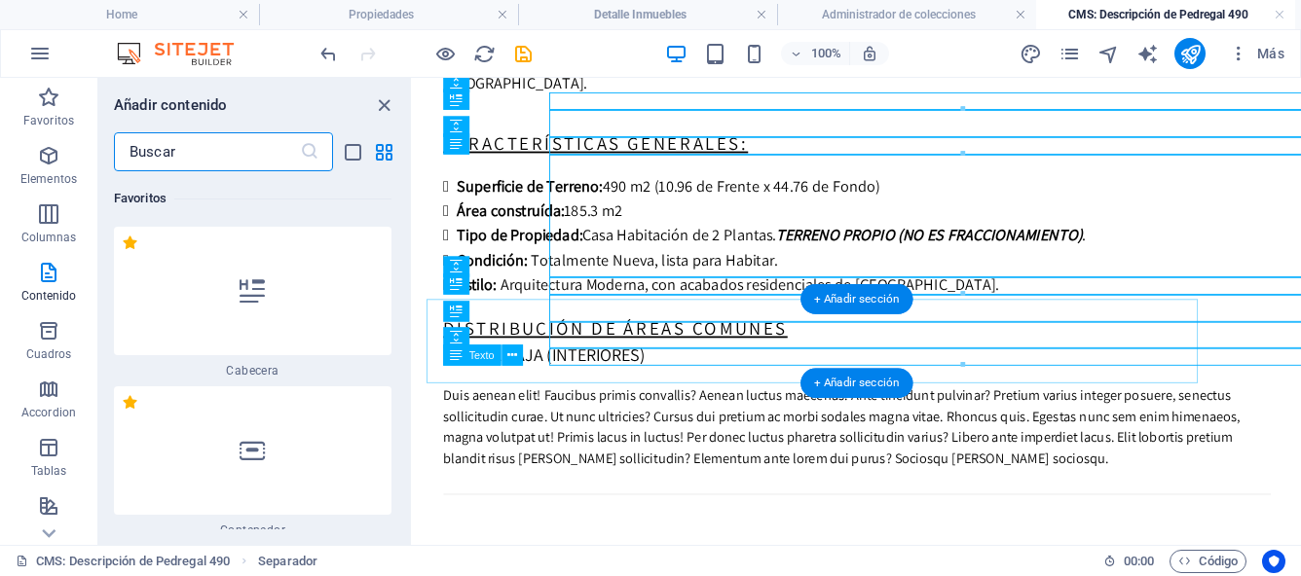
scroll to position [6604, 0]
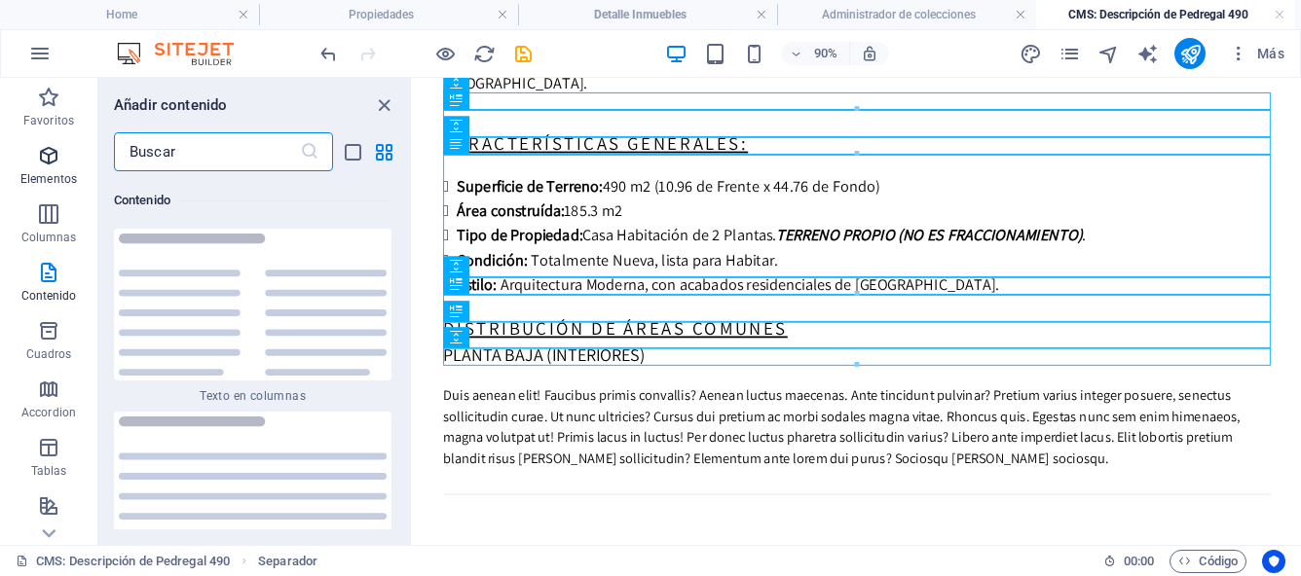
click at [55, 167] on span "Elementos" at bounding box center [48, 167] width 97 height 47
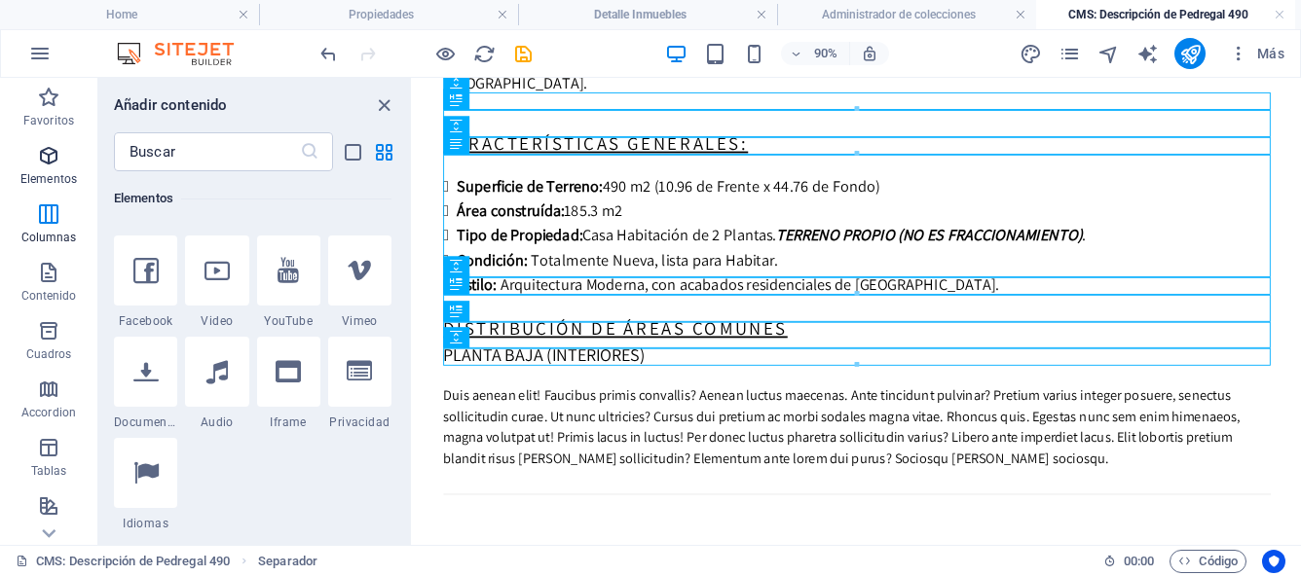
scroll to position [367, 0]
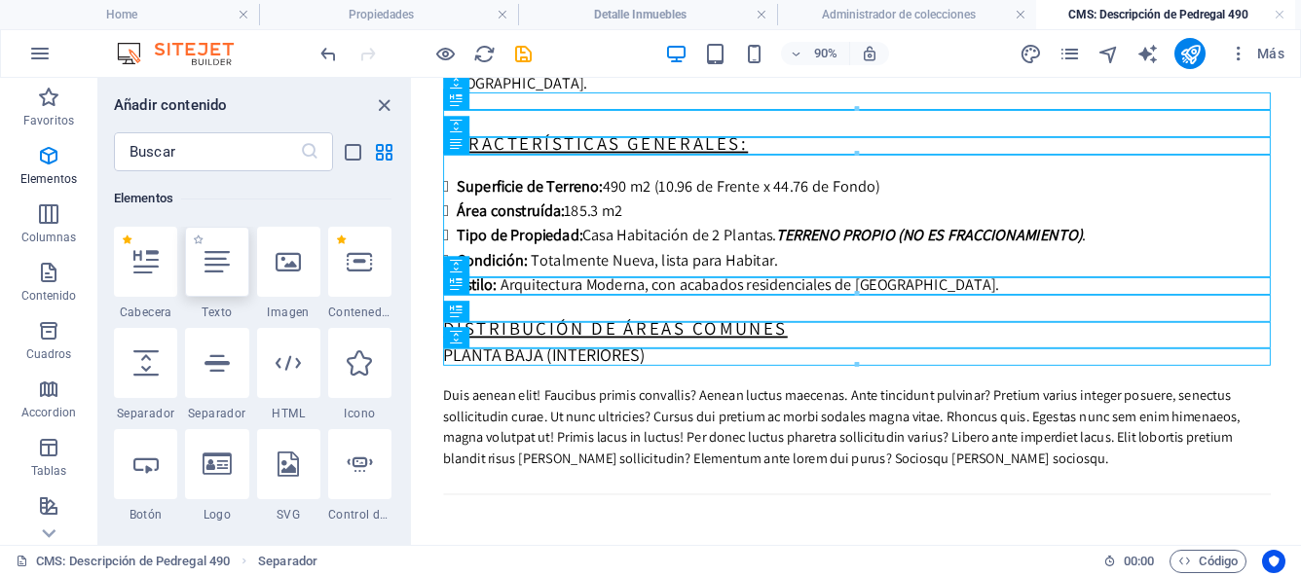
click at [220, 264] on icon at bounding box center [216, 261] width 25 height 25
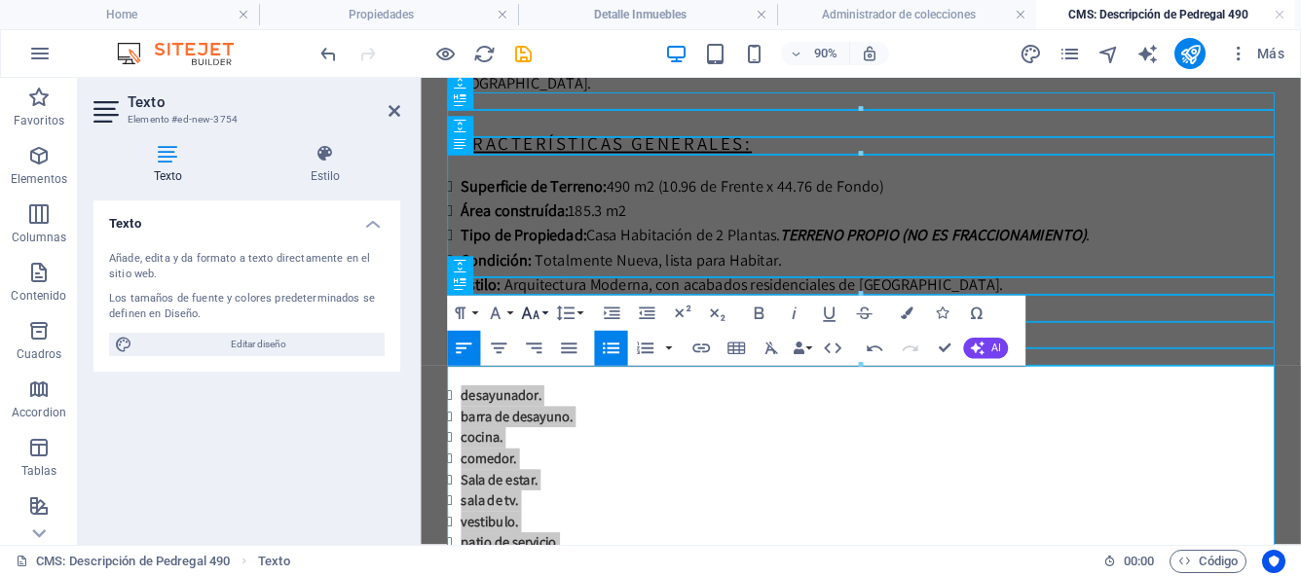
click at [542, 316] on button "Font Size" at bounding box center [533, 313] width 33 height 35
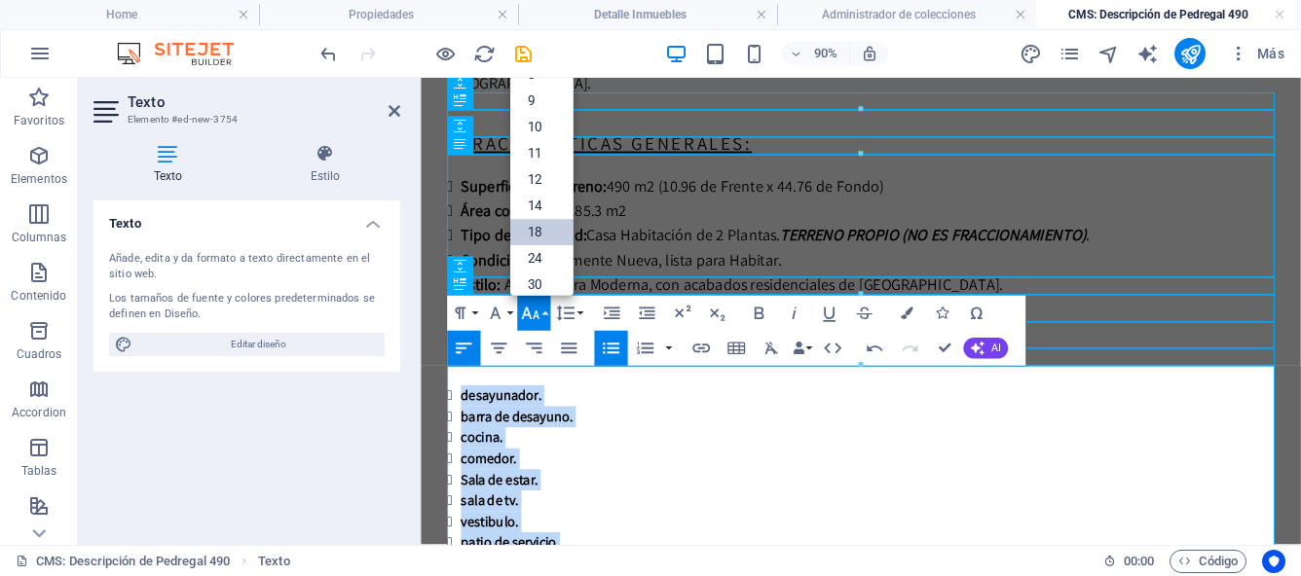
click at [544, 227] on link "18" at bounding box center [541, 233] width 63 height 26
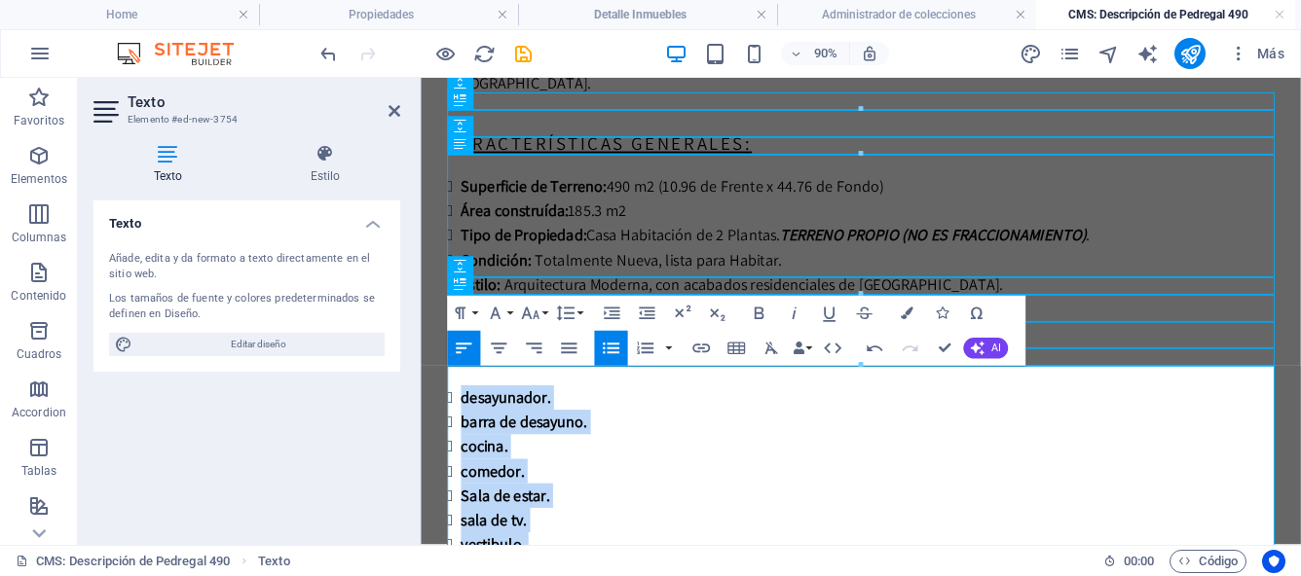
click at [740, 501] on li "comedor." at bounding box center [917, 514] width 904 height 27
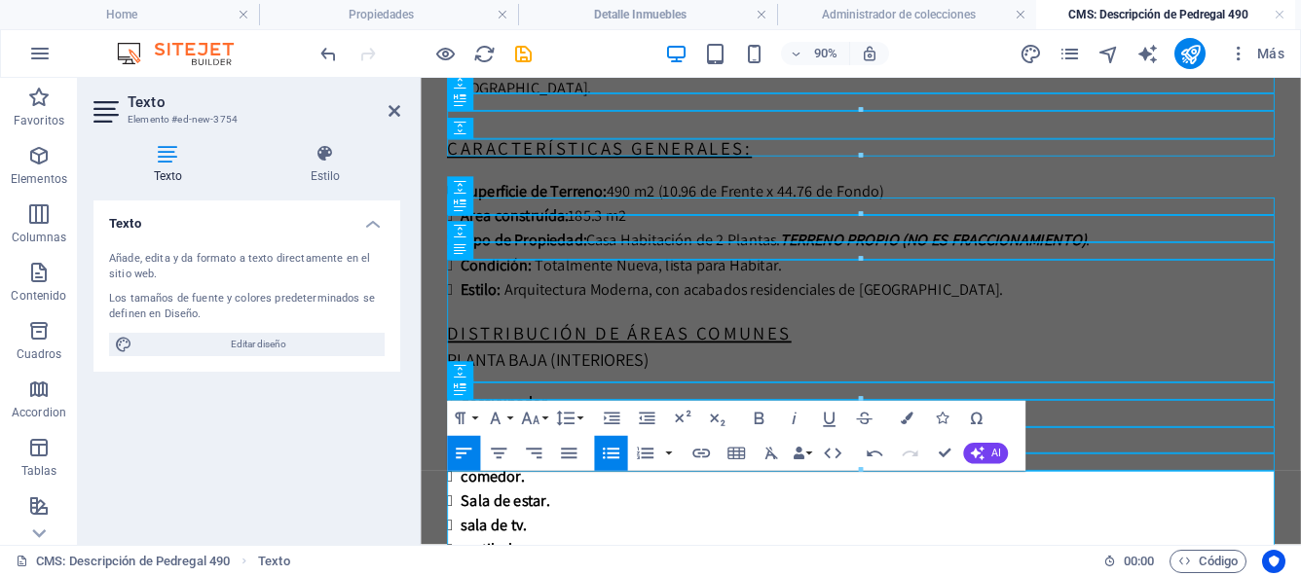
scroll to position [572, 0]
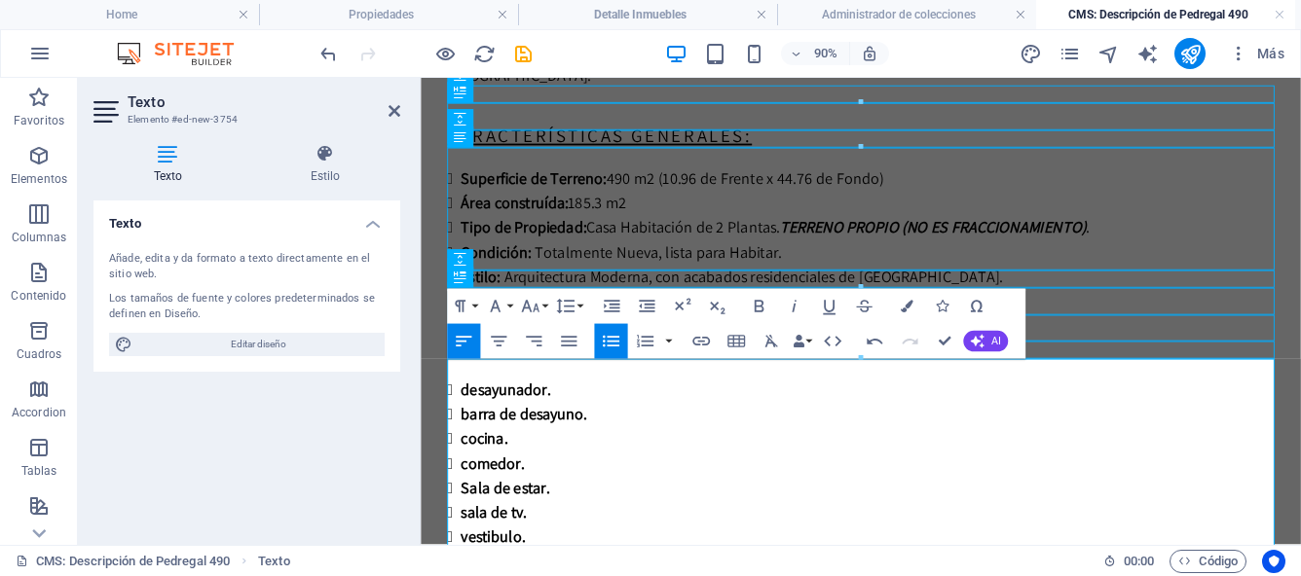
click at [476, 414] on span "desayunador." at bounding box center [514, 425] width 99 height 22
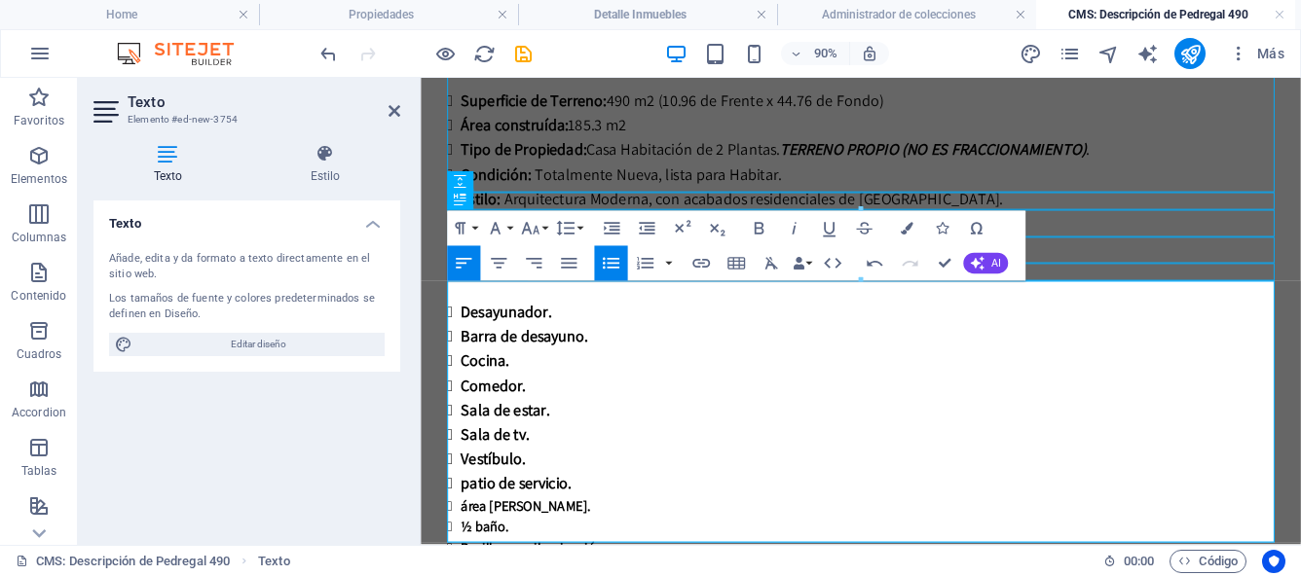
scroll to position [662, 0]
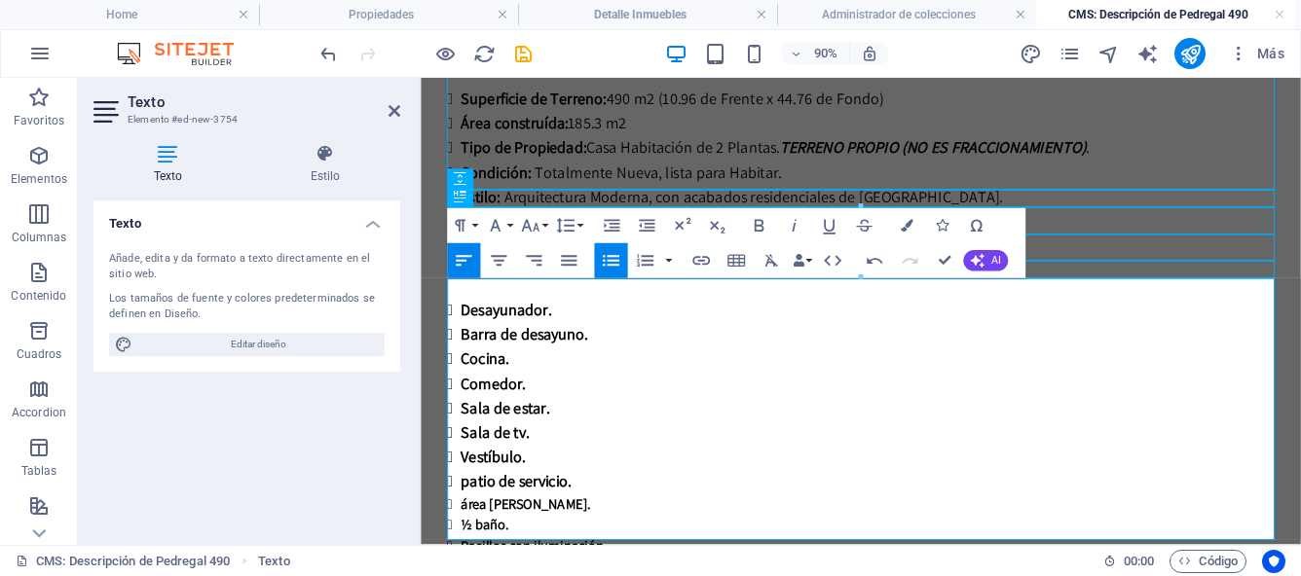
click at [474, 515] on span "patio de servicio." at bounding box center [526, 526] width 123 height 22
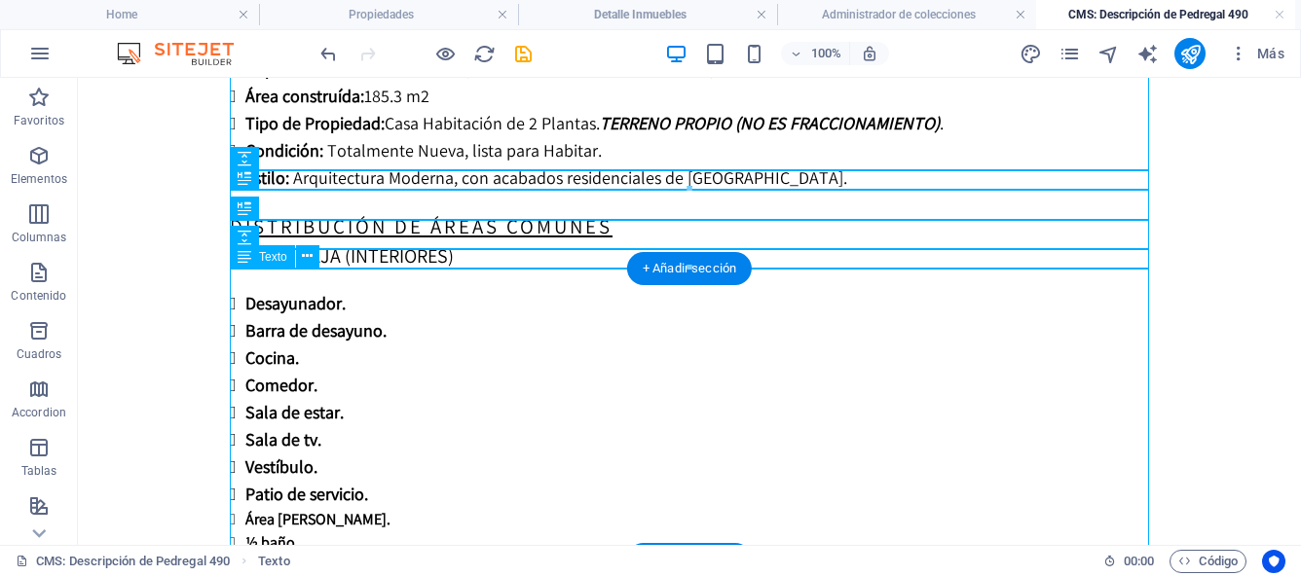
scroll to position [796, 0]
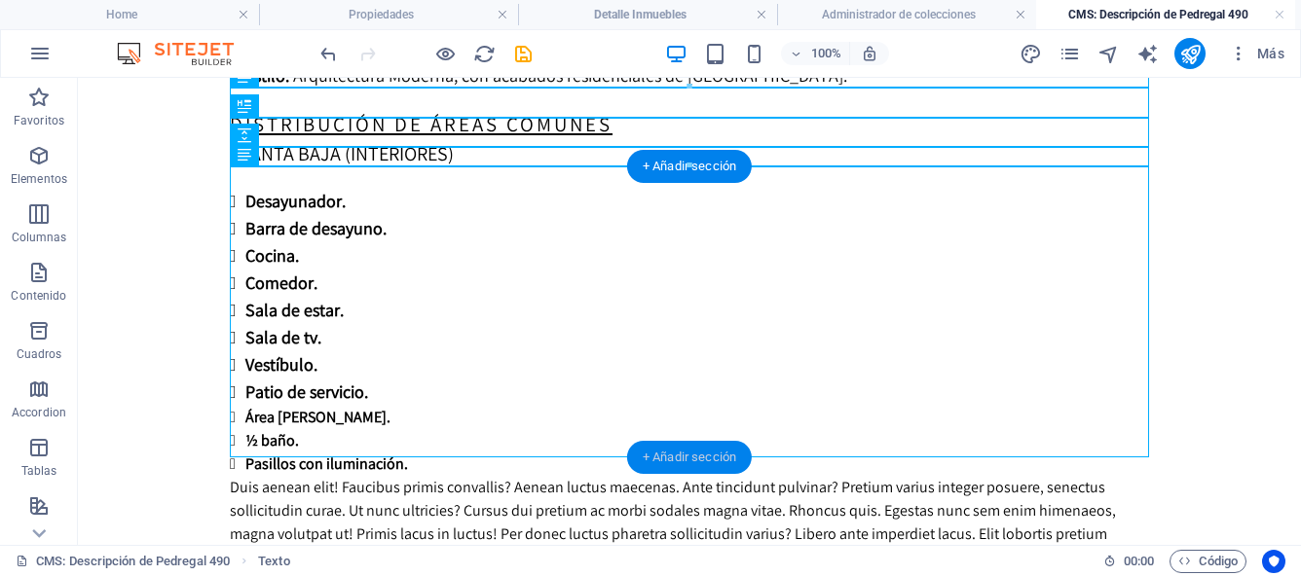
click at [669, 452] on div "+ Añadir sección" at bounding box center [689, 457] width 125 height 33
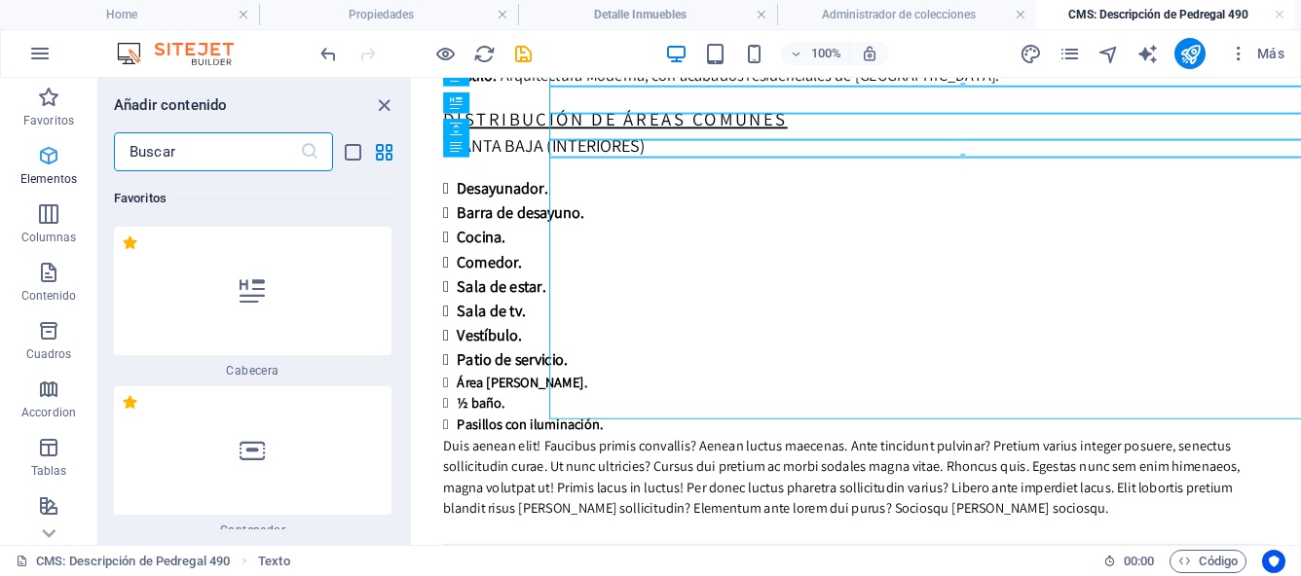
scroll to position [6604, 0]
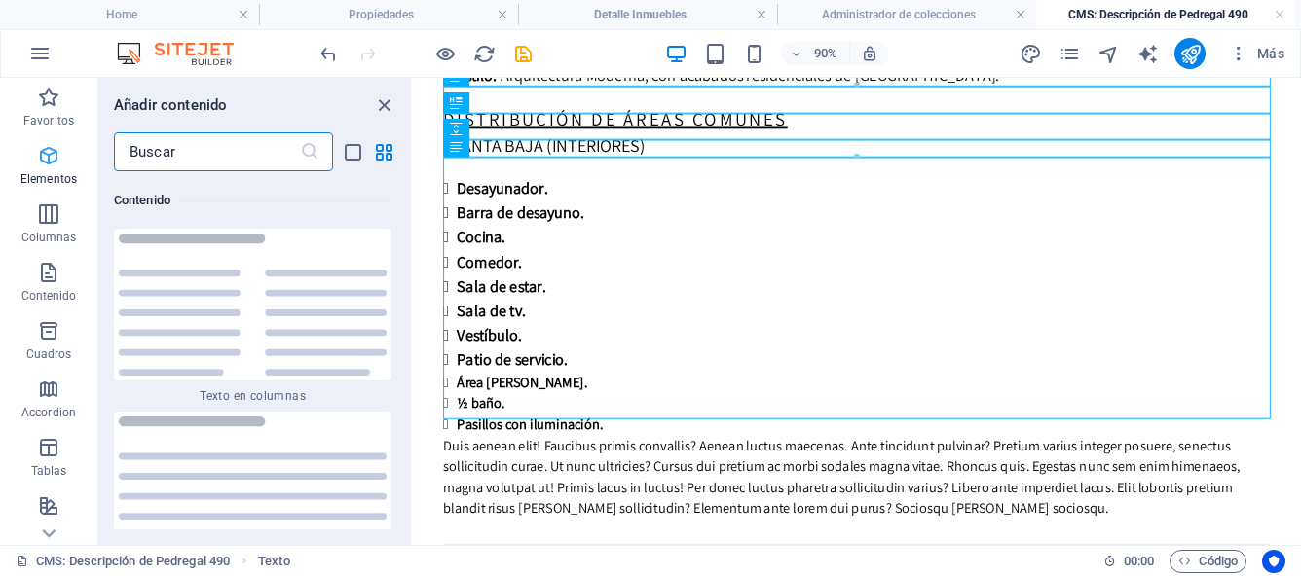
click at [54, 169] on span "Elementos" at bounding box center [48, 167] width 97 height 47
click at [54, 157] on icon "button" at bounding box center [48, 155] width 23 height 23
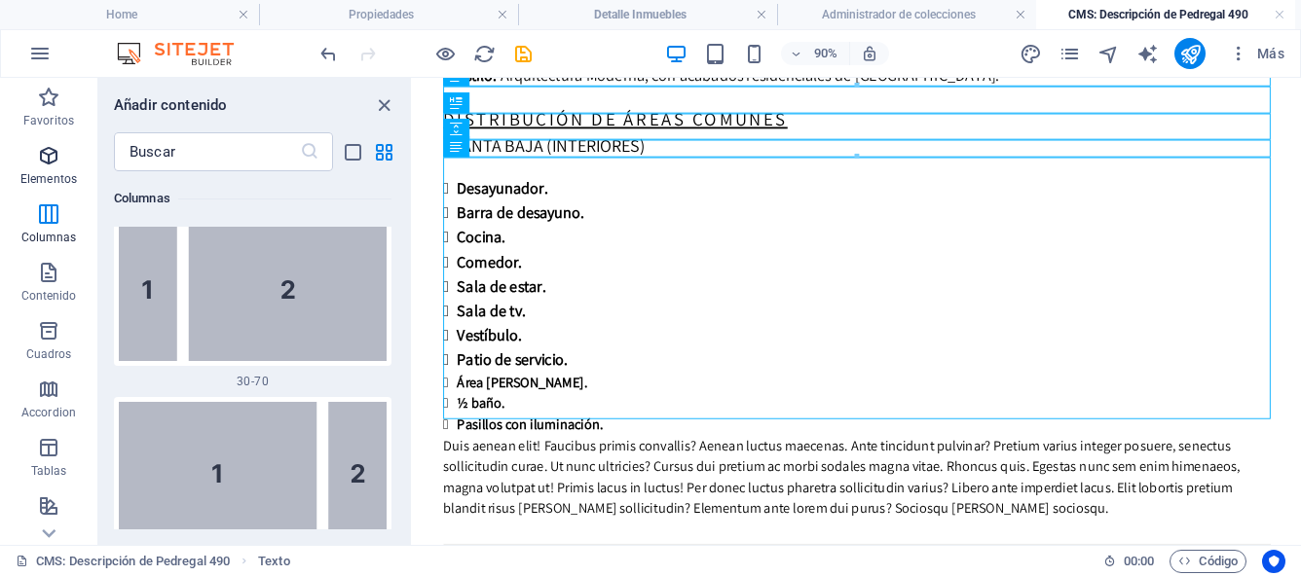
scroll to position [367, 0]
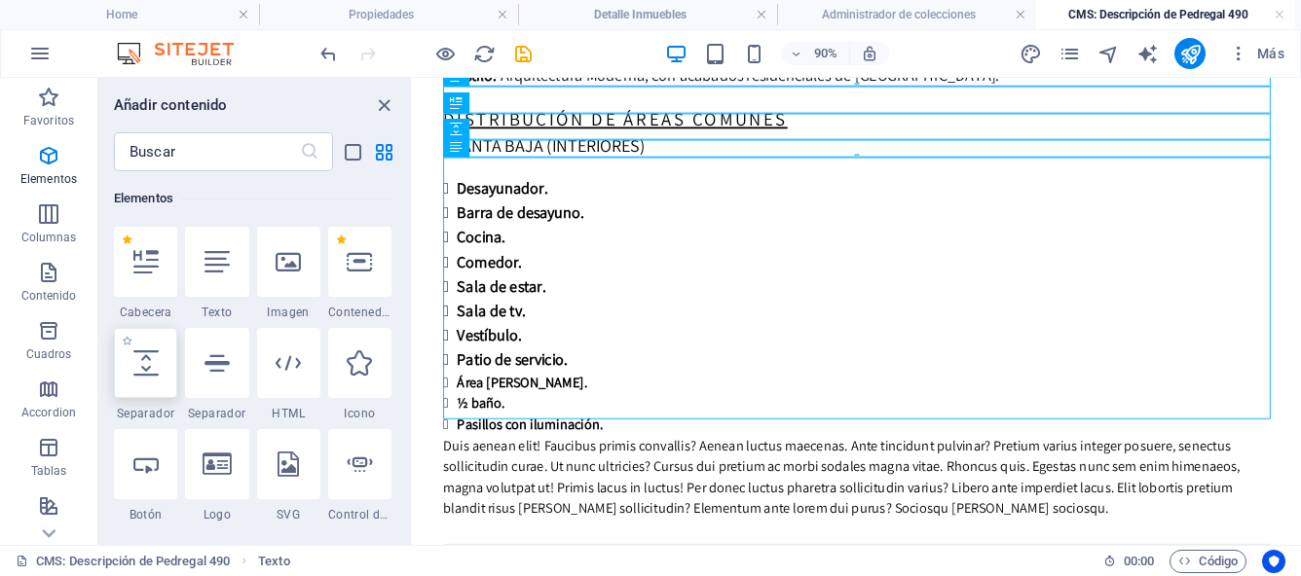
click at [163, 354] on div at bounding box center [145, 363] width 63 height 70
select select "px"
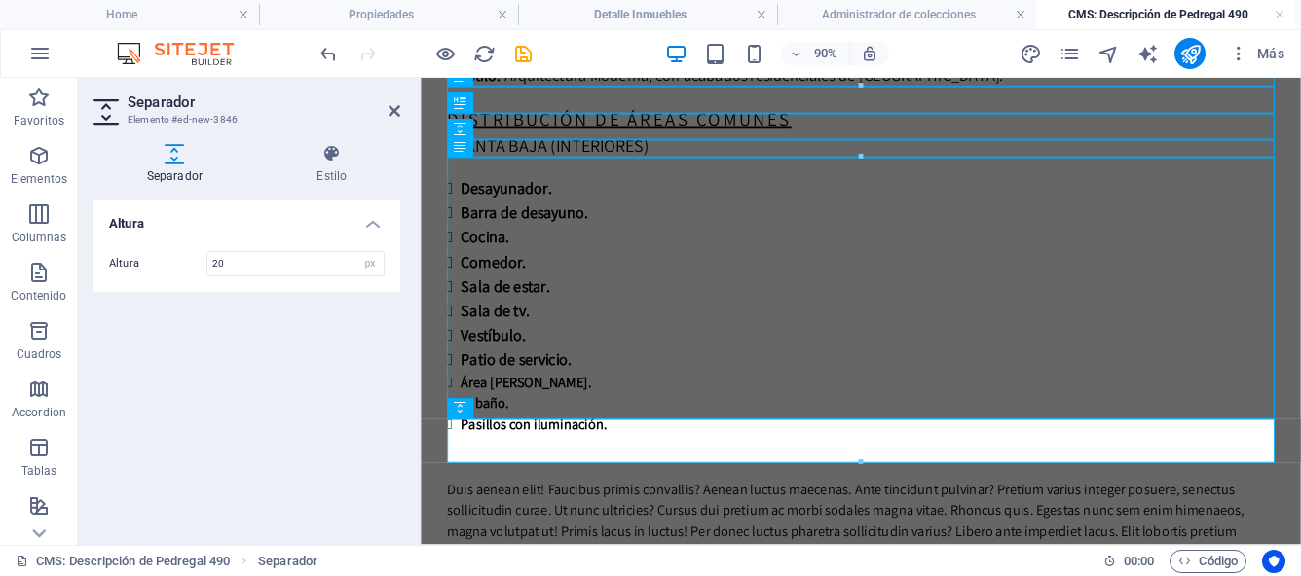
type input "20"
click at [265, 351] on div "Altura Altura 20 px rem vh vw" at bounding box center [246, 365] width 307 height 329
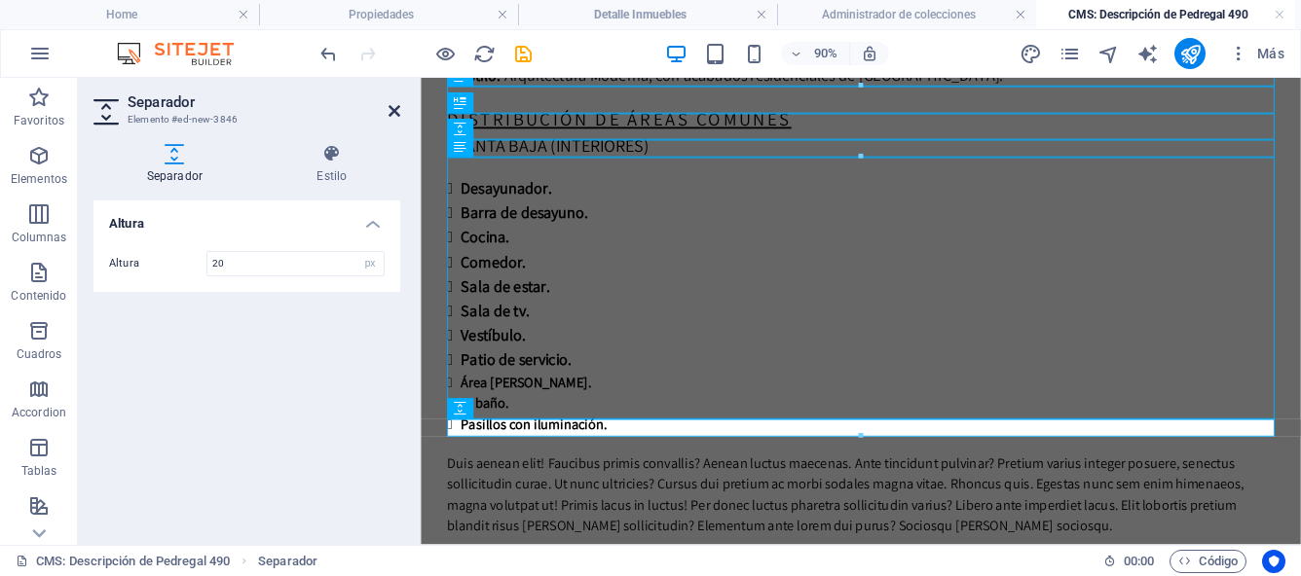
click at [398, 108] on icon at bounding box center [394, 111] width 12 height 16
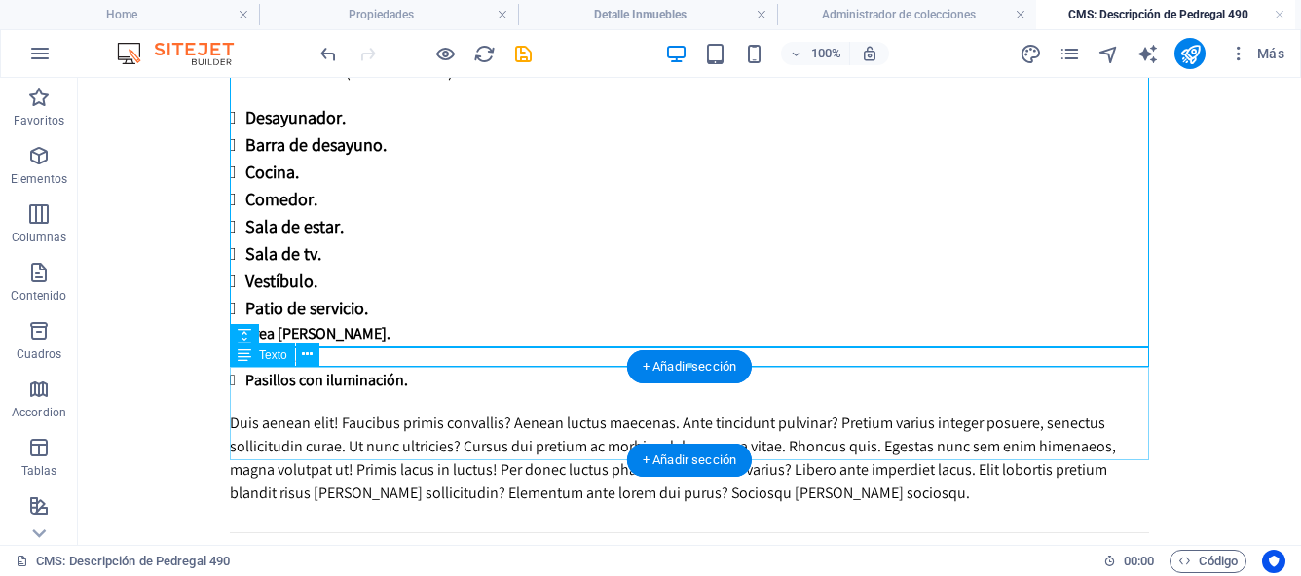
scroll to position [908, 0]
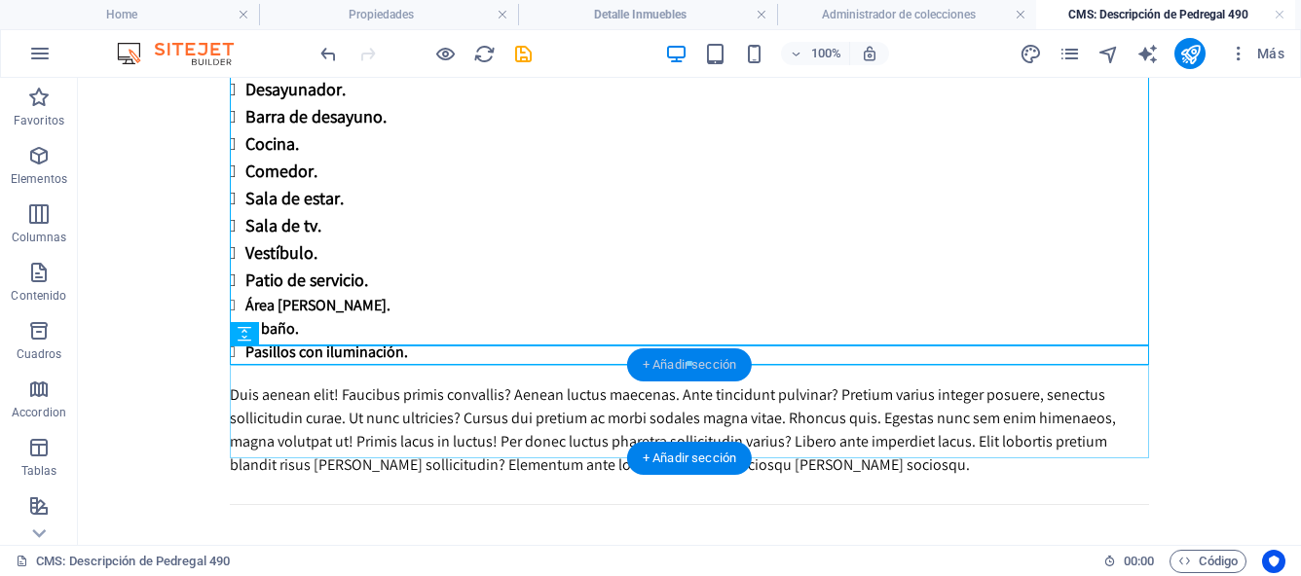
click at [717, 371] on div "+ Añadir sección" at bounding box center [689, 365] width 125 height 33
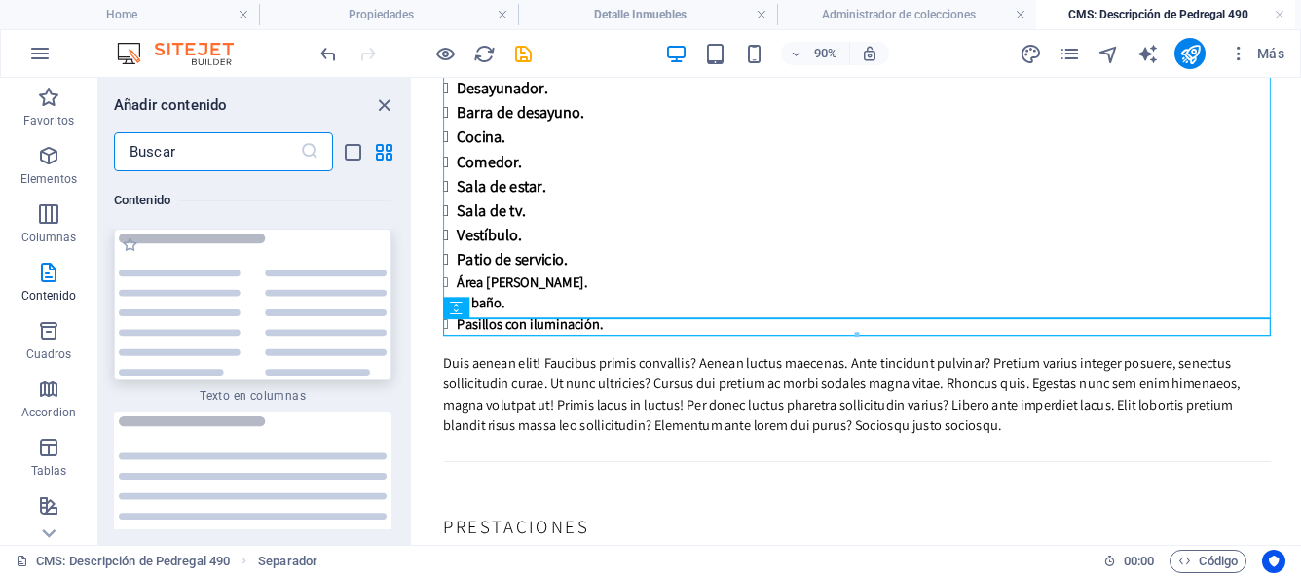
scroll to position [908, 0]
click at [53, 159] on icon "button" at bounding box center [48, 155] width 23 height 23
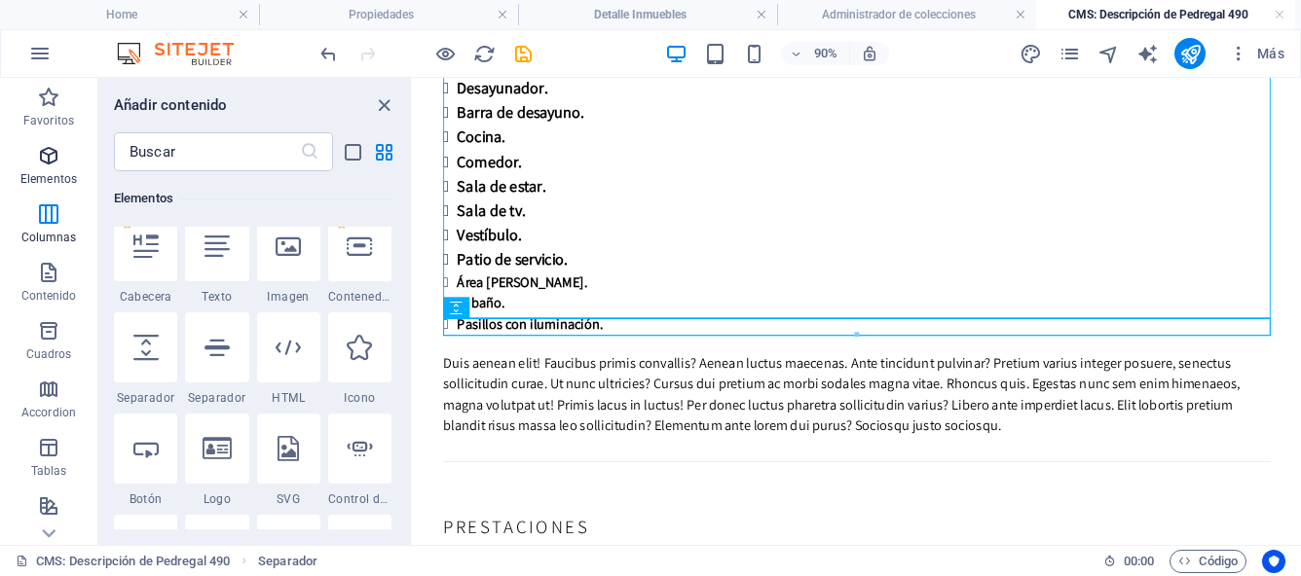
scroll to position [367, 0]
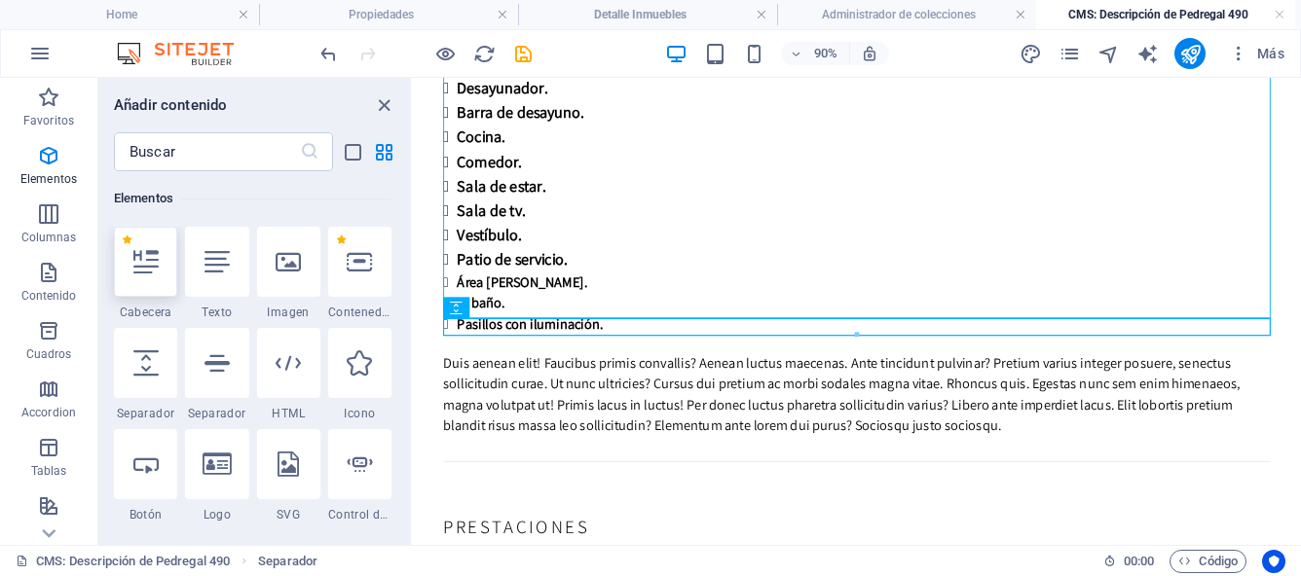
click at [142, 257] on icon at bounding box center [145, 261] width 25 height 25
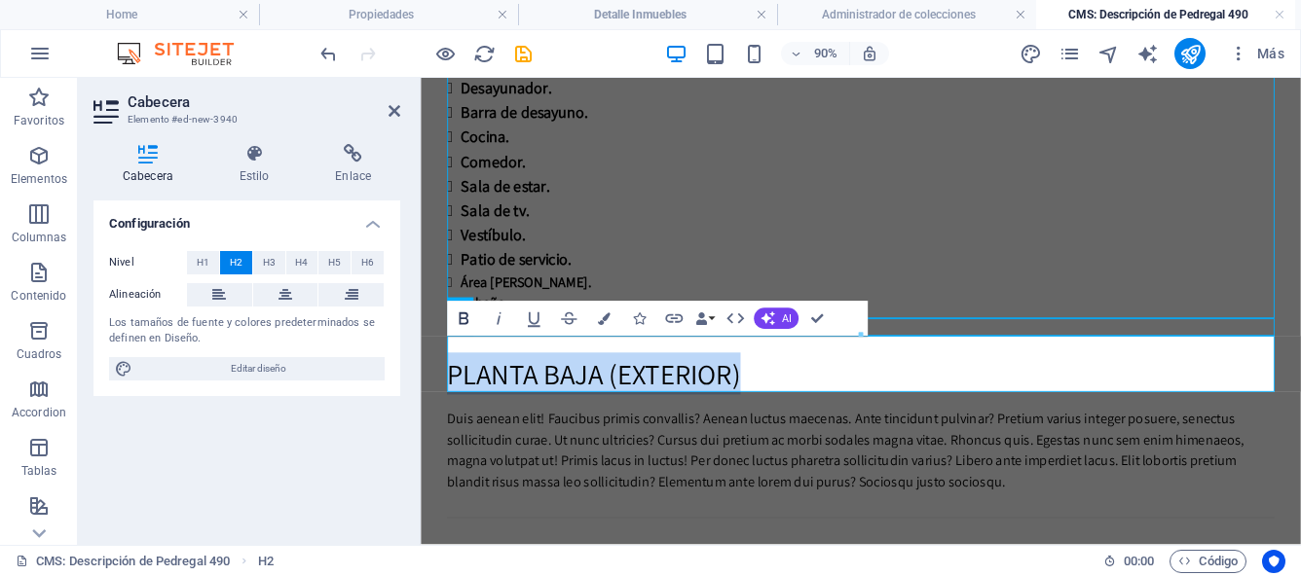
click at [463, 323] on icon "button" at bounding box center [464, 319] width 10 height 13
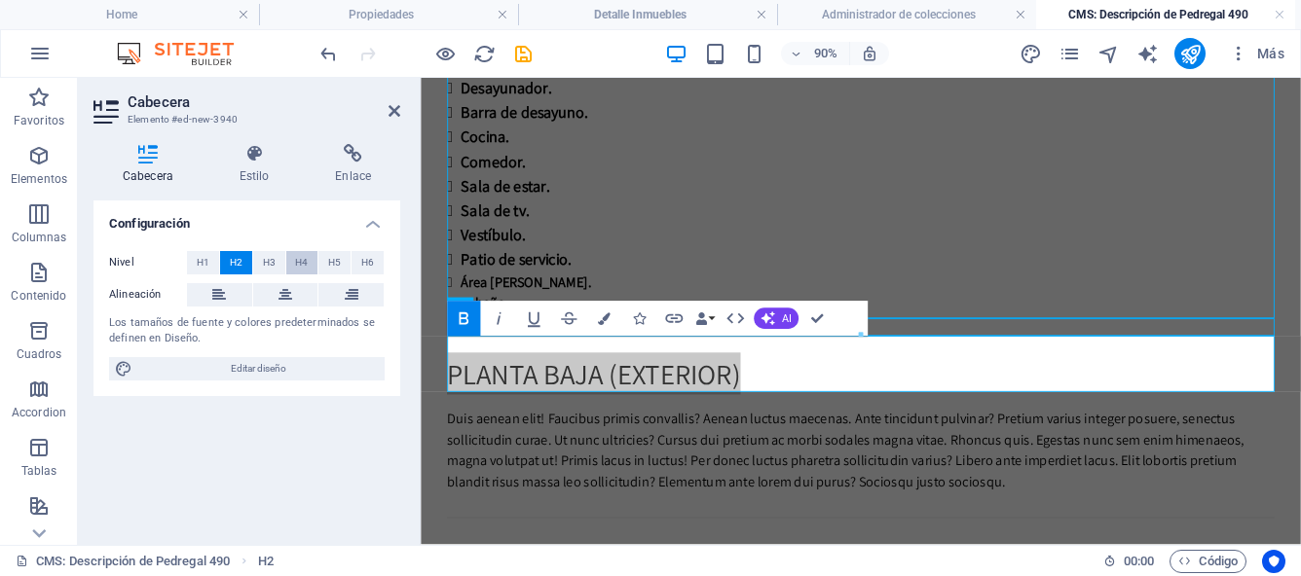
click at [300, 263] on span "H4" at bounding box center [301, 262] width 13 height 23
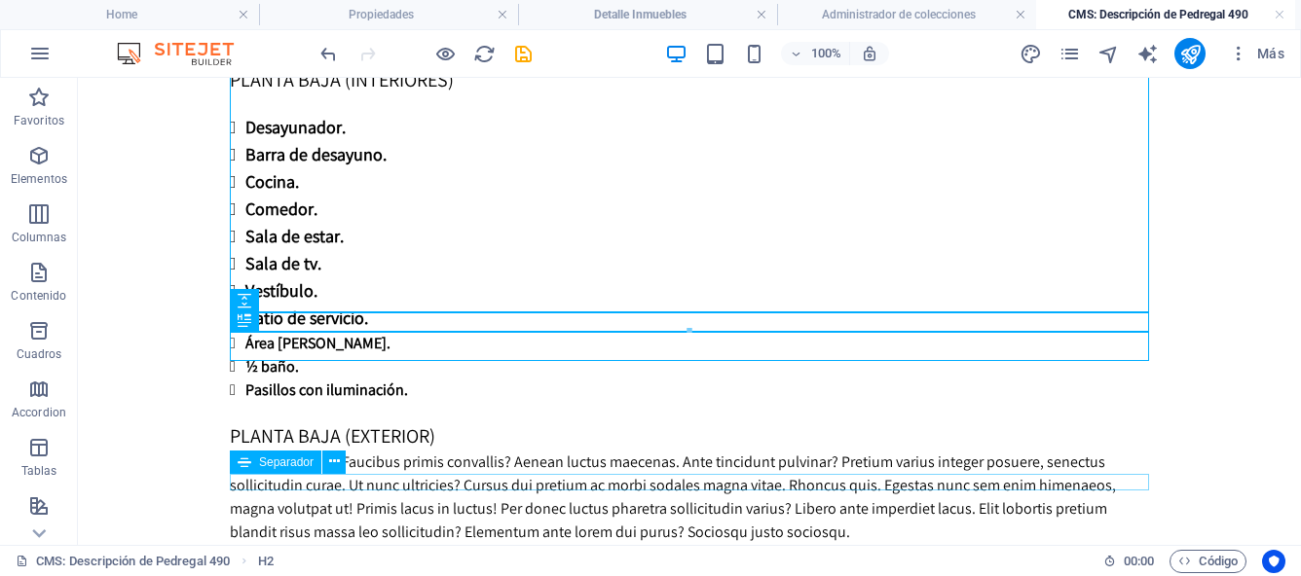
scroll to position [941, 0]
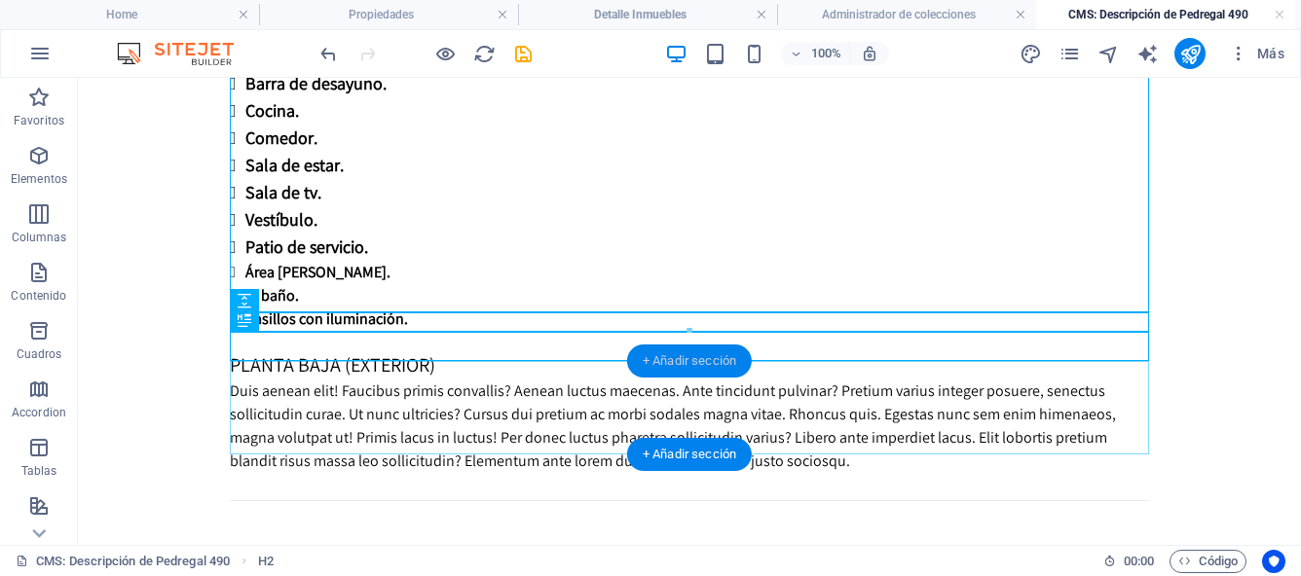
click at [657, 360] on div "+ Añadir sección" at bounding box center [689, 361] width 125 height 33
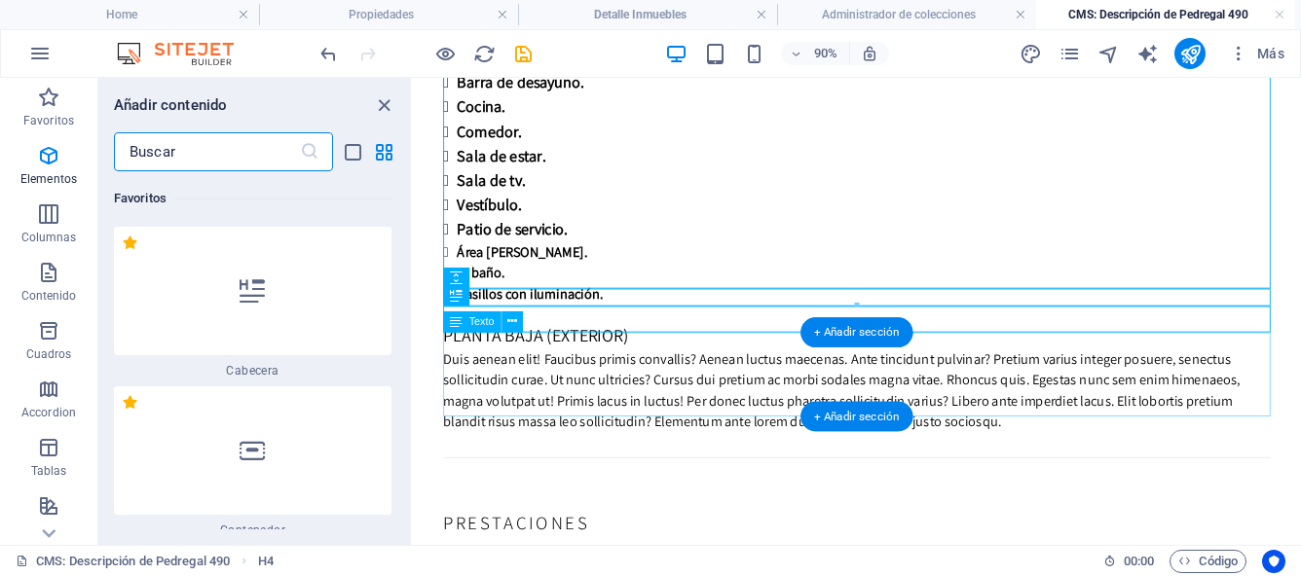
scroll to position [6604, 0]
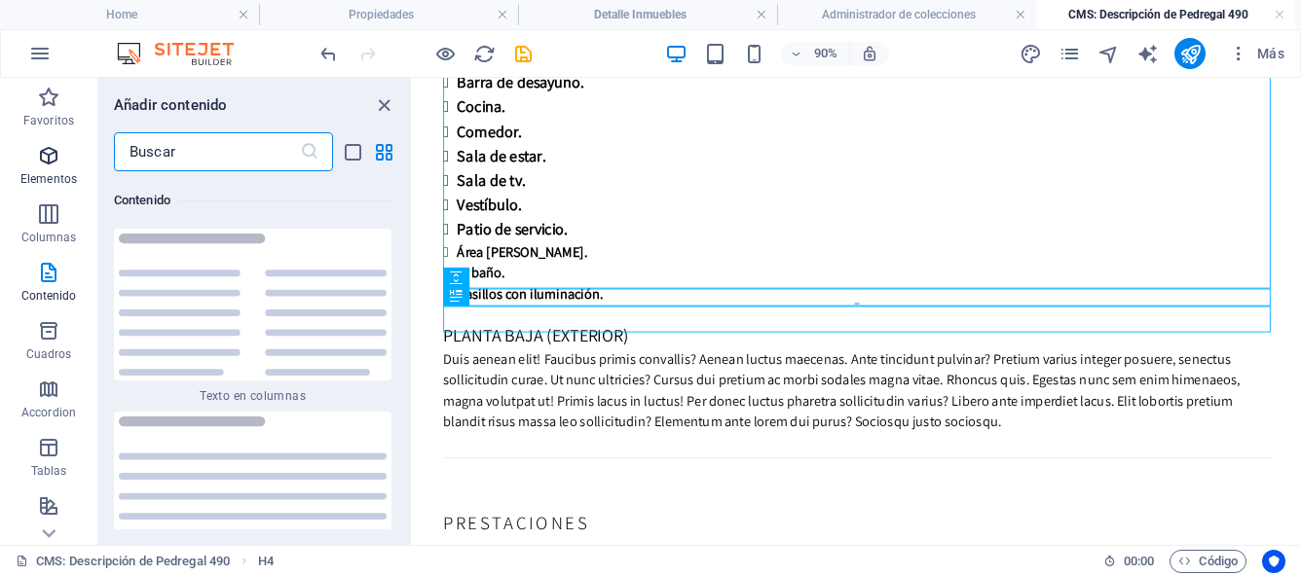
click at [56, 165] on icon "button" at bounding box center [48, 155] width 23 height 23
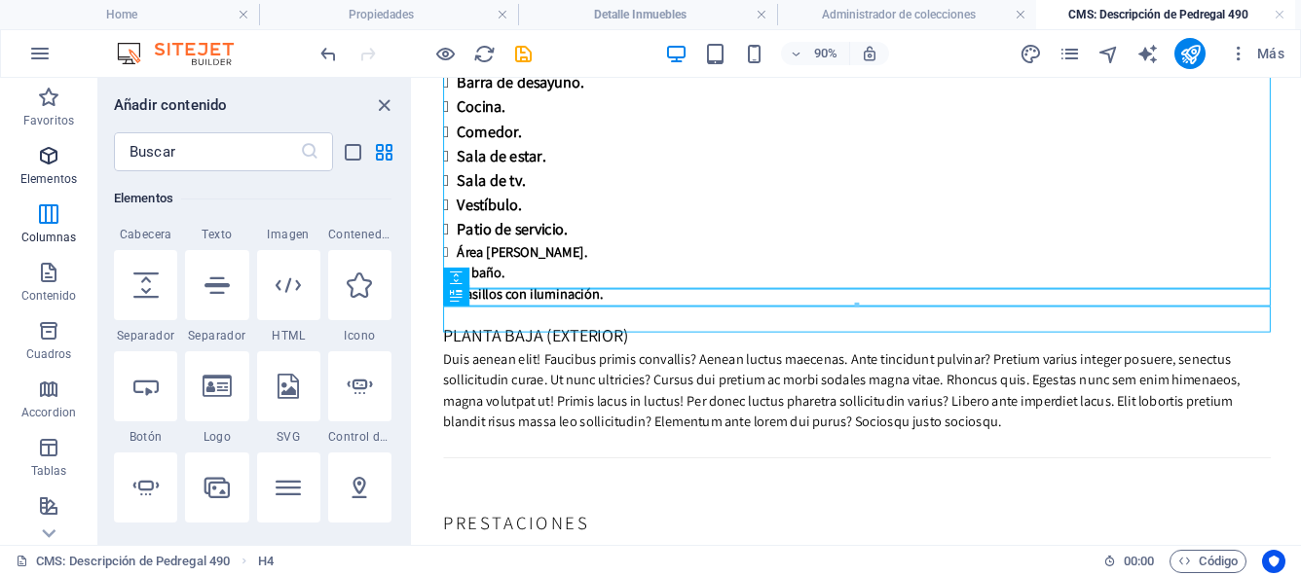
scroll to position [367, 0]
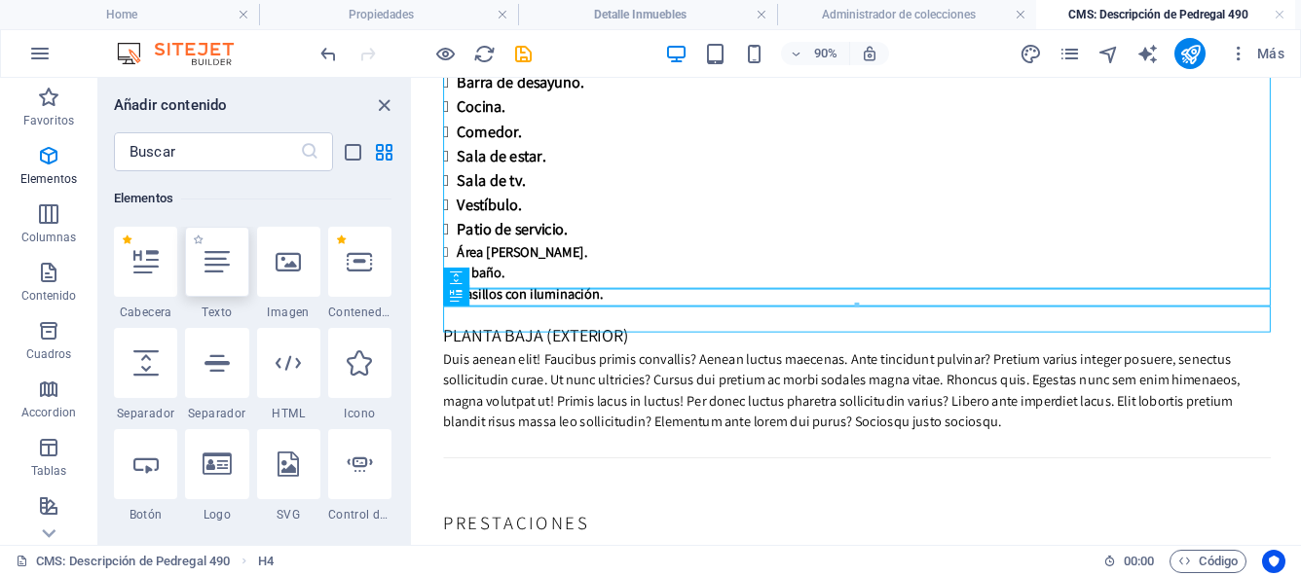
click at [211, 272] on icon at bounding box center [216, 261] width 25 height 25
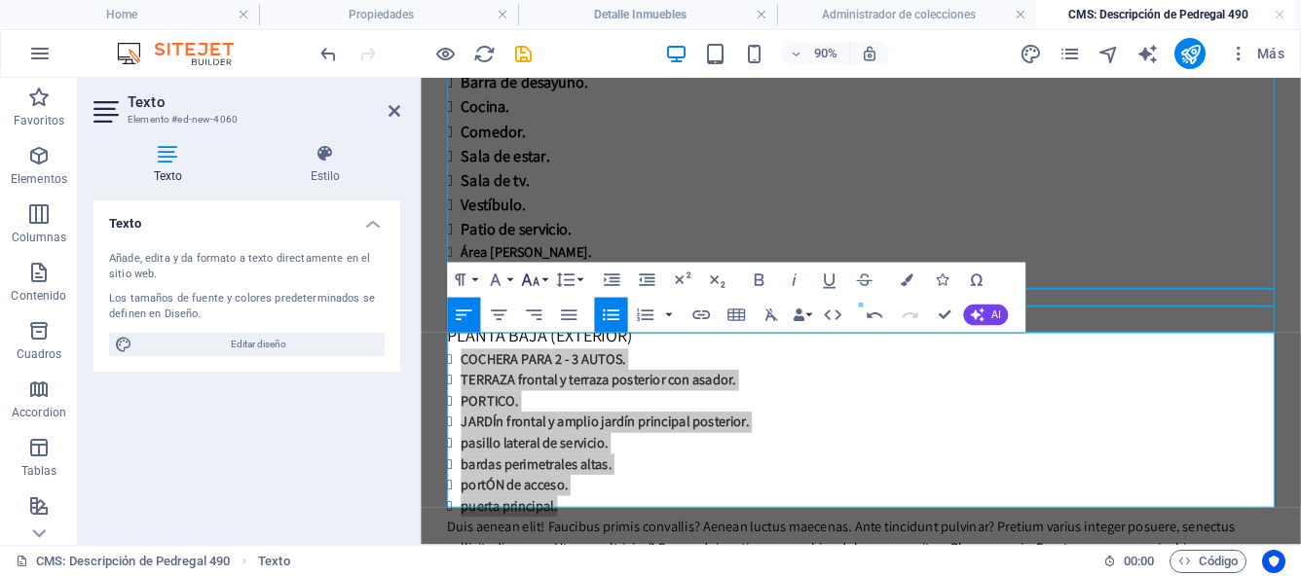
click at [543, 277] on button "Font Size" at bounding box center [533, 280] width 33 height 35
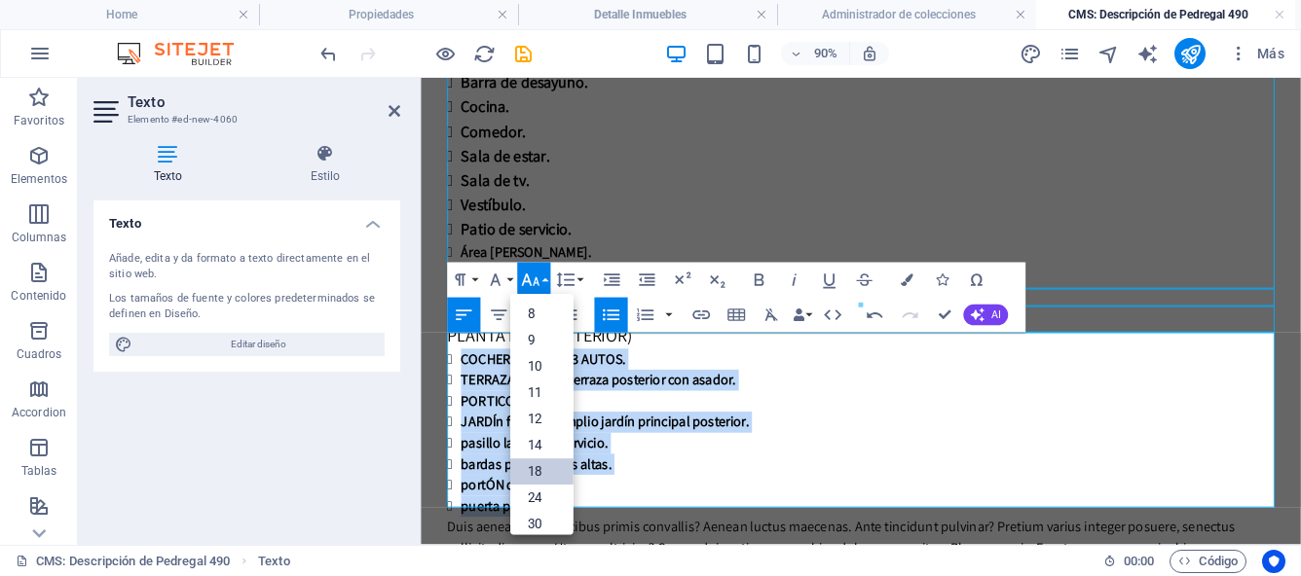
click at [557, 467] on link "18" at bounding box center [541, 472] width 63 height 26
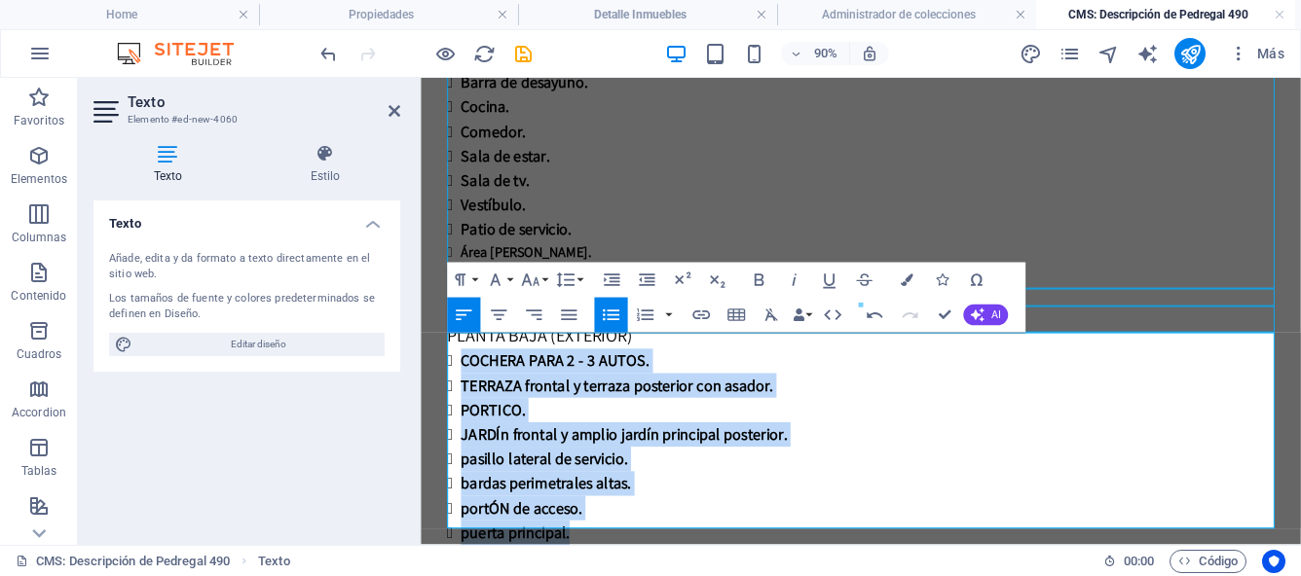
click at [726, 518] on li "bardas perimetrales altas." at bounding box center [917, 529] width 904 height 27
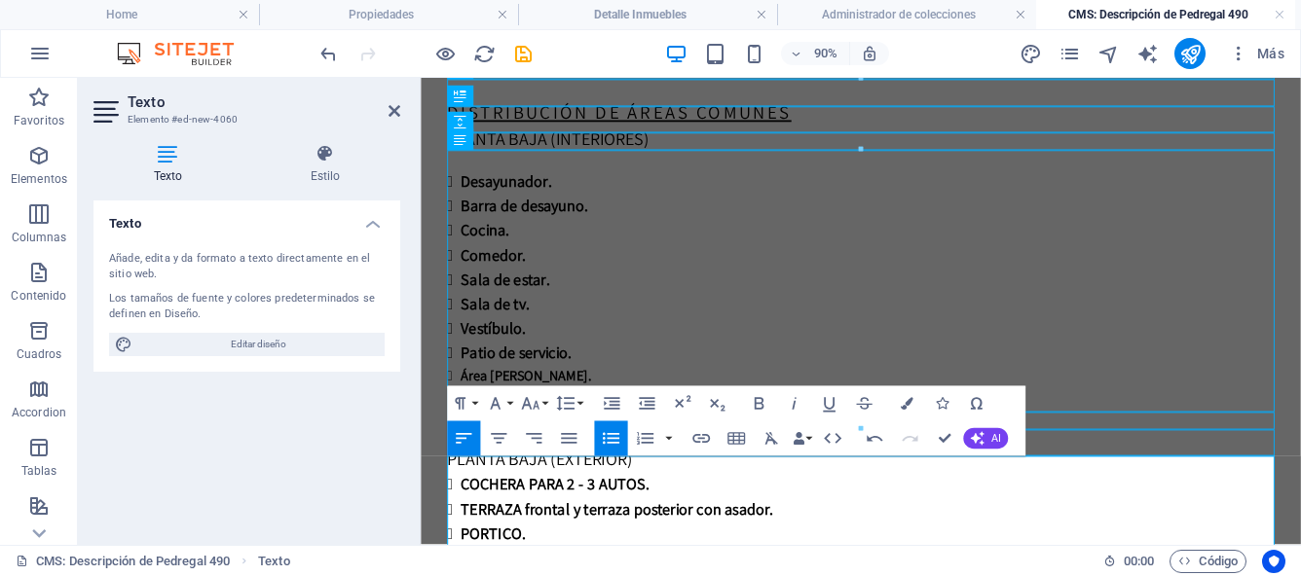
scroll to position [762, 0]
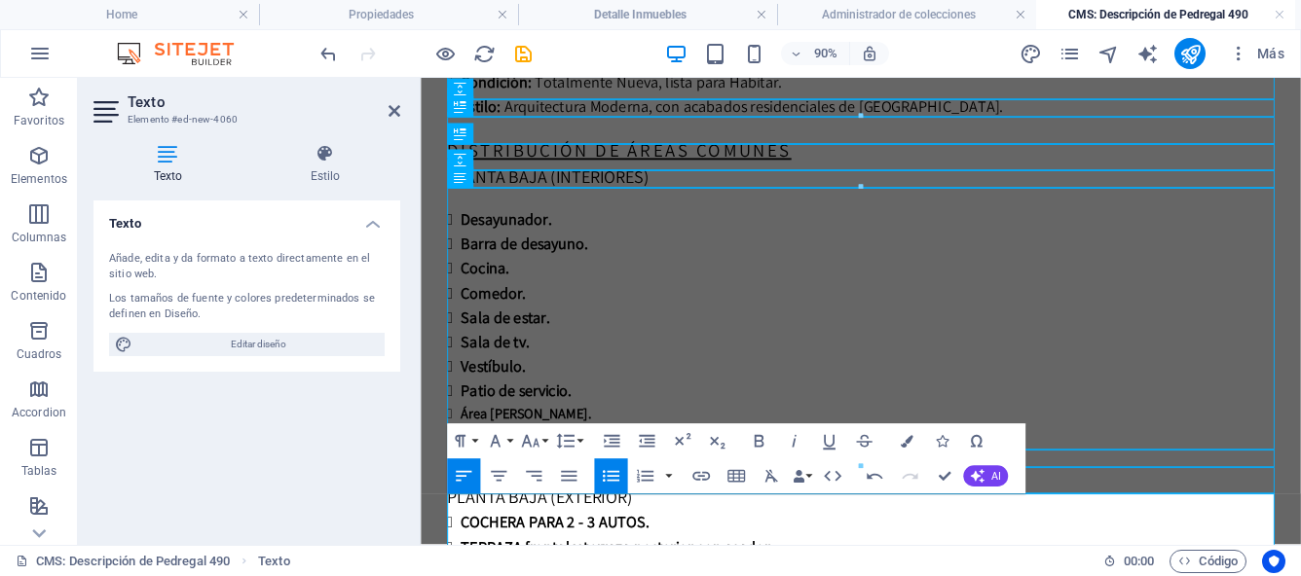
click at [577, 561] on span "COCHERA PARA 2 - 3 AUTOS." at bounding box center [569, 572] width 209 height 22
click at [575, 561] on span "COCHERA PARA 2 - 3 AUTOS." at bounding box center [569, 572] width 209 height 22
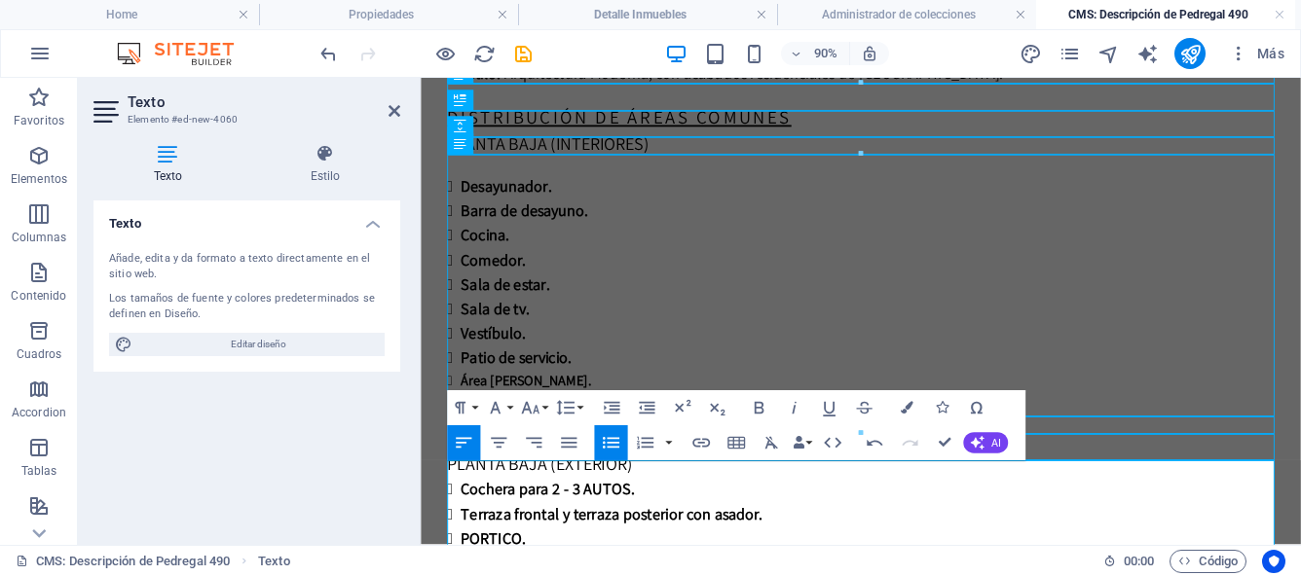
scroll to position [844, 0]
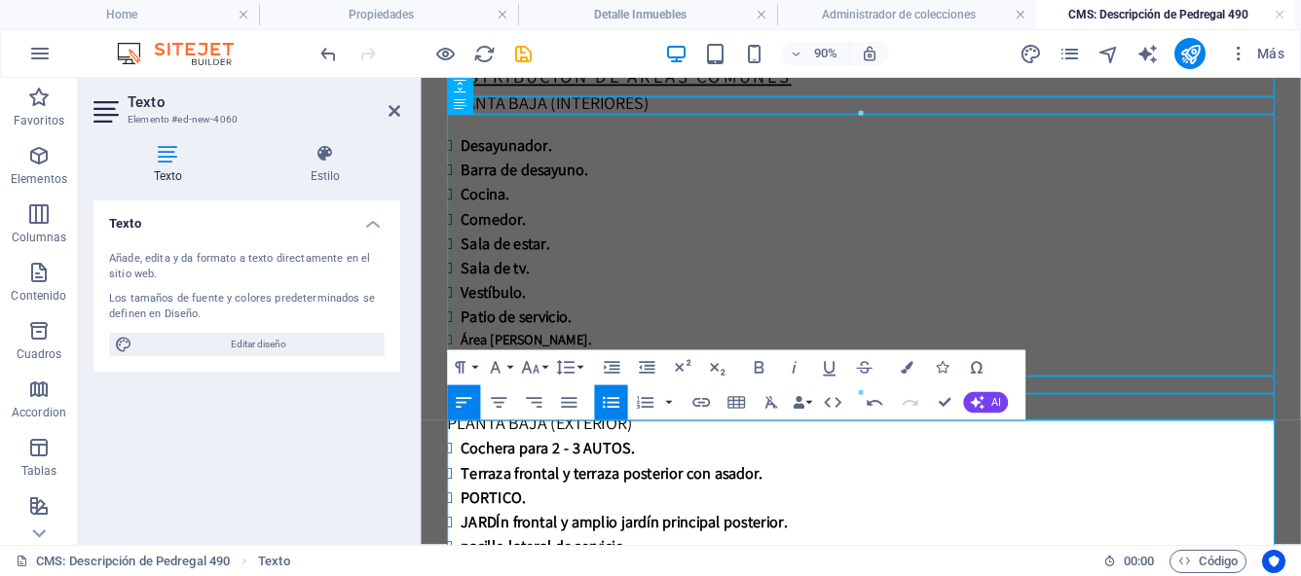
click at [531, 534] on span "PORTICO." at bounding box center [500, 545] width 71 height 22
click at [503, 561] on span "JARDÍn frontal y amplio jardín principal posterior." at bounding box center [646, 572] width 362 height 22
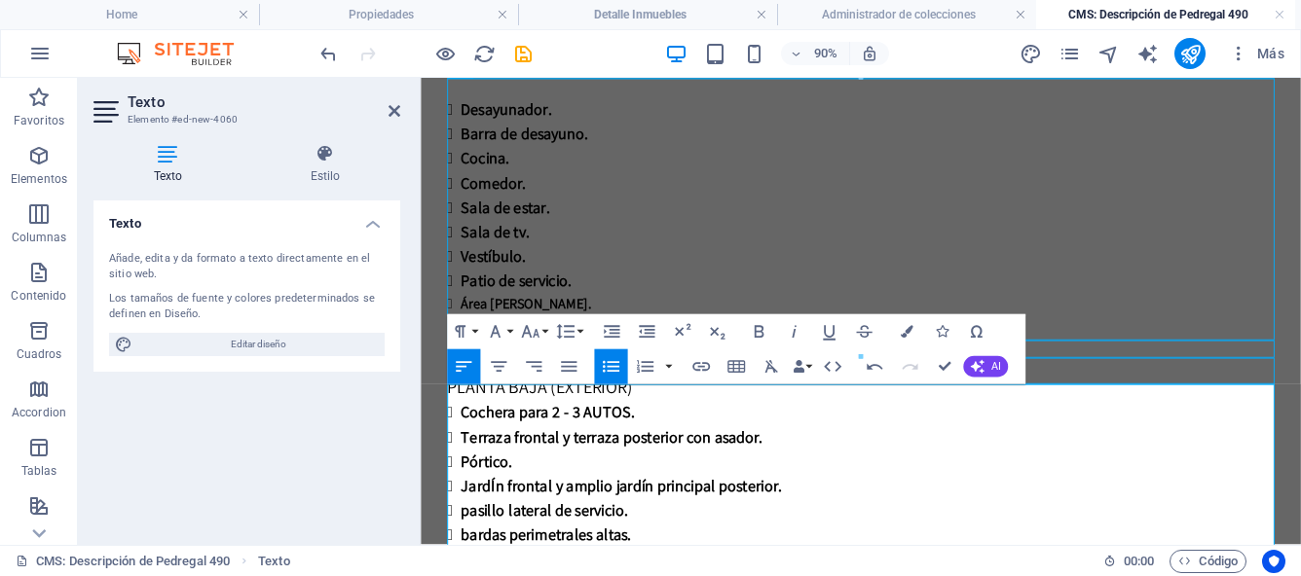
click at [474, 548] on span "pasillo lateral de servicio." at bounding box center [557, 559] width 185 height 22
click at [473, 575] on span "bardas perimetrales altas." at bounding box center [559, 586] width 189 height 22
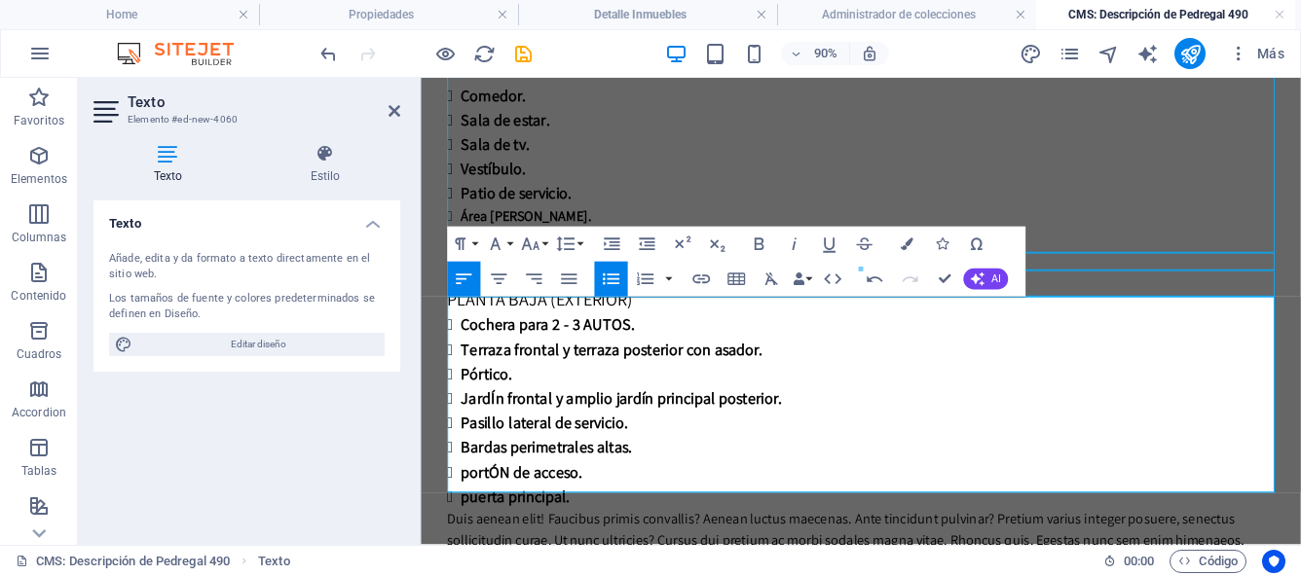
click at [520, 505] on span "portÓN de acceso." at bounding box center [532, 516] width 134 height 22
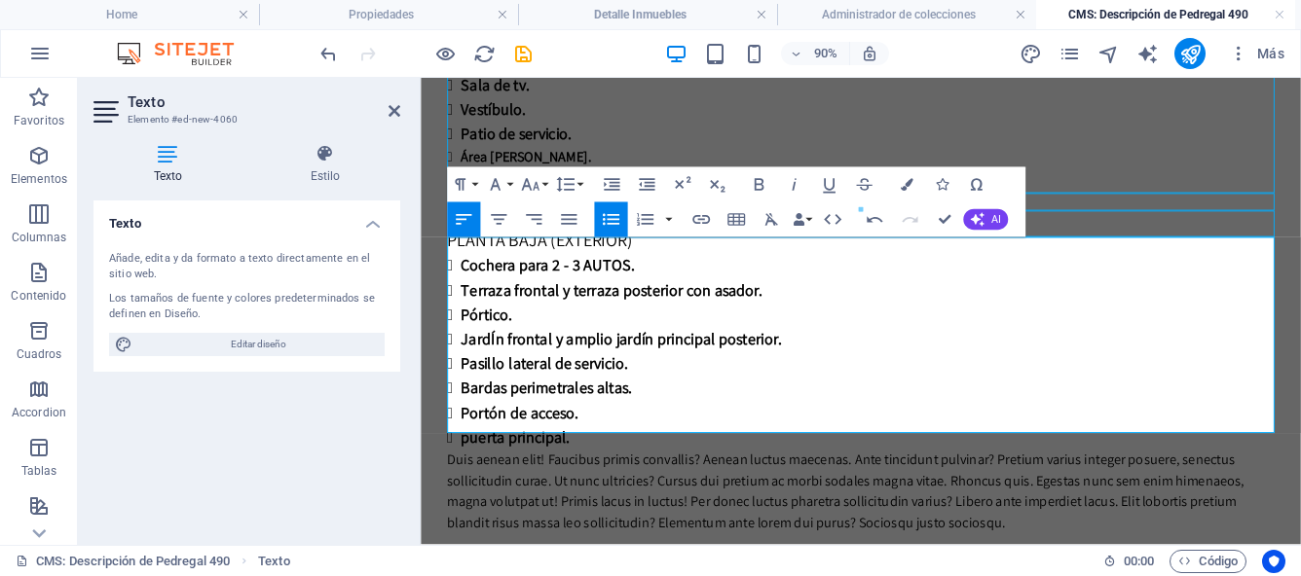
click at [472, 466] on span "puerta principal." at bounding box center [525, 477] width 121 height 22
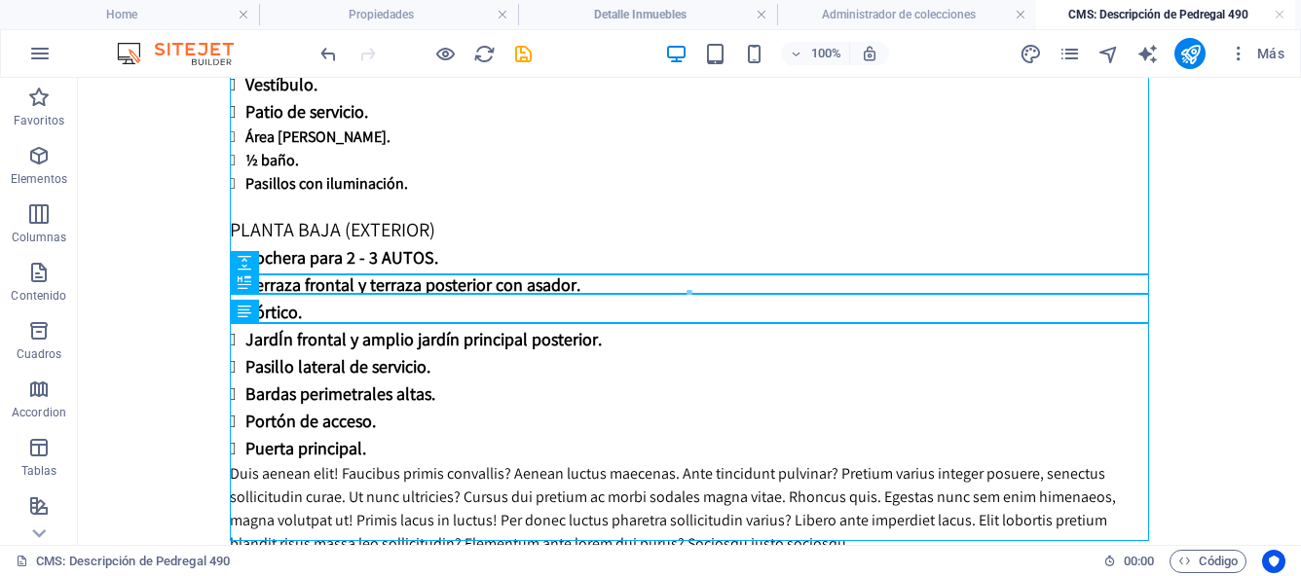
scroll to position [1081, 0]
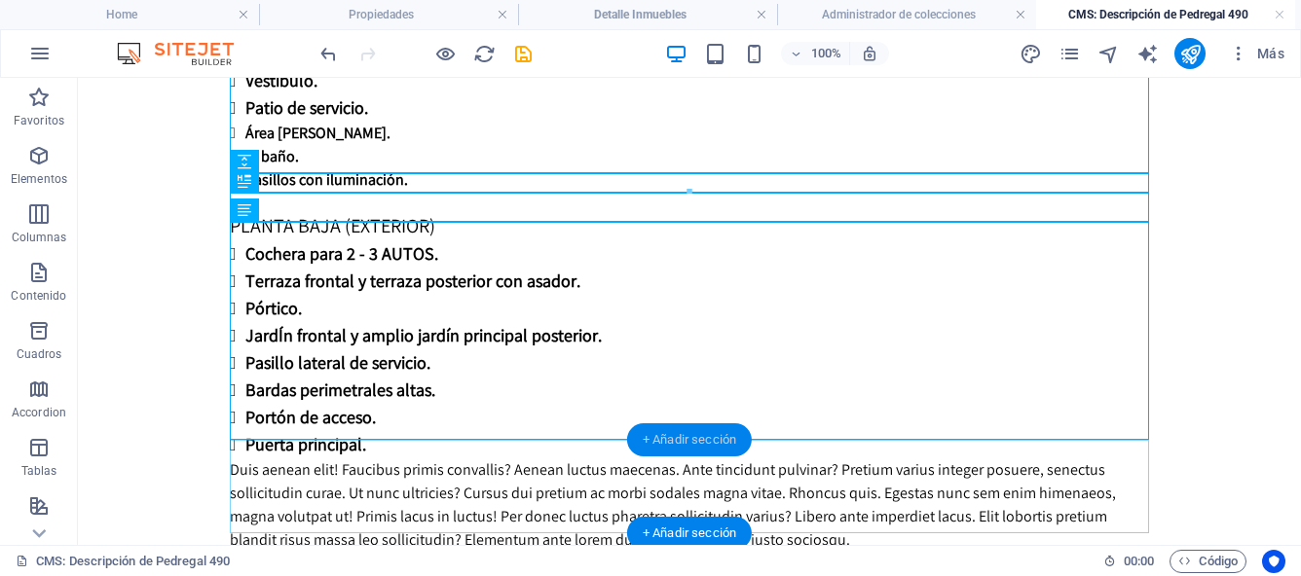
click at [665, 440] on div "+ Añadir sección" at bounding box center [689, 440] width 125 height 33
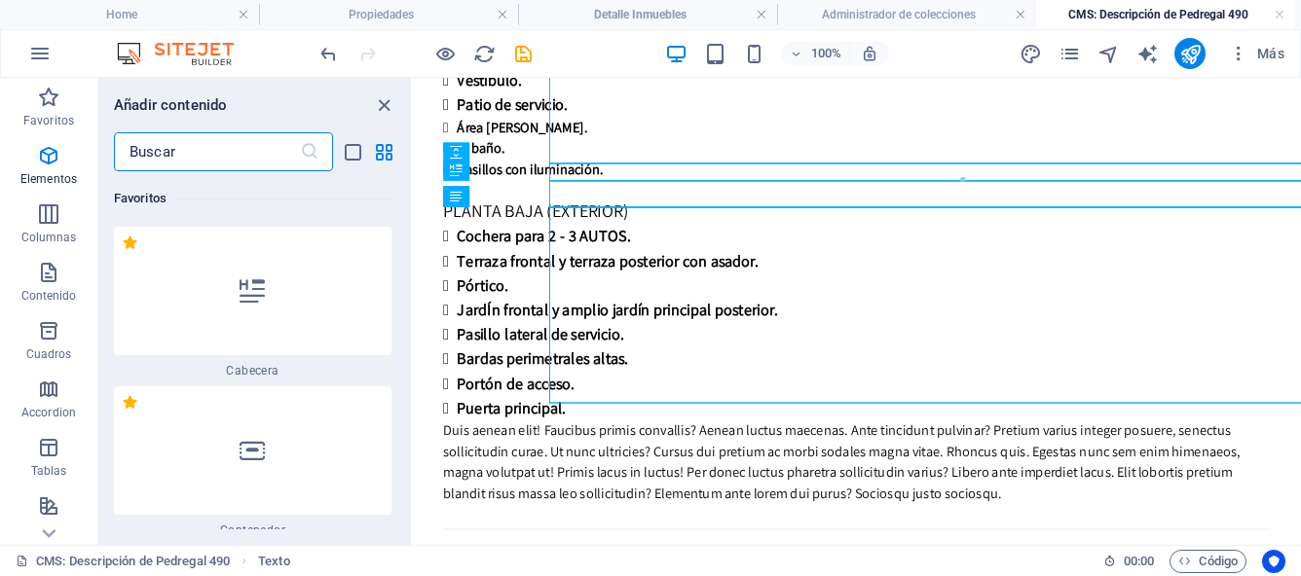
scroll to position [6604, 0]
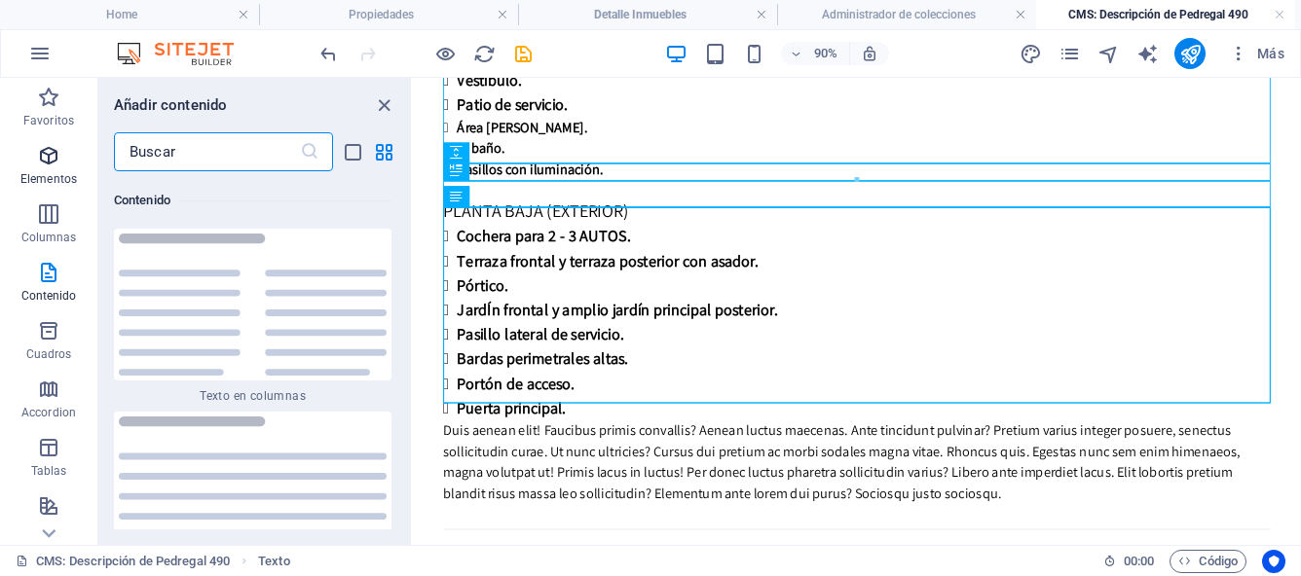
click at [43, 168] on span "Elementos" at bounding box center [48, 167] width 97 height 47
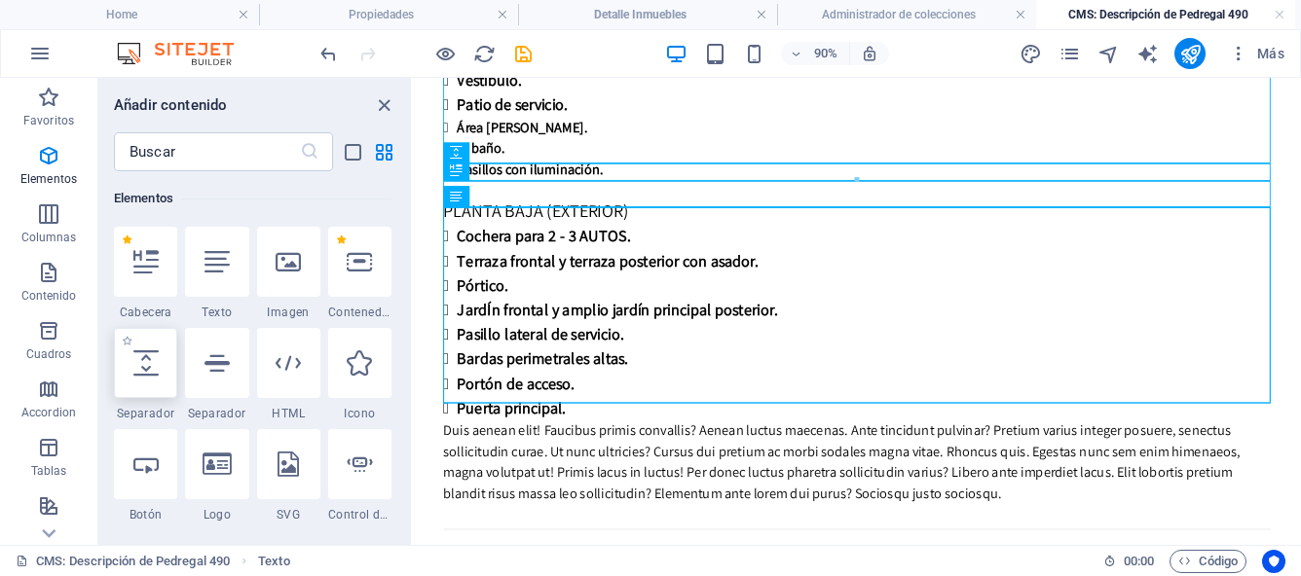
click at [154, 362] on icon at bounding box center [145, 363] width 25 height 25
select select "px"
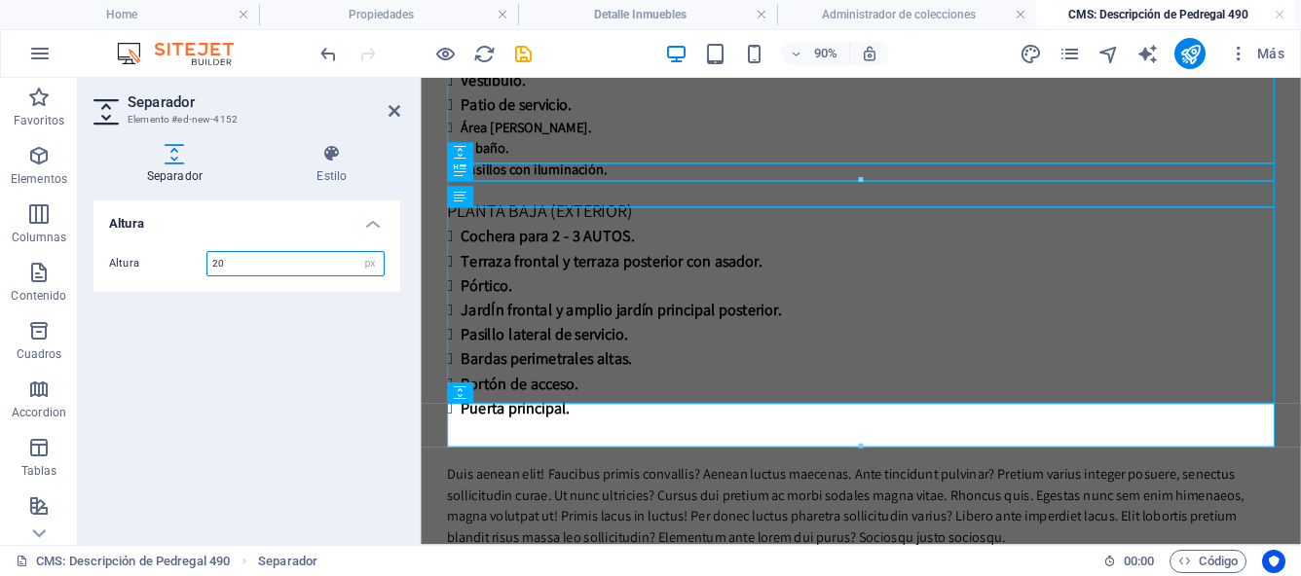
type input "20"
click at [201, 380] on div "Altura Altura 20 px rem vh vw" at bounding box center [246, 365] width 307 height 329
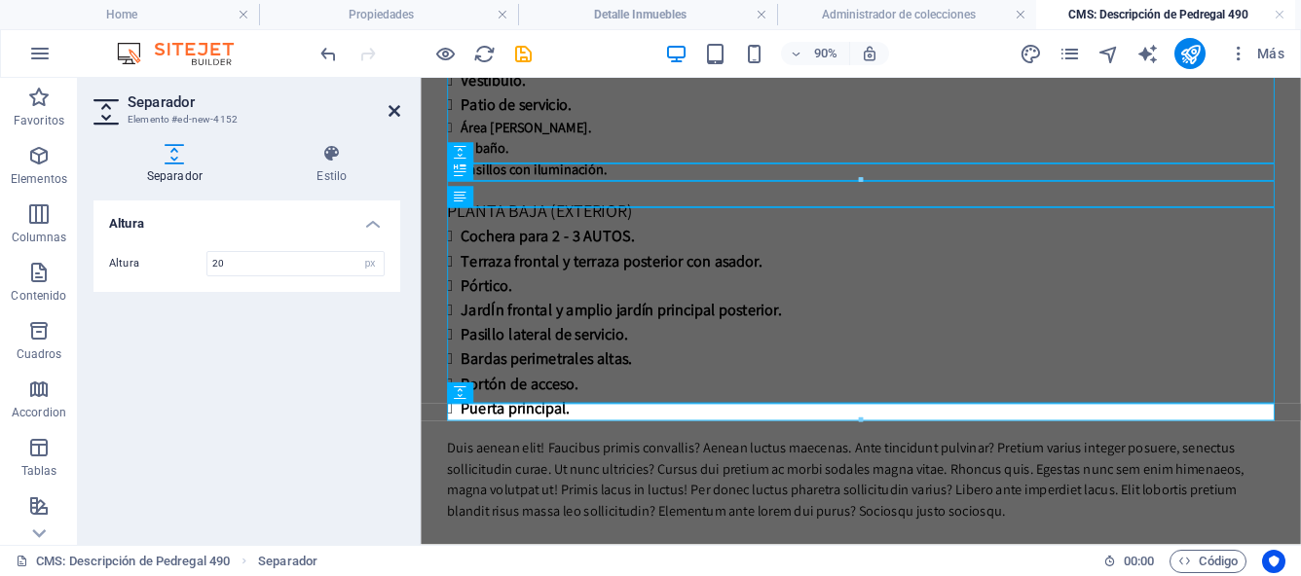
click at [393, 113] on icon at bounding box center [394, 111] width 12 height 16
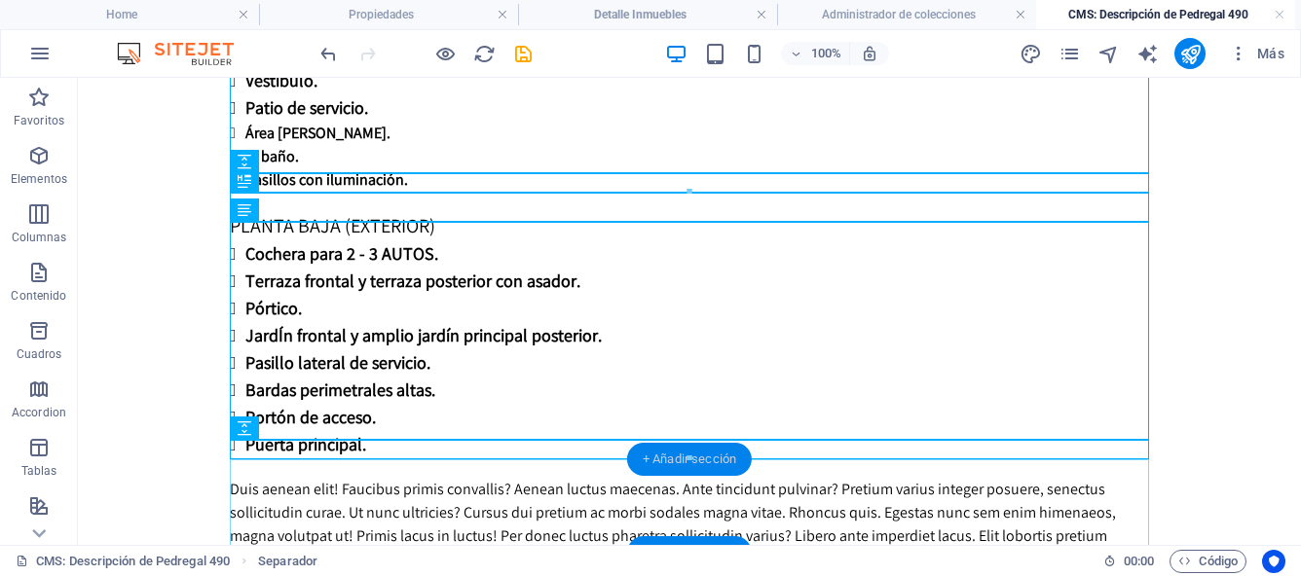
click at [686, 465] on div "+ Añadir sección" at bounding box center [689, 459] width 125 height 33
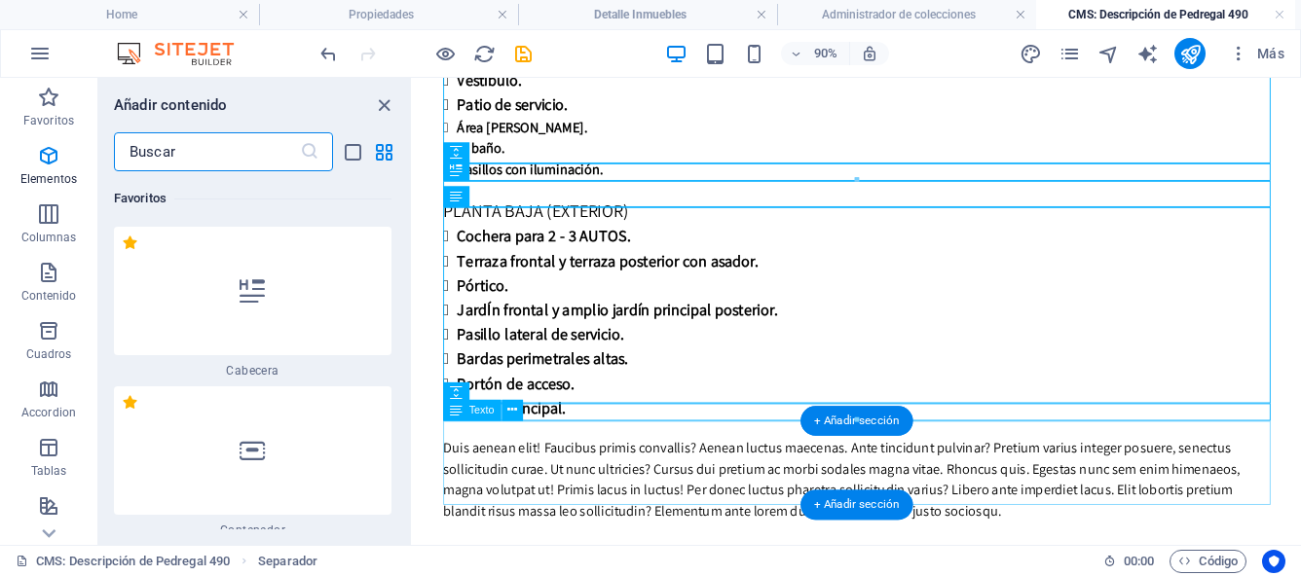
scroll to position [6604, 0]
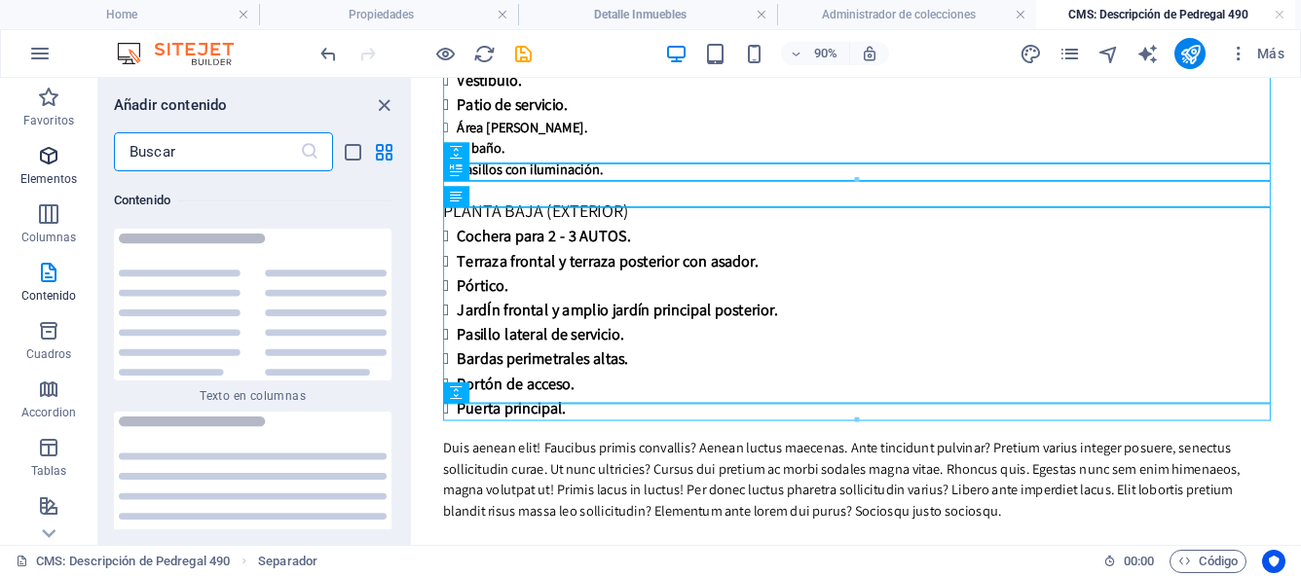
click at [50, 166] on icon "button" at bounding box center [48, 155] width 23 height 23
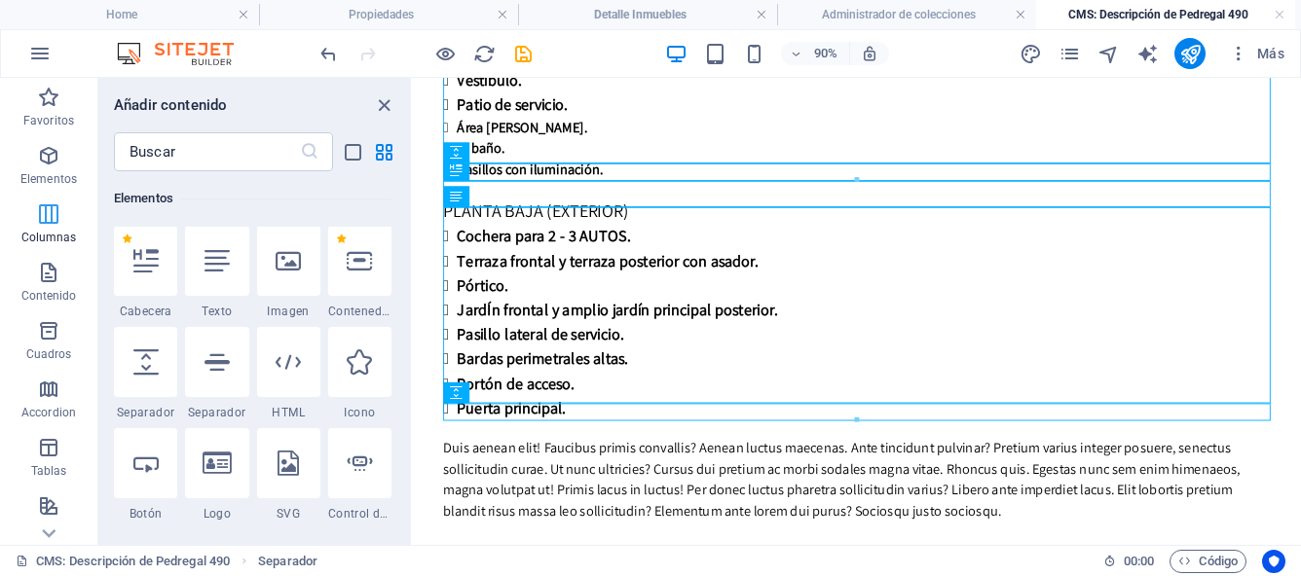
scroll to position [367, 0]
click at [141, 271] on icon at bounding box center [145, 261] width 25 height 25
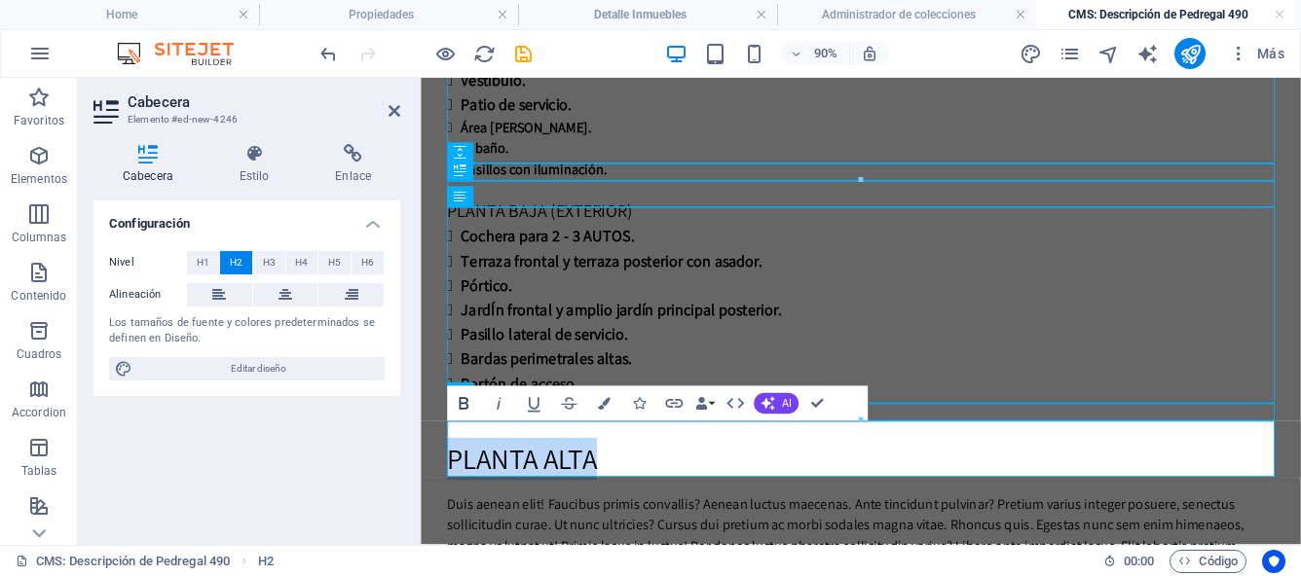
click at [460, 407] on icon "button" at bounding box center [464, 403] width 10 height 13
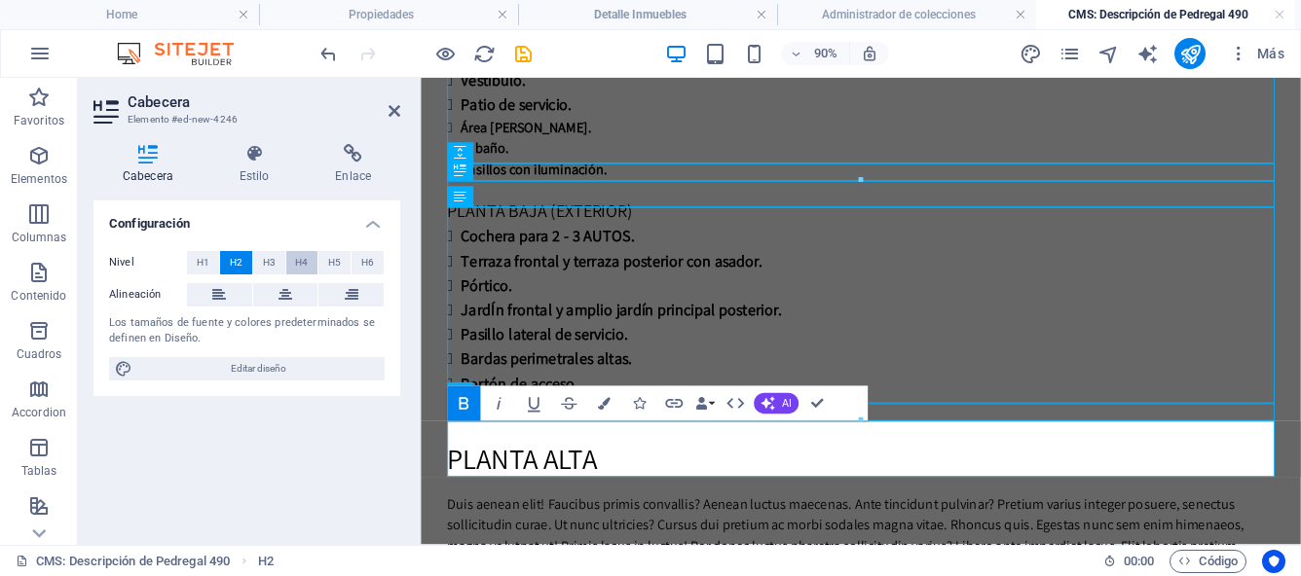
click at [295, 260] on span "H4" at bounding box center [301, 262] width 13 height 23
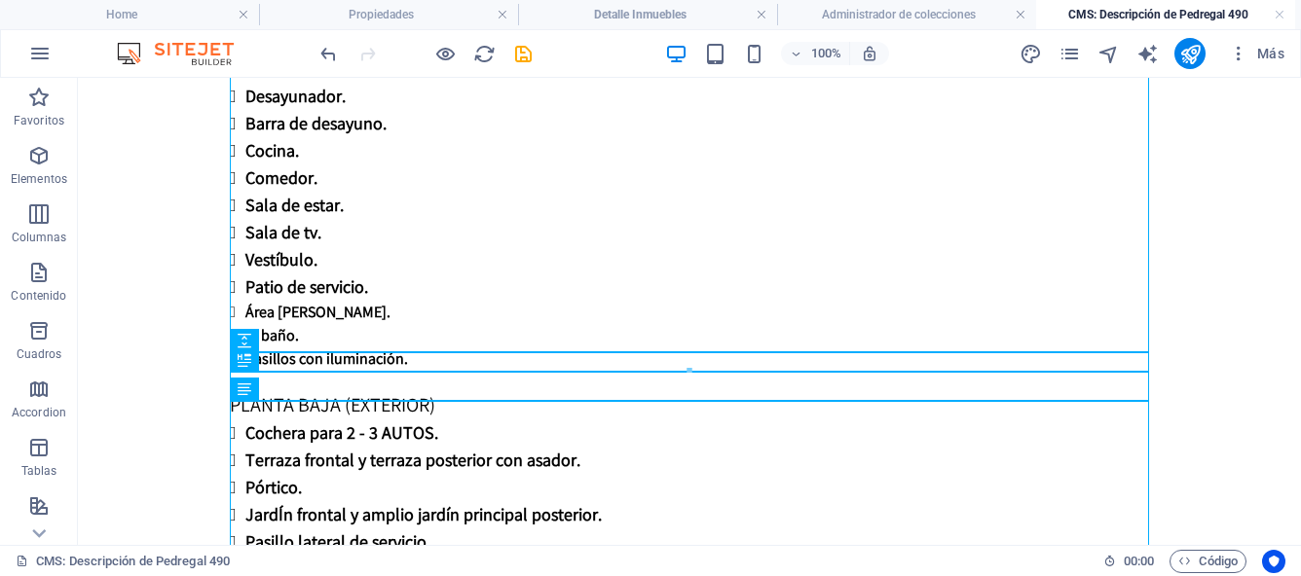
scroll to position [719, 0]
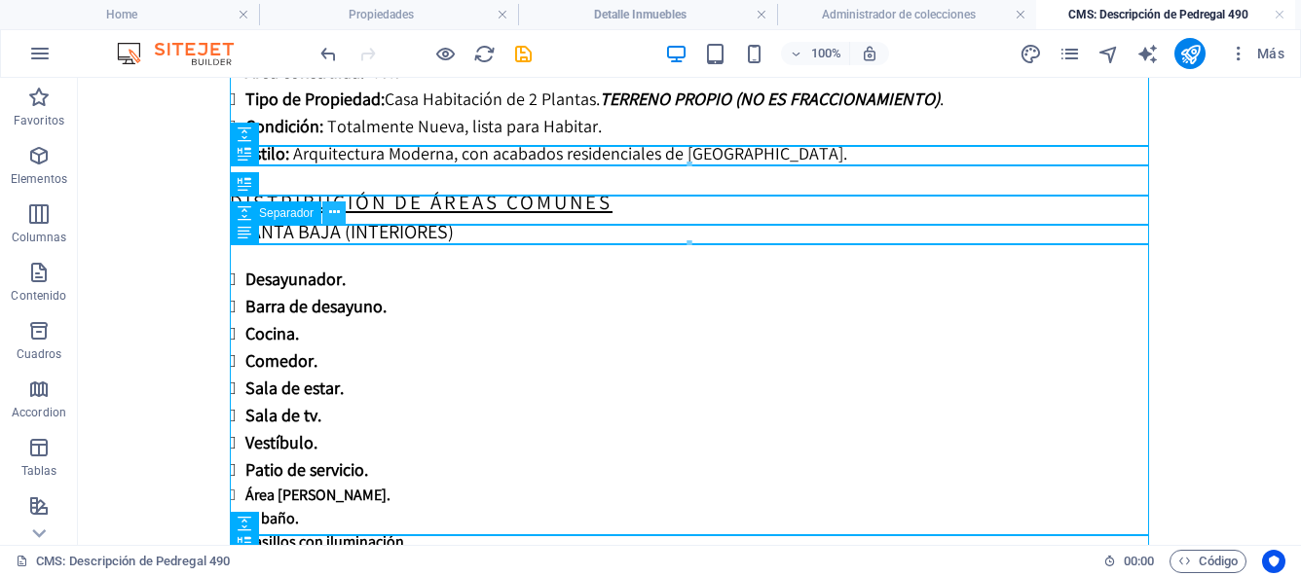
click at [334, 215] on icon at bounding box center [334, 213] width 11 height 20
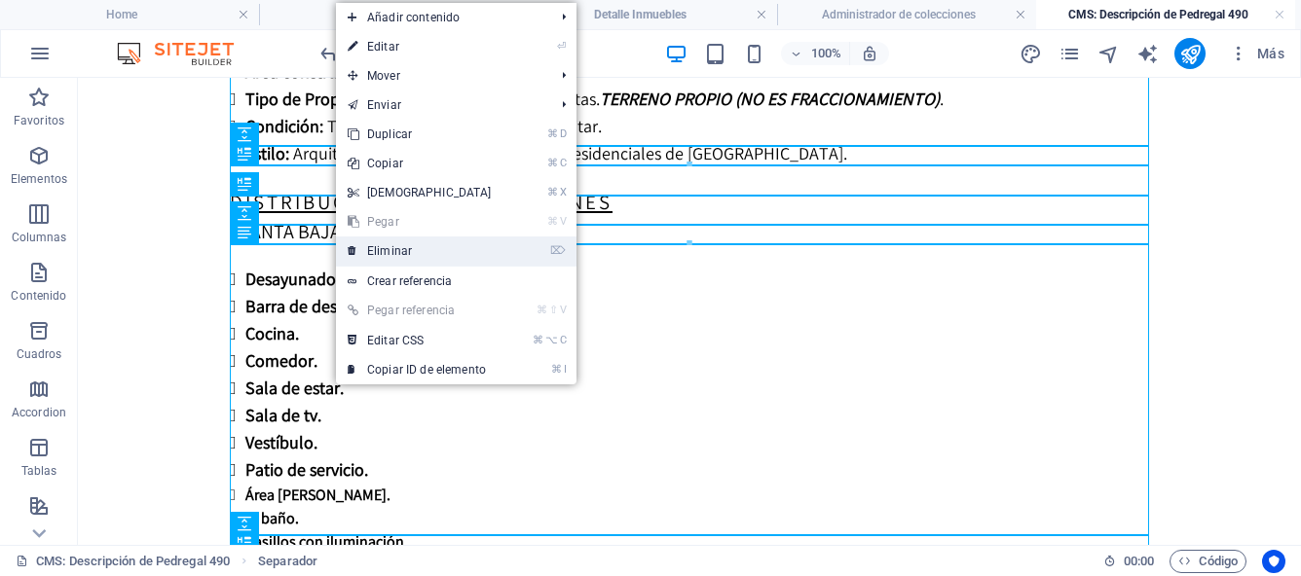
click at [378, 246] on link "⌦ Eliminar" at bounding box center [419, 251] width 167 height 29
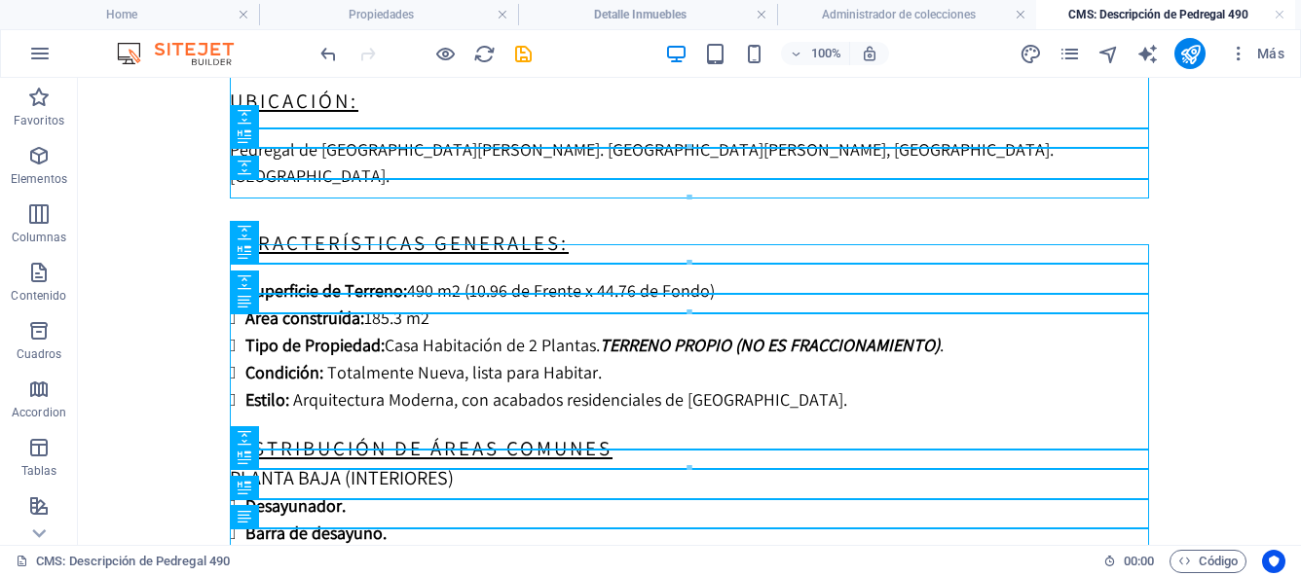
scroll to position [388, 0]
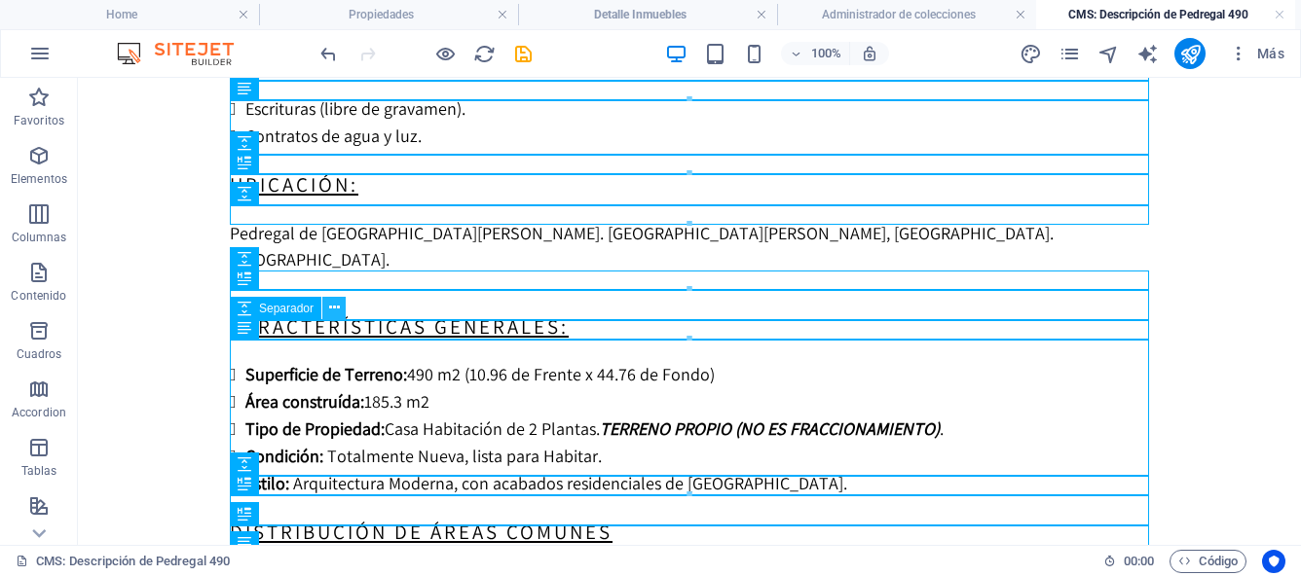
click at [335, 307] on icon at bounding box center [334, 308] width 11 height 20
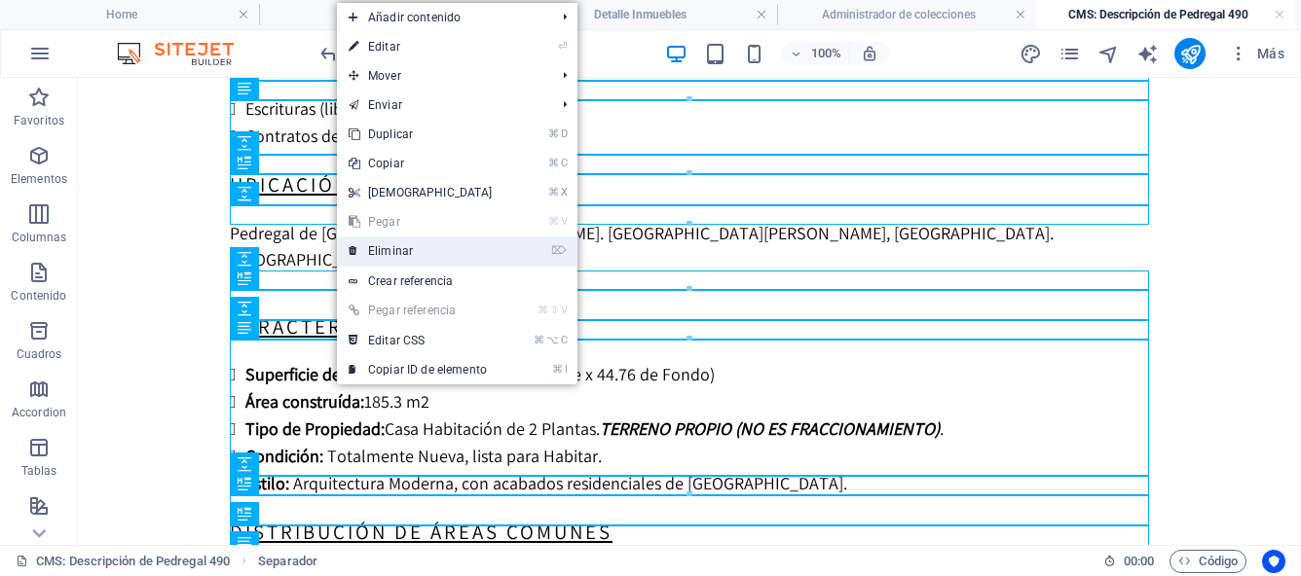
click at [376, 252] on link "⌦ Eliminar" at bounding box center [420, 251] width 167 height 29
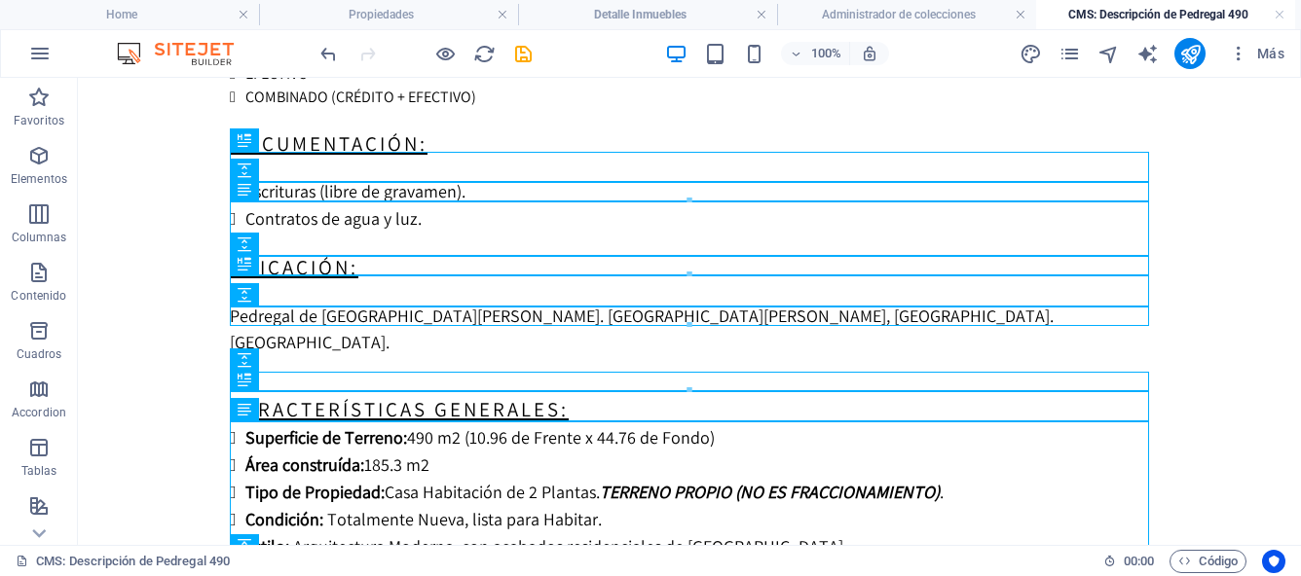
scroll to position [287, 0]
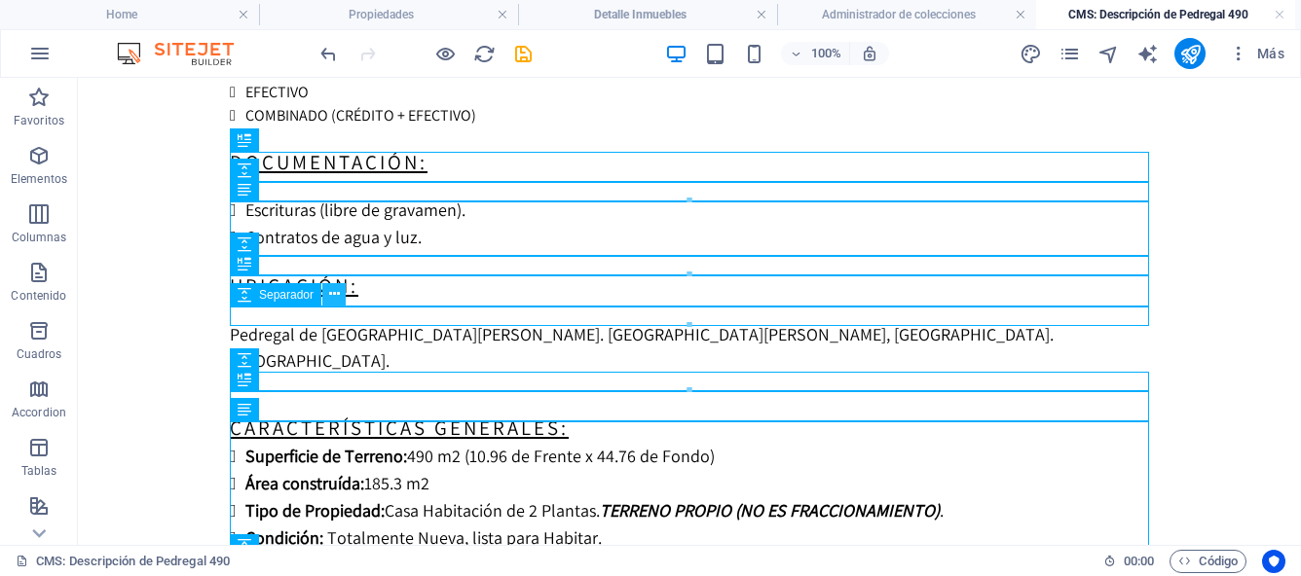
click at [338, 296] on icon at bounding box center [334, 294] width 11 height 20
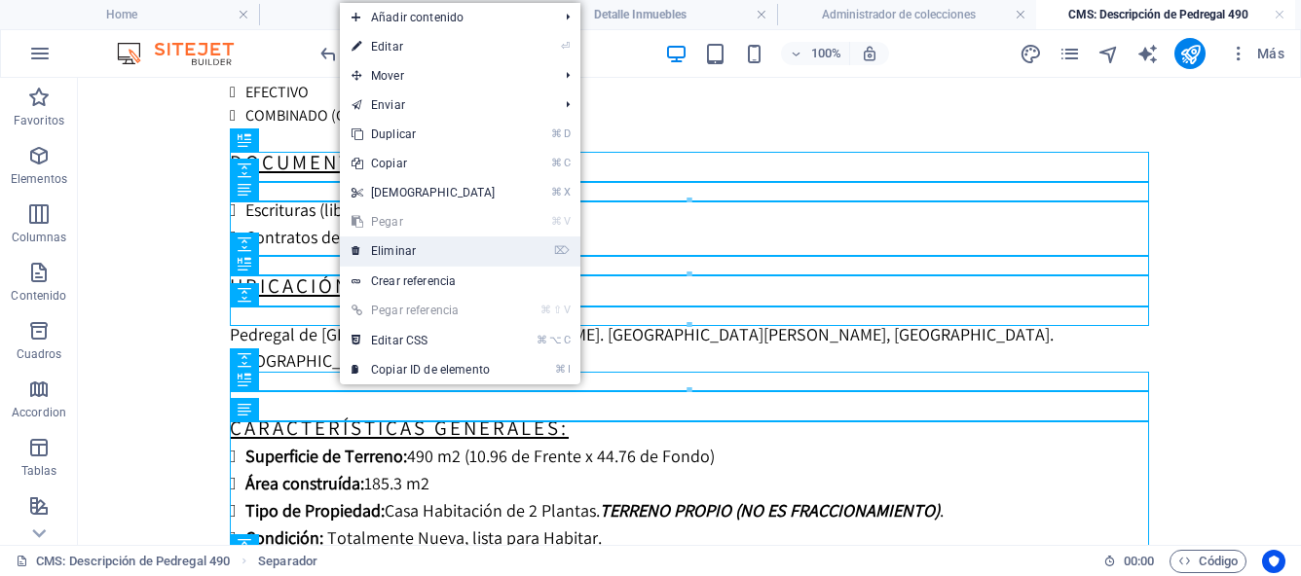
click at [392, 247] on link "⌦ Eliminar" at bounding box center [423, 251] width 167 height 29
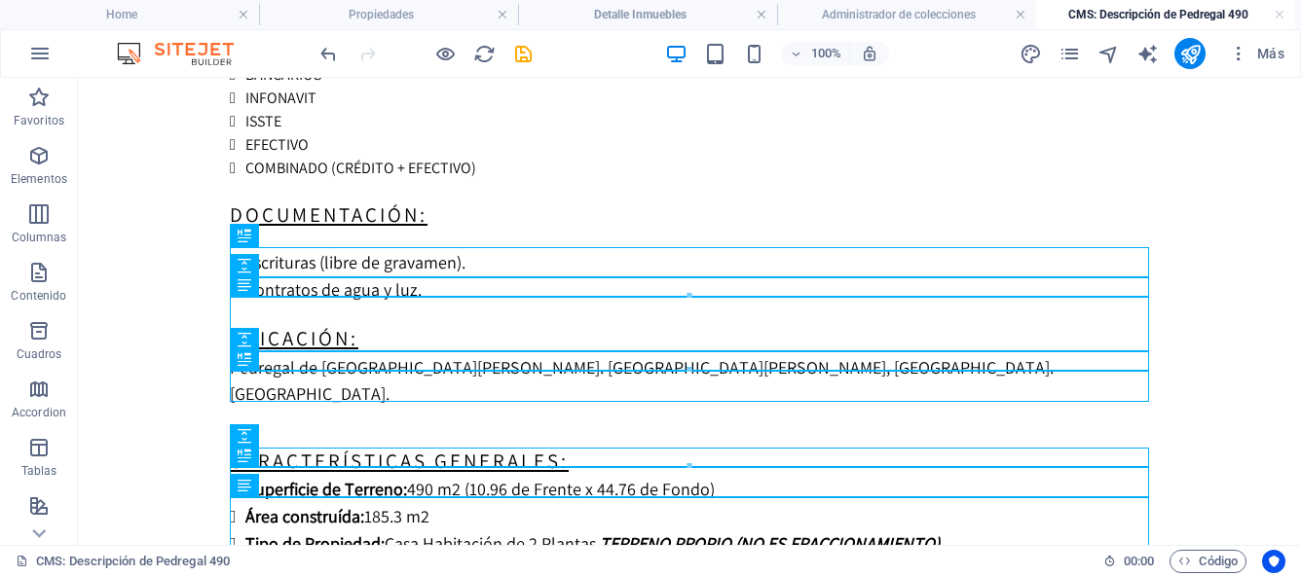
scroll to position [192, 0]
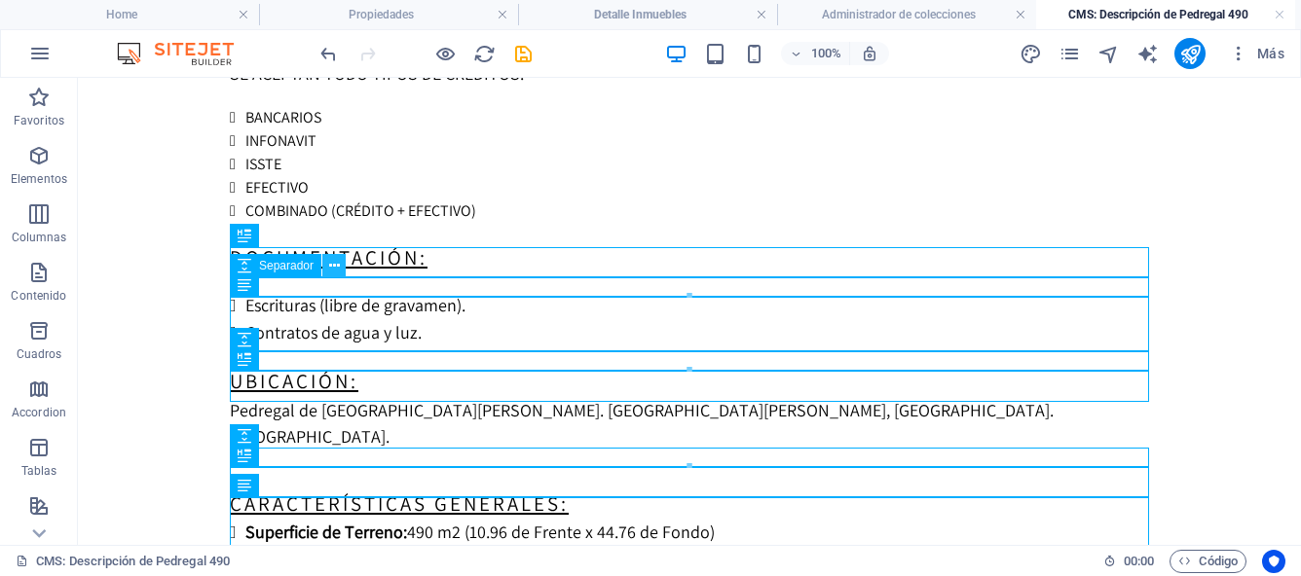
click at [336, 266] on icon at bounding box center [334, 266] width 11 height 20
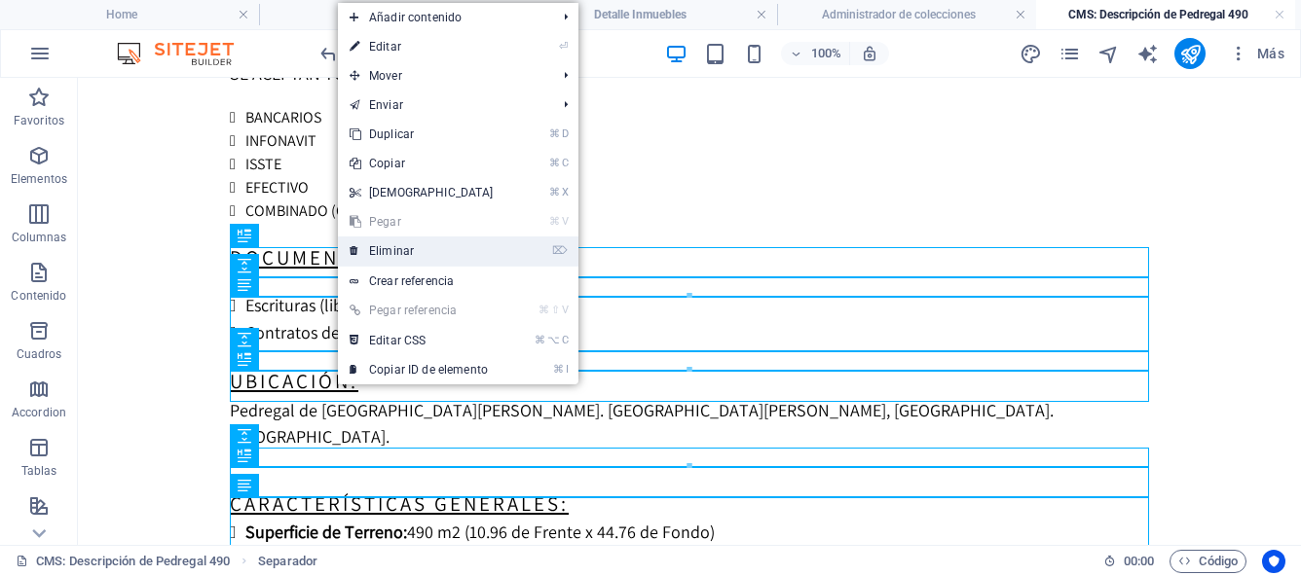
click at [381, 246] on link "⌦ Eliminar" at bounding box center [421, 251] width 167 height 29
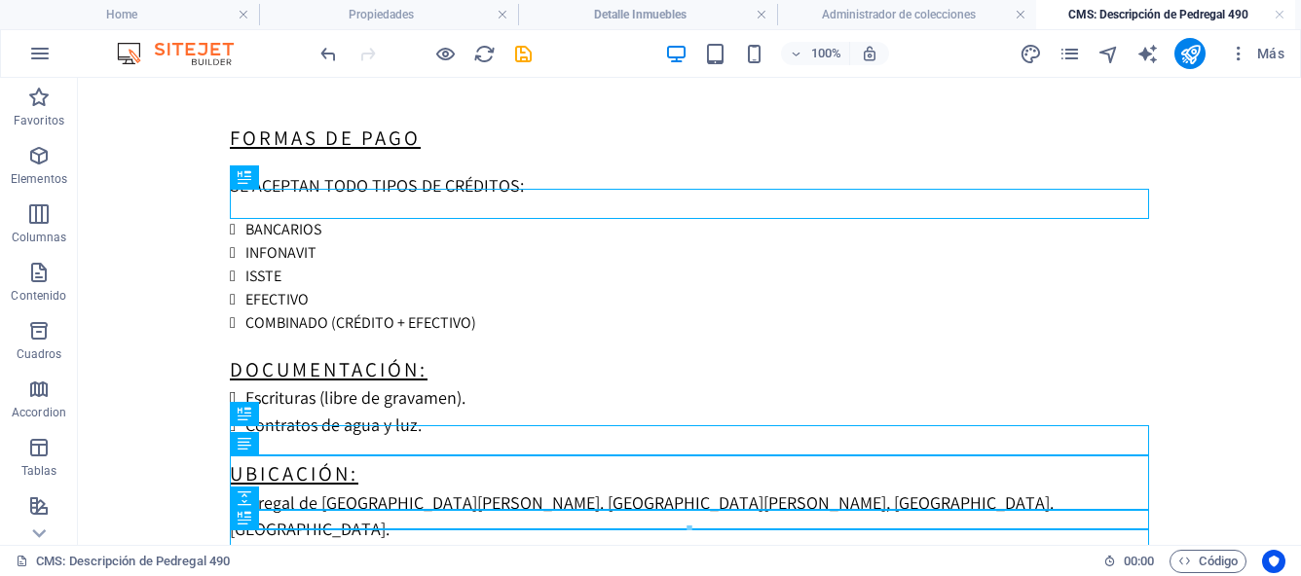
scroll to position [11, 0]
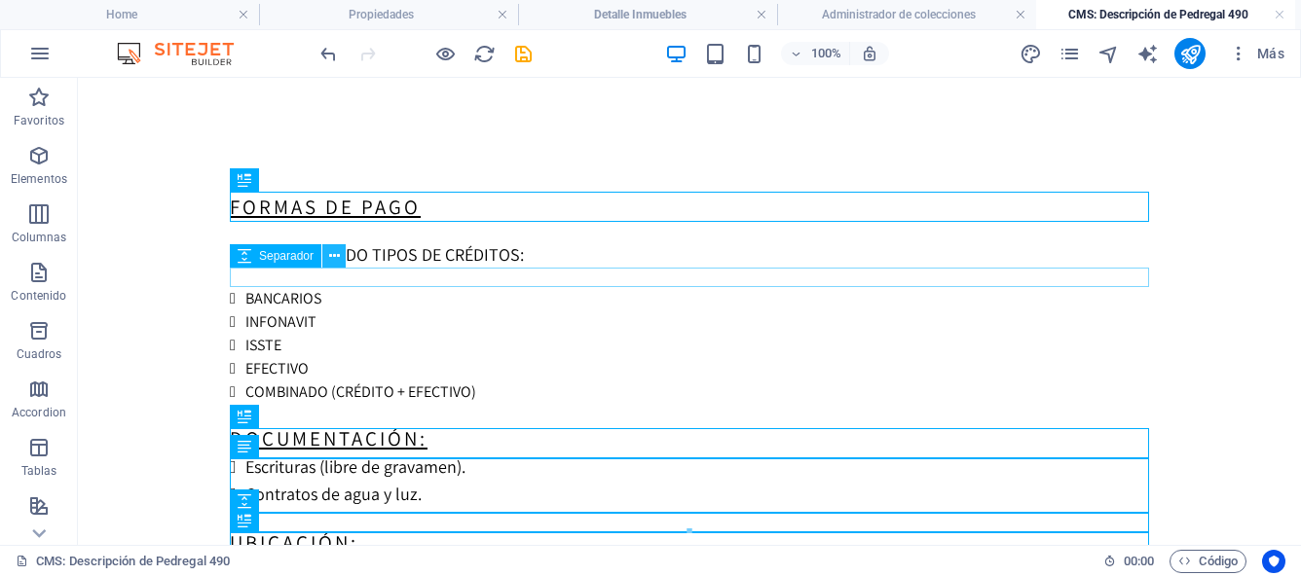
click at [332, 262] on icon at bounding box center [334, 256] width 11 height 20
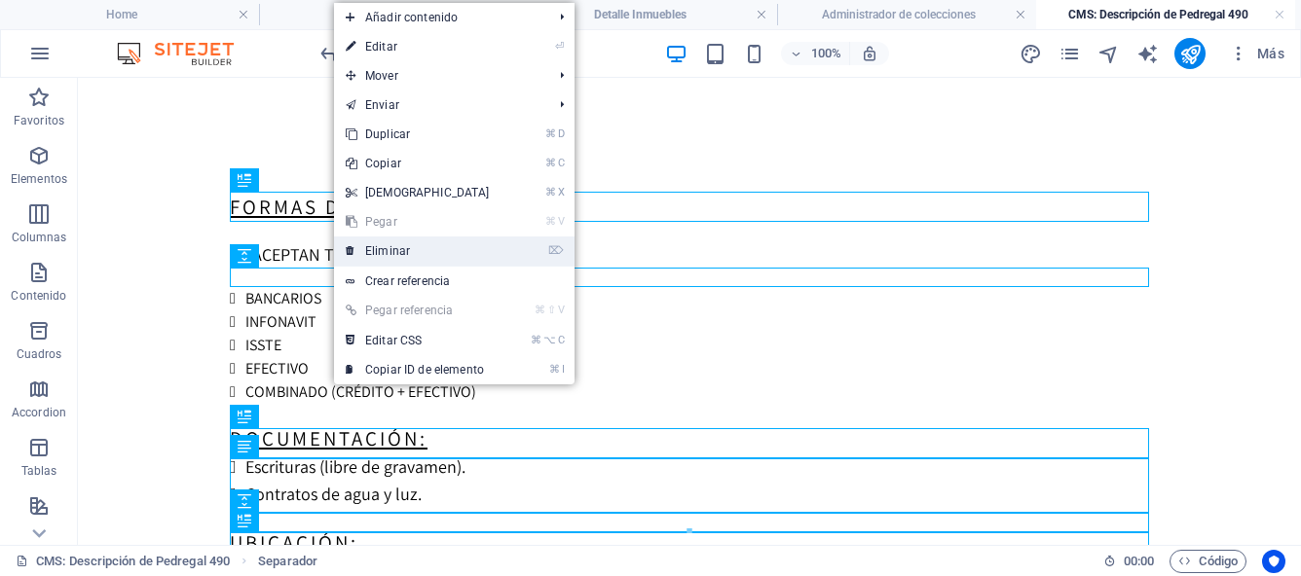
click at [387, 244] on link "⌦ Eliminar" at bounding box center [417, 251] width 167 height 29
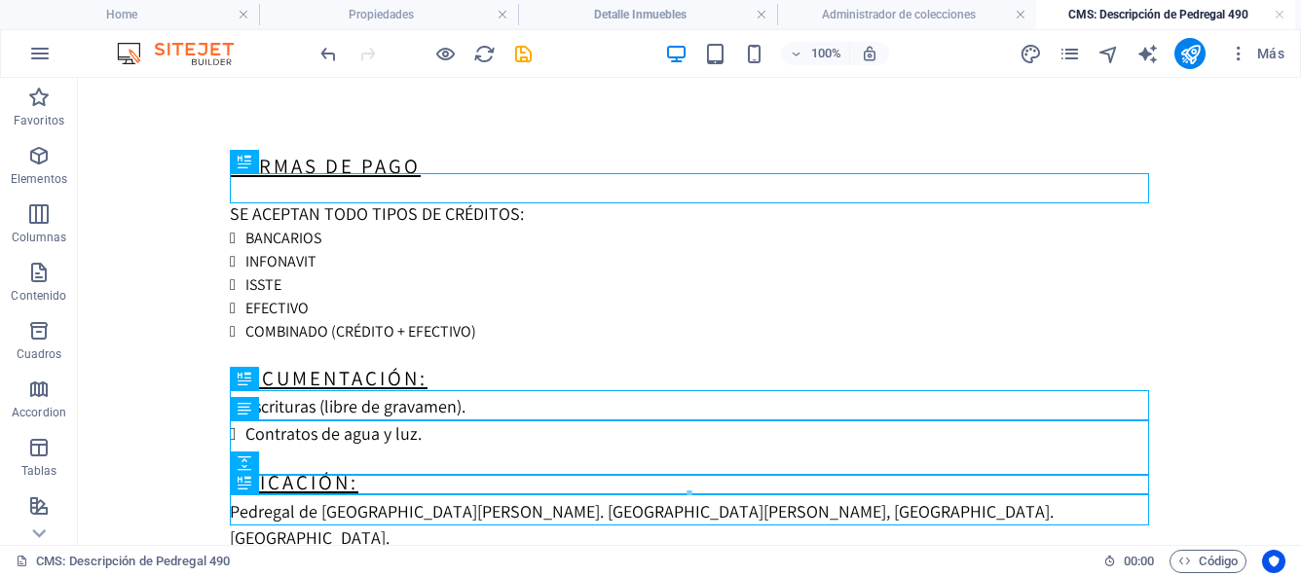
scroll to position [74, 0]
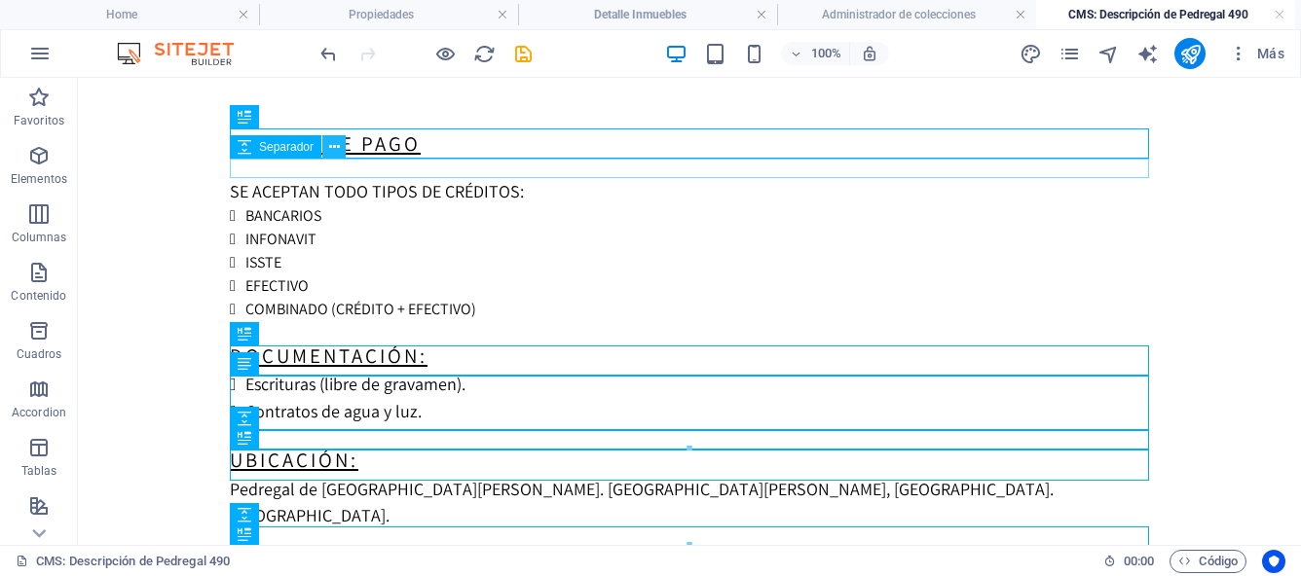
click at [339, 153] on icon at bounding box center [334, 147] width 11 height 20
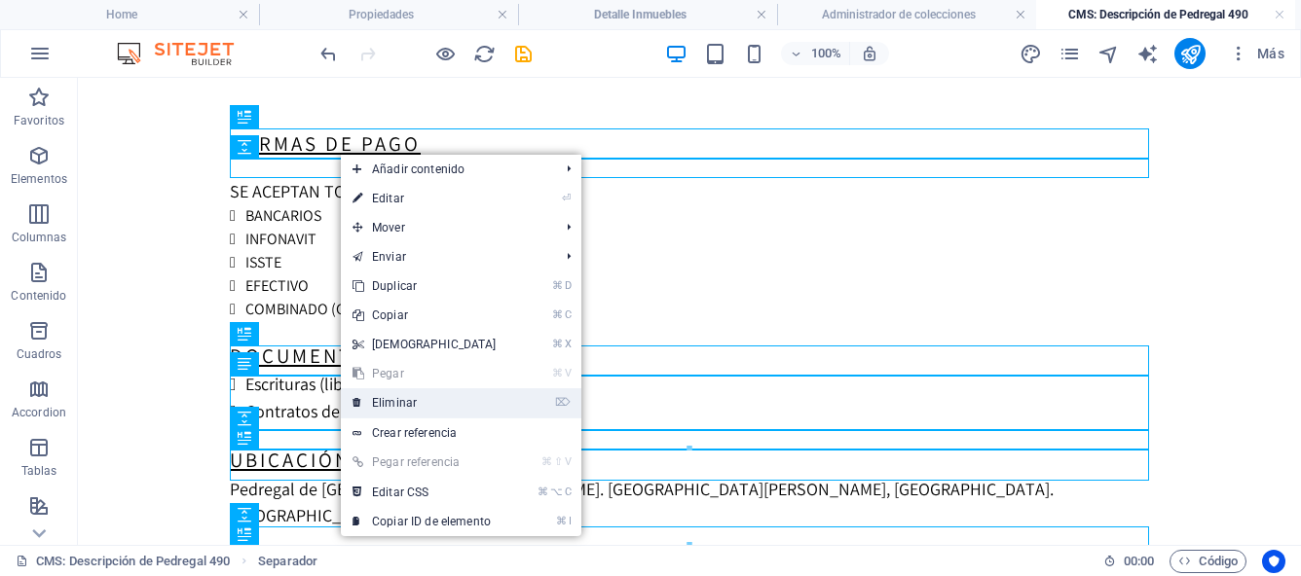
click at [393, 400] on link "⌦ Eliminar" at bounding box center [424, 402] width 167 height 29
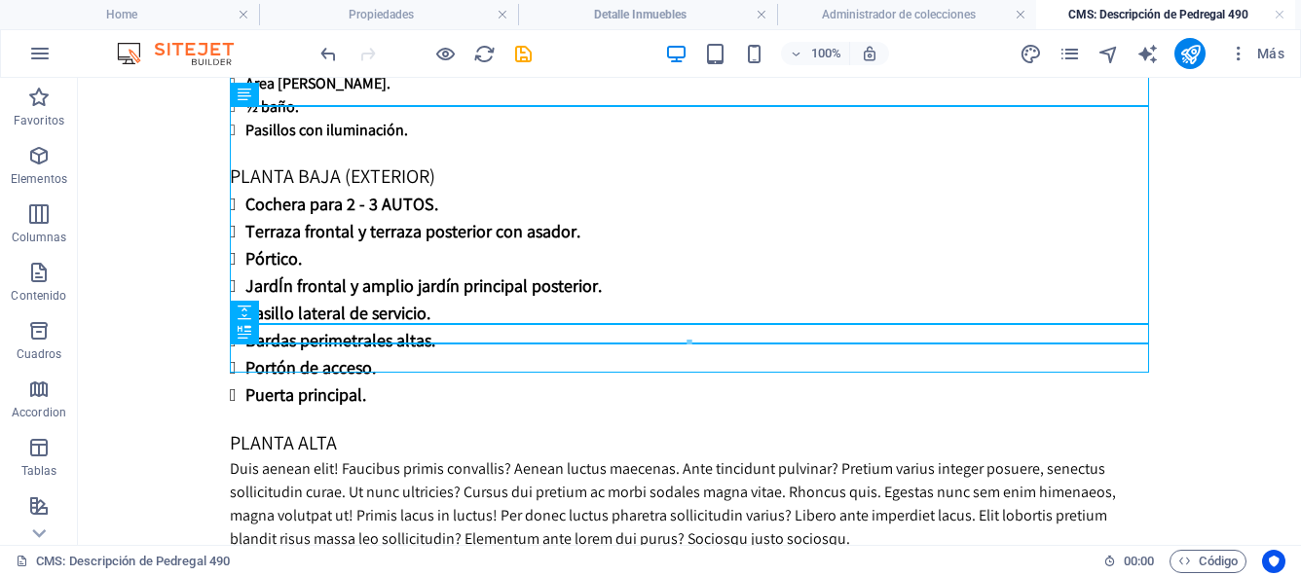
scroll to position [1083, 0]
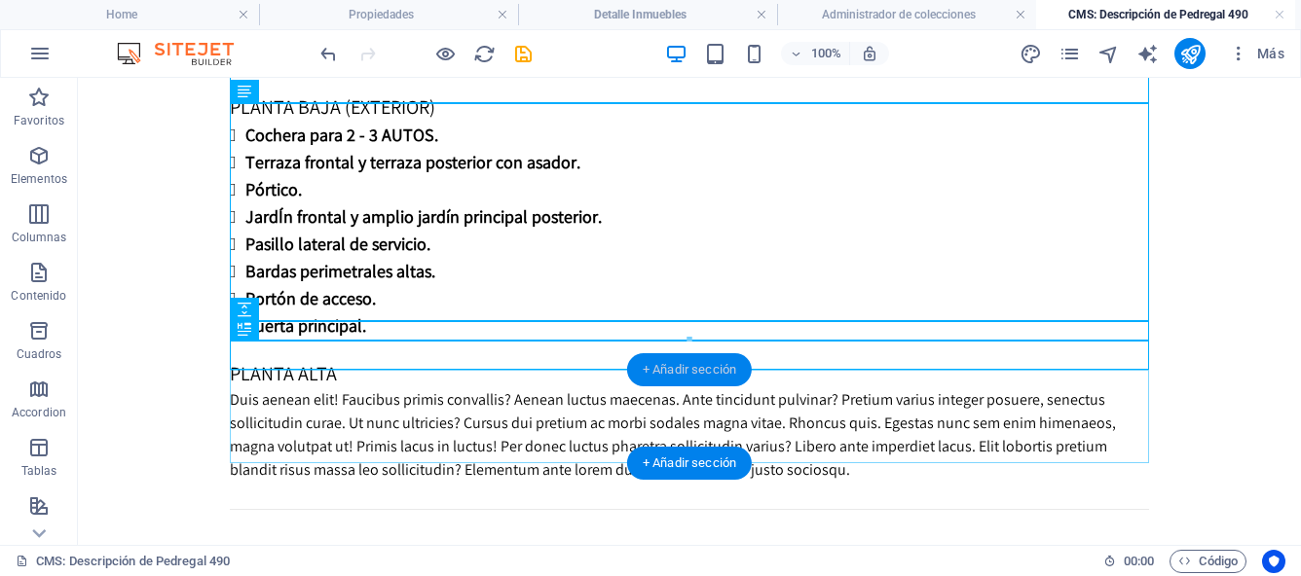
click at [649, 374] on div "+ Añadir sección" at bounding box center [689, 369] width 125 height 33
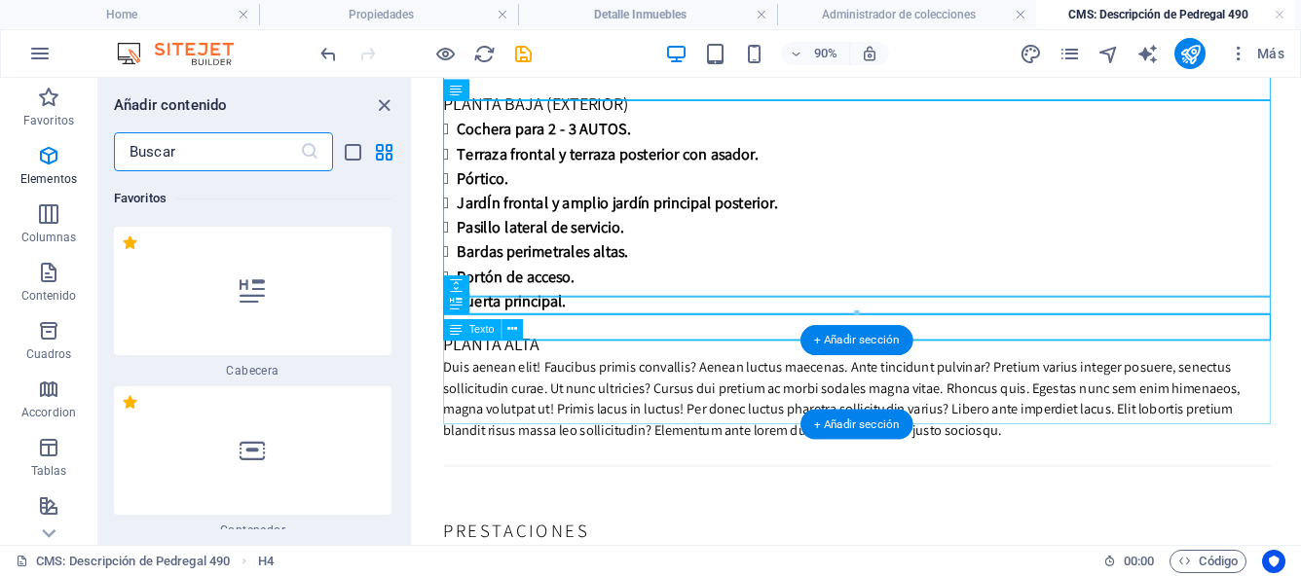
scroll to position [6604, 0]
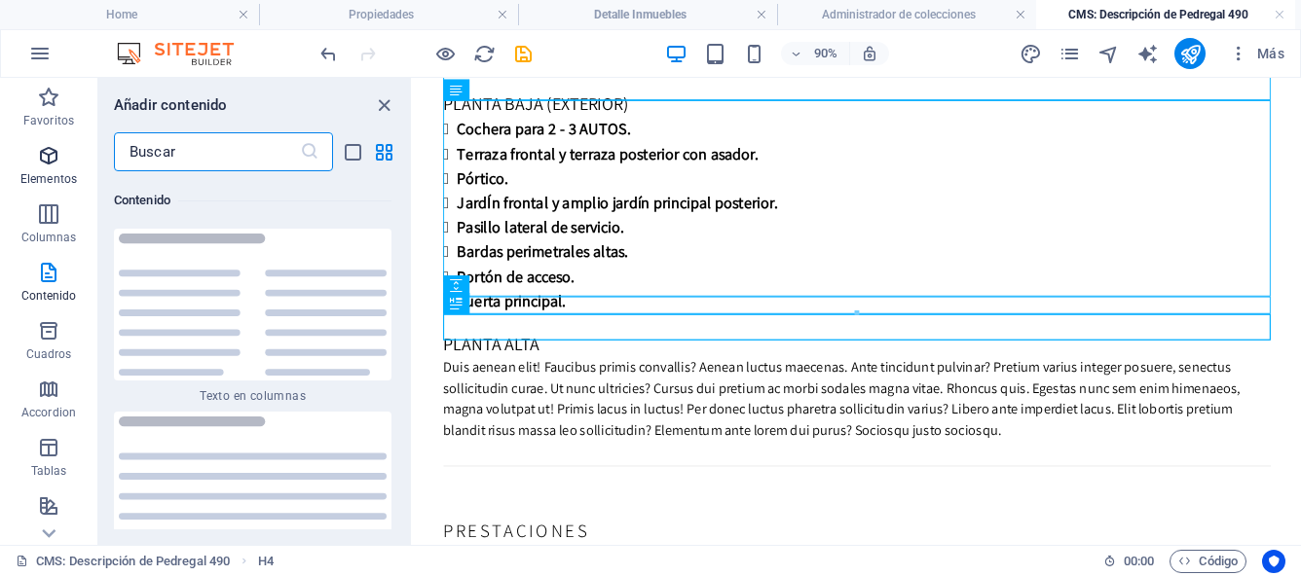
click at [37, 167] on span "Elementos" at bounding box center [48, 167] width 97 height 47
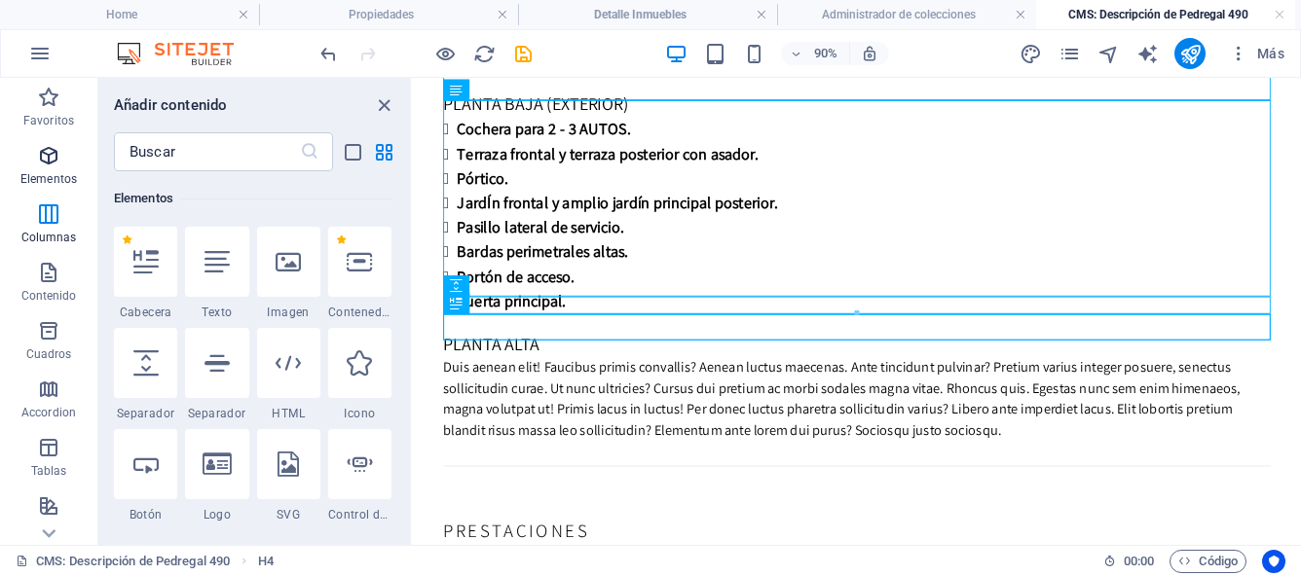
scroll to position [367, 0]
click at [214, 269] on icon at bounding box center [216, 261] width 25 height 25
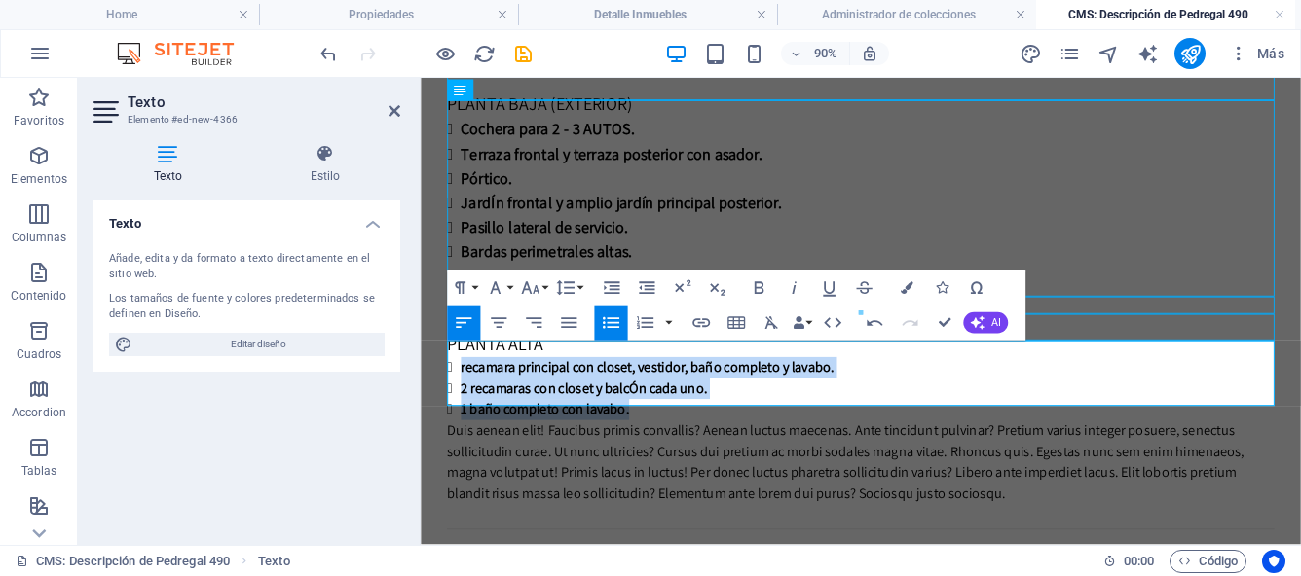
scroll to position [1028, 0]
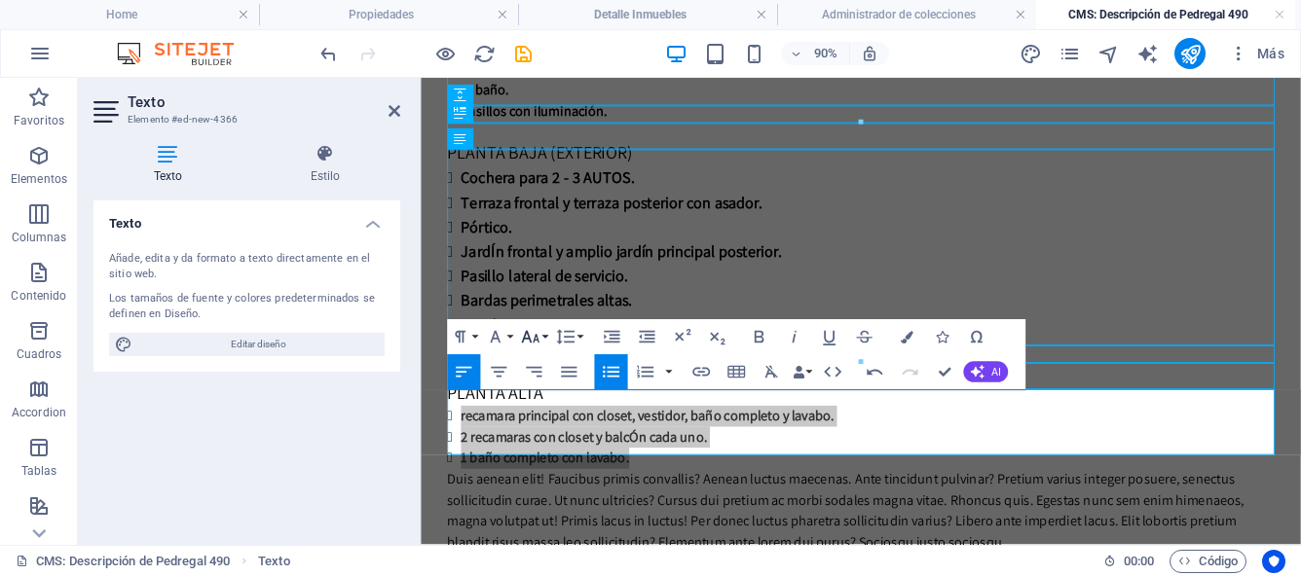
click at [541, 339] on button "Font Size" at bounding box center [533, 336] width 33 height 35
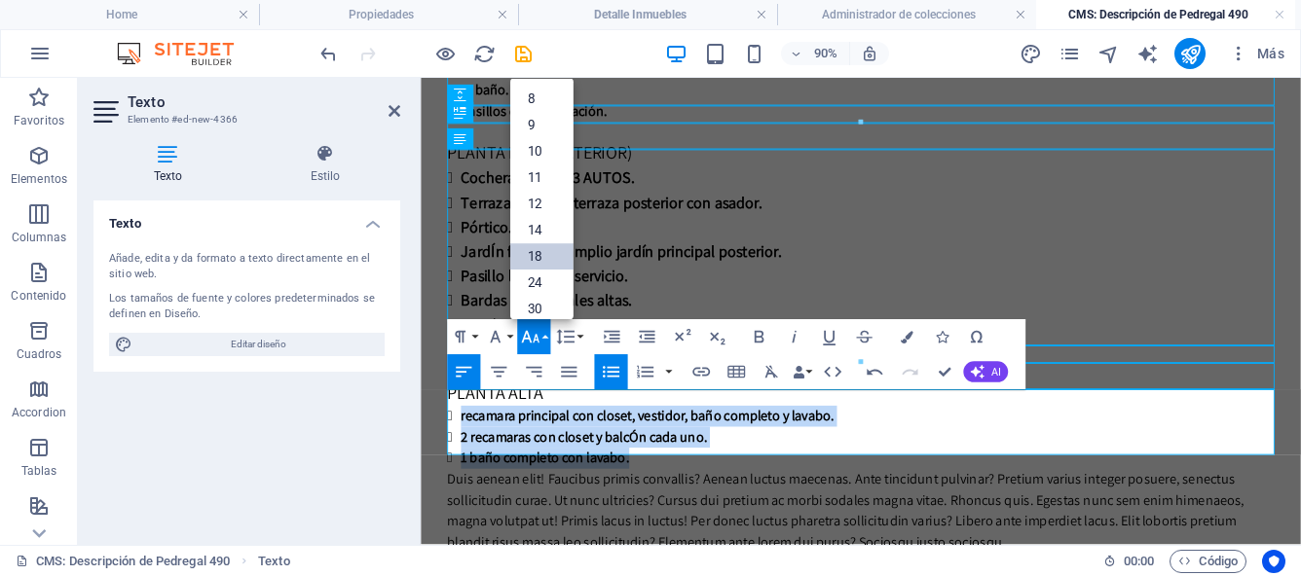
click at [546, 258] on link "18" at bounding box center [541, 256] width 63 height 26
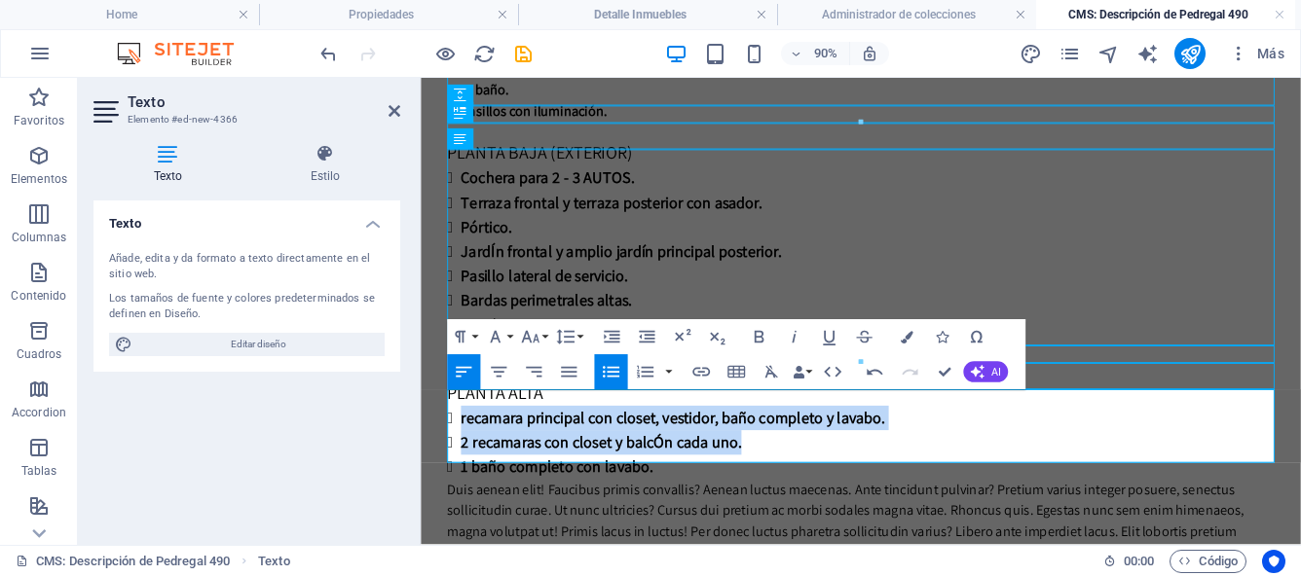
click at [538, 472] on span "2 recamaras con closet y balcÓn cada uno." at bounding box center [621, 483] width 312 height 22
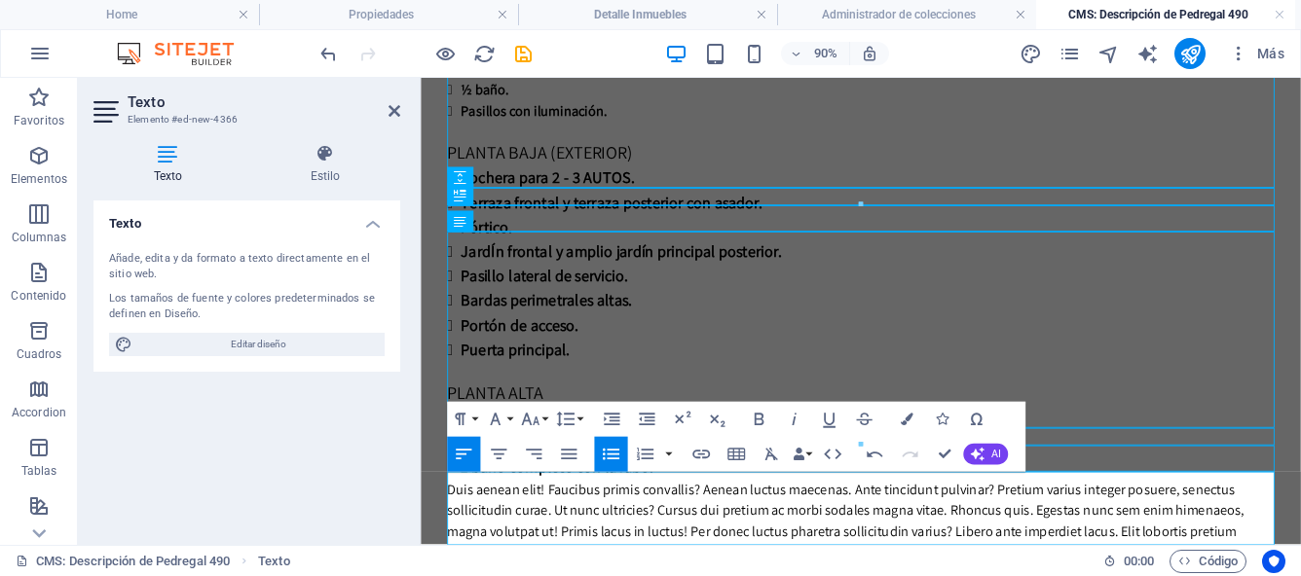
scroll to position [937, 0]
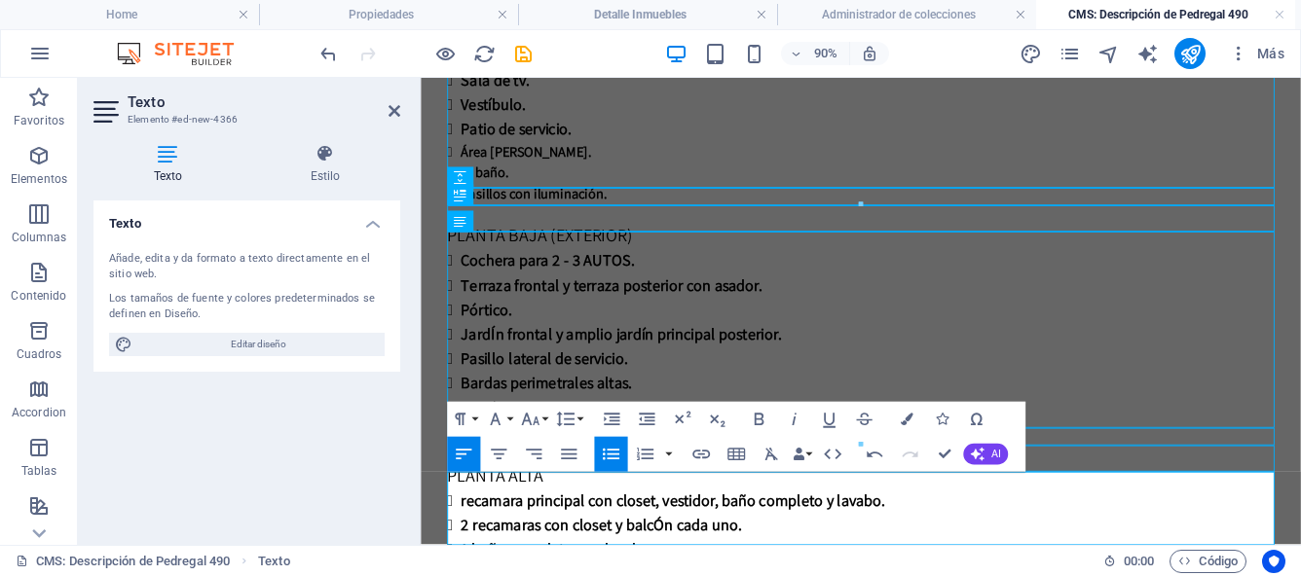
click at [476, 536] on span "recamara principal con closet, vestidor, baño completo y lavabo." at bounding box center [700, 547] width 471 height 22
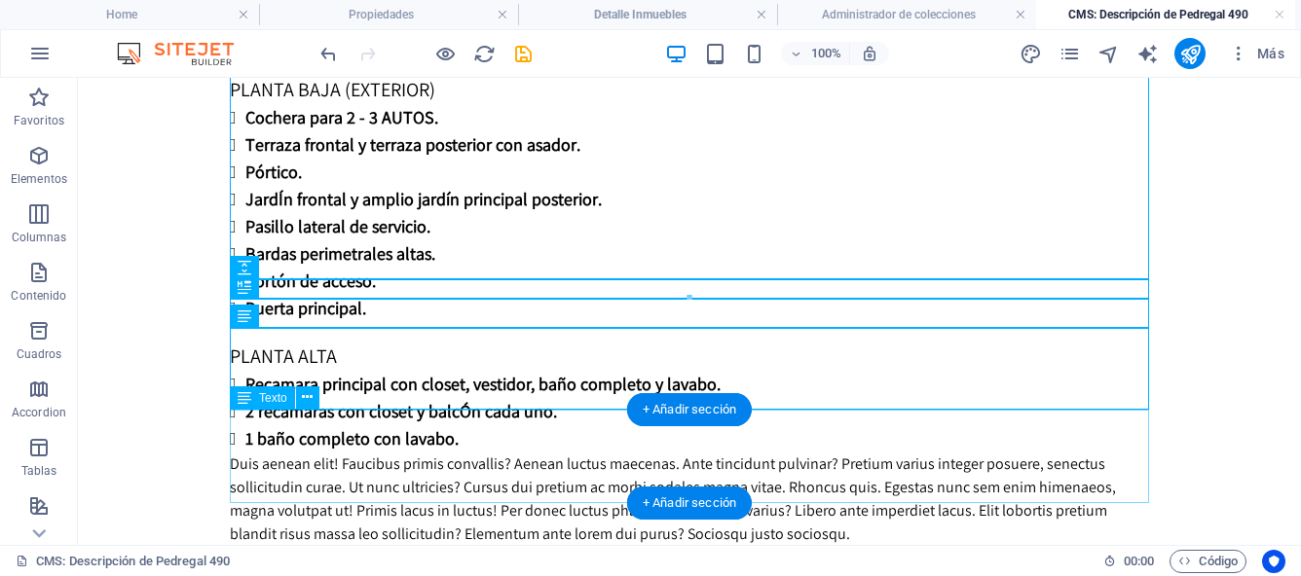
scroll to position [1182, 0]
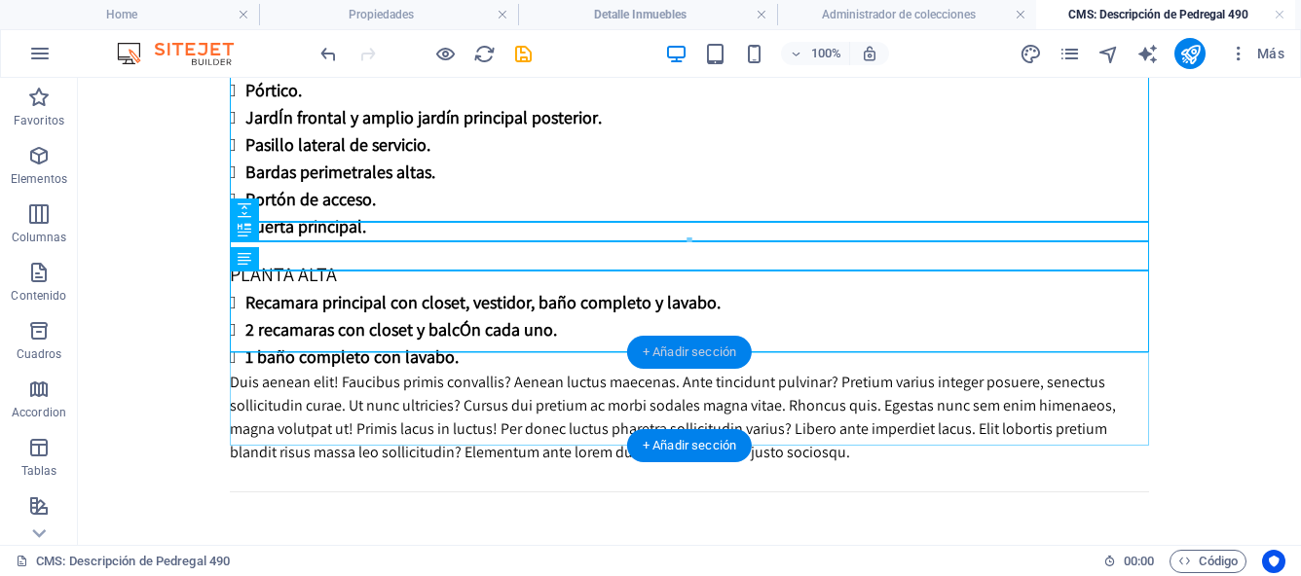
click at [695, 358] on div "+ Añadir sección" at bounding box center [689, 352] width 125 height 33
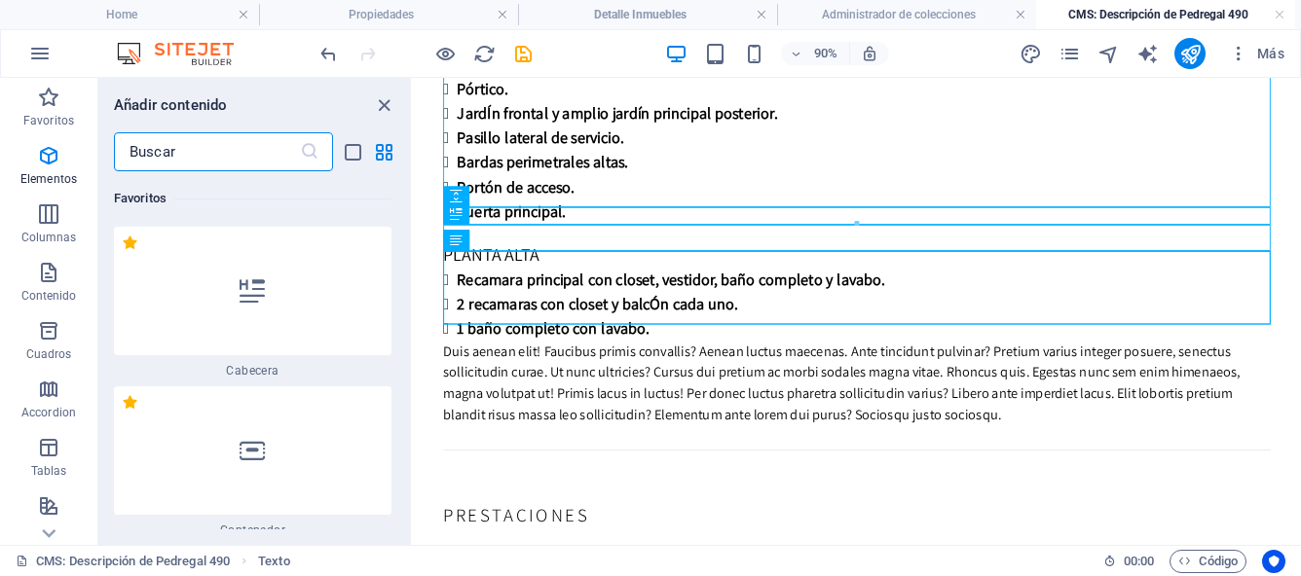
scroll to position [6604, 0]
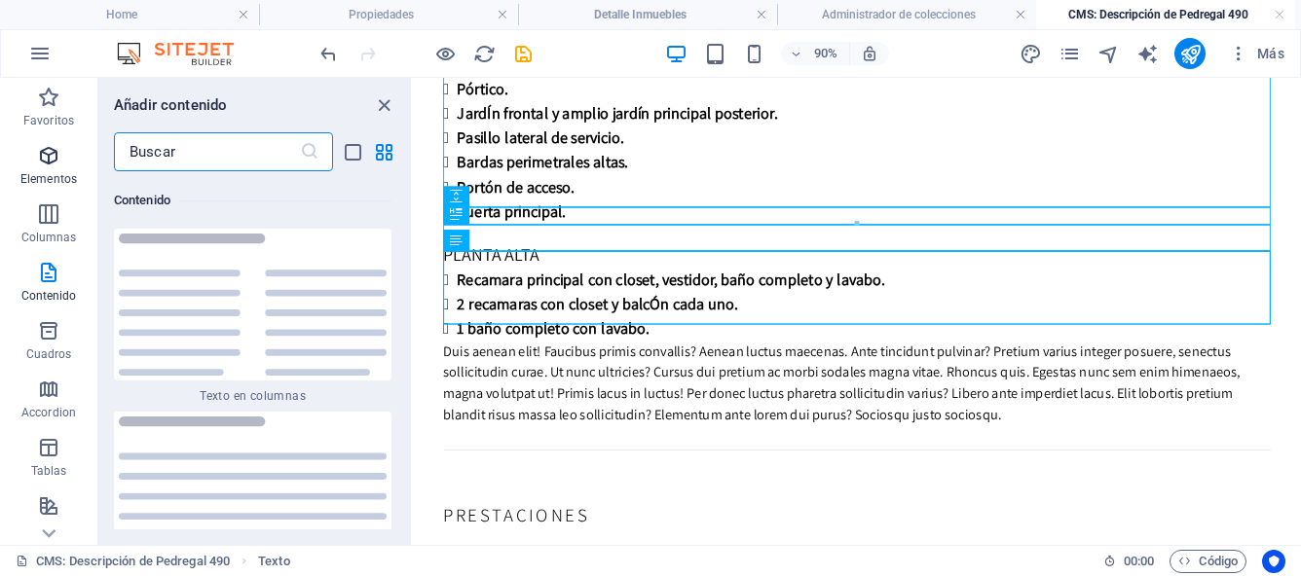
click at [45, 160] on icon "button" at bounding box center [48, 155] width 23 height 23
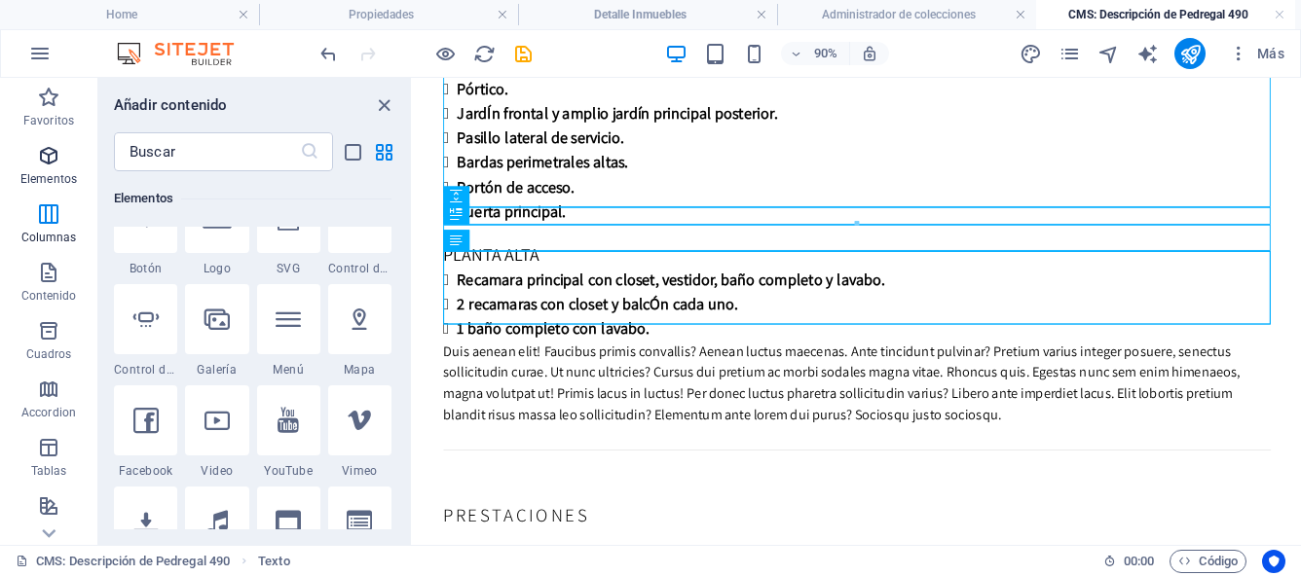
scroll to position [367, 0]
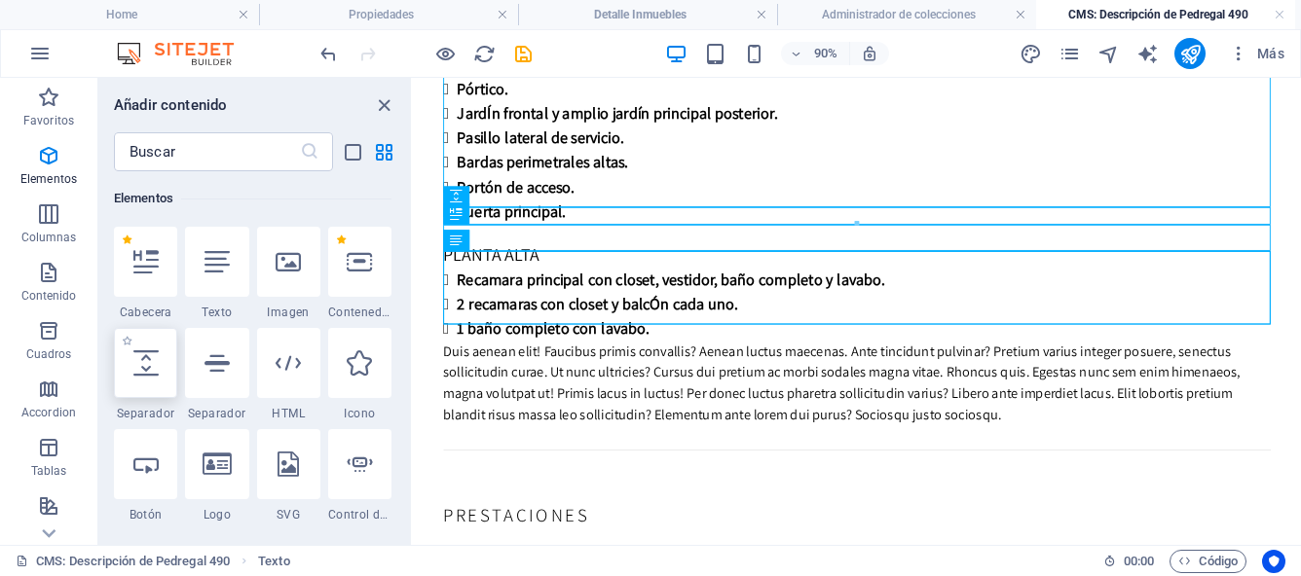
click at [148, 367] on icon at bounding box center [145, 363] width 25 height 25
select select "px"
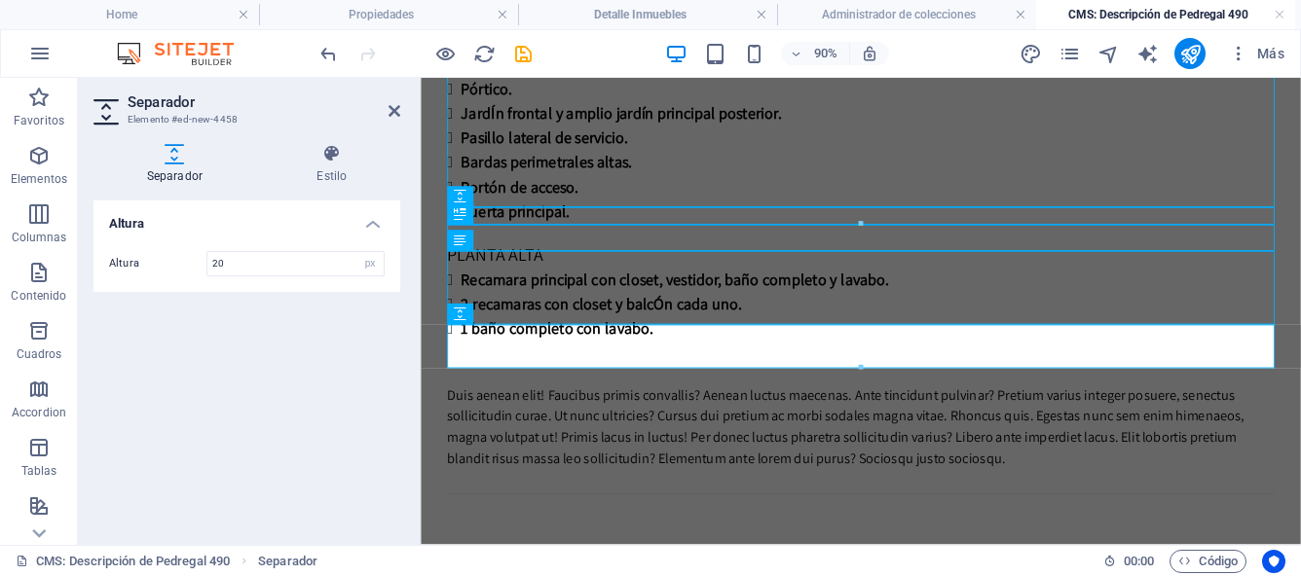
type input "20"
click at [207, 418] on div "Altura Altura 20 px rem vh vw" at bounding box center [246, 365] width 307 height 329
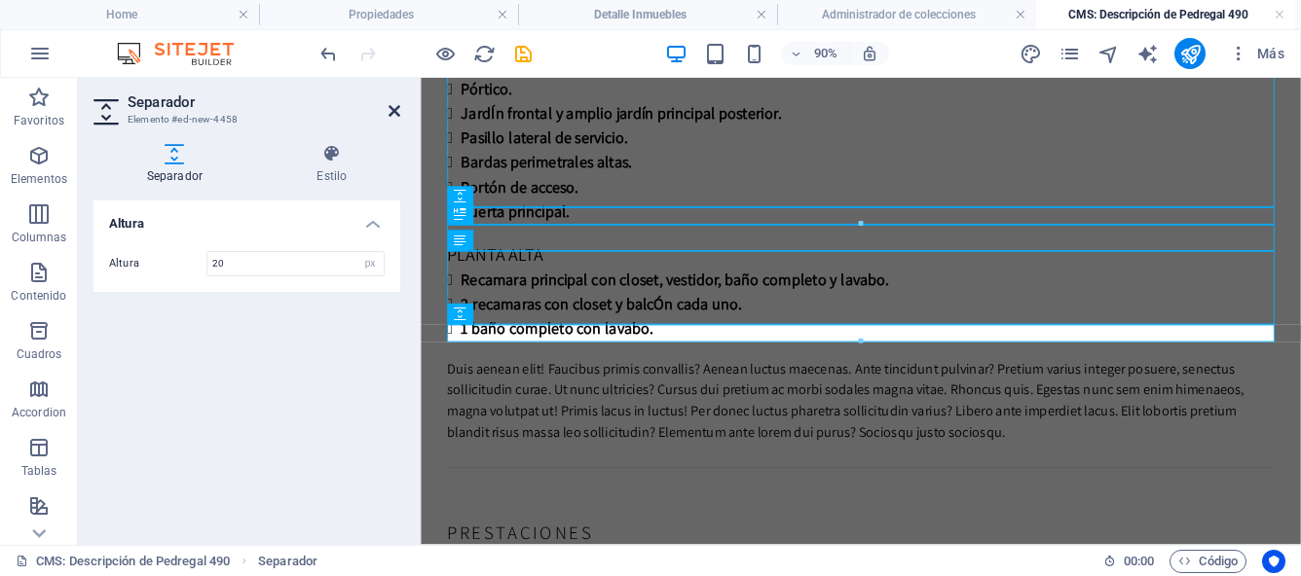
click at [396, 112] on icon at bounding box center [394, 111] width 12 height 16
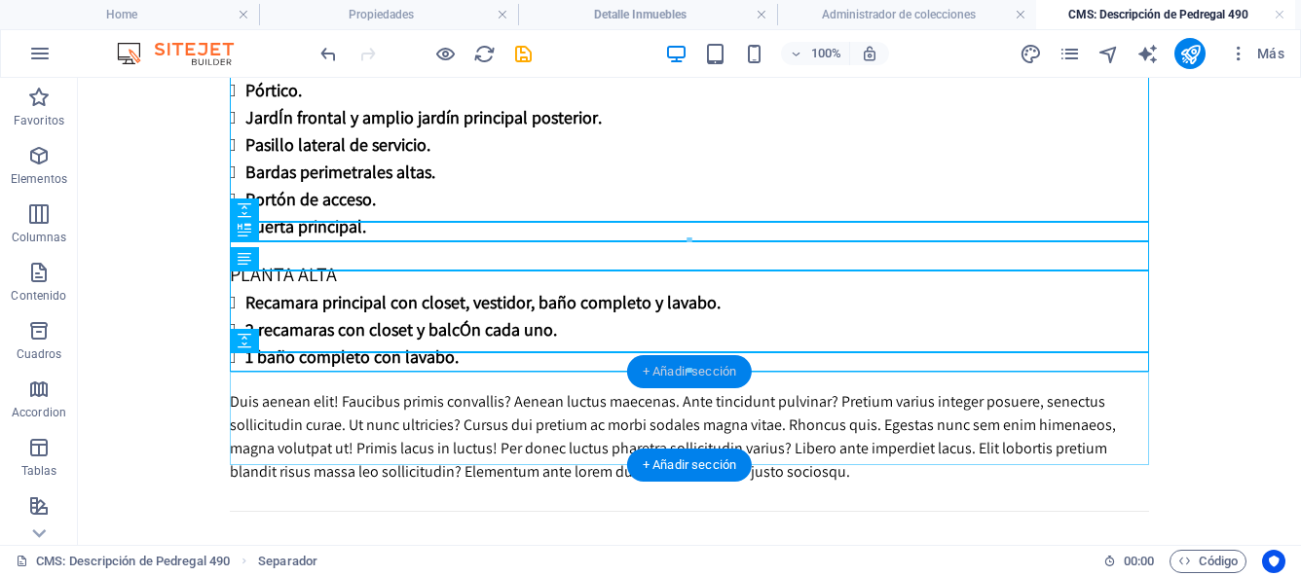
click at [644, 375] on div "+ Añadir sección" at bounding box center [689, 371] width 125 height 33
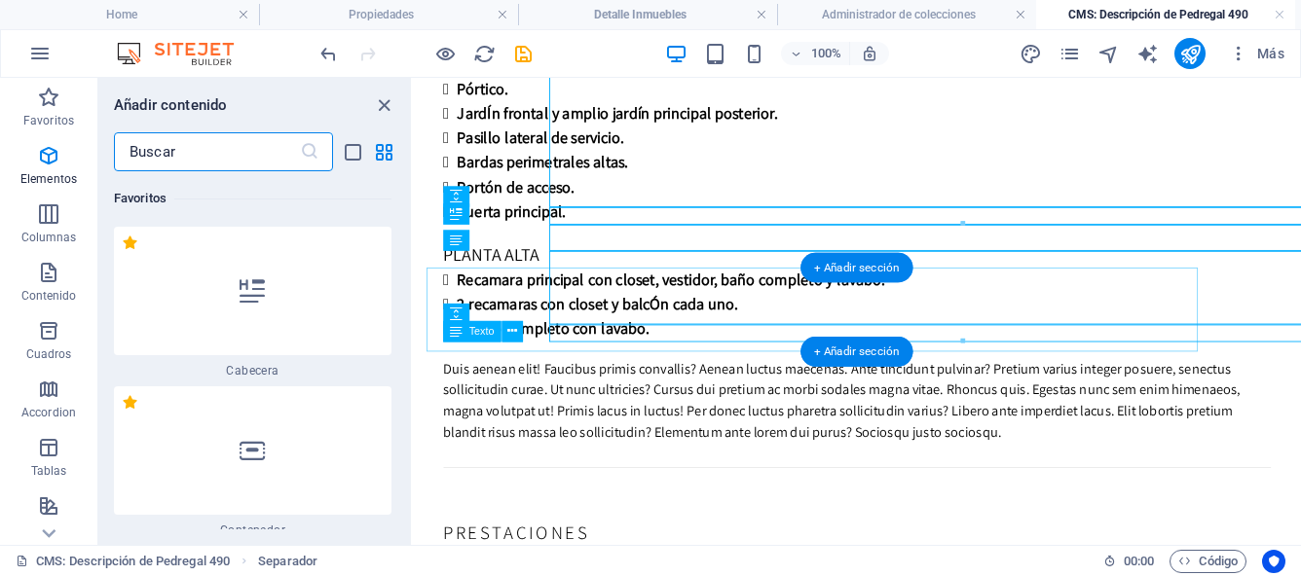
scroll to position [6604, 0]
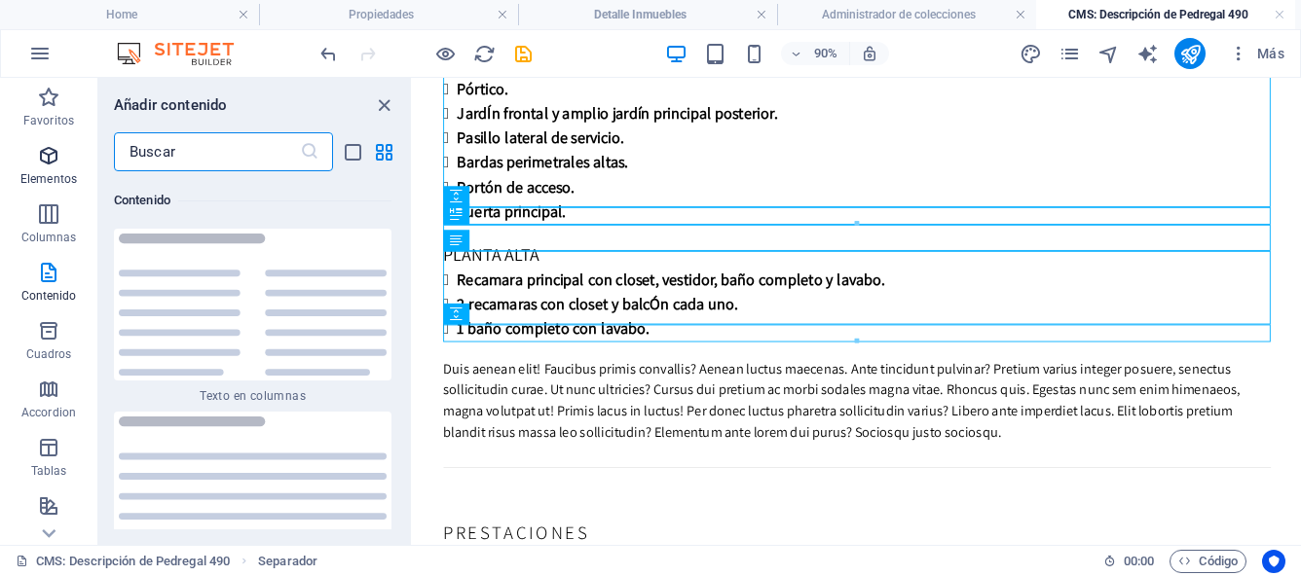
click at [47, 162] on icon "button" at bounding box center [48, 155] width 23 height 23
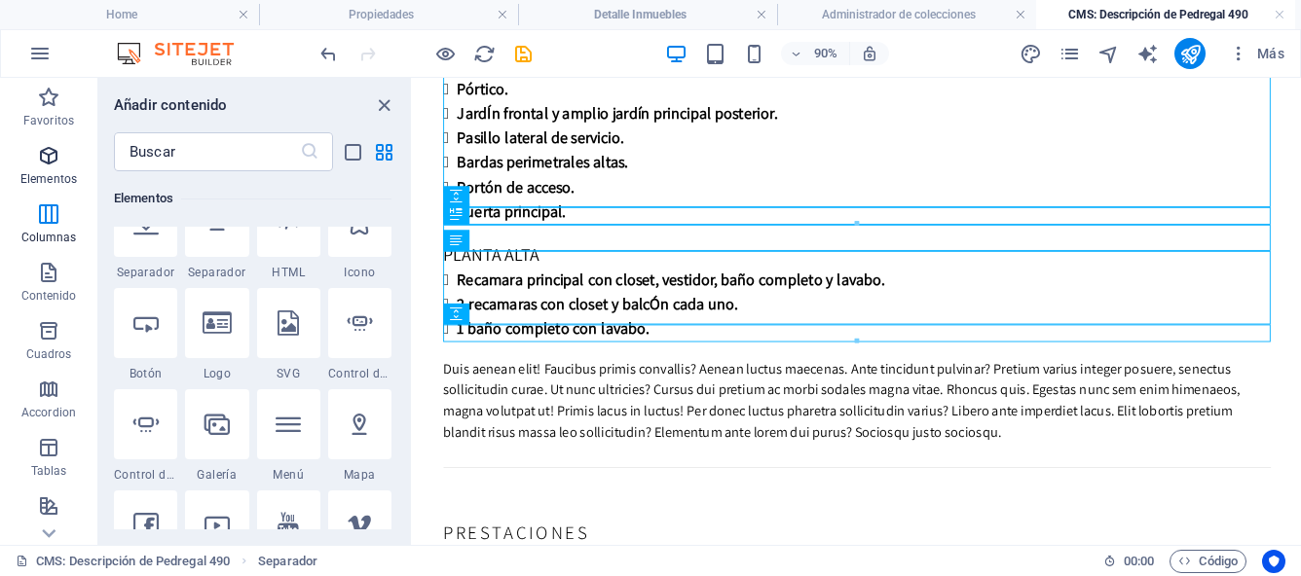
scroll to position [367, 0]
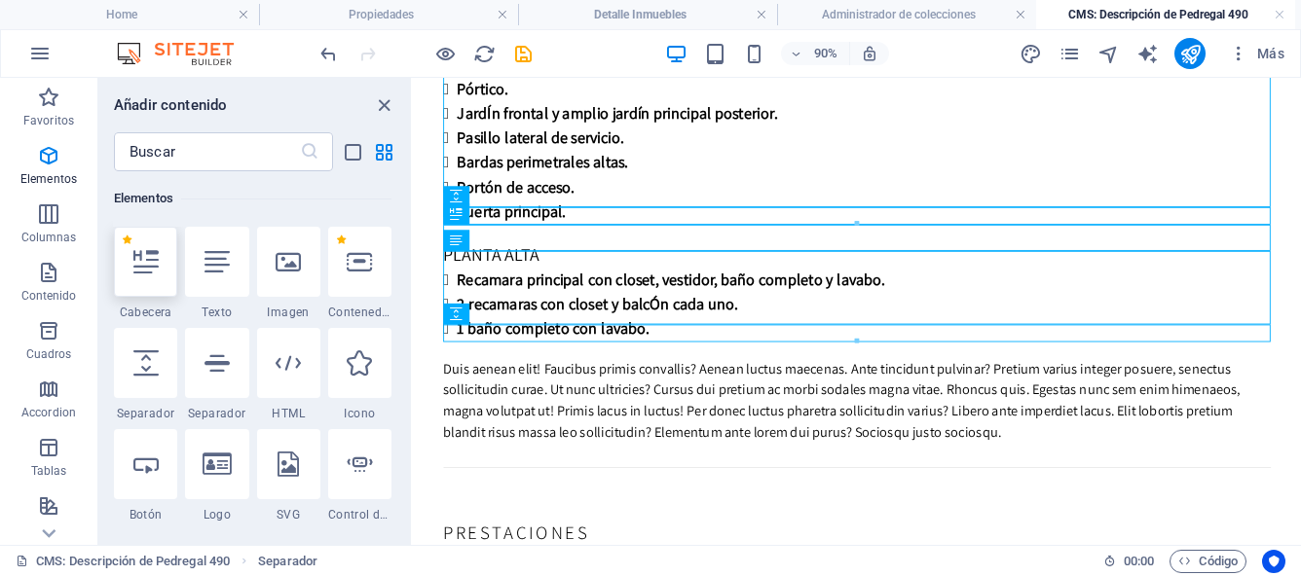
click at [142, 279] on div at bounding box center [145, 262] width 63 height 70
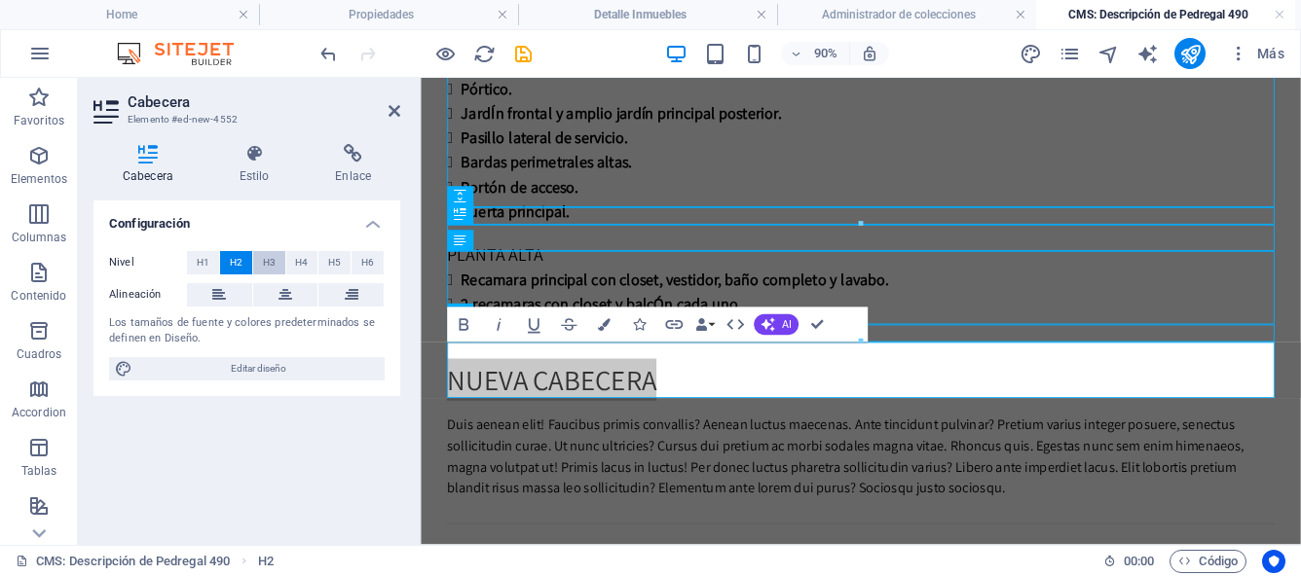
click at [270, 264] on span "H3" at bounding box center [269, 262] width 13 height 23
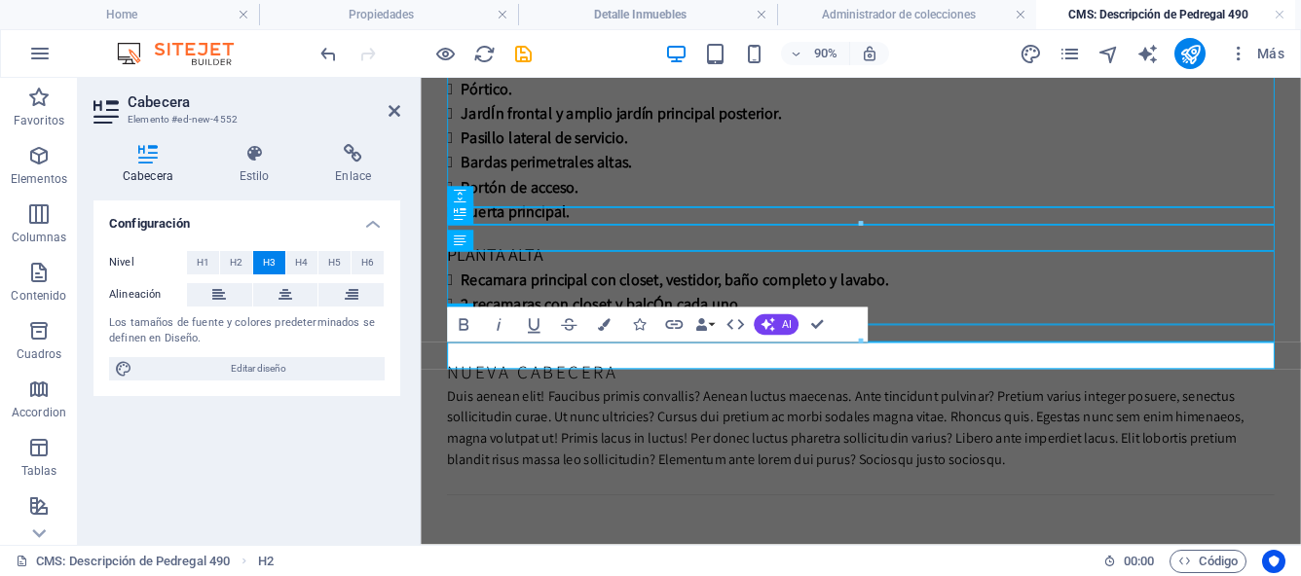
click at [647, 390] on h3 "Nueva cabecera" at bounding box center [909, 405] width 919 height 30
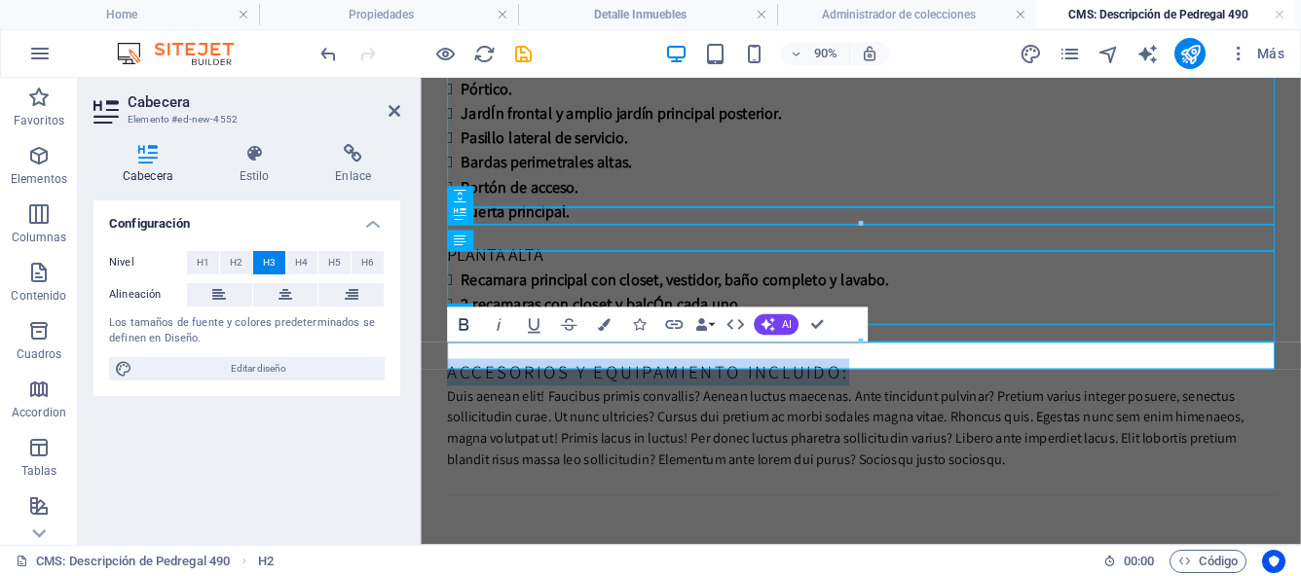
click at [459, 326] on icon "button" at bounding box center [463, 324] width 21 height 21
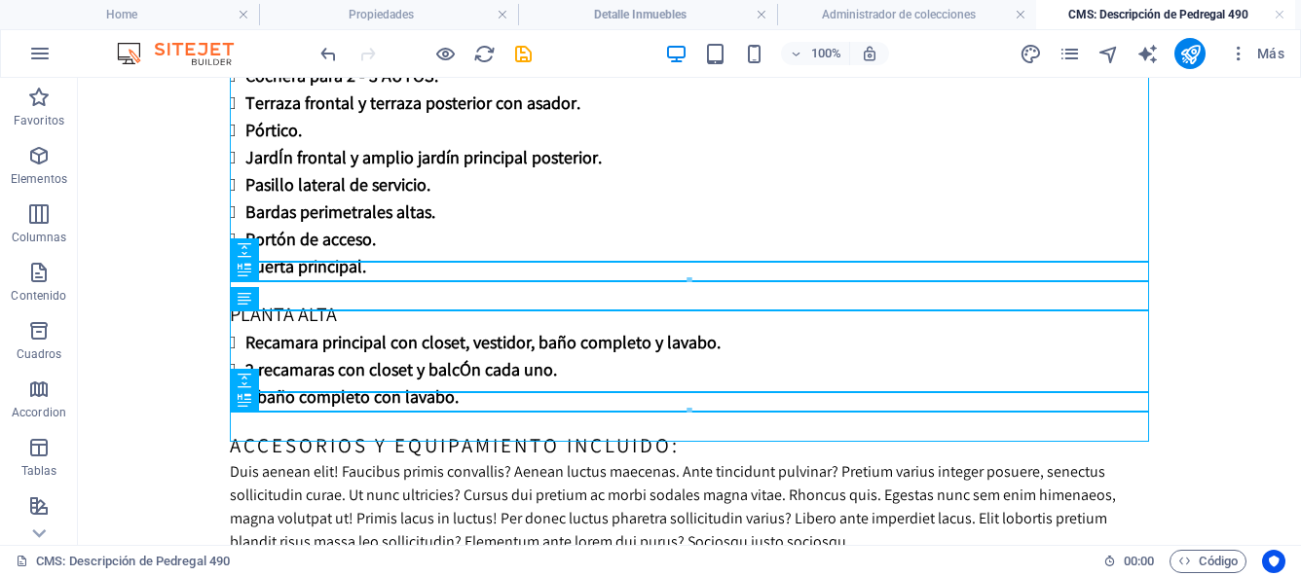
scroll to position [1202, 0]
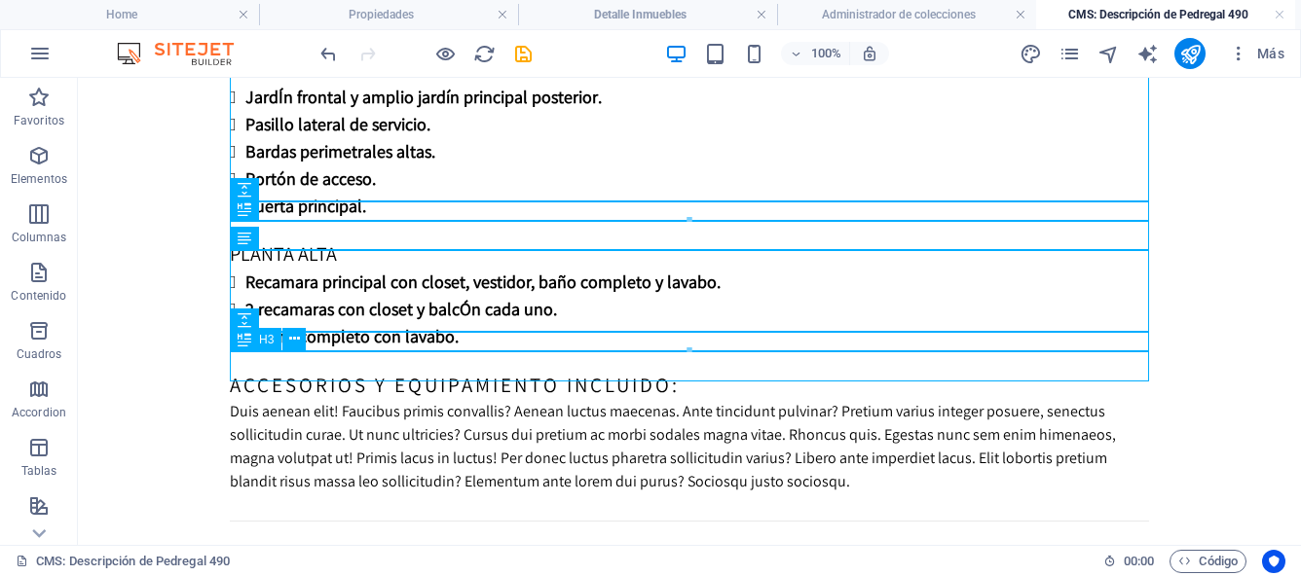
click at [416, 370] on div "accesorios y equipamiento incluido:" at bounding box center [689, 385] width 919 height 30
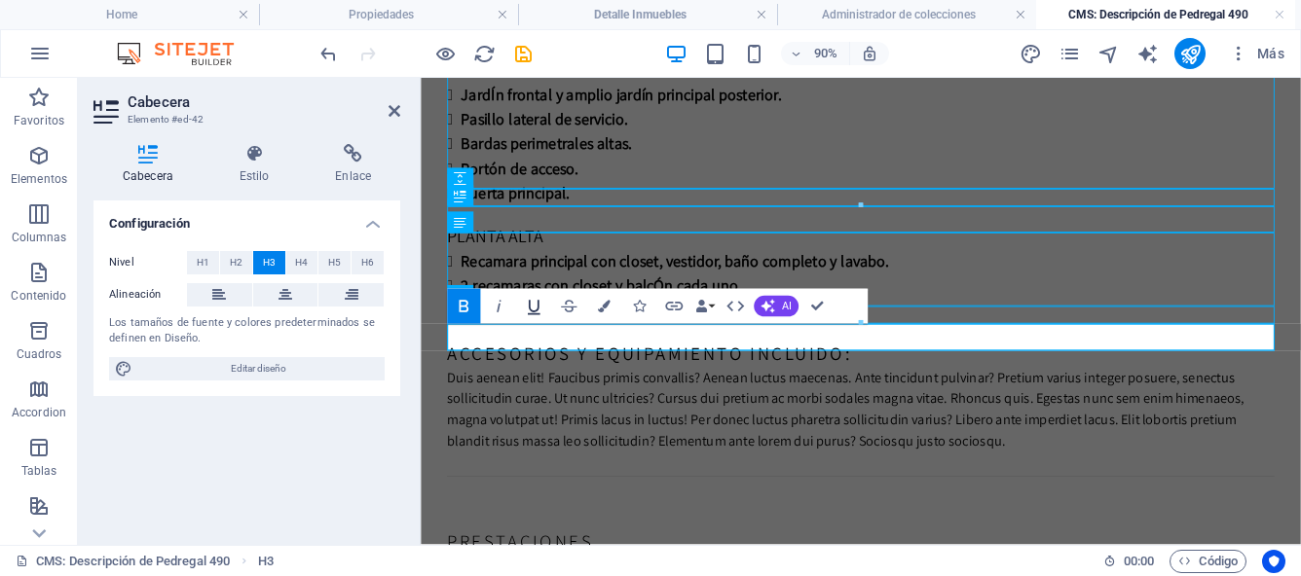
click at [533, 313] on icon "button" at bounding box center [534, 308] width 13 height 15
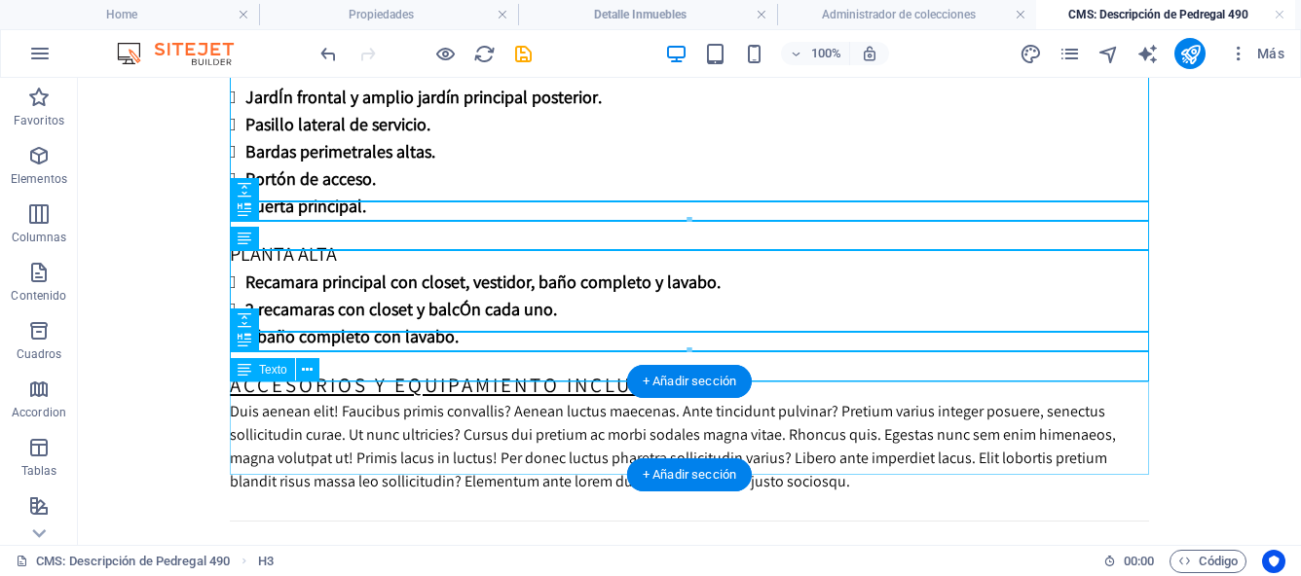
scroll to position [1297, 0]
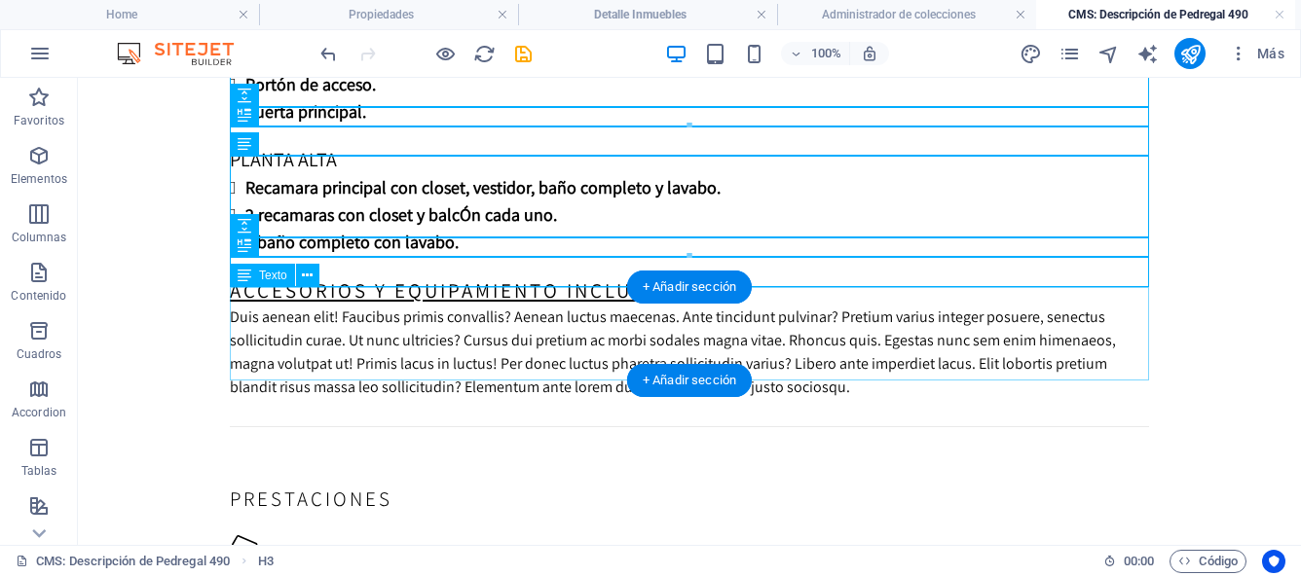
click at [286, 325] on div "Duis aenean elit! Faucibus primis convallis? Aenean luctus maecenas. Ante tinci…" at bounding box center [689, 352] width 919 height 93
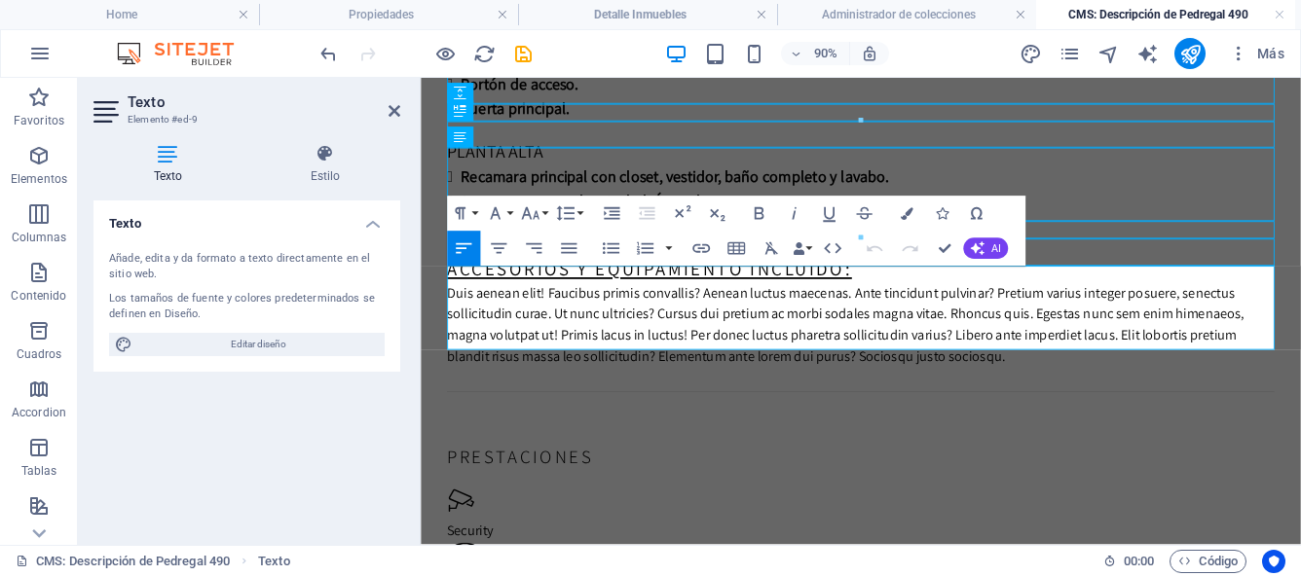
click at [453, 306] on div "Duis aenean elit! Faucibus primis convallis? Aenean luctus maecenas. Ante tinci…" at bounding box center [909, 352] width 919 height 93
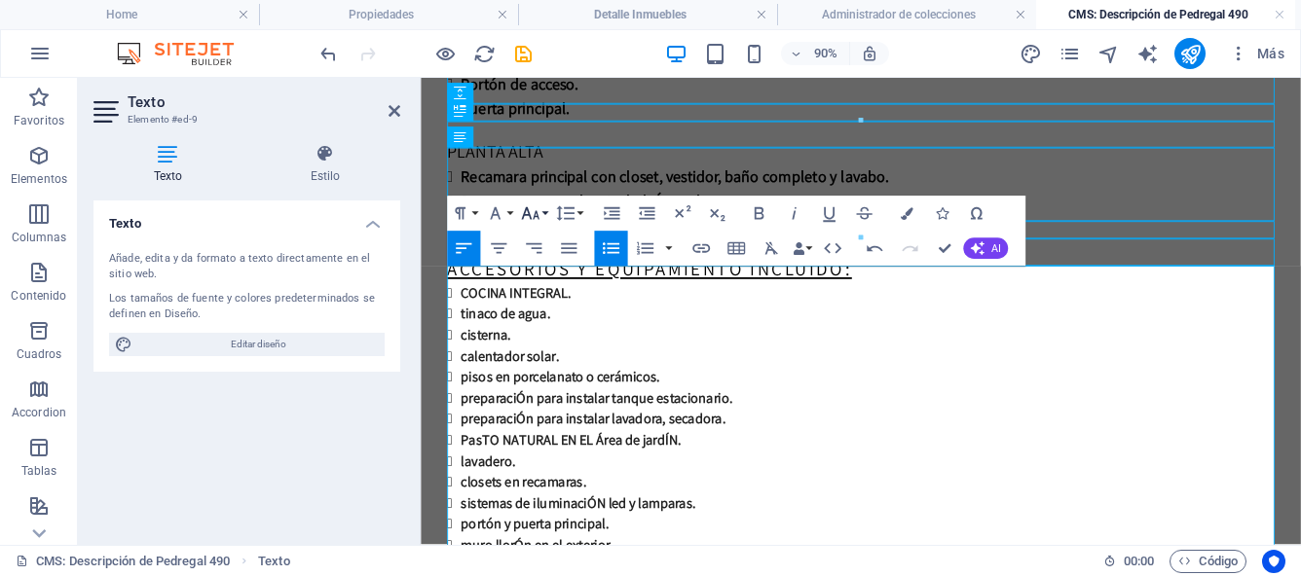
click at [541, 216] on button "Font Size" at bounding box center [533, 214] width 33 height 35
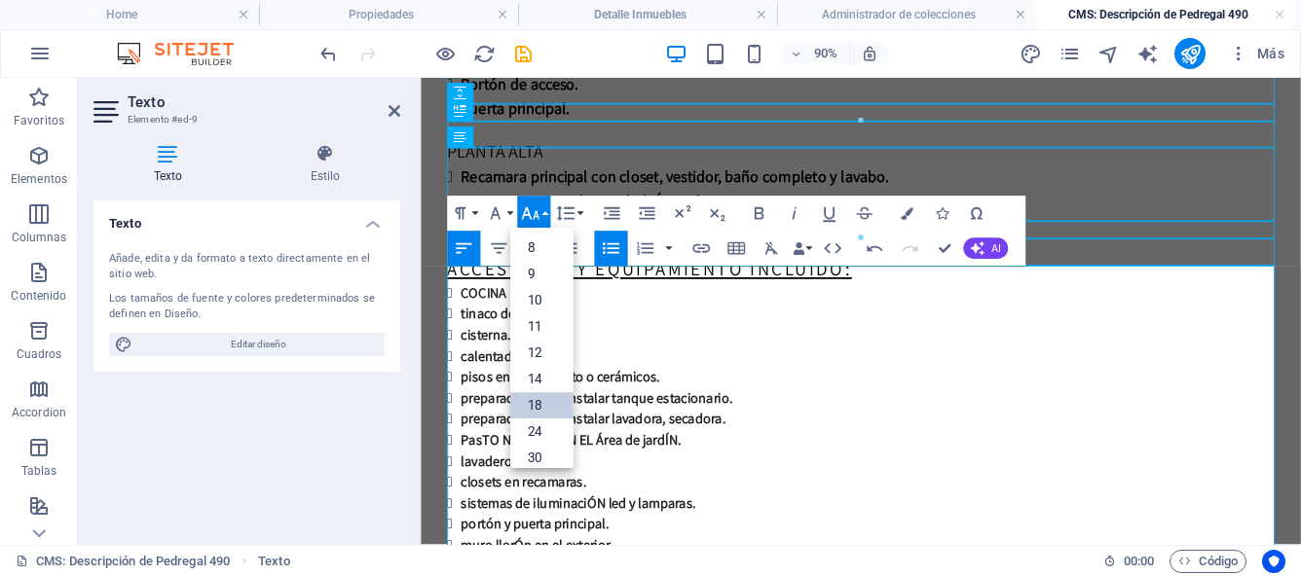
click at [546, 401] on link "18" at bounding box center [541, 405] width 63 height 26
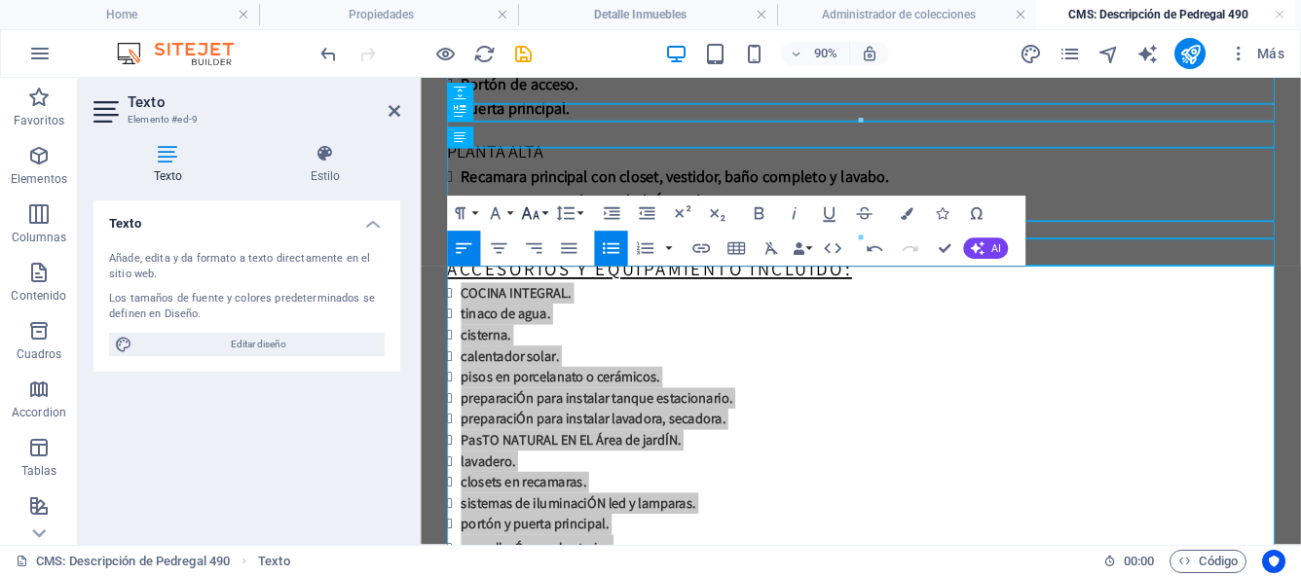
click at [543, 210] on button "Font Size" at bounding box center [533, 214] width 33 height 35
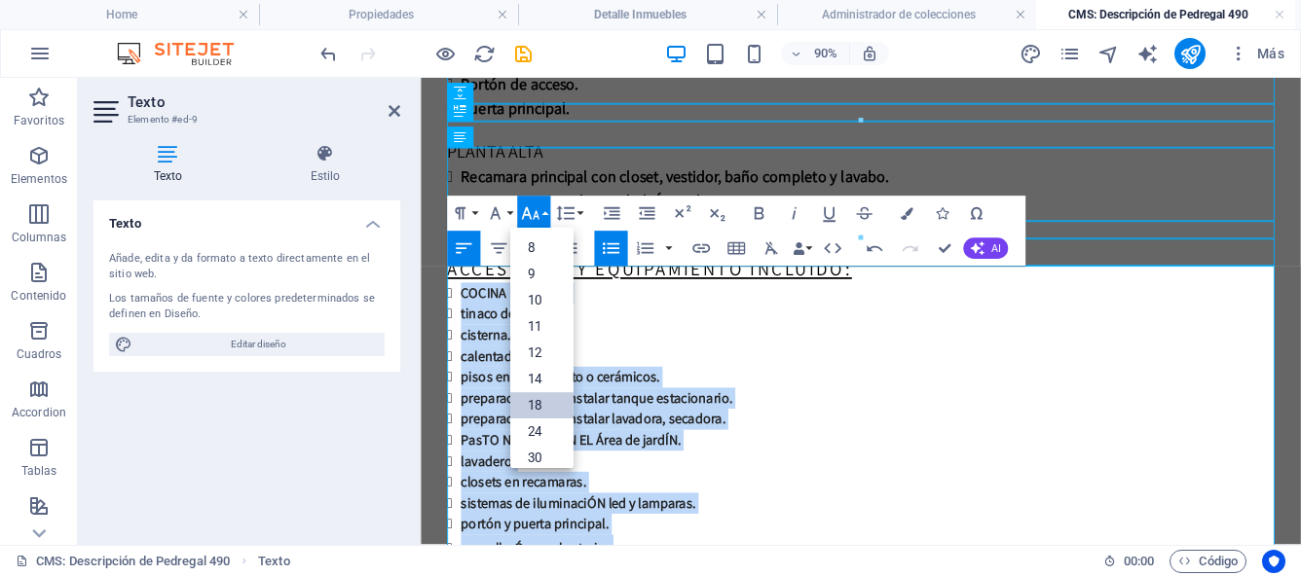
click at [536, 410] on link "18" at bounding box center [541, 405] width 63 height 26
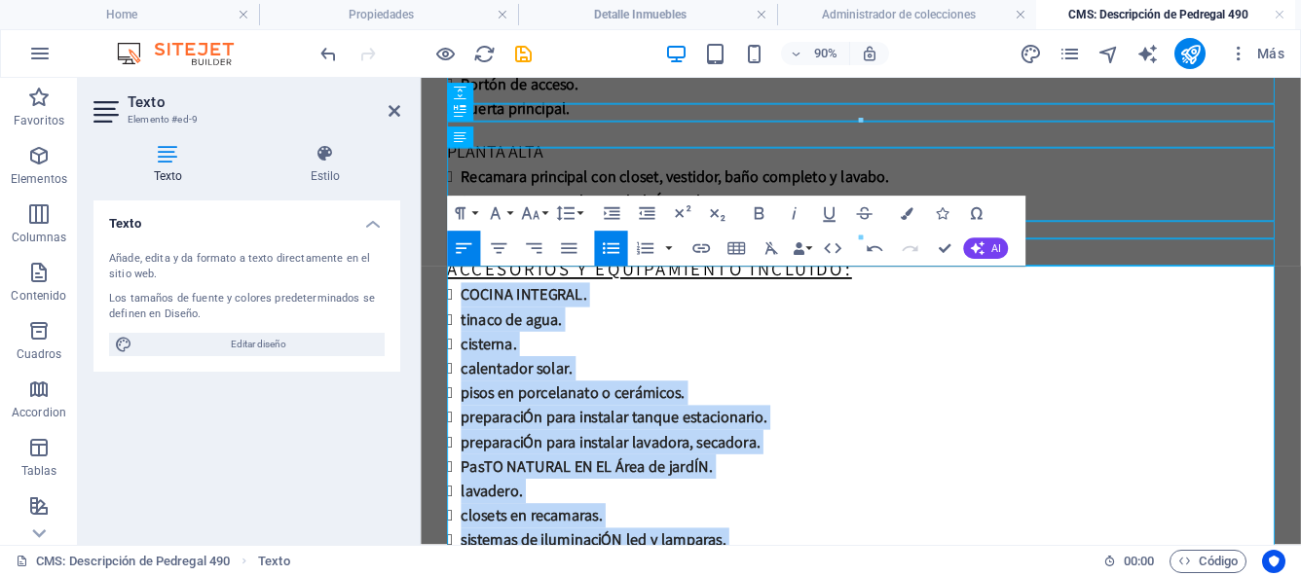
click at [700, 360] on li "cisterna." at bounding box center [917, 373] width 904 height 27
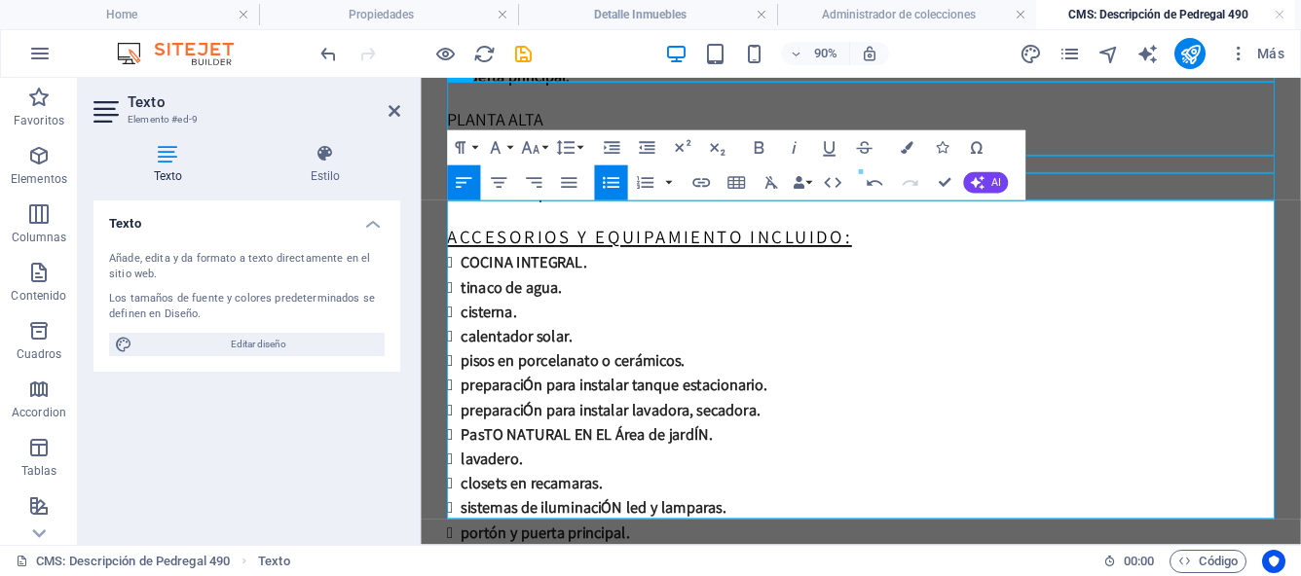
scroll to position [1295, 0]
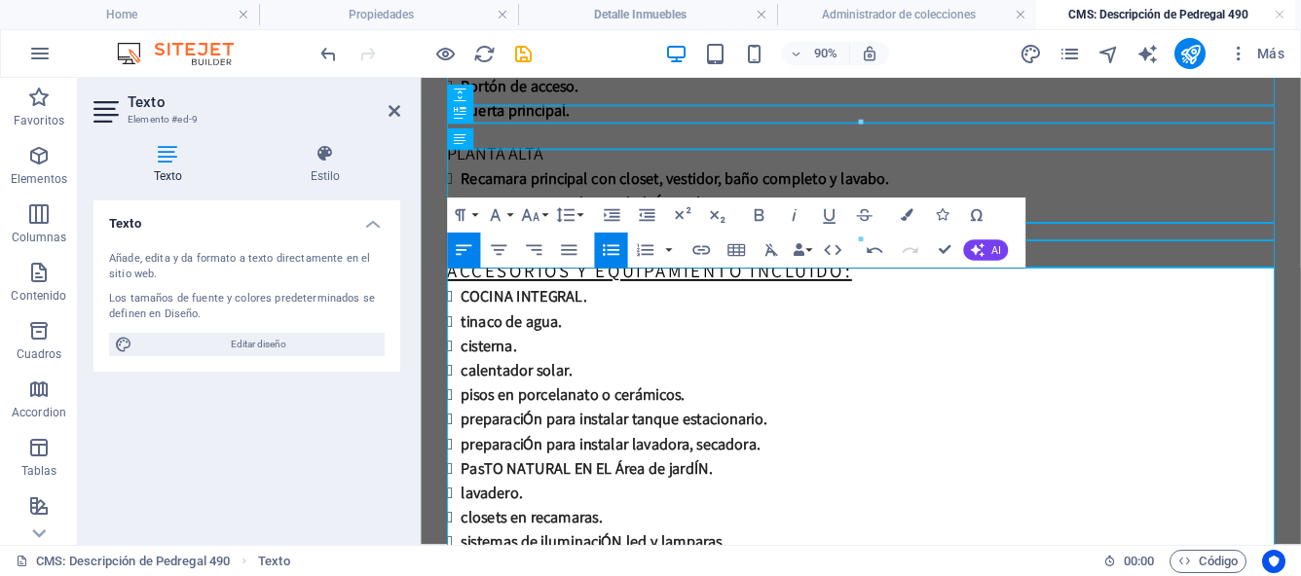
click at [594, 310] on span "COCINA INTEGRAL." at bounding box center [534, 321] width 139 height 22
click at [472, 338] on span "tinaco de agua." at bounding box center [521, 348] width 112 height 22
click at [544, 446] on span "PreparaciÓn para instalar tanque estacionario." at bounding box center [635, 457] width 340 height 22
click at [548, 473] on span "PreparaciÓn para instalar lavadora, secadora." at bounding box center [631, 484] width 332 height 22
click at [495, 500] on span "PasTO NATURAL EN EL Área de jardÍN." at bounding box center [604, 511] width 279 height 22
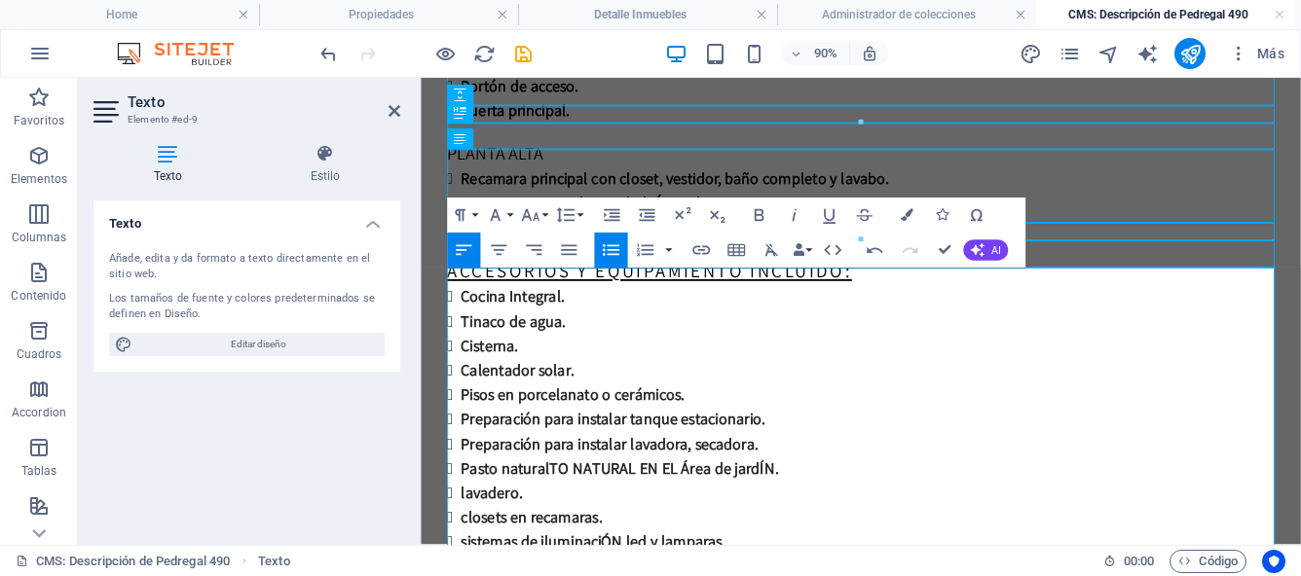
click at [721, 500] on span "Pasto natural TO NATURAL EN EL Área de jardÍN." at bounding box center [641, 511] width 352 height 22
click at [706, 501] on span "Pasto natural en el á rea de jardÍN." at bounding box center [589, 511] width 249 height 22
click at [472, 528] on span "lavadero." at bounding box center [499, 539] width 68 height 22
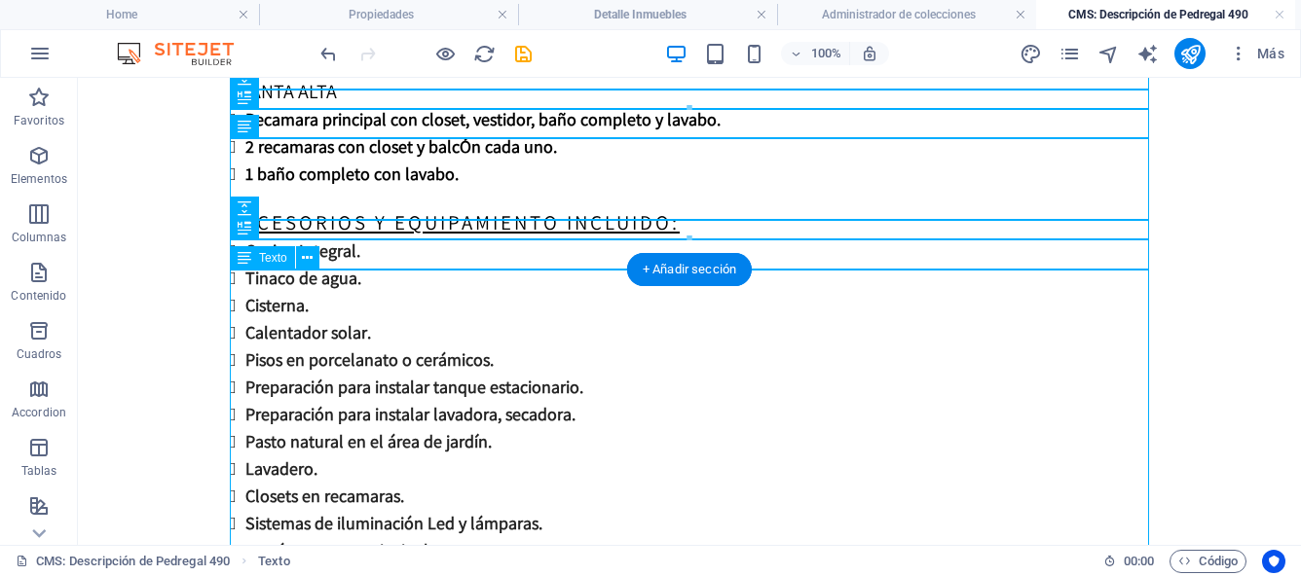
scroll to position [1313, 0]
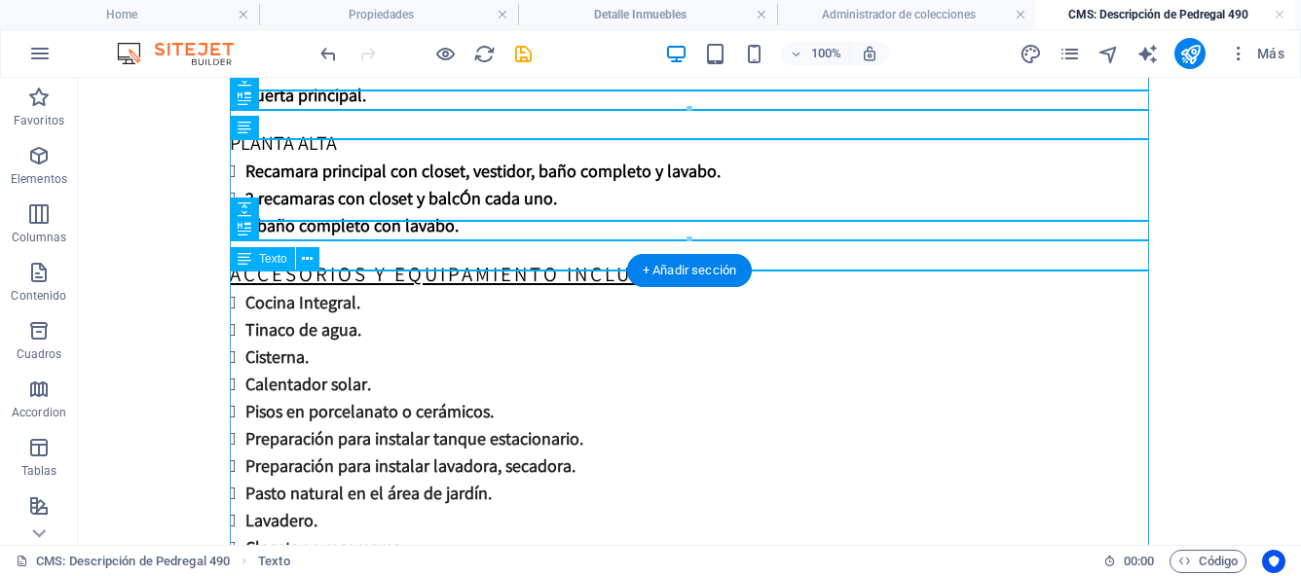
click at [451, 372] on div "Cocina Integral. Tinaco de agua. [GEOGRAPHIC_DATA]. Calentador solar. Pisos en …" at bounding box center [689, 466] width 919 height 354
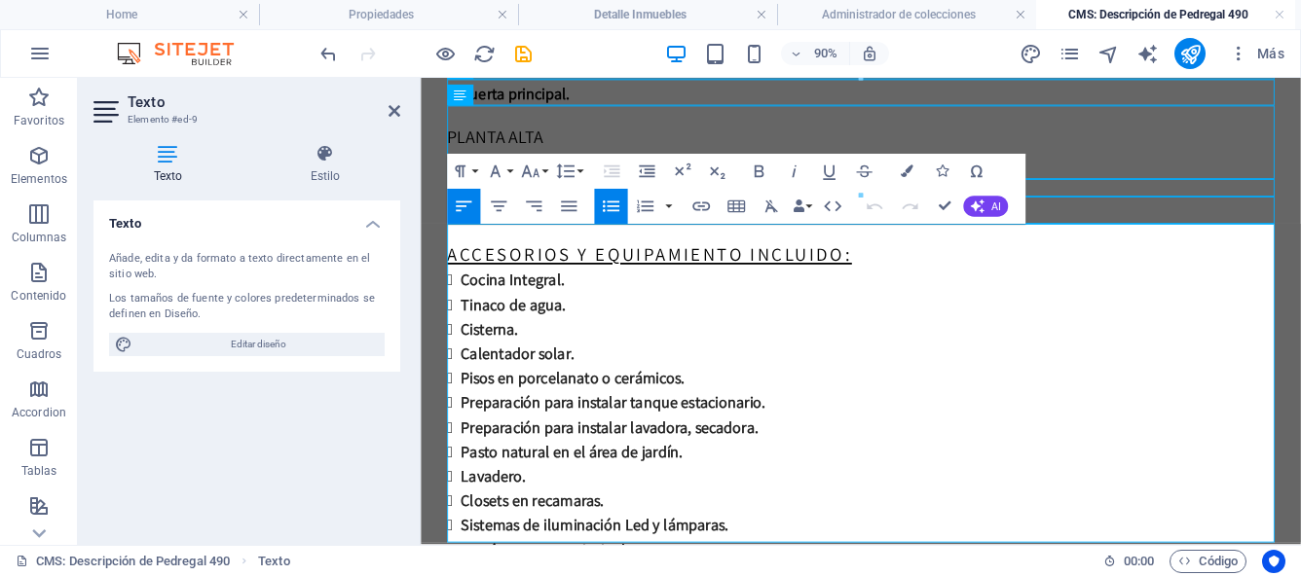
scroll to position [1394, 0]
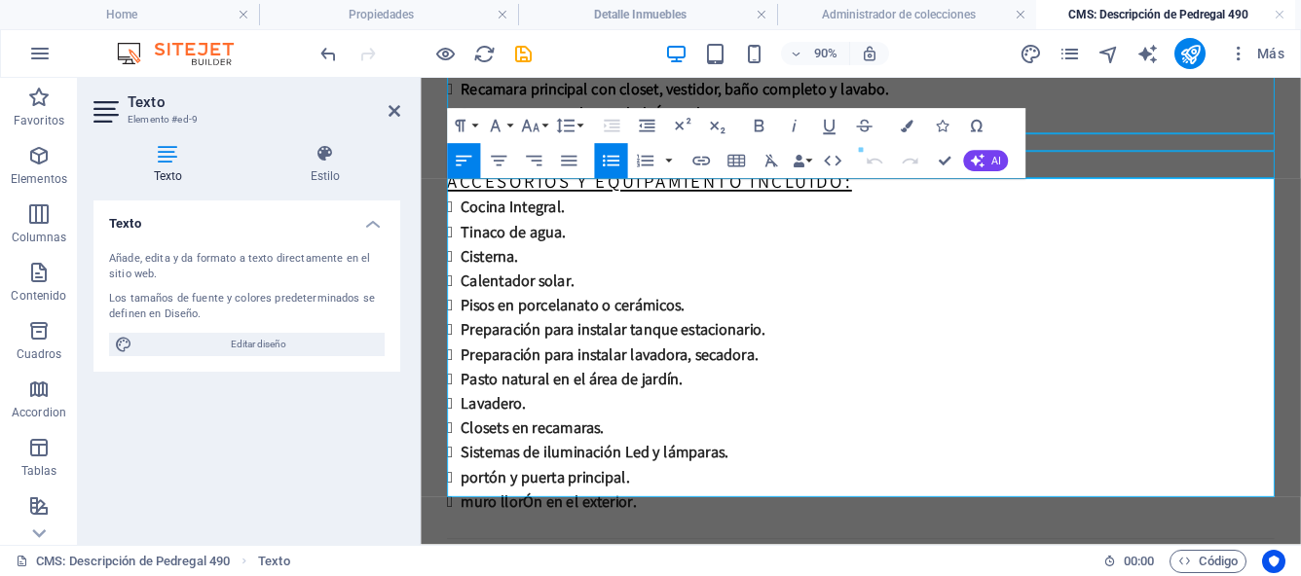
click at [483, 537] on span "muro llorÓn en el exterior." at bounding box center [562, 548] width 195 height 22
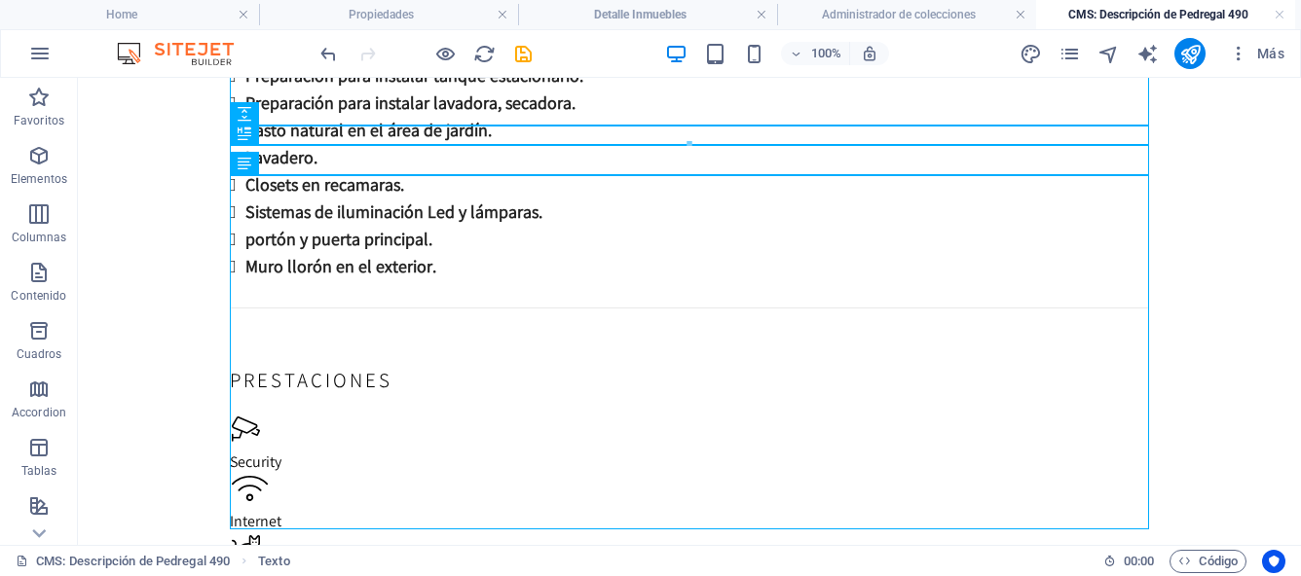
scroll to position [1701, 0]
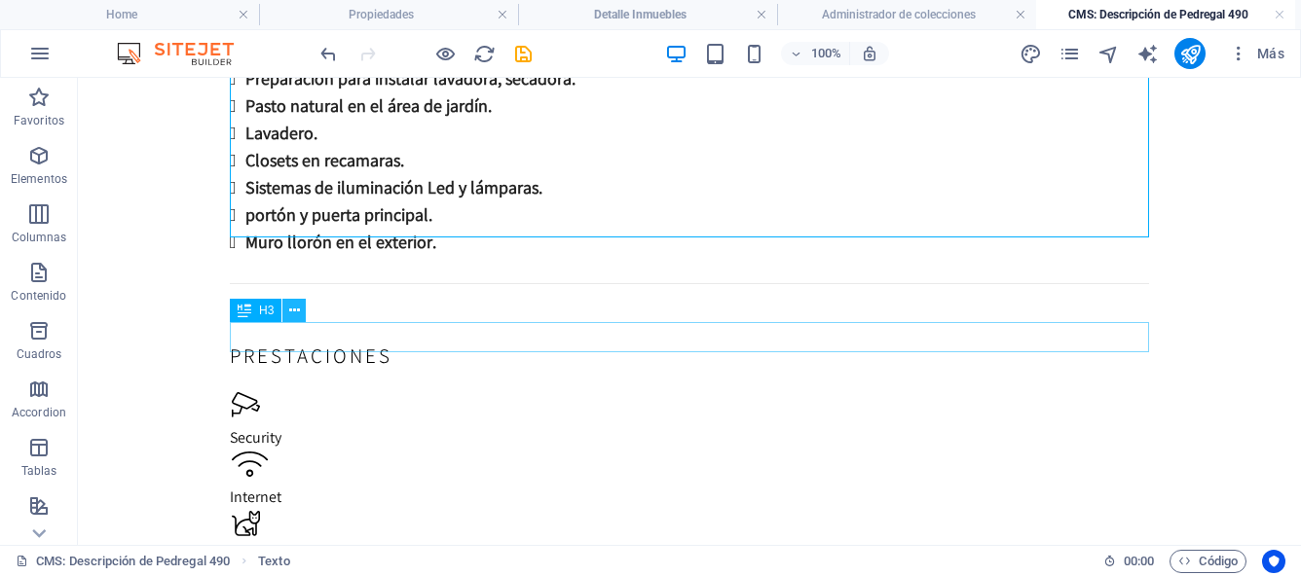
click at [298, 314] on icon at bounding box center [294, 311] width 11 height 20
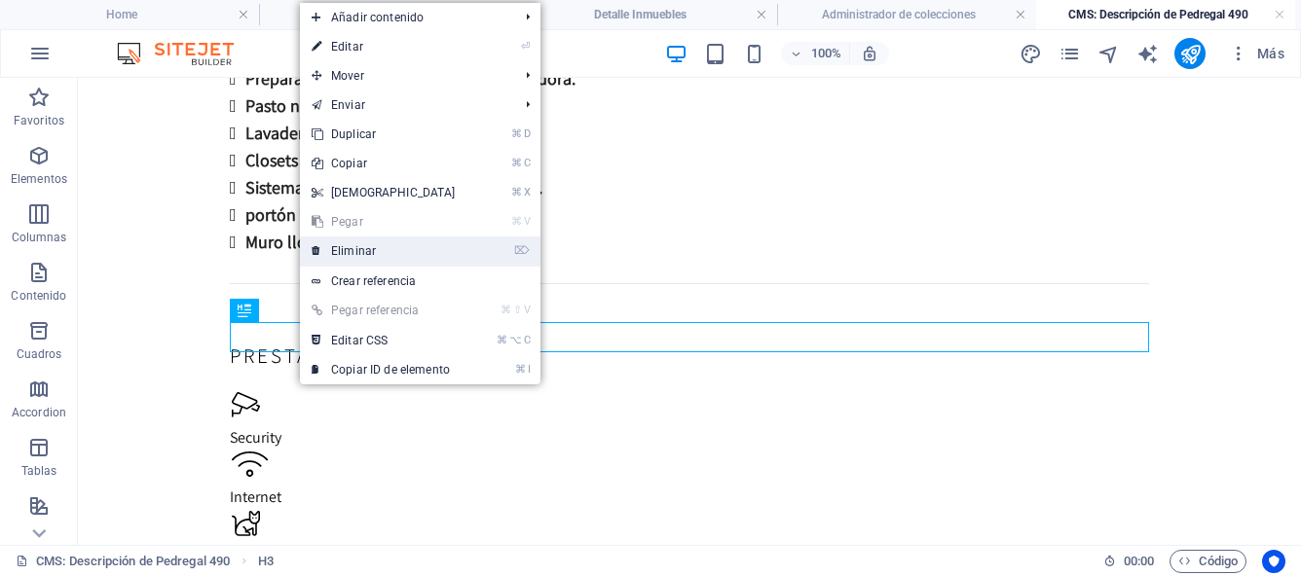
click at [345, 250] on link "⌦ Eliminar" at bounding box center [383, 251] width 167 height 29
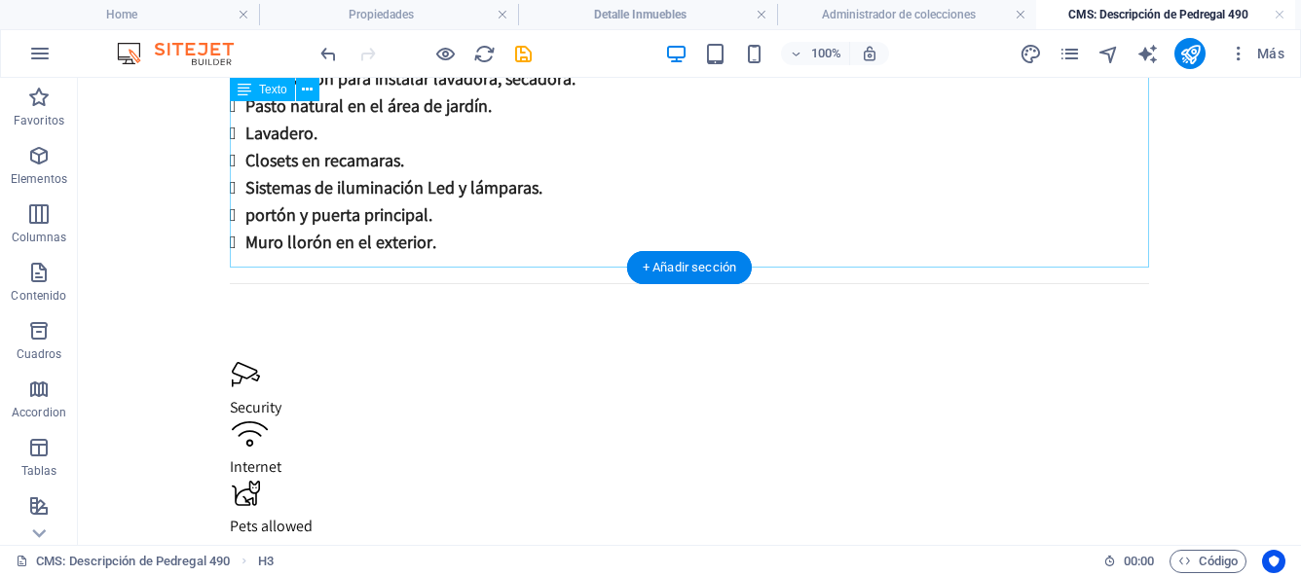
scroll to position [1671, 0]
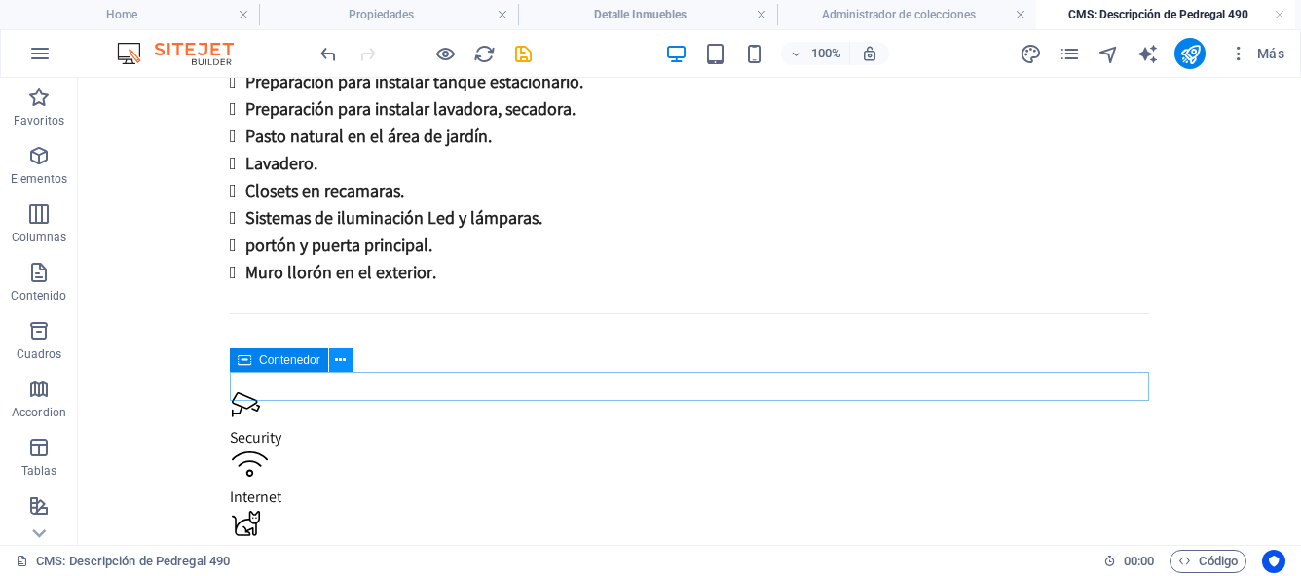
click at [340, 366] on icon at bounding box center [340, 361] width 11 height 20
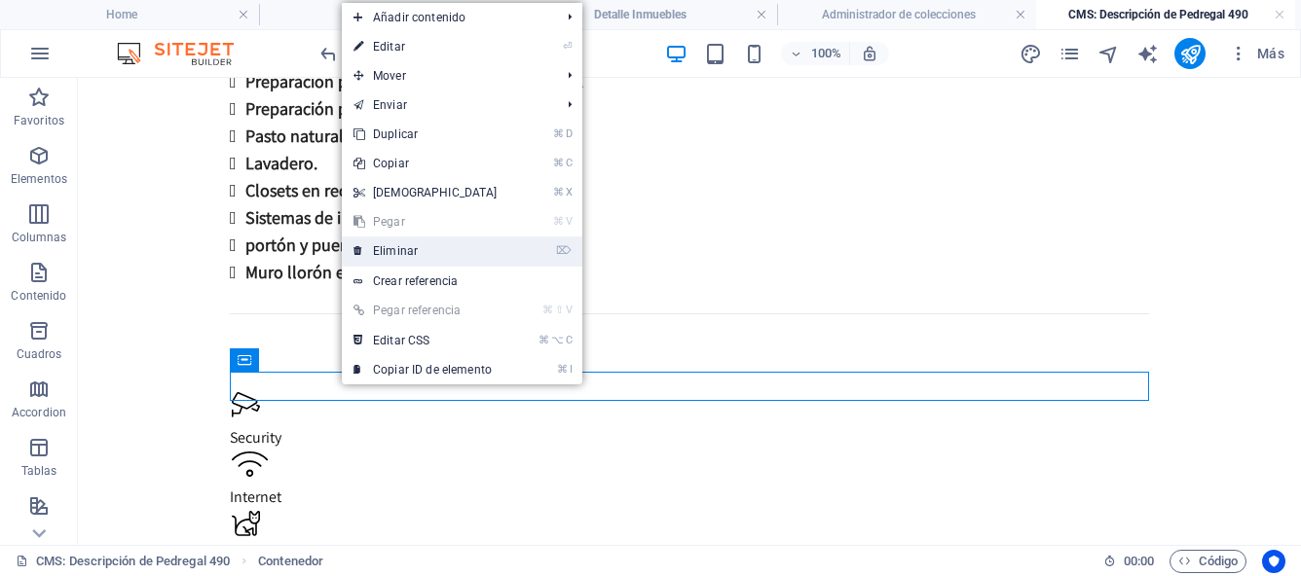
click at [402, 252] on link "⌦ Eliminar" at bounding box center [425, 251] width 167 height 29
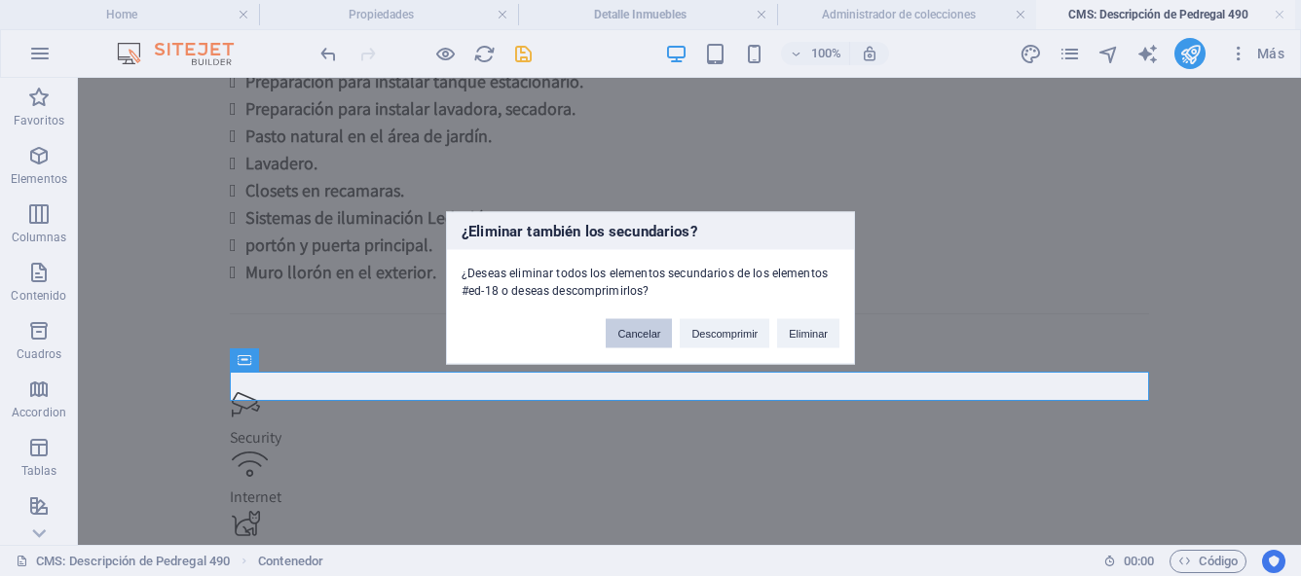
click at [624, 335] on button "Cancelar" at bounding box center [639, 333] width 66 height 29
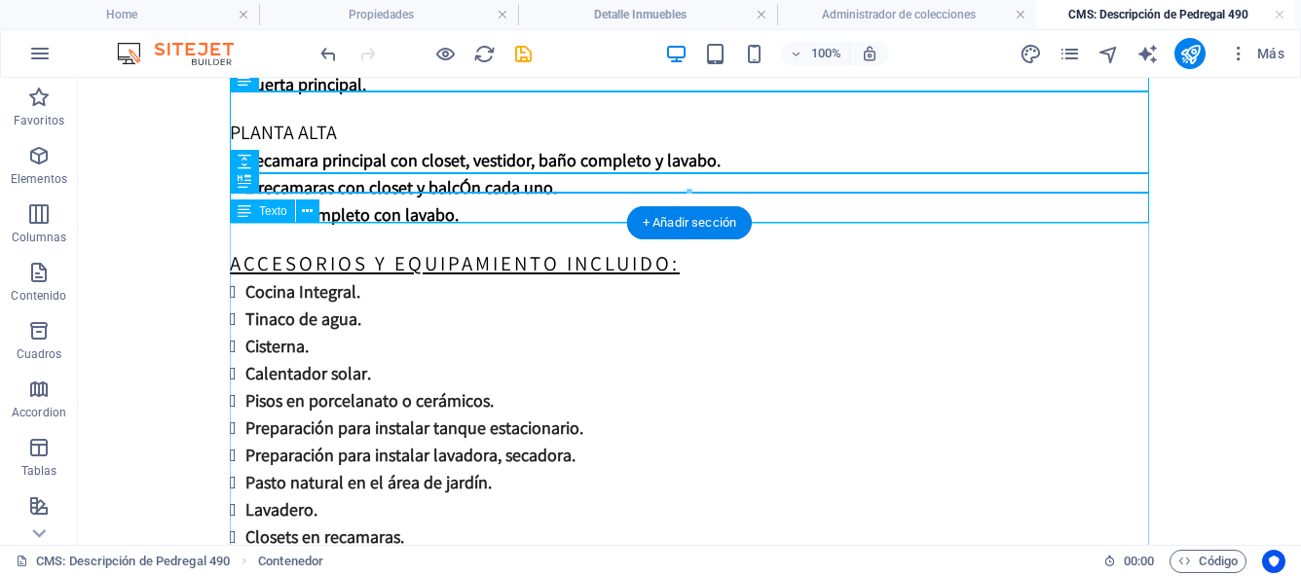
scroll to position [0, 0]
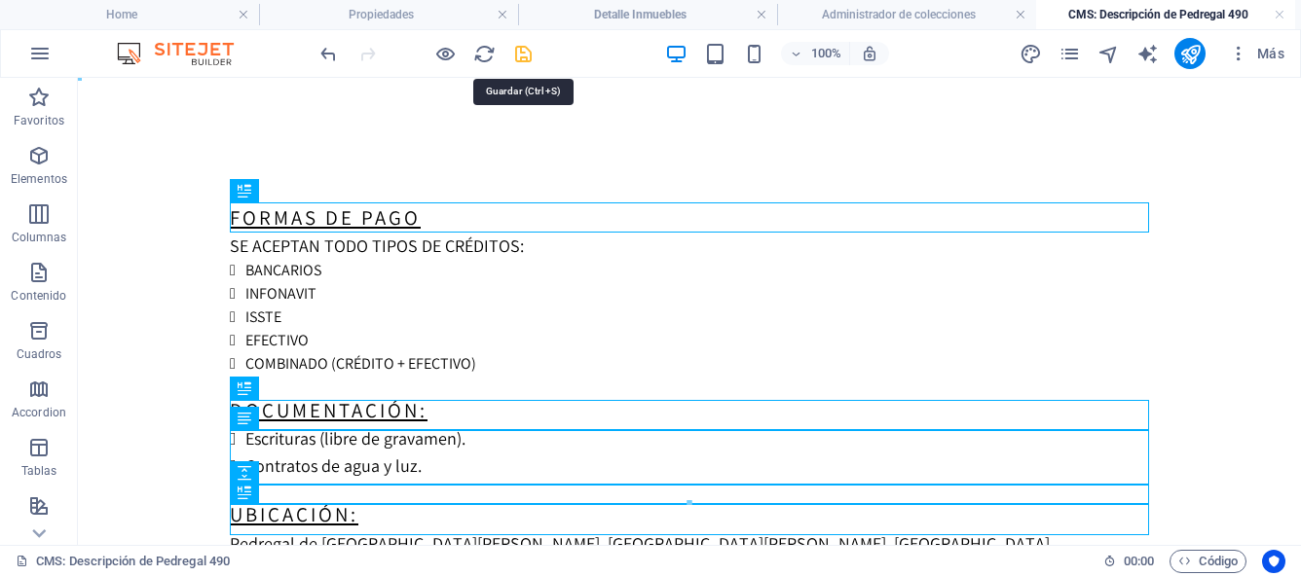
click at [522, 46] on icon "save" at bounding box center [523, 54] width 22 height 22
click at [1280, 16] on link at bounding box center [1279, 15] width 12 height 18
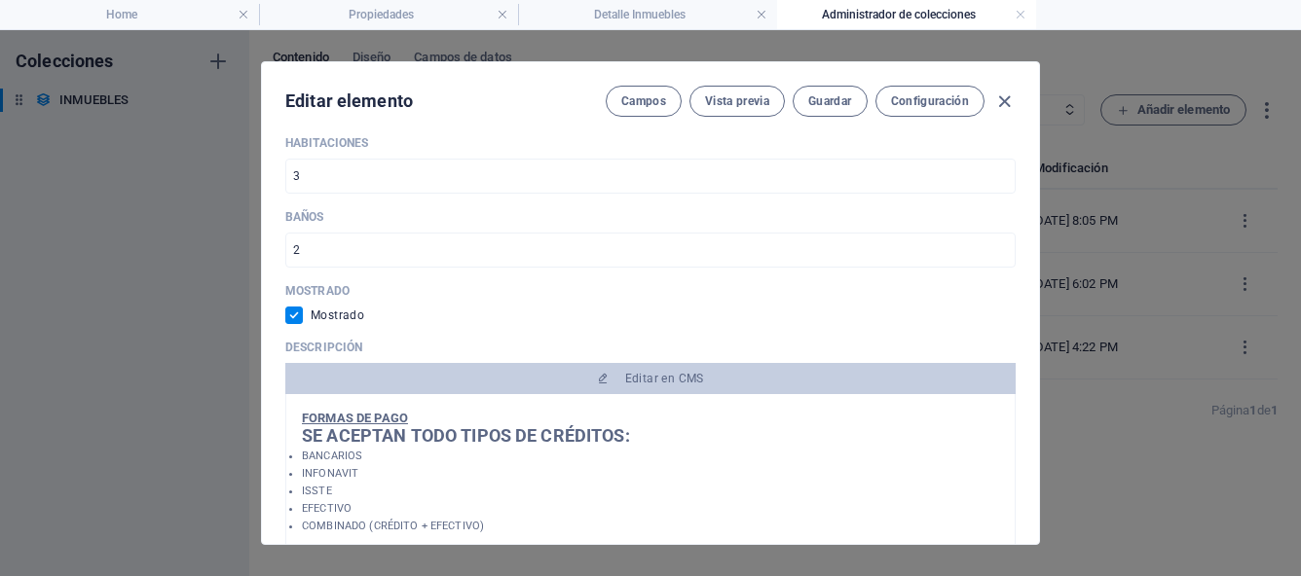
scroll to position [281, 0]
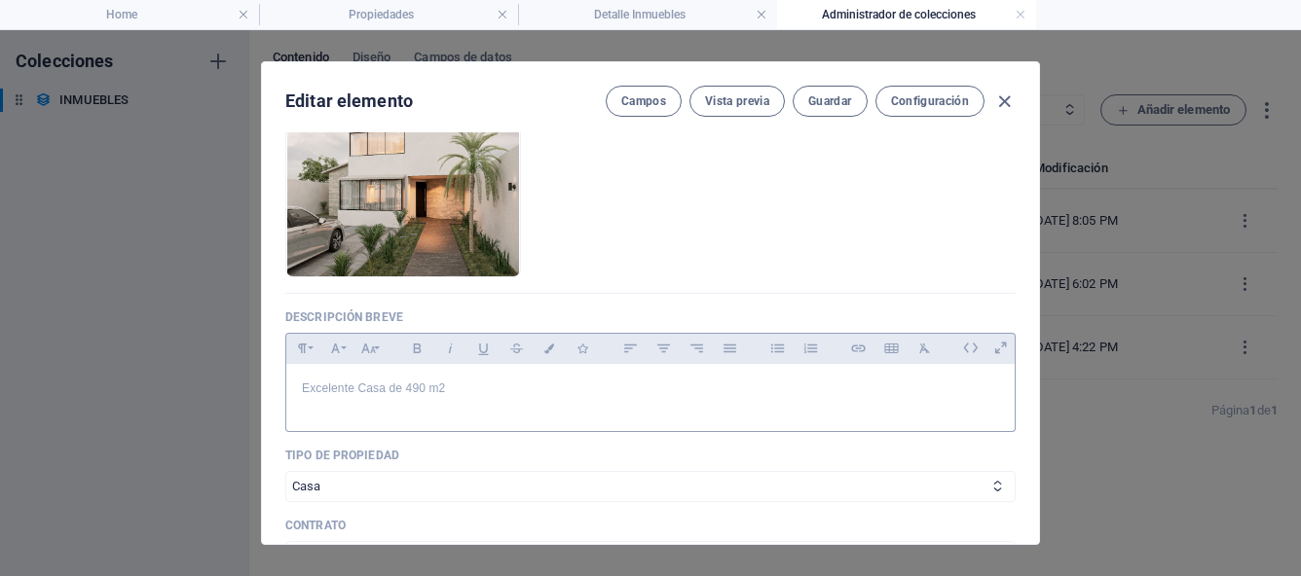
click at [442, 384] on p "Excelente Casa de 490 m2" at bounding box center [650, 389] width 697 height 18
click at [453, 385] on p "Excelente Casa de 490 m2" at bounding box center [650, 389] width 697 height 18
click at [417, 355] on icon "button" at bounding box center [417, 348] width 17 height 23
click at [346, 347] on button "Font Family" at bounding box center [334, 348] width 31 height 25
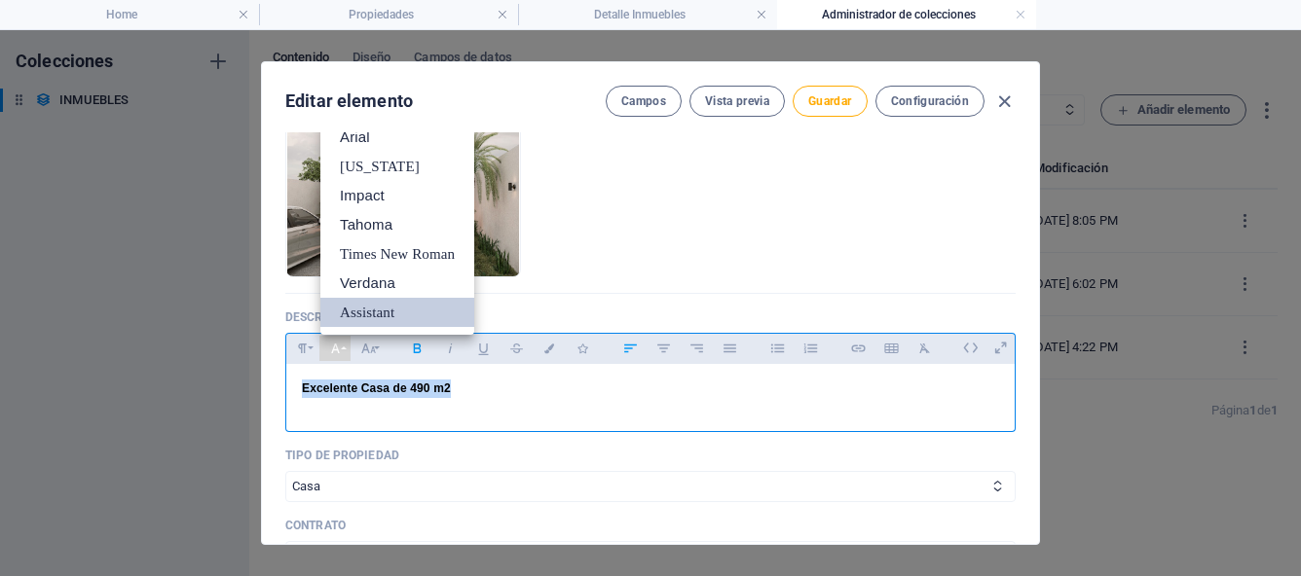
click at [367, 316] on link "Assistant" at bounding box center [397, 312] width 154 height 29
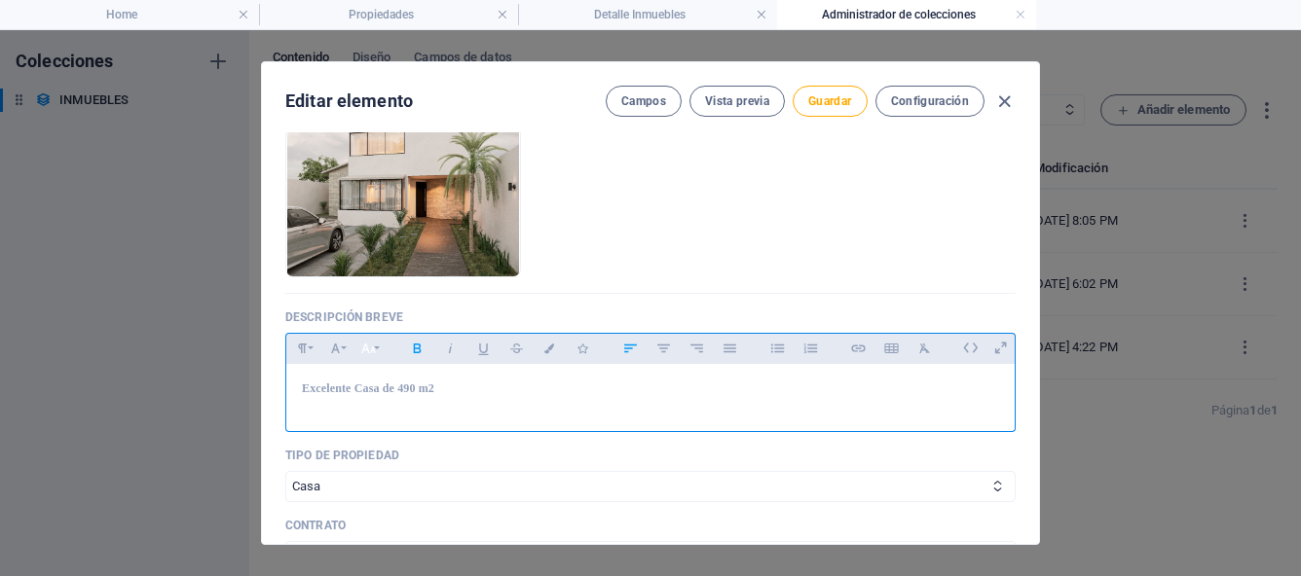
click at [380, 350] on button "Font Size" at bounding box center [367, 348] width 31 height 25
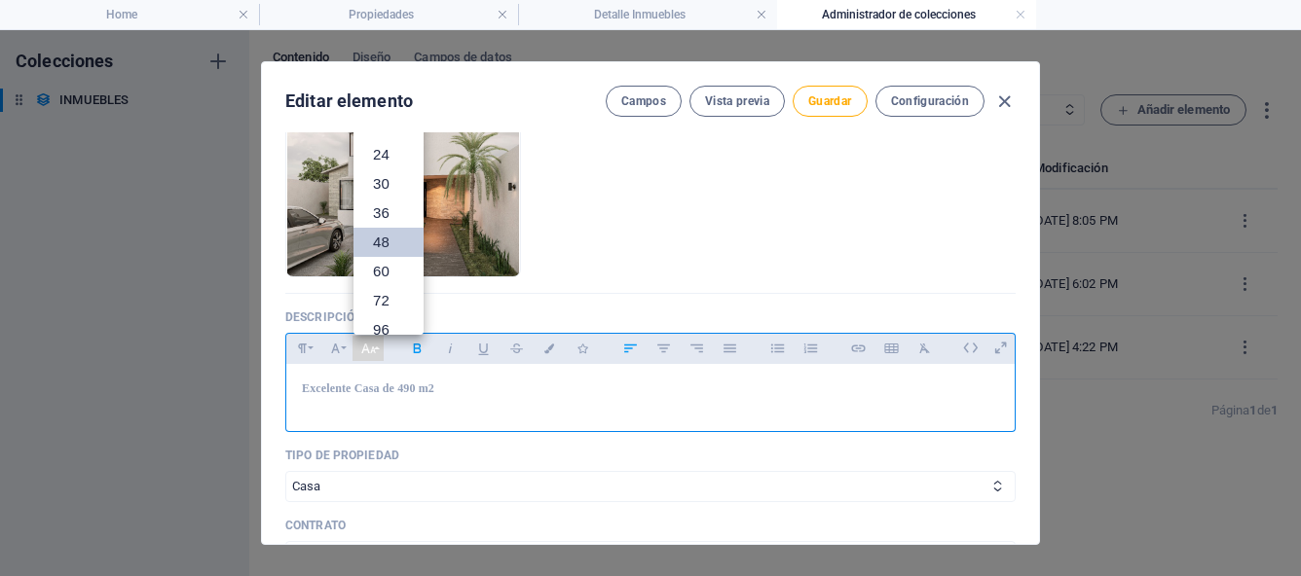
scroll to position [0, 0]
click at [391, 229] on link "14" at bounding box center [388, 235] width 70 height 29
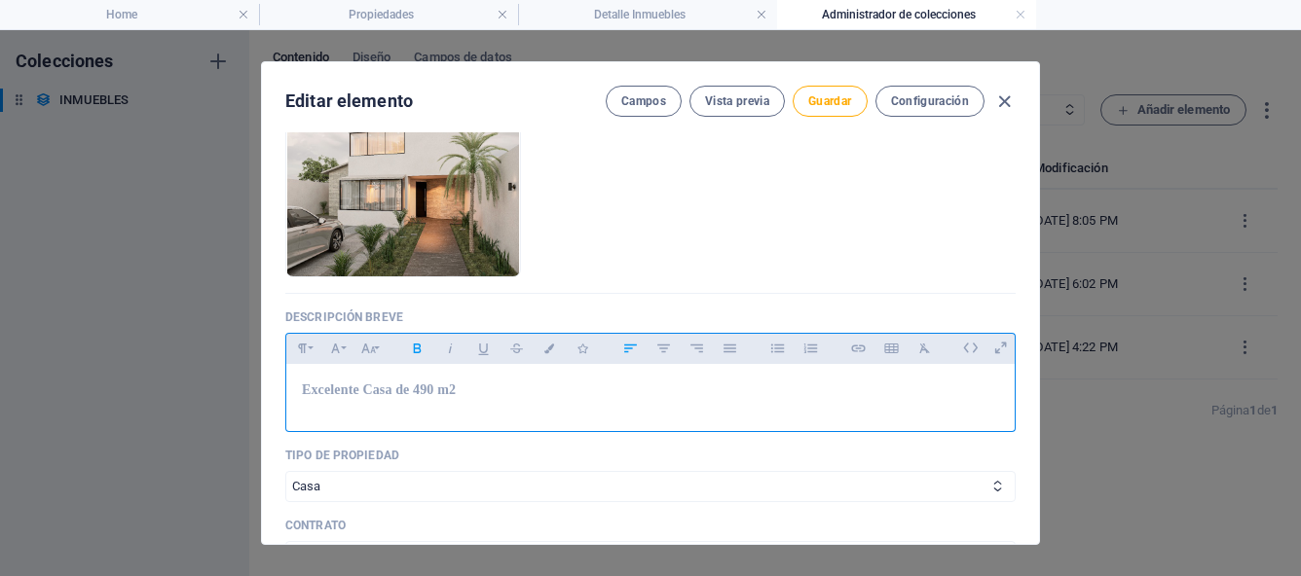
click at [494, 395] on p "Excelente Casa de 490 m2" at bounding box center [650, 390] width 697 height 21
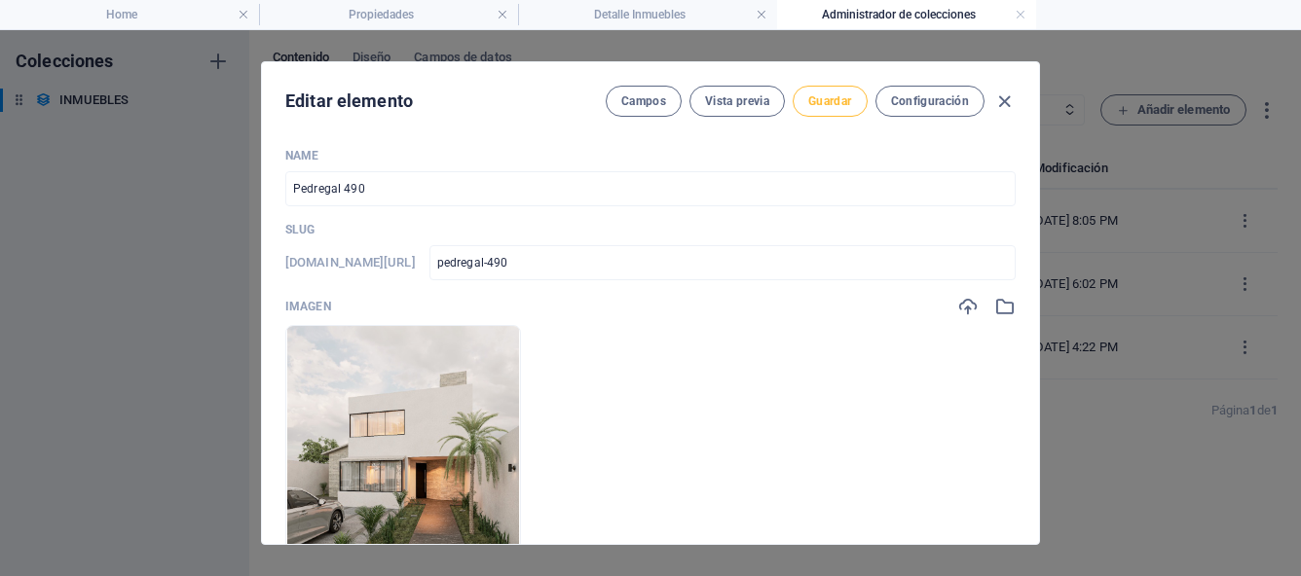
click at [835, 101] on span "Guardar" at bounding box center [829, 101] width 43 height 16
click at [1007, 102] on icon "button" at bounding box center [1004, 102] width 22 height 22
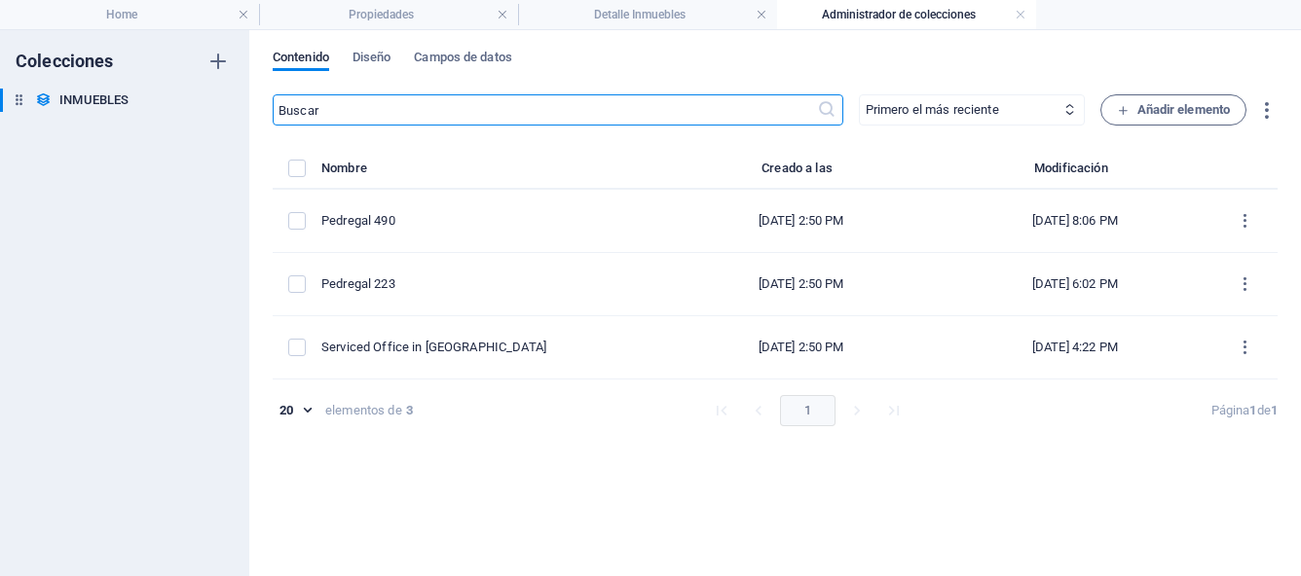
checkbox input "false"
type input "pedregal-490"
click at [1023, 17] on link at bounding box center [1021, 15] width 12 height 18
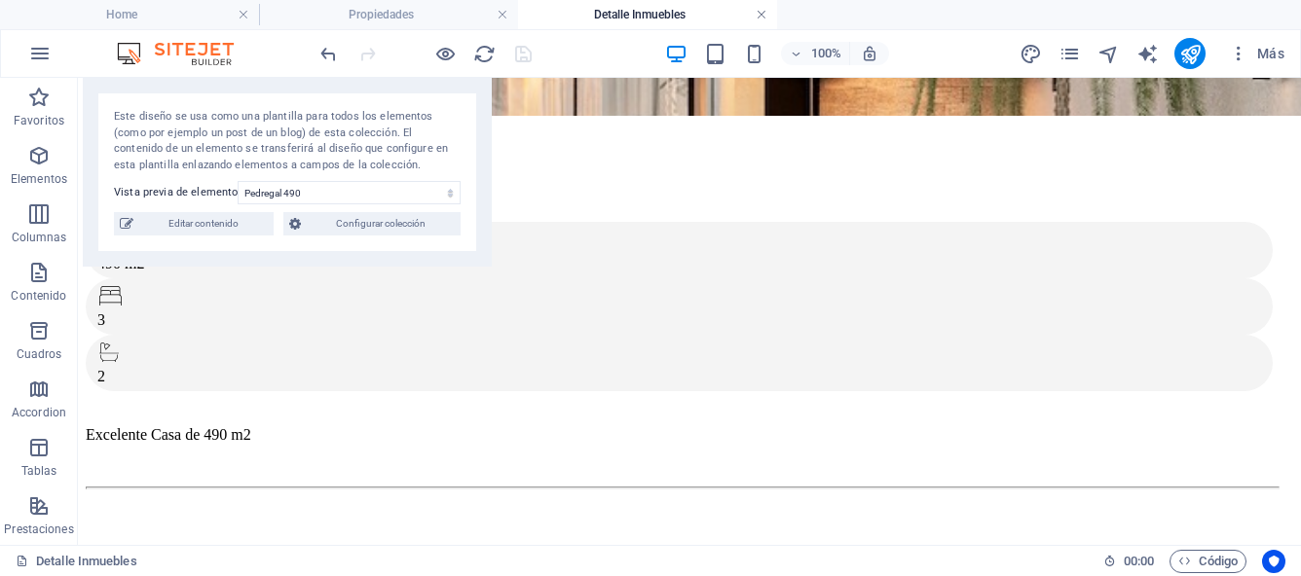
click at [761, 18] on link at bounding box center [762, 15] width 12 height 18
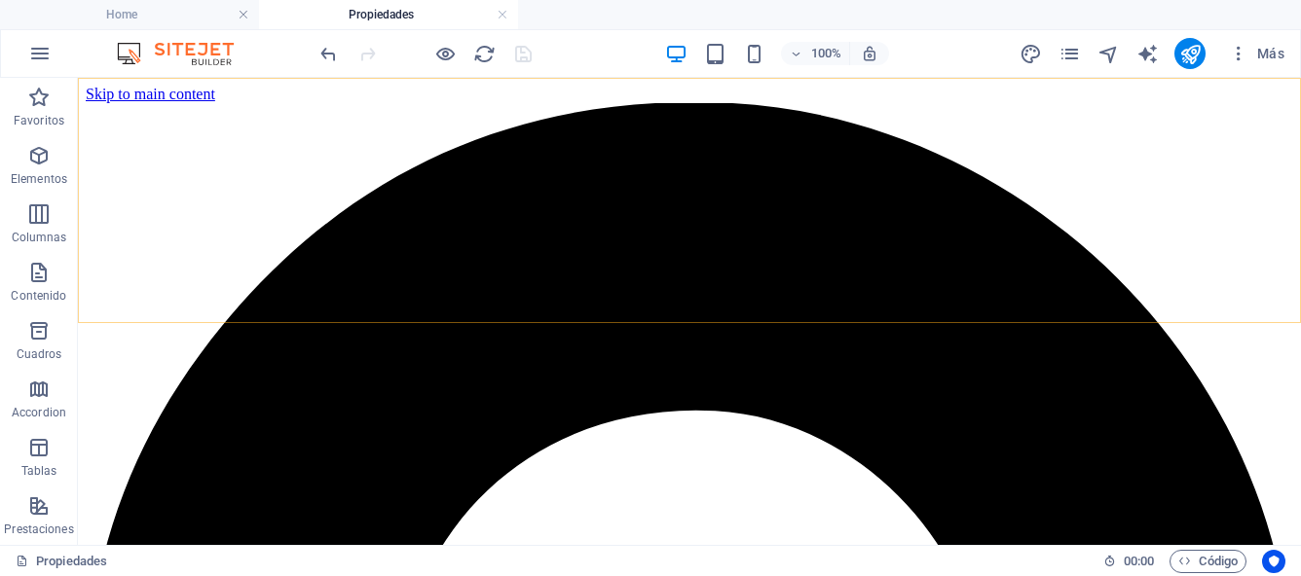
scroll to position [1012, 0]
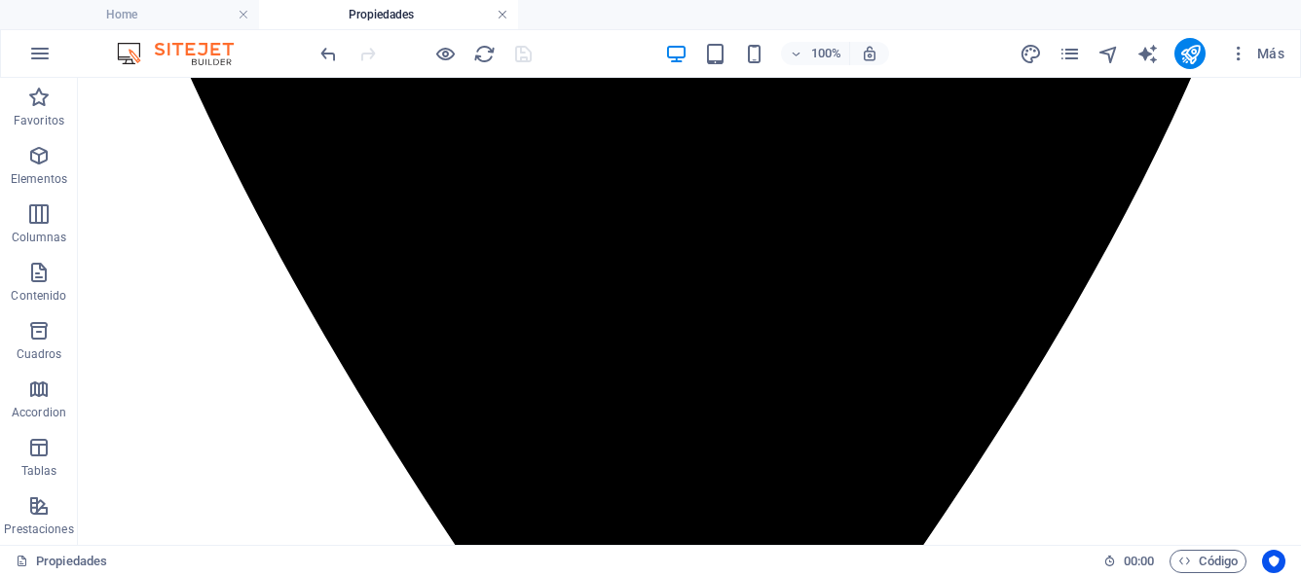
click at [505, 20] on link at bounding box center [503, 15] width 12 height 18
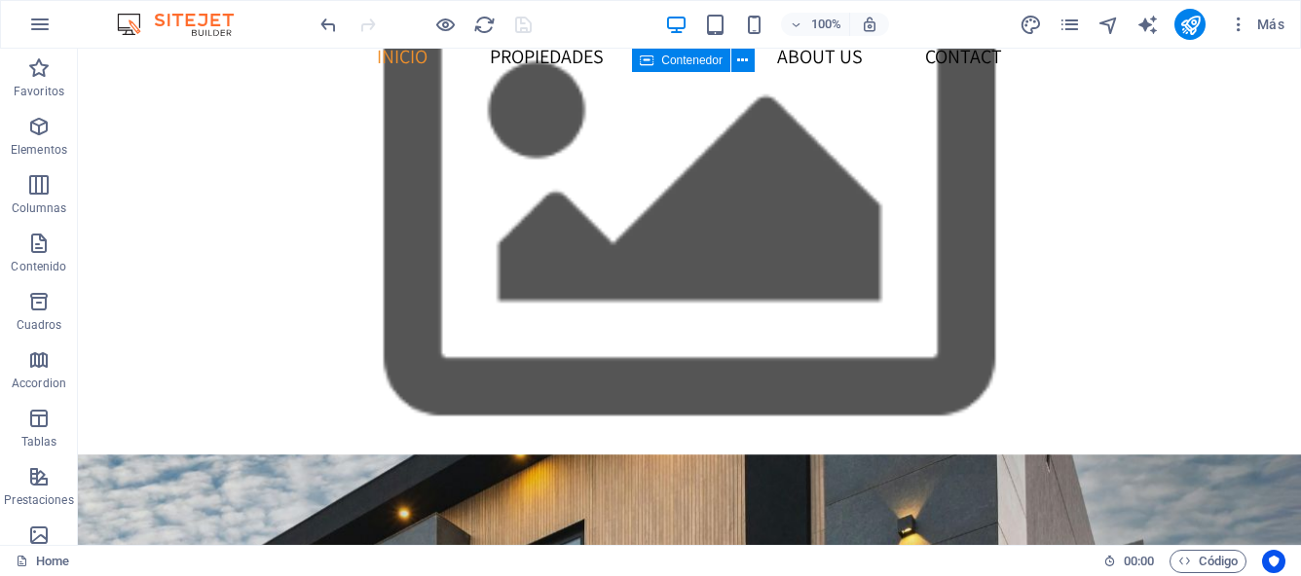
scroll to position [0, 0]
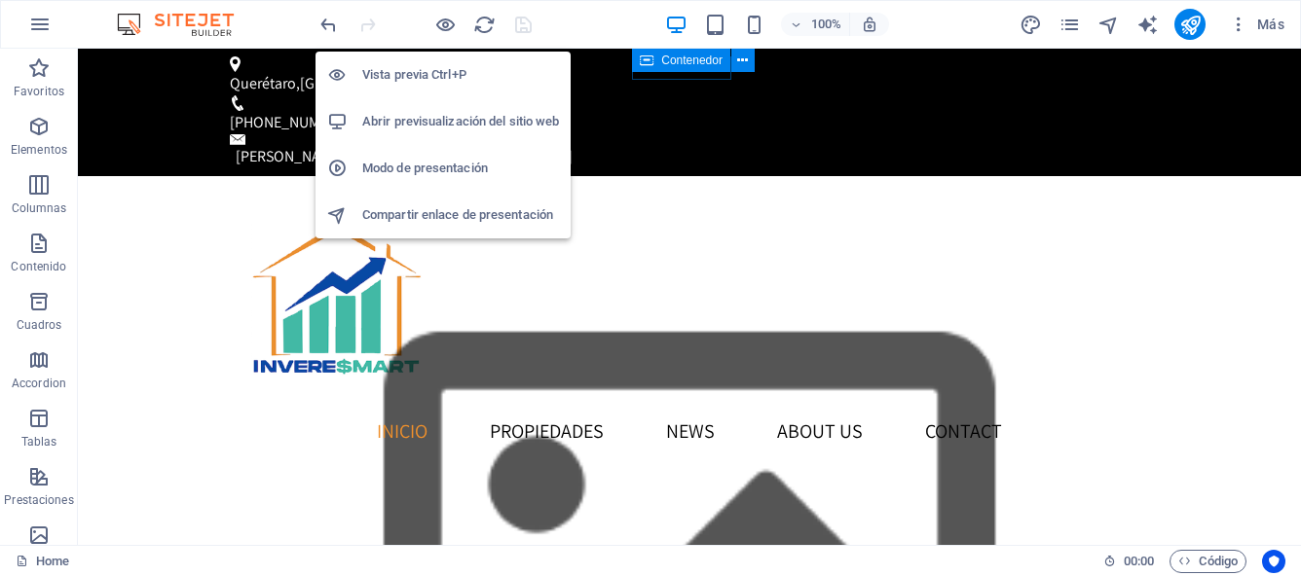
click at [425, 118] on h6 "Abrir previsualización del sitio web" at bounding box center [460, 121] width 197 height 23
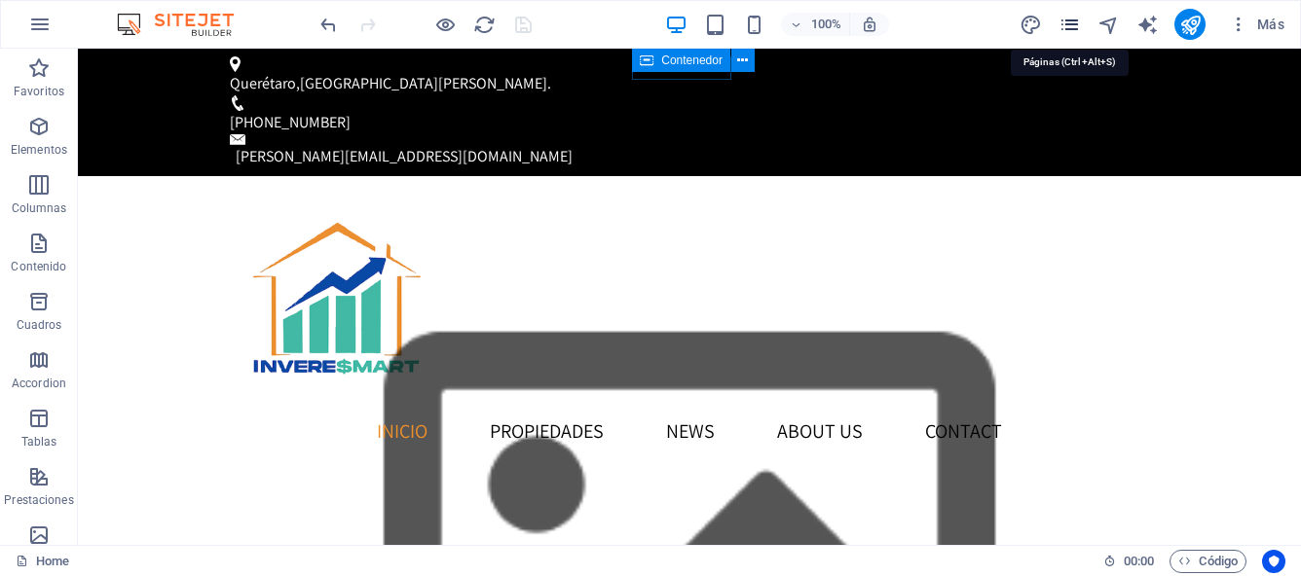
click at [1073, 27] on icon "pages" at bounding box center [1069, 25] width 22 height 22
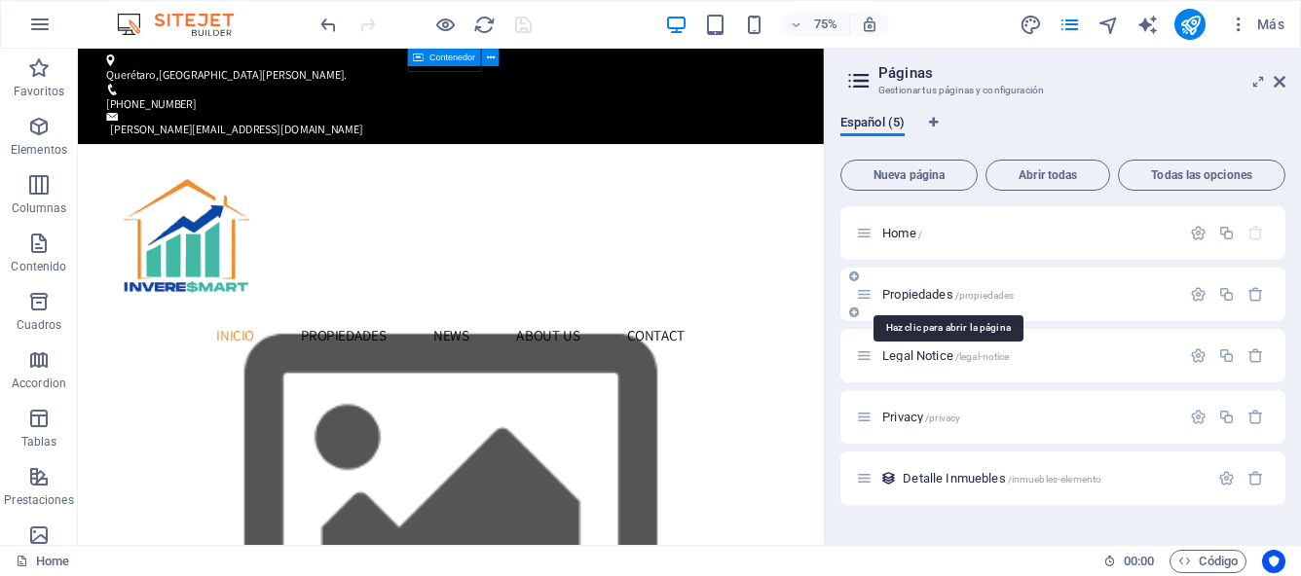
click at [936, 300] on span "Propiedades /propiedades" at bounding box center [947, 294] width 131 height 15
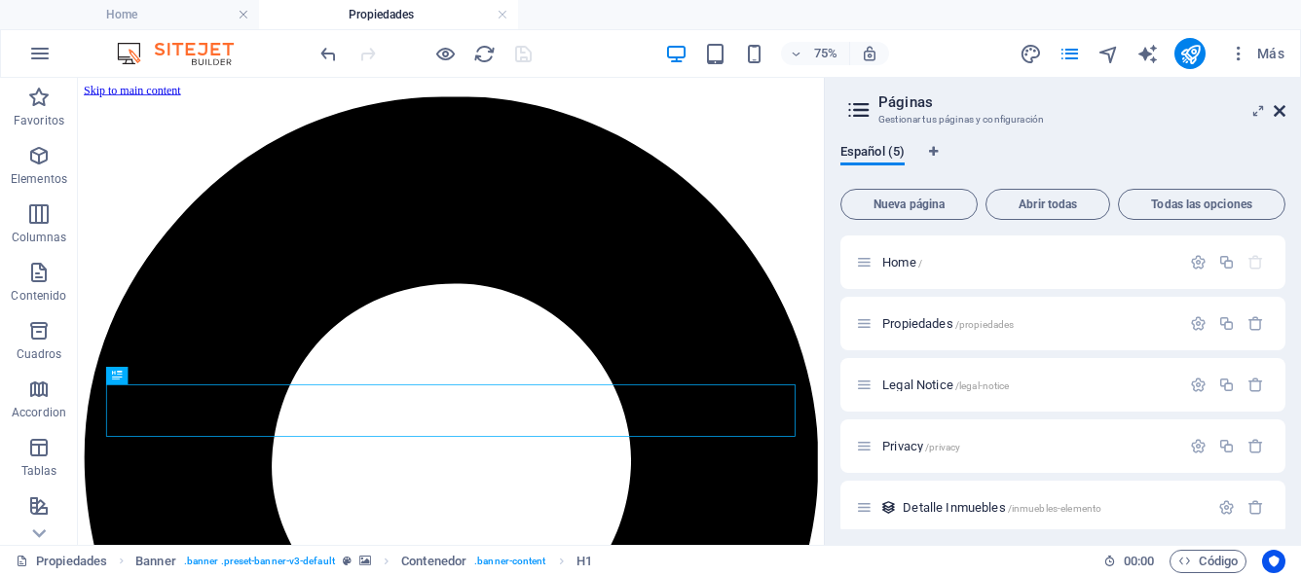
click at [1276, 103] on icon at bounding box center [1279, 111] width 12 height 16
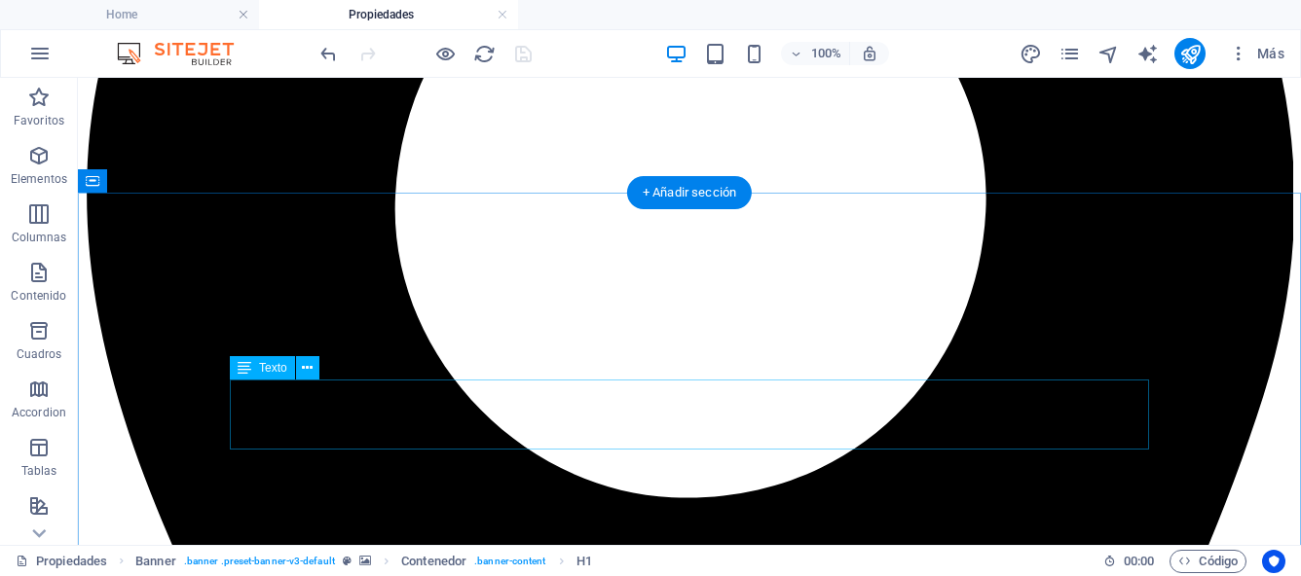
scroll to position [542, 0]
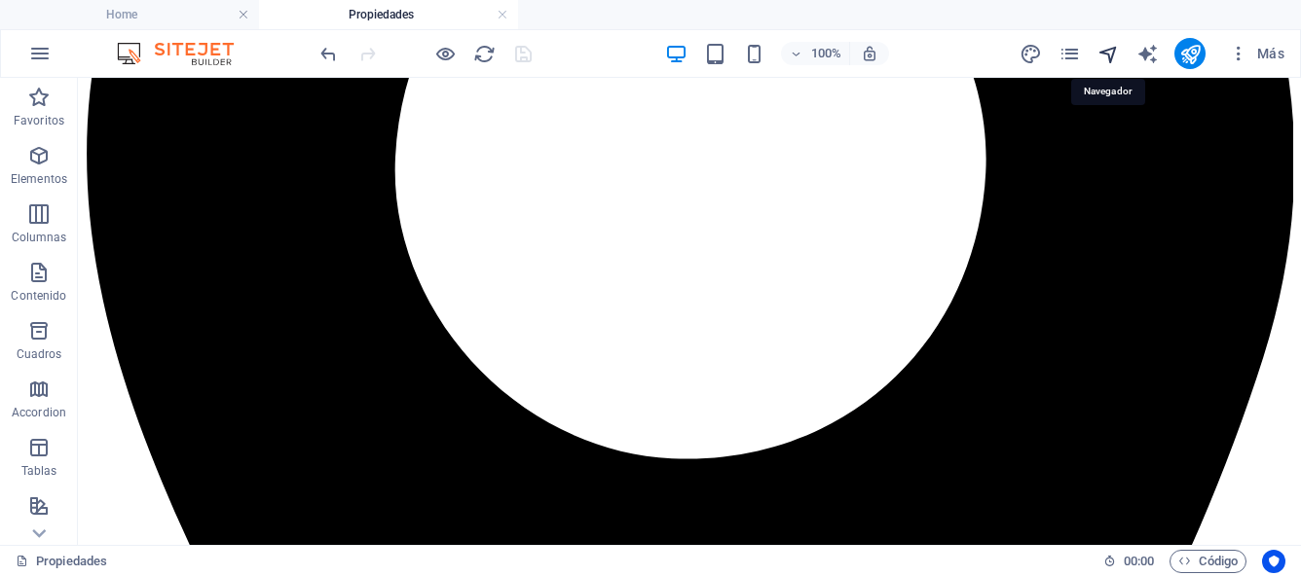
click at [1108, 55] on icon "navigator" at bounding box center [1108, 54] width 22 height 22
select select "17032437-es"
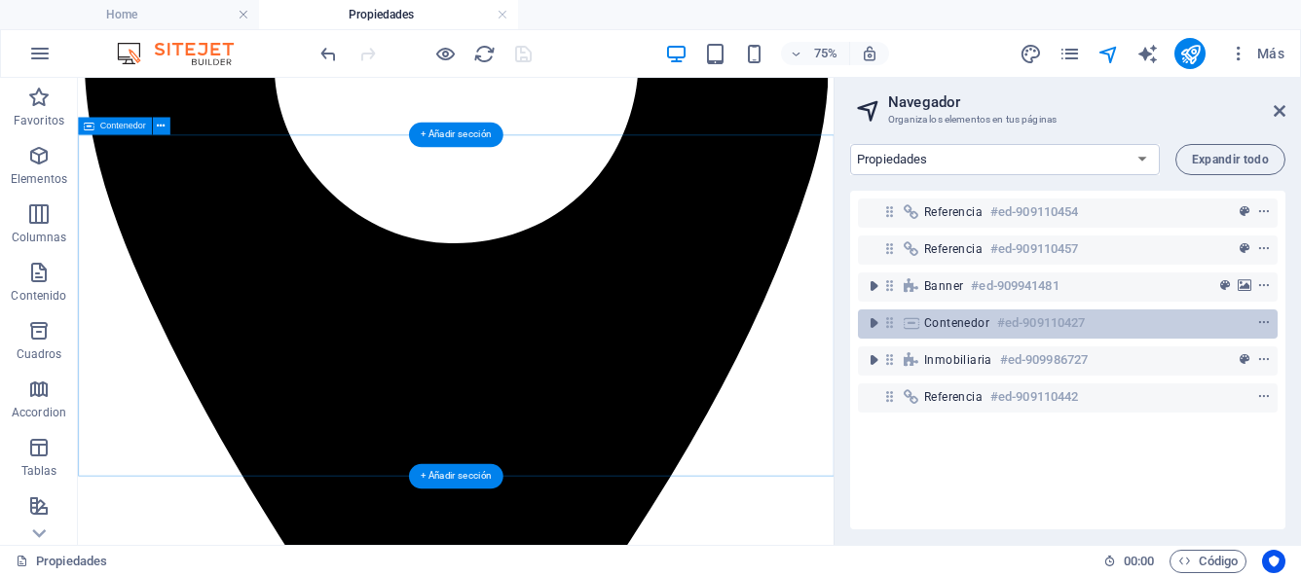
click at [947, 330] on span "Contenedor" at bounding box center [956, 323] width 65 height 16
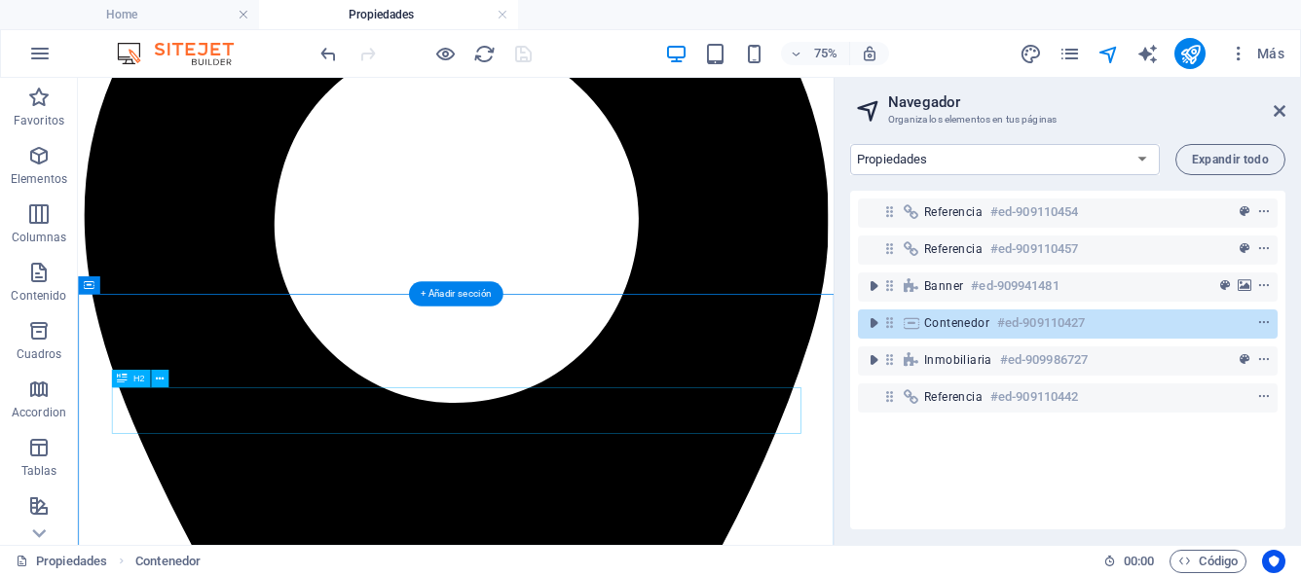
scroll to position [327, 0]
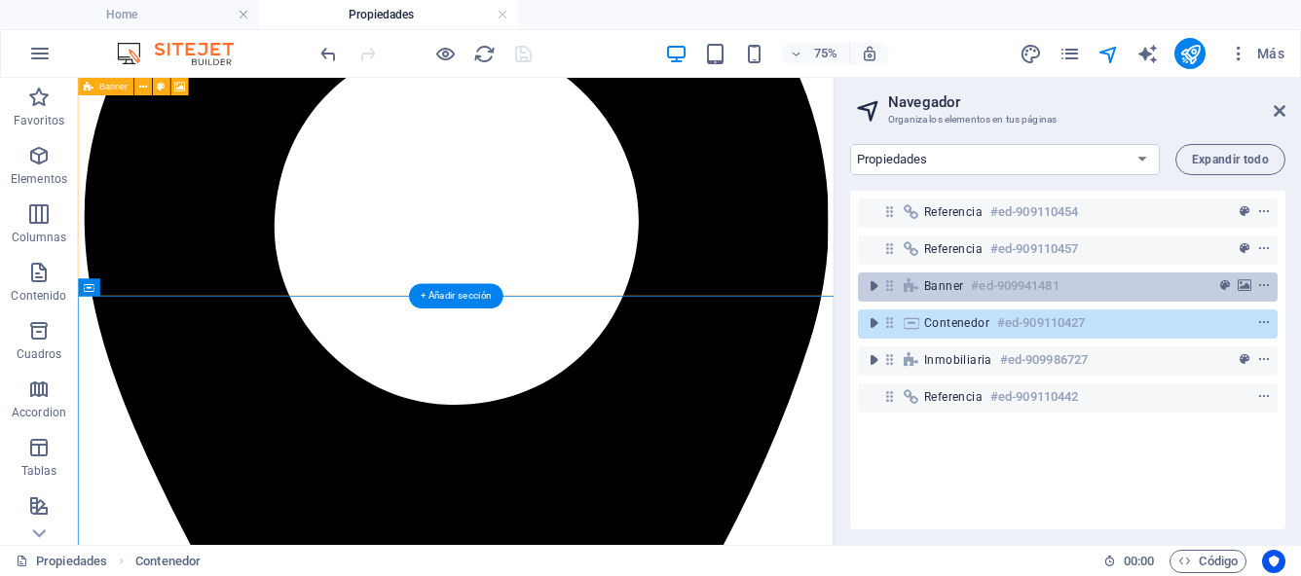
click at [940, 293] on span "Banner" at bounding box center [943, 286] width 39 height 16
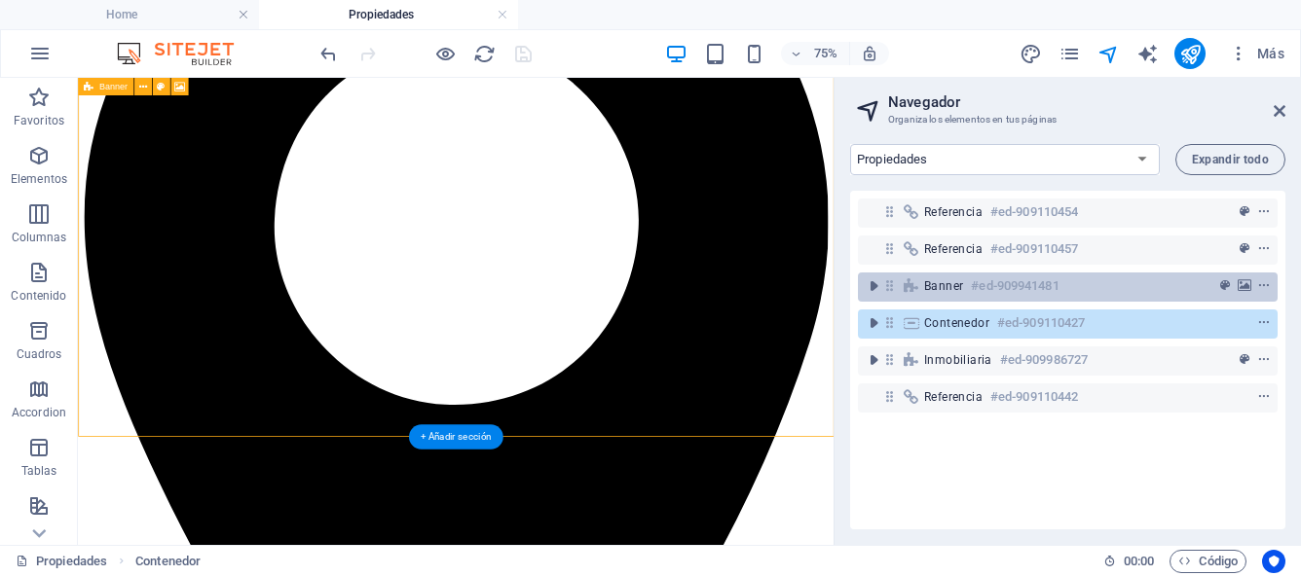
scroll to position [139, 0]
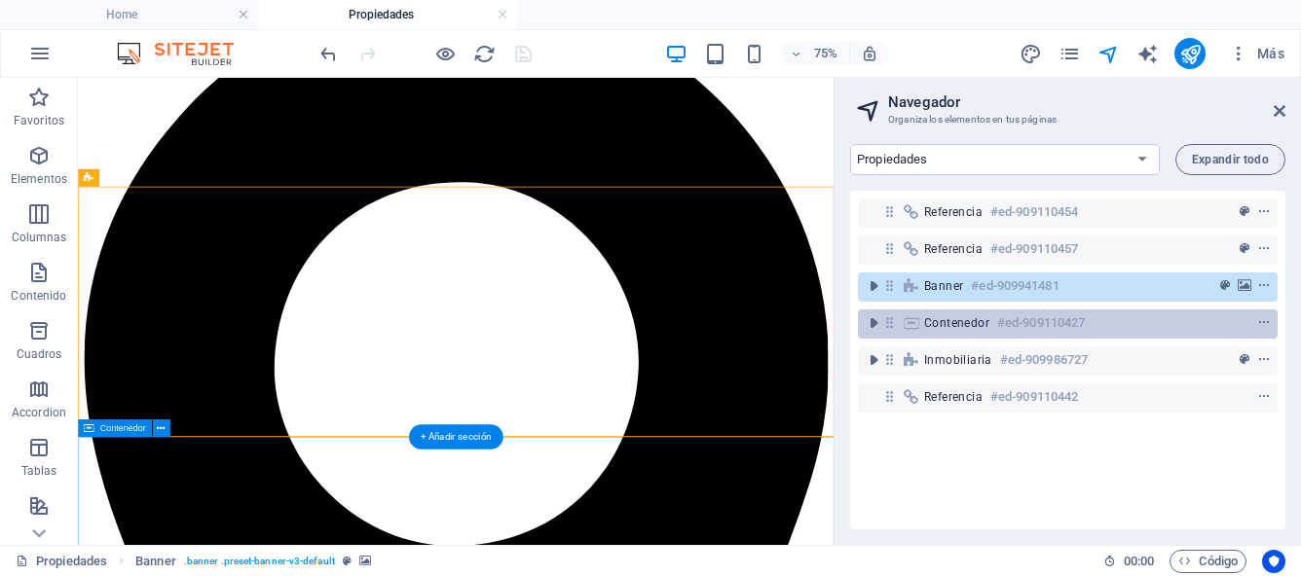
click at [946, 320] on span "Contenedor" at bounding box center [956, 323] width 65 height 16
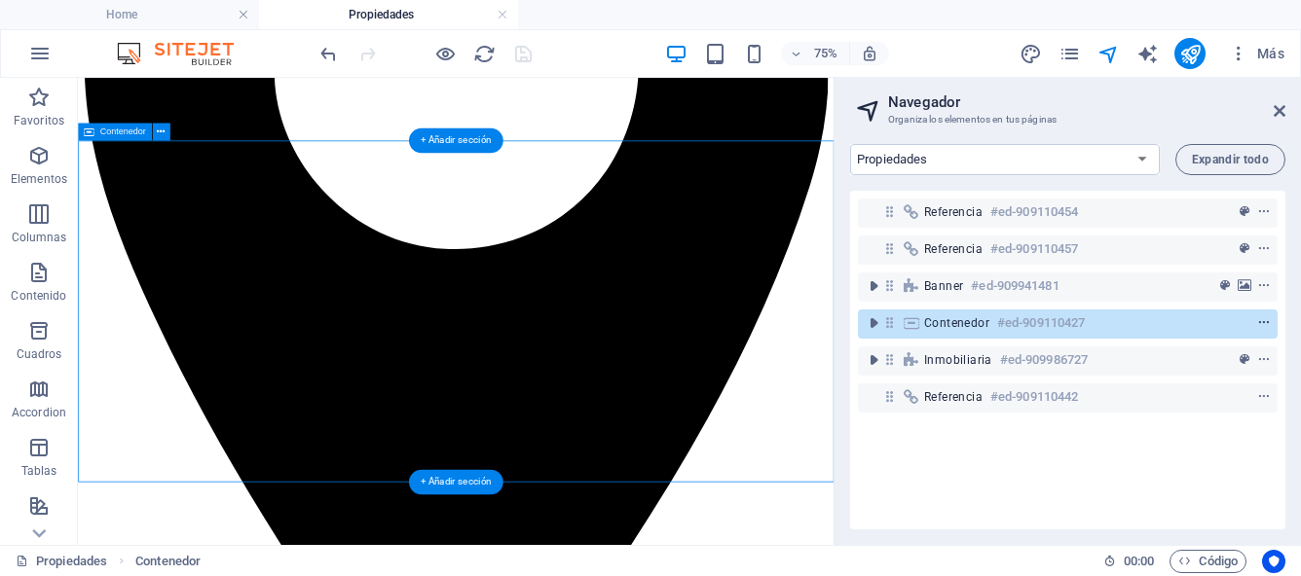
click at [1263, 318] on icon "context-menu" at bounding box center [1264, 323] width 14 height 14
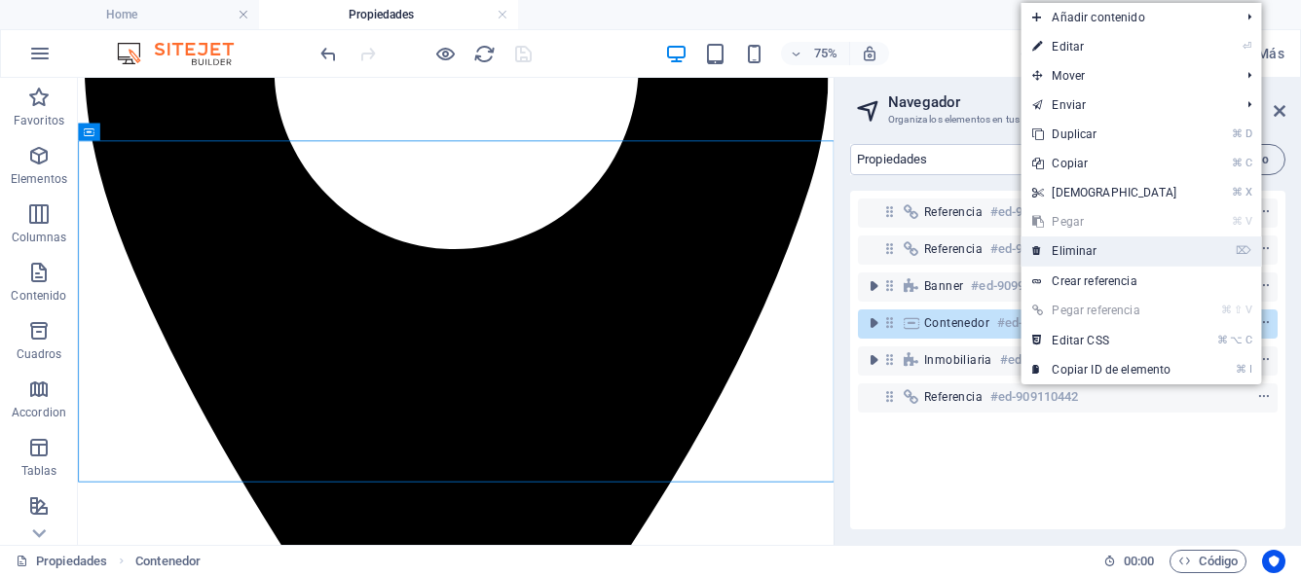
click at [1092, 244] on link "⌦ Eliminar" at bounding box center [1103, 251] width 167 height 29
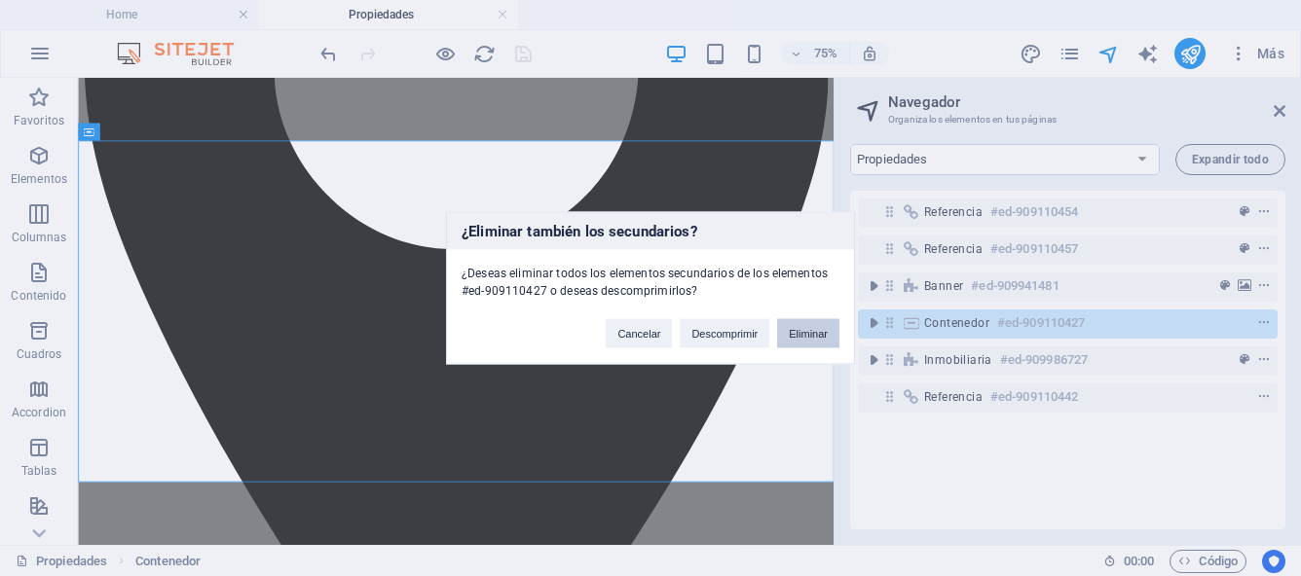
click at [800, 339] on button "Eliminar" at bounding box center [808, 333] width 62 height 29
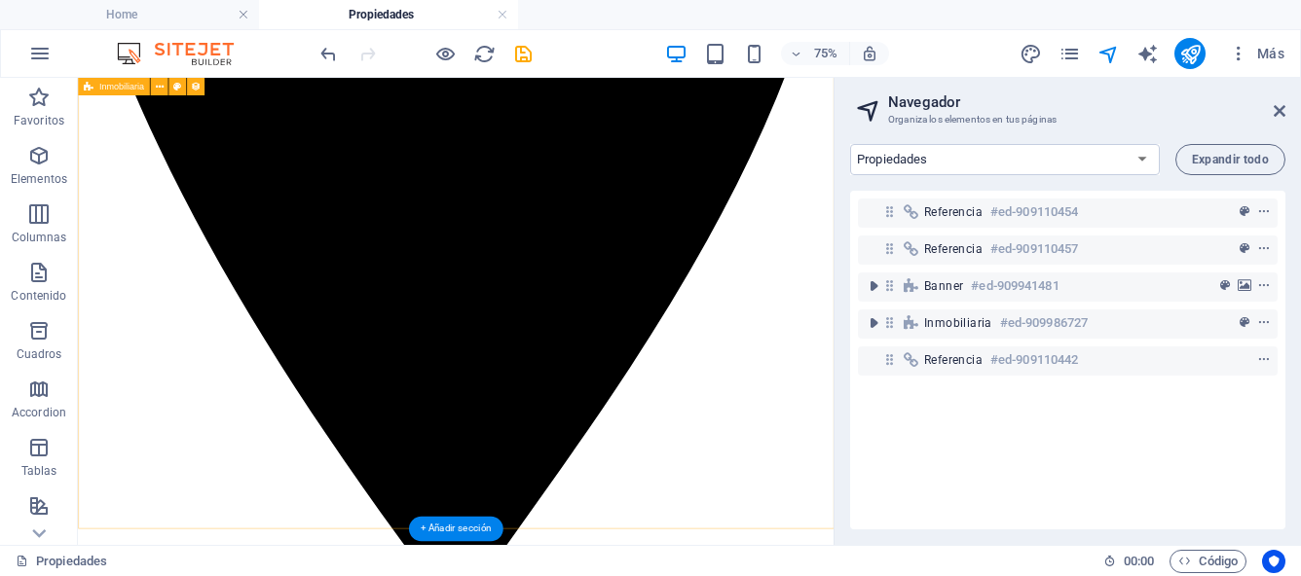
scroll to position [756, 0]
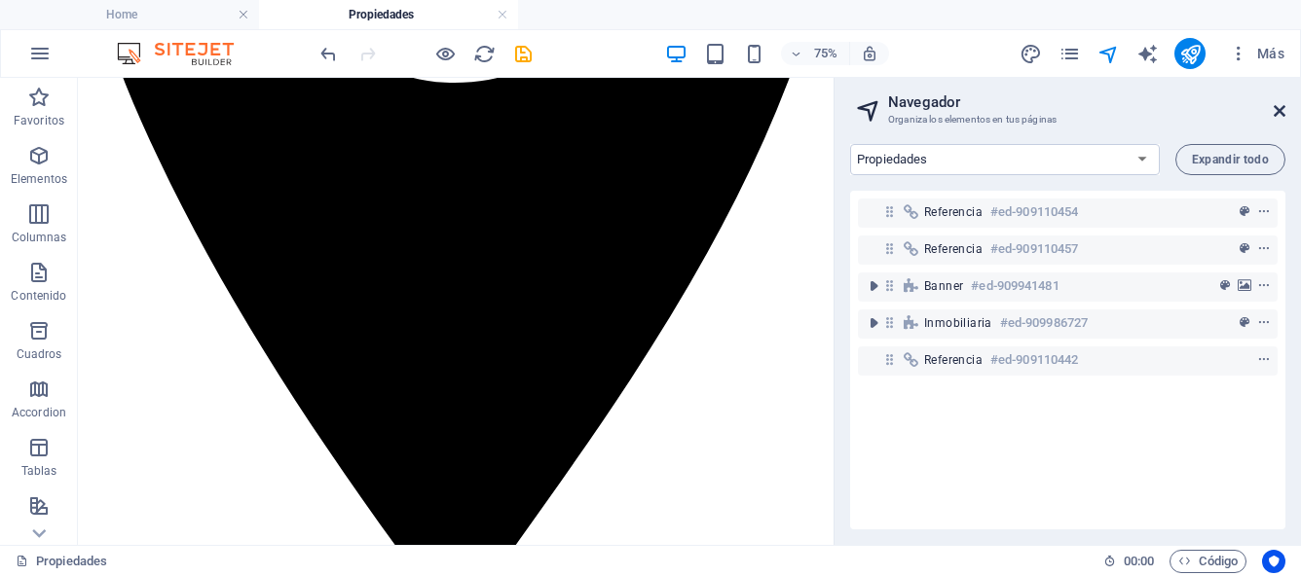
click at [1282, 112] on icon at bounding box center [1279, 111] width 12 height 16
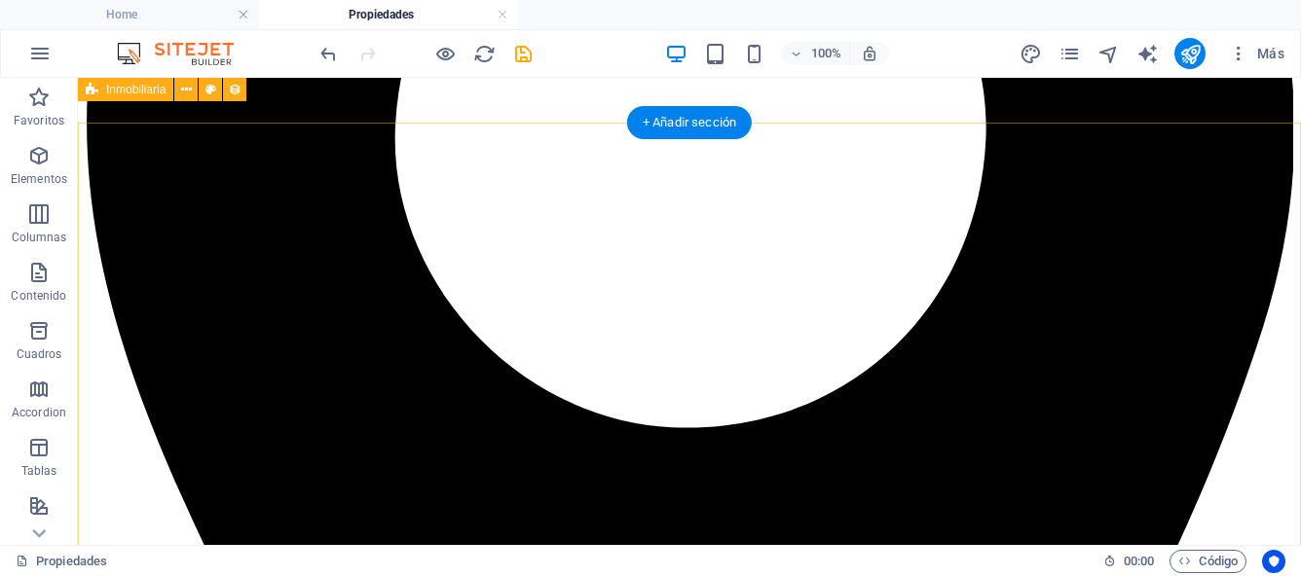
scroll to position [565, 0]
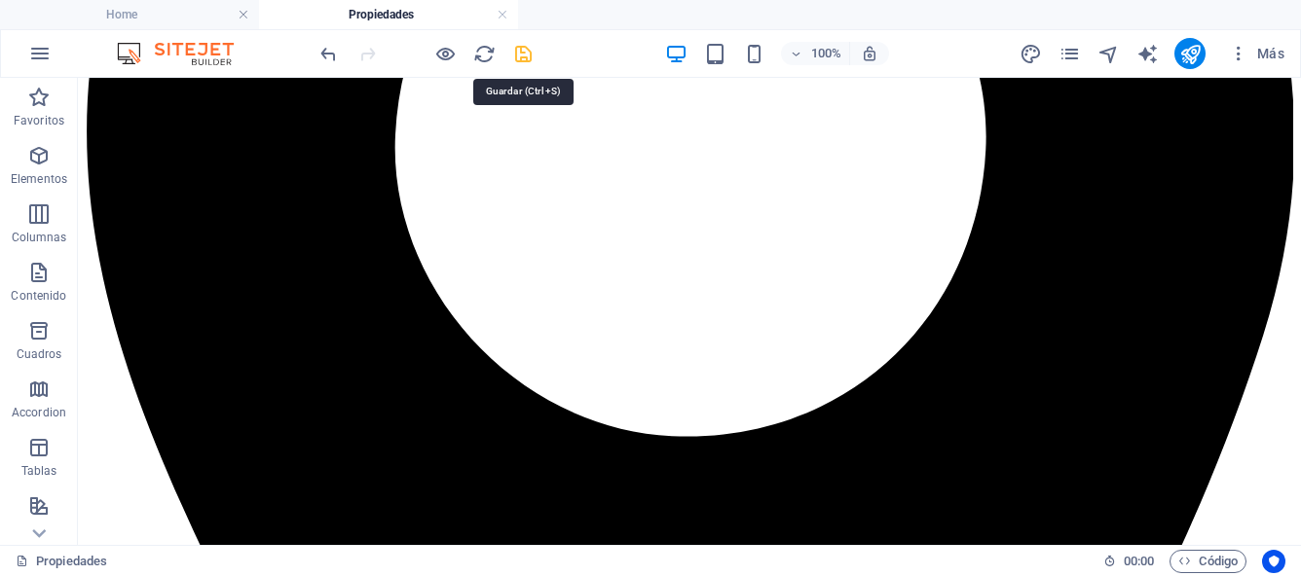
click at [518, 56] on icon "save" at bounding box center [523, 54] width 22 height 22
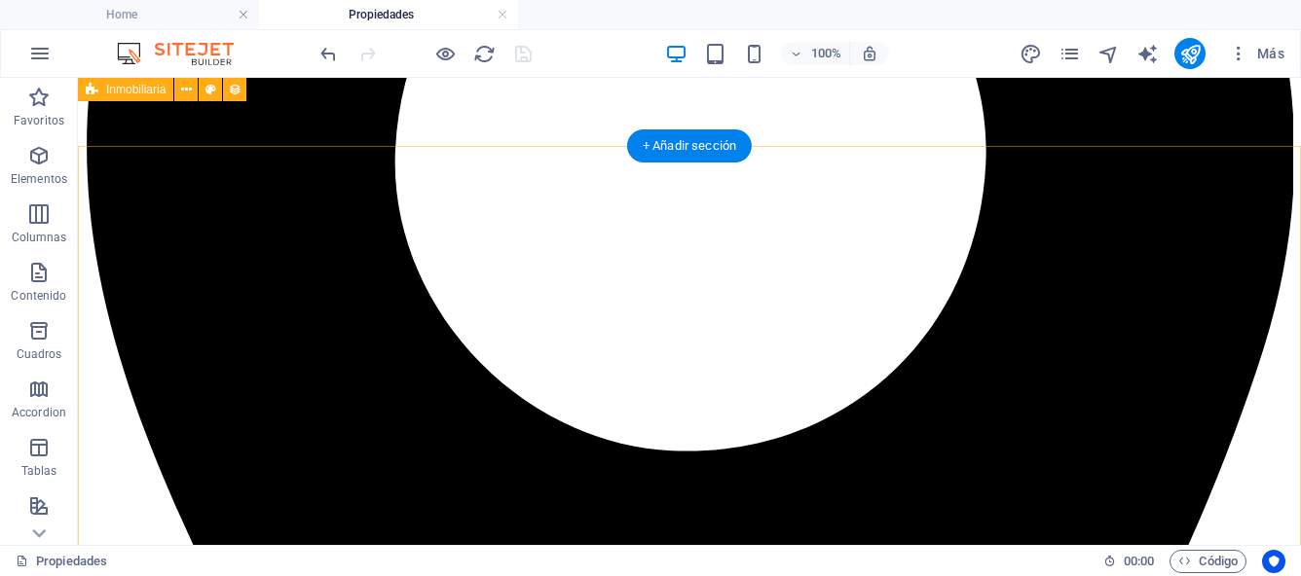
scroll to position [544, 0]
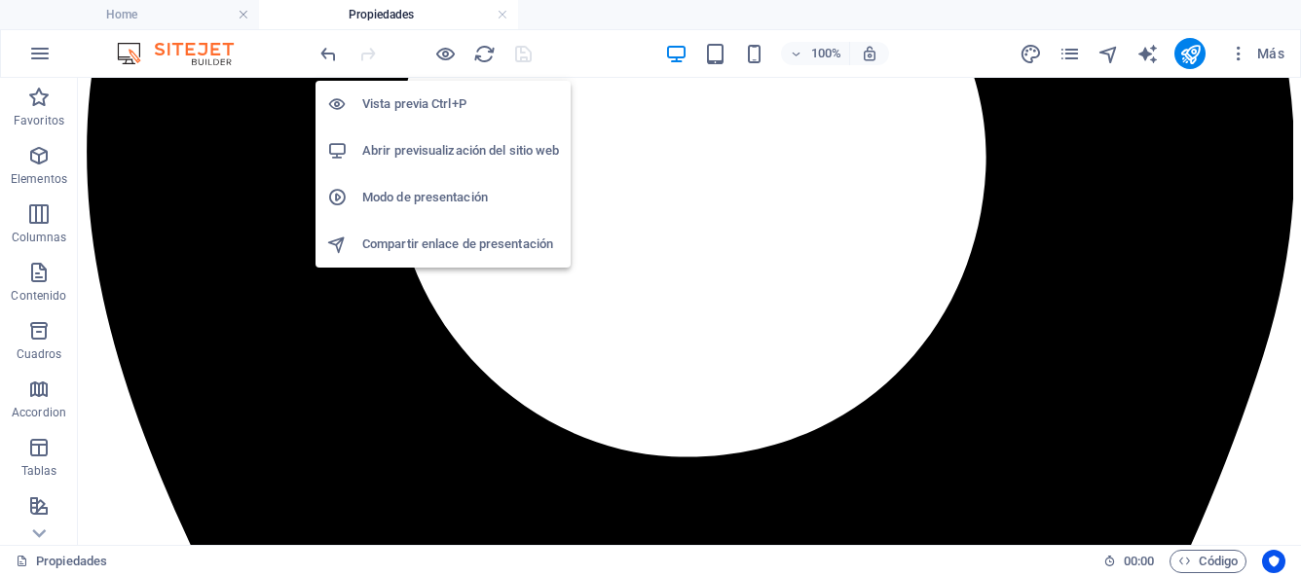
click at [419, 149] on h6 "Abrir previsualización del sitio web" at bounding box center [460, 150] width 197 height 23
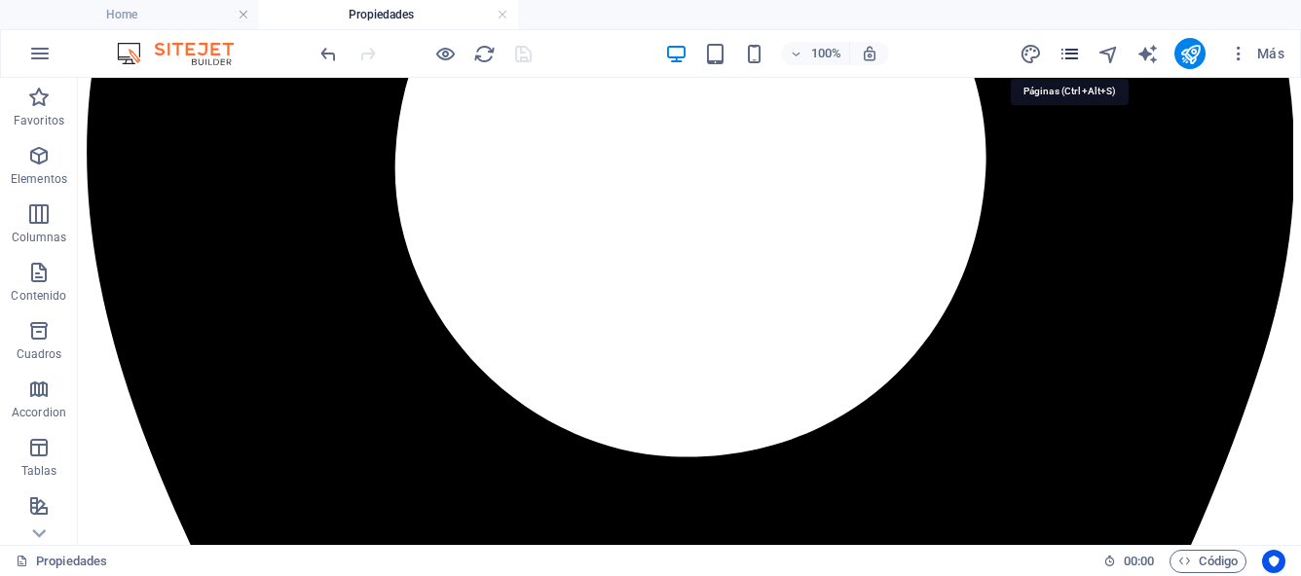
click at [1073, 49] on icon "pages" at bounding box center [1069, 54] width 22 height 22
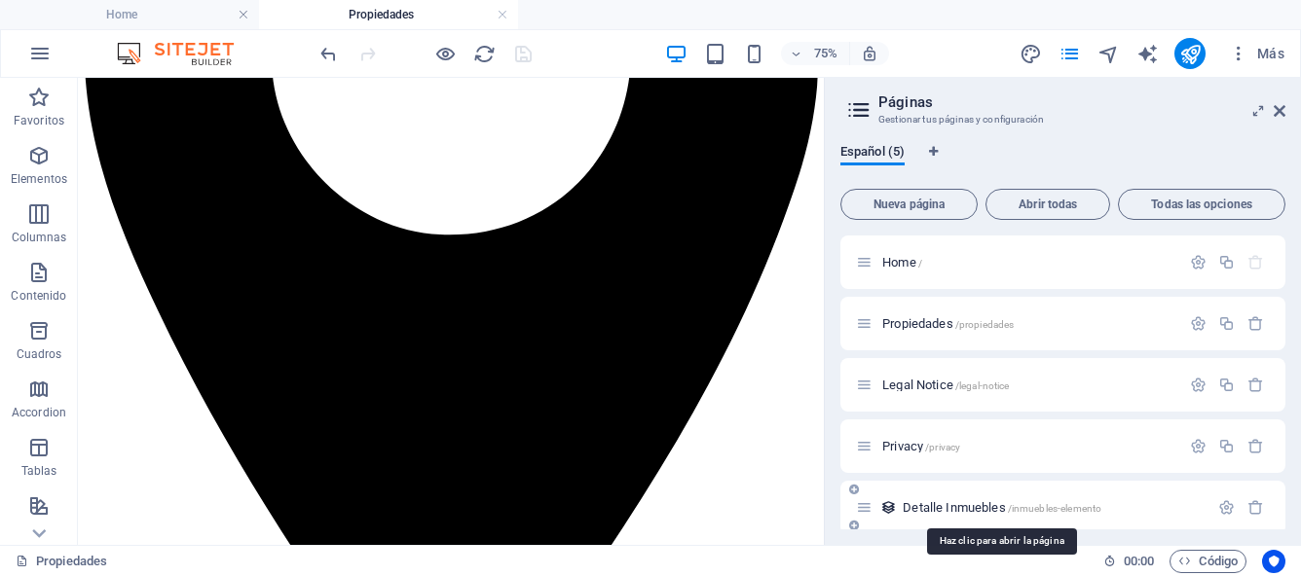
click at [941, 507] on span "Detalle Inmuebles /inmuebles-elemento" at bounding box center [1002, 507] width 199 height 15
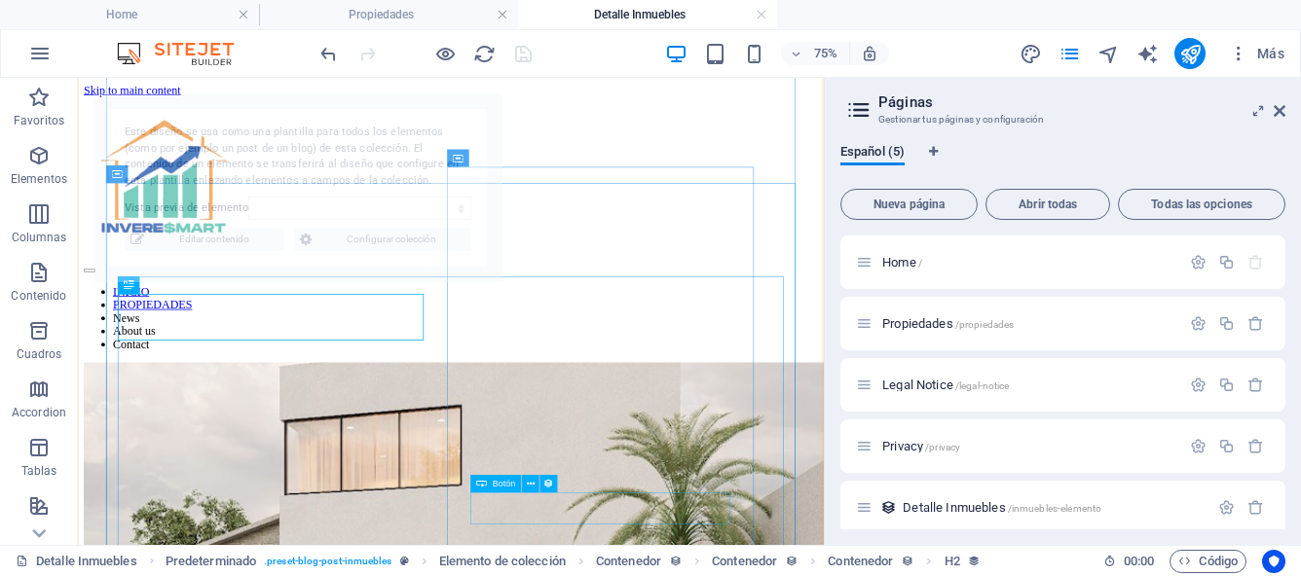
scroll to position [495, 0]
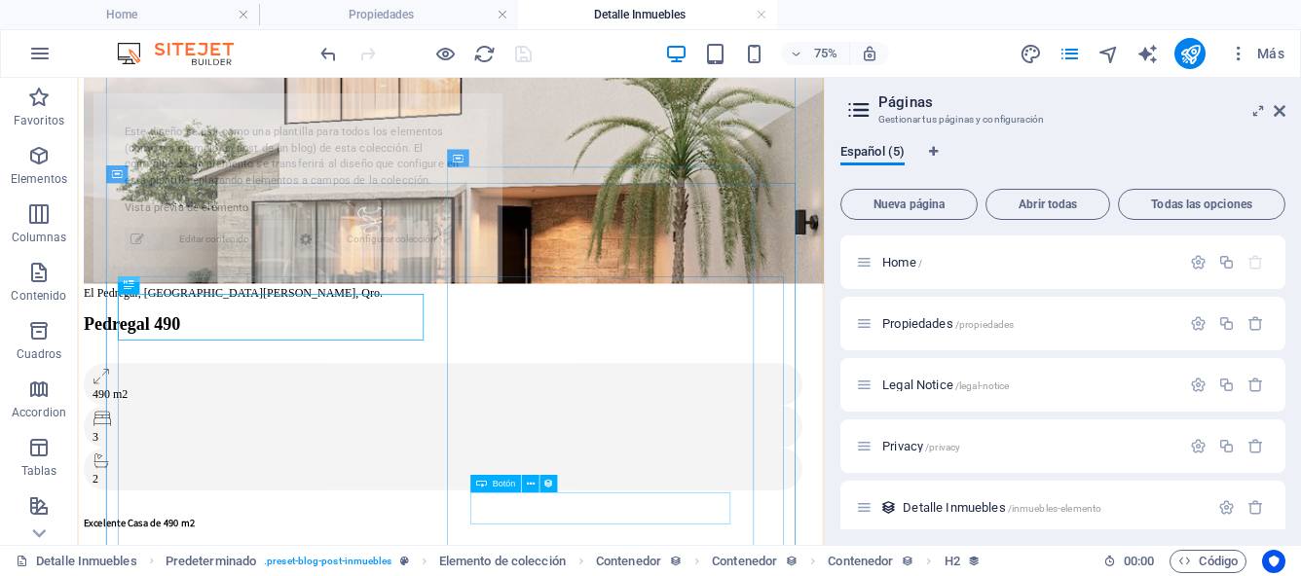
select select "68bb4d186a1bf5a7fa01d972"
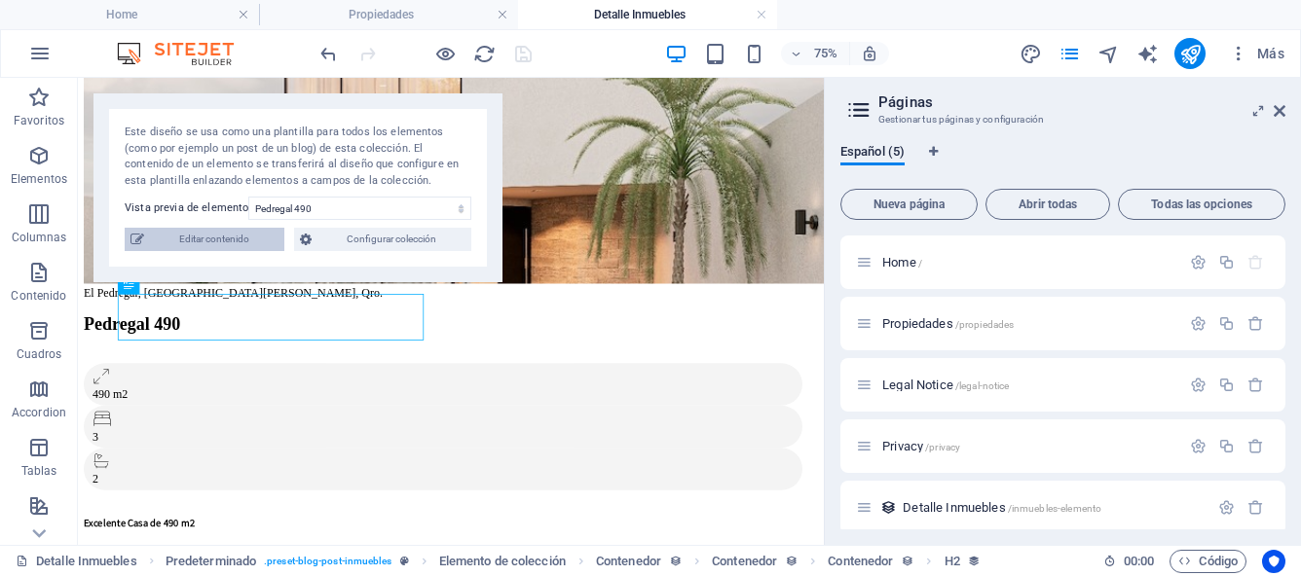
click at [238, 239] on span "Editar contenido" at bounding box center [214, 239] width 129 height 23
select select "Casa"
select select "Para Venta"
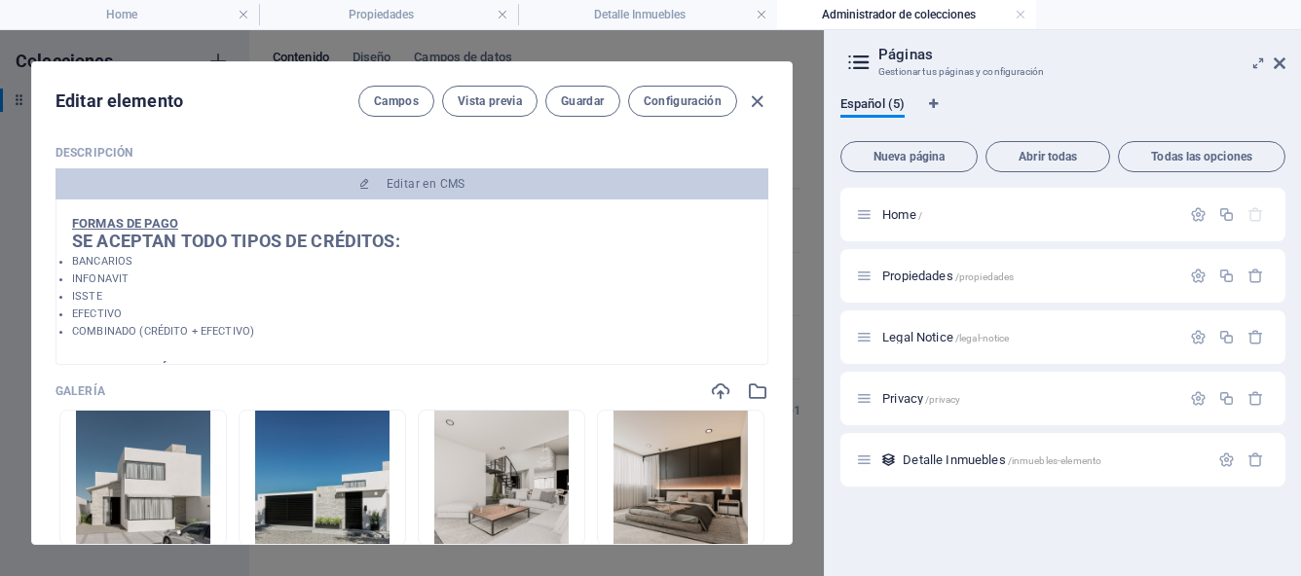
scroll to position [1183, 0]
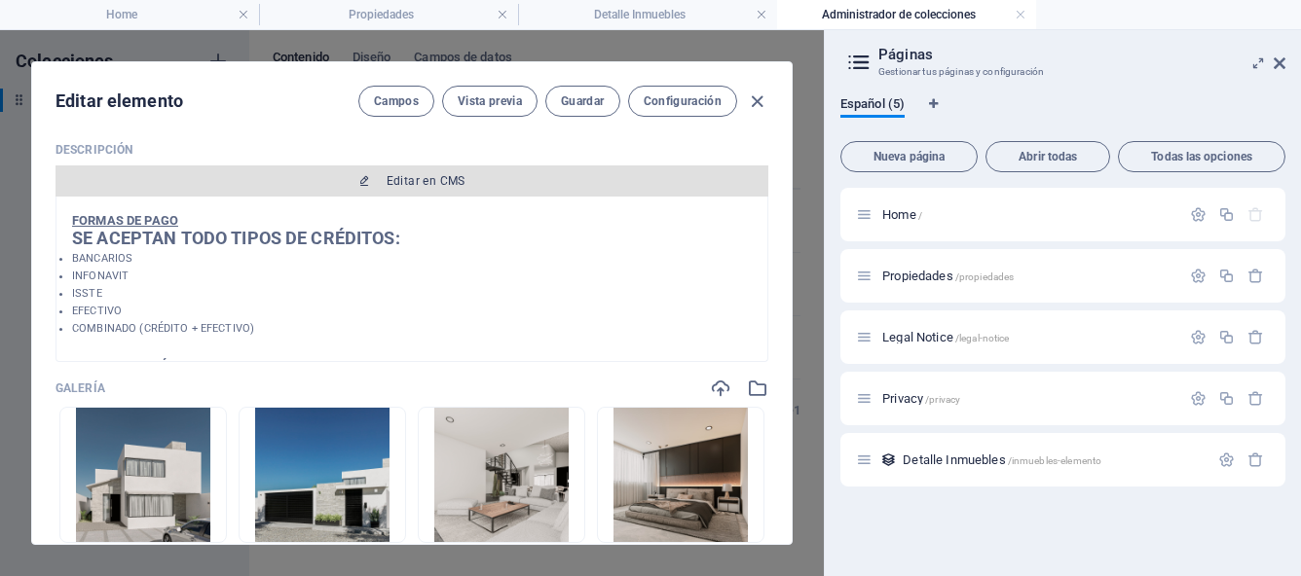
click at [426, 177] on span "Editar en CMS" at bounding box center [426, 181] width 79 height 16
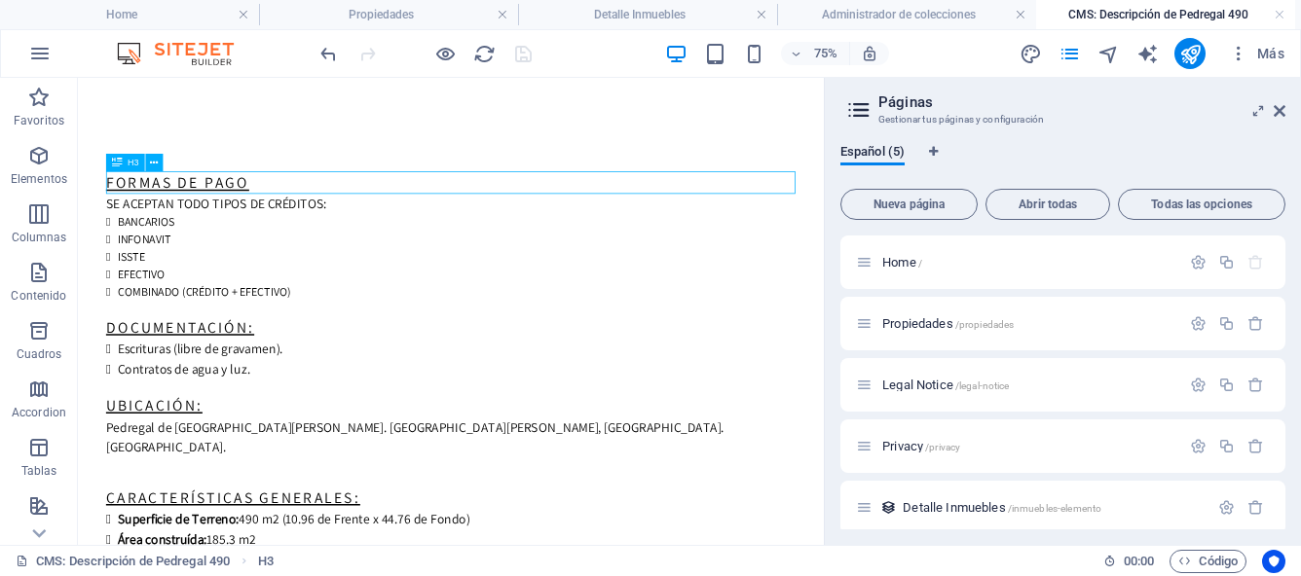
scroll to position [0, 0]
click at [1278, 113] on icon at bounding box center [1279, 111] width 12 height 16
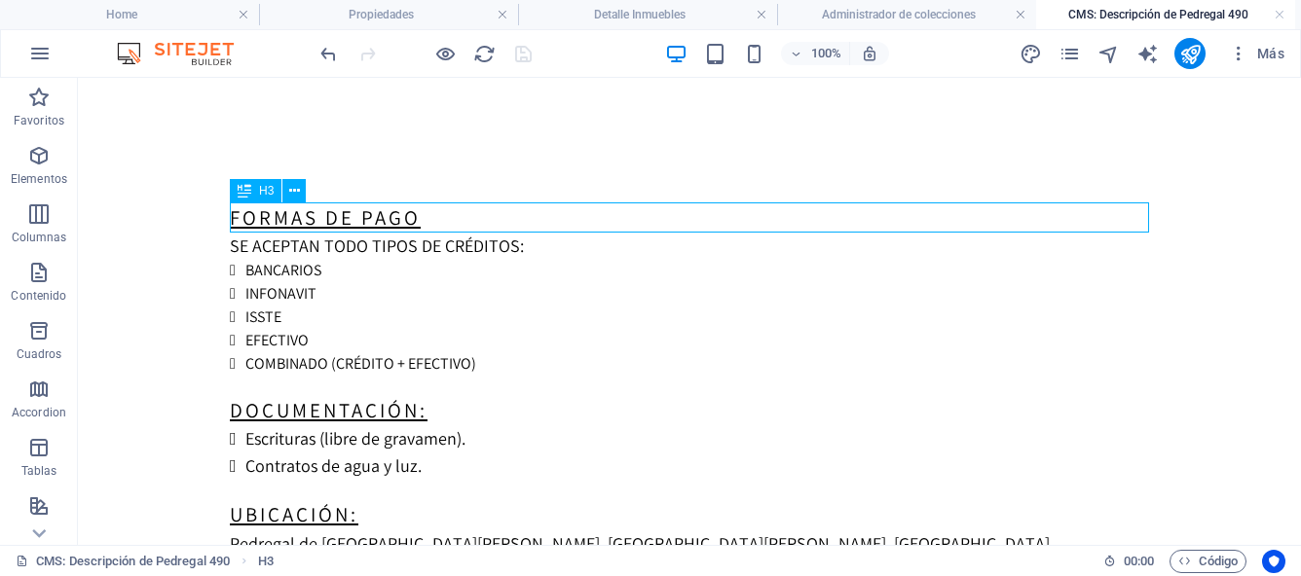
click at [346, 212] on div "FORMAS DE PAGO" at bounding box center [689, 218] width 919 height 30
click at [364, 249] on div "SE ACEPTAN TODO TIPOS DE CRÉDITOS:" at bounding box center [689, 246] width 919 height 26
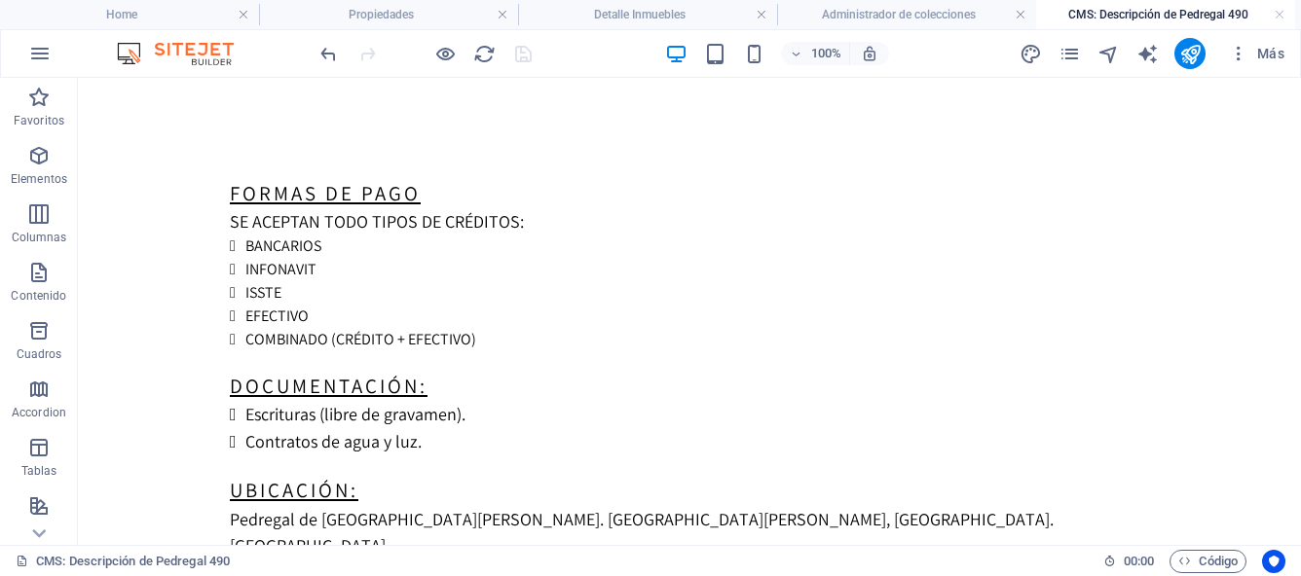
scroll to position [18, 0]
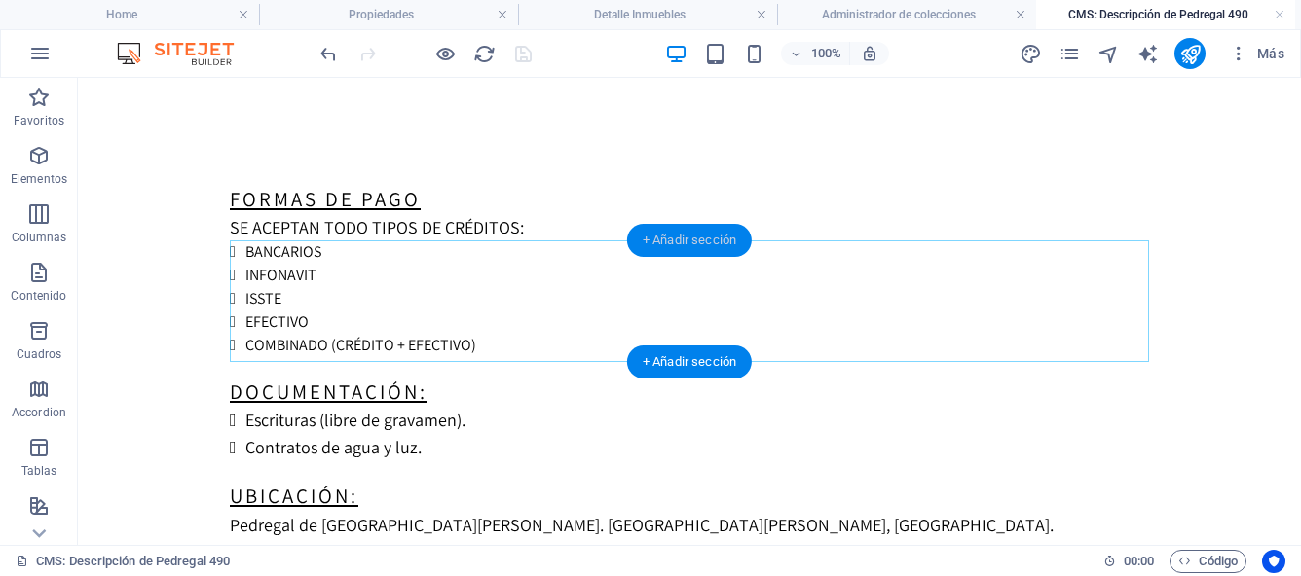
click at [673, 240] on div "+ Añadir sección" at bounding box center [689, 240] width 125 height 33
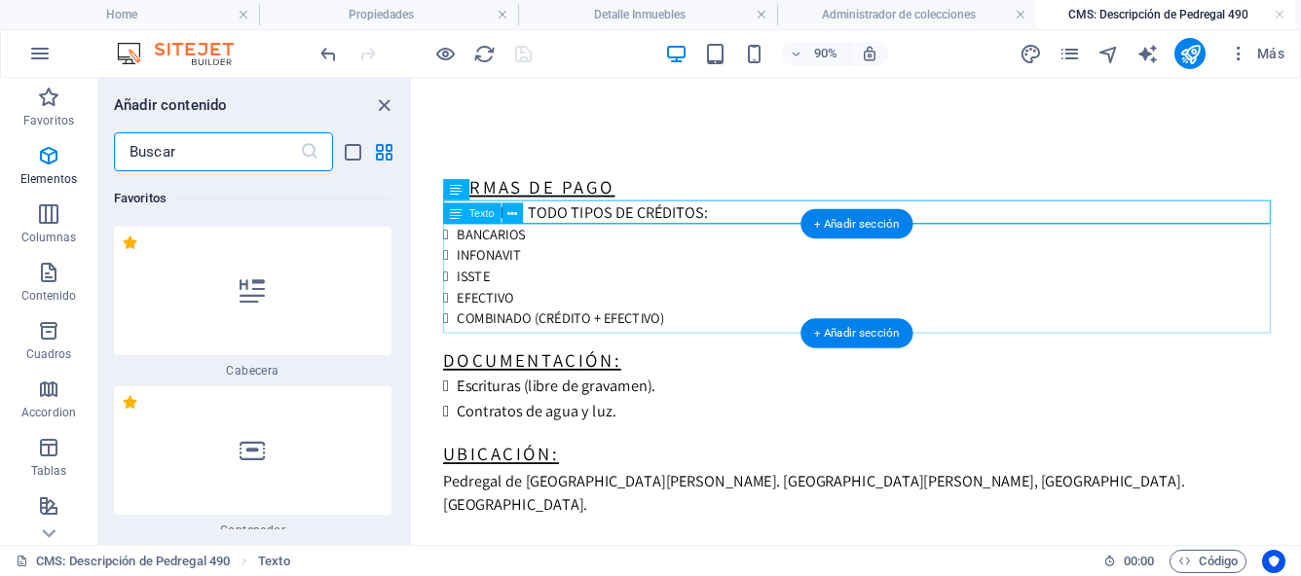
scroll to position [6604, 0]
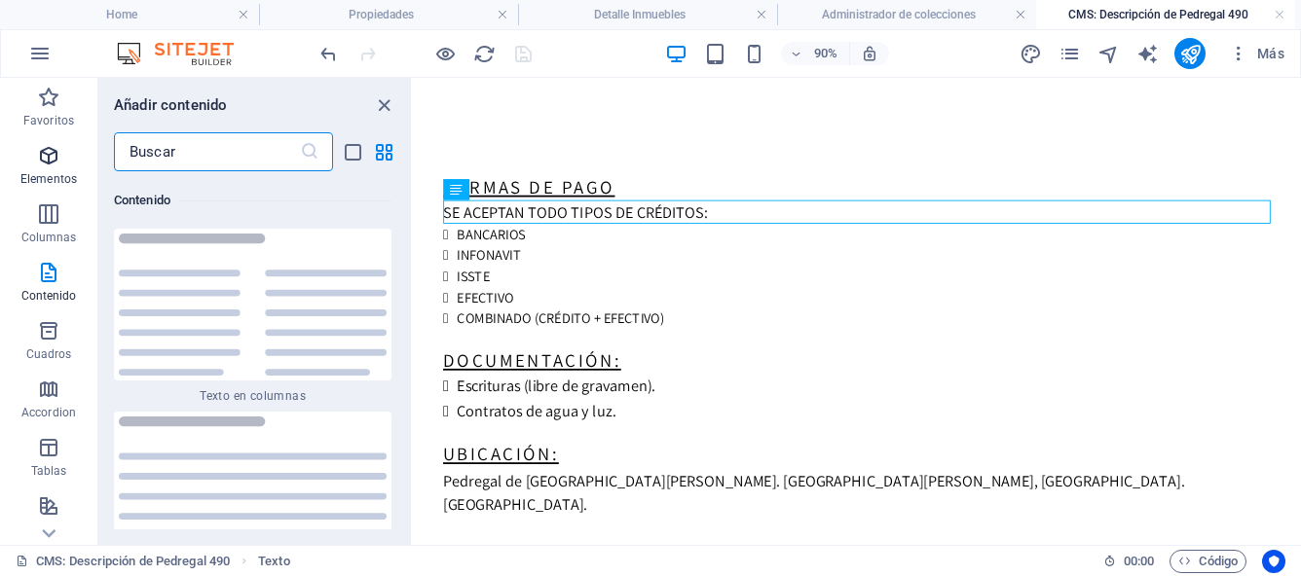
click at [47, 167] on span "Elementos" at bounding box center [48, 167] width 97 height 47
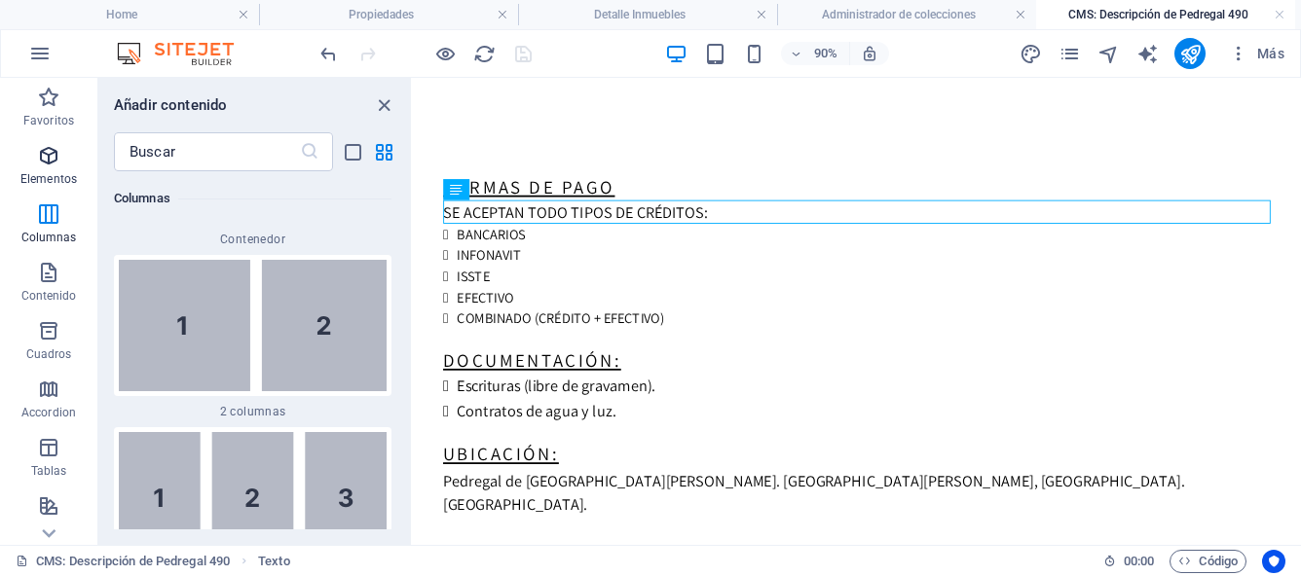
scroll to position [367, 0]
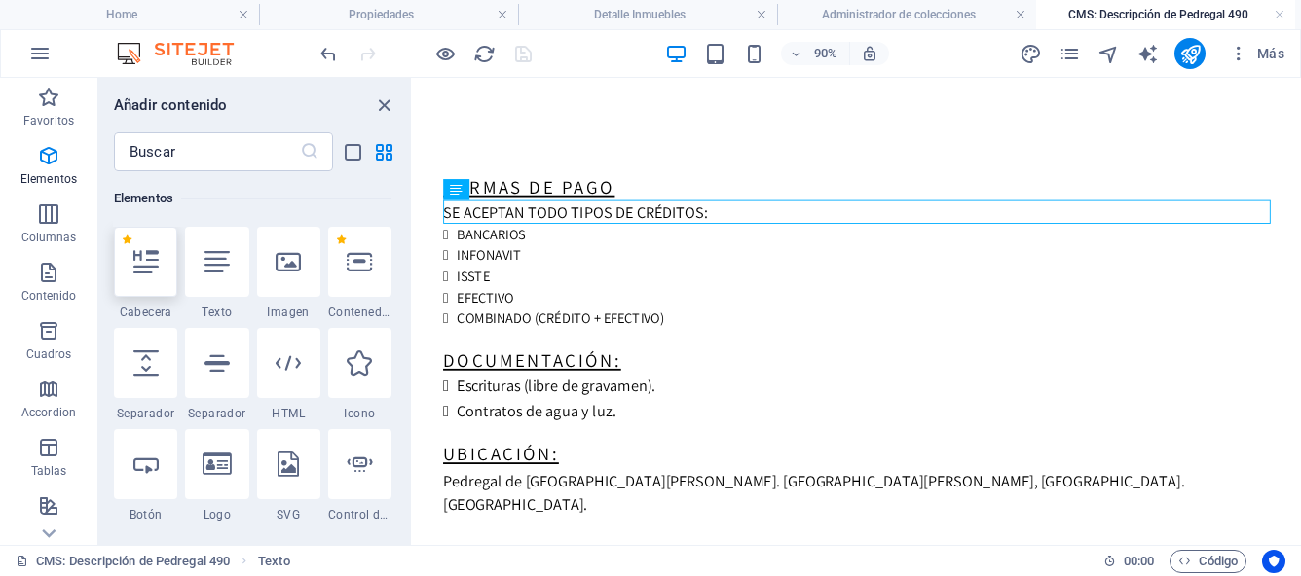
click at [142, 266] on icon at bounding box center [145, 261] width 25 height 25
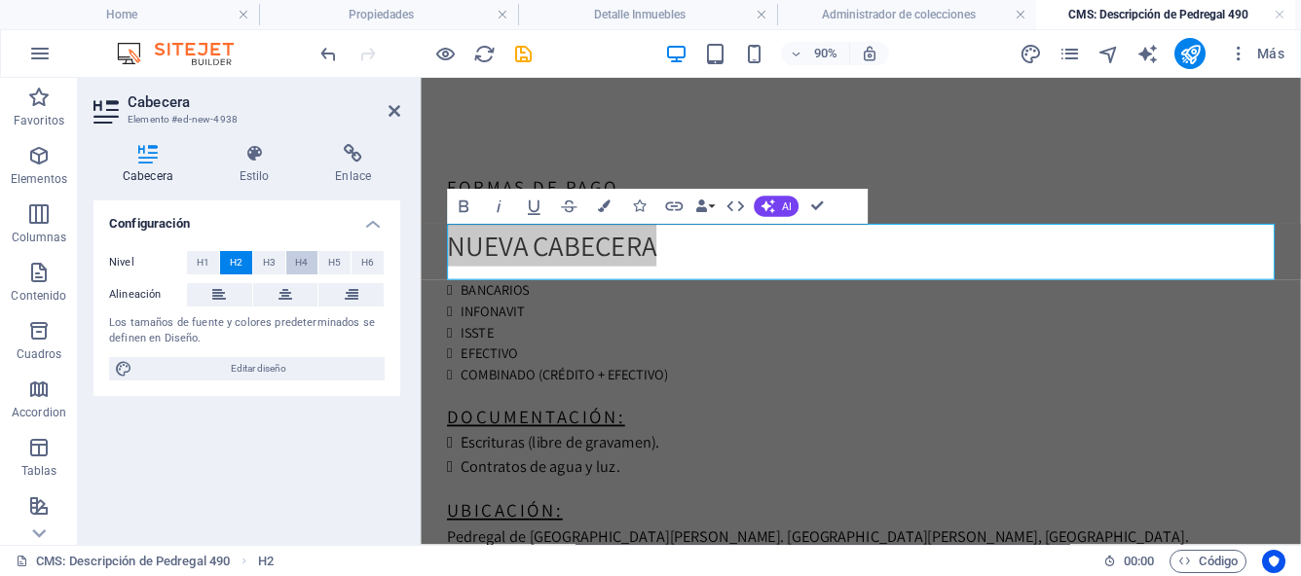
click at [300, 265] on span "H4" at bounding box center [301, 262] width 13 height 23
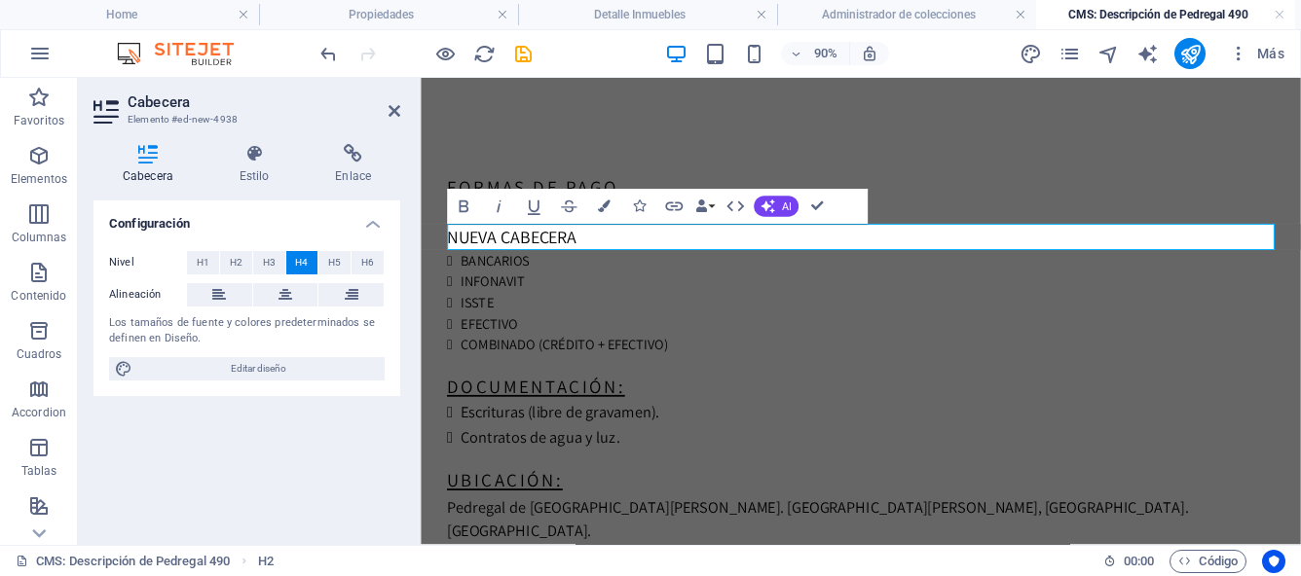
click at [615, 265] on h4 "Nueva cabecera" at bounding box center [909, 254] width 919 height 29
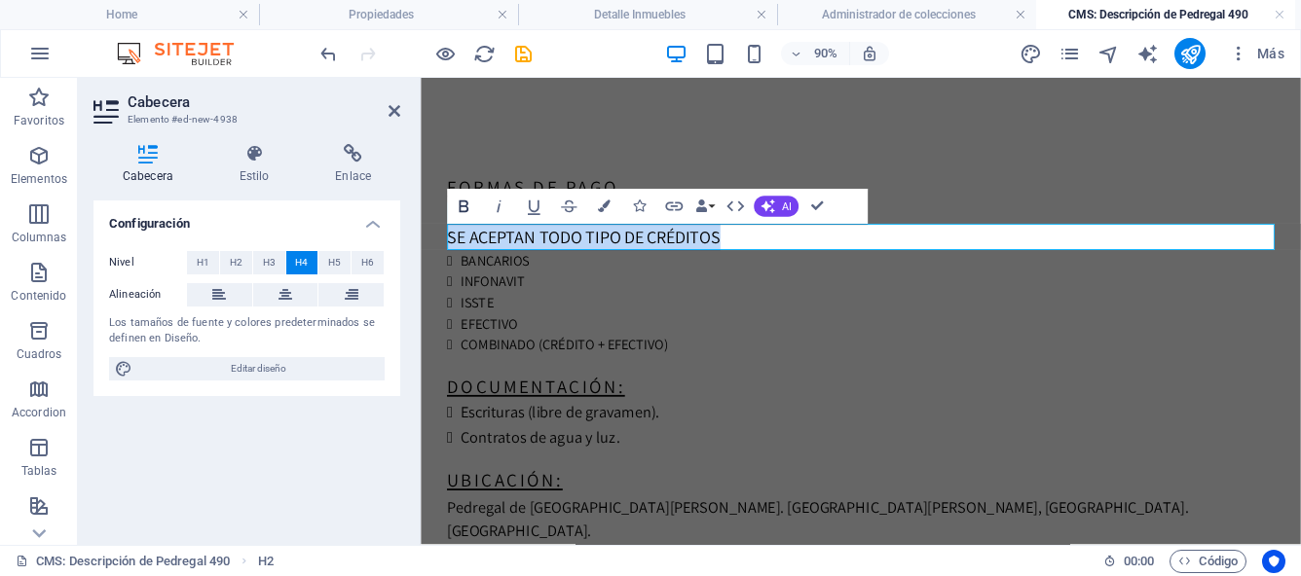
click at [461, 206] on icon "button" at bounding box center [464, 207] width 10 height 13
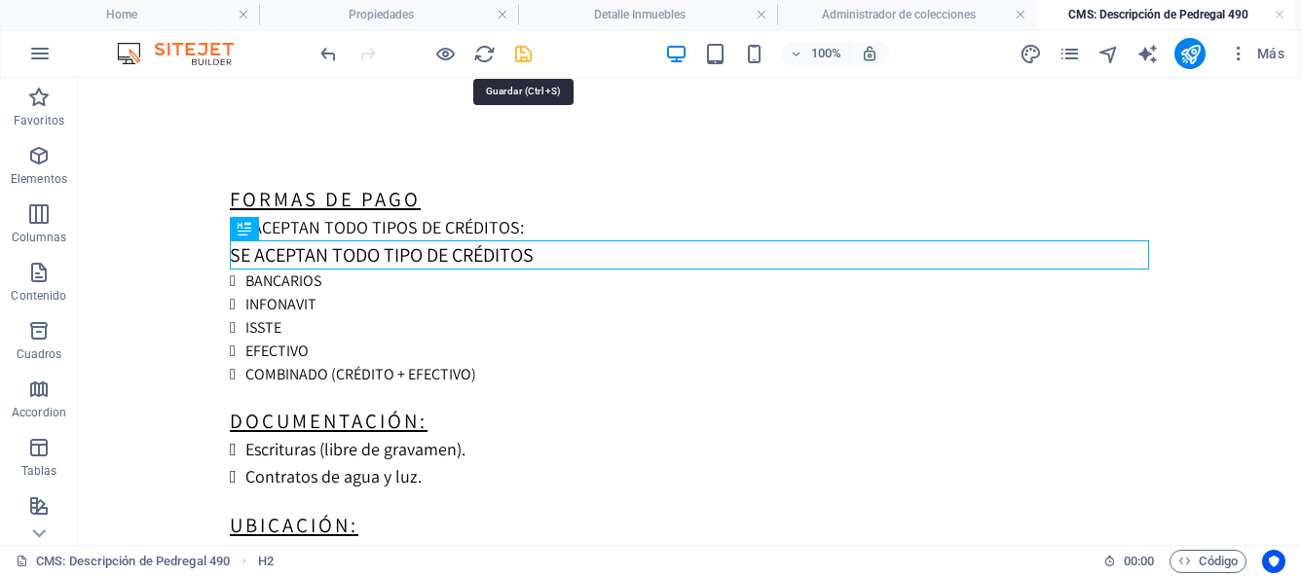
click at [525, 57] on icon "save" at bounding box center [523, 54] width 22 height 22
